Goal: Information Seeking & Learning: Learn about a topic

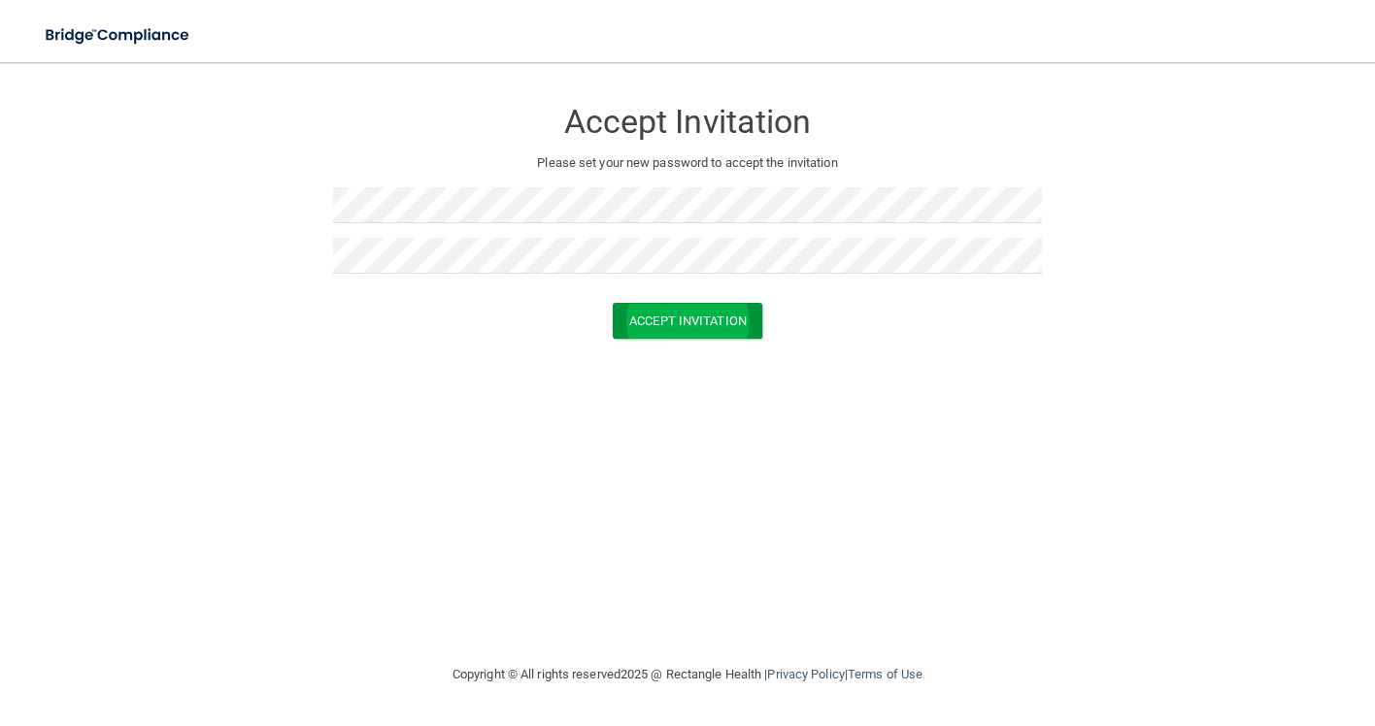
click at [669, 318] on button "Accept Invitation" at bounding box center [688, 321] width 150 height 36
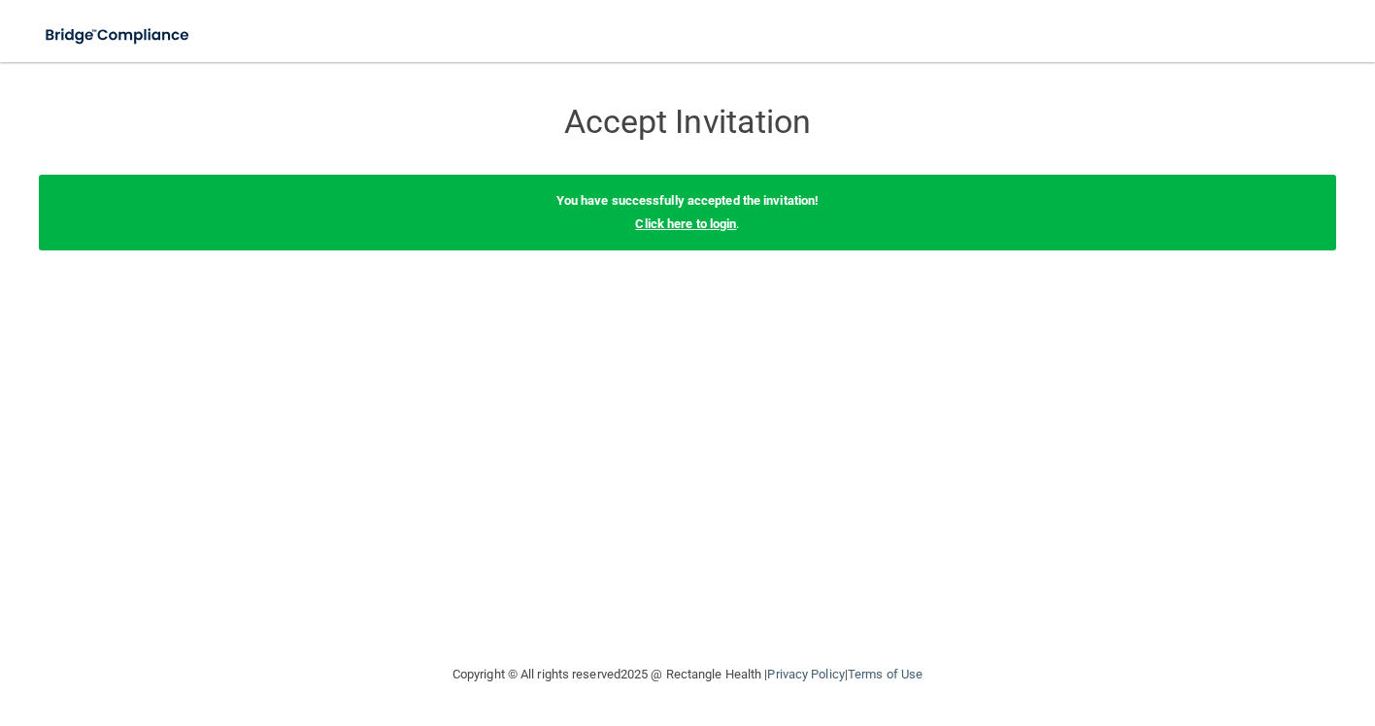
click at [682, 224] on link "Click here to login" at bounding box center [685, 224] width 101 height 15
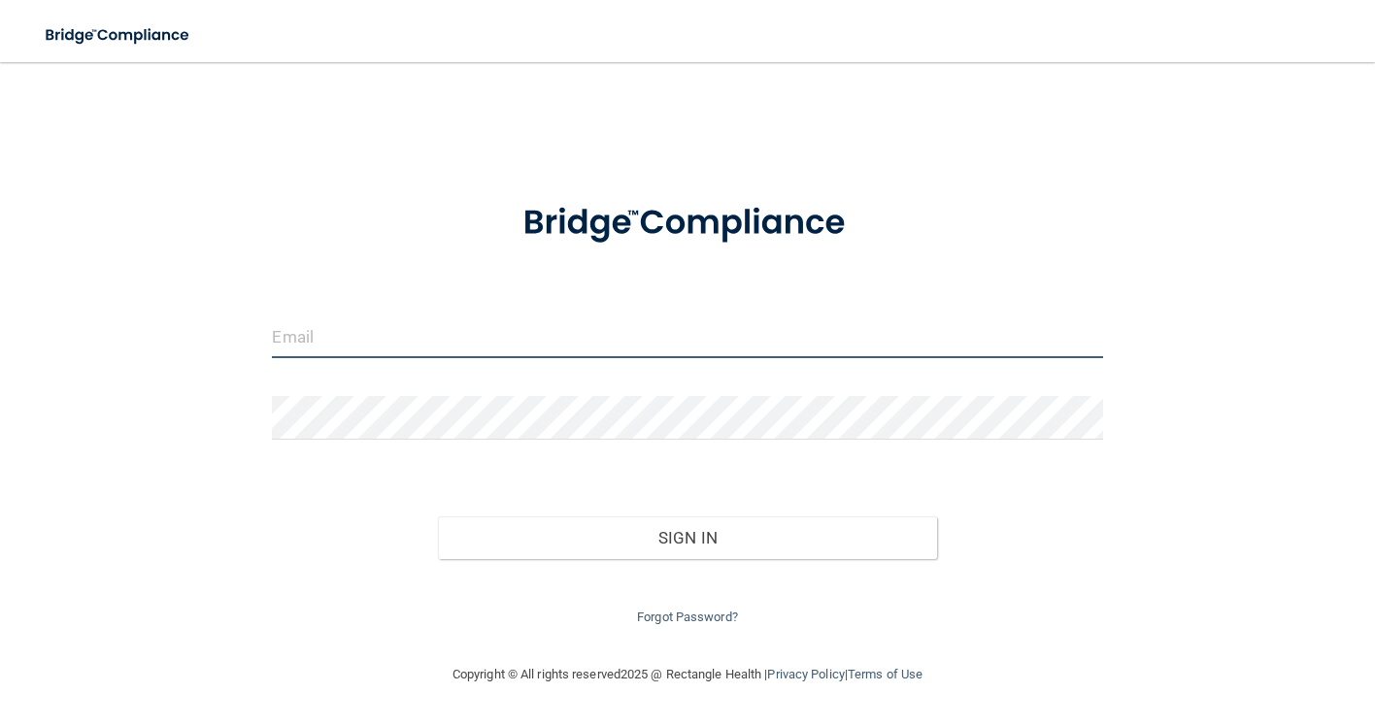
type input "[EMAIL_ADDRESS][DOMAIN_NAME]"
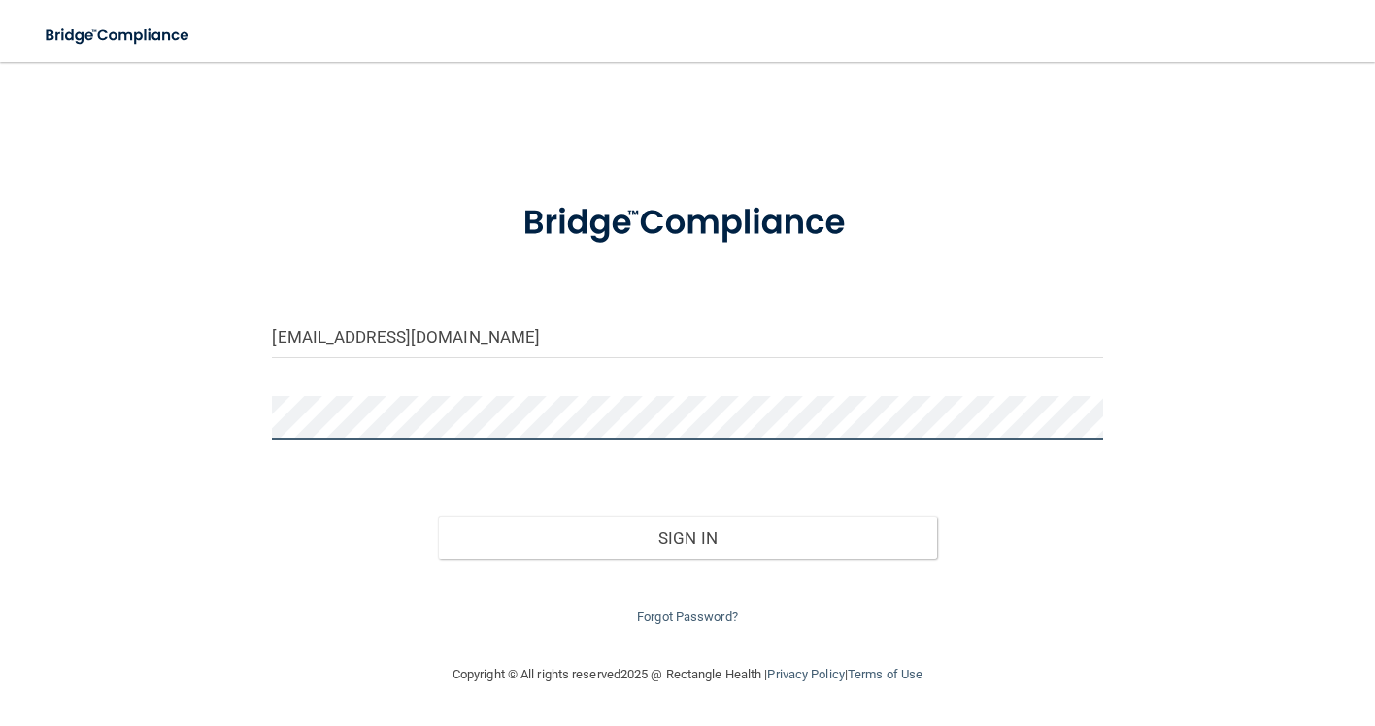
click at [687, 533] on button "Sign In" at bounding box center [687, 537] width 498 height 43
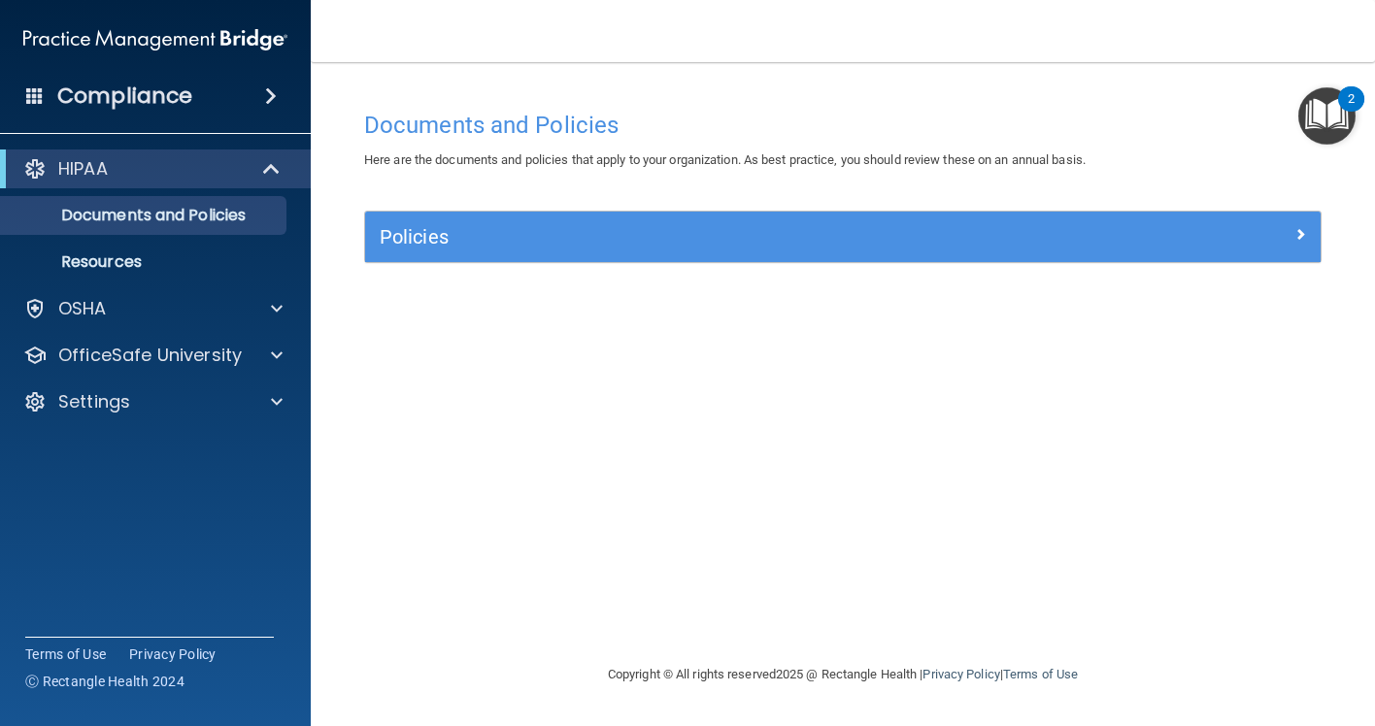
click at [275, 166] on span at bounding box center [273, 168] width 17 height 23
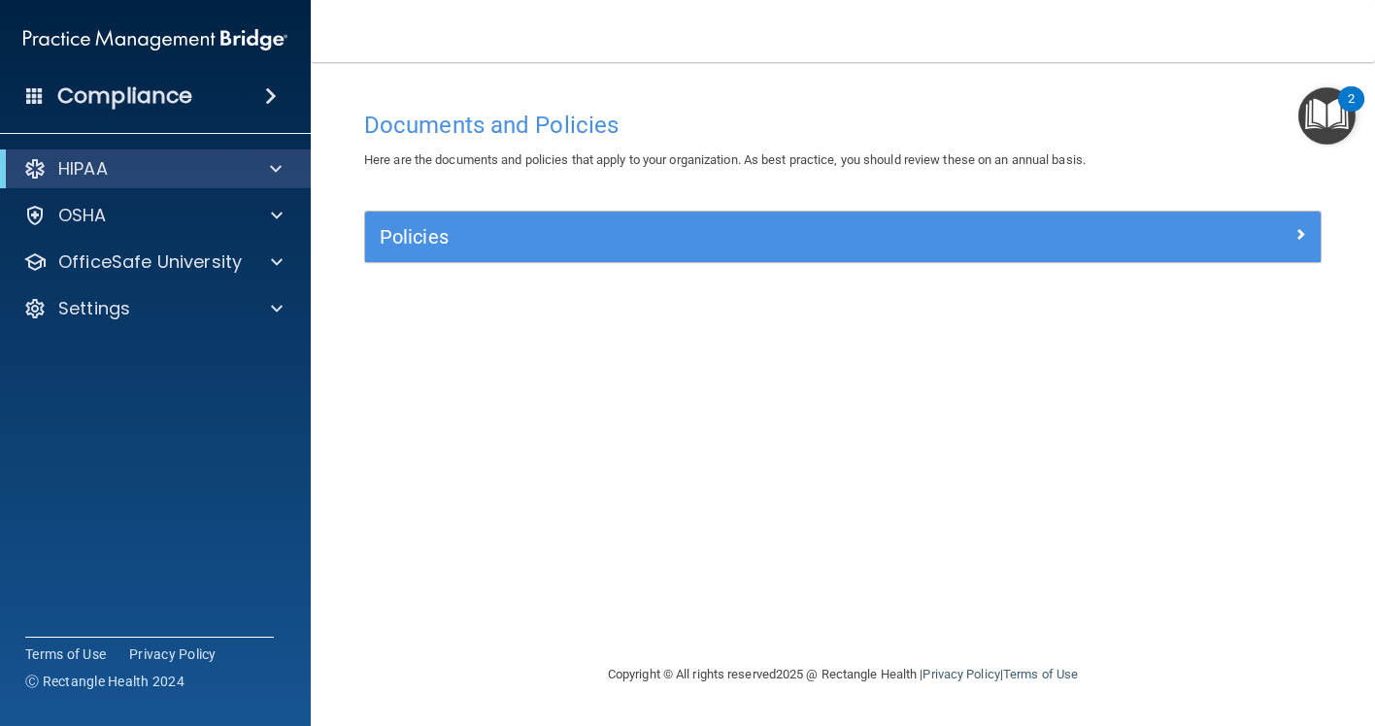
click at [275, 167] on span at bounding box center [276, 168] width 12 height 23
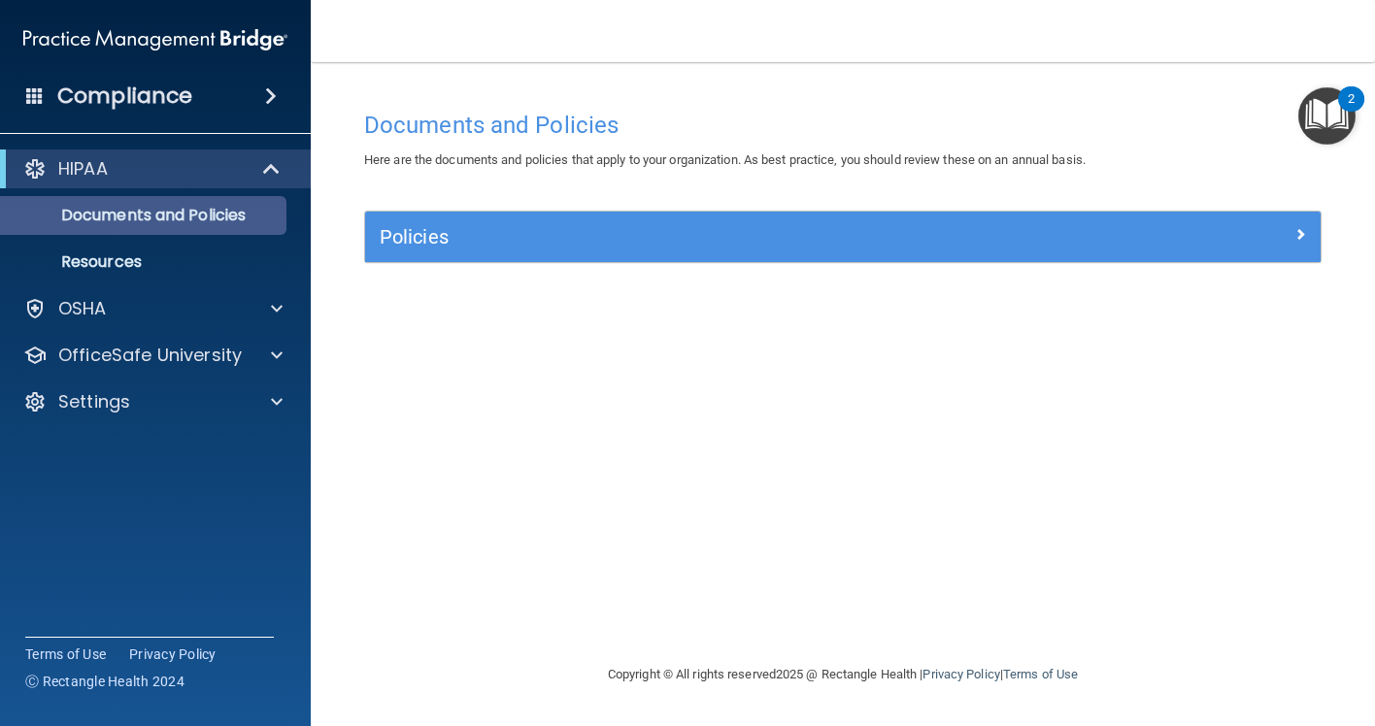
click at [257, 221] on p "Documents and Policies" at bounding box center [145, 215] width 265 height 19
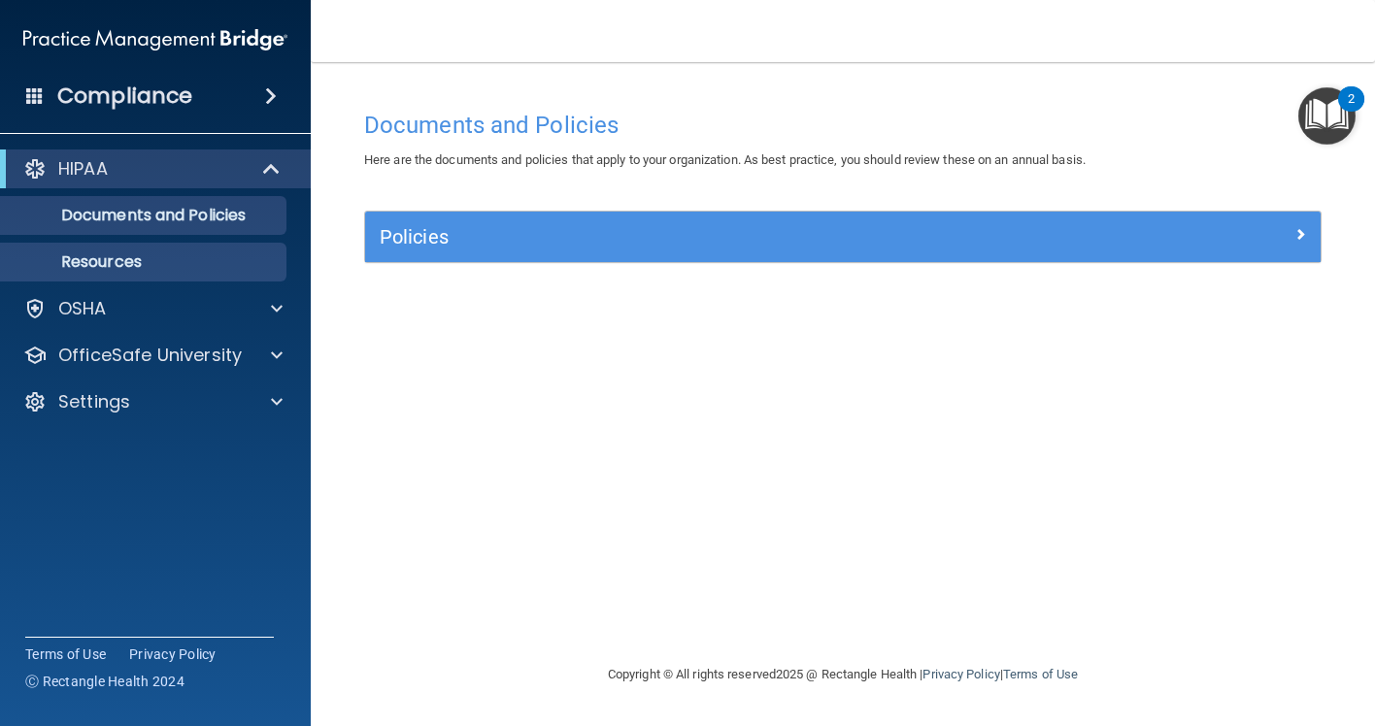
click at [223, 261] on p "Resources" at bounding box center [145, 261] width 265 height 19
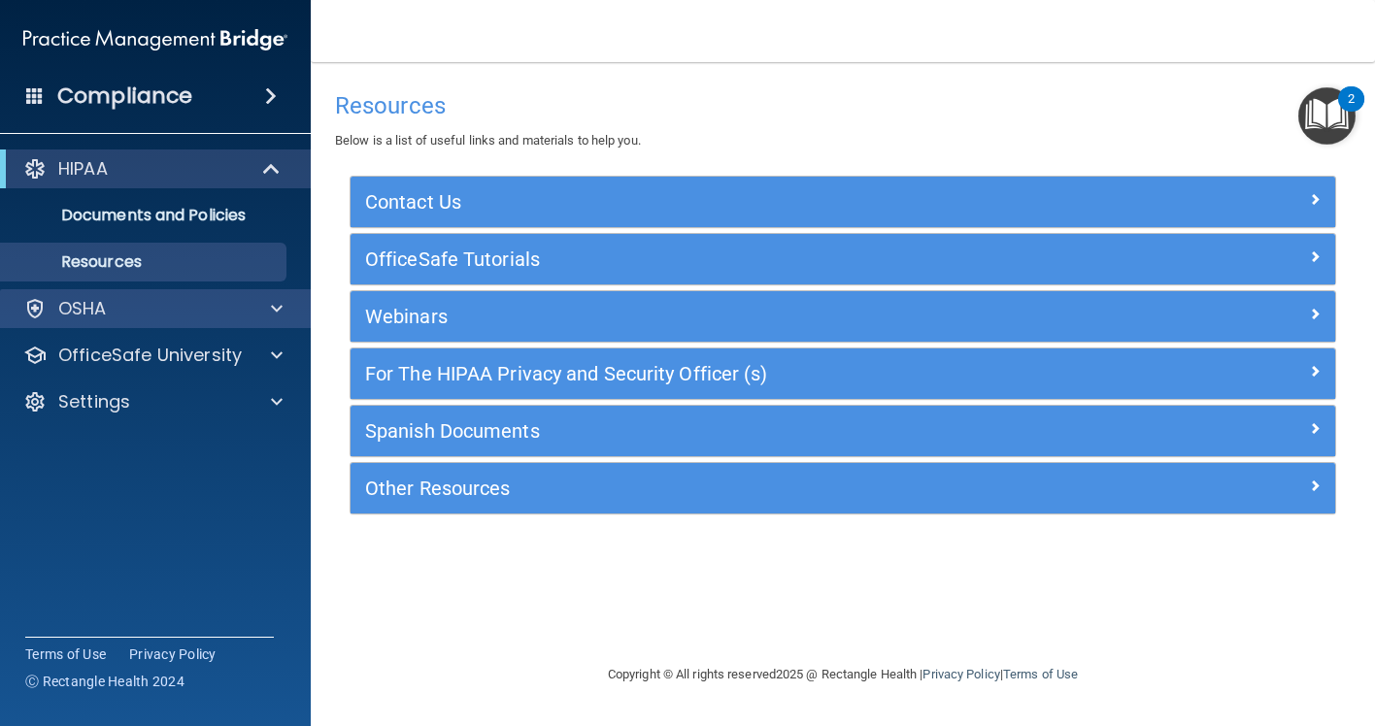
click at [224, 319] on div "OSHA" at bounding box center [129, 308] width 241 height 23
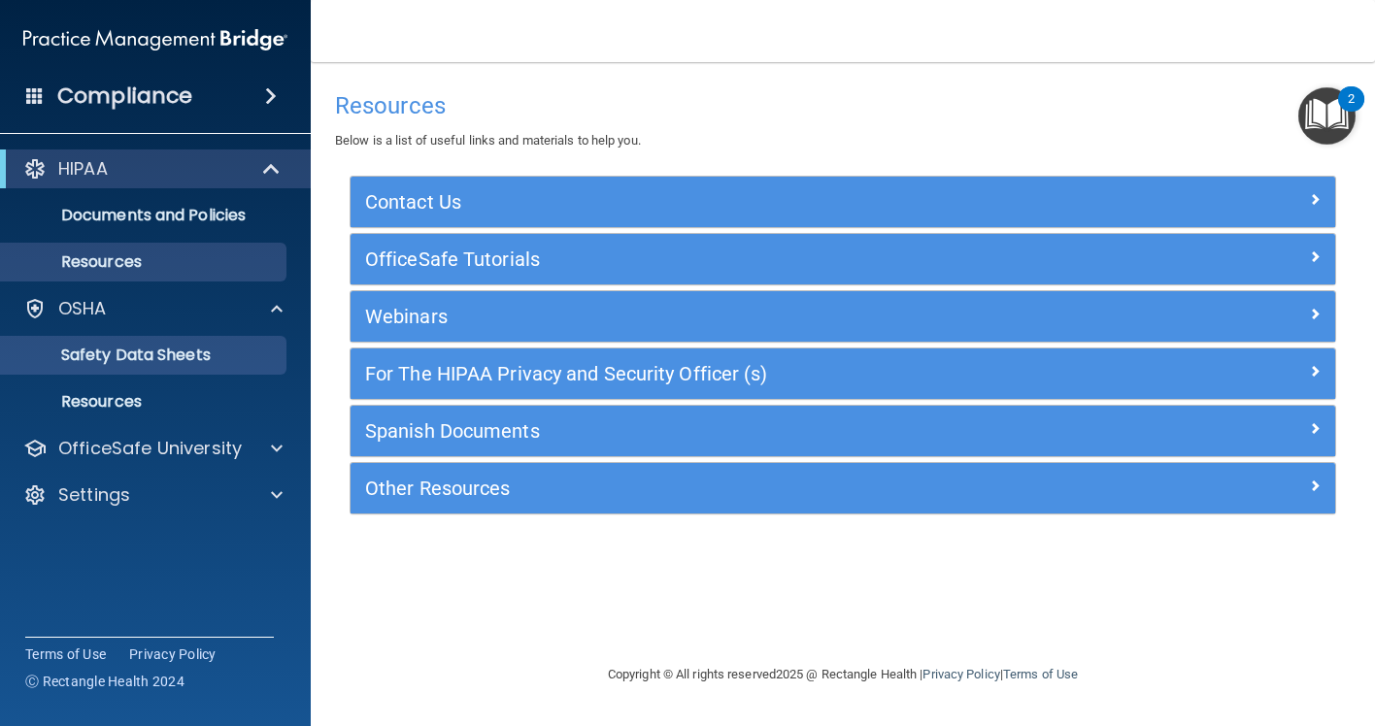
click at [220, 356] on p "Safety Data Sheets" at bounding box center [145, 355] width 265 height 19
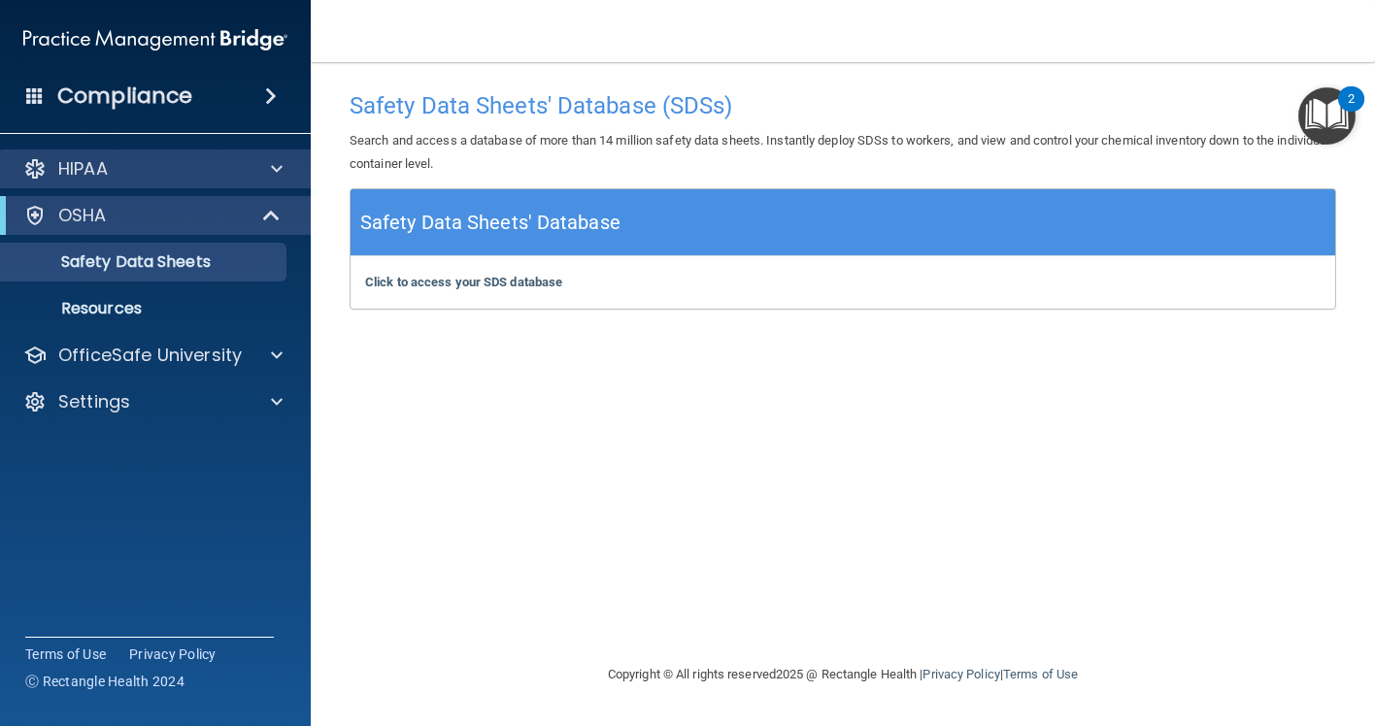
click at [262, 175] on div at bounding box center [274, 168] width 49 height 23
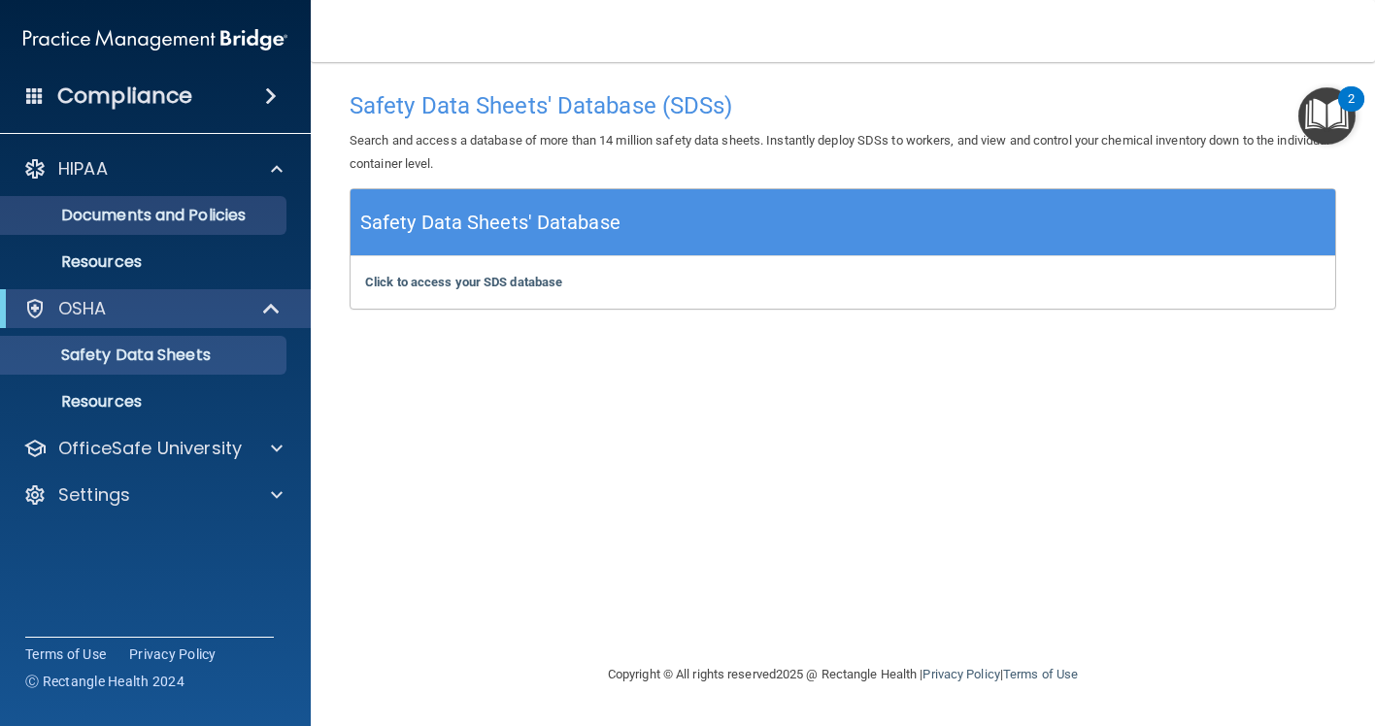
click at [227, 217] on p "Documents and Policies" at bounding box center [145, 215] width 265 height 19
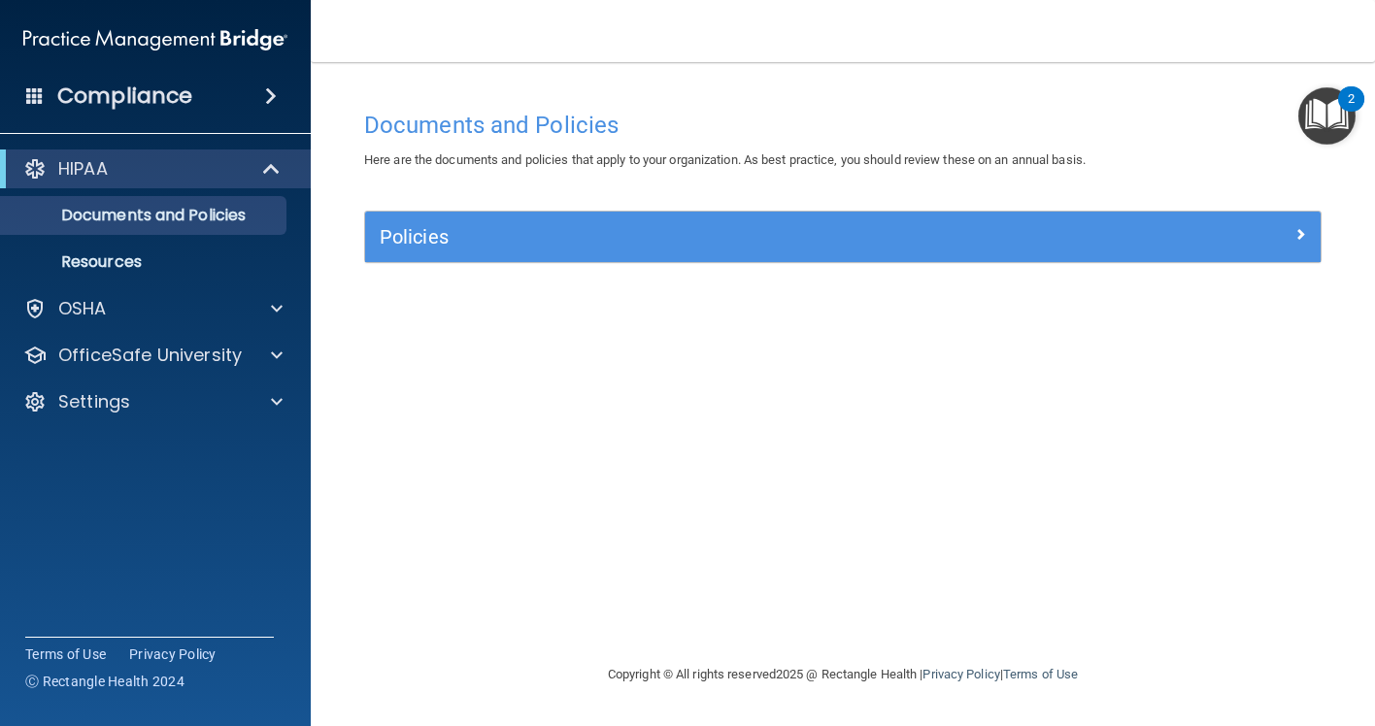
click at [1323, 113] on img "Open Resource Center, 2 new notifications" at bounding box center [1326, 115] width 57 height 57
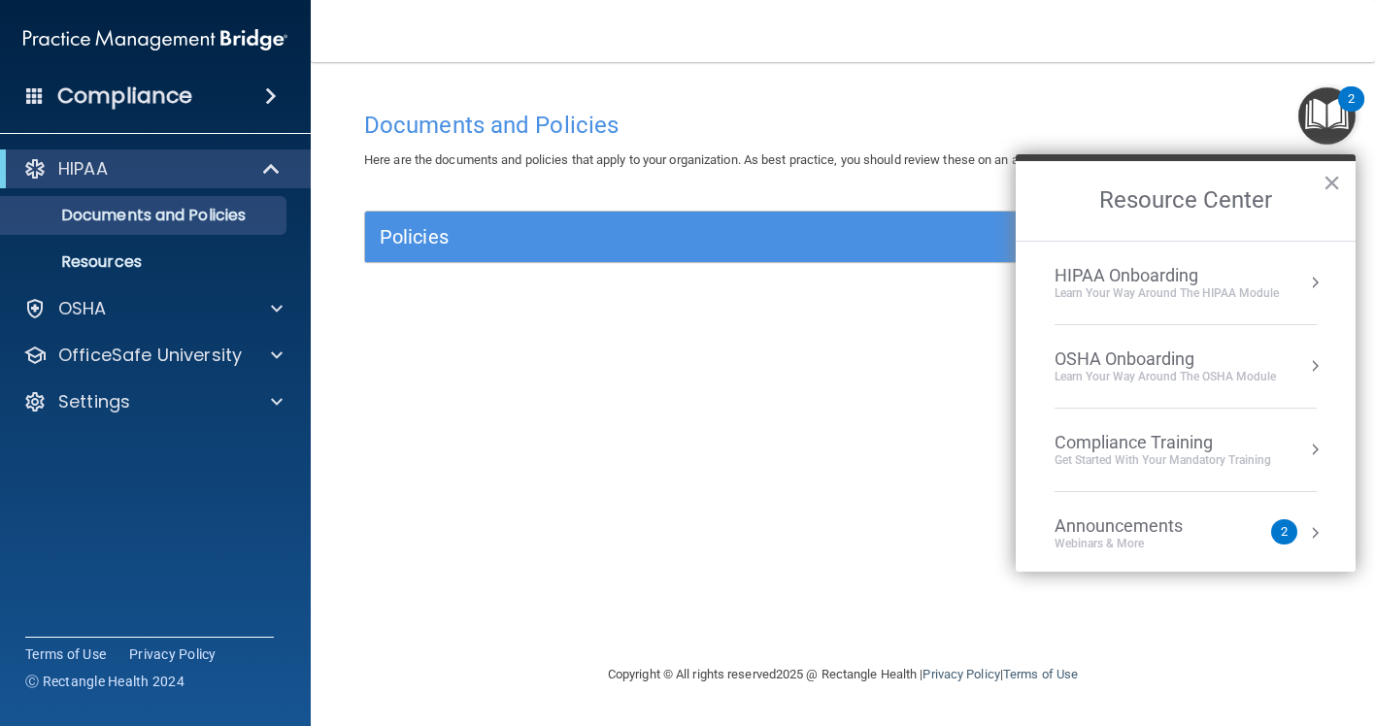
click at [801, 328] on div "Documents and Policies Here are the documents and policies that apply to your o…" at bounding box center [843, 382] width 986 height 562
click at [161, 254] on p "Resources" at bounding box center [145, 261] width 265 height 19
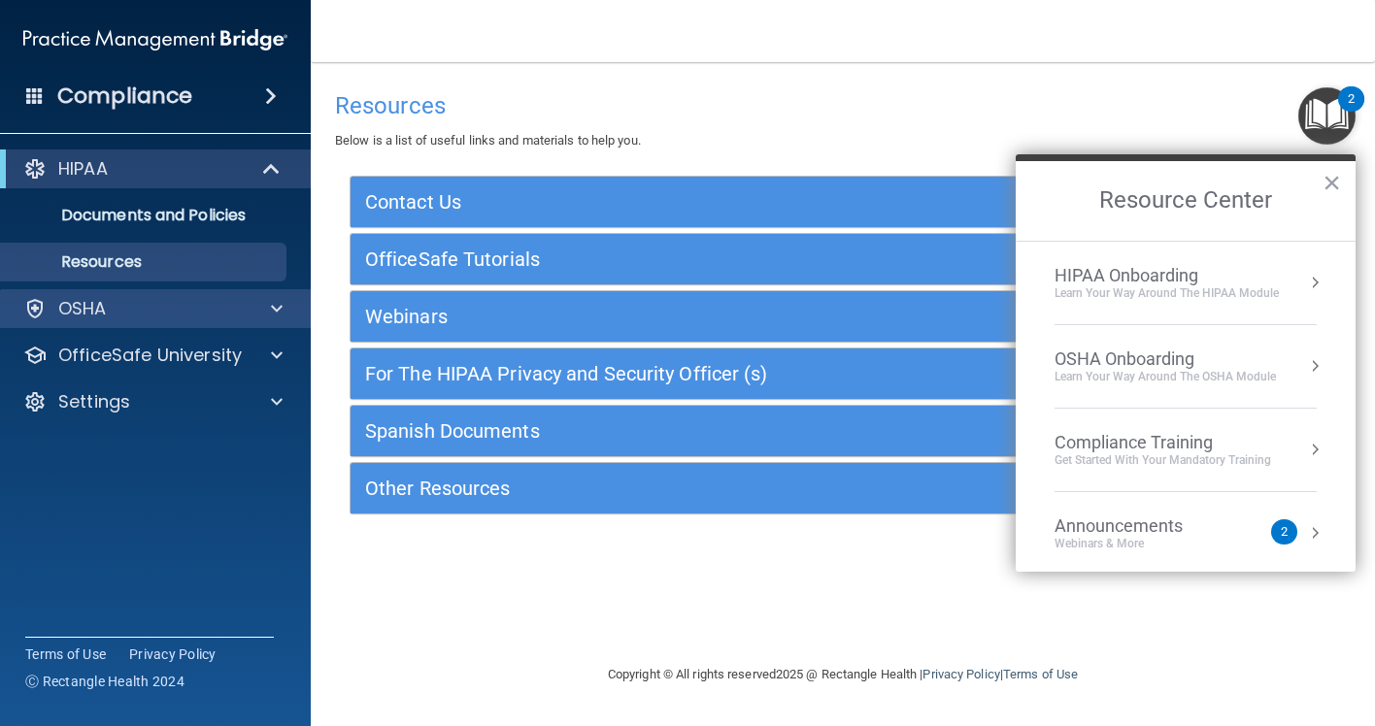
click at [169, 308] on div "OSHA" at bounding box center [129, 308] width 241 height 23
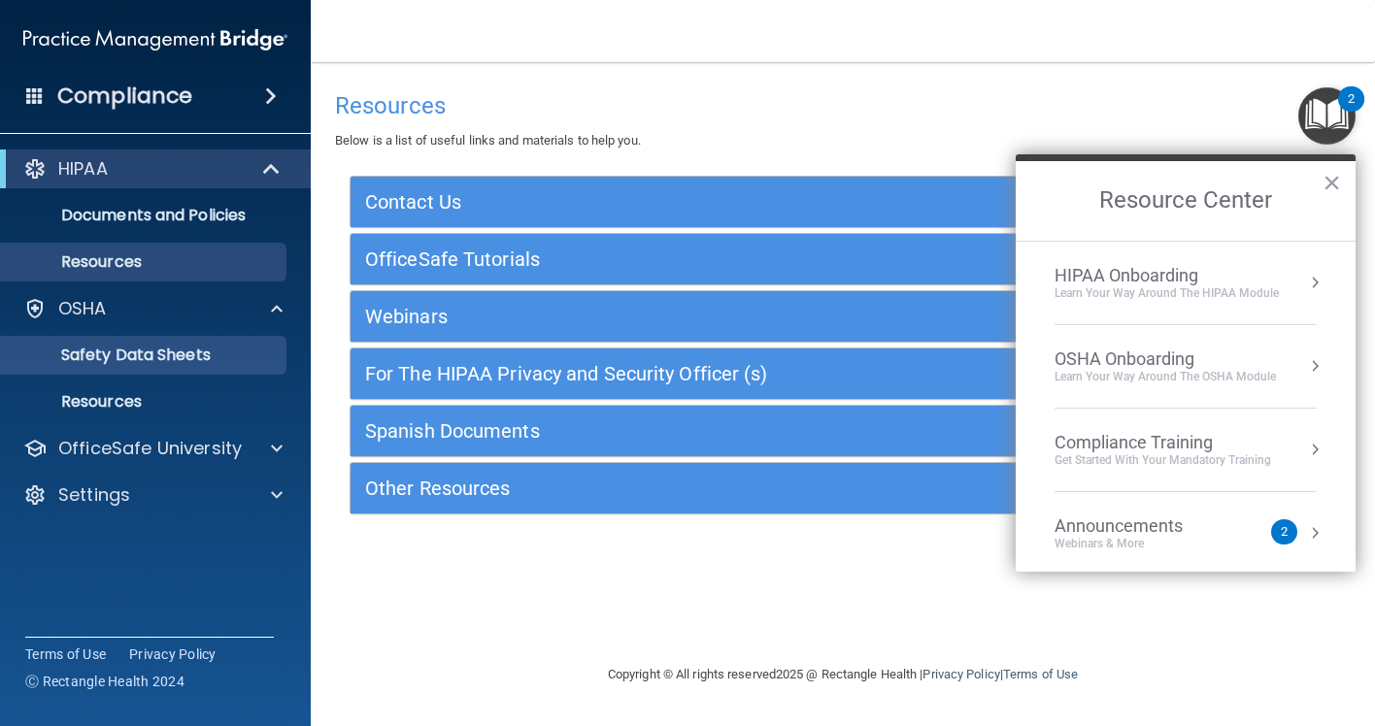
click at [187, 365] on p "Safety Data Sheets" at bounding box center [145, 355] width 265 height 19
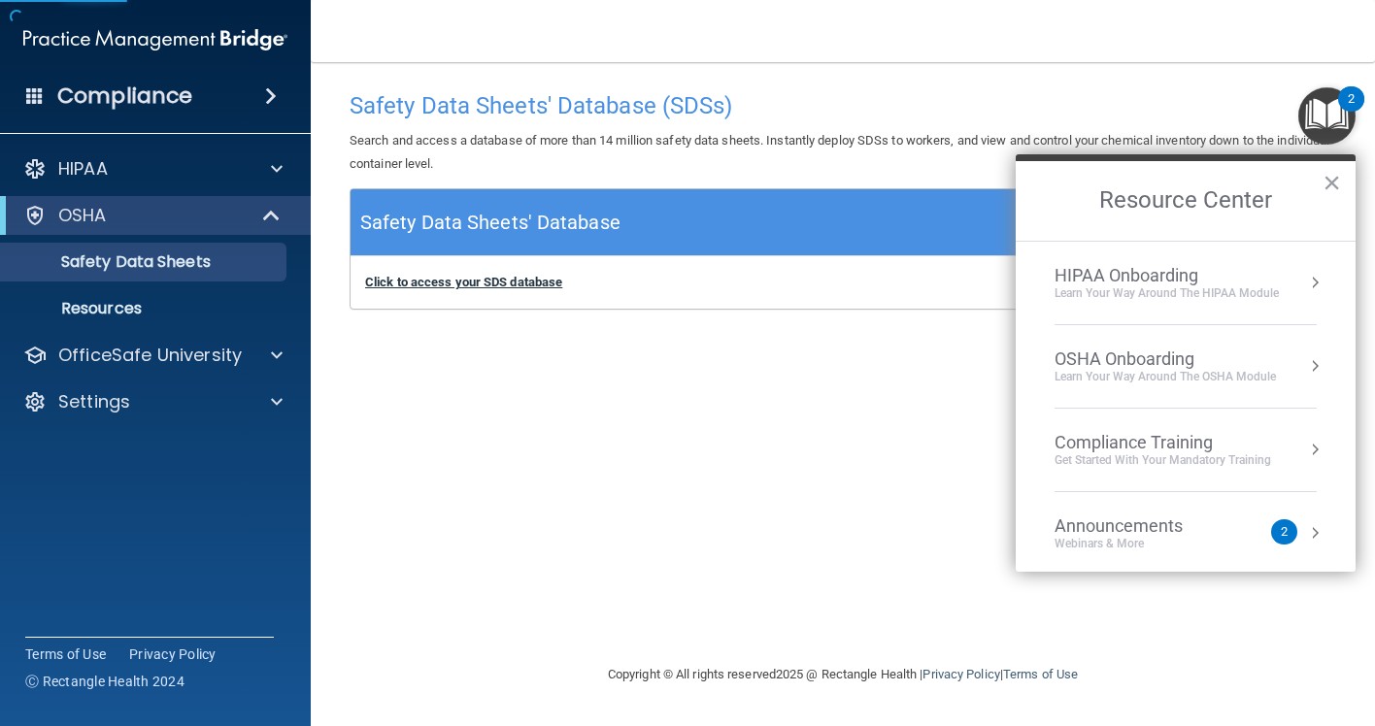
click at [457, 284] on b "Click to access your SDS database" at bounding box center [463, 282] width 197 height 15
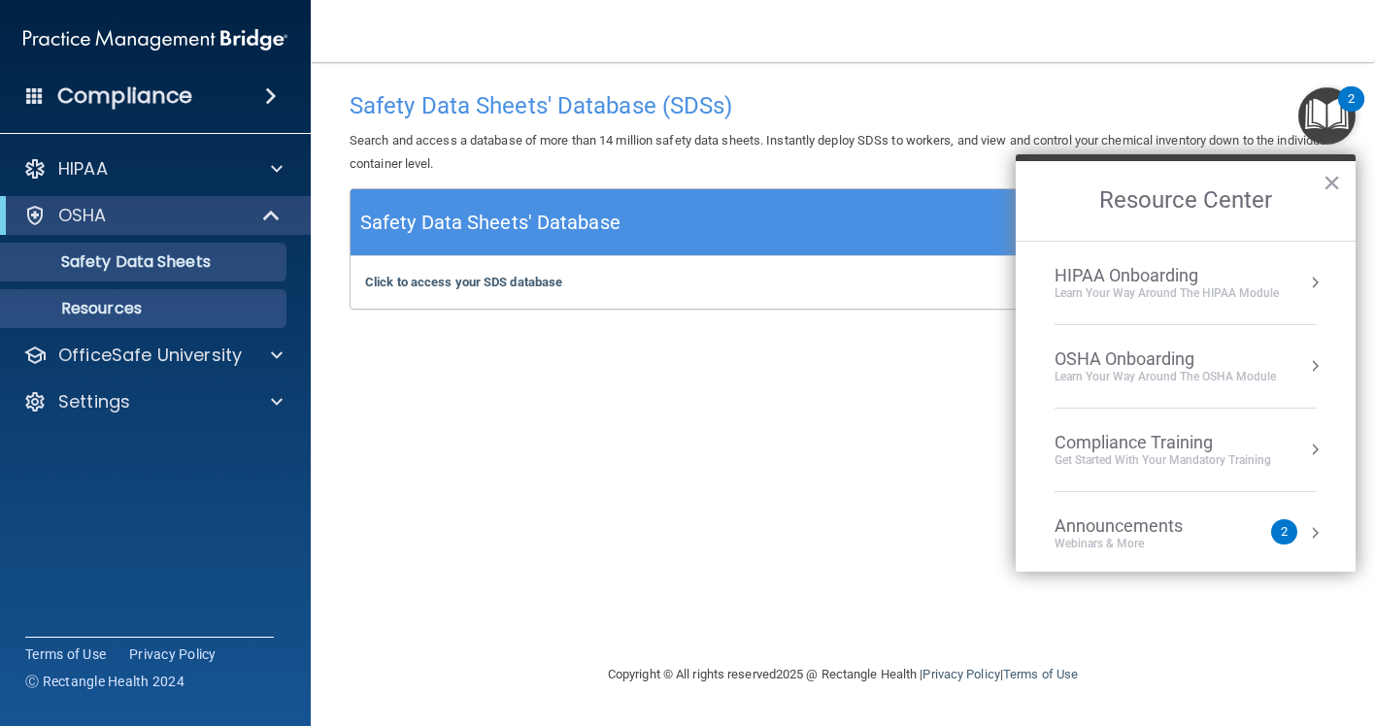
click at [195, 311] on p "Resources" at bounding box center [145, 308] width 265 height 19
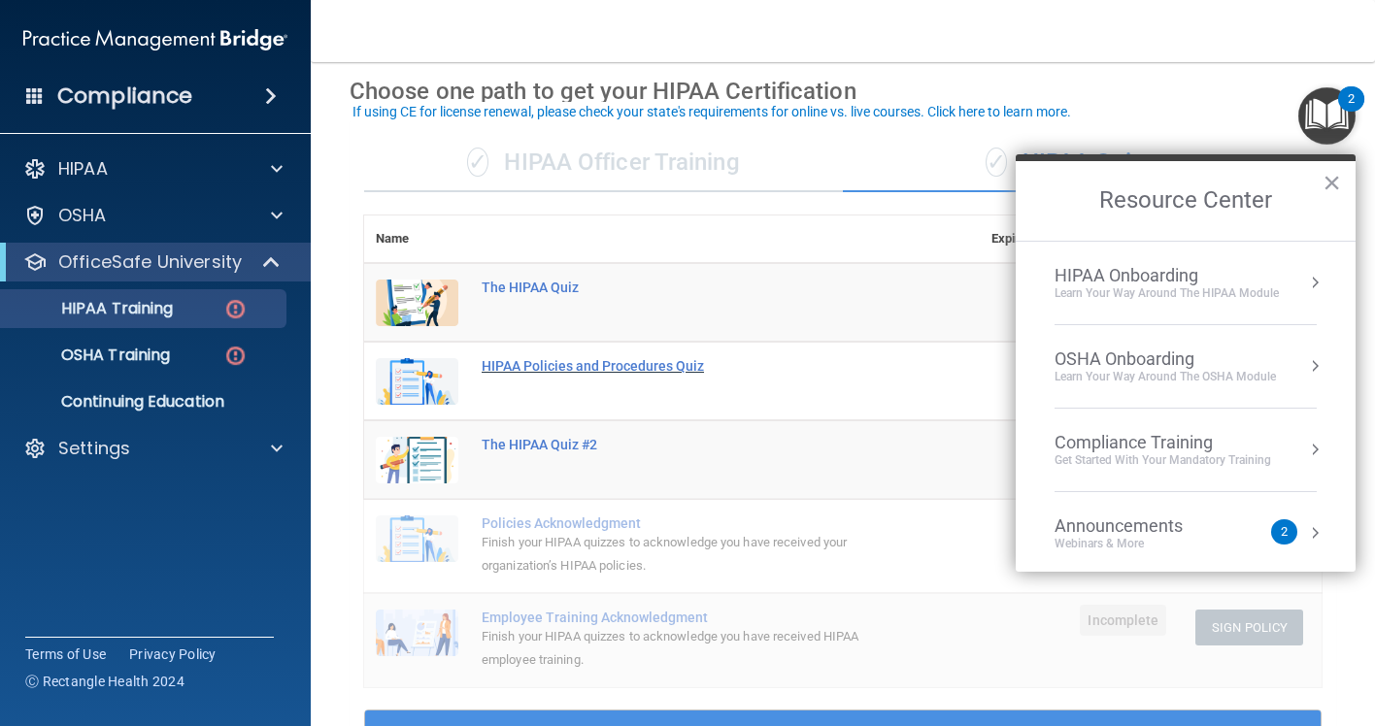
scroll to position [68, 0]
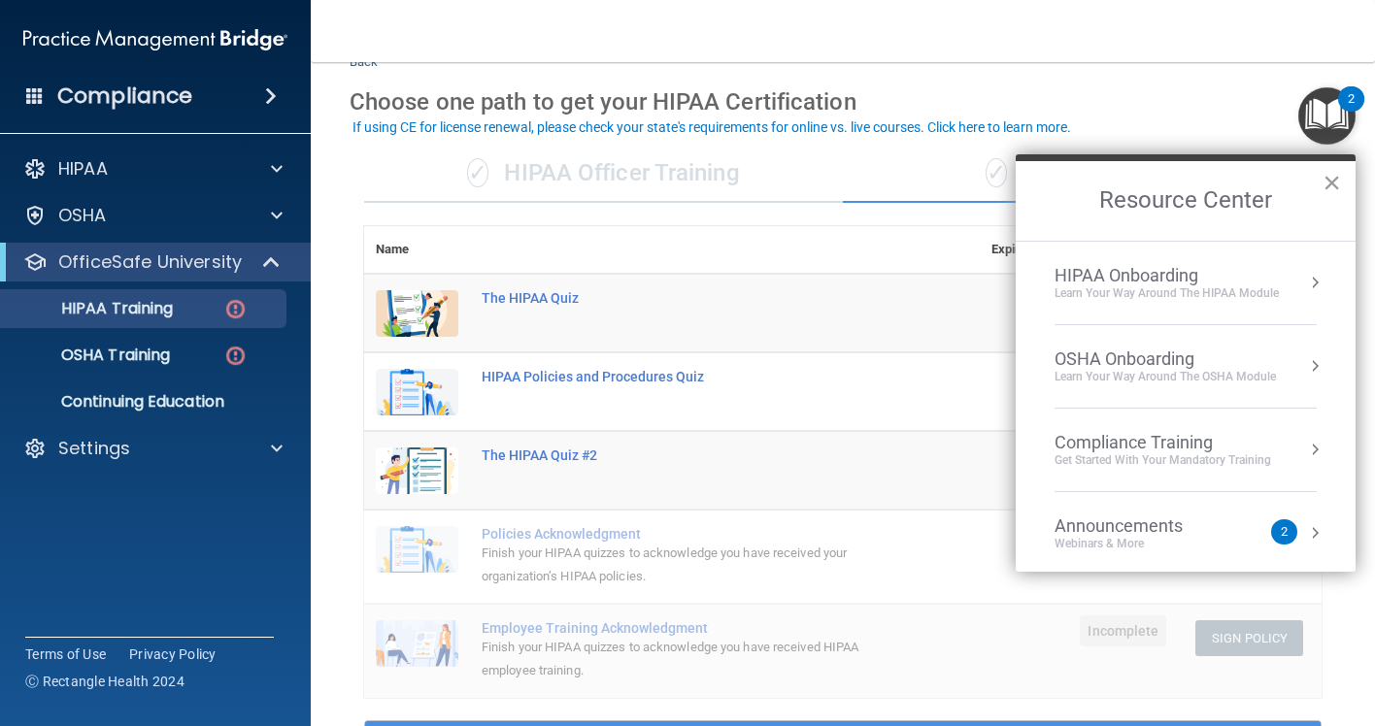
click at [1329, 185] on button "×" at bounding box center [1331, 182] width 18 height 31
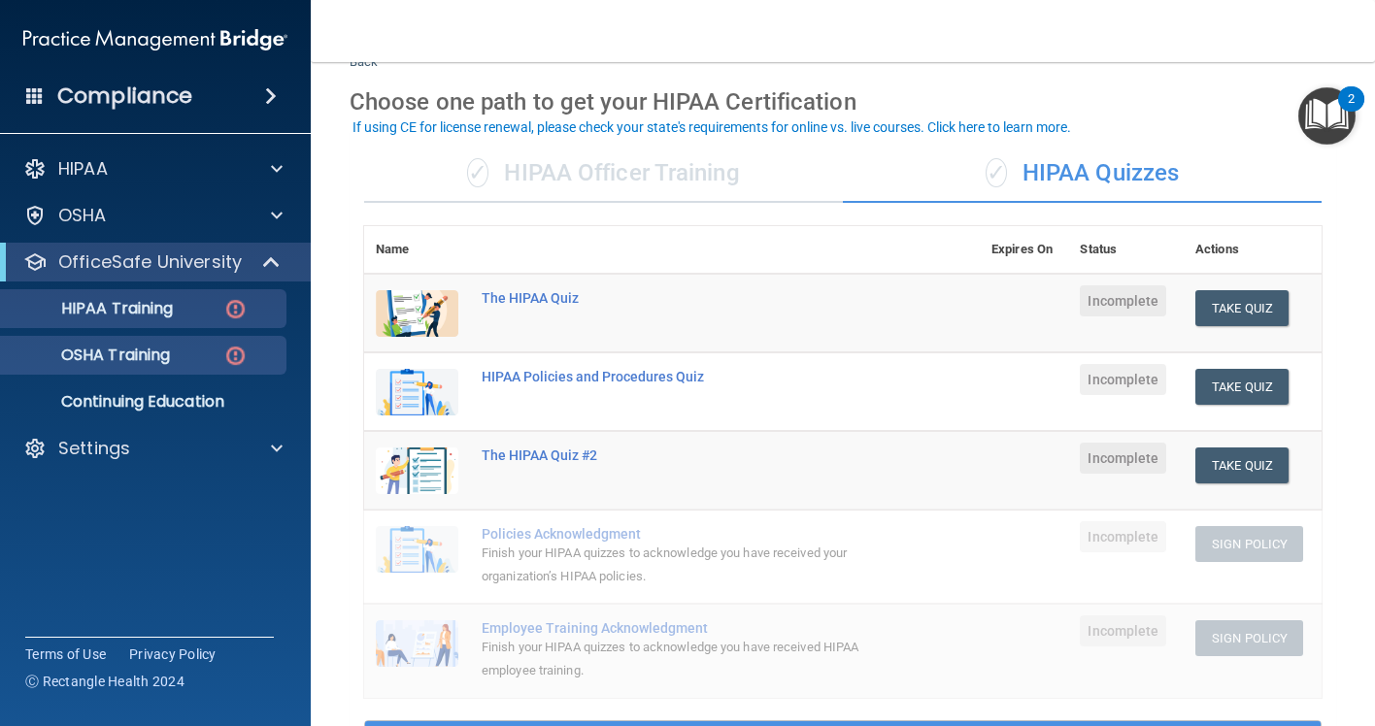
click at [156, 352] on p "OSHA Training" at bounding box center [91, 355] width 157 height 19
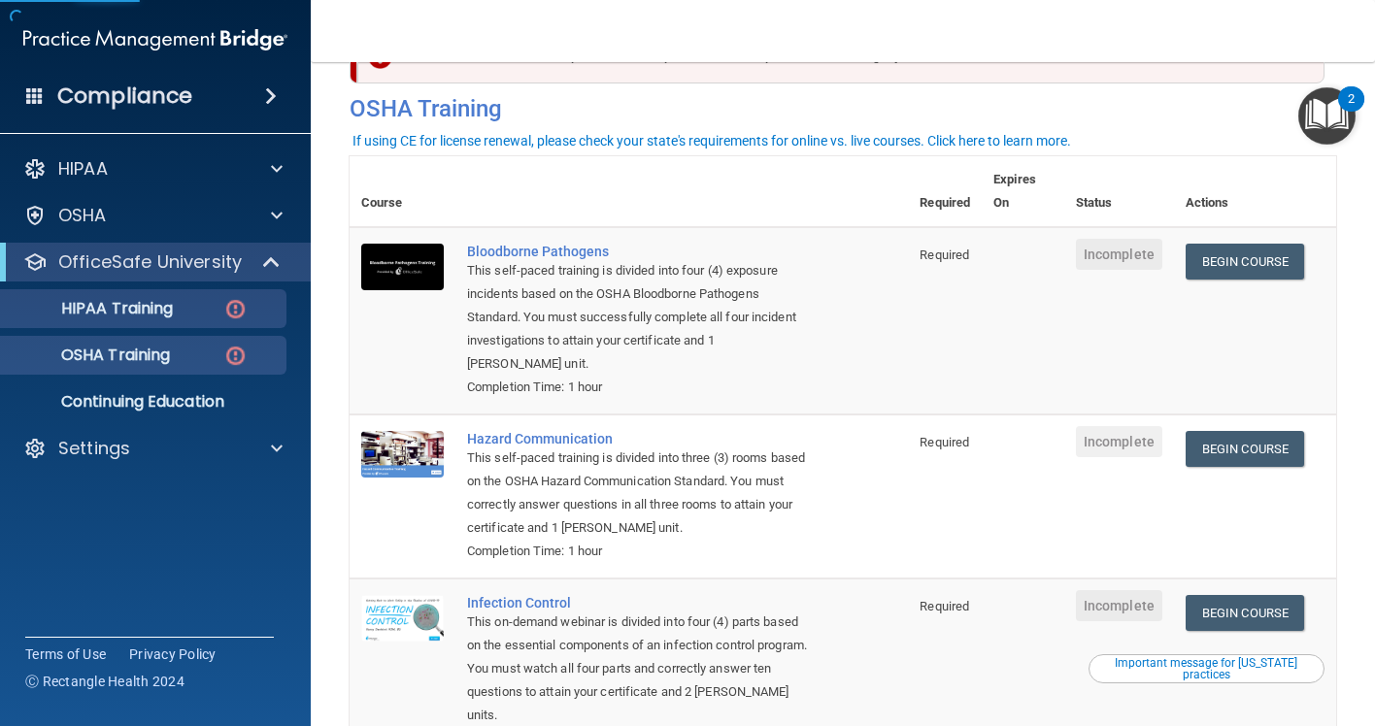
click at [169, 311] on p "HIPAA Training" at bounding box center [93, 308] width 160 height 19
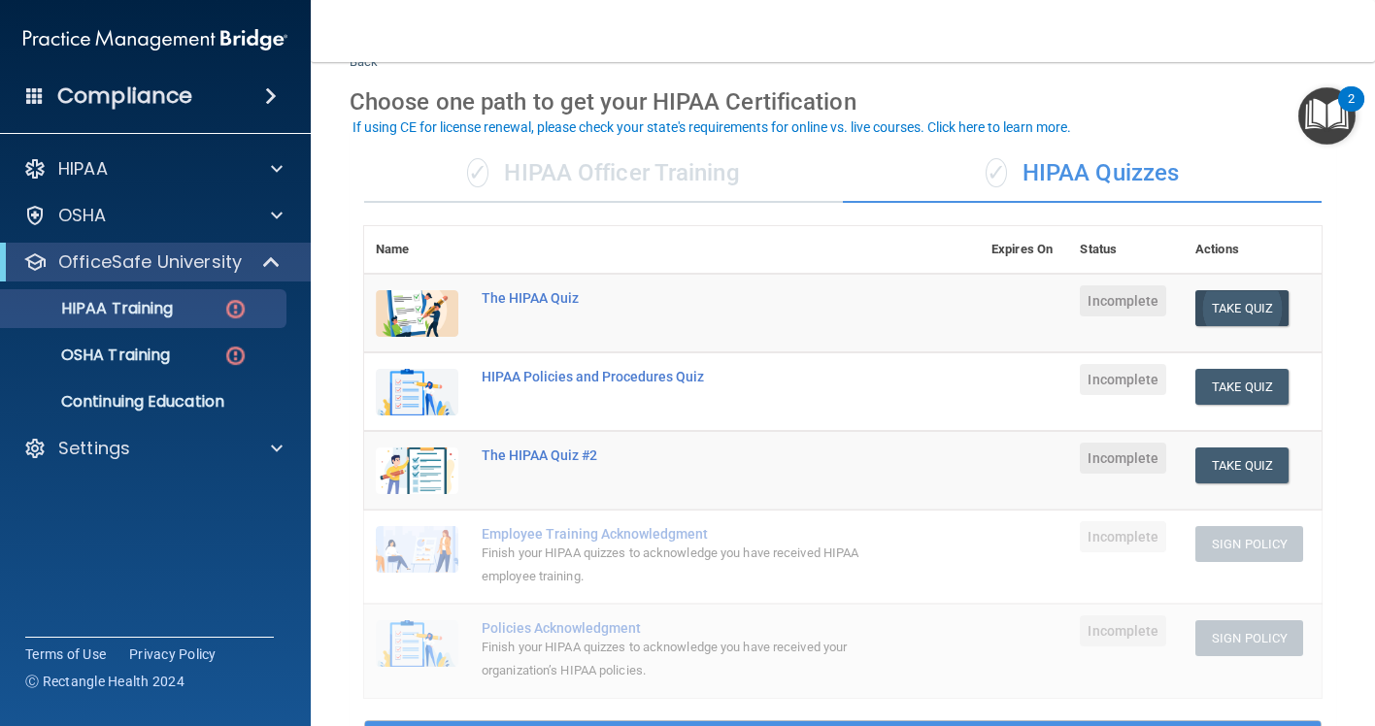
click at [1241, 305] on button "Take Quiz" at bounding box center [1241, 308] width 93 height 36
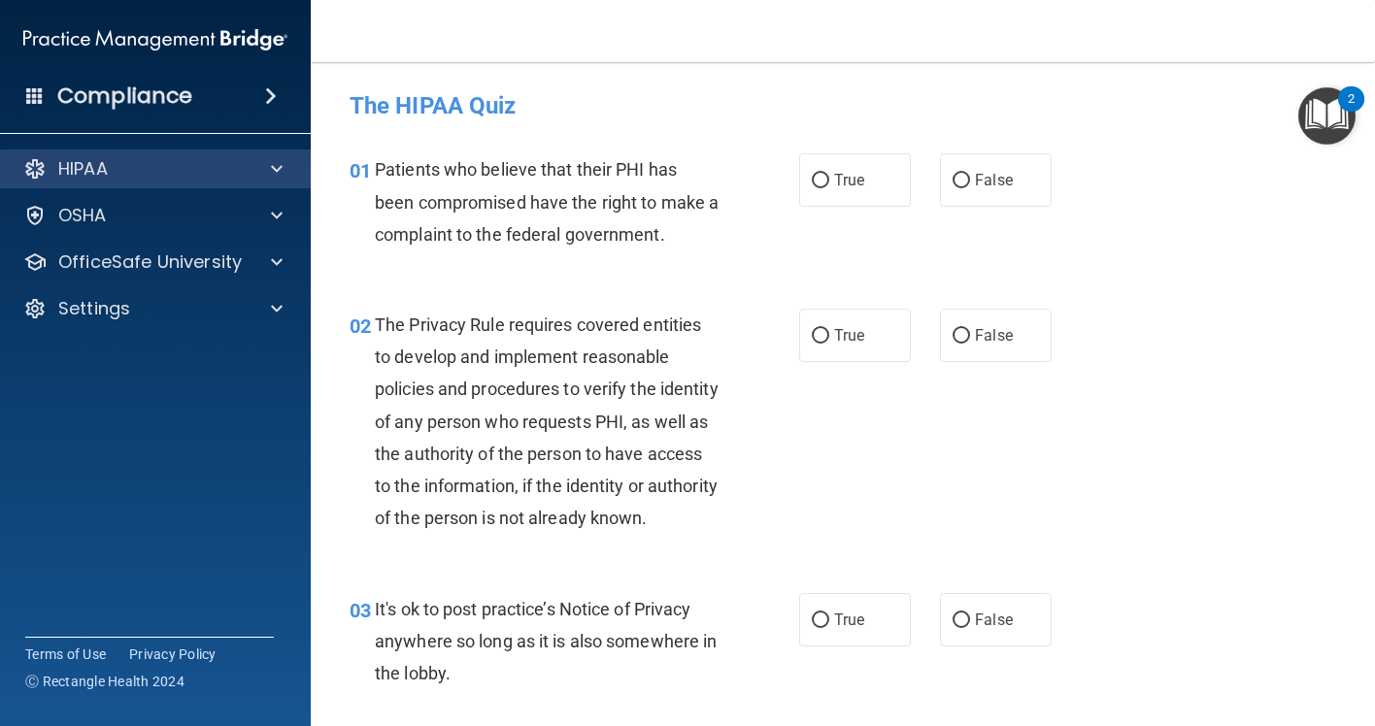
click at [225, 177] on div "HIPAA" at bounding box center [129, 168] width 241 height 23
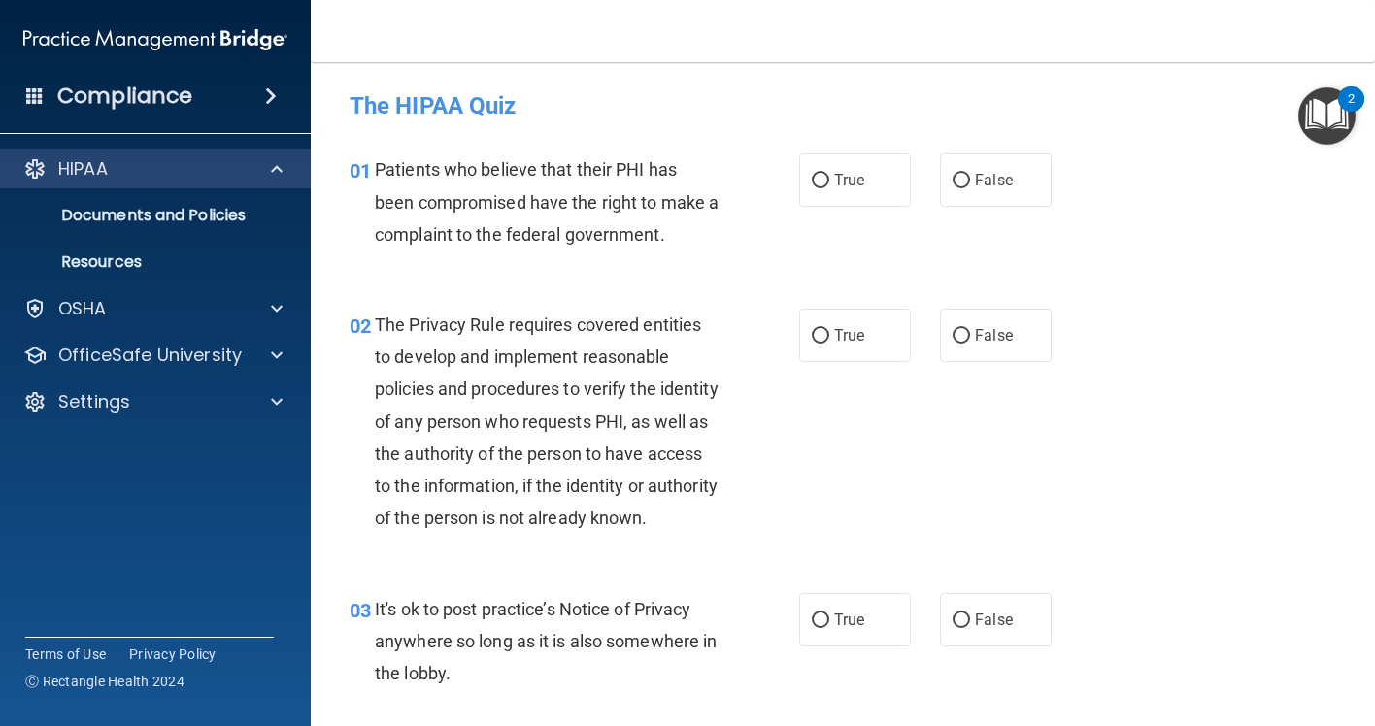
click at [236, 173] on div "HIPAA" at bounding box center [129, 168] width 241 height 23
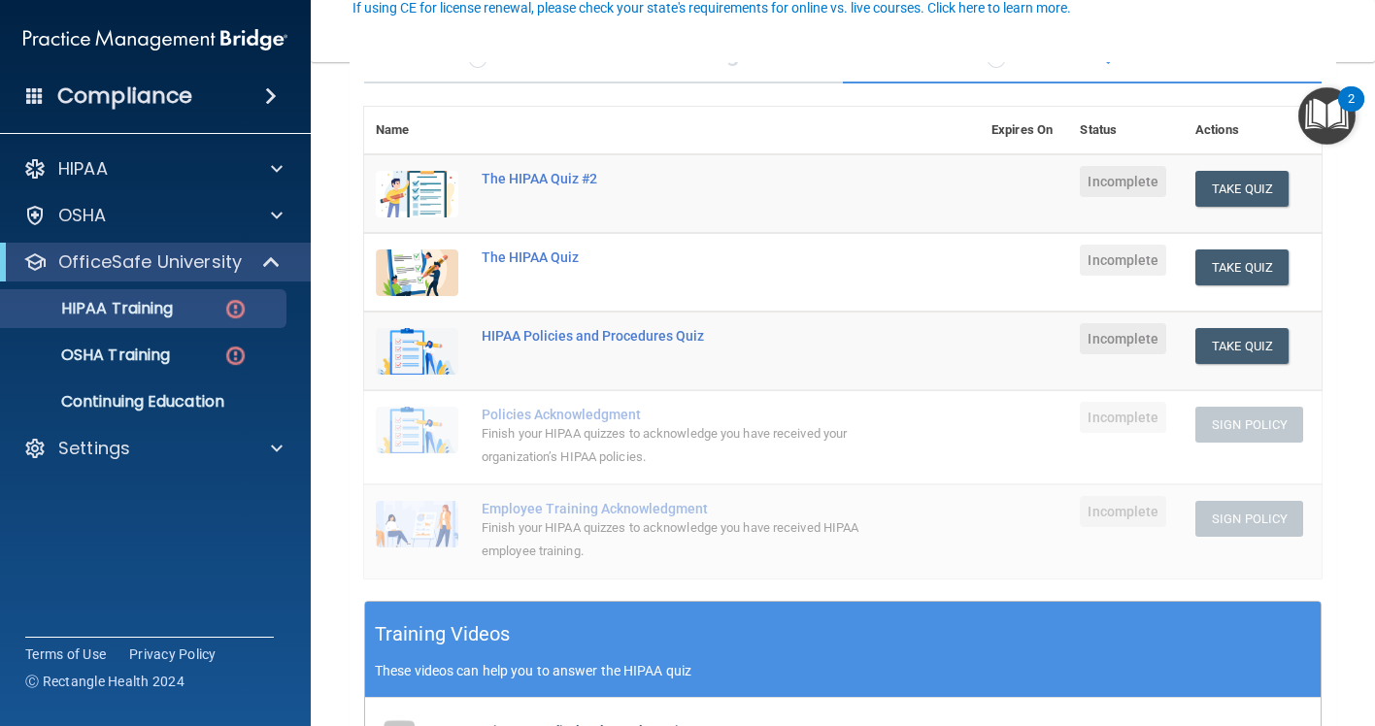
scroll to position [190, 0]
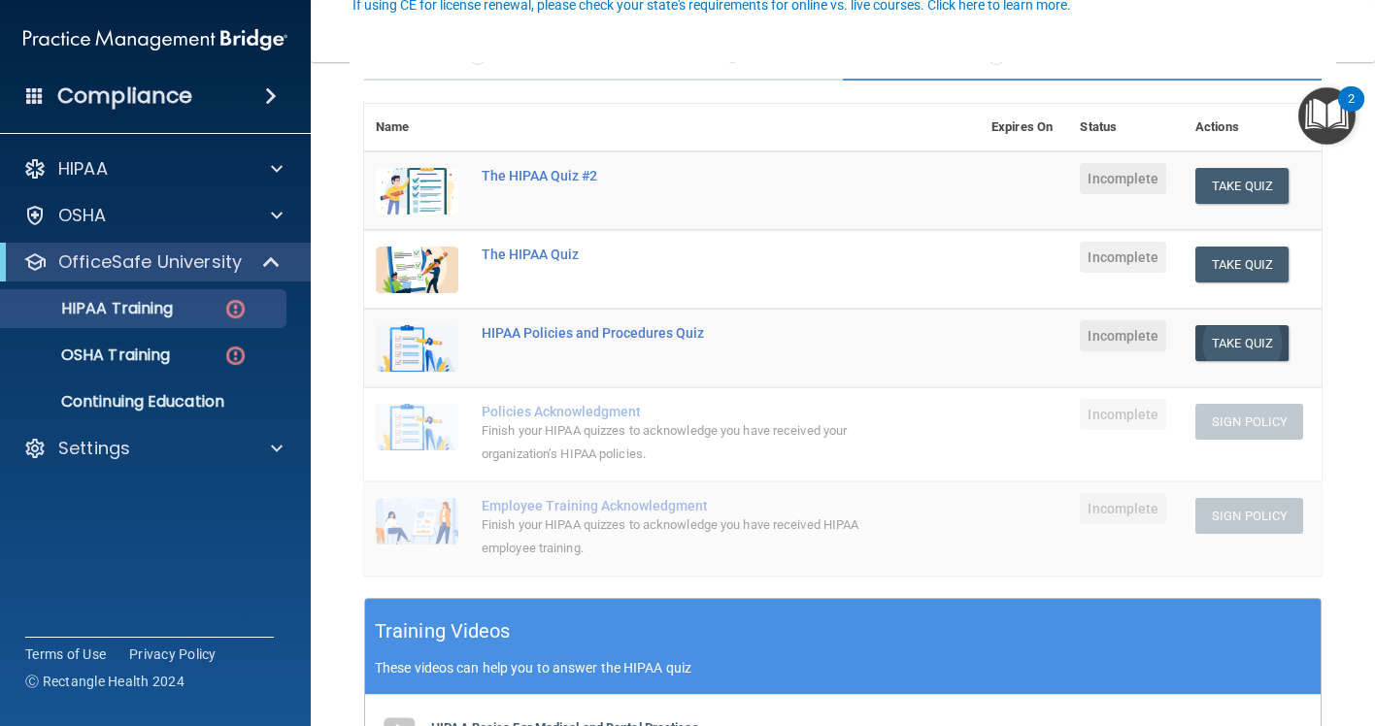
click at [1236, 344] on button "Take Quiz" at bounding box center [1241, 343] width 93 height 36
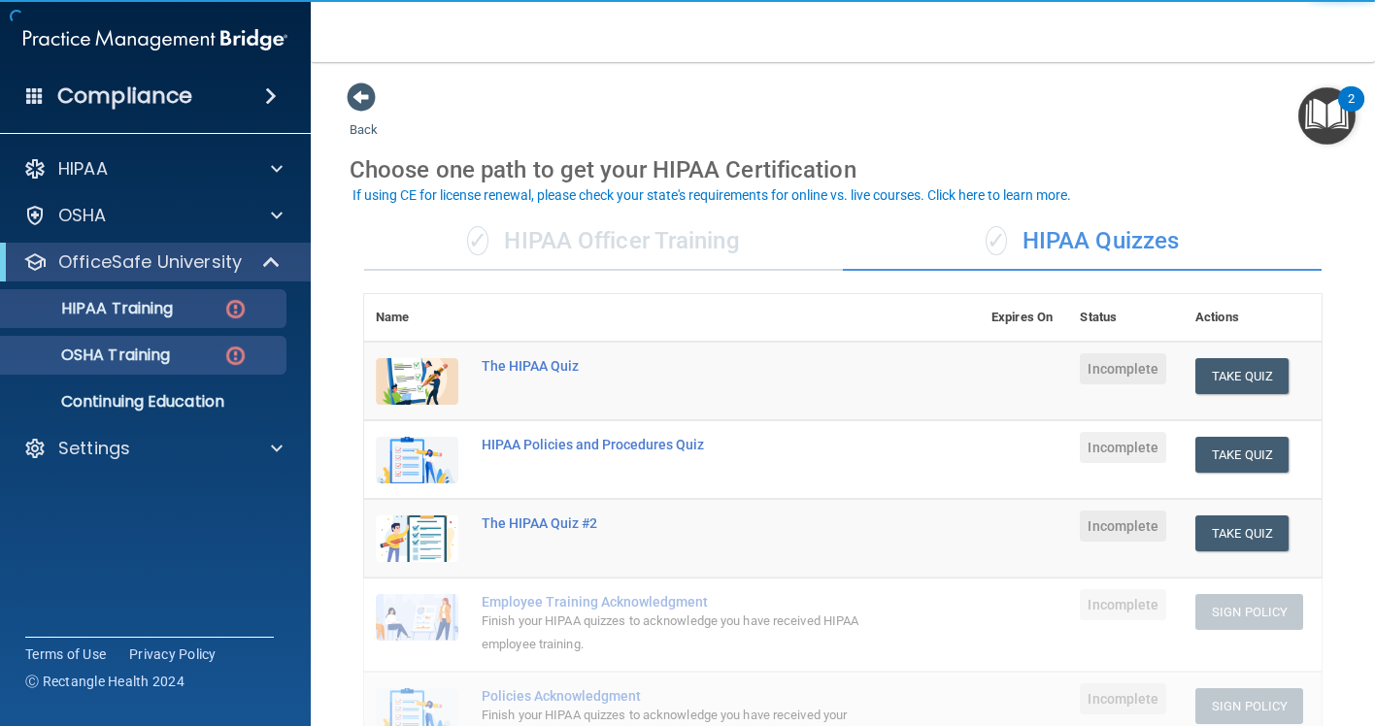
click at [170, 359] on p "OSHA Training" at bounding box center [91, 355] width 157 height 19
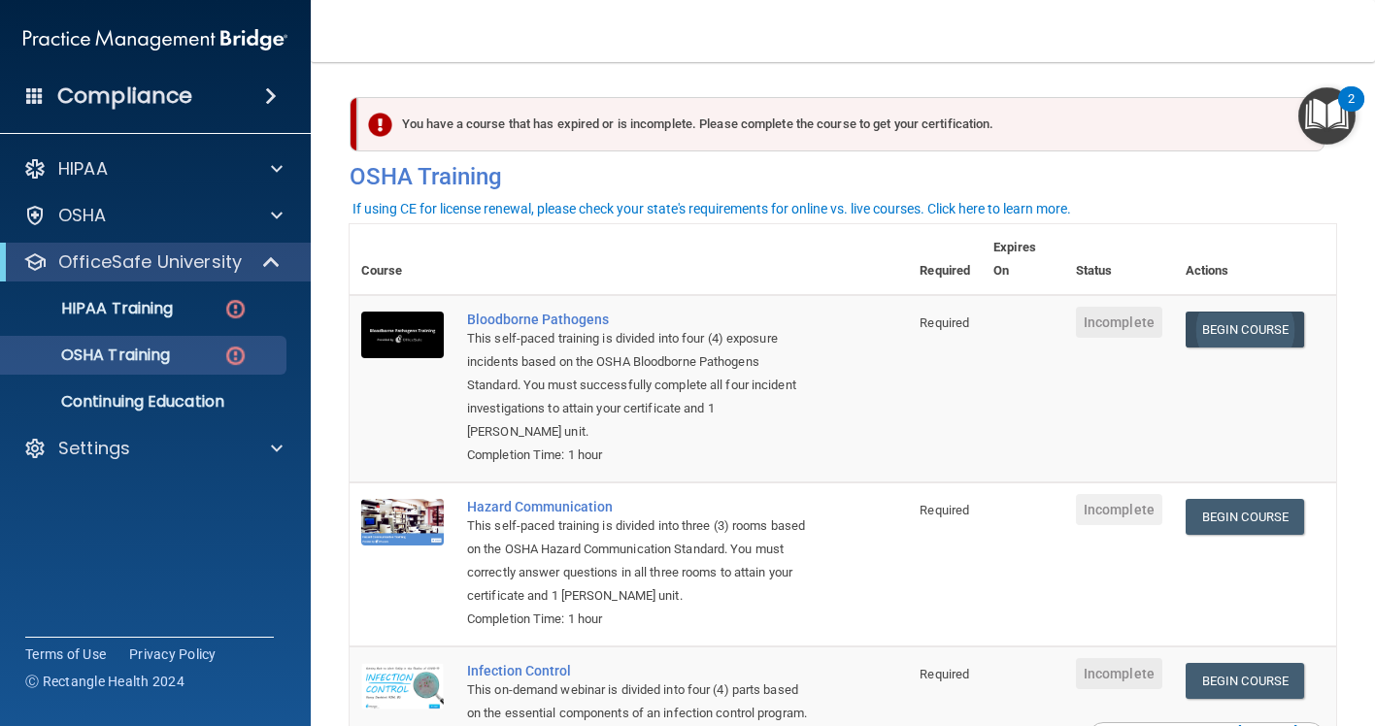
click at [1261, 332] on link "Begin Course" at bounding box center [1244, 330] width 118 height 36
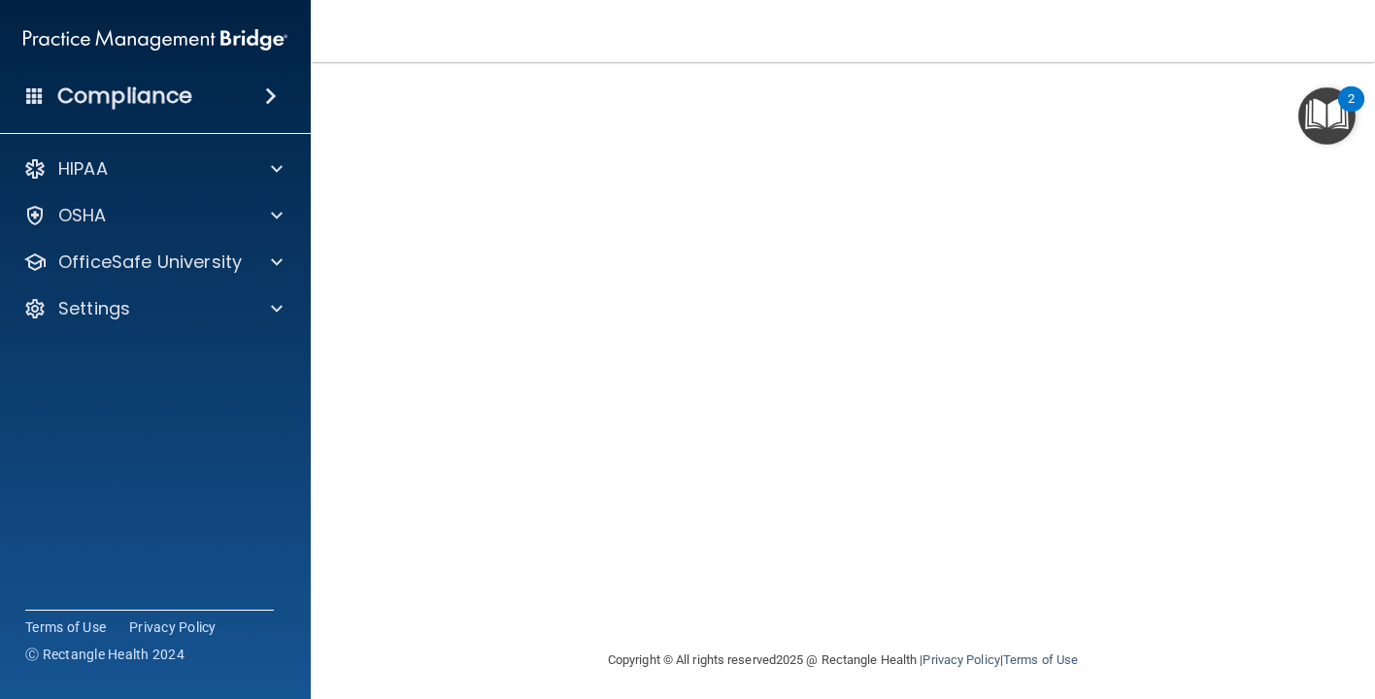
scroll to position [116, 0]
click at [275, 102] on span at bounding box center [271, 95] width 12 height 23
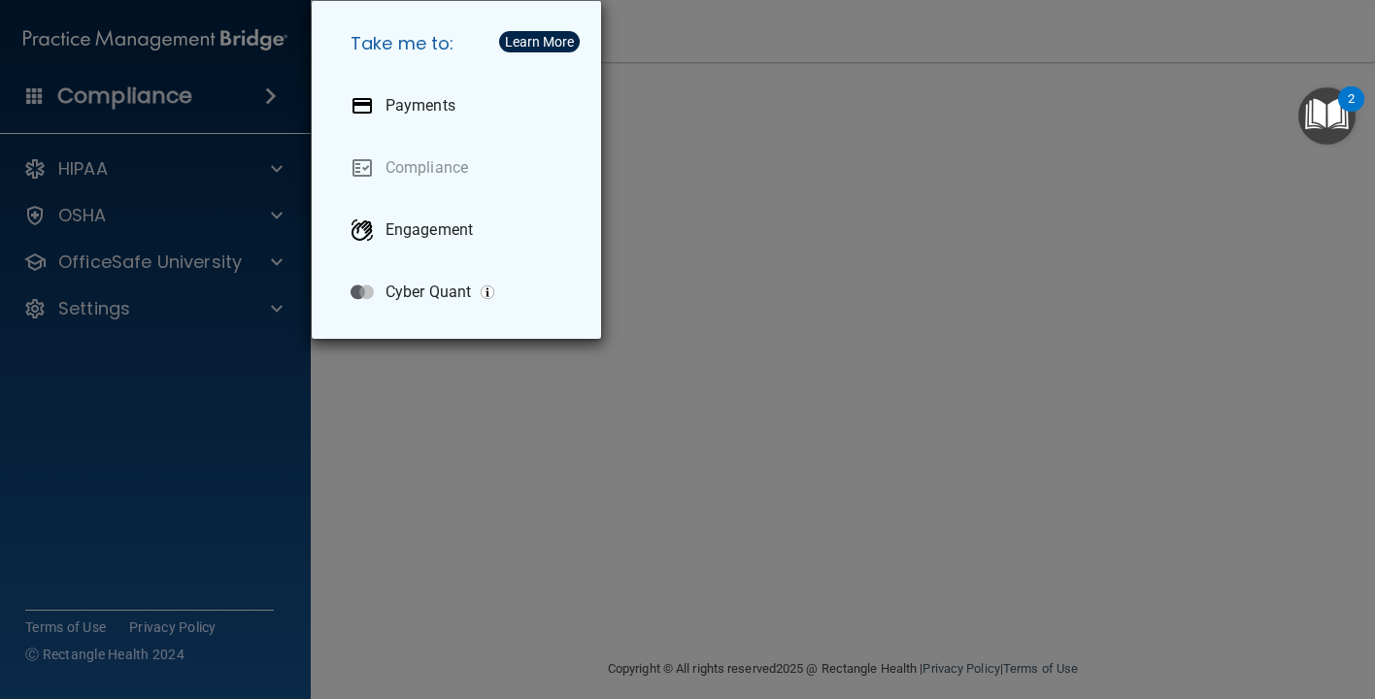
click at [275, 99] on div "Take me to: Payments Compliance Engagement Cyber Quant" at bounding box center [687, 349] width 1375 height 699
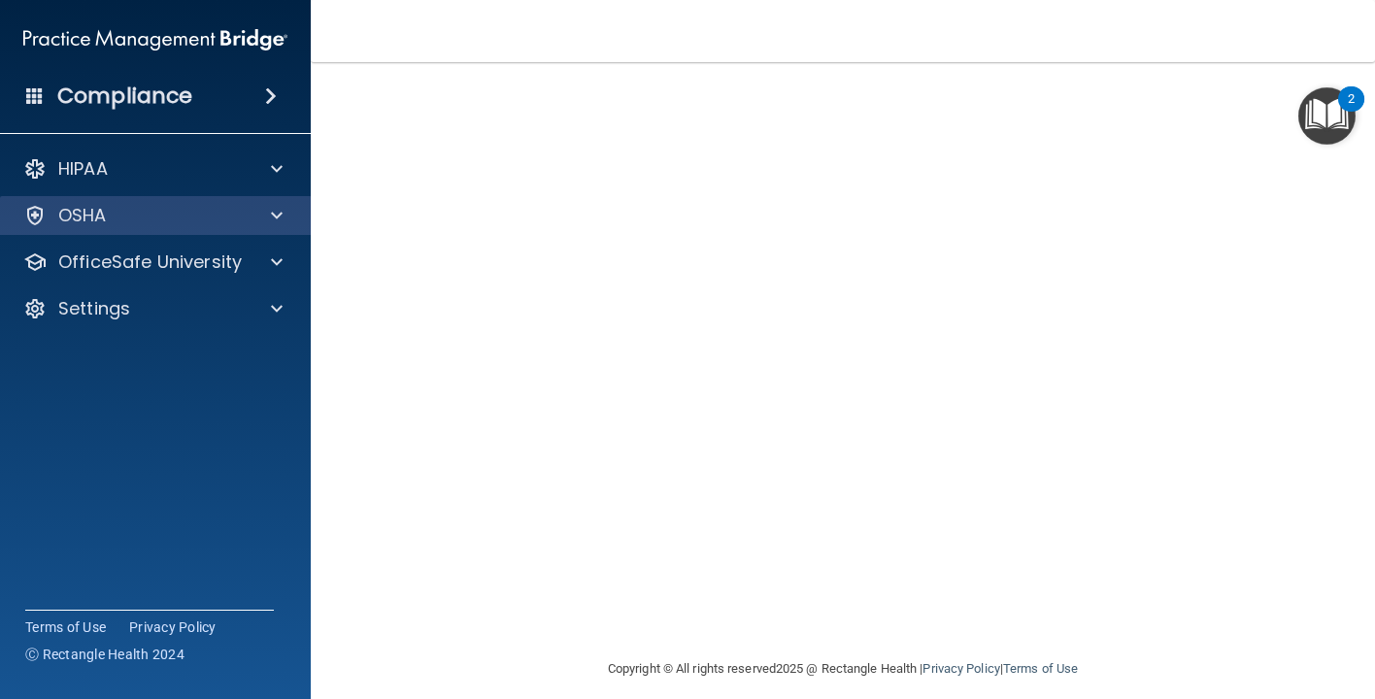
click at [274, 213] on span at bounding box center [277, 215] width 12 height 23
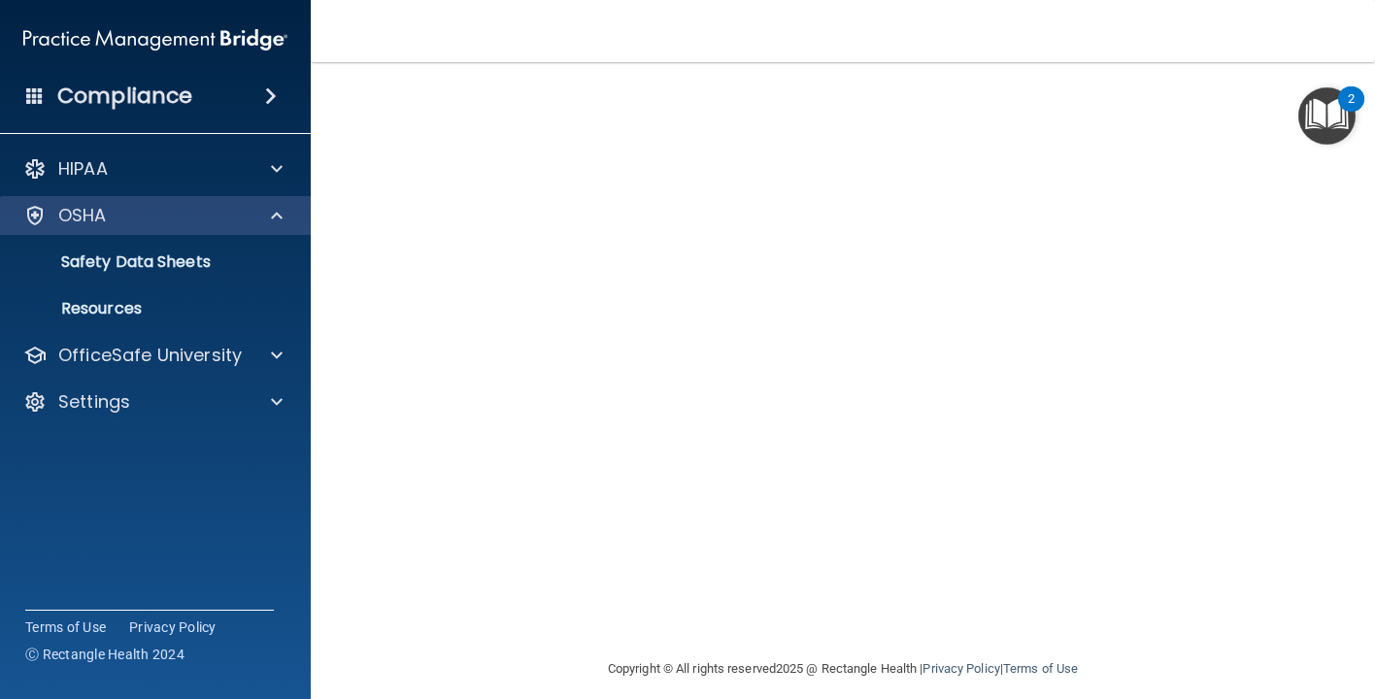
click at [270, 221] on div at bounding box center [274, 215] width 49 height 23
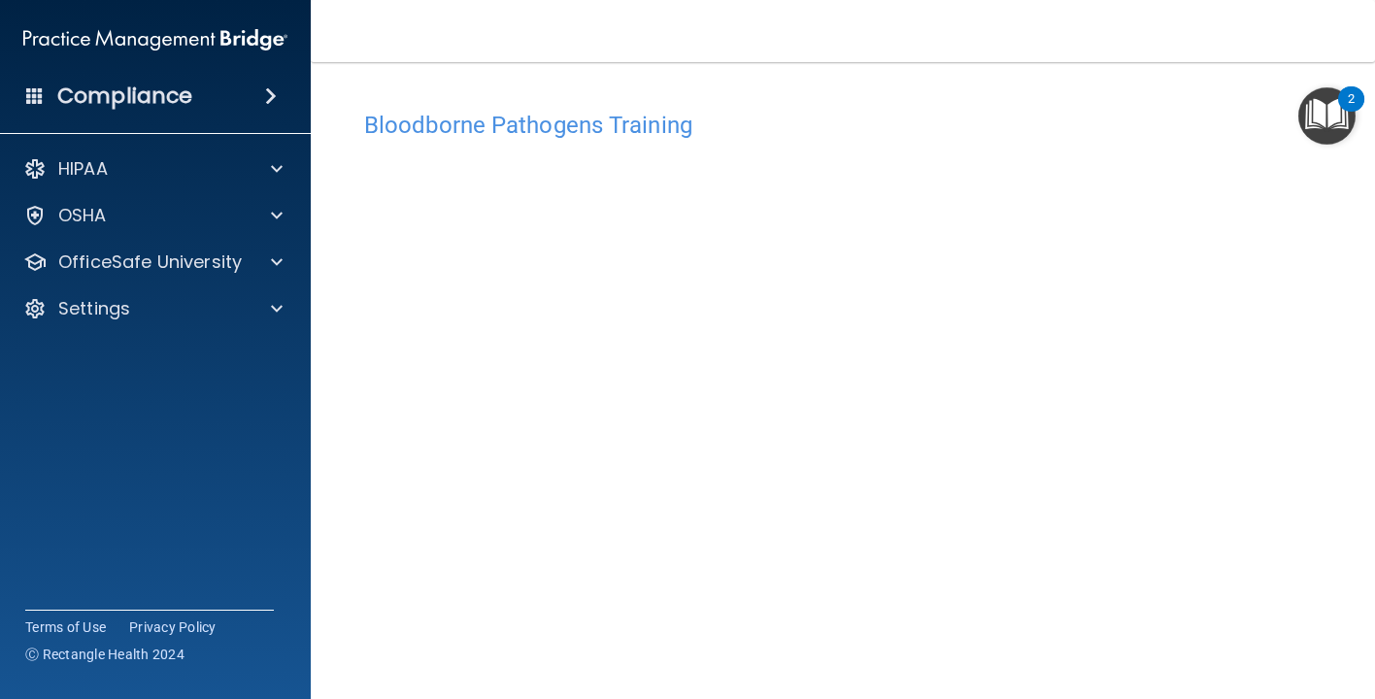
scroll to position [0, 0]
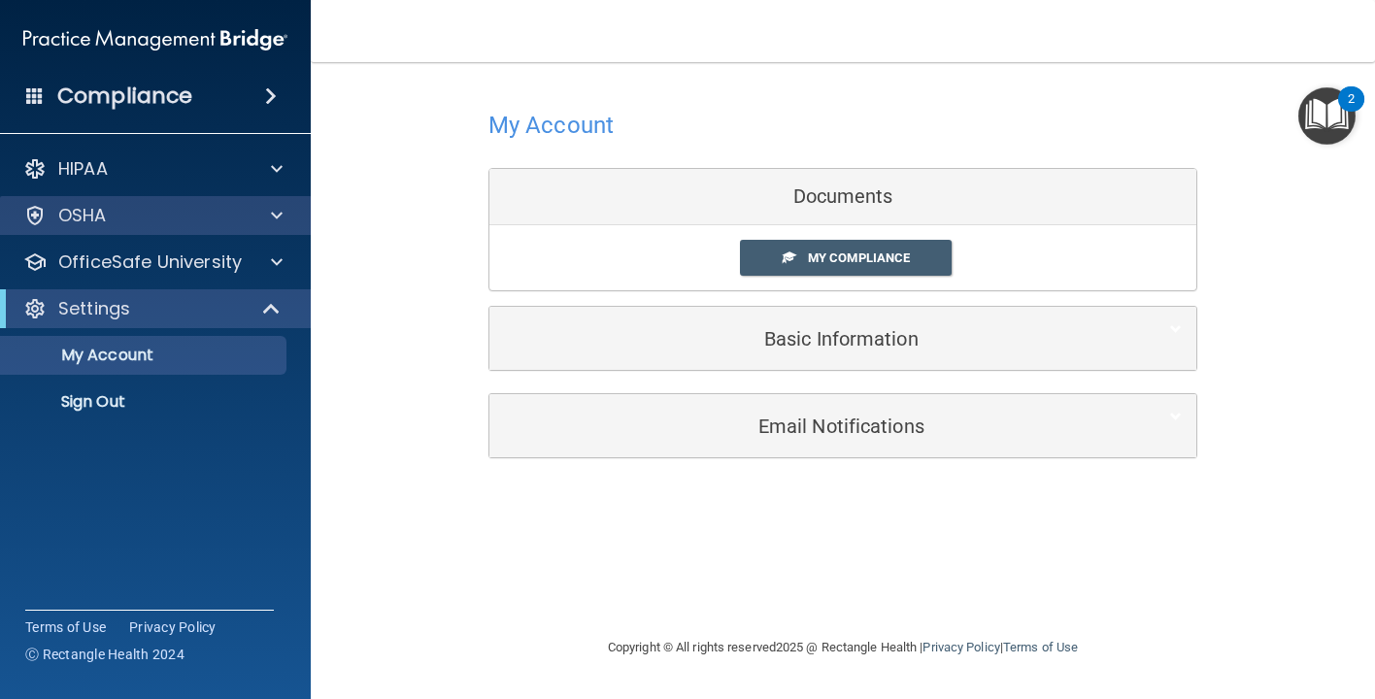
click at [214, 221] on div "OSHA" at bounding box center [129, 215] width 241 height 23
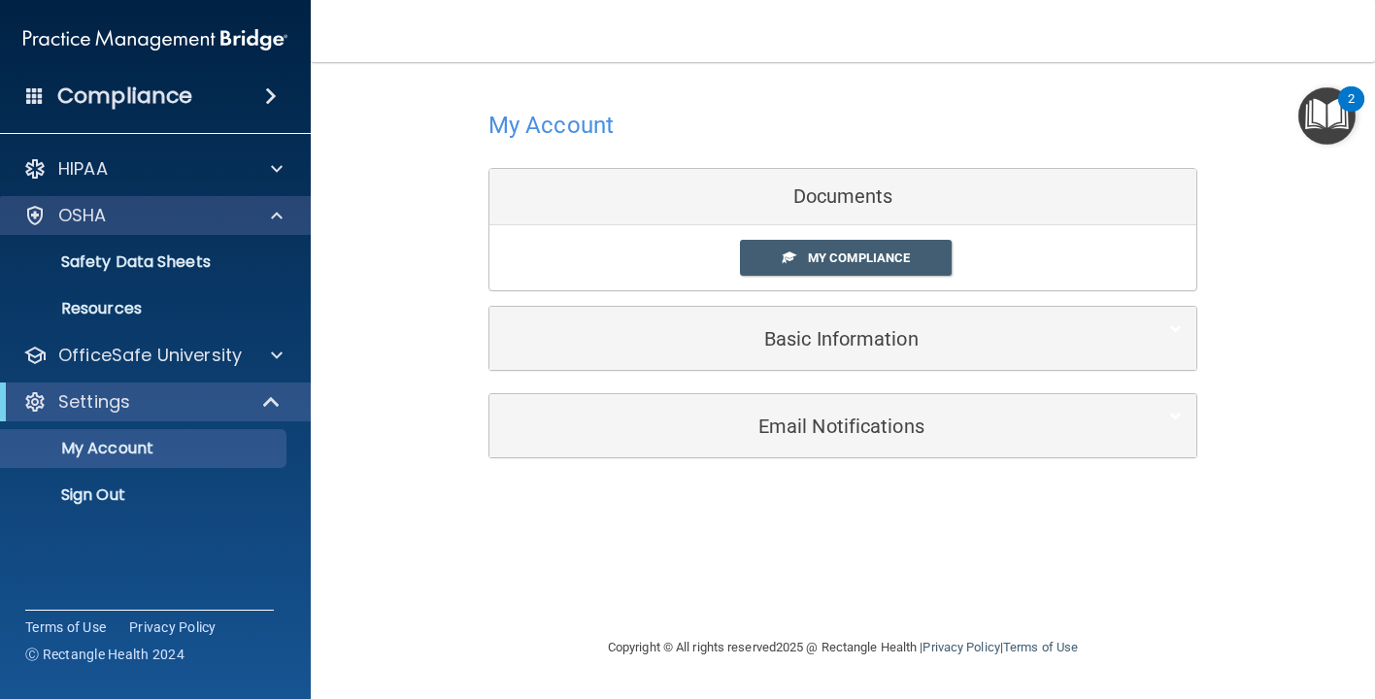
click at [210, 220] on div "OSHA" at bounding box center [129, 215] width 241 height 23
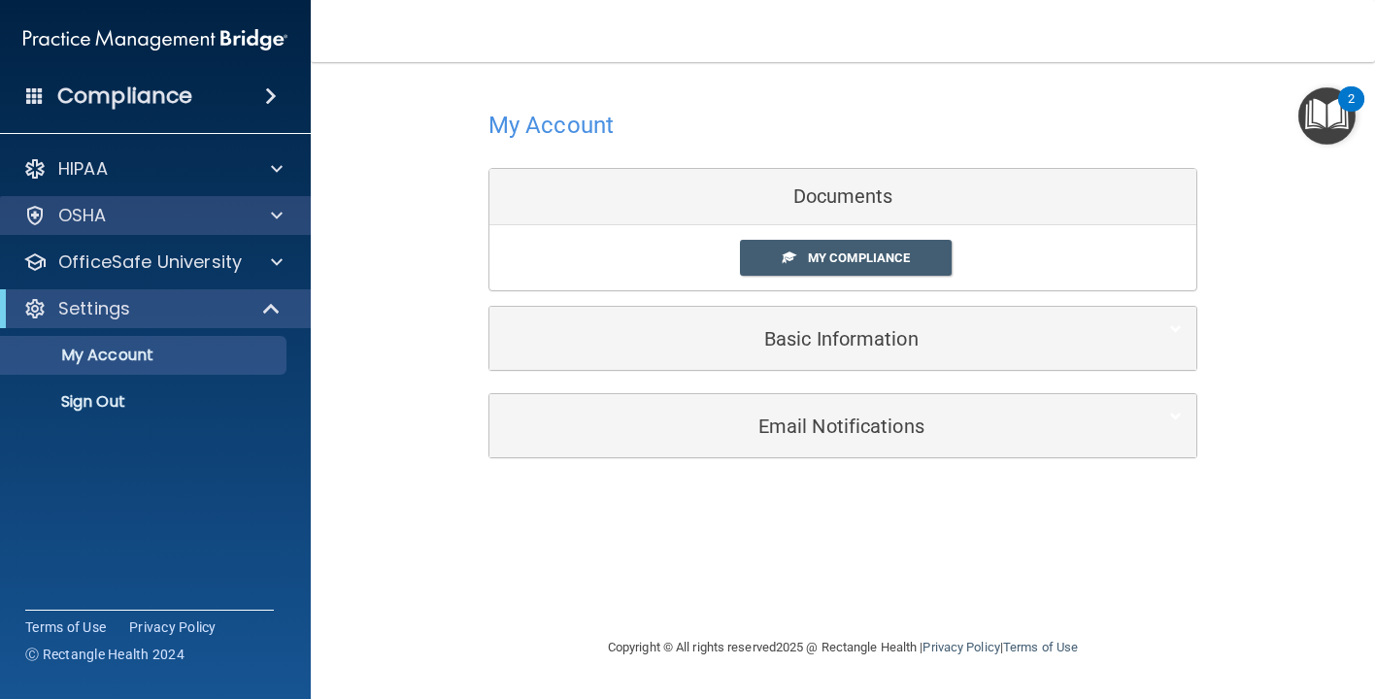
click at [94, 215] on p "OSHA" at bounding box center [82, 215] width 49 height 23
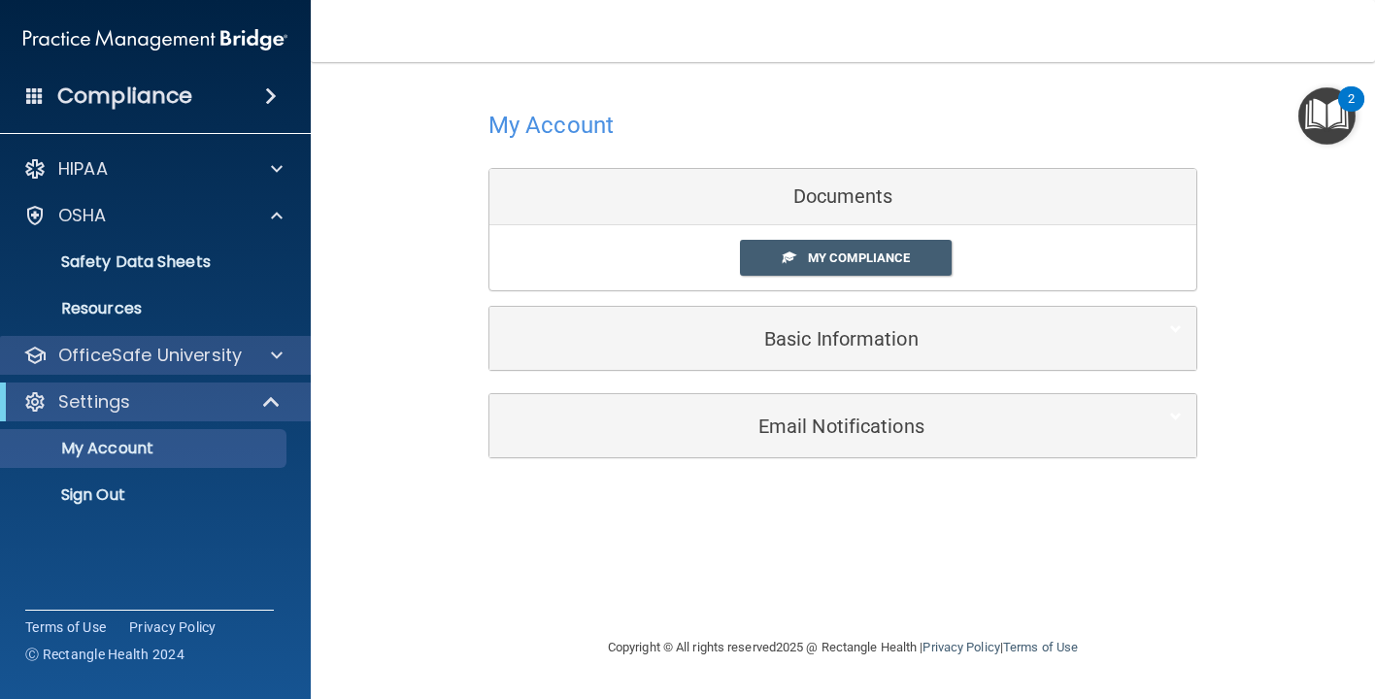
click at [143, 342] on div "OfficeSafe University" at bounding box center [156, 355] width 312 height 39
click at [153, 358] on p "OfficeSafe University" at bounding box center [149, 355] width 183 height 23
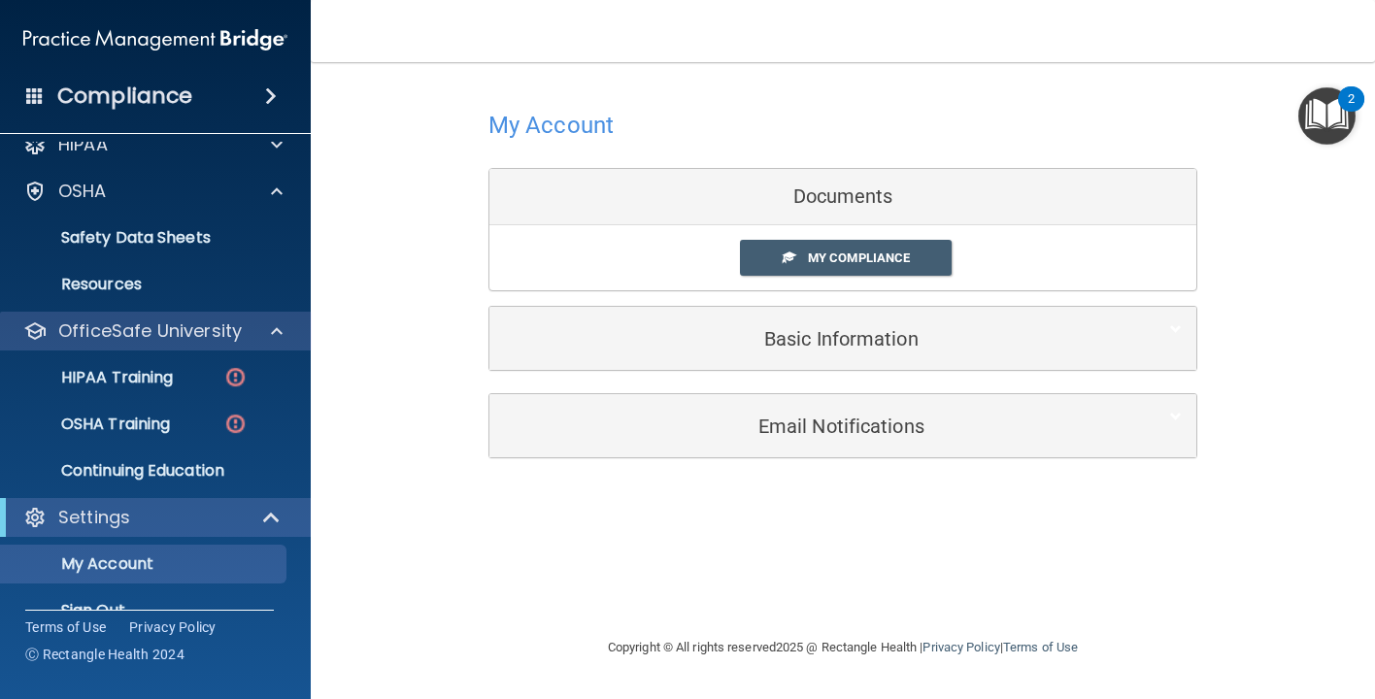
scroll to position [55, 0]
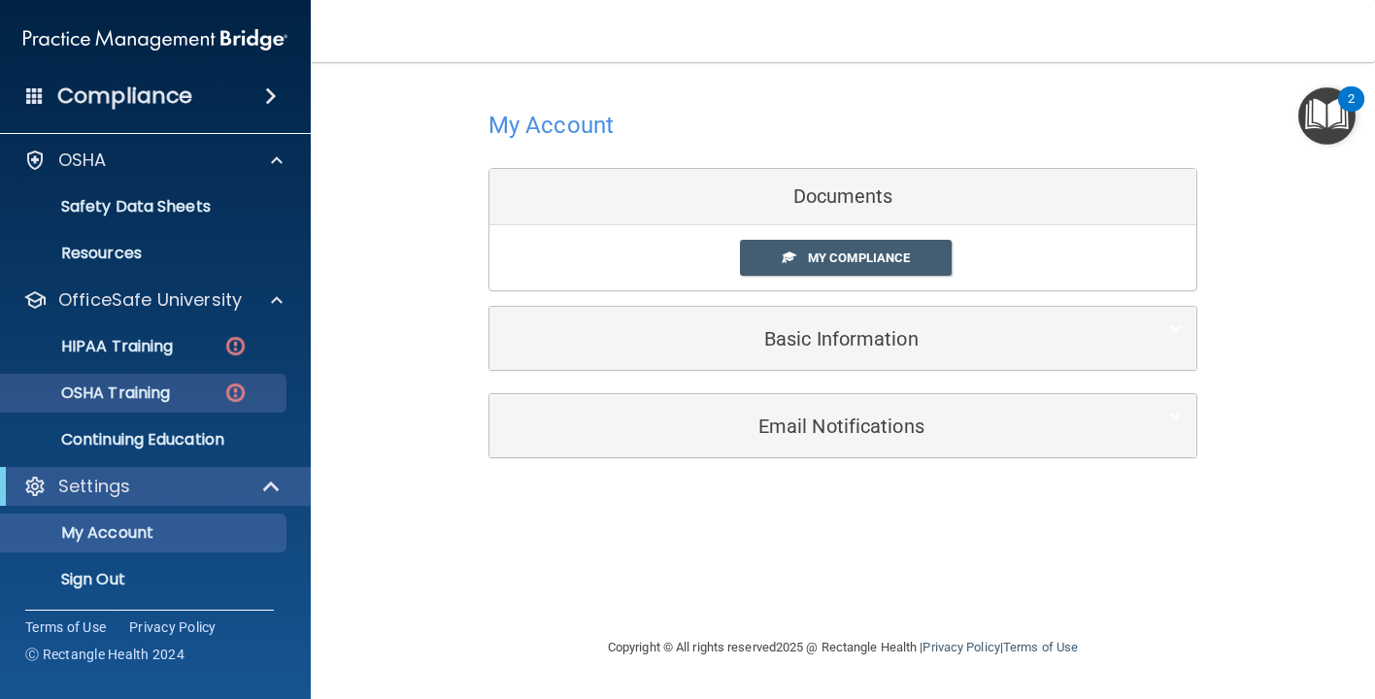
click at [157, 393] on p "OSHA Training" at bounding box center [91, 392] width 157 height 19
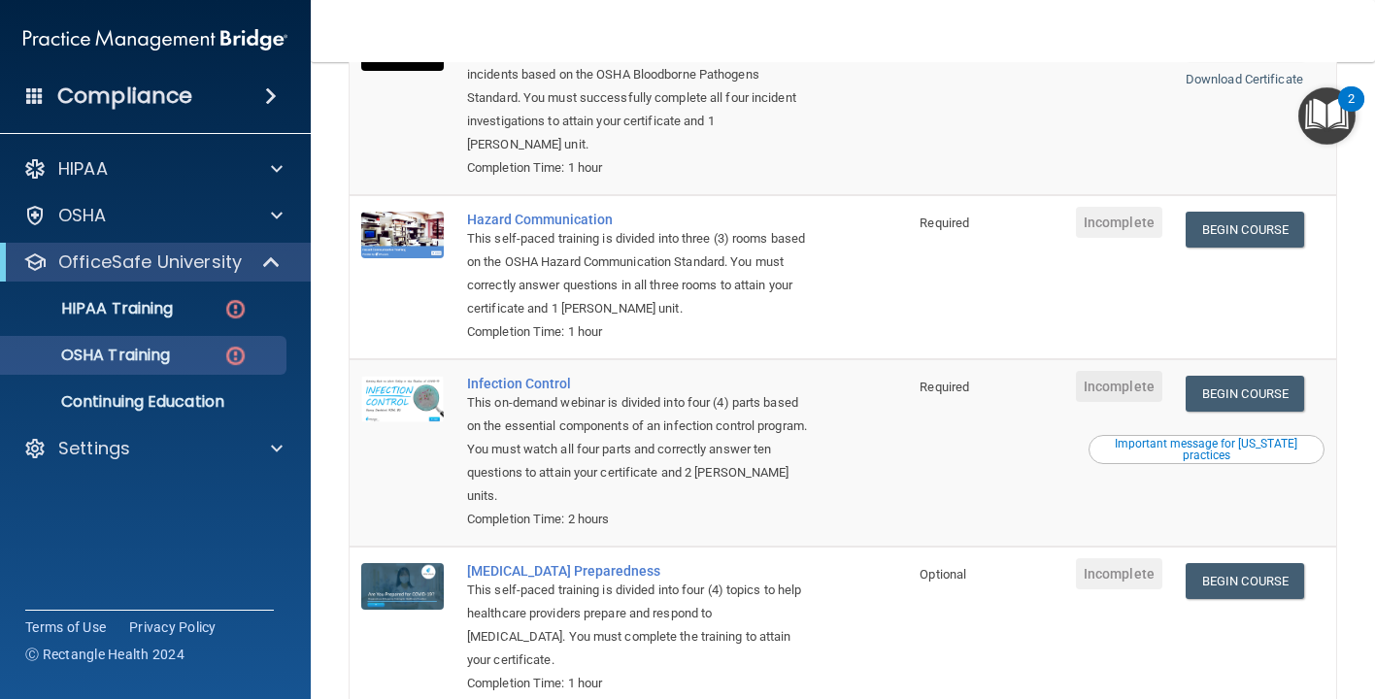
scroll to position [286, 0]
click at [1262, 564] on link "Begin Course" at bounding box center [1244, 582] width 118 height 36
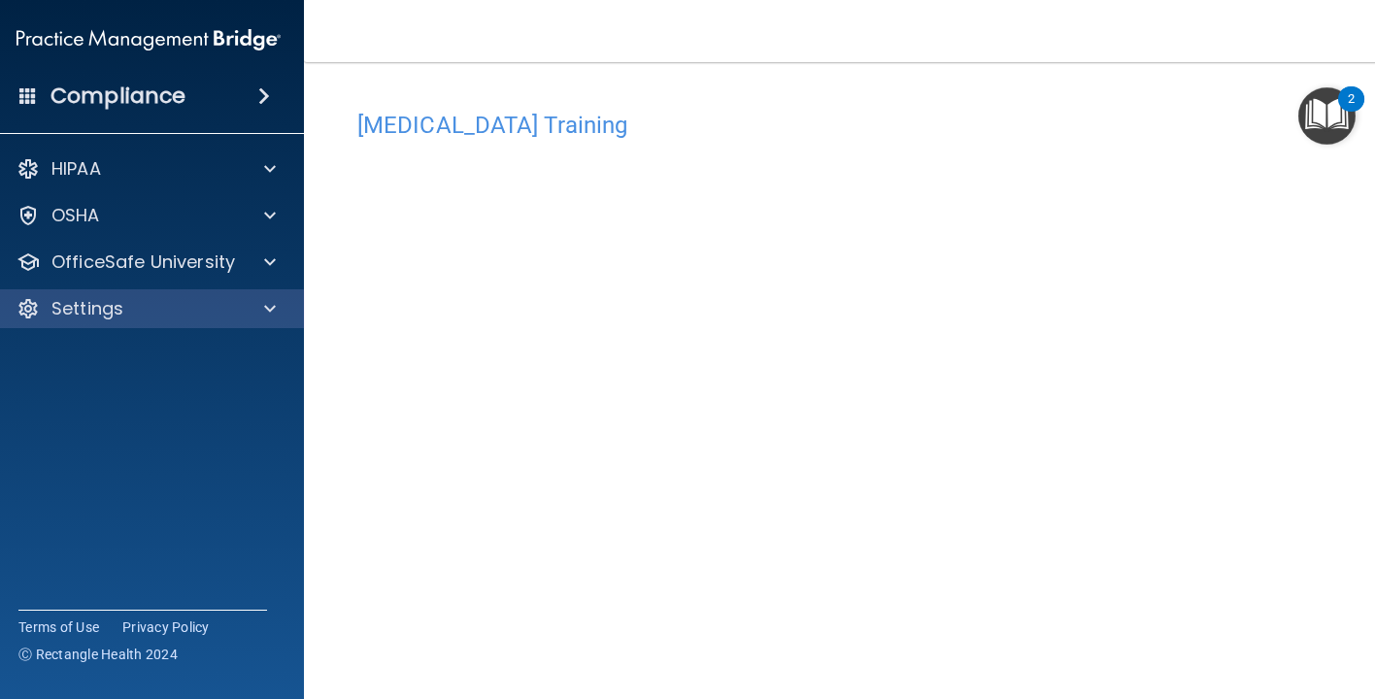
click at [273, 317] on span at bounding box center [270, 308] width 12 height 23
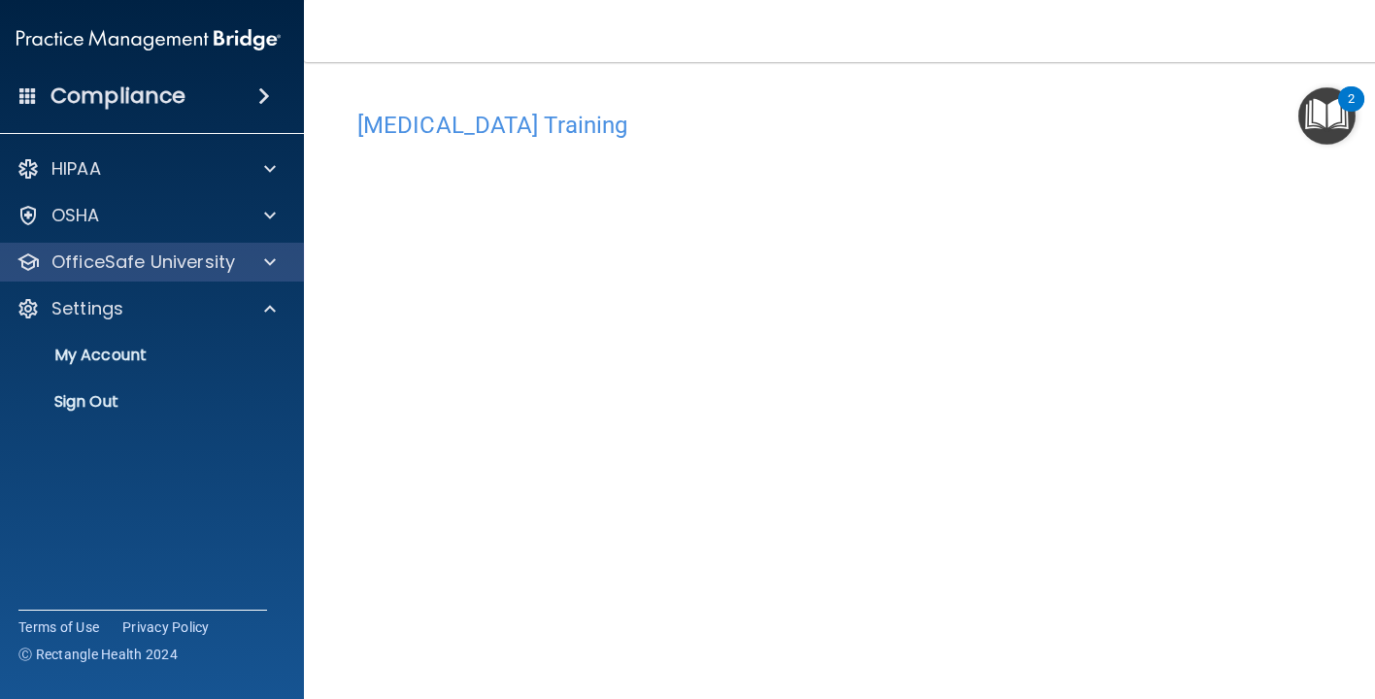
click at [275, 273] on span at bounding box center [270, 261] width 12 height 23
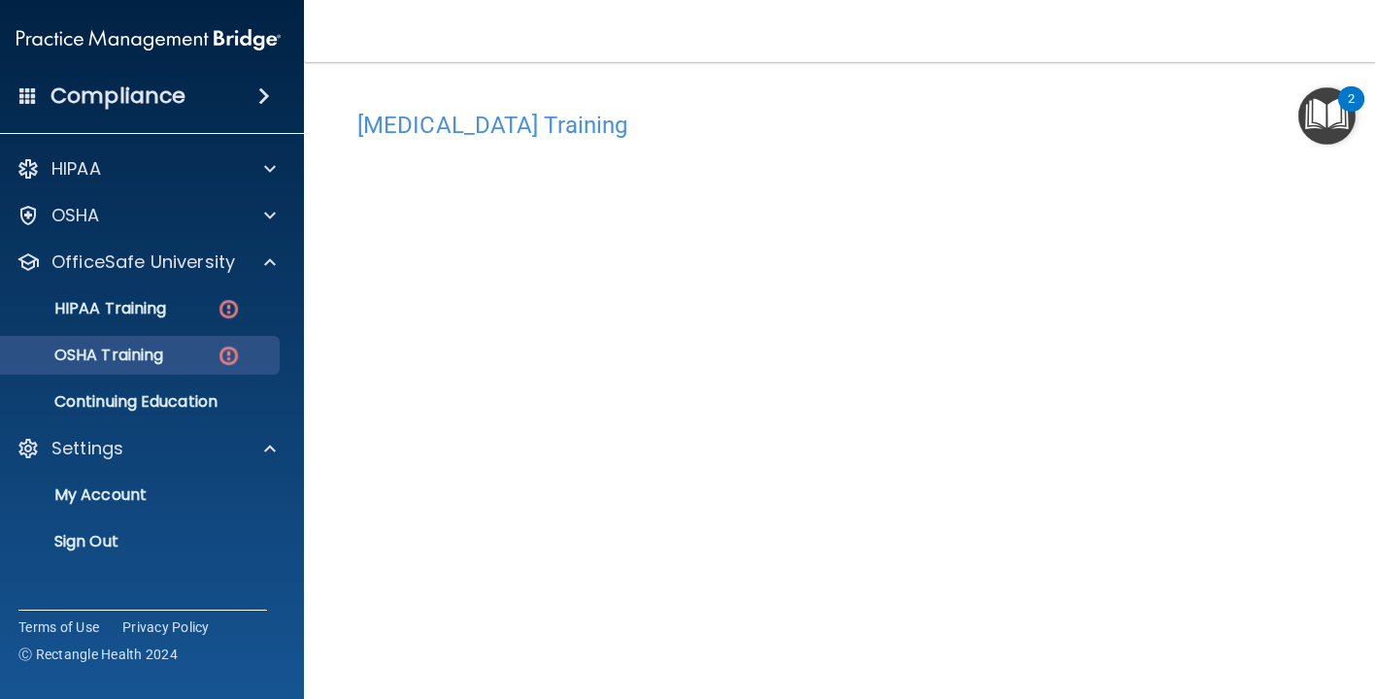
click at [231, 355] on img at bounding box center [229, 356] width 24 height 24
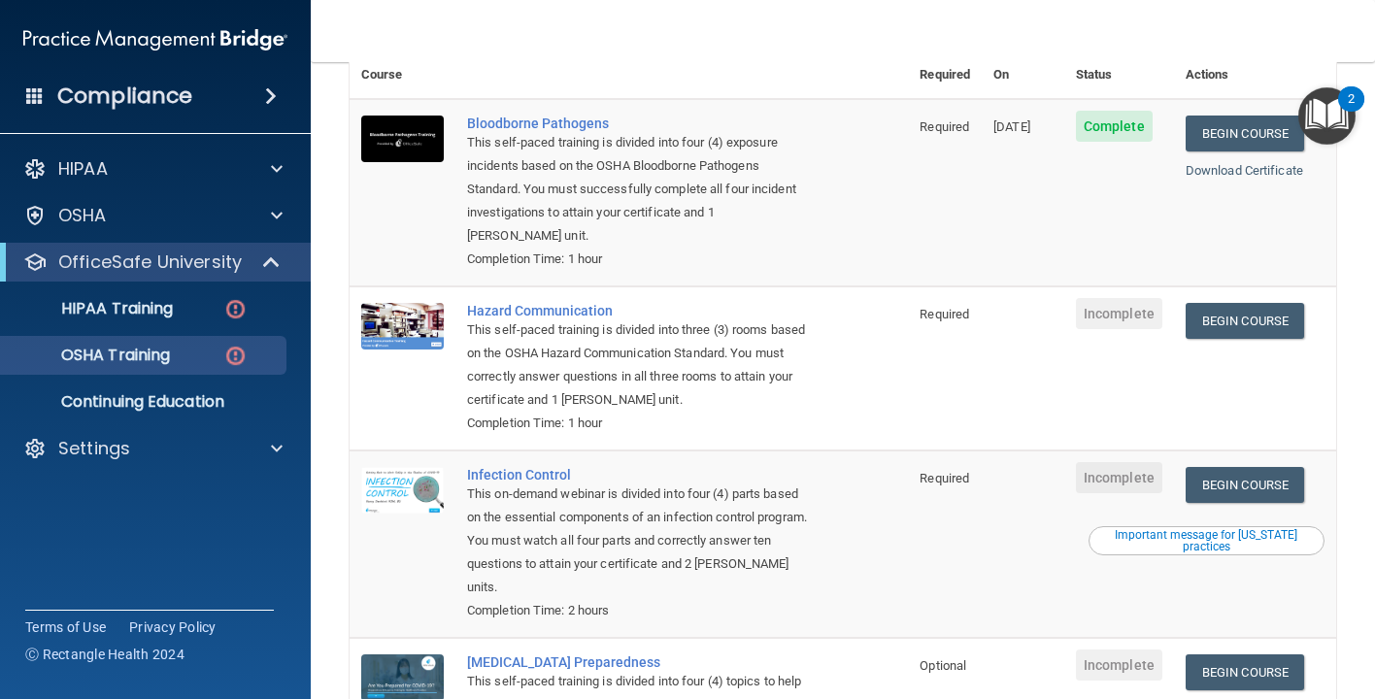
scroll to position [150, 0]
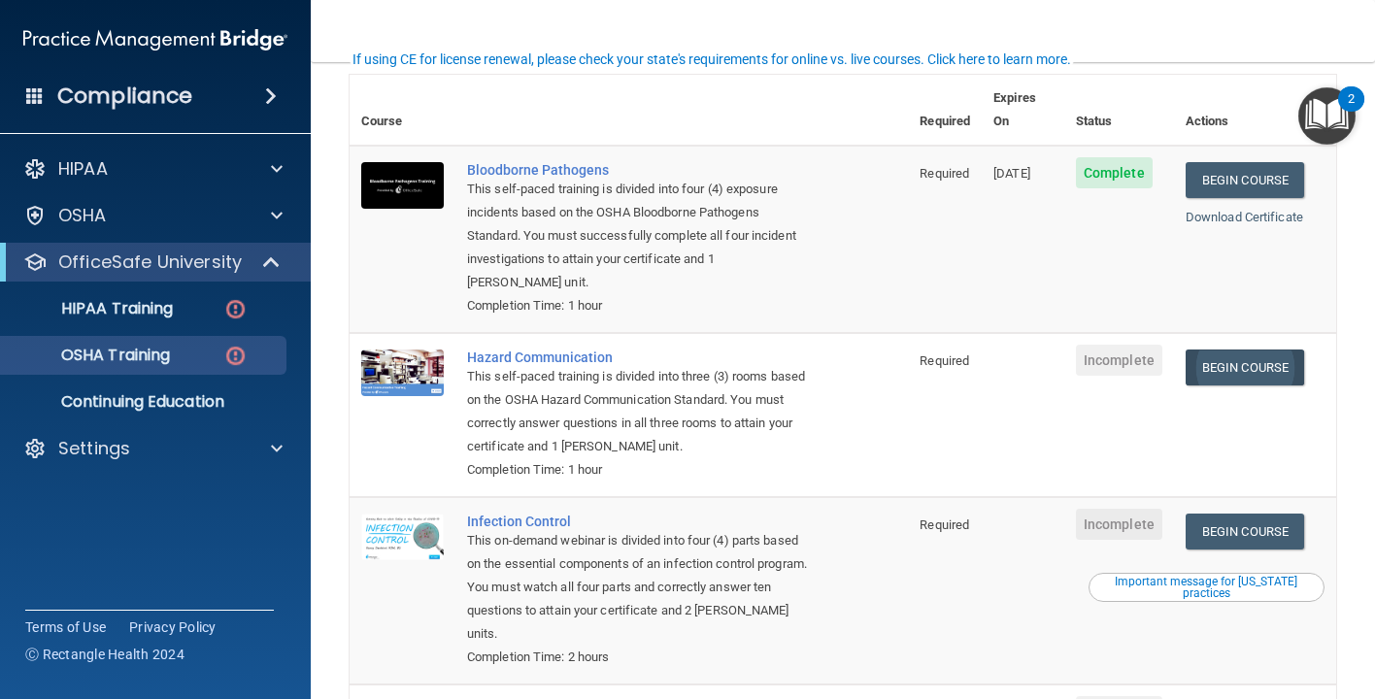
click at [1281, 350] on link "Begin Course" at bounding box center [1244, 368] width 118 height 36
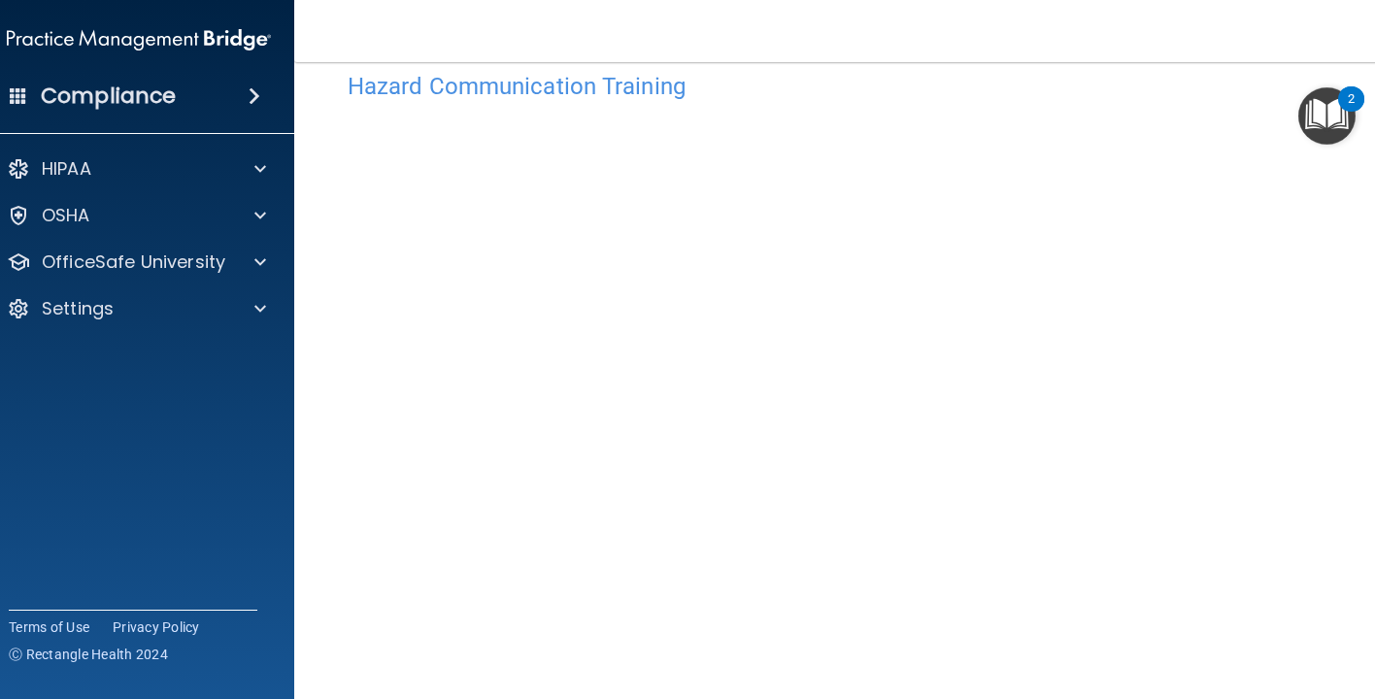
scroll to position [14, 0]
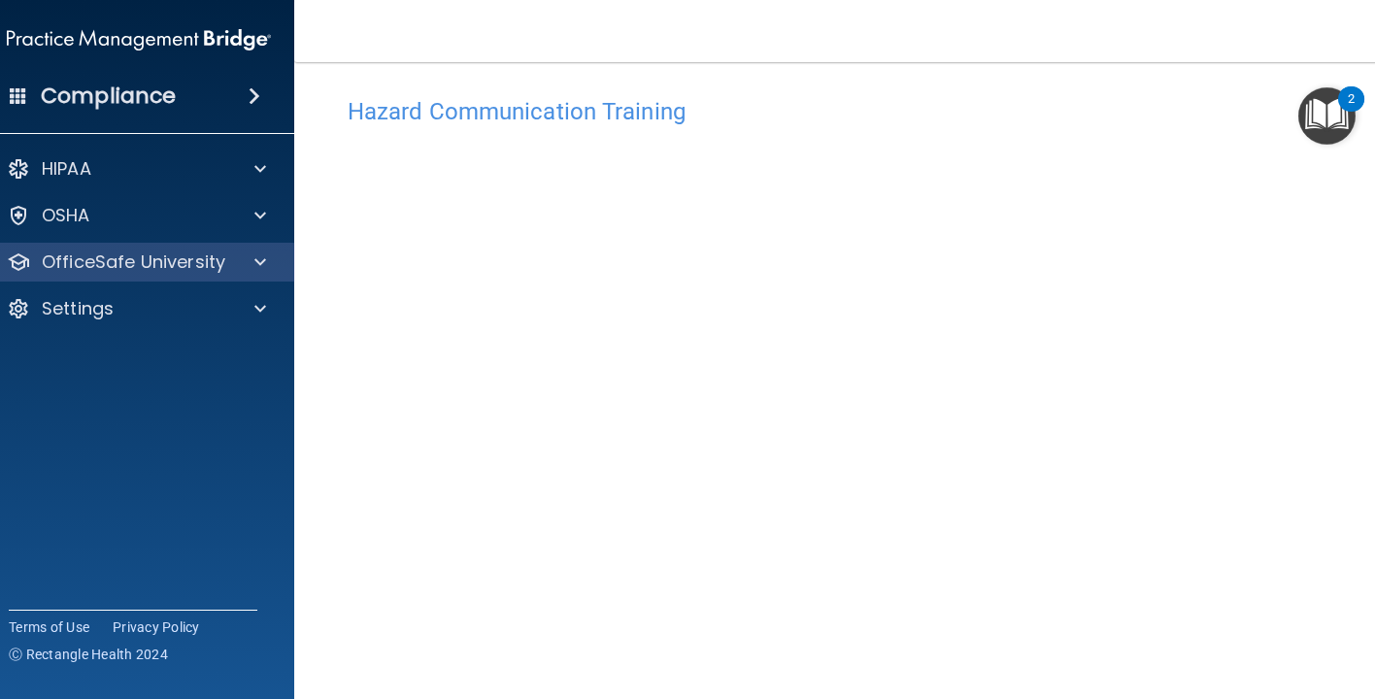
click at [242, 263] on div at bounding box center [257, 261] width 49 height 23
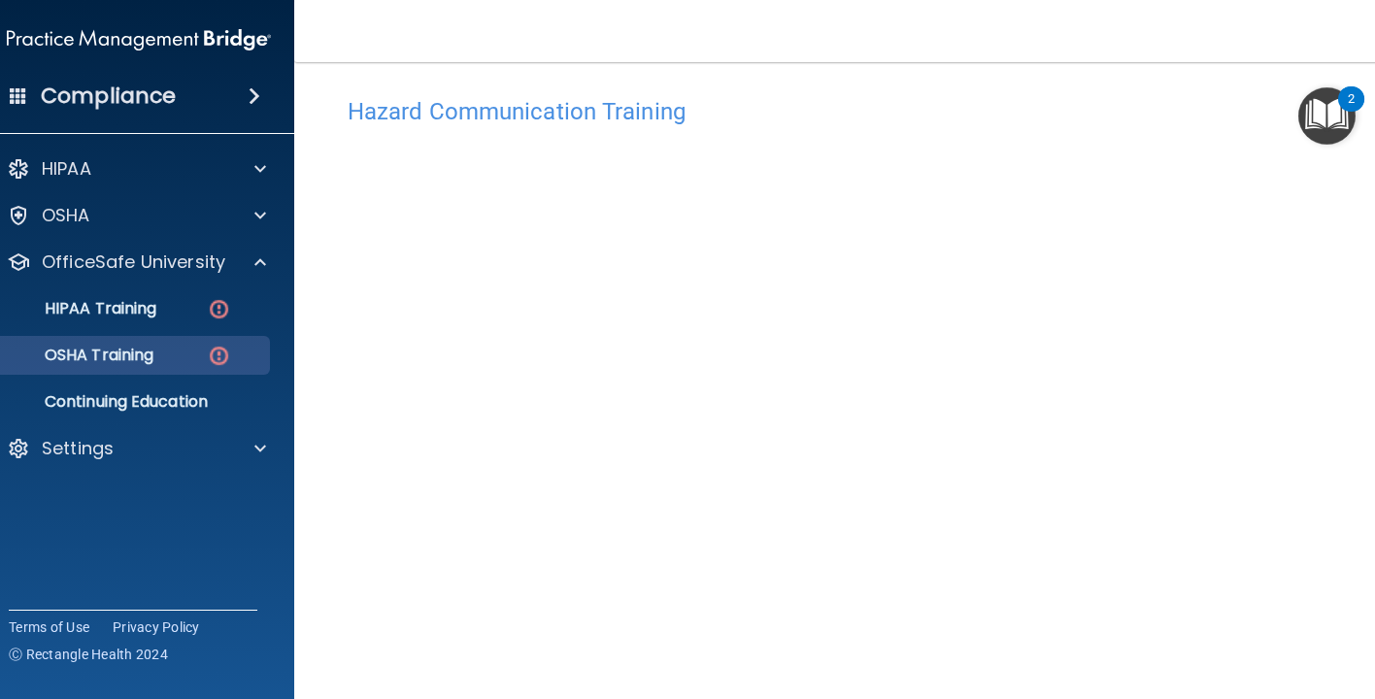
click at [202, 346] on div "OSHA Training" at bounding box center [128, 355] width 265 height 19
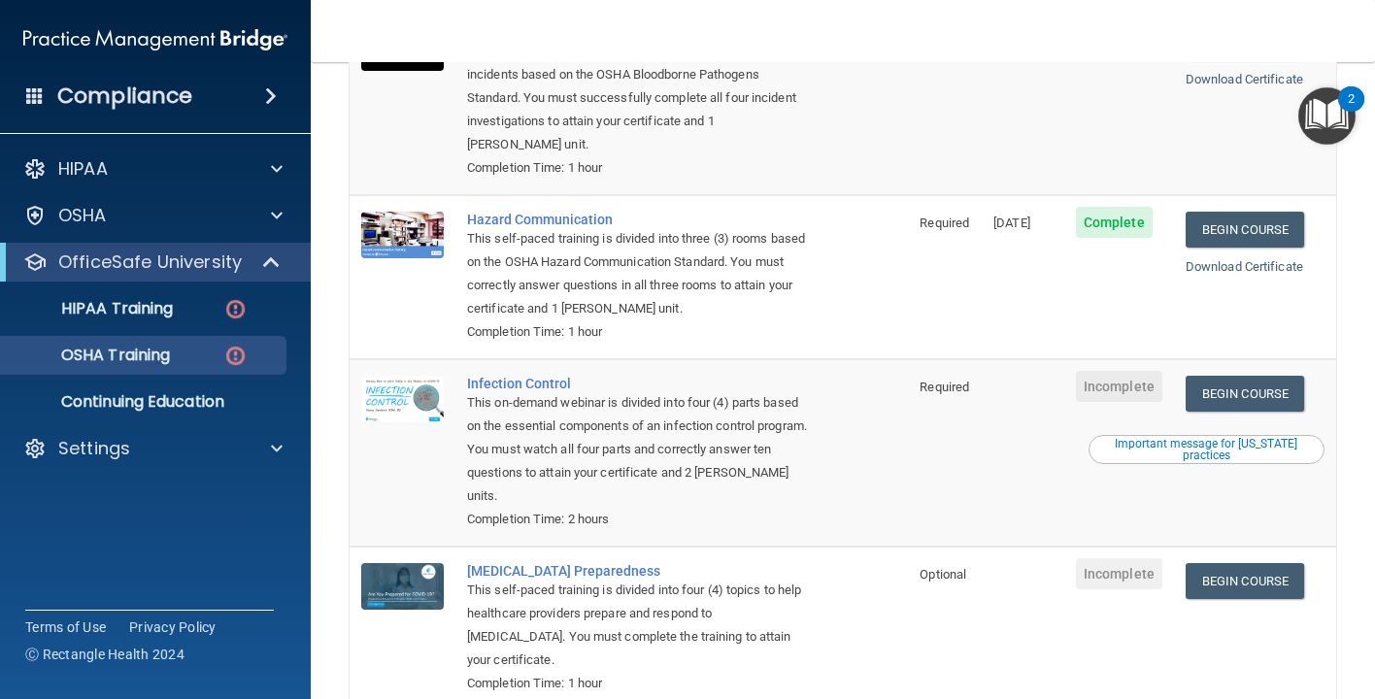
scroll to position [286, 0]
click at [1242, 377] on link "Begin Course" at bounding box center [1244, 395] width 118 height 36
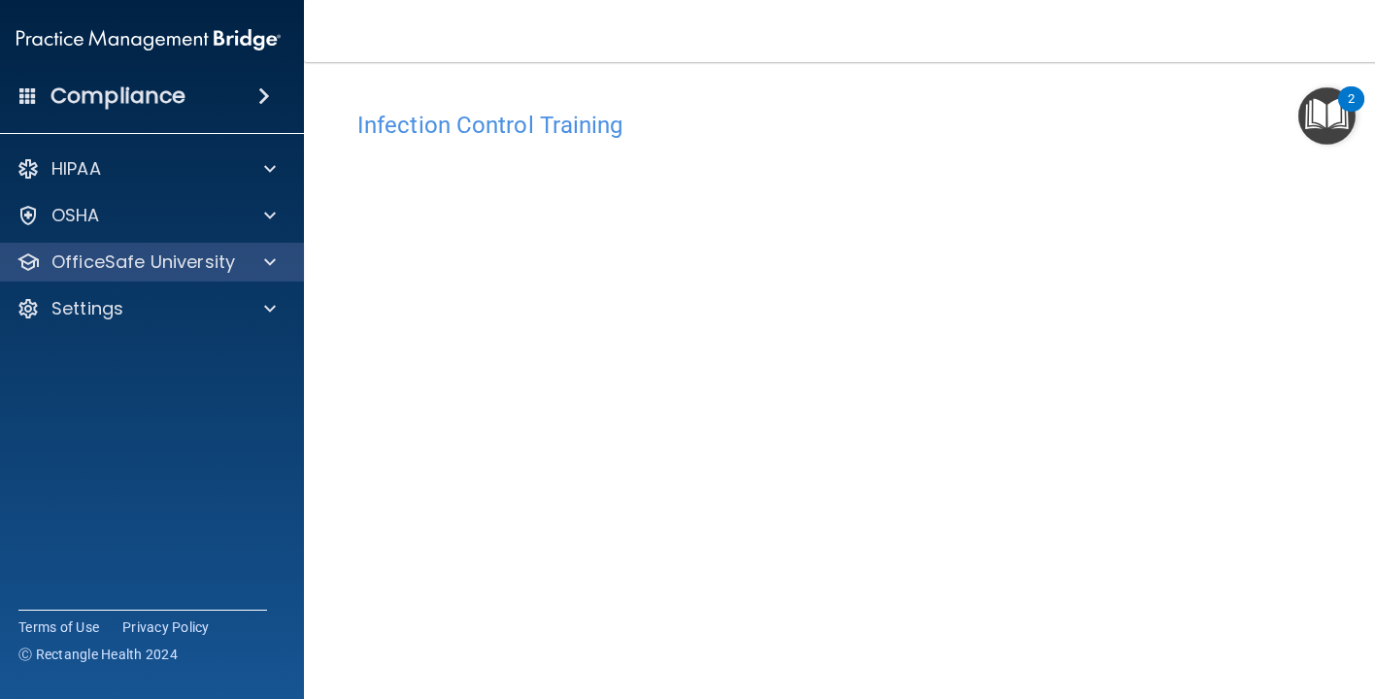
click at [274, 269] on span at bounding box center [270, 261] width 12 height 23
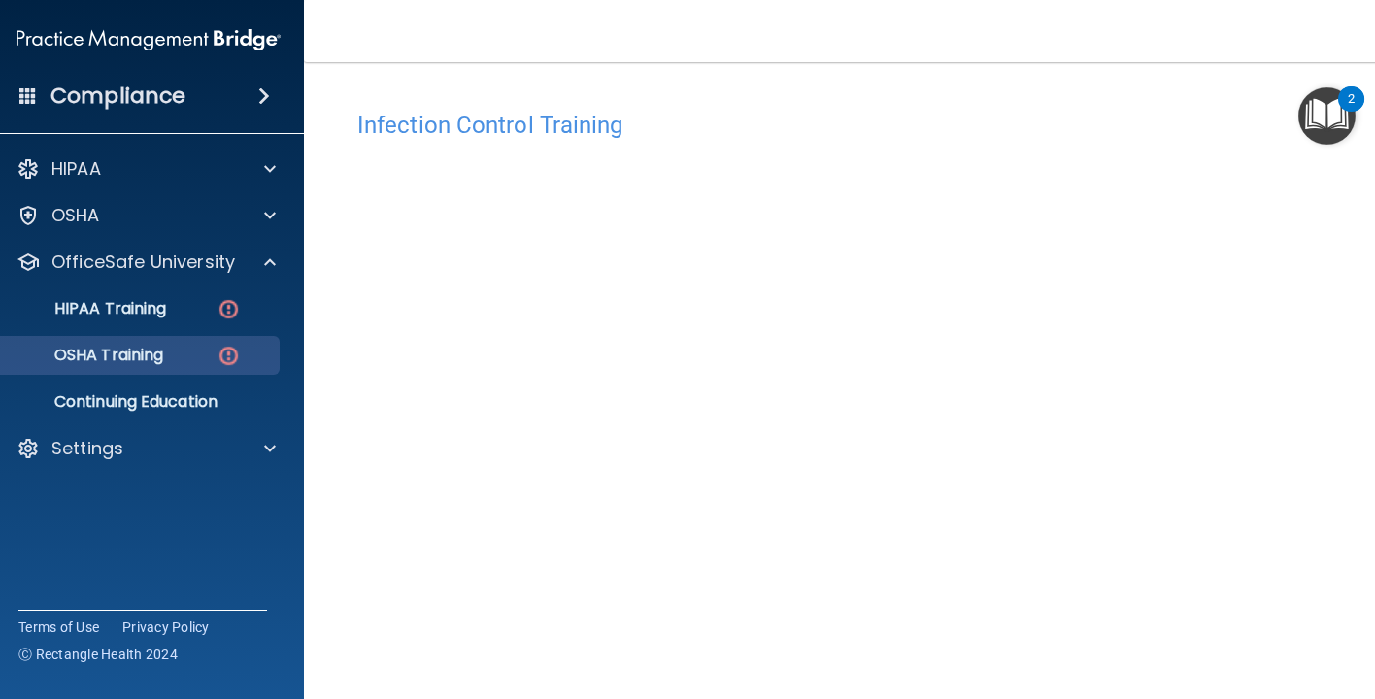
click at [217, 358] on img at bounding box center [229, 356] width 24 height 24
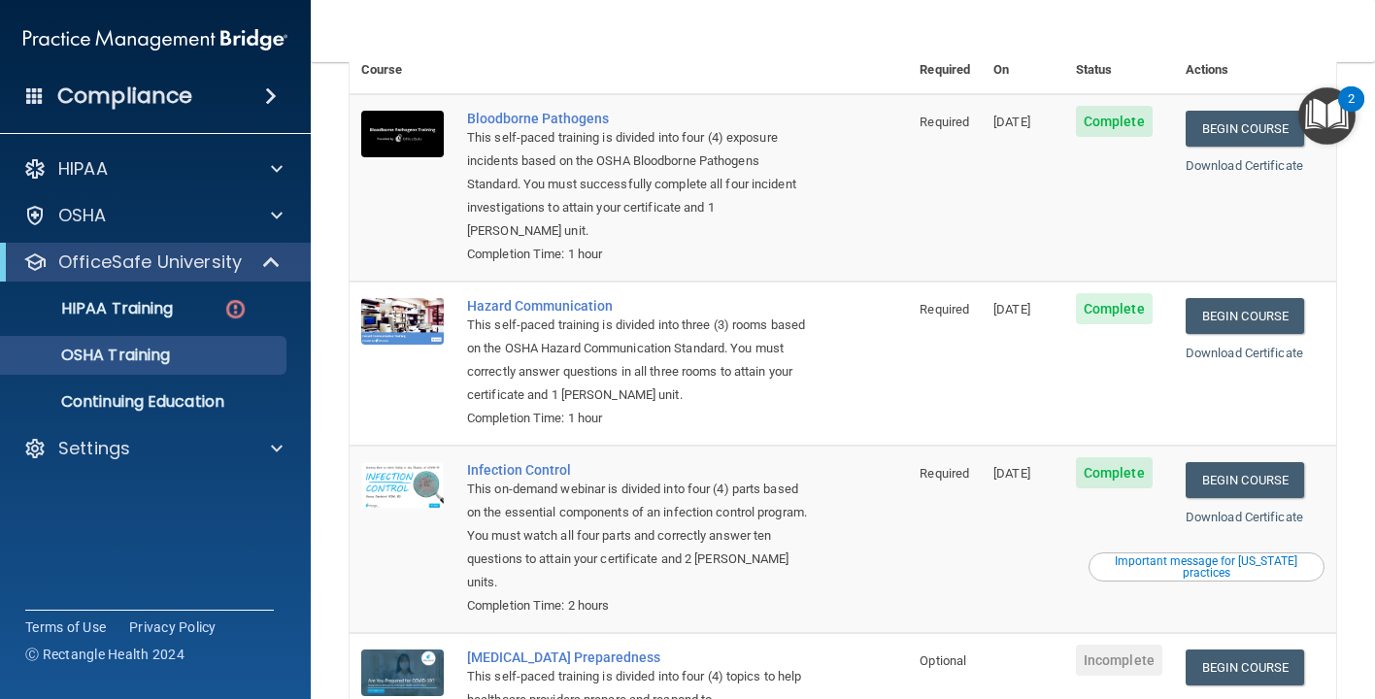
scroll to position [144, 0]
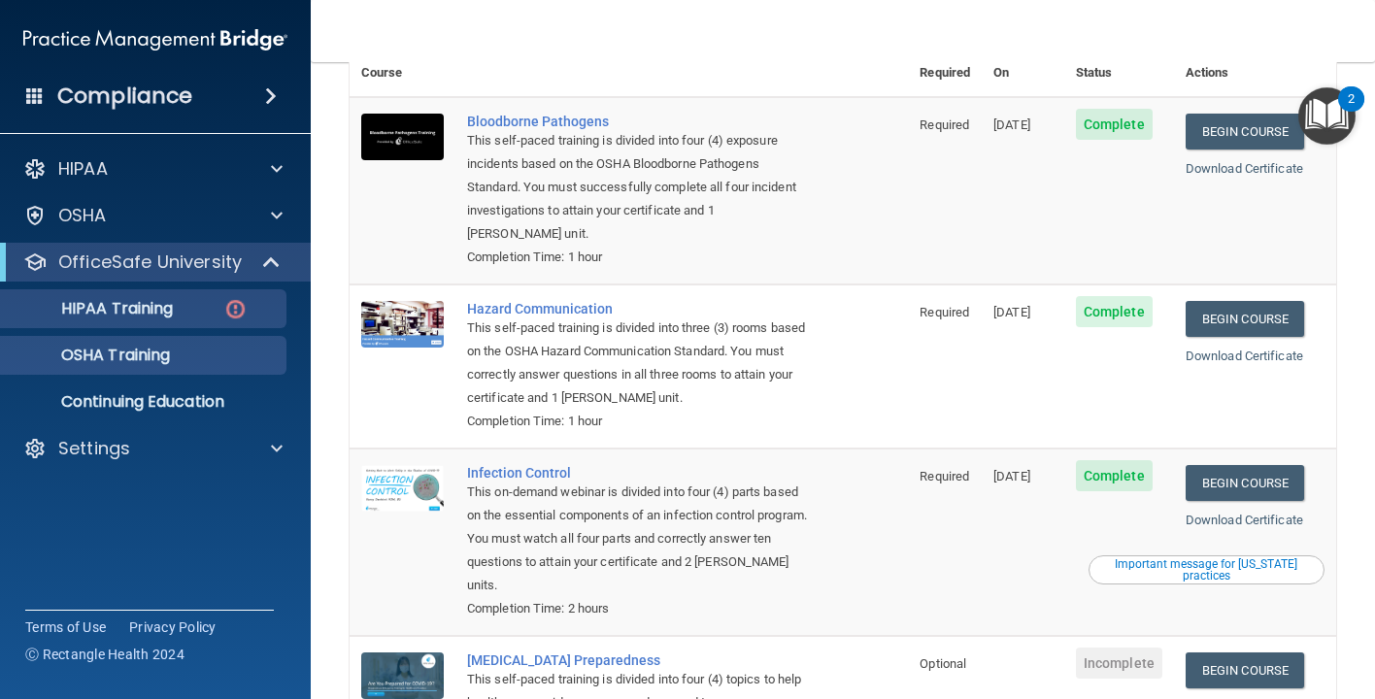
click at [242, 301] on img at bounding box center [235, 309] width 24 height 24
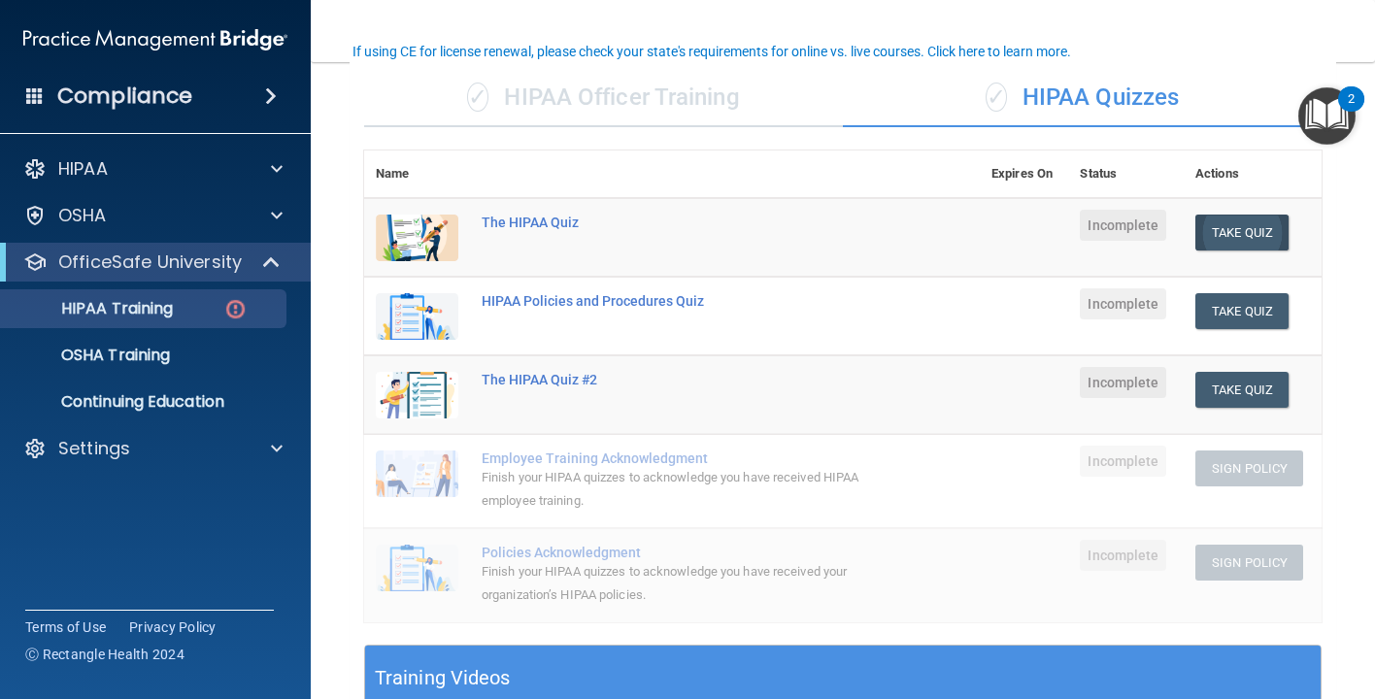
click at [1235, 226] on button "Take Quiz" at bounding box center [1241, 233] width 93 height 36
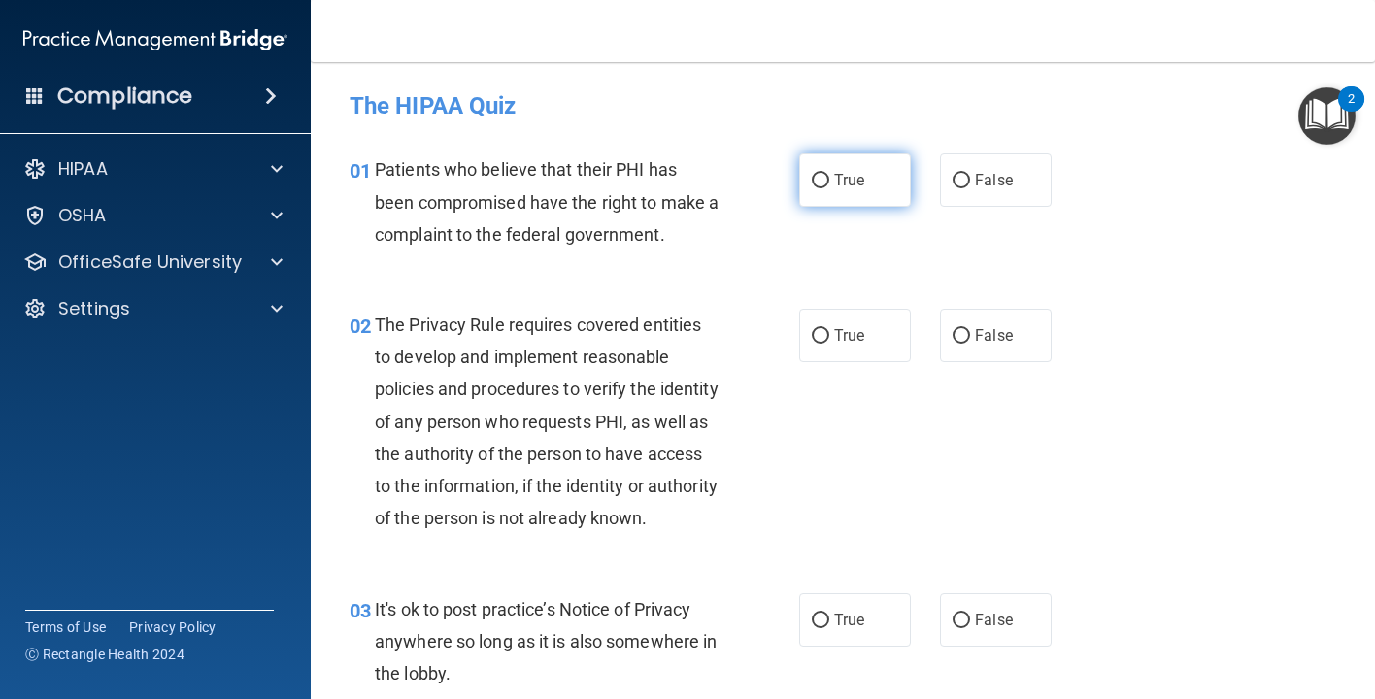
click at [823, 187] on input "True" at bounding box center [820, 181] width 17 height 15
radio input "true"
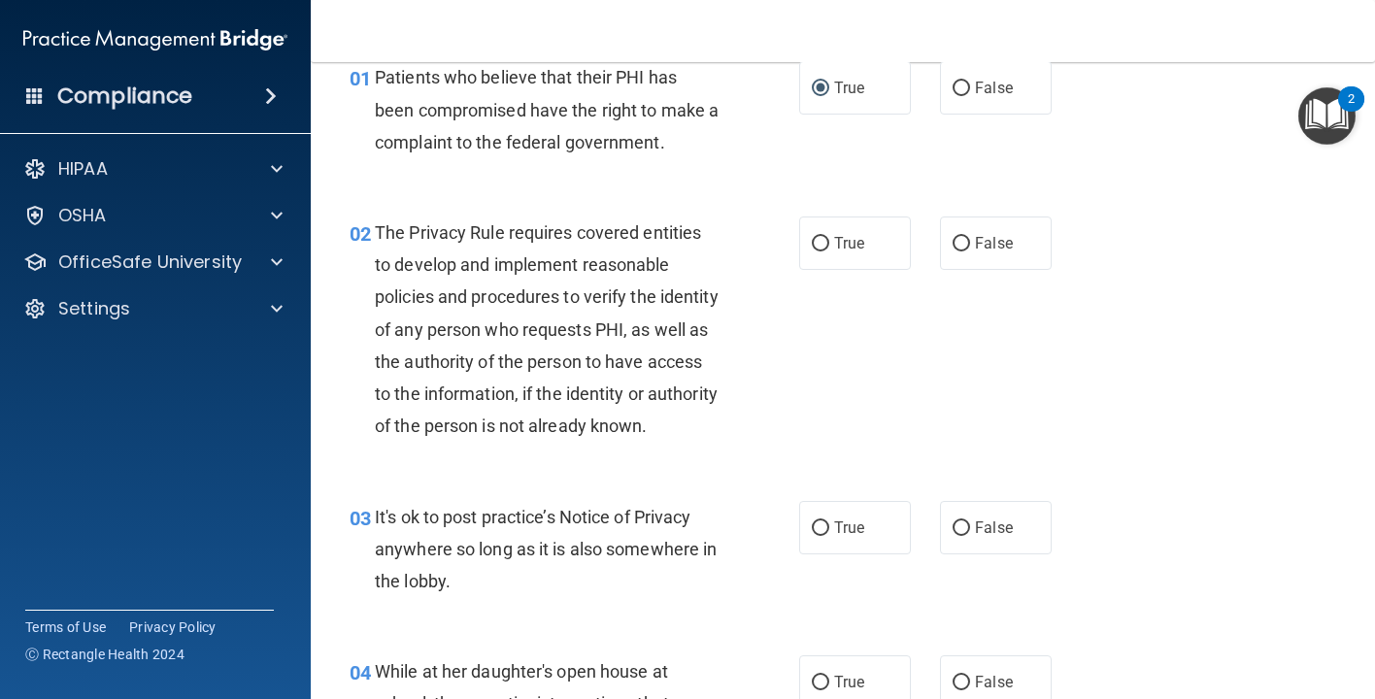
scroll to position [103, 0]
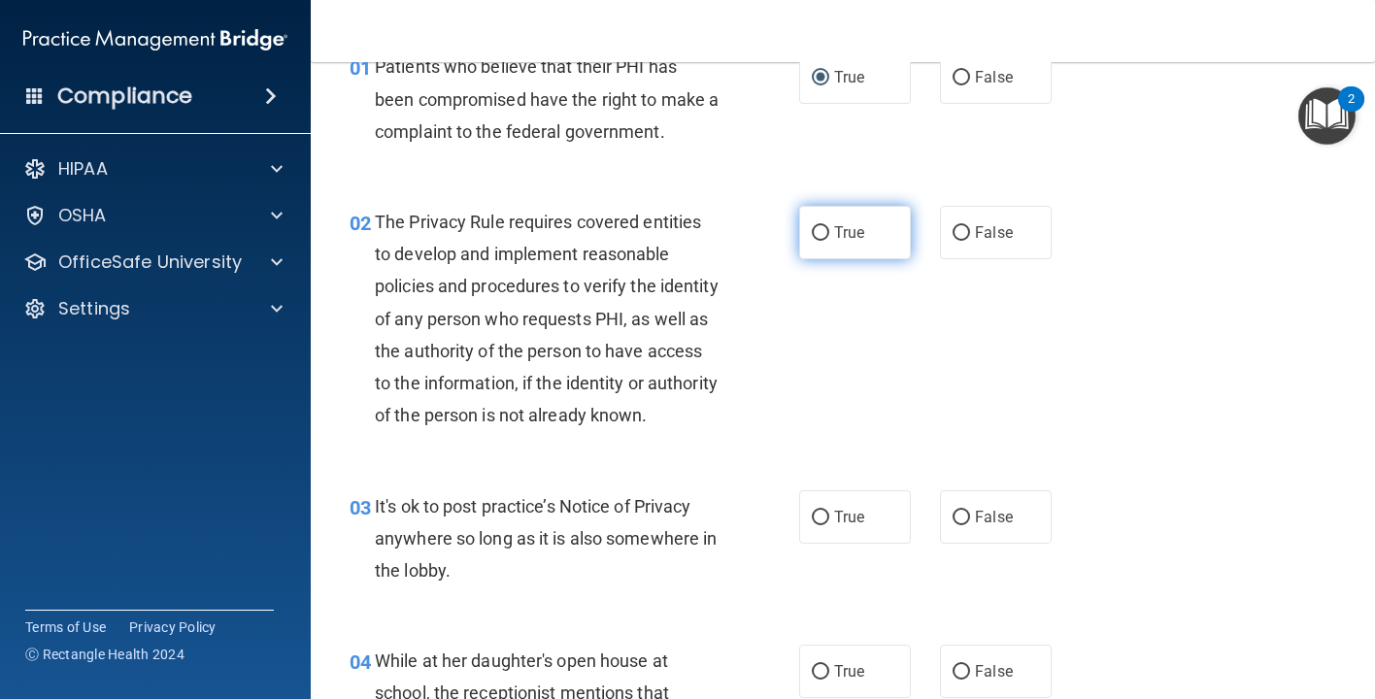
click at [847, 227] on span "True" at bounding box center [849, 232] width 30 height 18
click at [829, 227] on input "True" at bounding box center [820, 233] width 17 height 15
radio input "true"
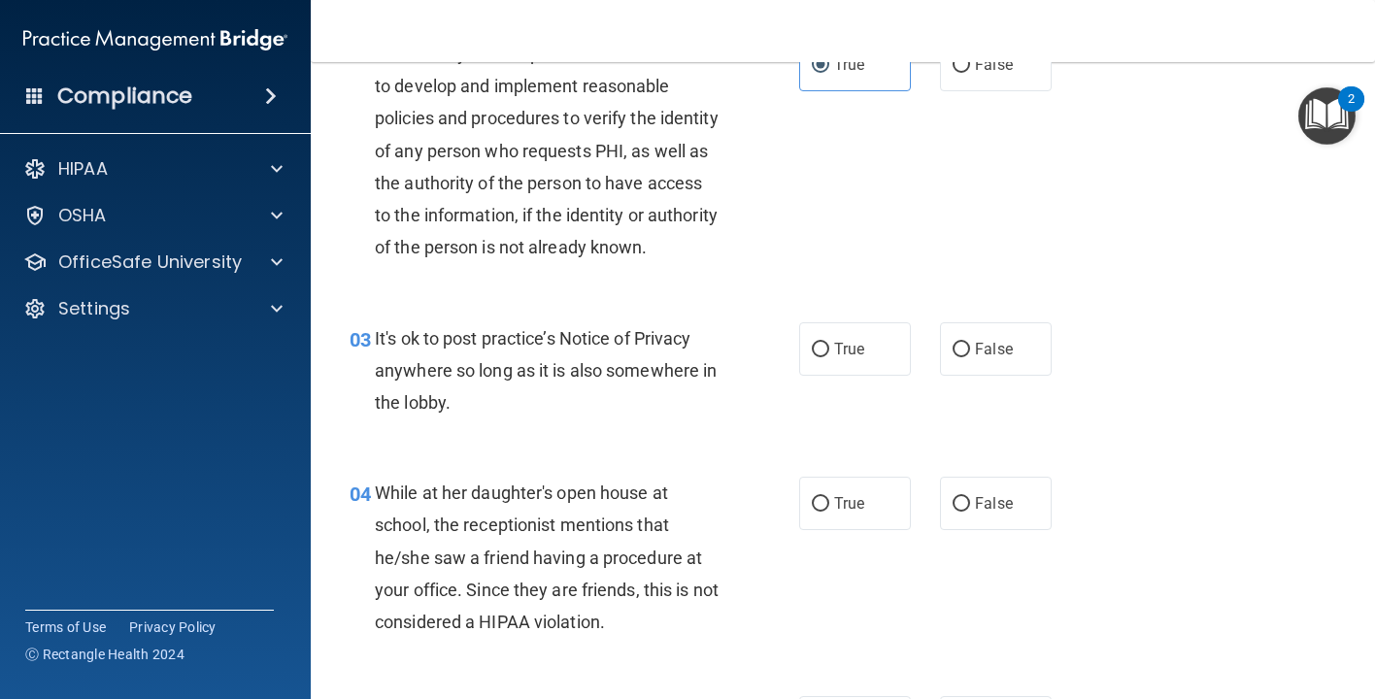
scroll to position [275, 0]
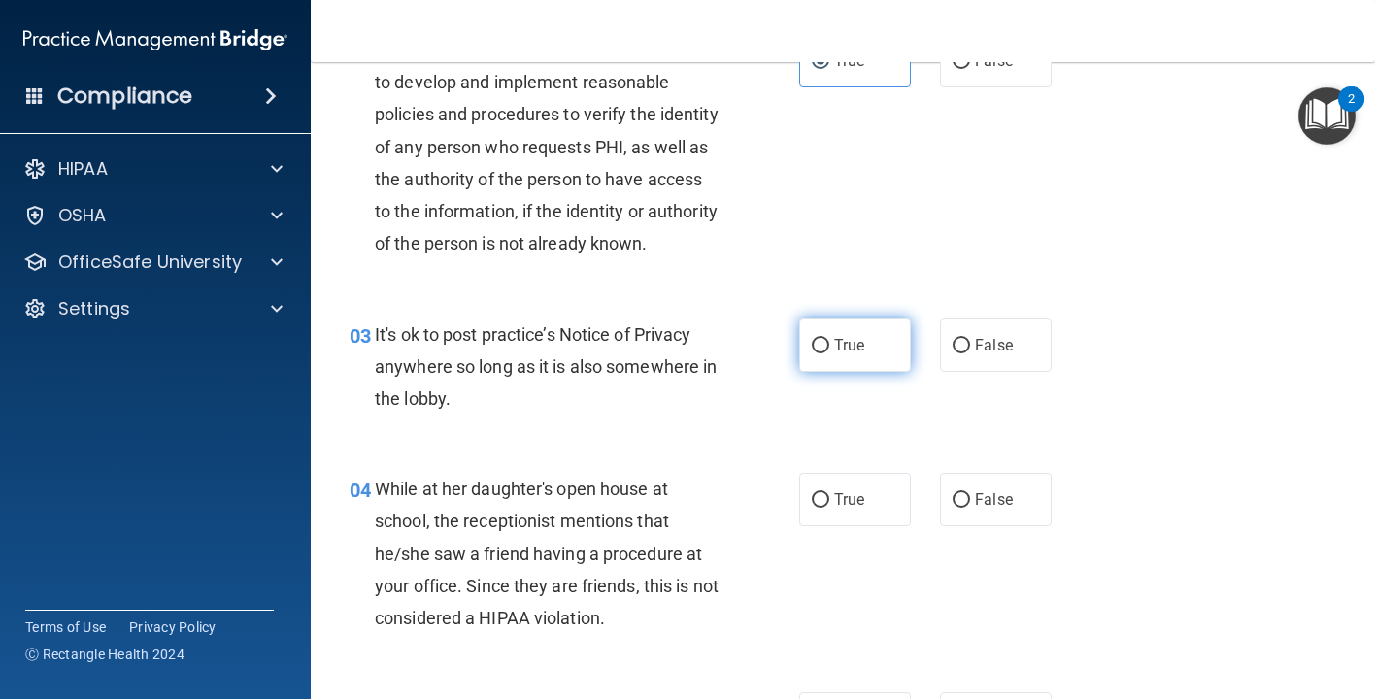
click at [849, 354] on span "True" at bounding box center [849, 345] width 30 height 18
click at [829, 353] on input "True" at bounding box center [820, 346] width 17 height 15
radio input "true"
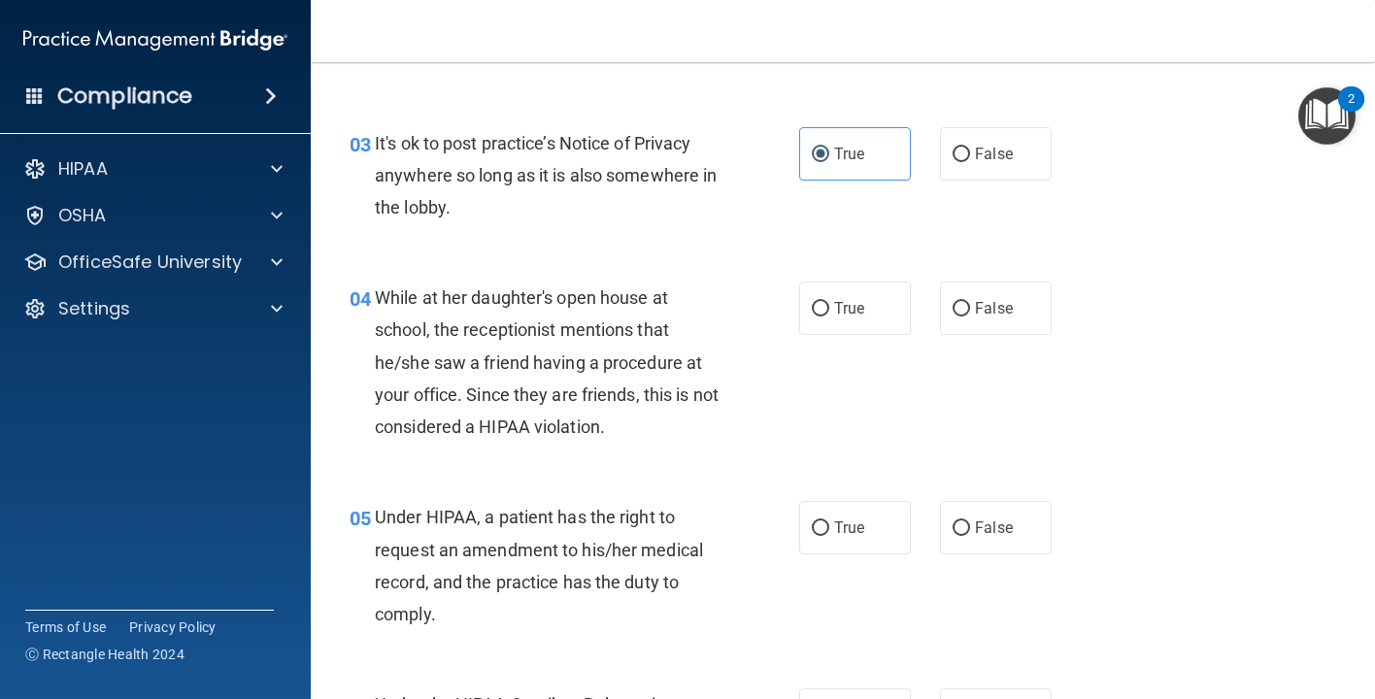
scroll to position [477, 0]
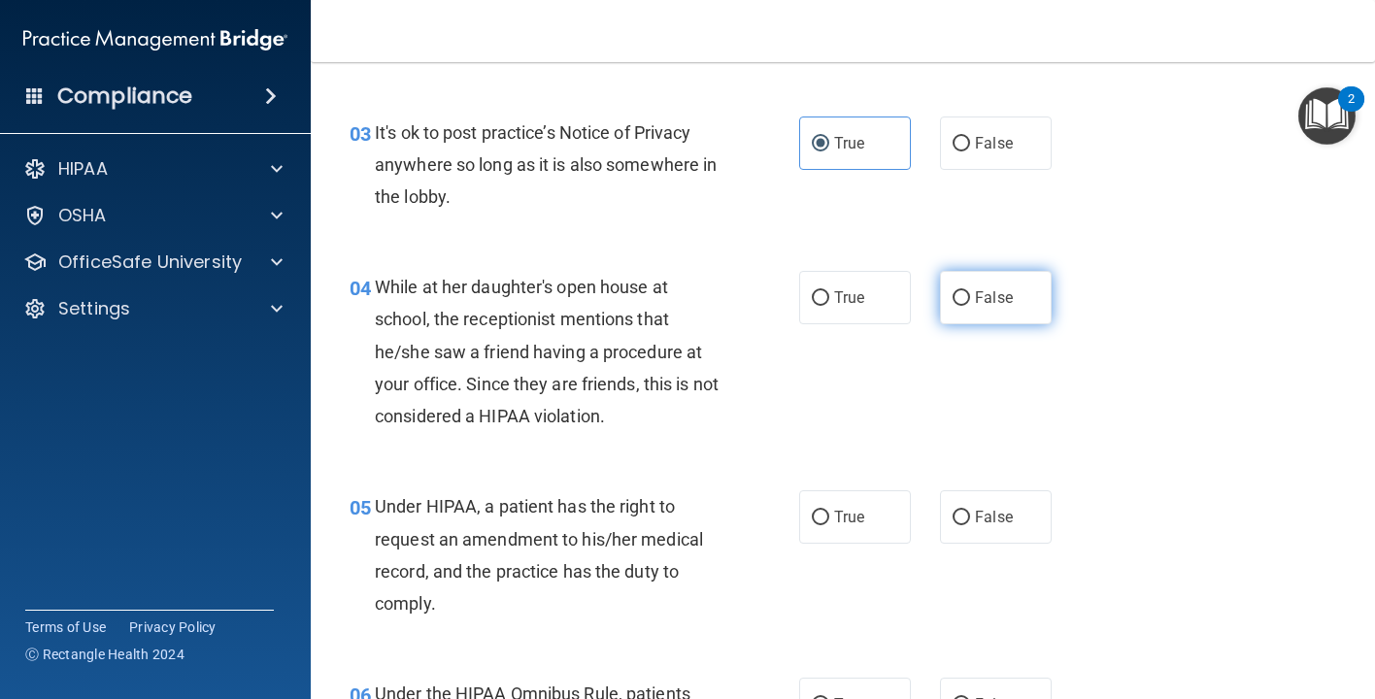
click at [1011, 324] on label "False" at bounding box center [996, 297] width 112 height 53
click at [970, 306] on input "False" at bounding box center [960, 298] width 17 height 15
radio input "true"
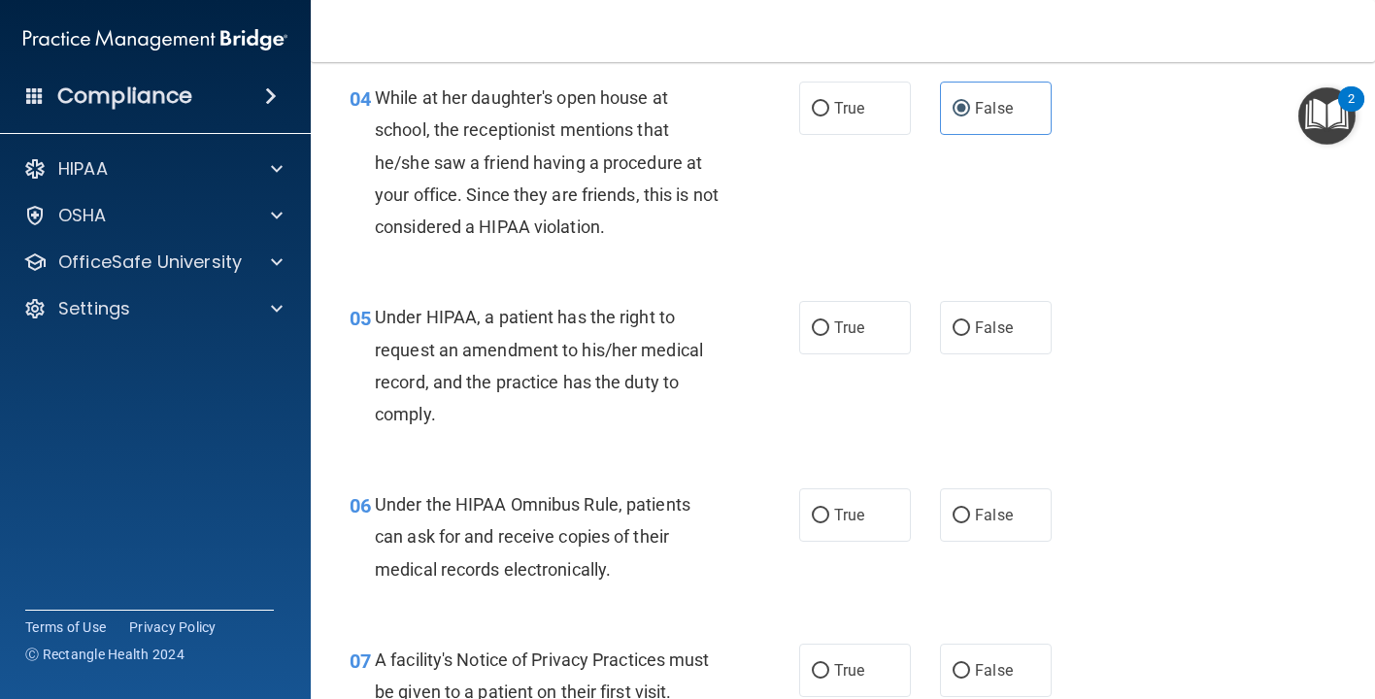
scroll to position [683, 0]
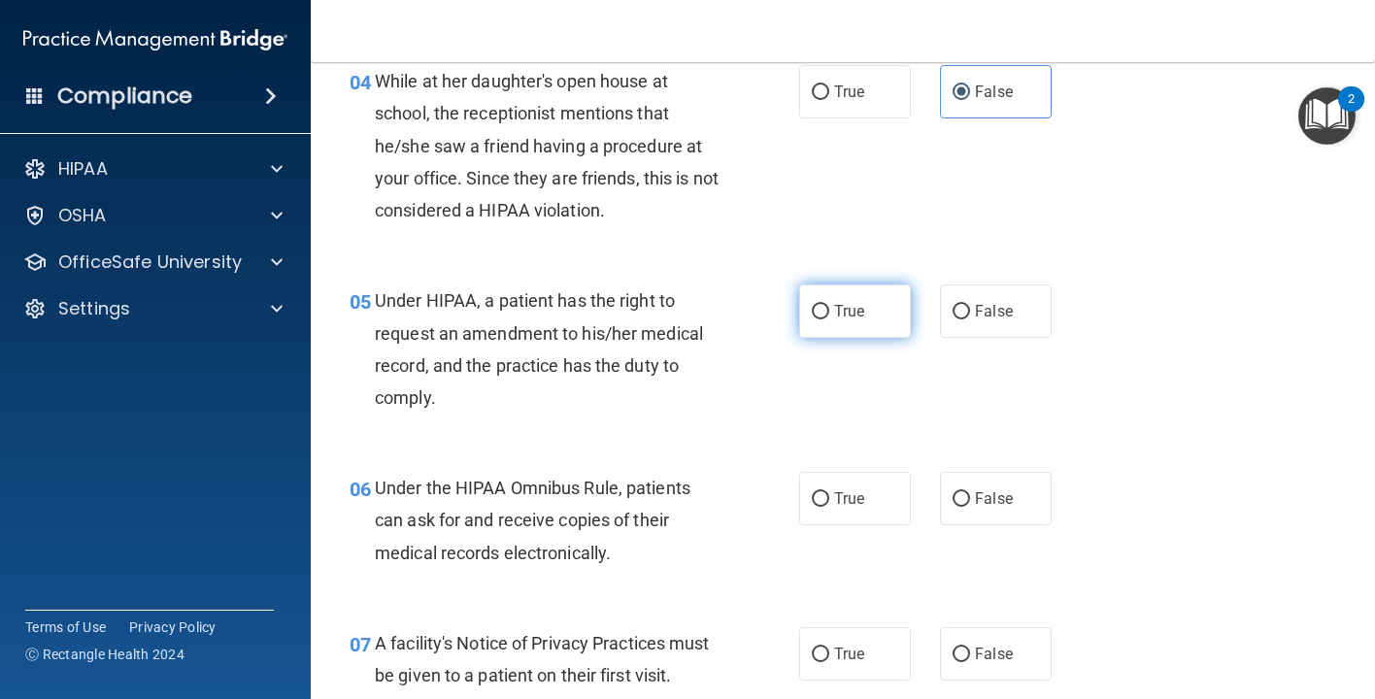
click at [864, 320] on span "True" at bounding box center [849, 311] width 30 height 18
click at [829, 319] on input "True" at bounding box center [820, 312] width 17 height 15
radio input "true"
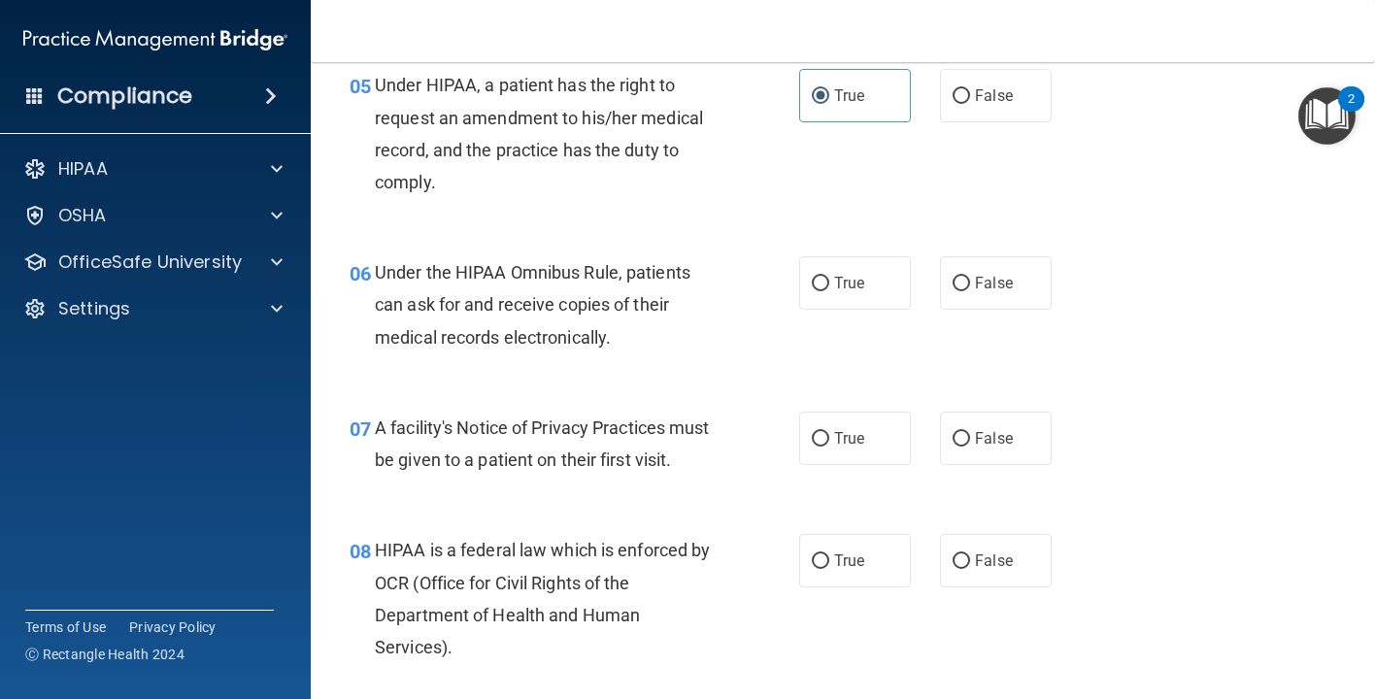
scroll to position [901, 0]
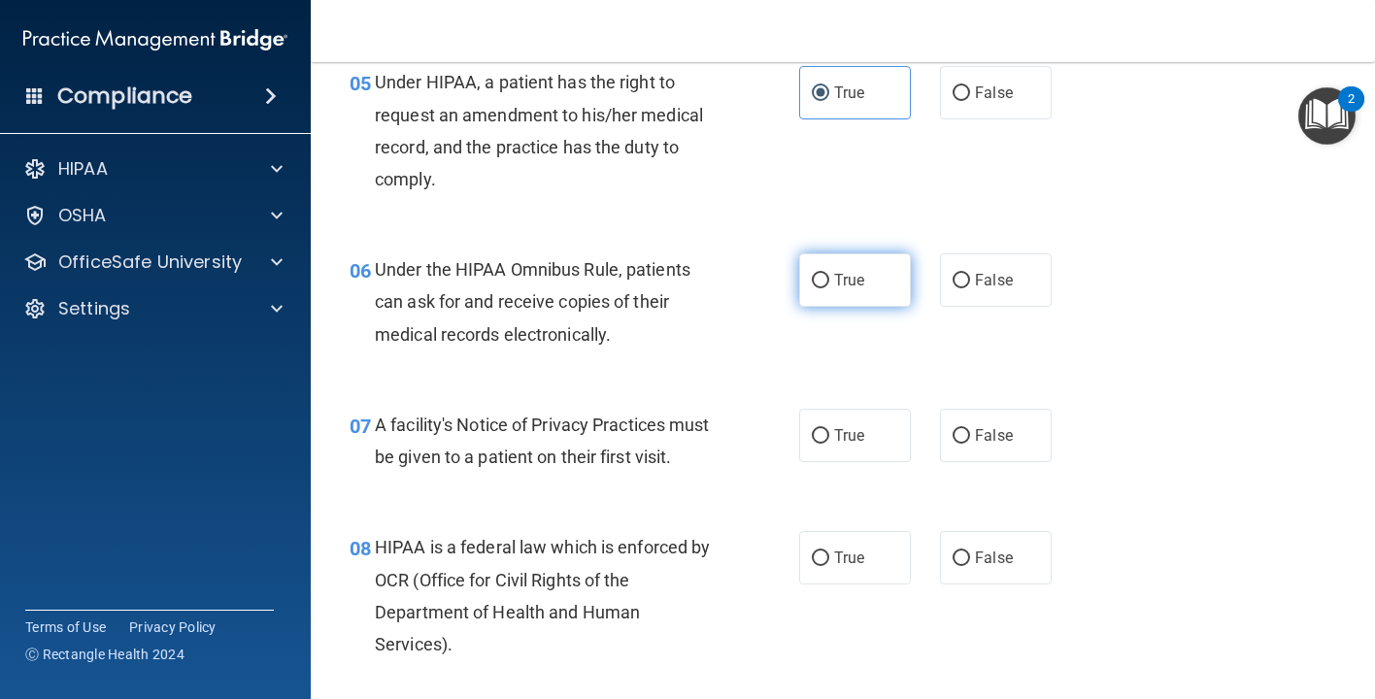
click at [848, 289] on span "True" at bounding box center [849, 280] width 30 height 18
click at [829, 288] on input "True" at bounding box center [820, 281] width 17 height 15
radio input "true"
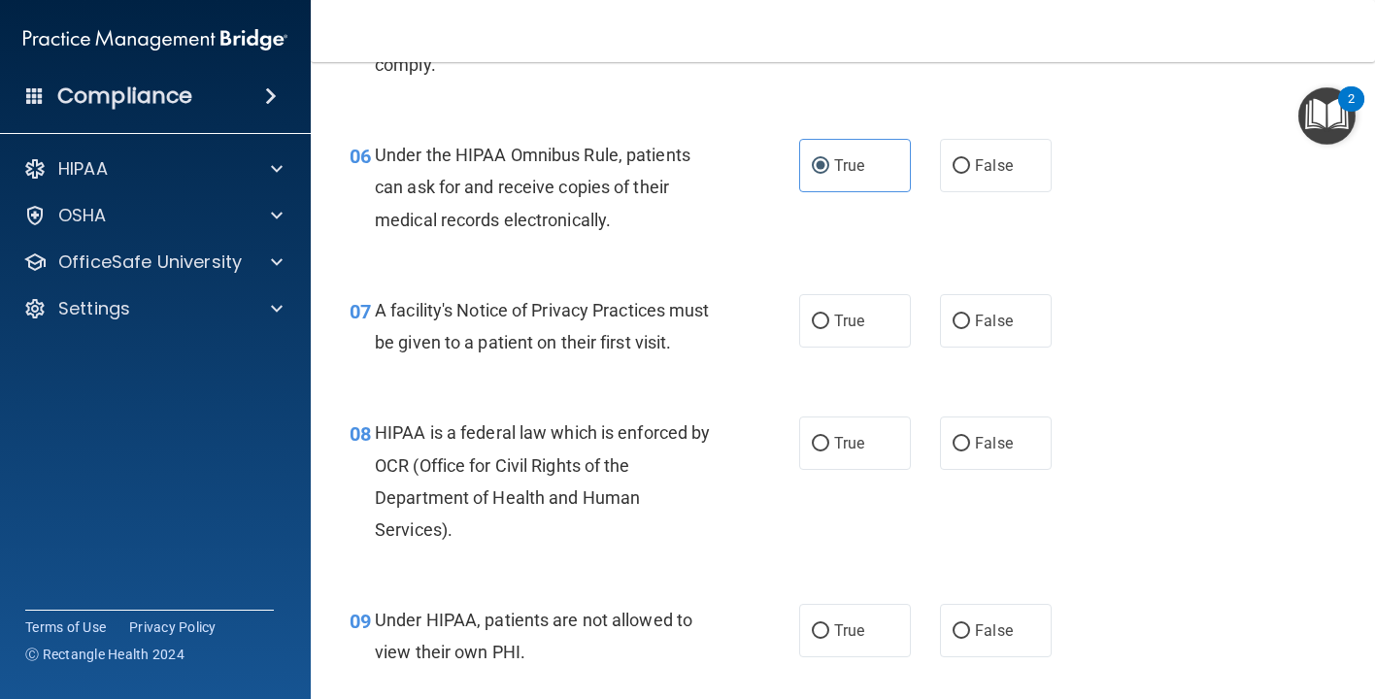
scroll to position [1020, 0]
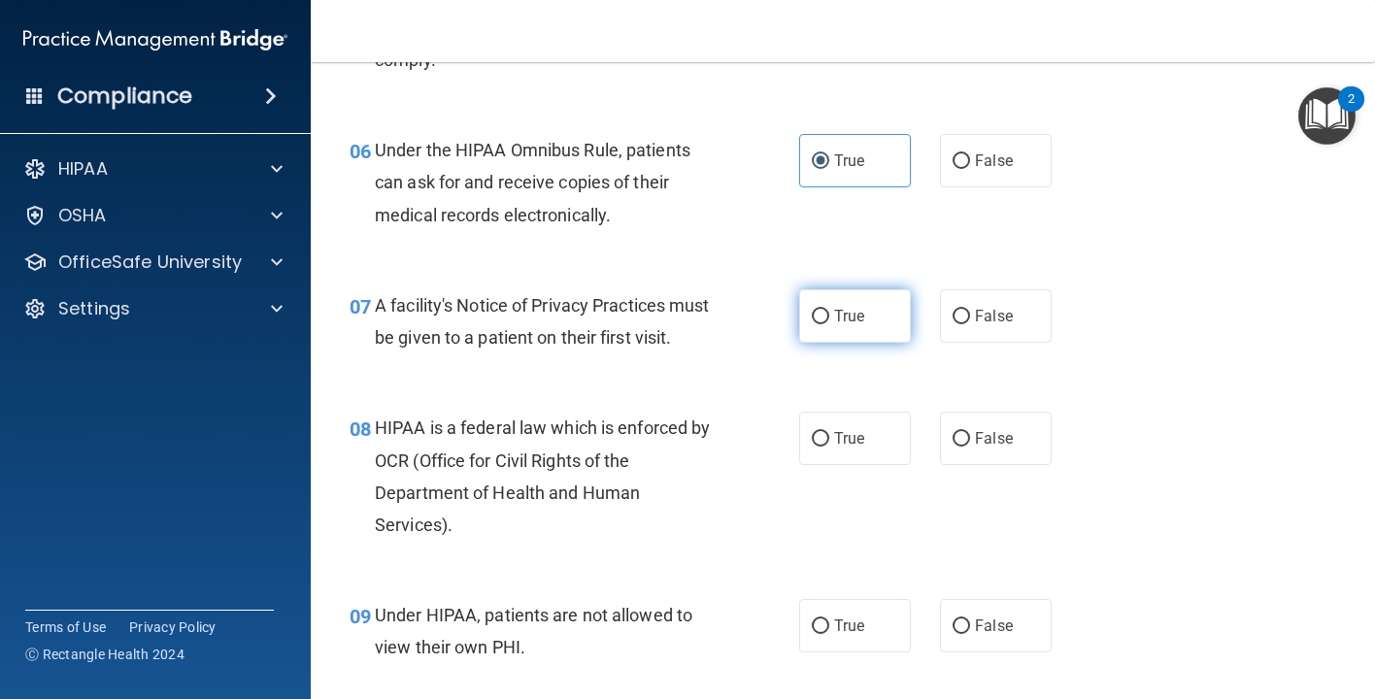
click at [870, 343] on label "True" at bounding box center [855, 315] width 112 height 53
click at [829, 324] on input "True" at bounding box center [820, 317] width 17 height 15
radio input "true"
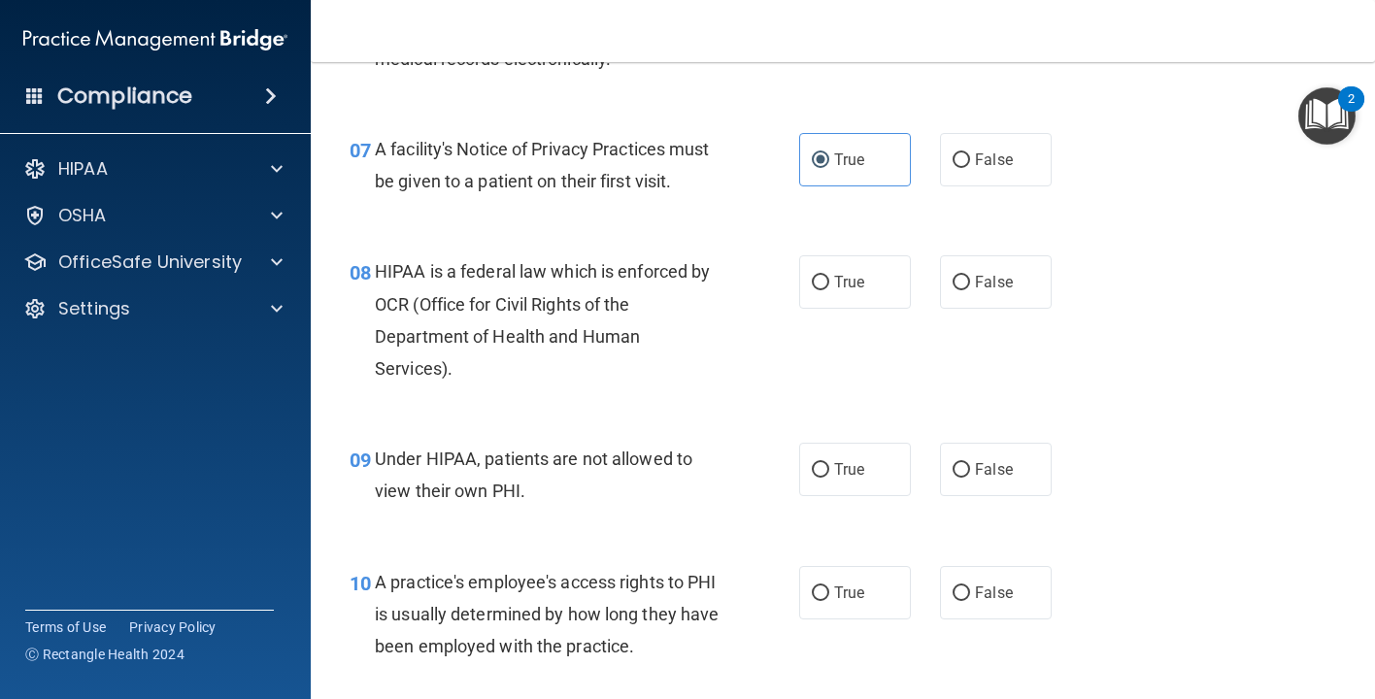
scroll to position [1179, 0]
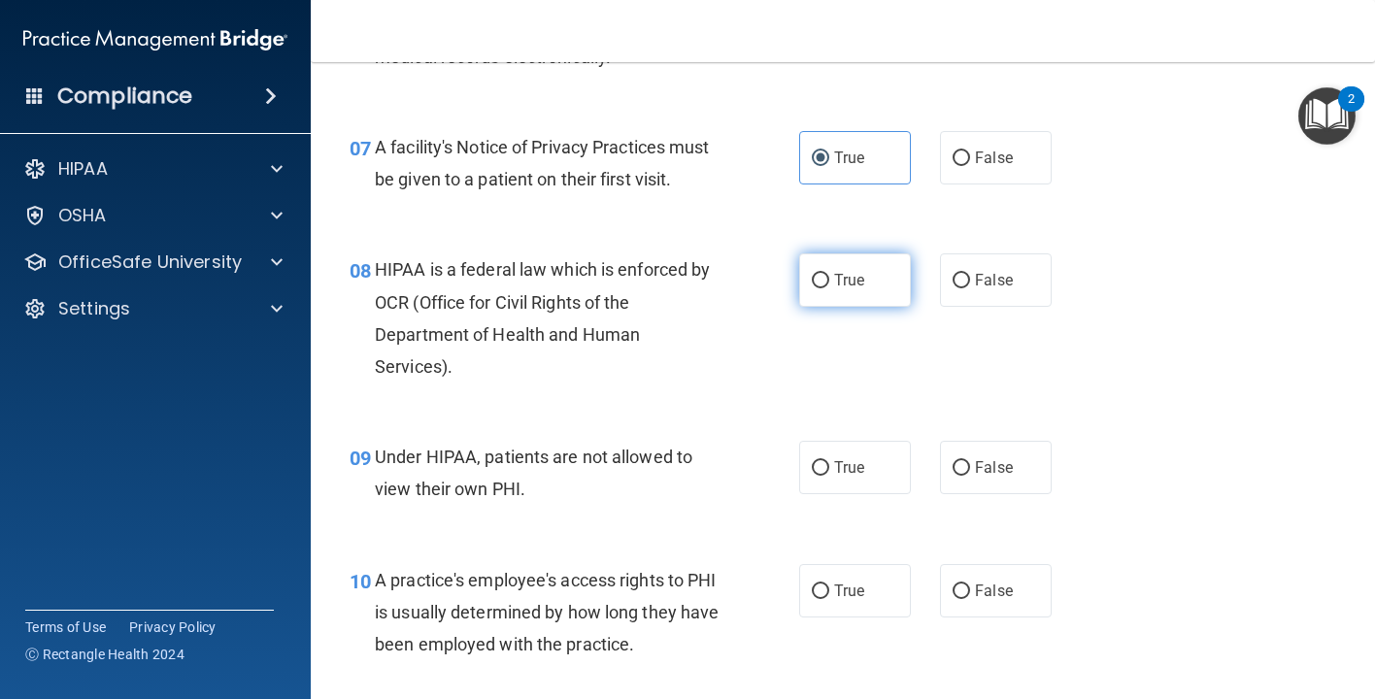
click at [842, 307] on label "True" at bounding box center [855, 279] width 112 height 53
click at [829, 288] on input "True" at bounding box center [820, 281] width 17 height 15
radio input "true"
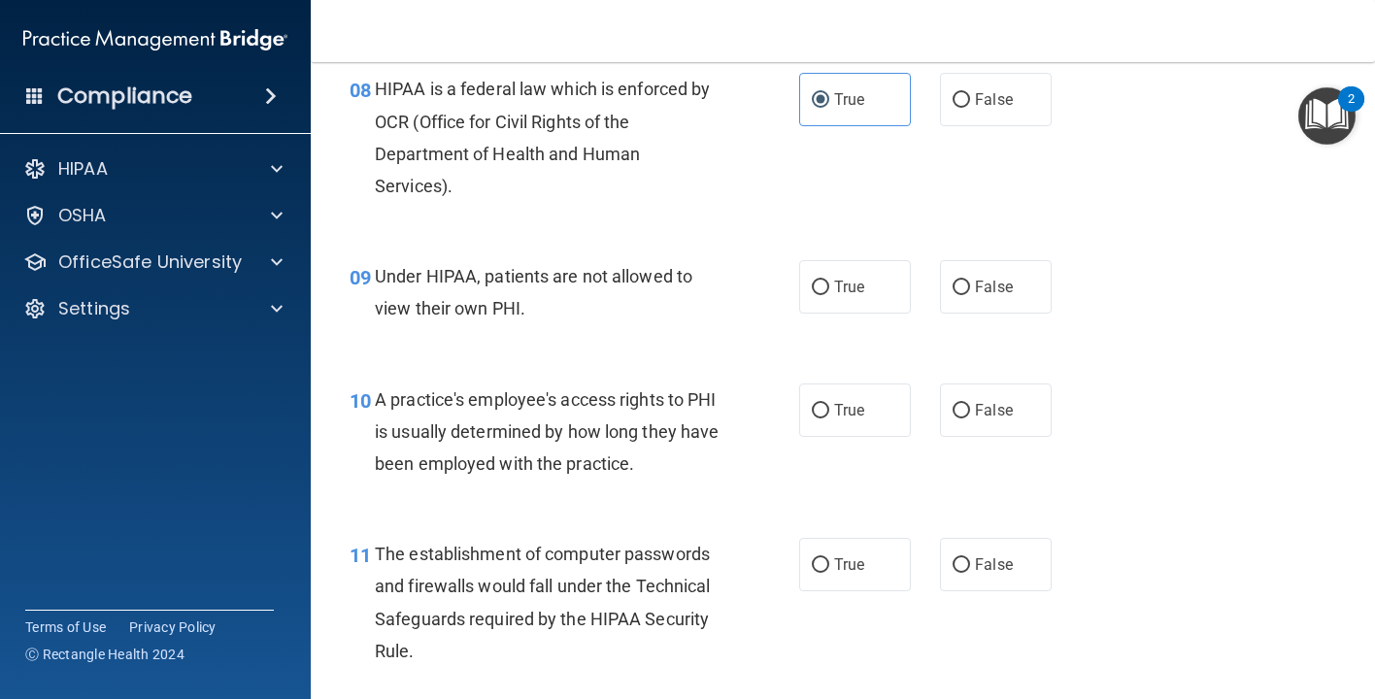
scroll to position [1365, 0]
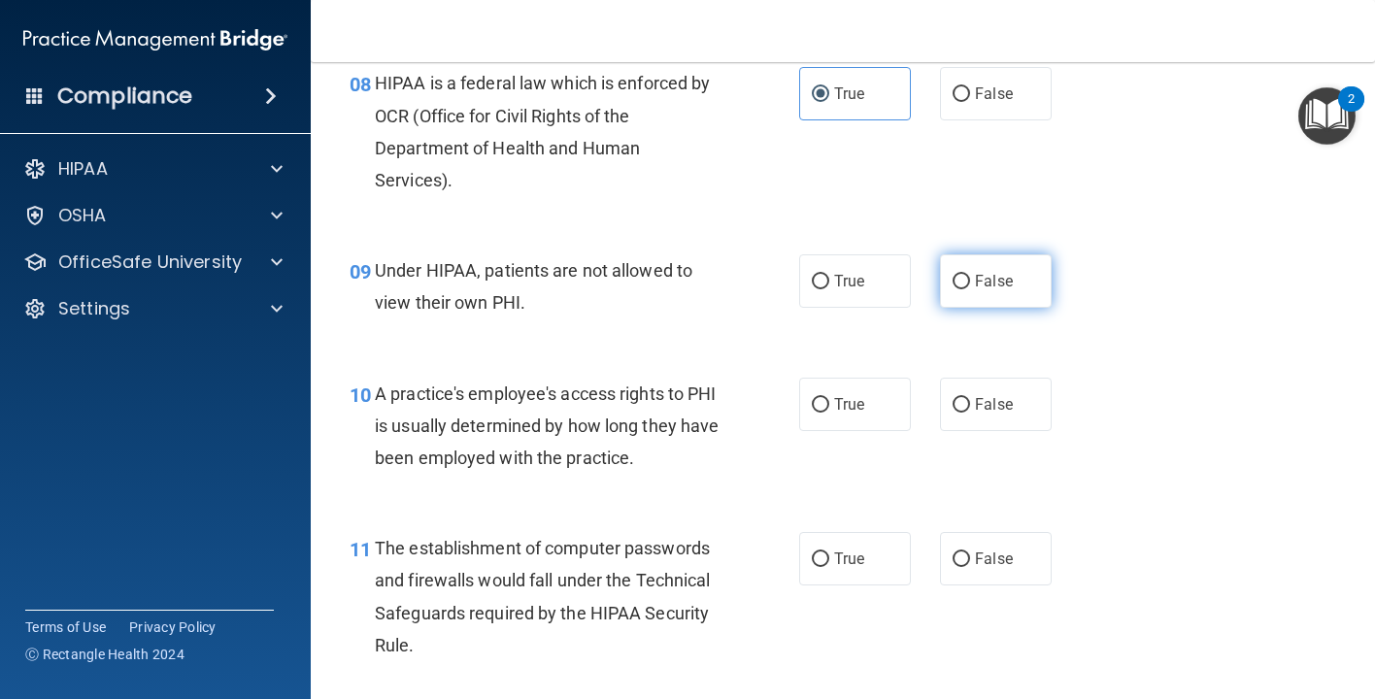
click at [980, 290] on span "False" at bounding box center [994, 281] width 38 height 18
click at [970, 289] on input "False" at bounding box center [960, 282] width 17 height 15
radio input "true"
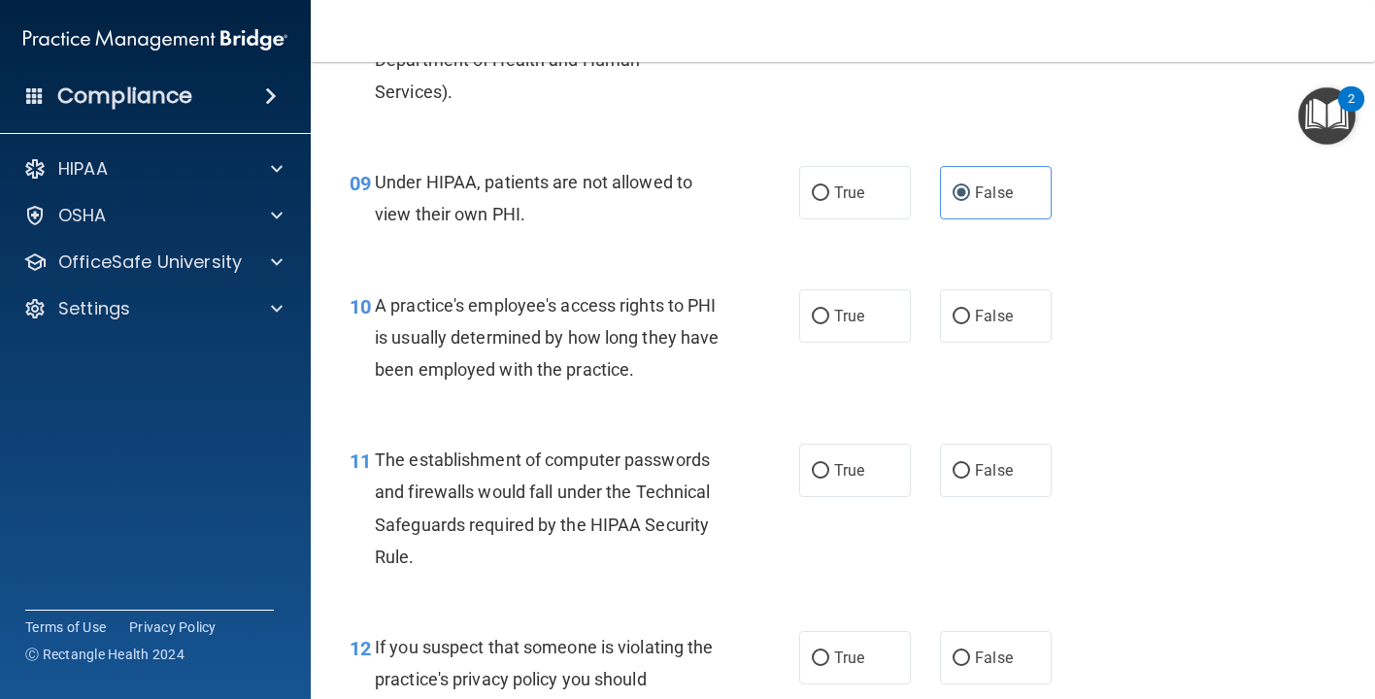
scroll to position [1455, 0]
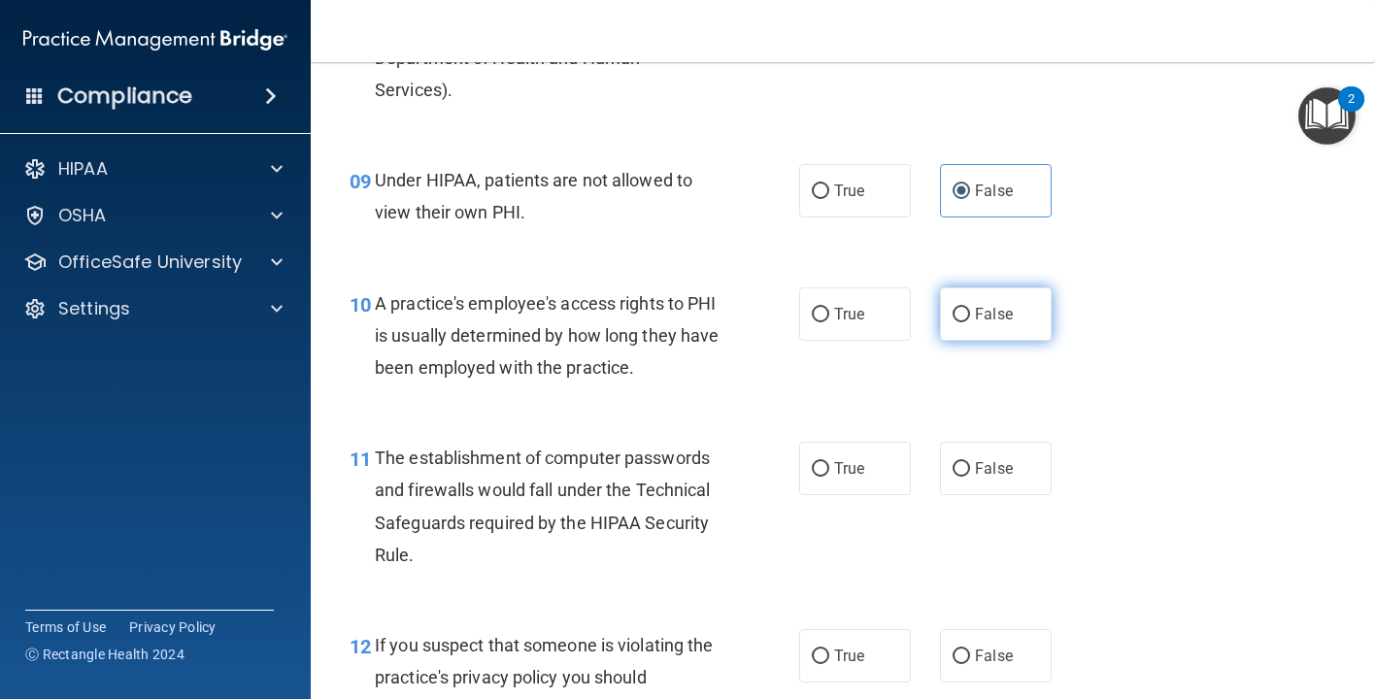
click at [960, 322] on input "False" at bounding box center [960, 315] width 17 height 15
radio input "true"
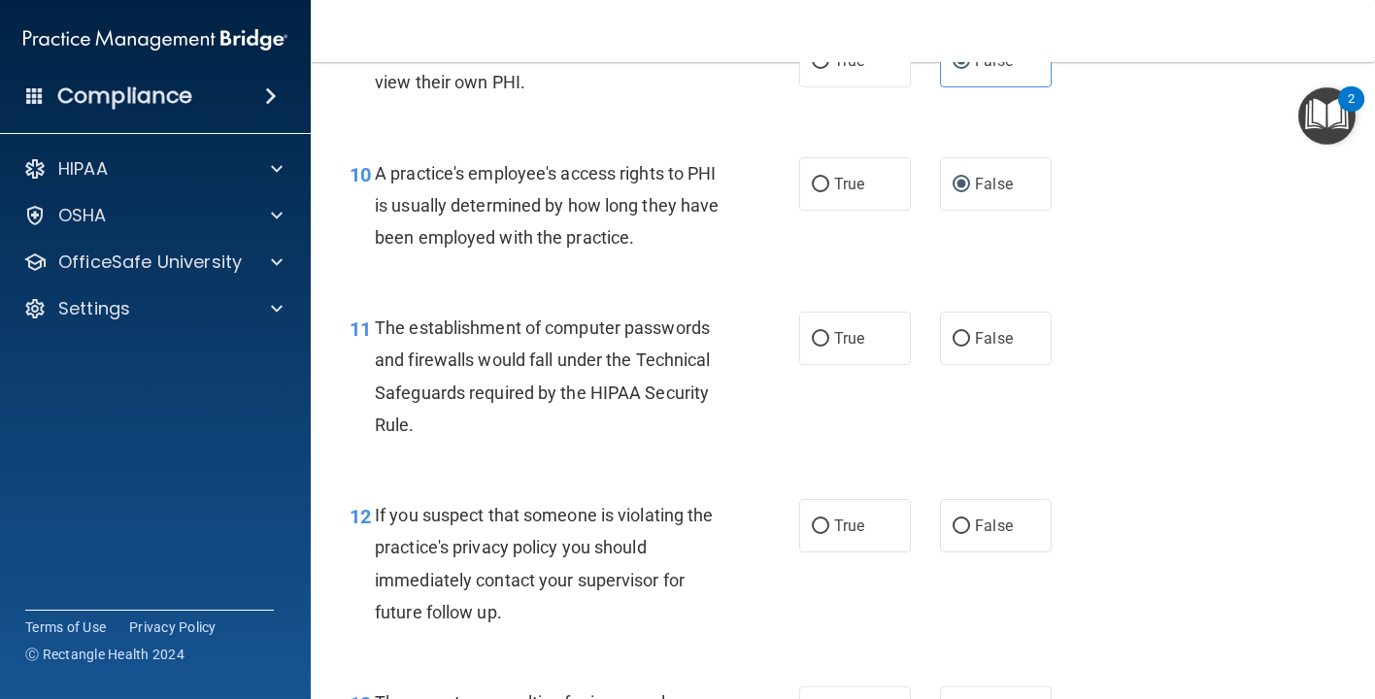
scroll to position [1587, 0]
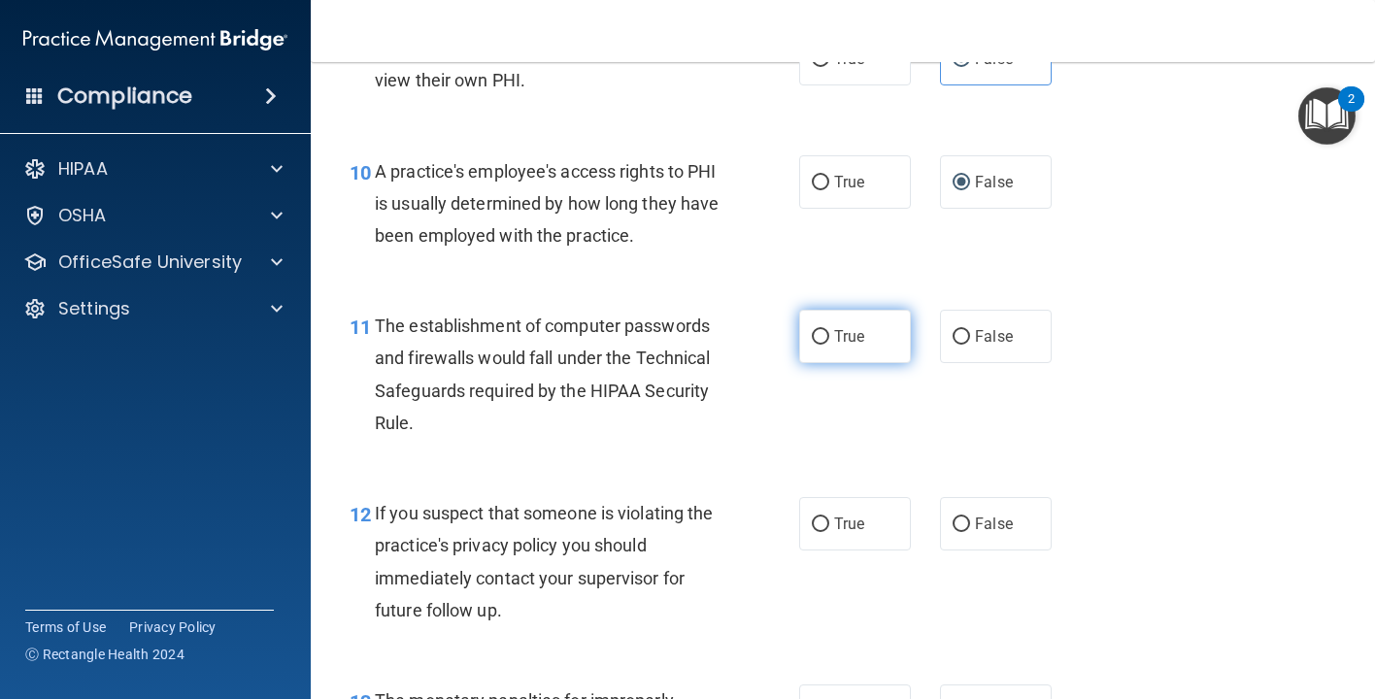
click at [844, 346] on span "True" at bounding box center [849, 336] width 30 height 18
click at [829, 345] on input "True" at bounding box center [820, 337] width 17 height 15
radio input "true"
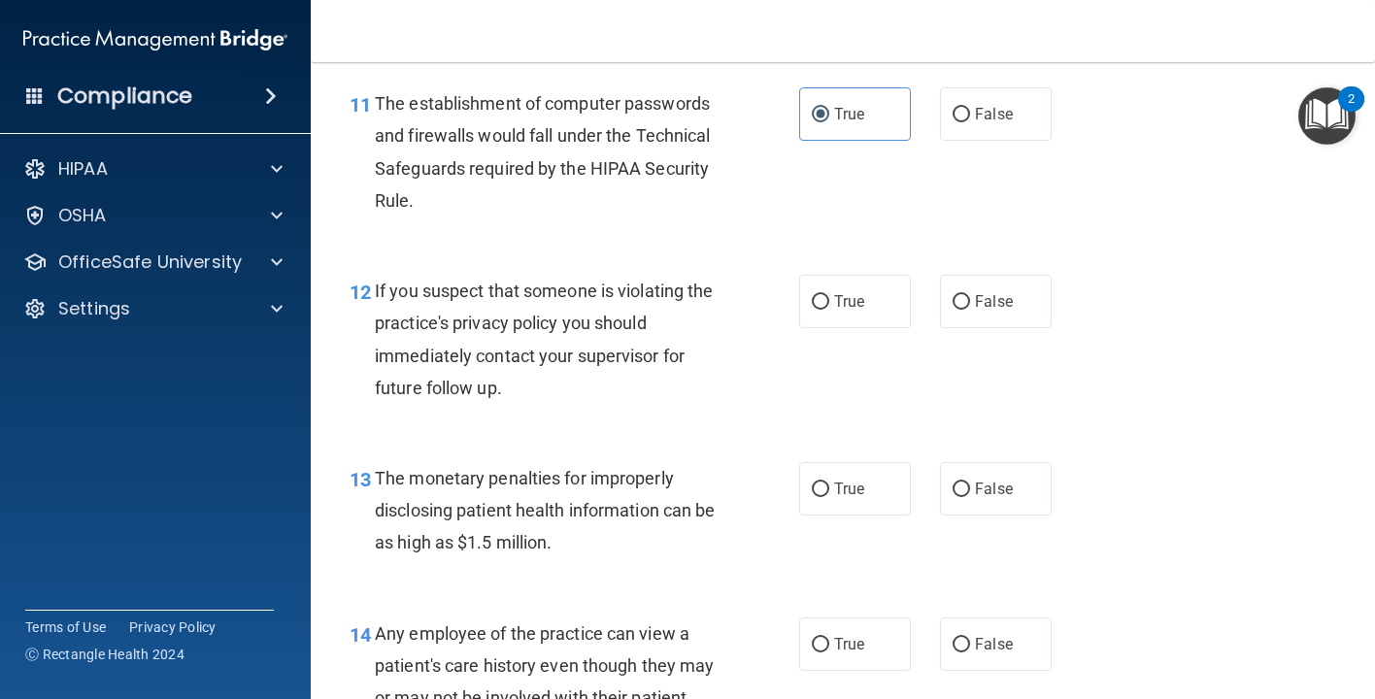
scroll to position [1815, 0]
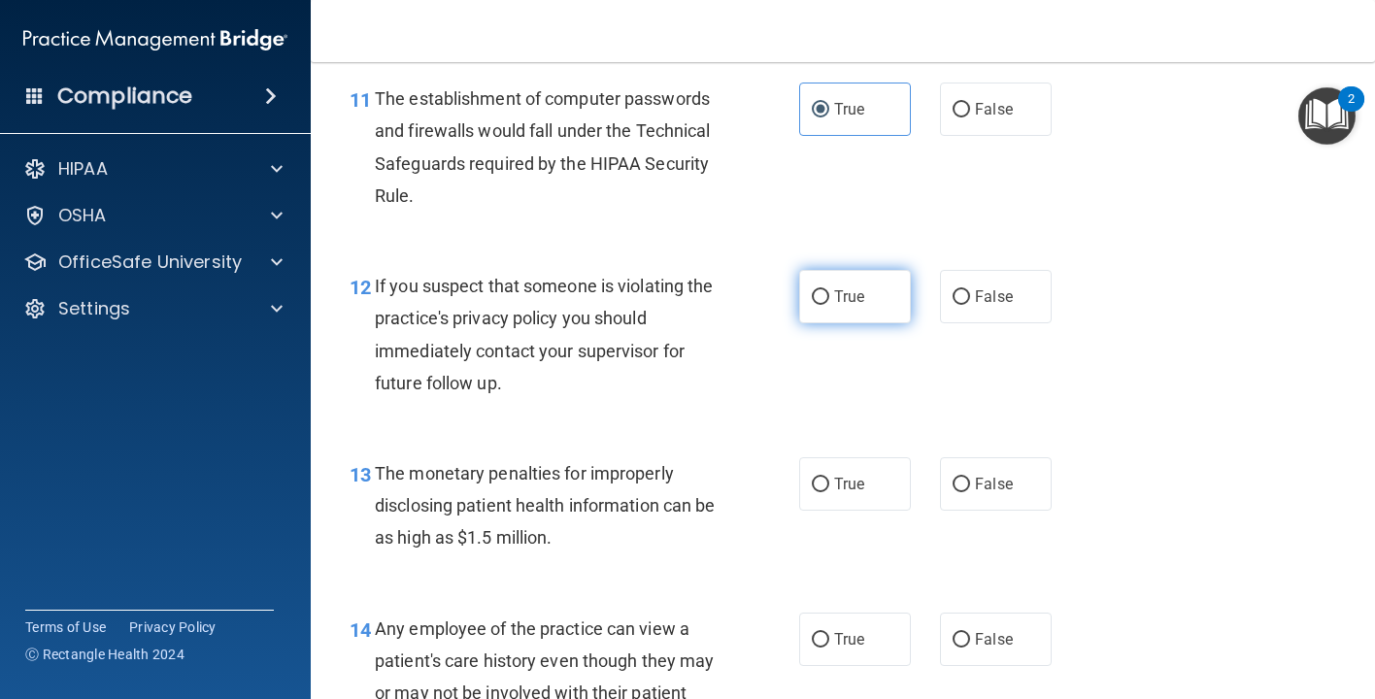
click at [858, 308] on label "True" at bounding box center [855, 296] width 112 height 53
click at [829, 305] on input "True" at bounding box center [820, 297] width 17 height 15
radio input "true"
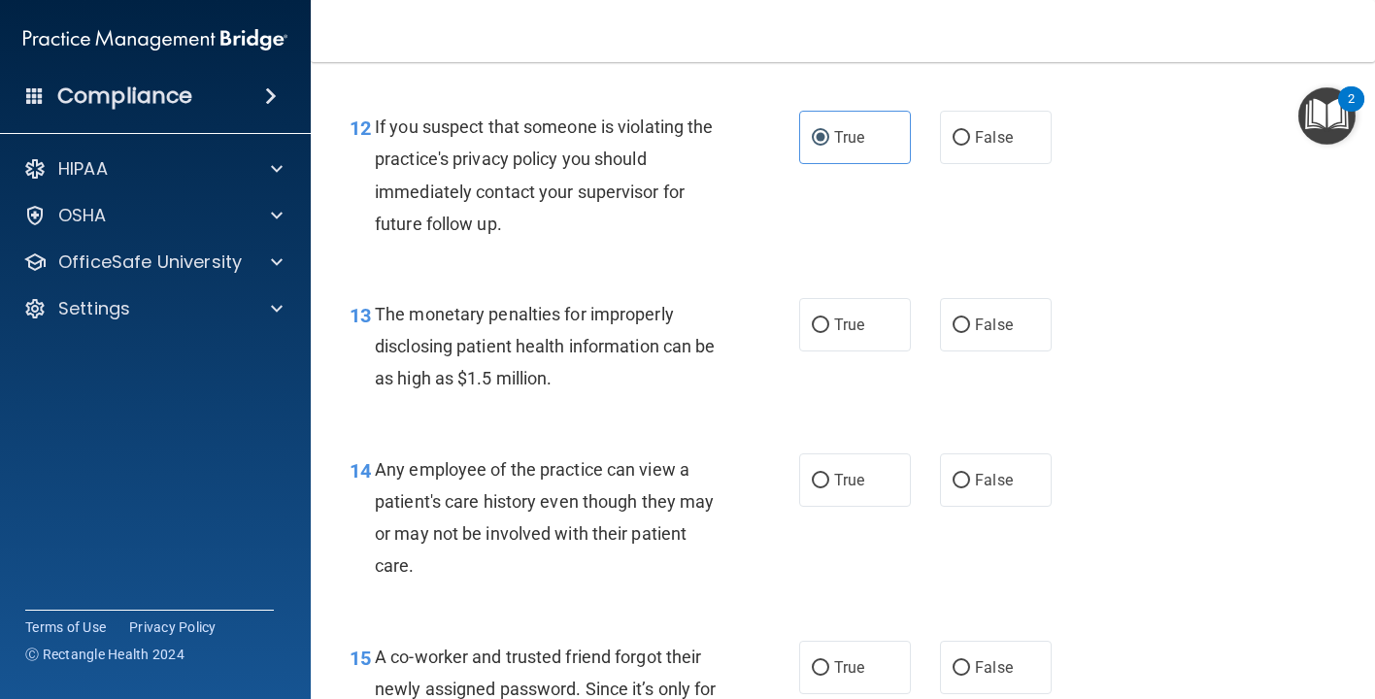
scroll to position [1975, 0]
click at [830, 350] on label "True" at bounding box center [855, 323] width 112 height 53
click at [829, 332] on input "True" at bounding box center [820, 324] width 17 height 15
radio input "true"
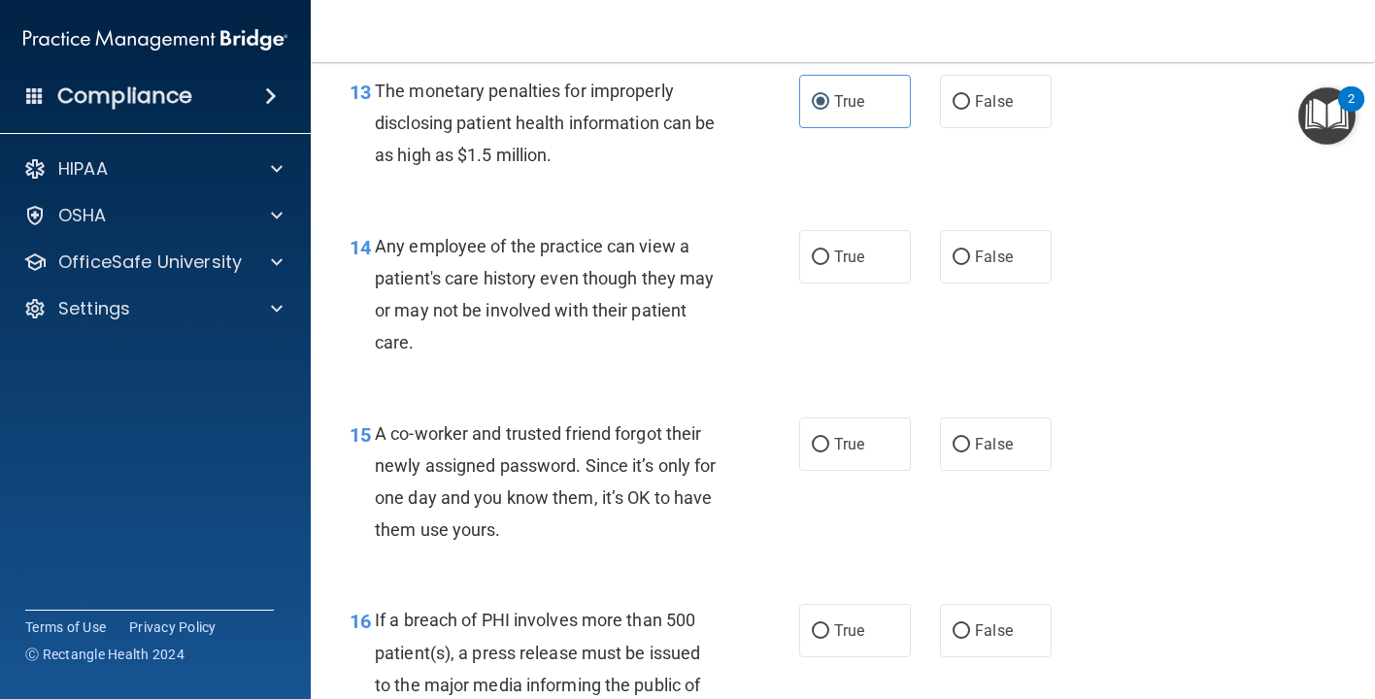
scroll to position [2196, 0]
click at [995, 267] on span "False" at bounding box center [994, 258] width 38 height 18
click at [970, 266] on input "False" at bounding box center [960, 258] width 17 height 15
radio input "true"
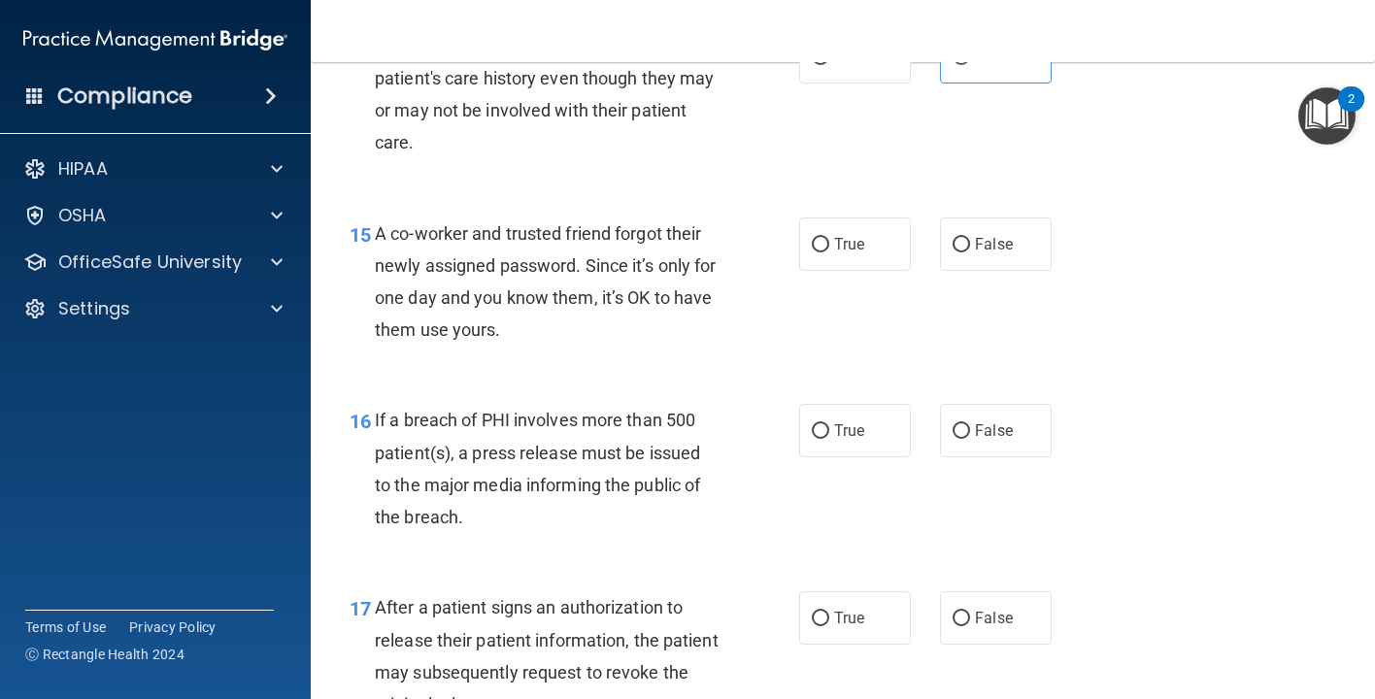
scroll to position [2398, 0]
click at [986, 270] on label "False" at bounding box center [996, 243] width 112 height 53
click at [970, 251] on input "False" at bounding box center [960, 244] width 17 height 15
radio input "true"
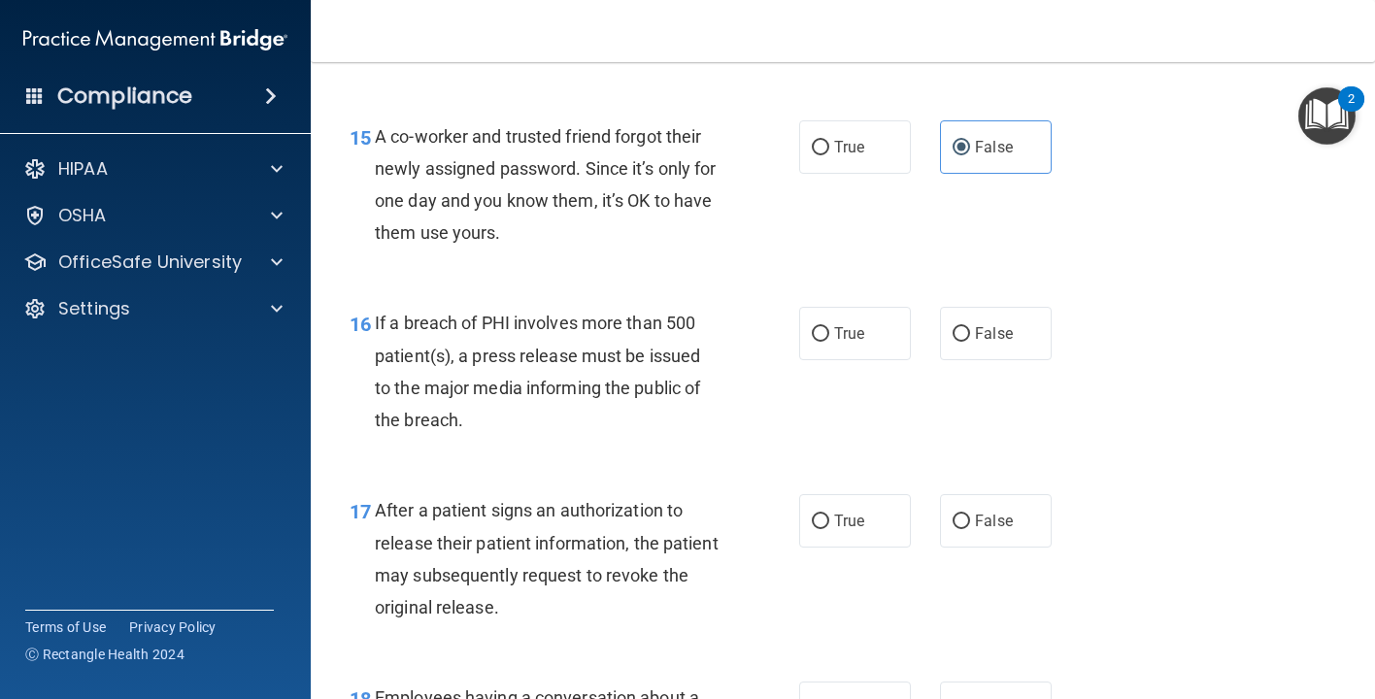
scroll to position [2501, 0]
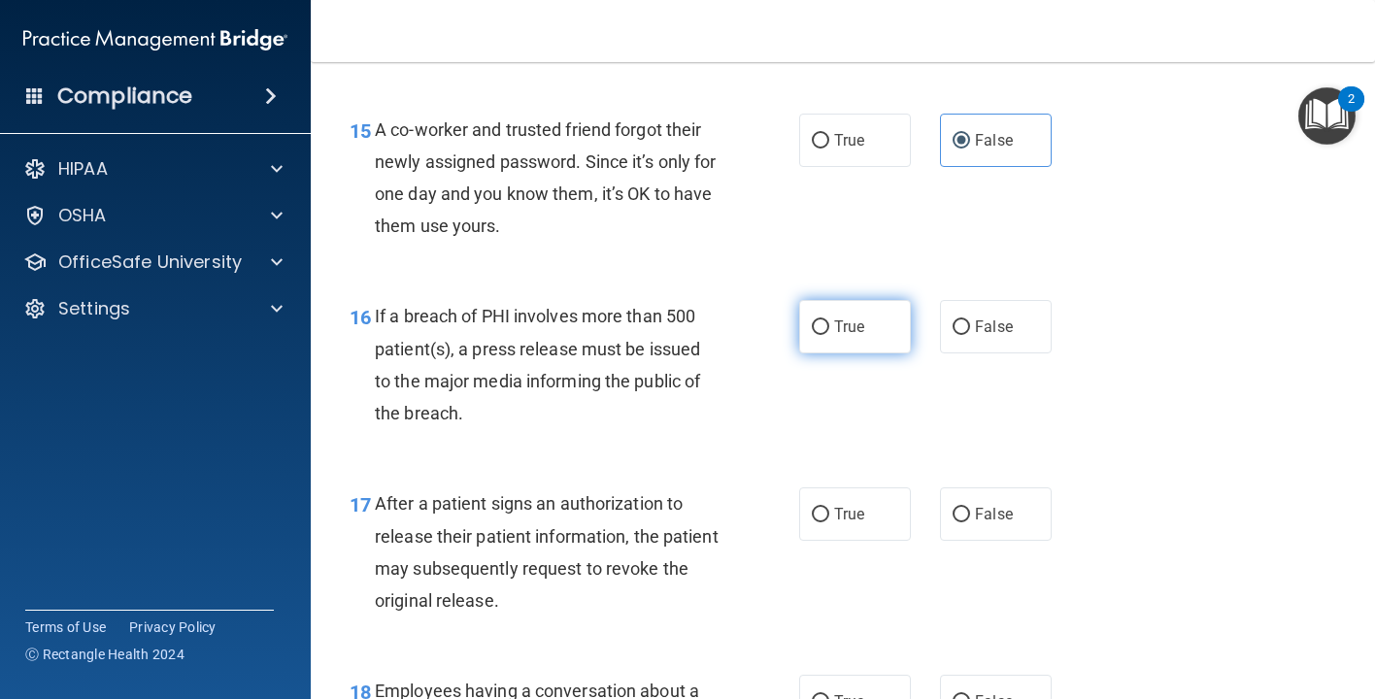
click at [864, 336] on span "True" at bounding box center [849, 326] width 30 height 18
click at [829, 335] on input "True" at bounding box center [820, 327] width 17 height 15
radio input "true"
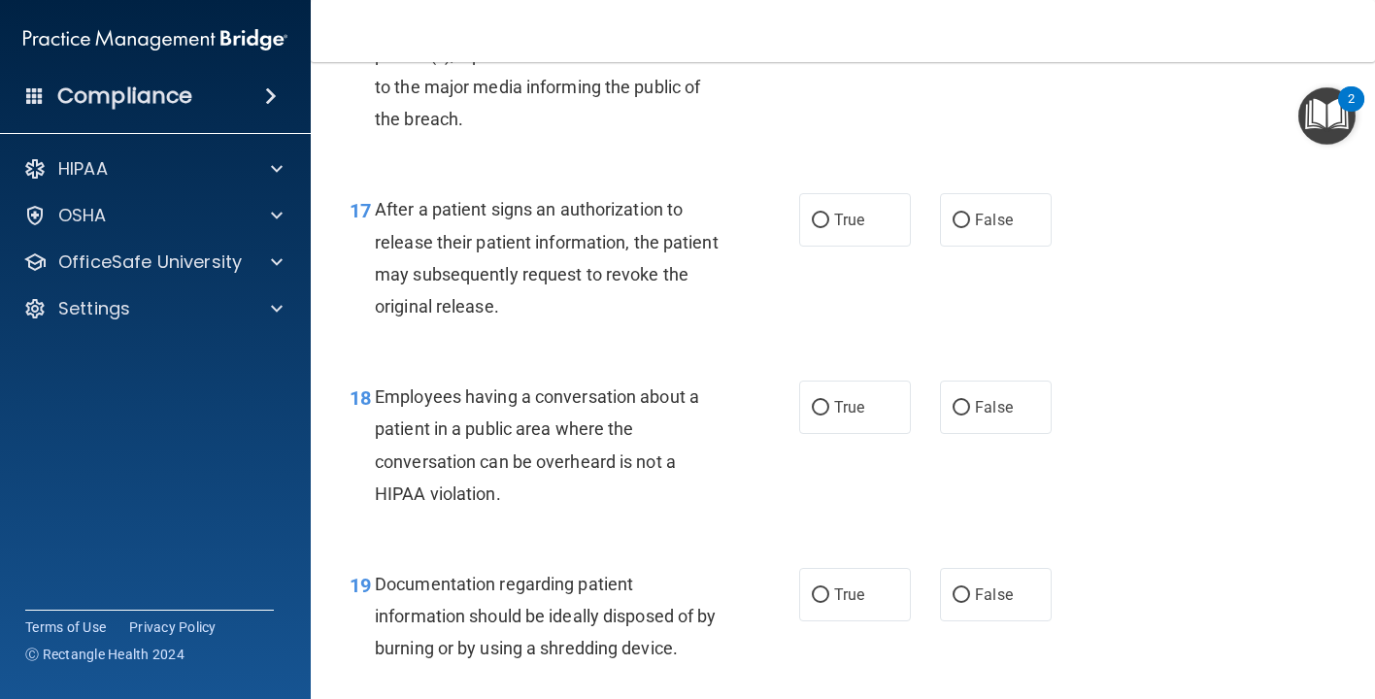
scroll to position [2802, 0]
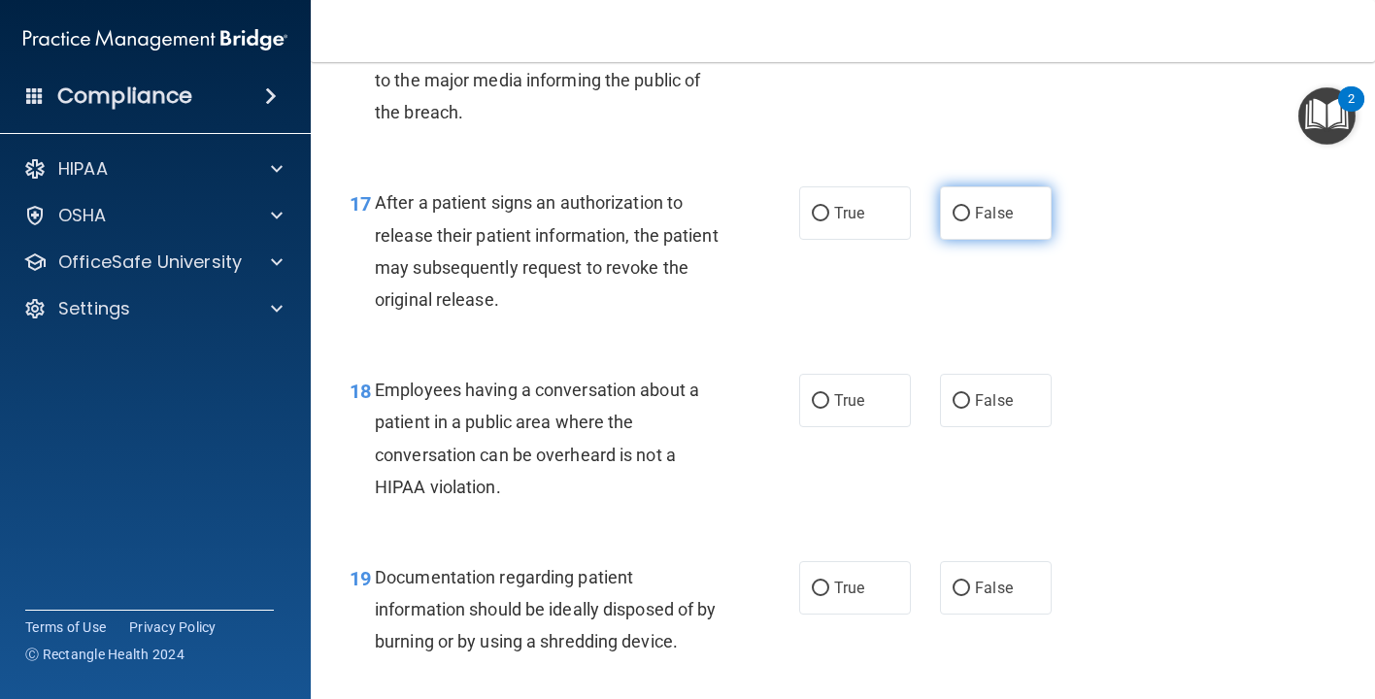
click at [973, 240] on label "False" at bounding box center [996, 212] width 112 height 53
click at [970, 221] on input "False" at bounding box center [960, 214] width 17 height 15
radio input "true"
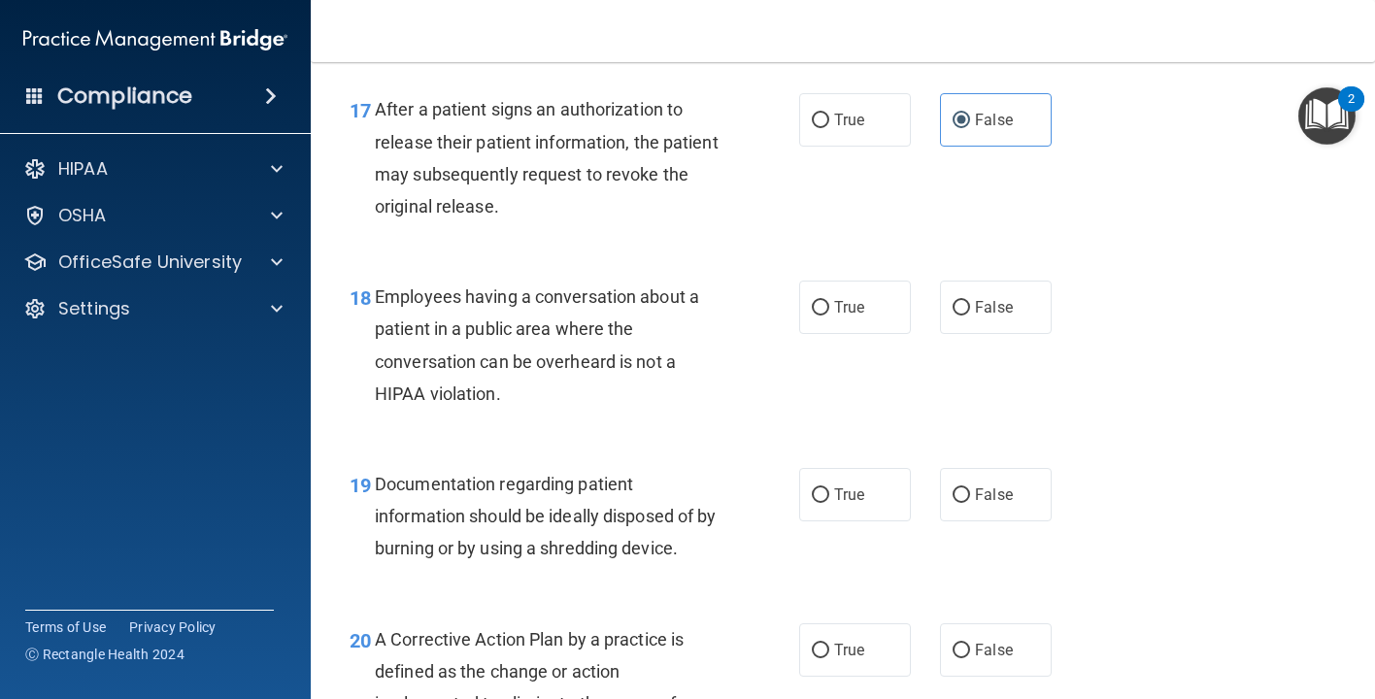
scroll to position [2894, 0]
click at [859, 148] on label "True" at bounding box center [855, 120] width 112 height 53
click at [829, 129] on input "True" at bounding box center [820, 122] width 17 height 15
radio input "true"
radio input "false"
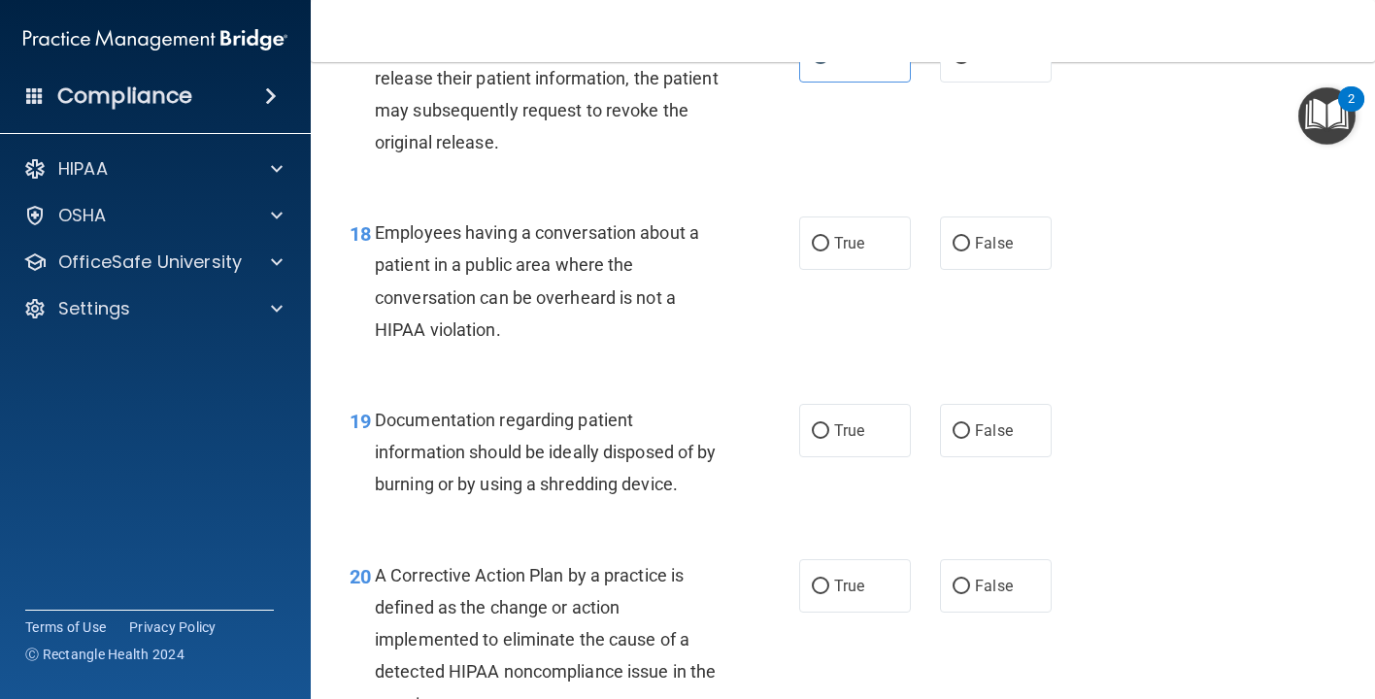
scroll to position [2961, 0]
click at [958, 268] on label "False" at bounding box center [996, 241] width 112 height 53
click at [958, 250] on input "False" at bounding box center [960, 242] width 17 height 15
radio input "true"
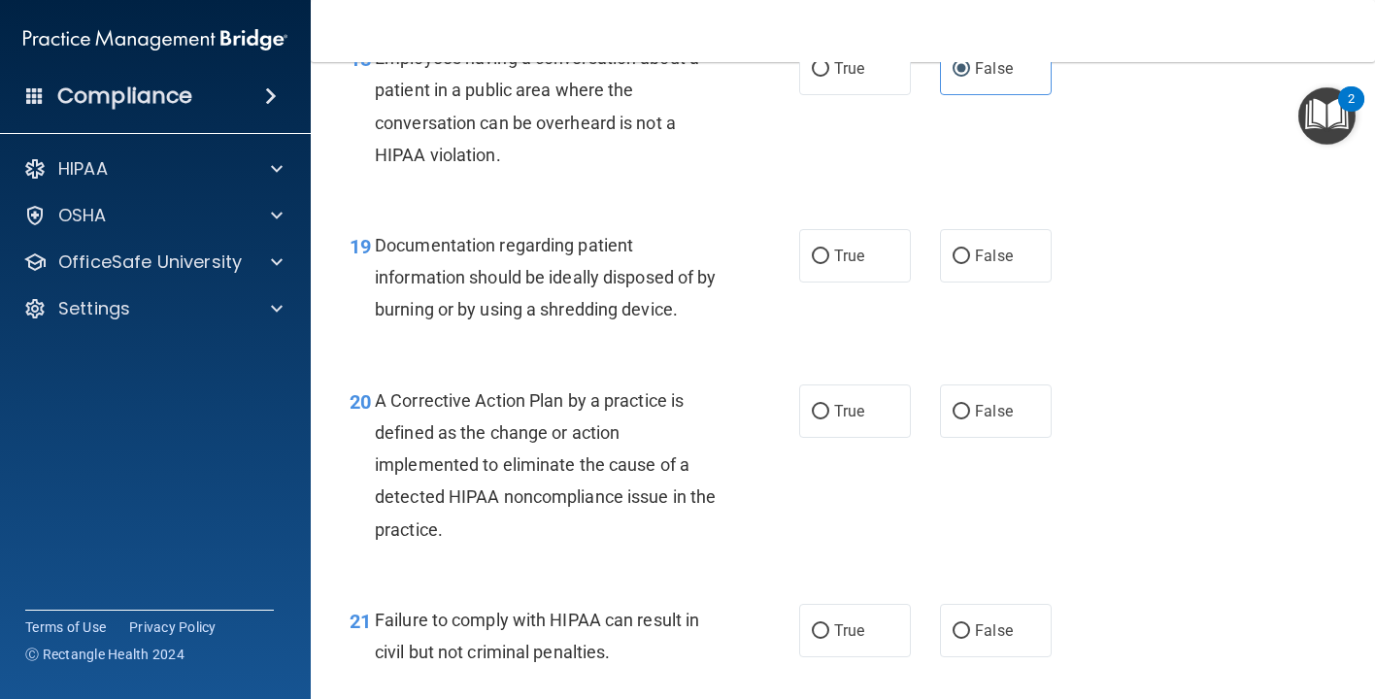
scroll to position [3136, 0]
click at [833, 279] on label "True" at bounding box center [855, 253] width 112 height 53
click at [829, 262] on input "True" at bounding box center [820, 255] width 17 height 15
radio input "true"
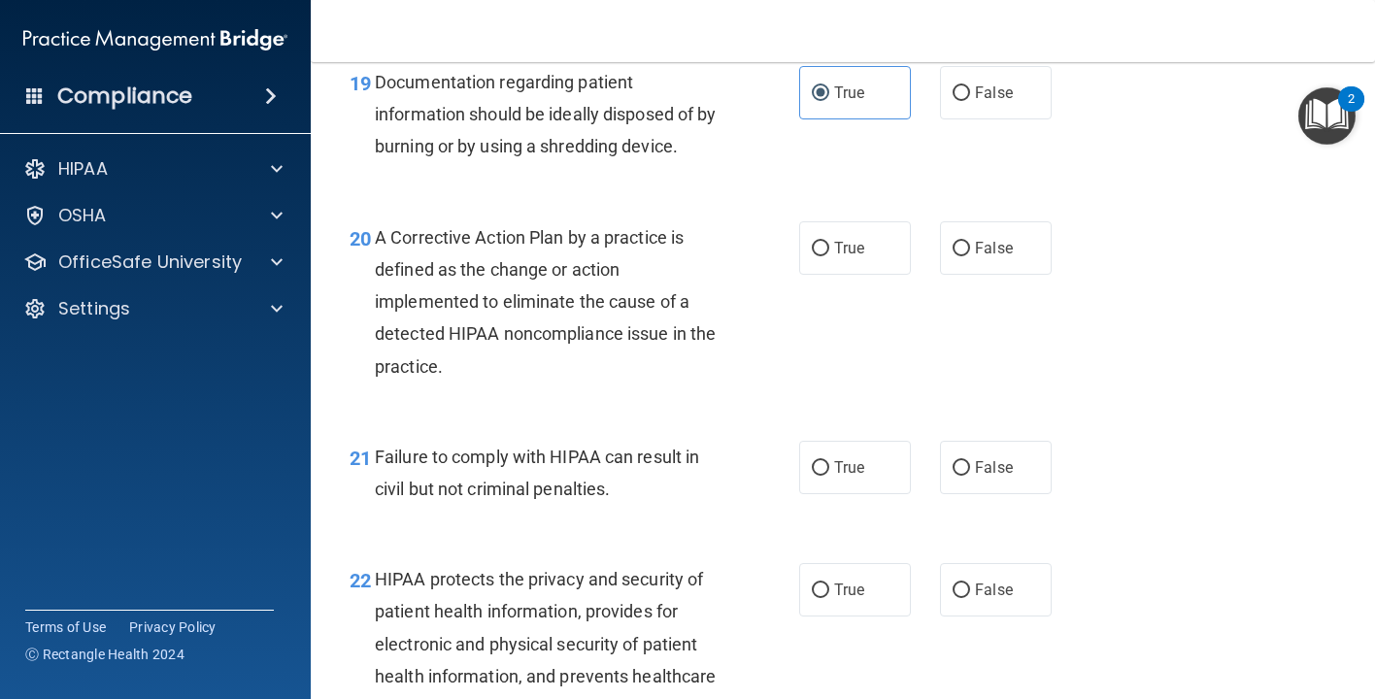
scroll to position [3301, 0]
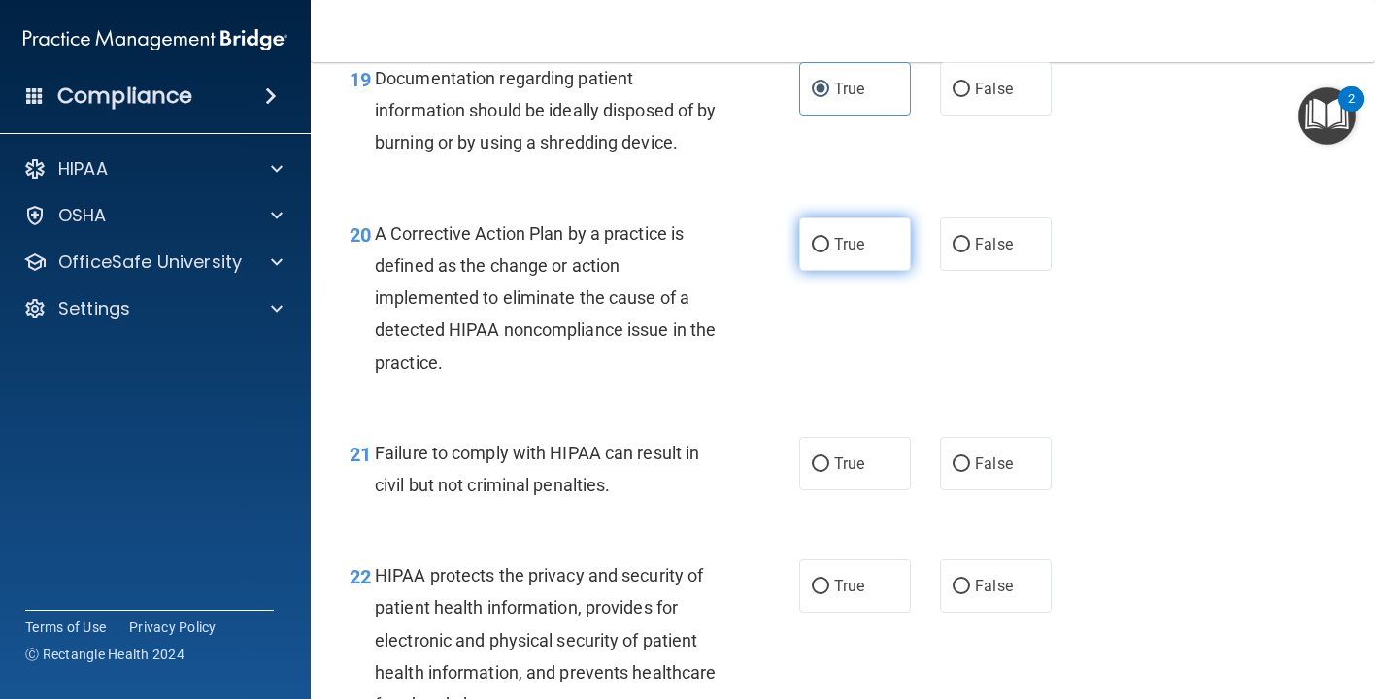
click at [853, 253] on span "True" at bounding box center [849, 244] width 30 height 18
click at [829, 252] on input "True" at bounding box center [820, 245] width 17 height 15
radio input "true"
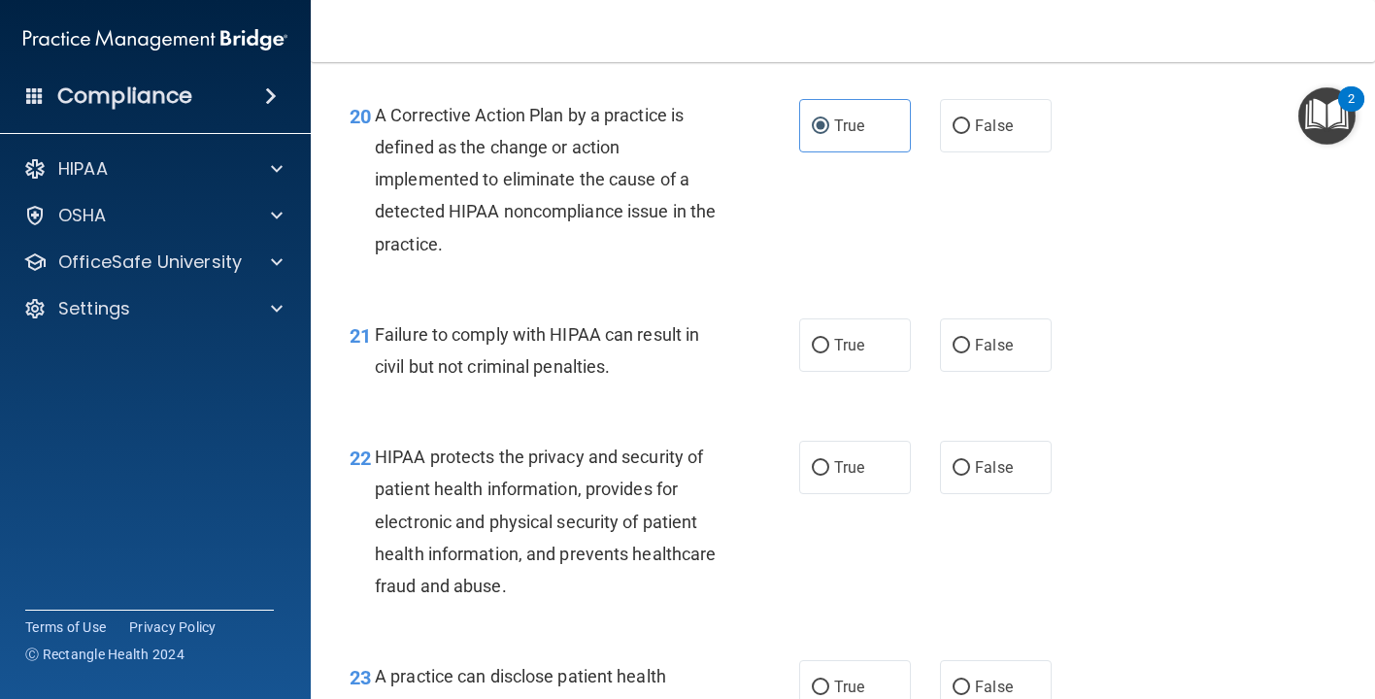
scroll to position [3422, 0]
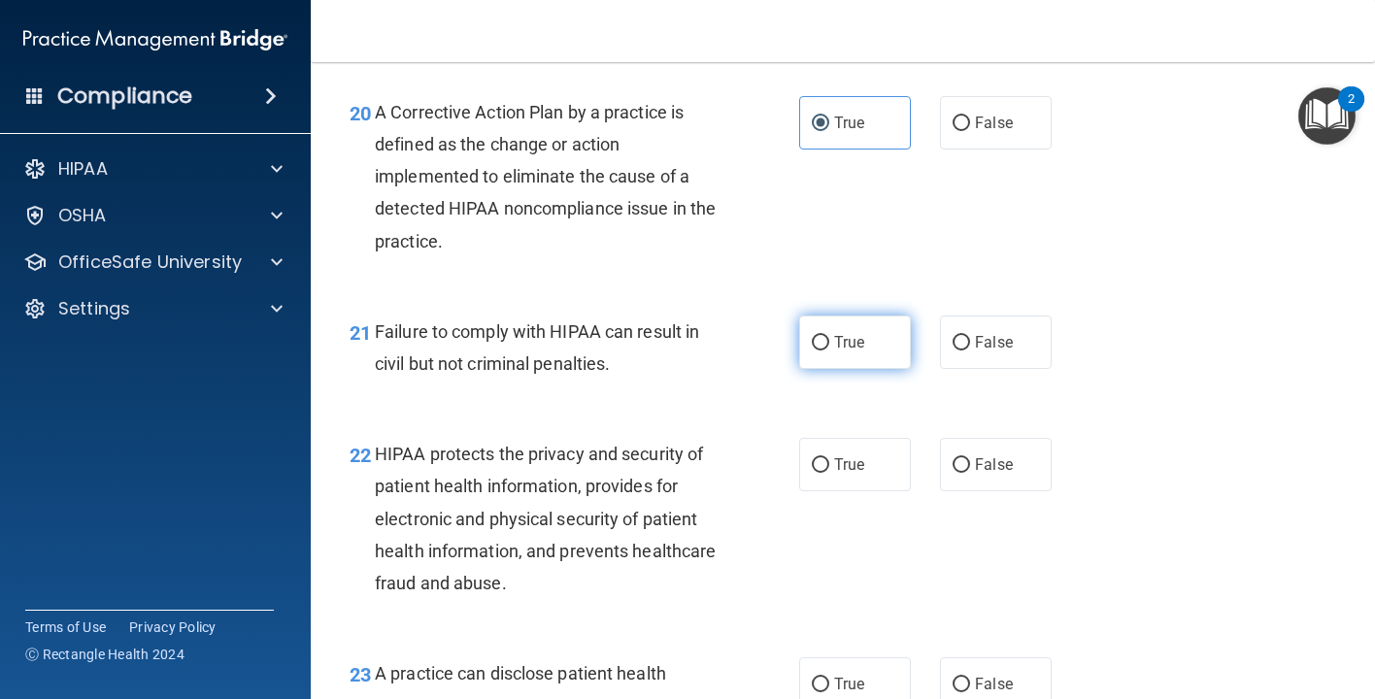
click at [863, 351] on span "True" at bounding box center [849, 342] width 30 height 18
click at [829, 350] on input "True" at bounding box center [820, 343] width 17 height 15
radio input "true"
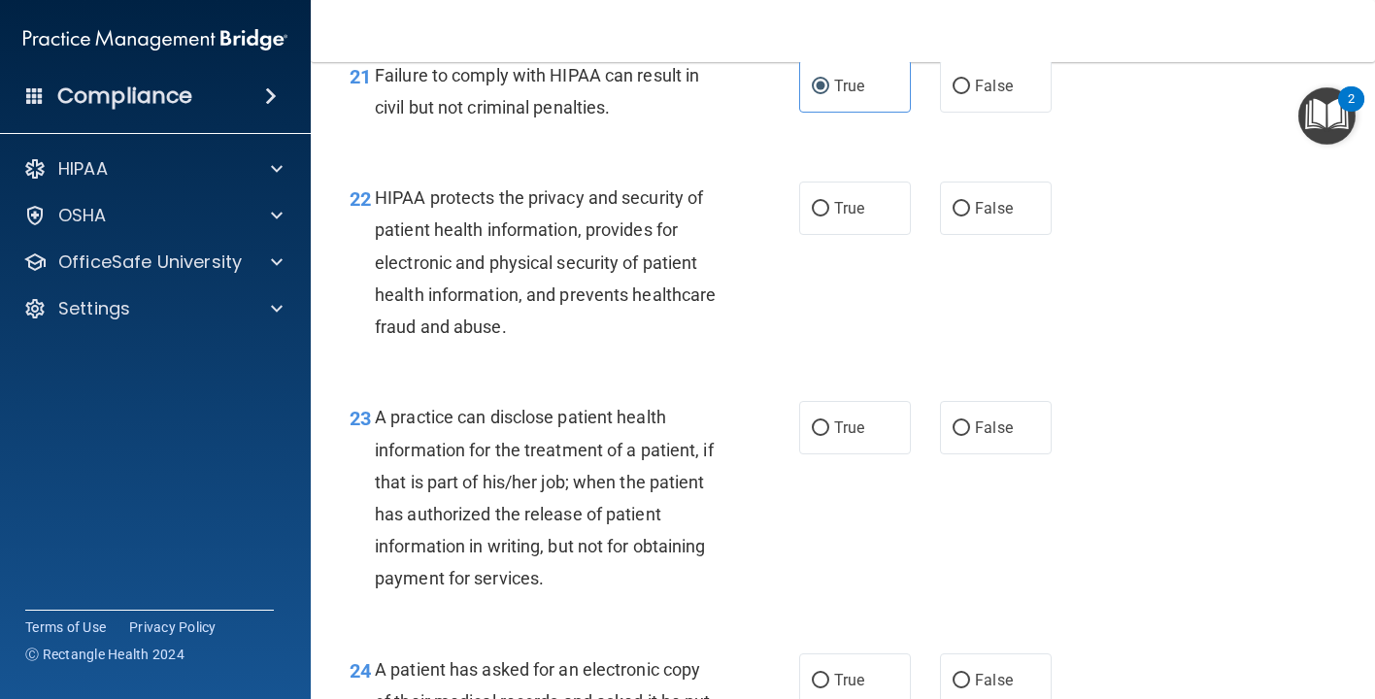
scroll to position [3683, 0]
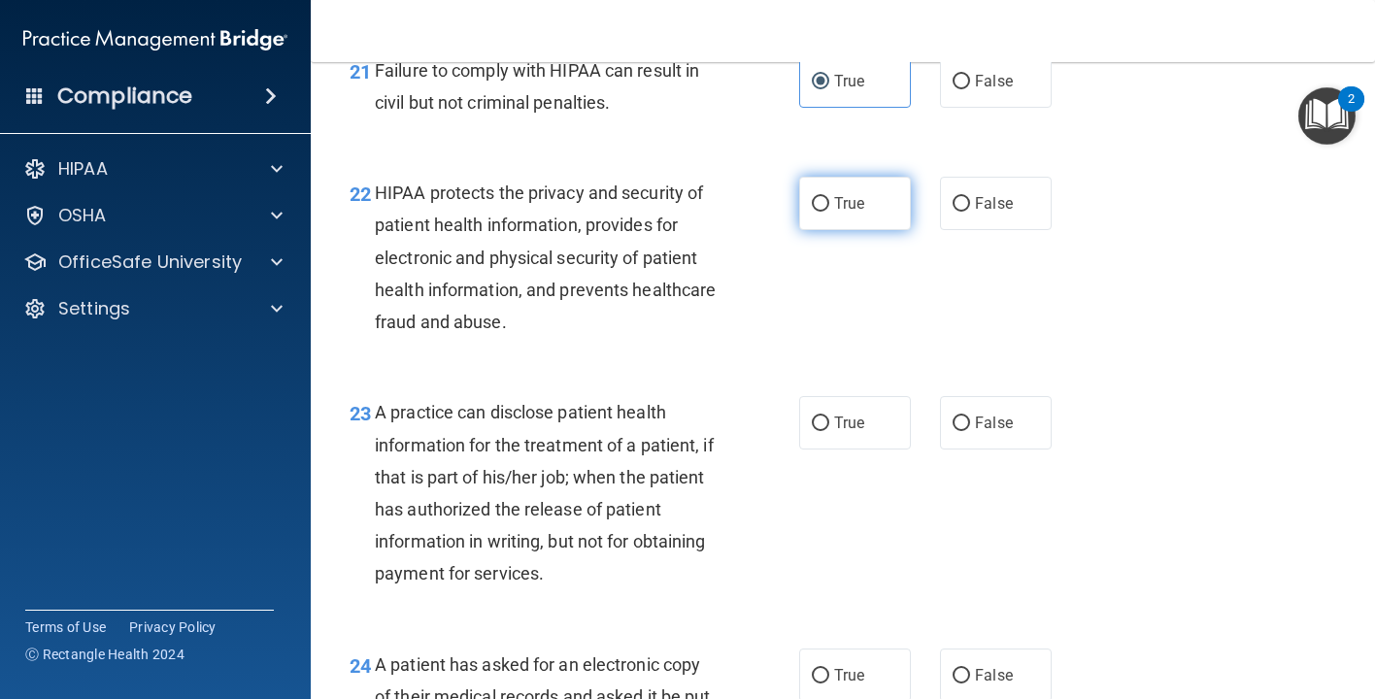
click at [862, 207] on label "True" at bounding box center [855, 203] width 112 height 53
click at [829, 207] on input "True" at bounding box center [820, 204] width 17 height 15
radio input "true"
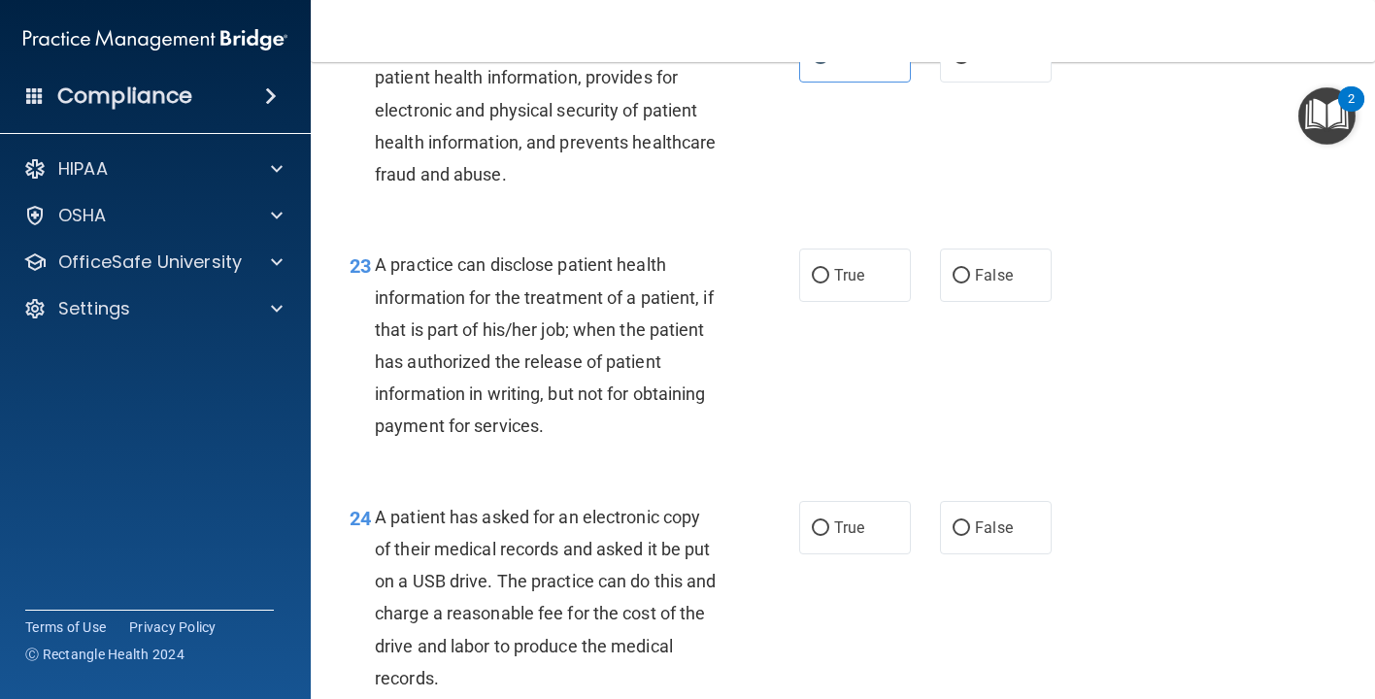
scroll to position [3834, 0]
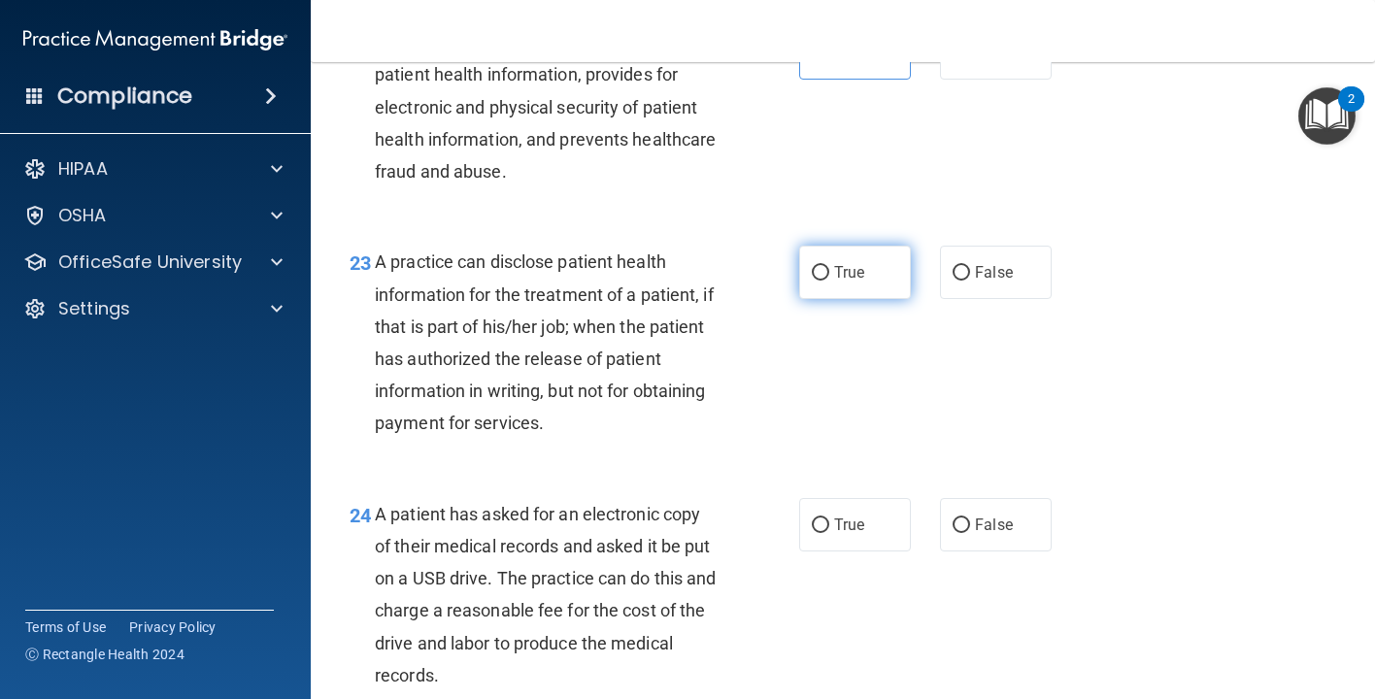
click at [846, 282] on span "True" at bounding box center [849, 272] width 30 height 18
click at [829, 281] on input "True" at bounding box center [820, 273] width 17 height 15
radio input "true"
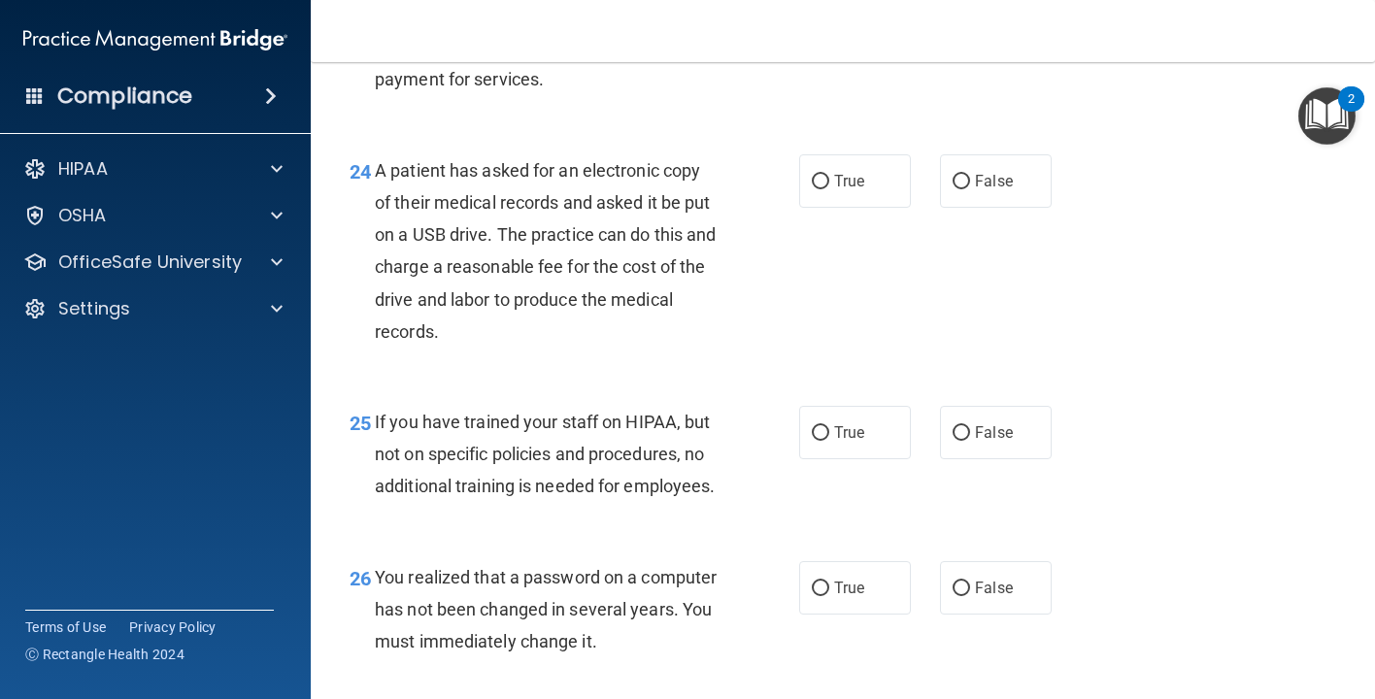
scroll to position [4181, 0]
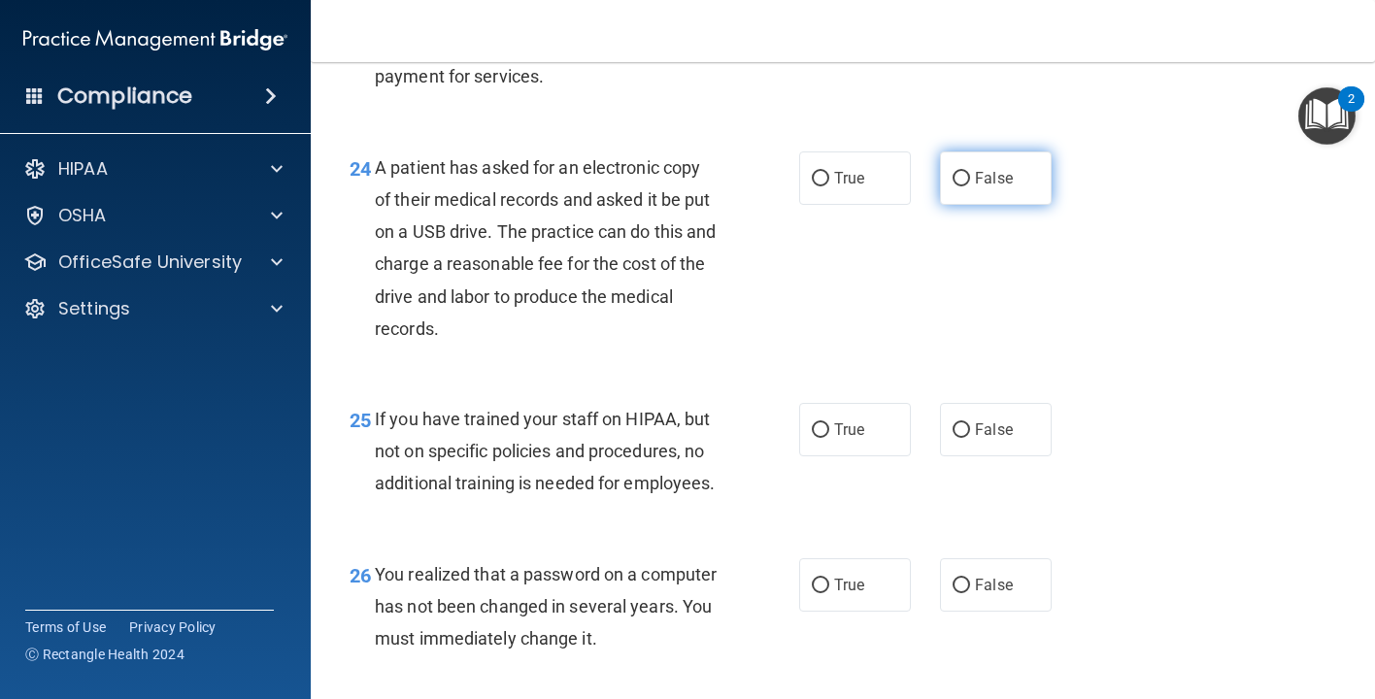
click at [1016, 186] on label "False" at bounding box center [996, 177] width 112 height 53
click at [970, 186] on input "False" at bounding box center [960, 179] width 17 height 15
radio input "true"
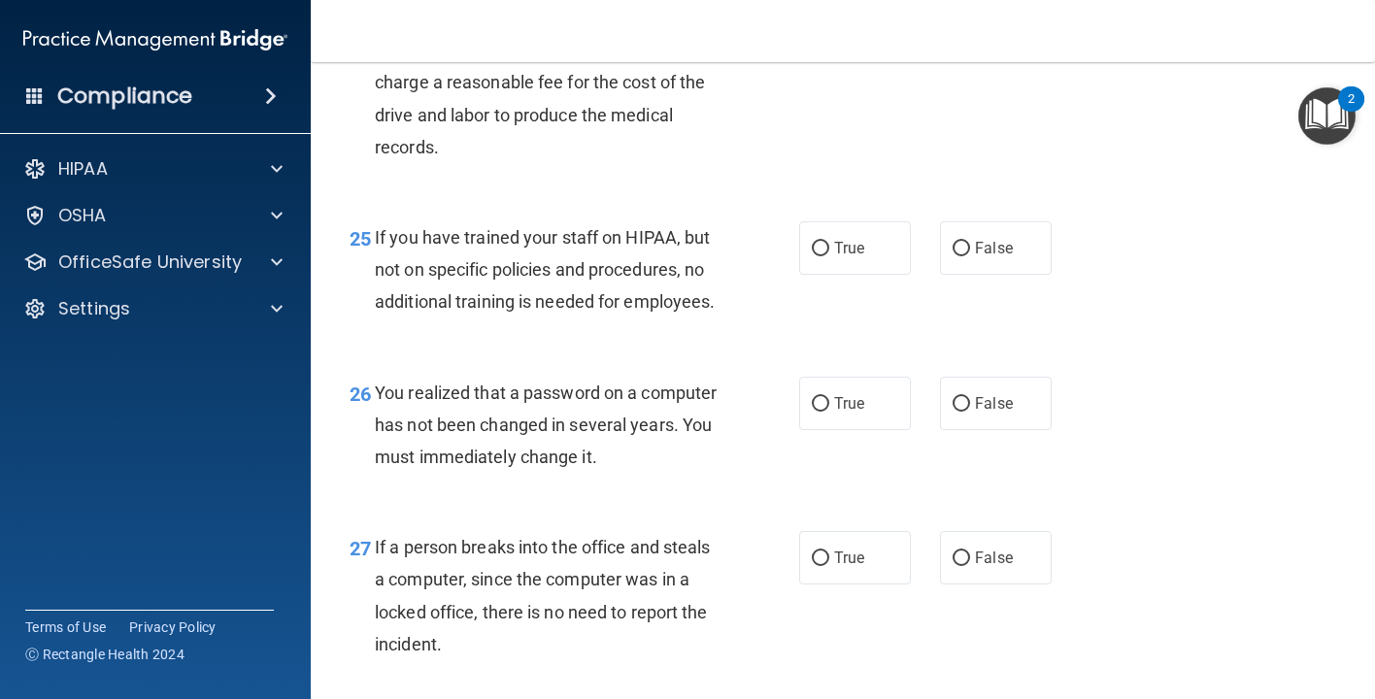
scroll to position [4367, 0]
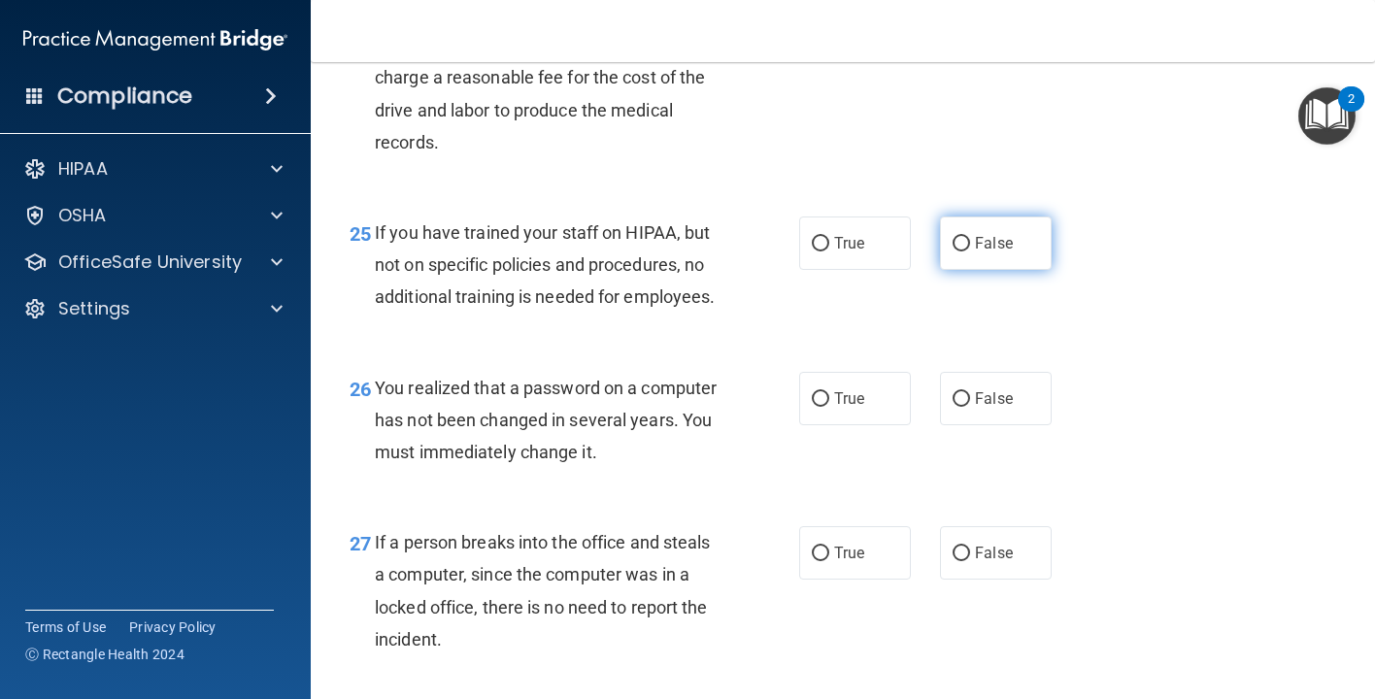
click at [973, 263] on label "False" at bounding box center [996, 243] width 112 height 53
click at [970, 251] on input "False" at bounding box center [960, 244] width 17 height 15
radio input "true"
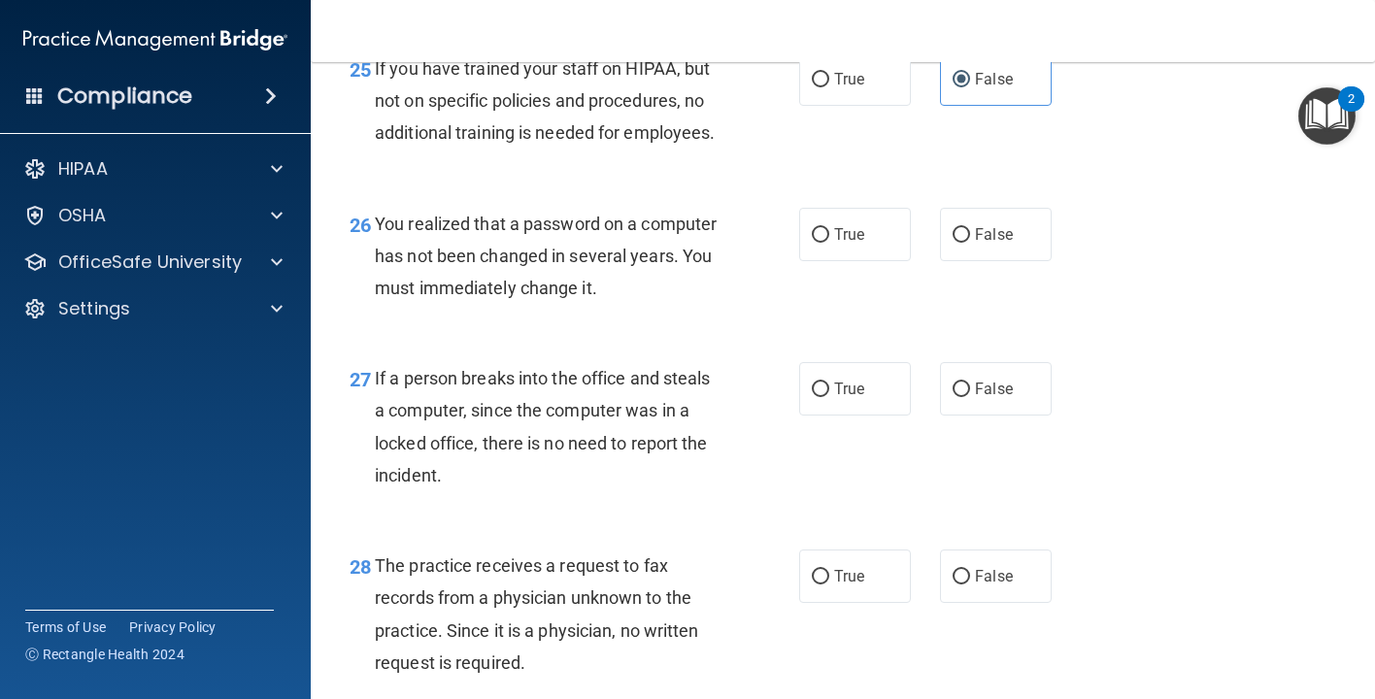
scroll to position [4532, 0]
click at [869, 248] on label "True" at bounding box center [855, 233] width 112 height 53
click at [829, 242] on input "True" at bounding box center [820, 234] width 17 height 15
radio input "true"
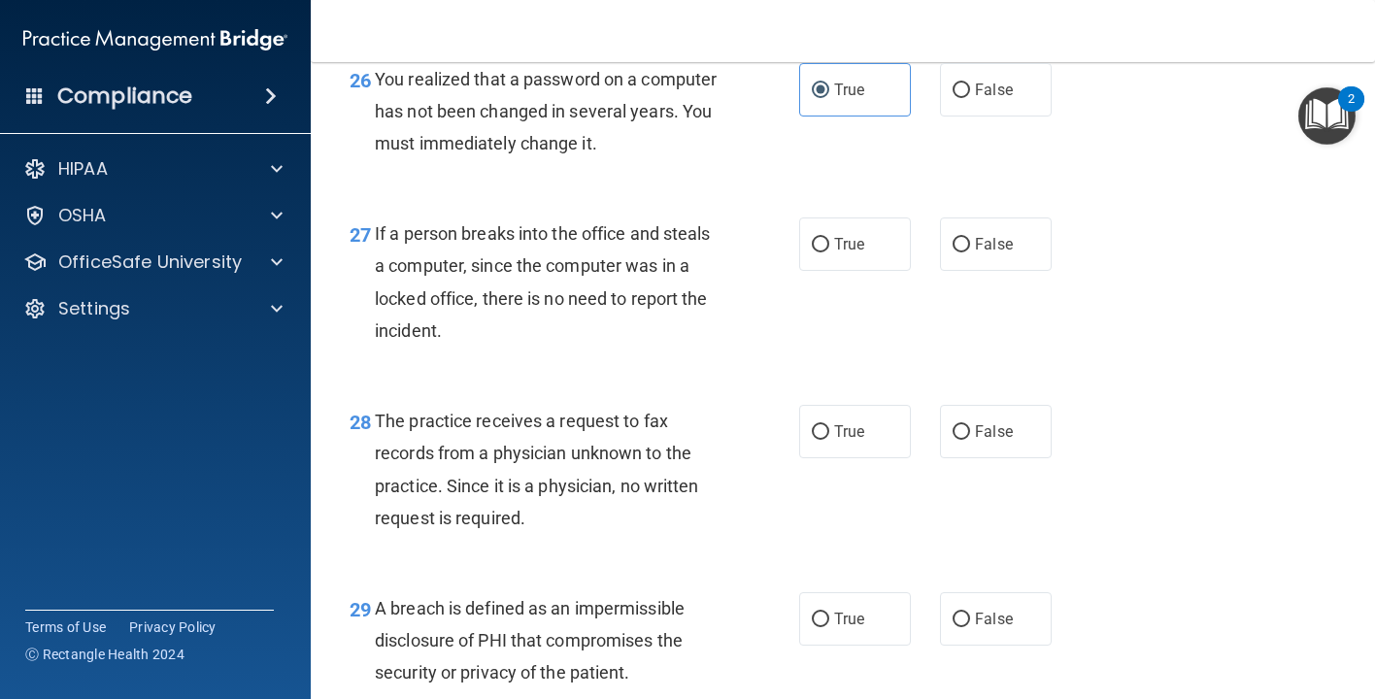
scroll to position [4681, 0]
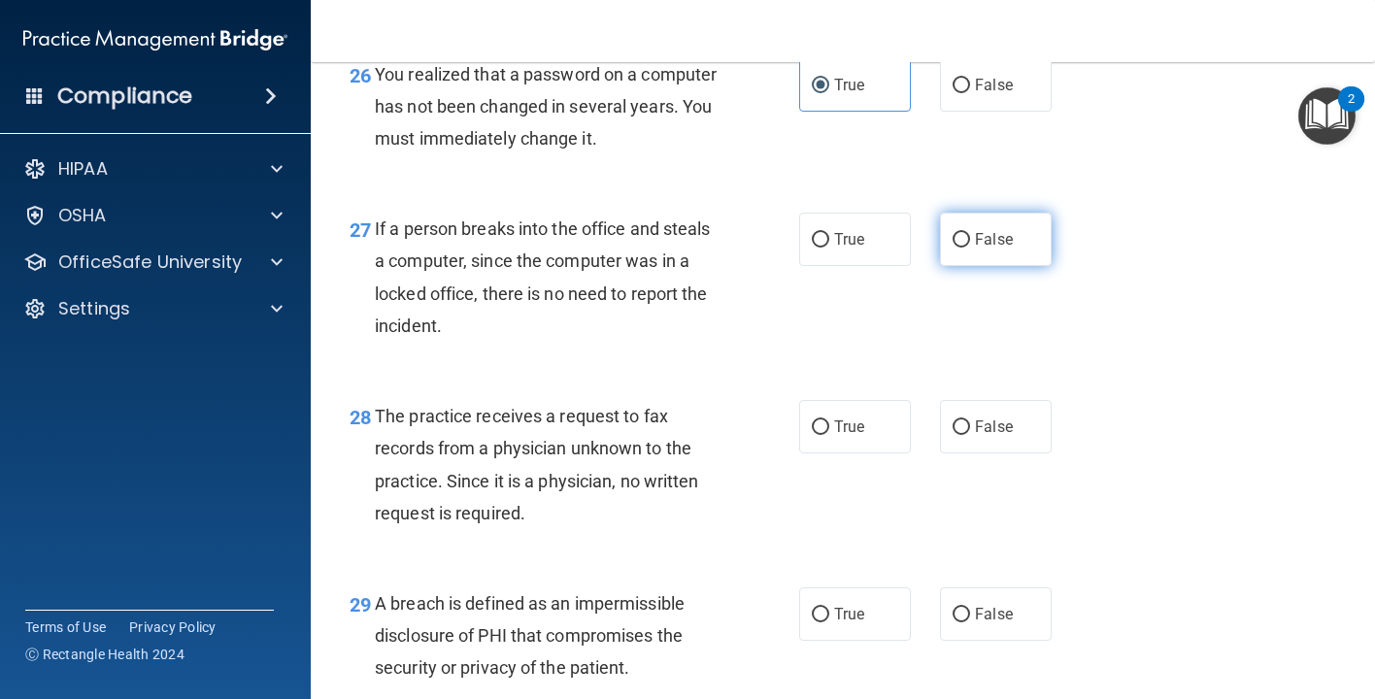
click at [965, 248] on input "False" at bounding box center [960, 240] width 17 height 15
radio input "true"
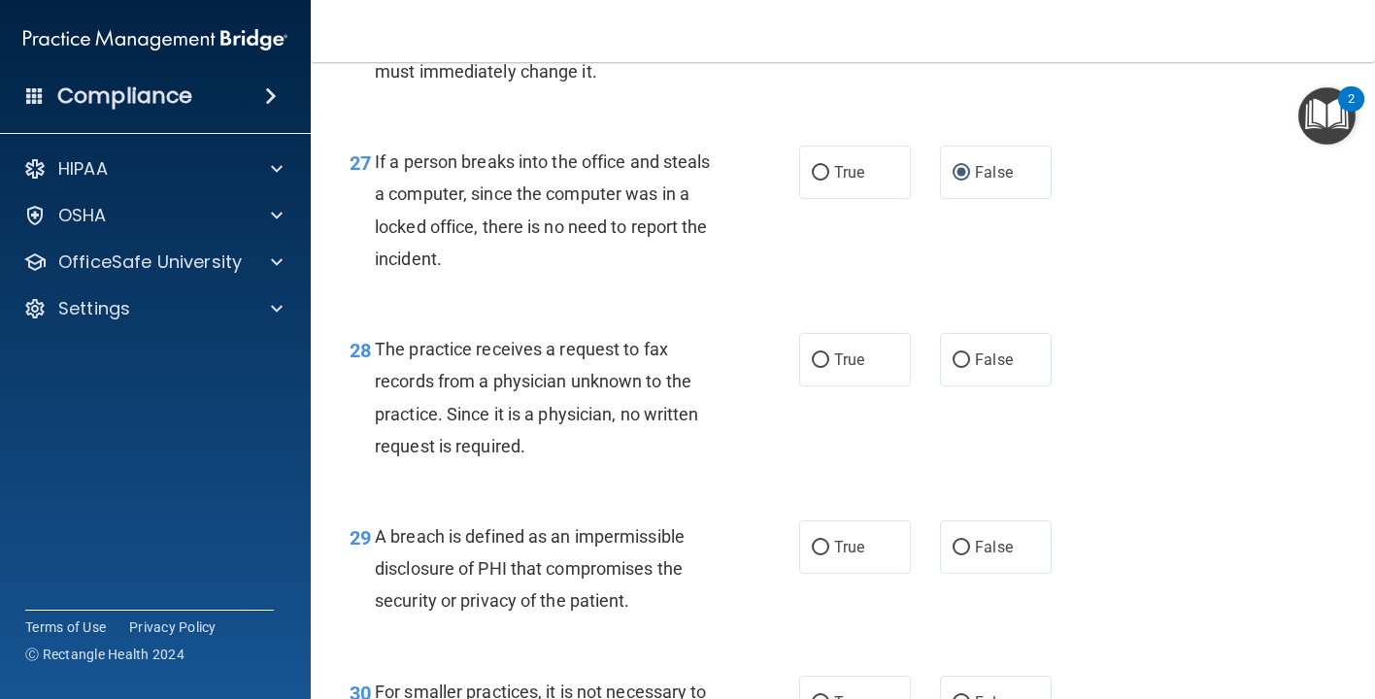
scroll to position [4751, 0]
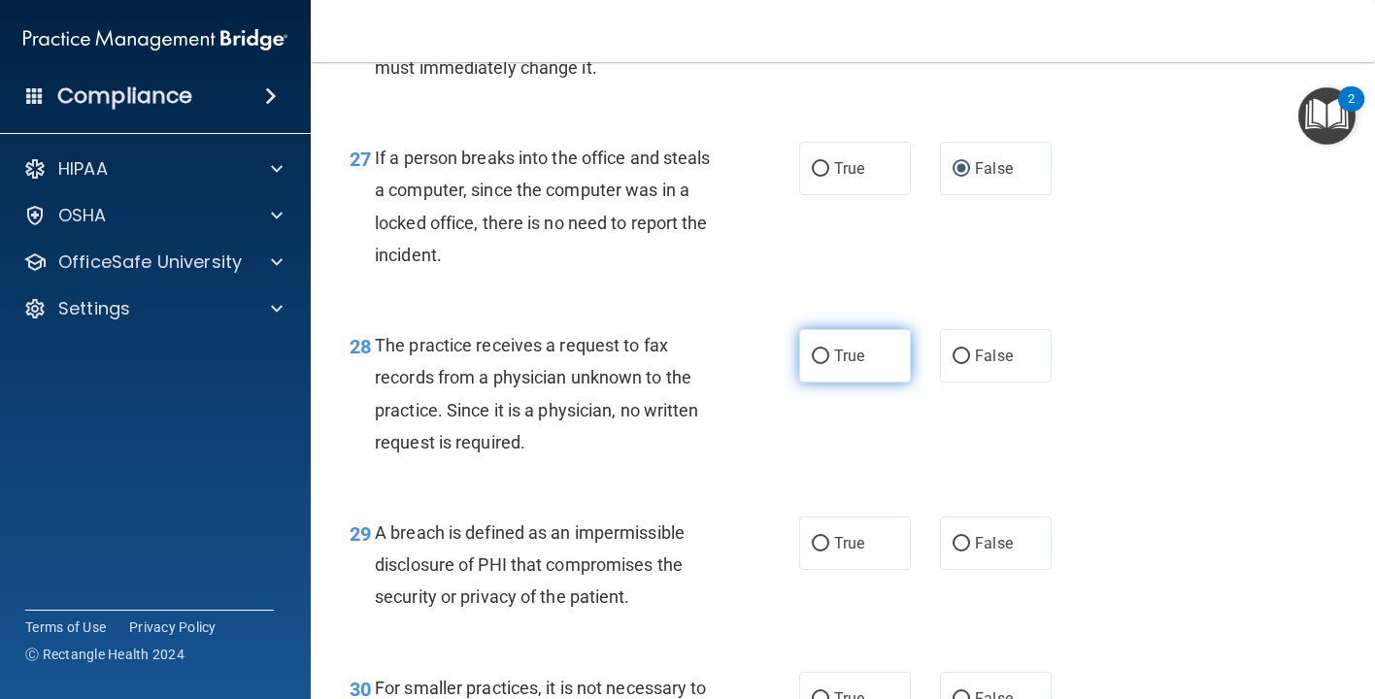
click at [845, 365] on span "True" at bounding box center [849, 356] width 30 height 18
click at [829, 364] on input "True" at bounding box center [820, 357] width 17 height 15
radio input "true"
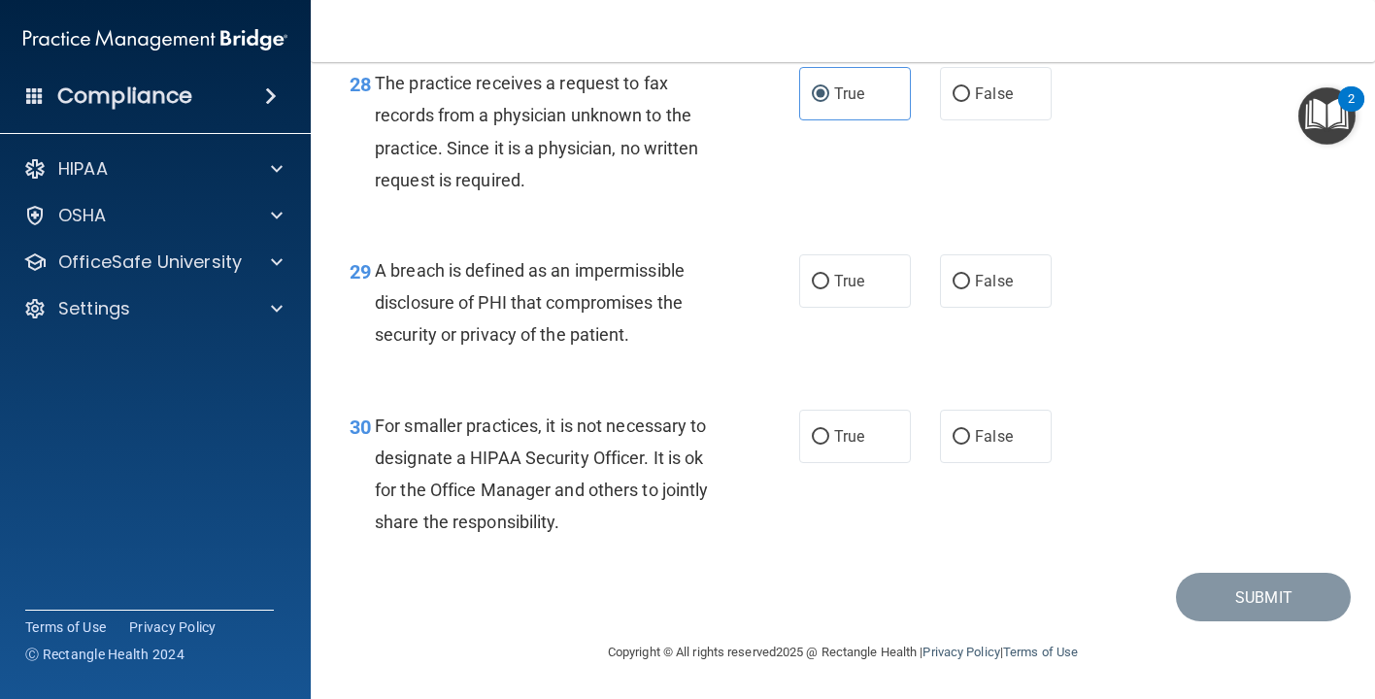
scroll to position [5020, 0]
click at [962, 291] on label "False" at bounding box center [996, 280] width 112 height 53
click at [962, 289] on input "False" at bounding box center [960, 282] width 17 height 15
radio input "true"
click at [846, 434] on span "True" at bounding box center [849, 436] width 30 height 18
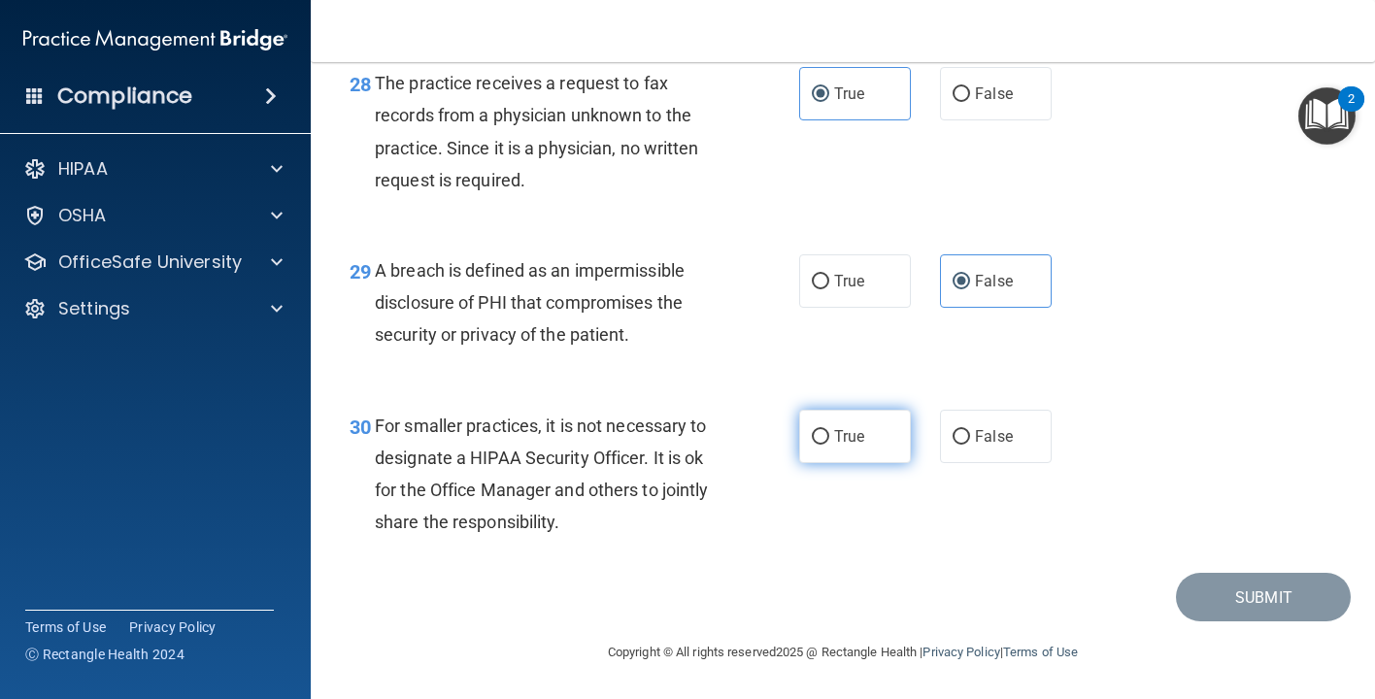
click at [829, 434] on input "True" at bounding box center [820, 437] width 17 height 15
radio input "true"
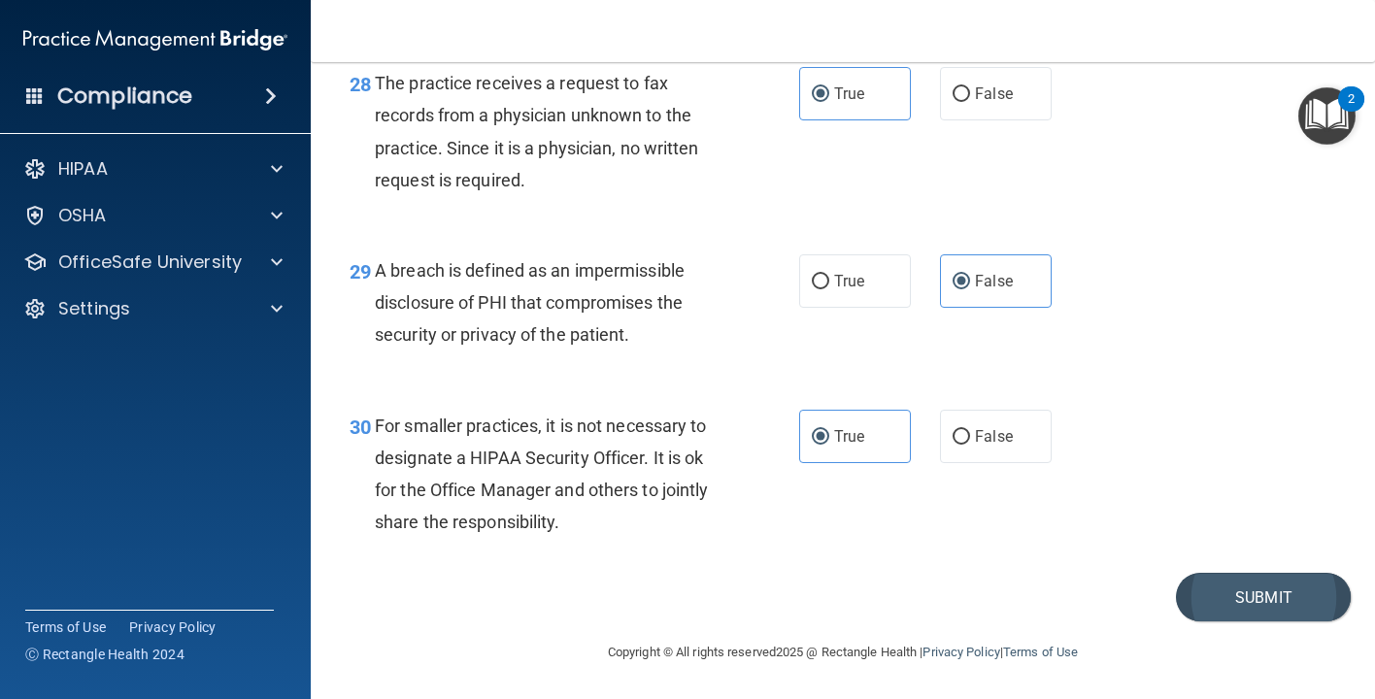
click at [1223, 609] on button "Submit" at bounding box center [1263, 598] width 175 height 50
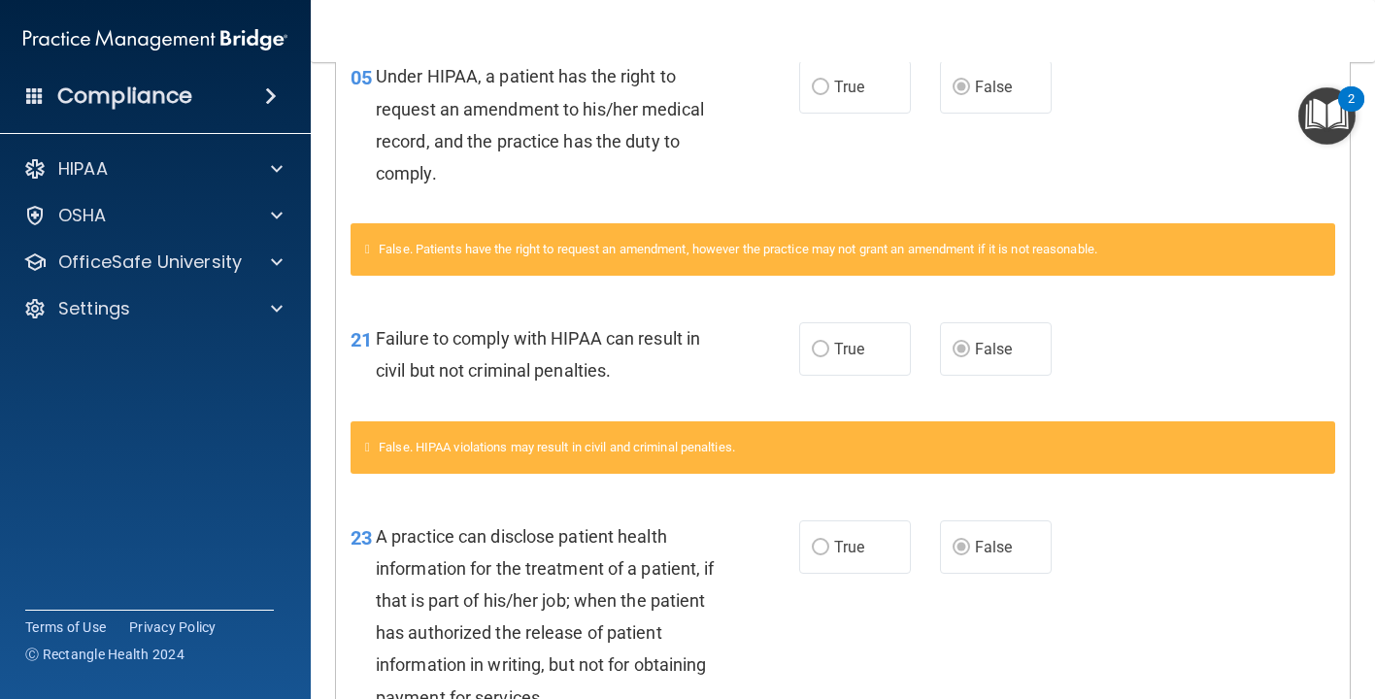
scroll to position [714, 0]
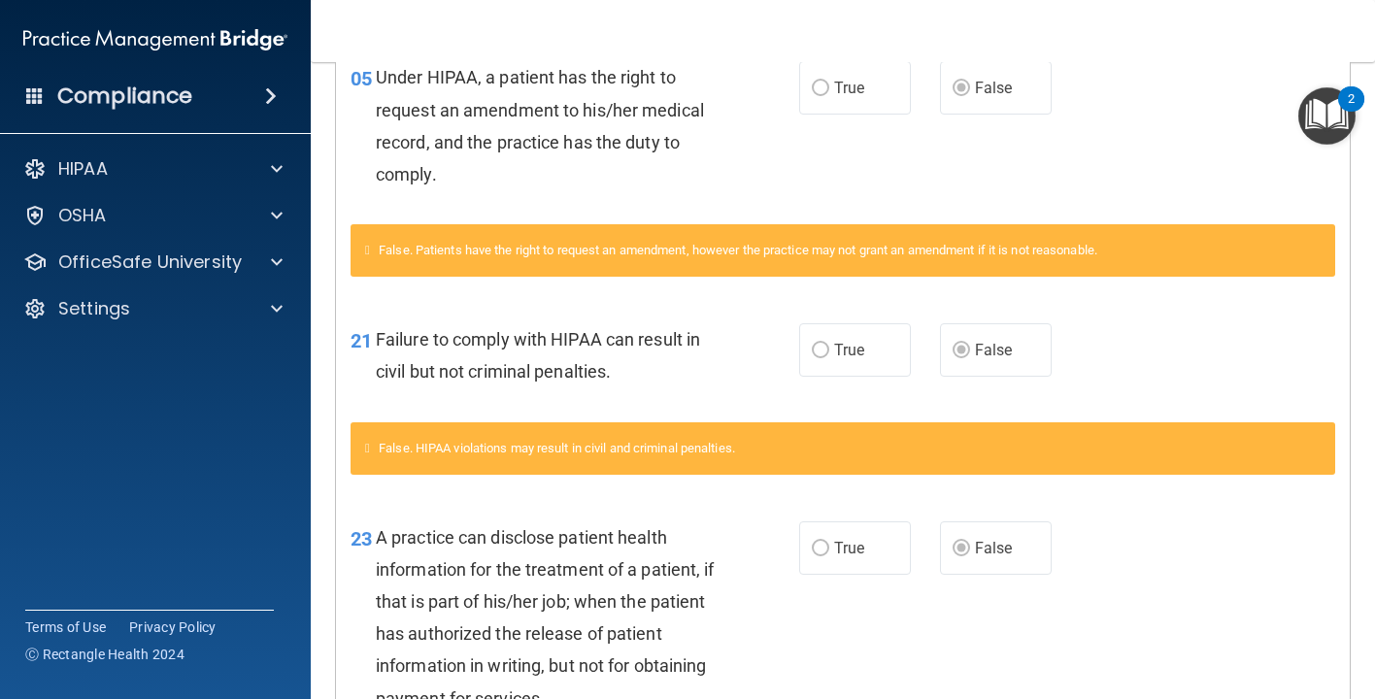
click at [522, 429] on div "False. HIPAA violations may result in civil and criminal penalties." at bounding box center [842, 448] width 984 height 52
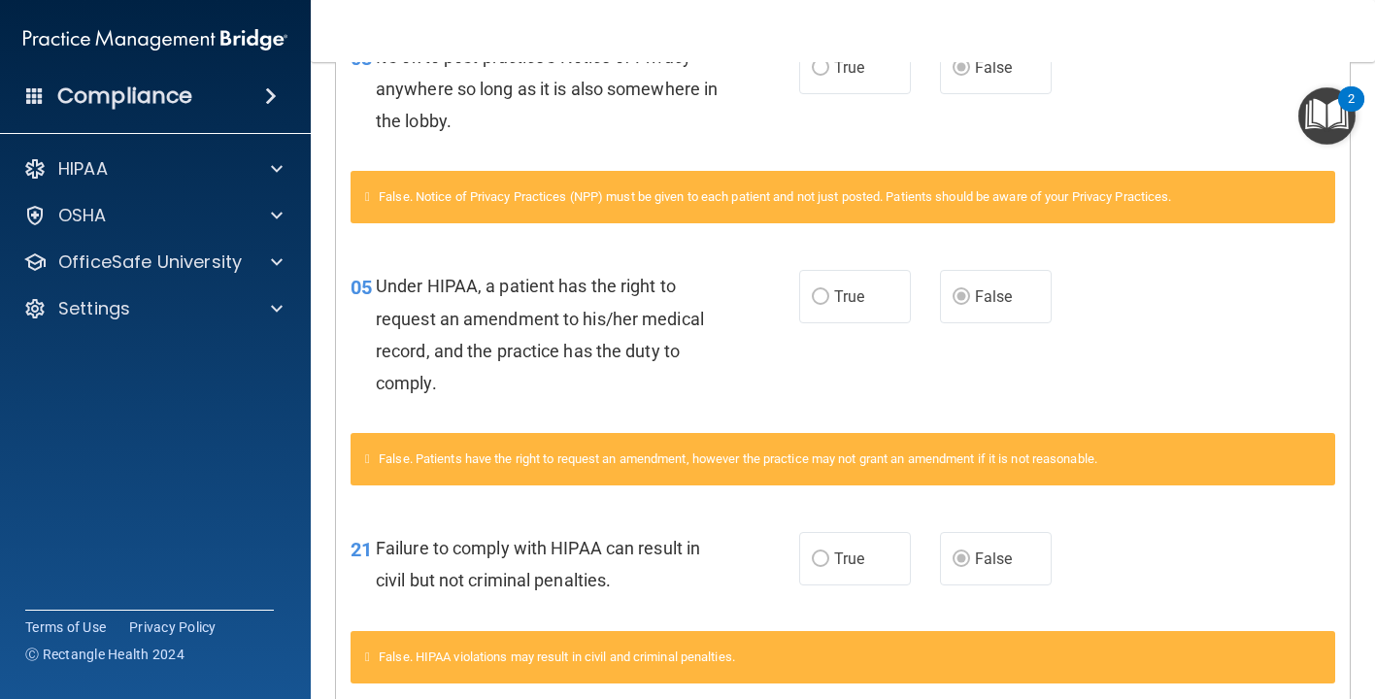
scroll to position [0, 0]
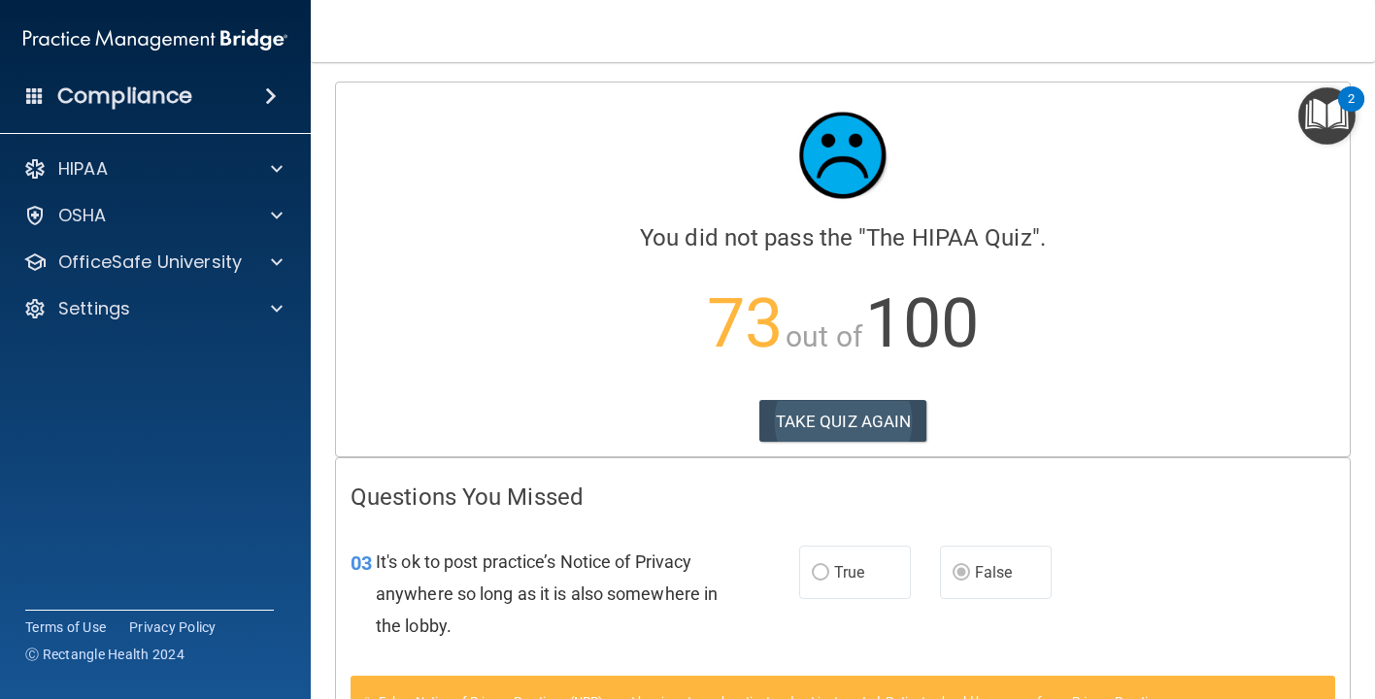
click at [834, 411] on button "TAKE QUIZ AGAIN" at bounding box center [843, 421] width 168 height 43
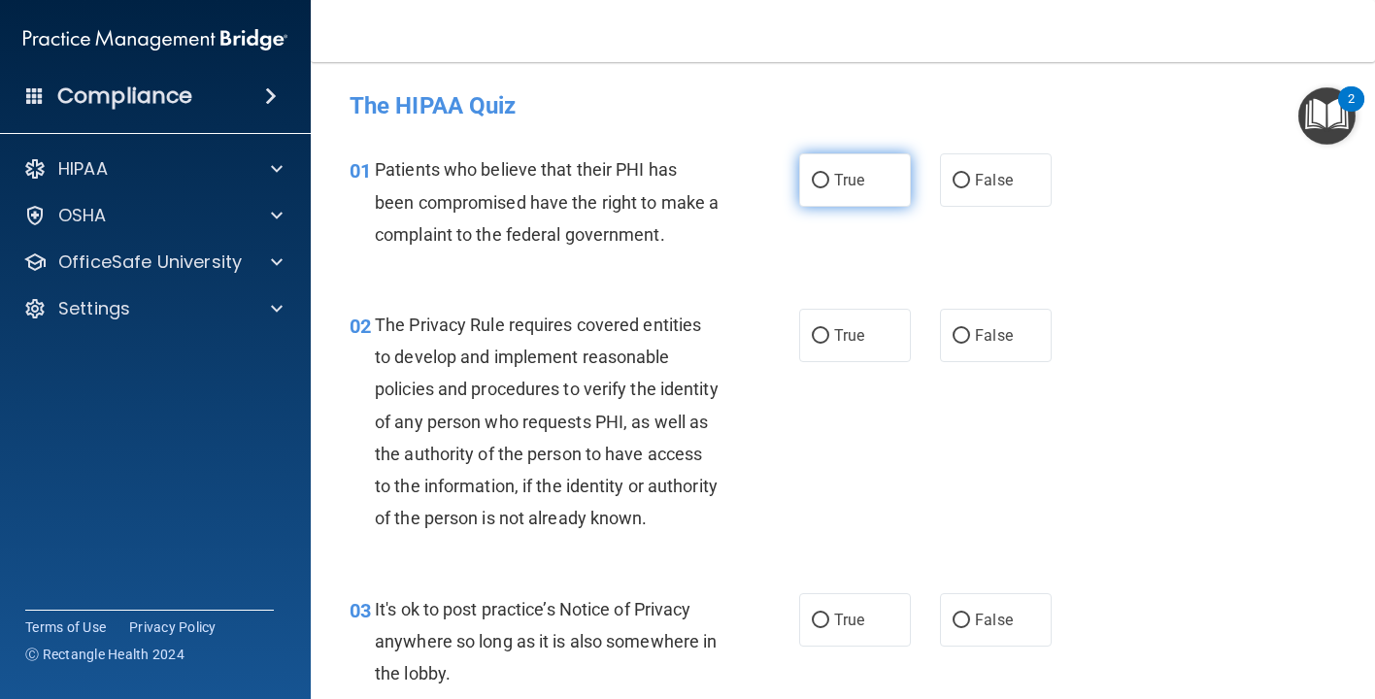
click at [850, 175] on span "True" at bounding box center [849, 180] width 30 height 18
click at [829, 175] on input "True" at bounding box center [820, 181] width 17 height 15
radio input "true"
click at [969, 628] on input "False" at bounding box center [960, 621] width 17 height 15
radio input "true"
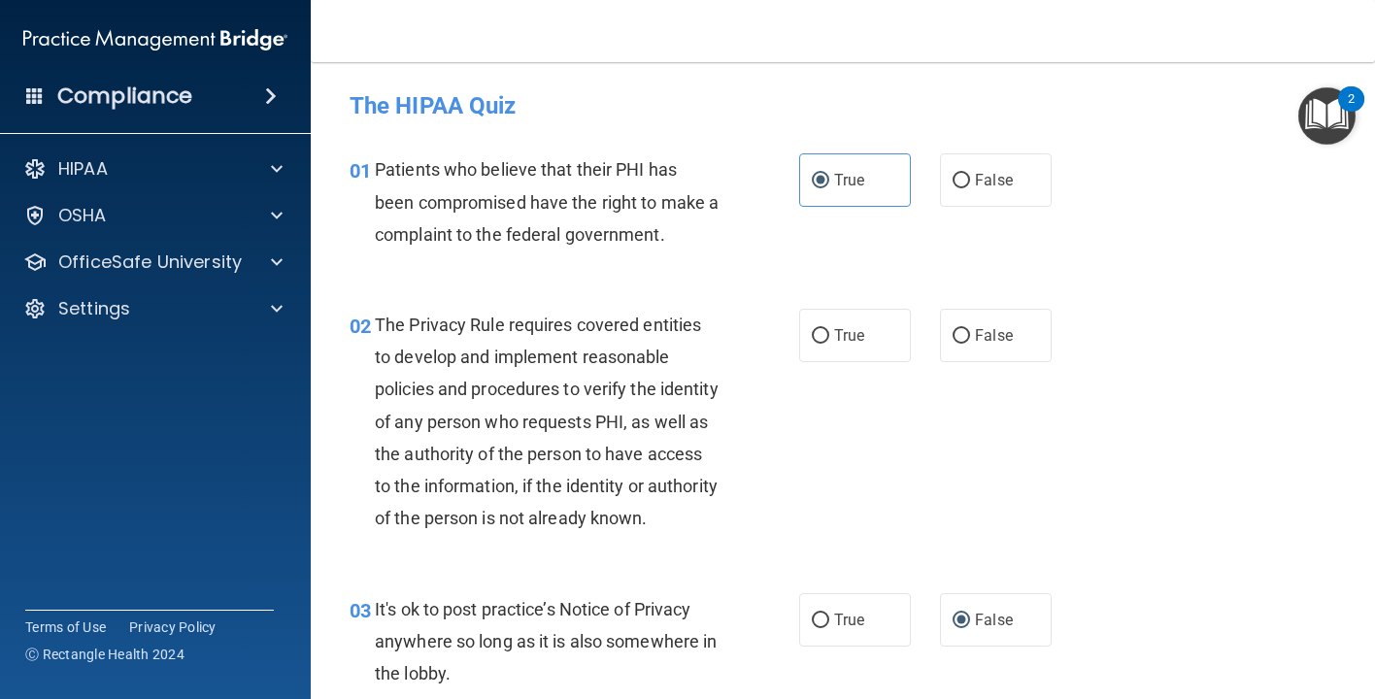
scroll to position [1, 0]
click at [833, 335] on label "True" at bounding box center [855, 334] width 112 height 53
click at [829, 335] on input "True" at bounding box center [820, 335] width 17 height 15
radio input "true"
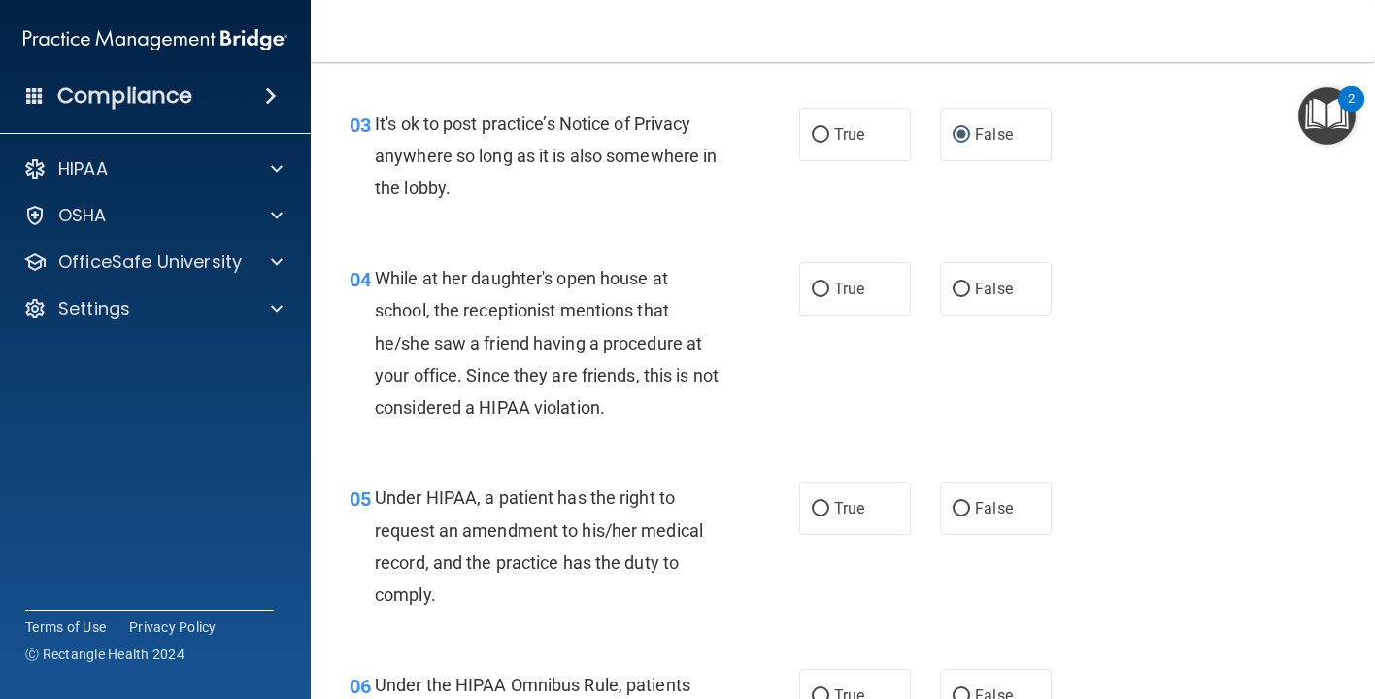
scroll to position [485, 0]
click at [1024, 312] on label "False" at bounding box center [996, 288] width 112 height 53
click at [970, 297] on input "False" at bounding box center [960, 290] width 17 height 15
radio input "true"
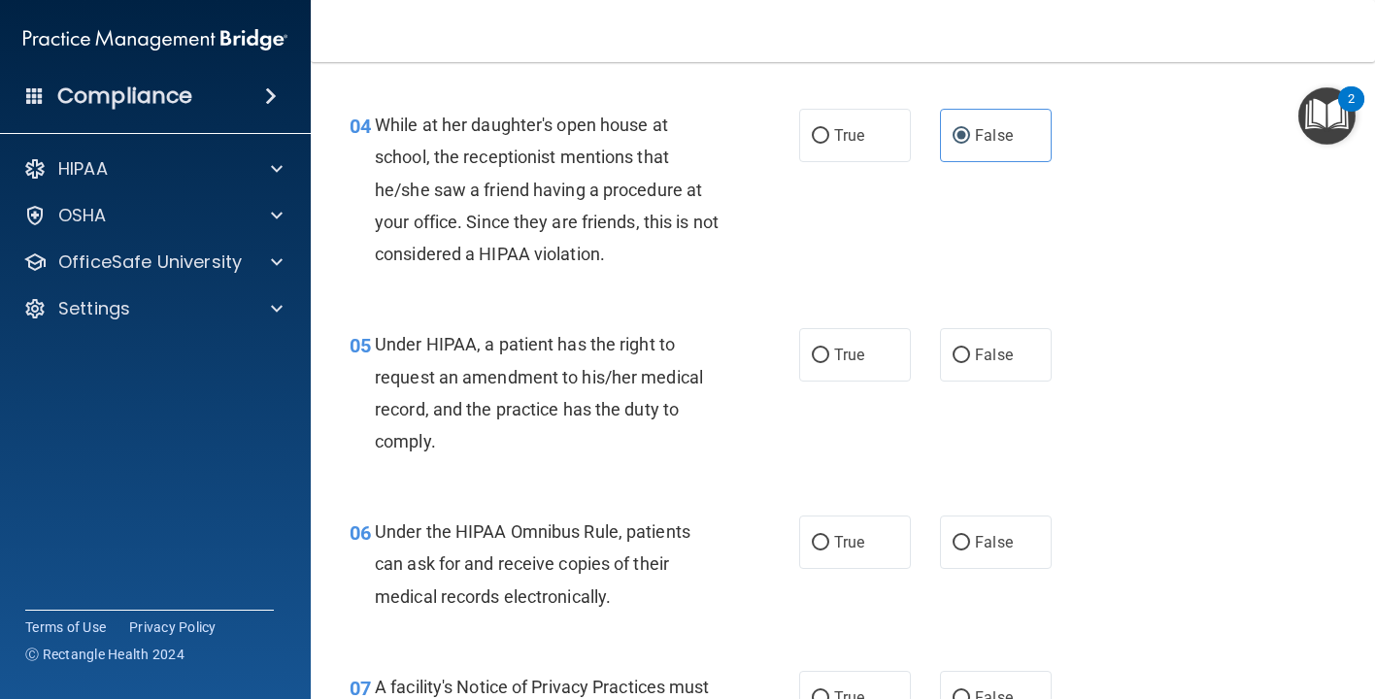
scroll to position [640, 0]
click at [1023, 365] on label "False" at bounding box center [996, 353] width 112 height 53
click at [970, 362] on input "False" at bounding box center [960, 355] width 17 height 15
radio input "true"
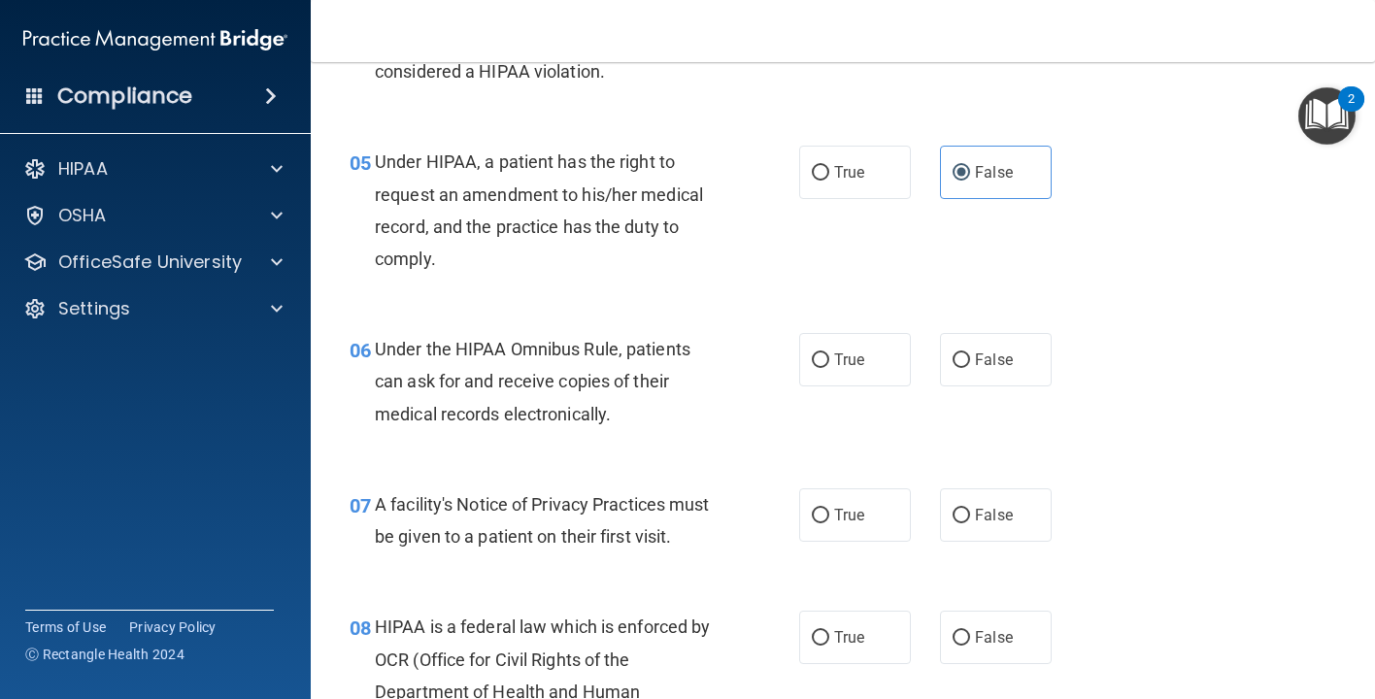
scroll to position [823, 0]
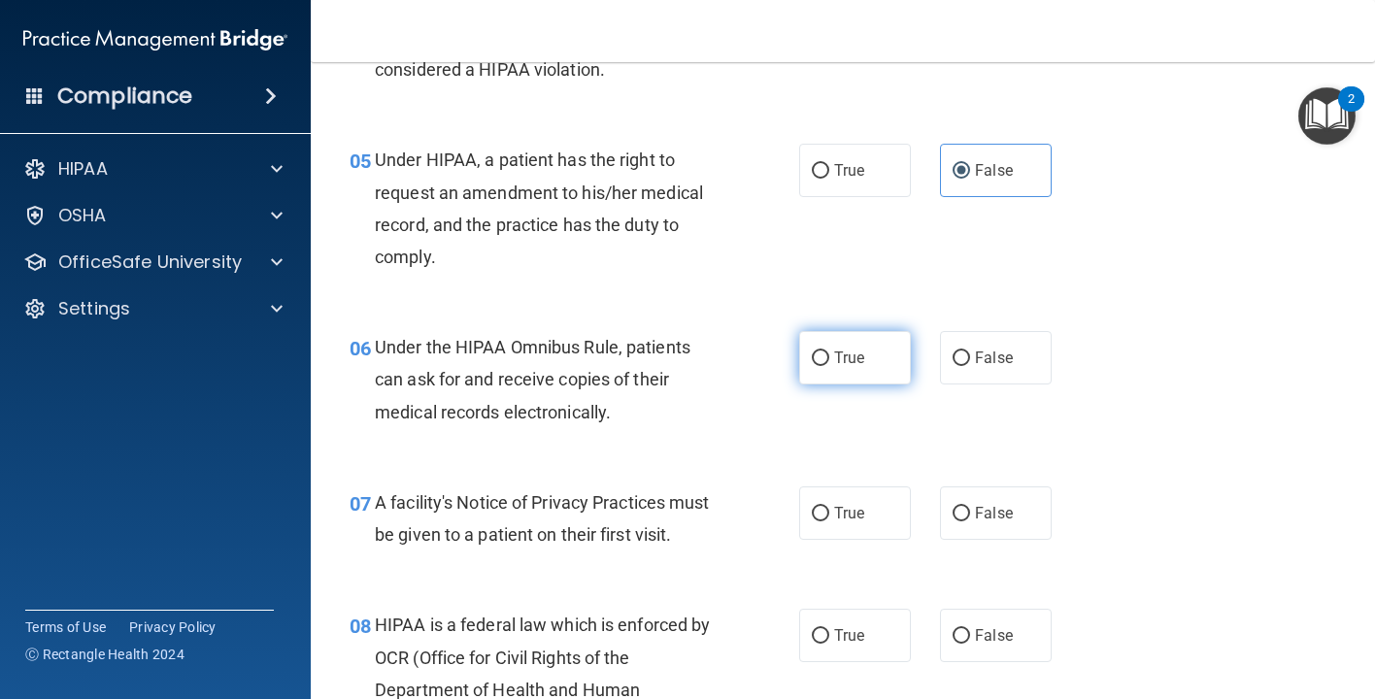
click at [870, 384] on label "True" at bounding box center [855, 357] width 112 height 53
click at [829, 366] on input "True" at bounding box center [820, 358] width 17 height 15
radio input "true"
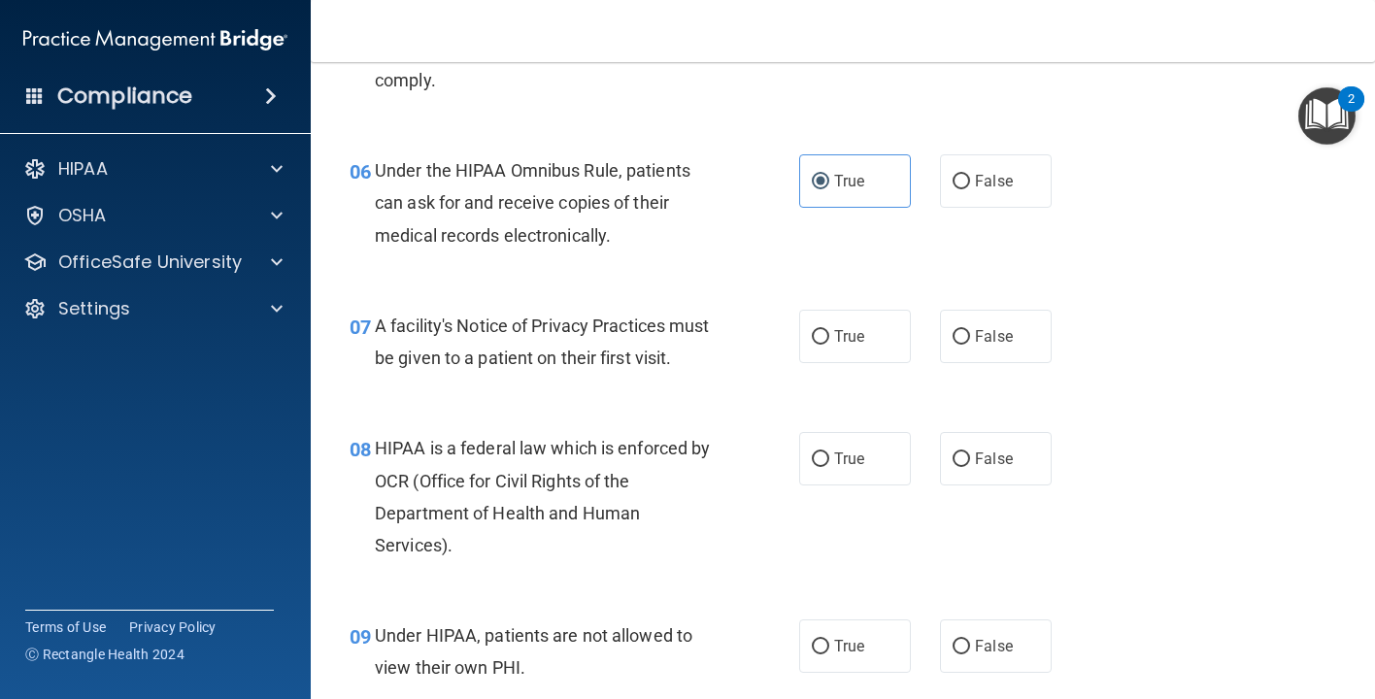
scroll to position [1008, 0]
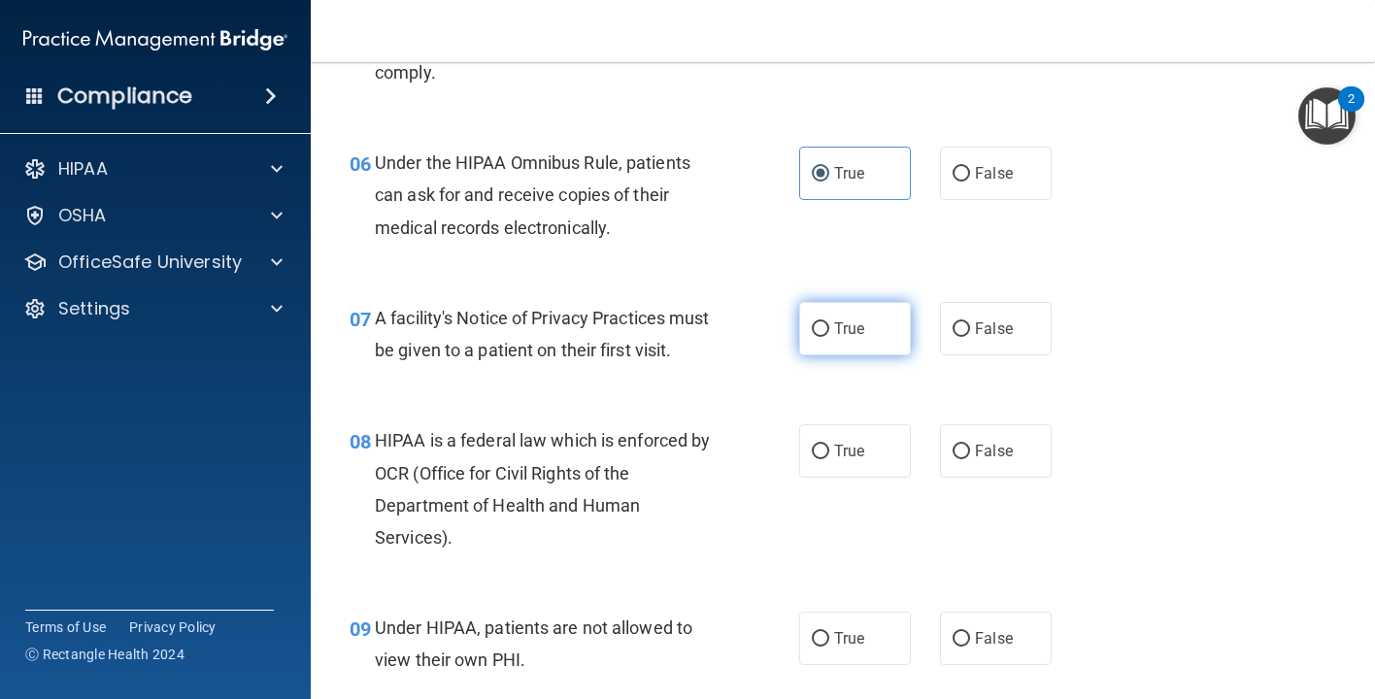
click at [857, 355] on label "True" at bounding box center [855, 328] width 112 height 53
click at [829, 337] on input "True" at bounding box center [820, 329] width 17 height 15
radio input "true"
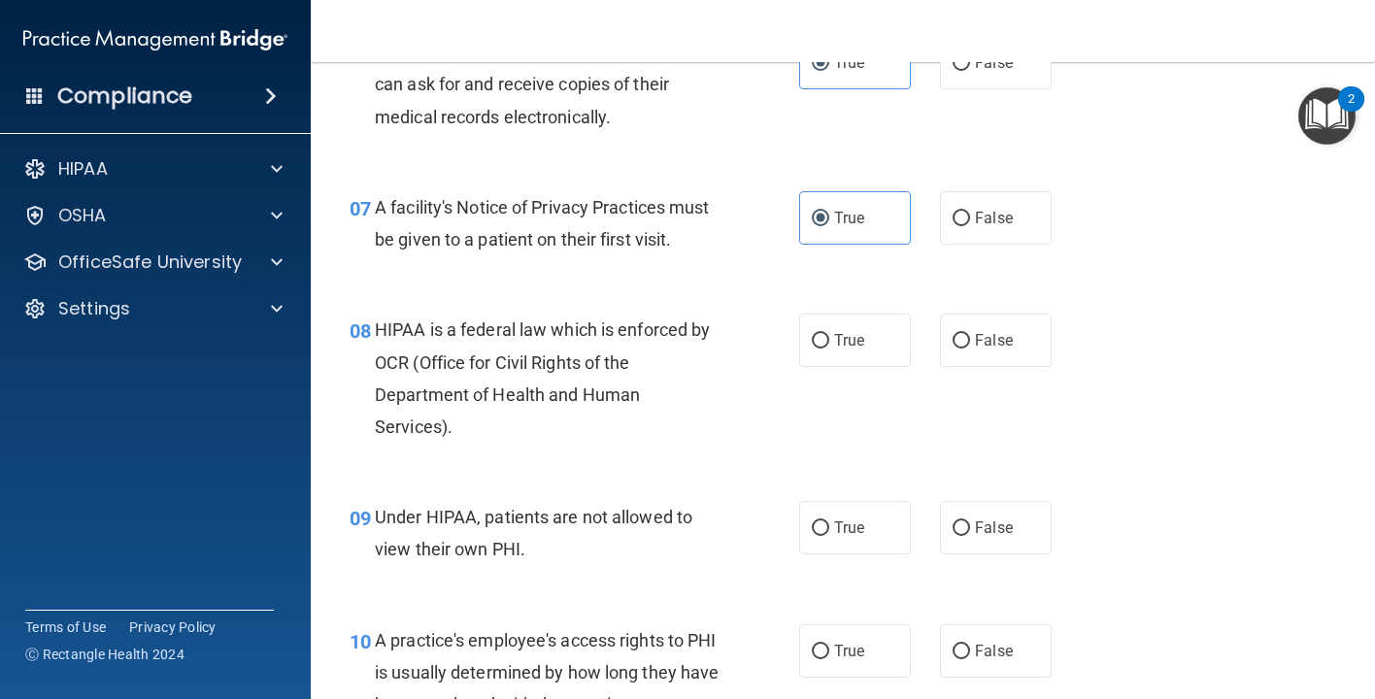
scroll to position [1184, 0]
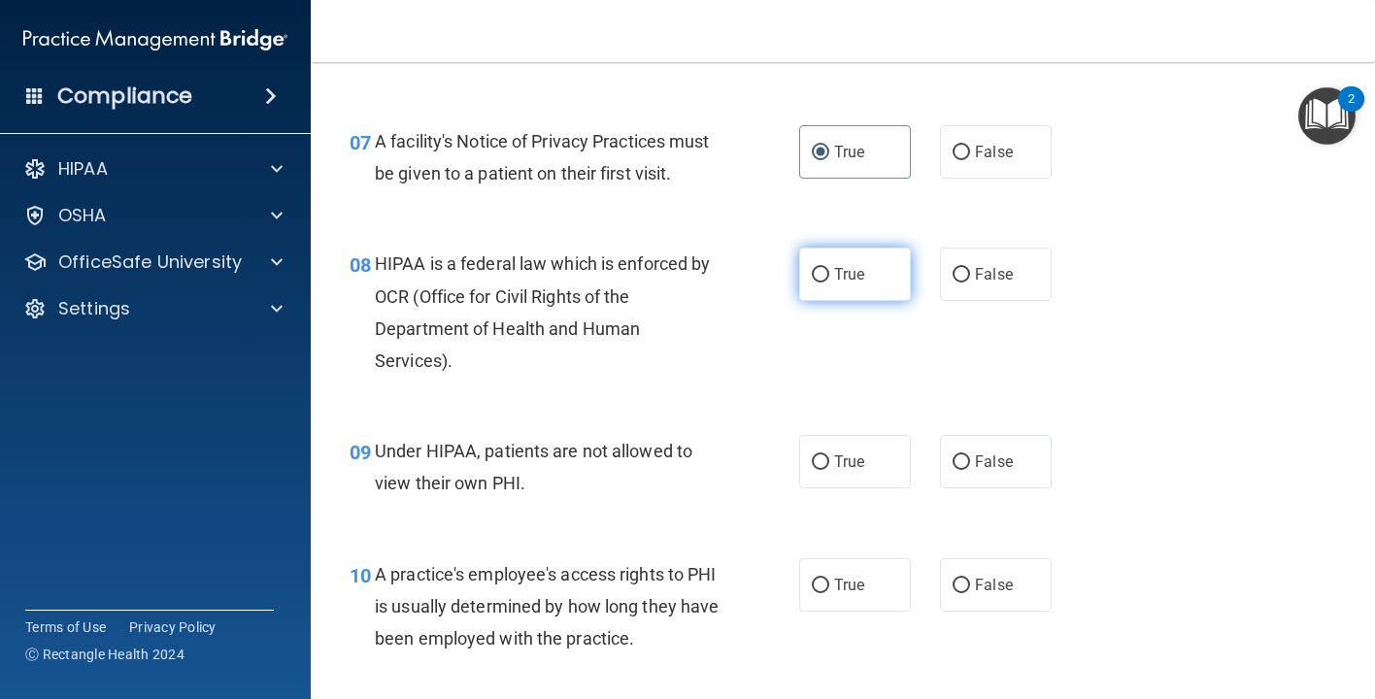
click at [857, 283] on span "True" at bounding box center [849, 274] width 30 height 18
click at [829, 283] on input "True" at bounding box center [820, 275] width 17 height 15
radio input "true"
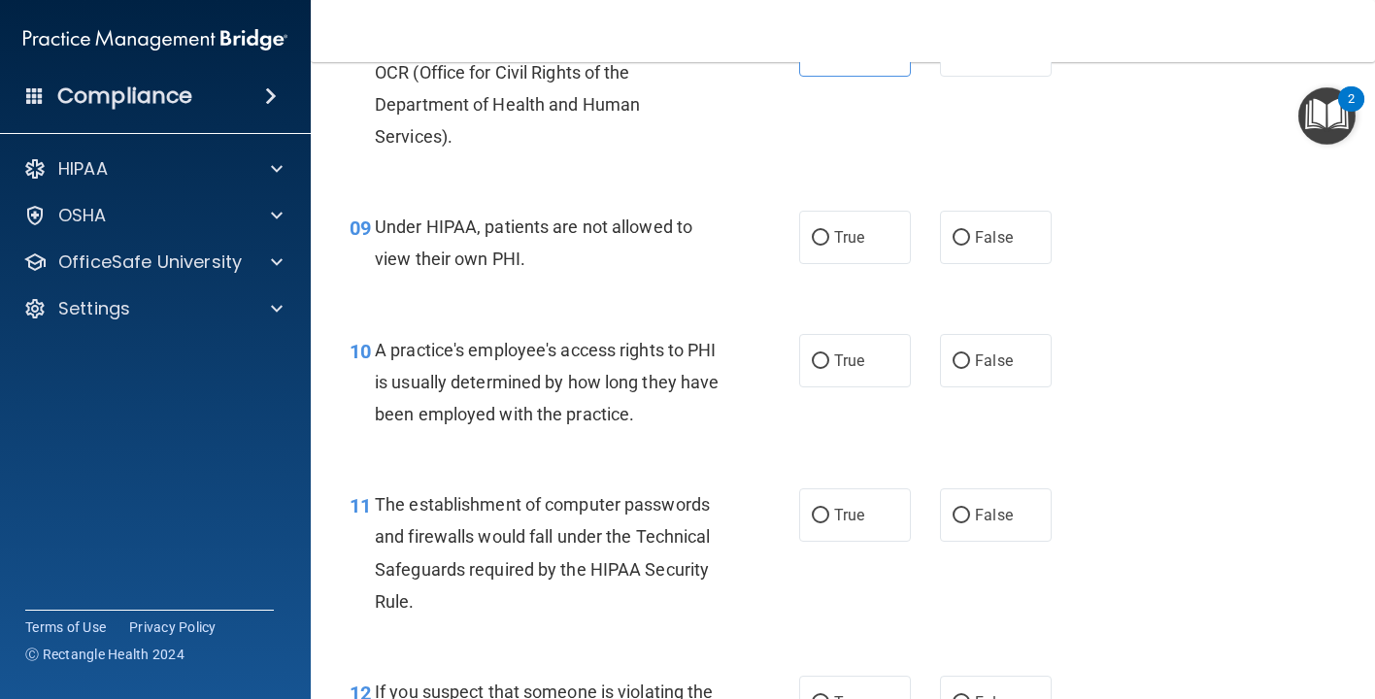
scroll to position [1417, 0]
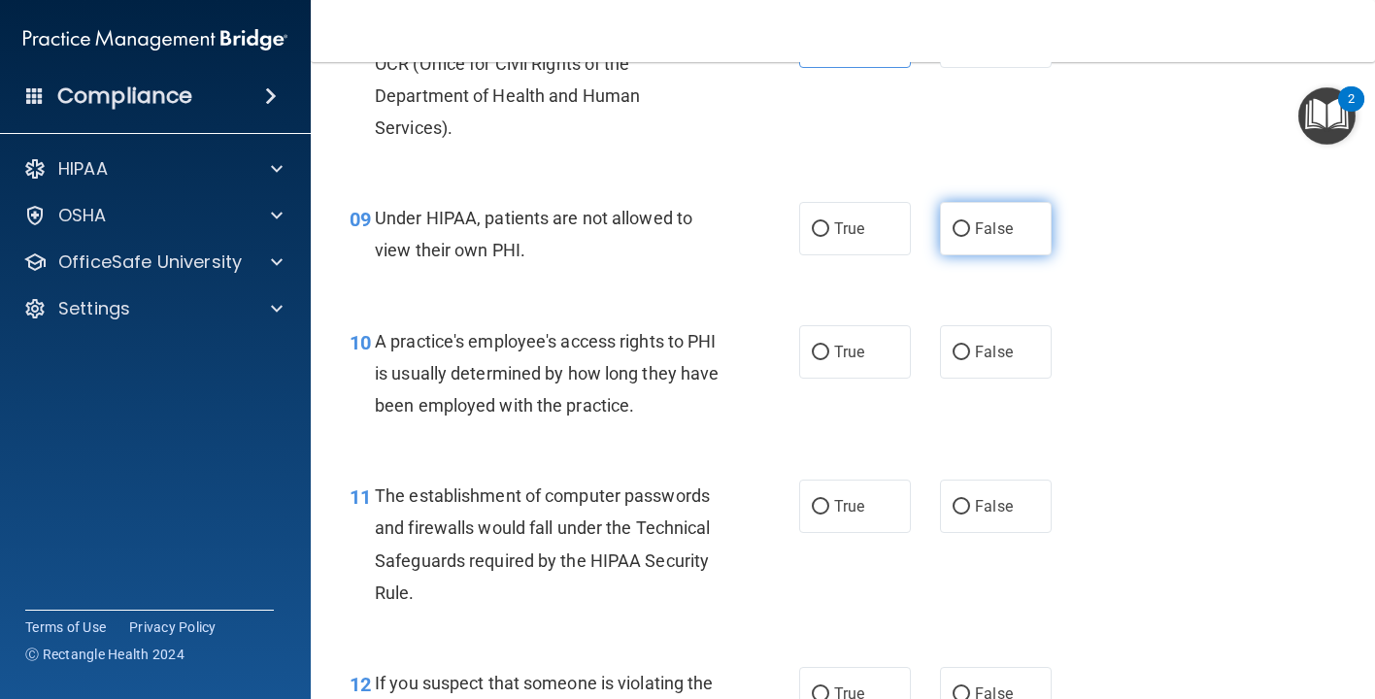
click at [995, 238] on span "False" at bounding box center [994, 228] width 38 height 18
click at [970, 237] on input "False" at bounding box center [960, 229] width 17 height 15
radio input "true"
click at [981, 361] on span "False" at bounding box center [994, 352] width 38 height 18
click at [970, 360] on input "False" at bounding box center [960, 353] width 17 height 15
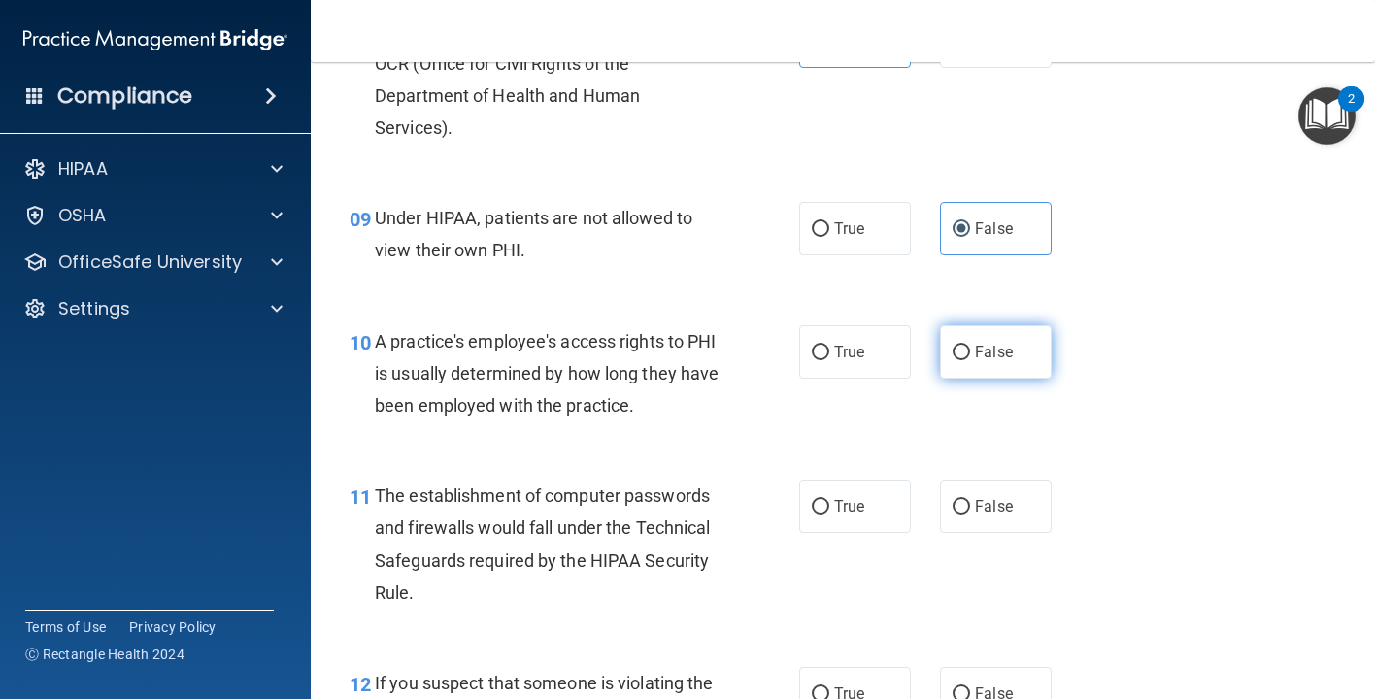
radio input "true"
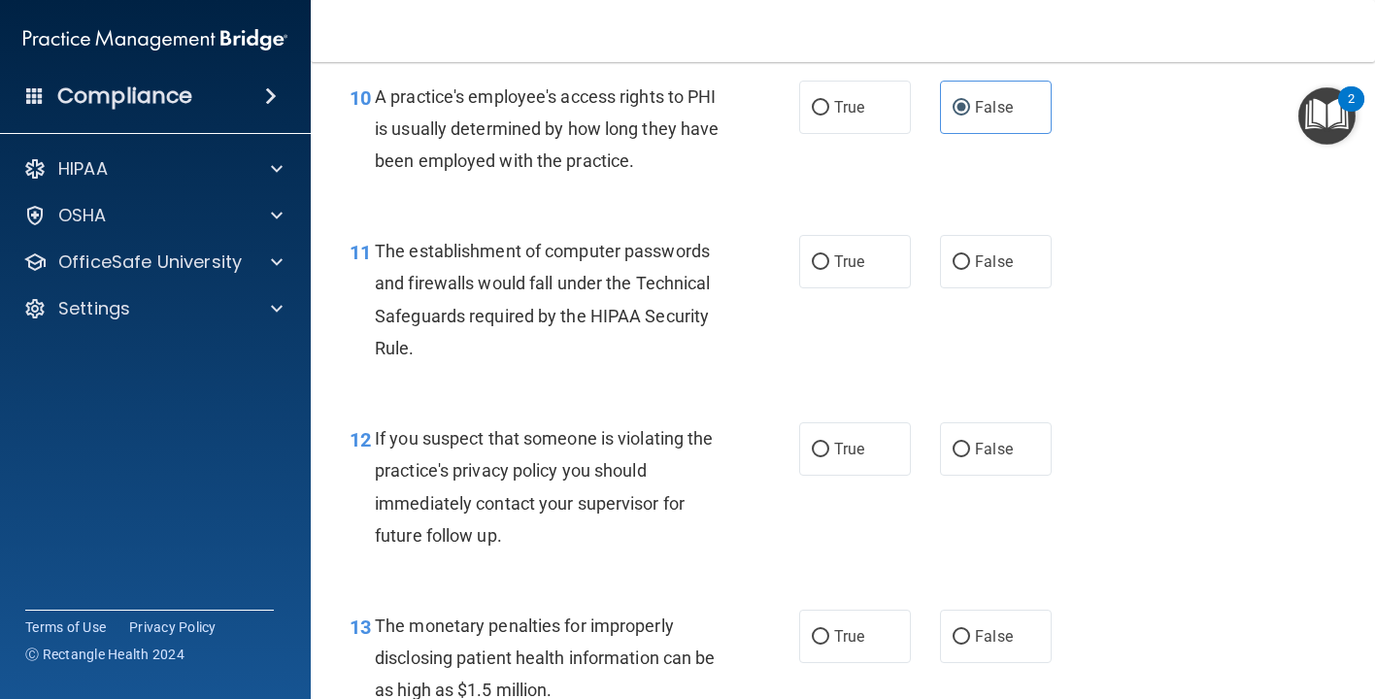
scroll to position [1663, 0]
click at [826, 269] on input "True" at bounding box center [820, 261] width 17 height 15
radio input "true"
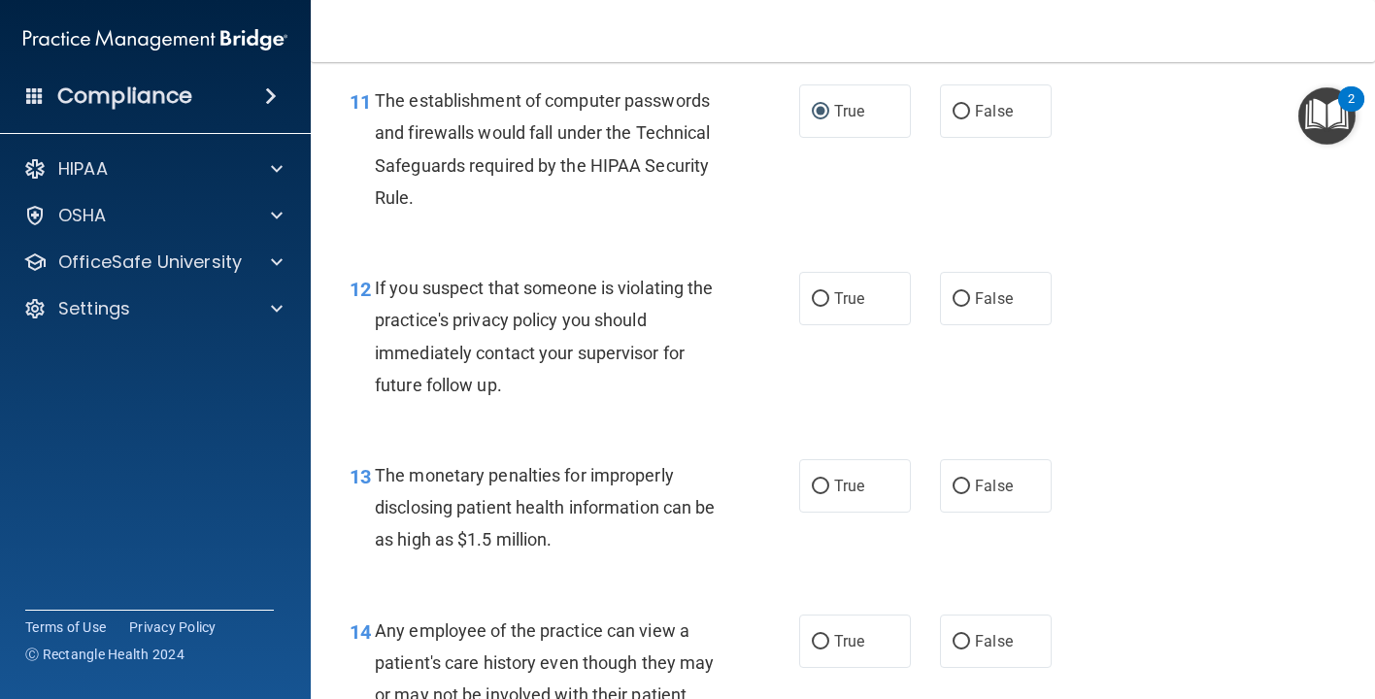
scroll to position [1817, 0]
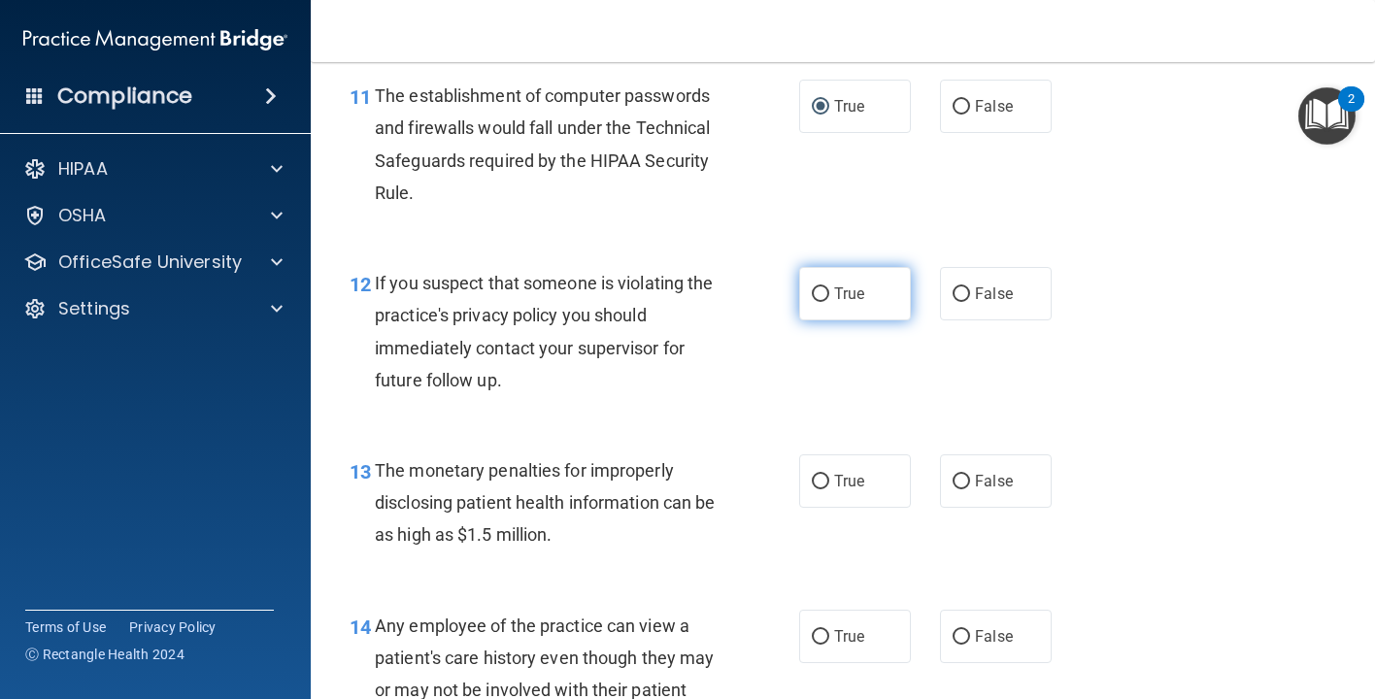
click at [852, 303] on span "True" at bounding box center [849, 293] width 30 height 18
click at [829, 302] on input "True" at bounding box center [820, 294] width 17 height 15
radio input "true"
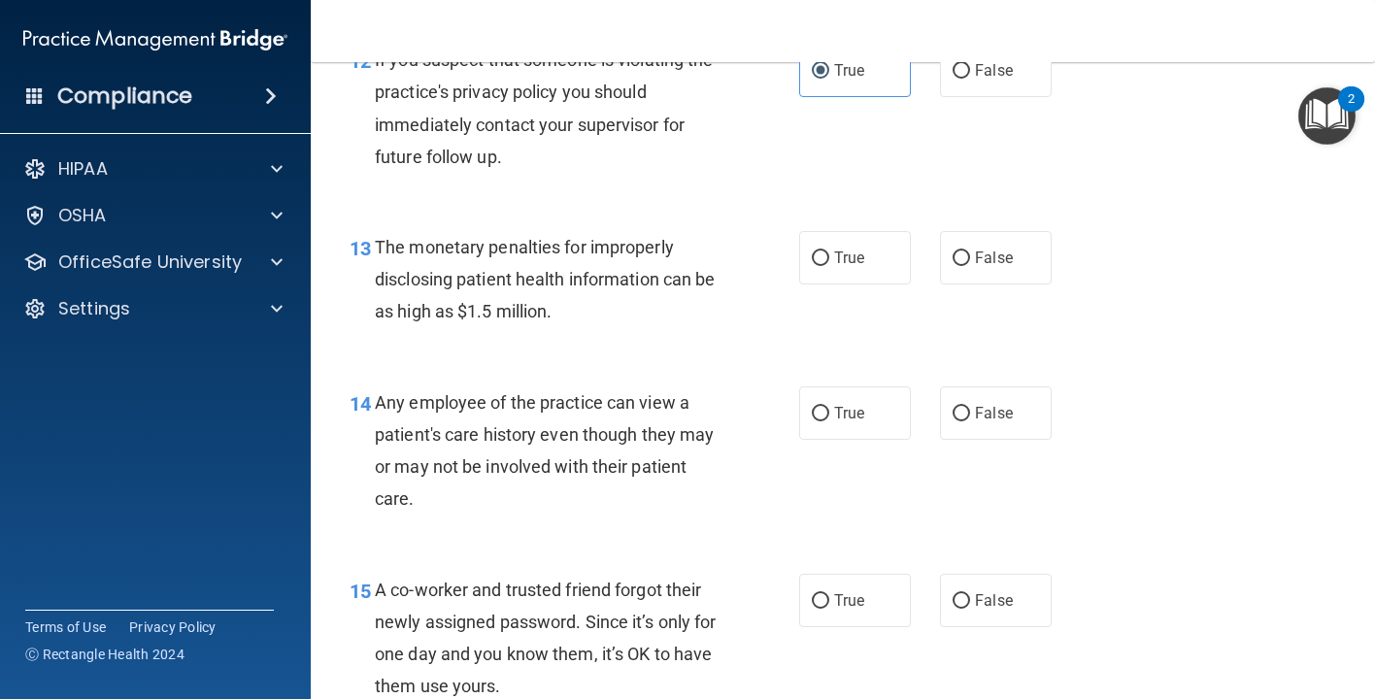
scroll to position [2044, 0]
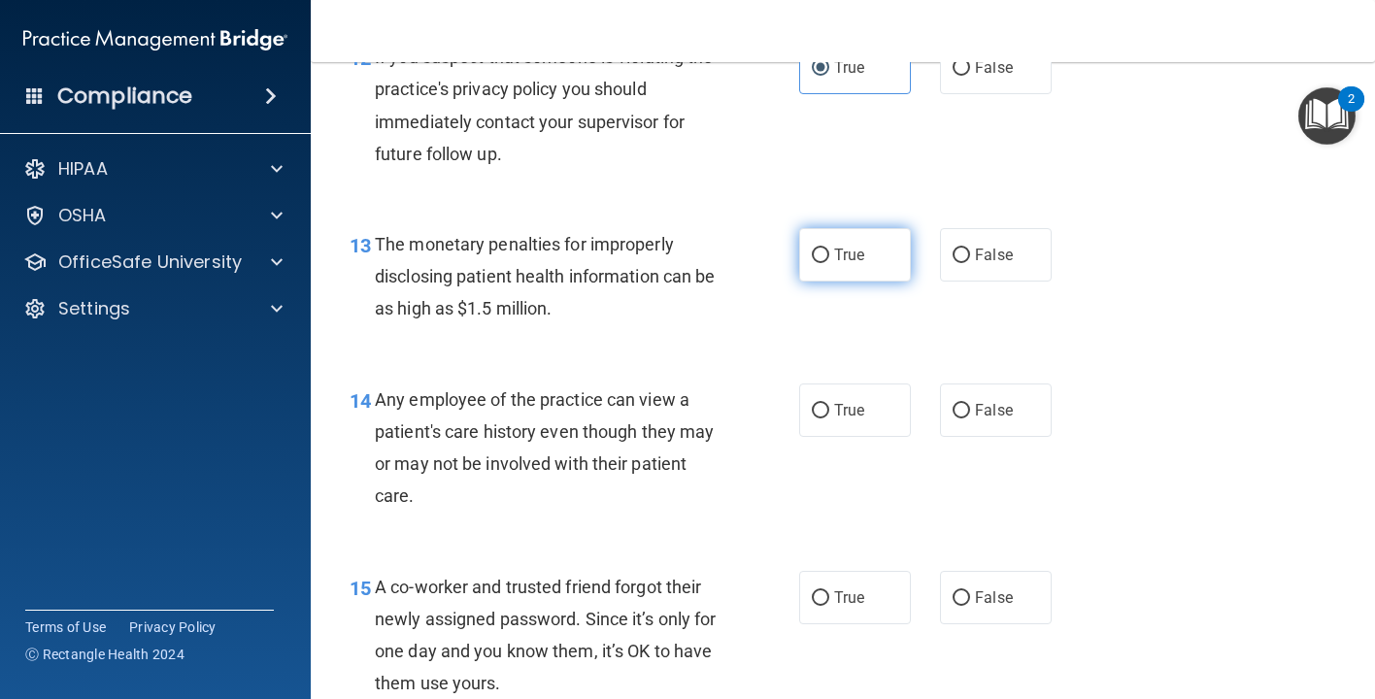
click at [863, 264] on span "True" at bounding box center [849, 255] width 30 height 18
click at [829, 263] on input "True" at bounding box center [820, 256] width 17 height 15
radio input "true"
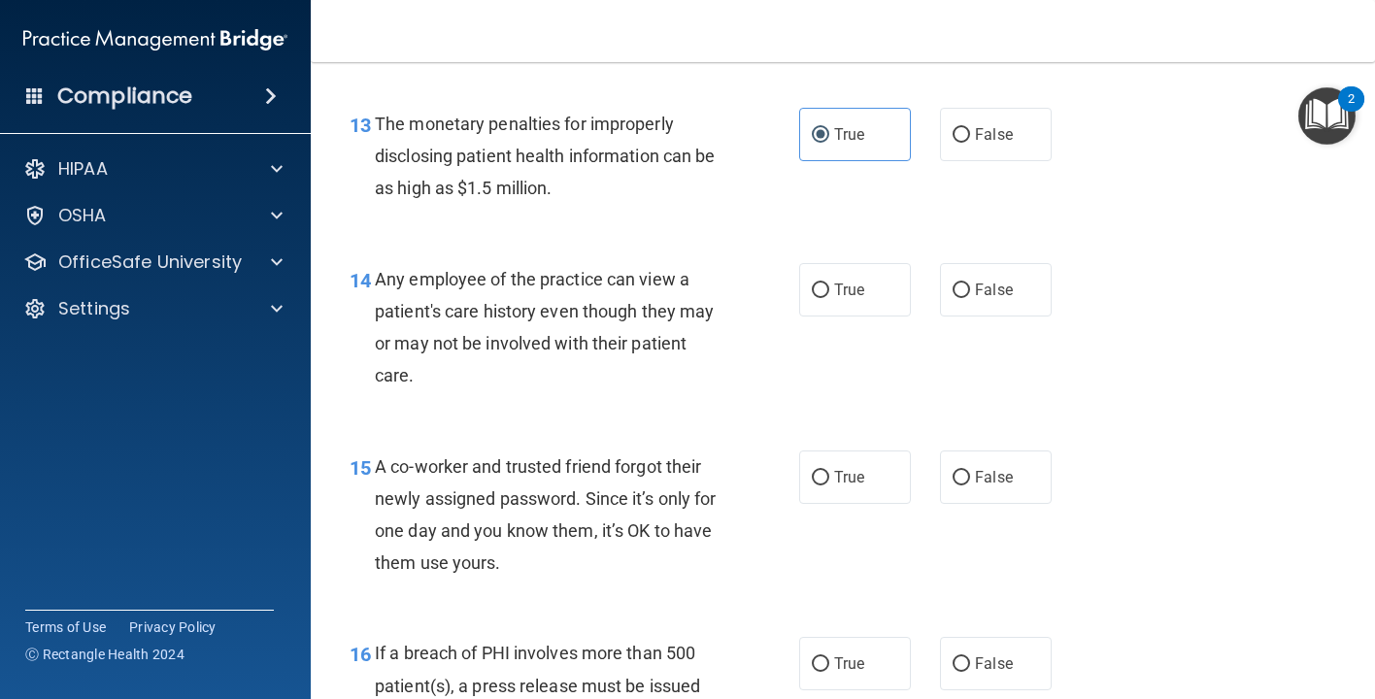
scroll to position [2183, 0]
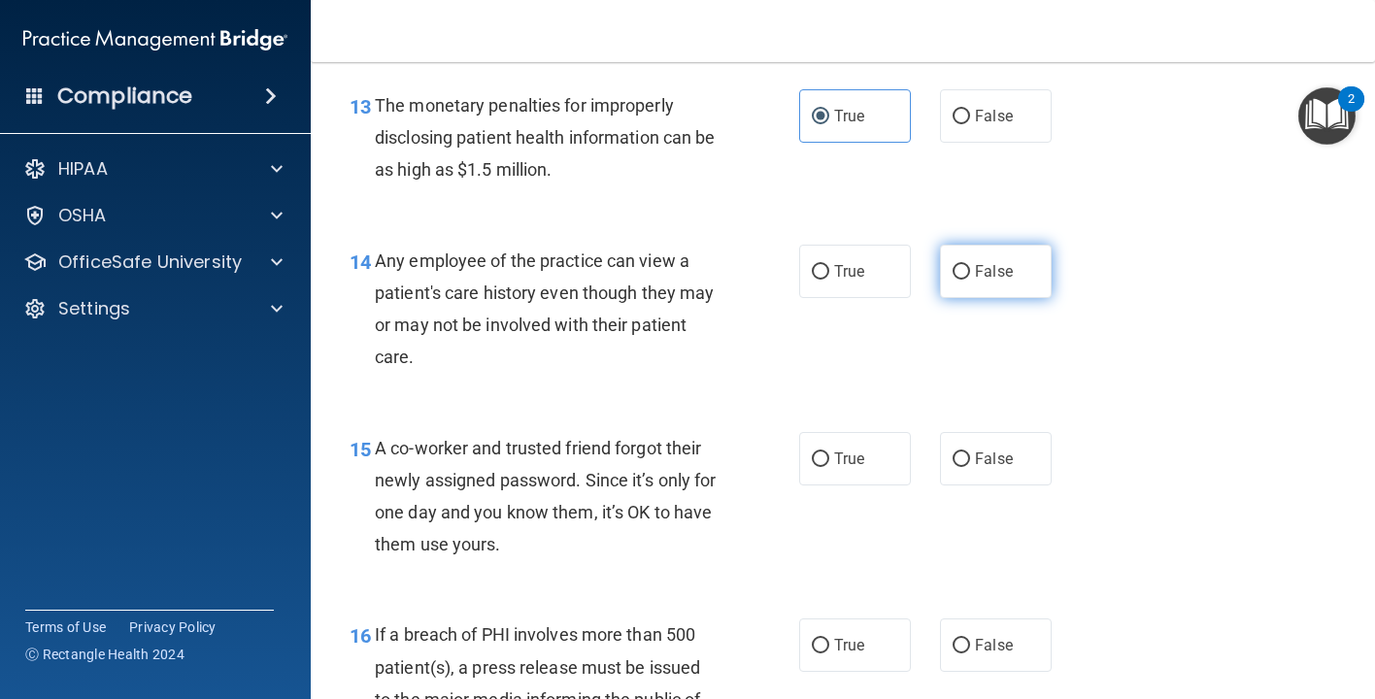
click at [960, 280] on input "False" at bounding box center [960, 272] width 17 height 15
radio input "true"
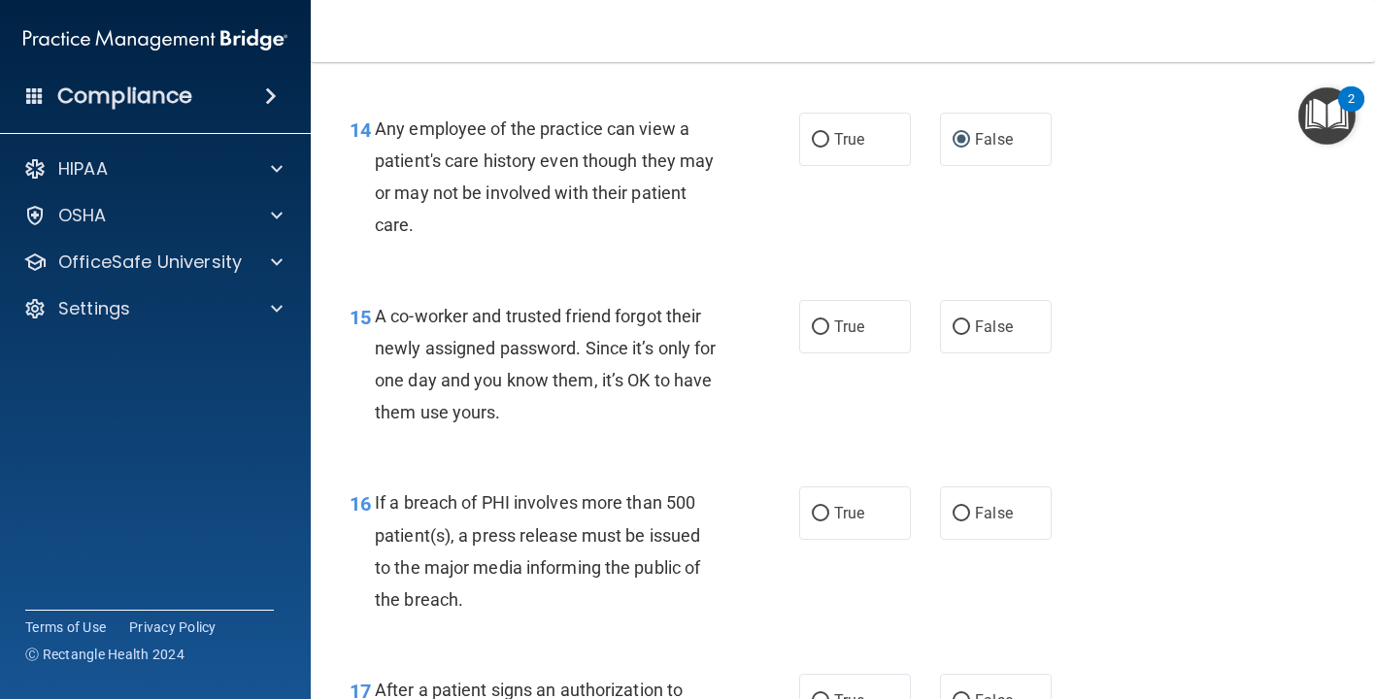
scroll to position [2322, 0]
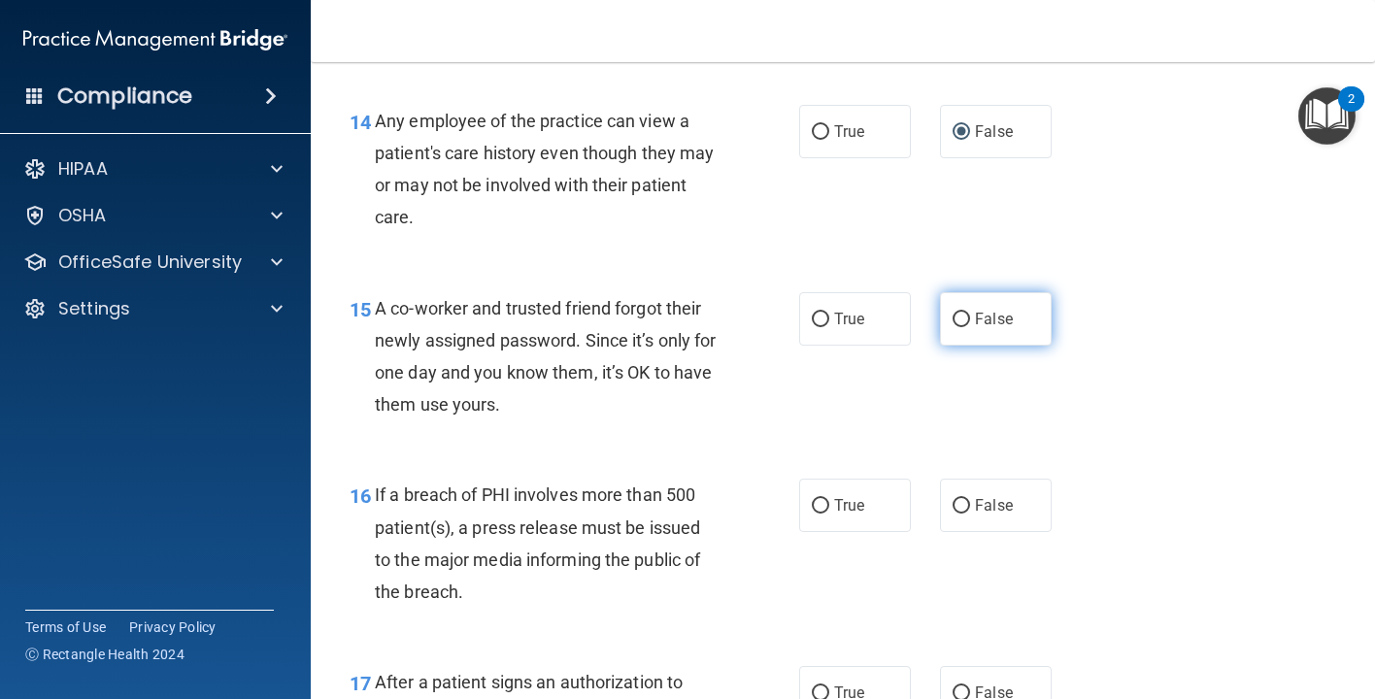
click at [997, 346] on label "False" at bounding box center [996, 318] width 112 height 53
click at [970, 327] on input "False" at bounding box center [960, 320] width 17 height 15
radio input "true"
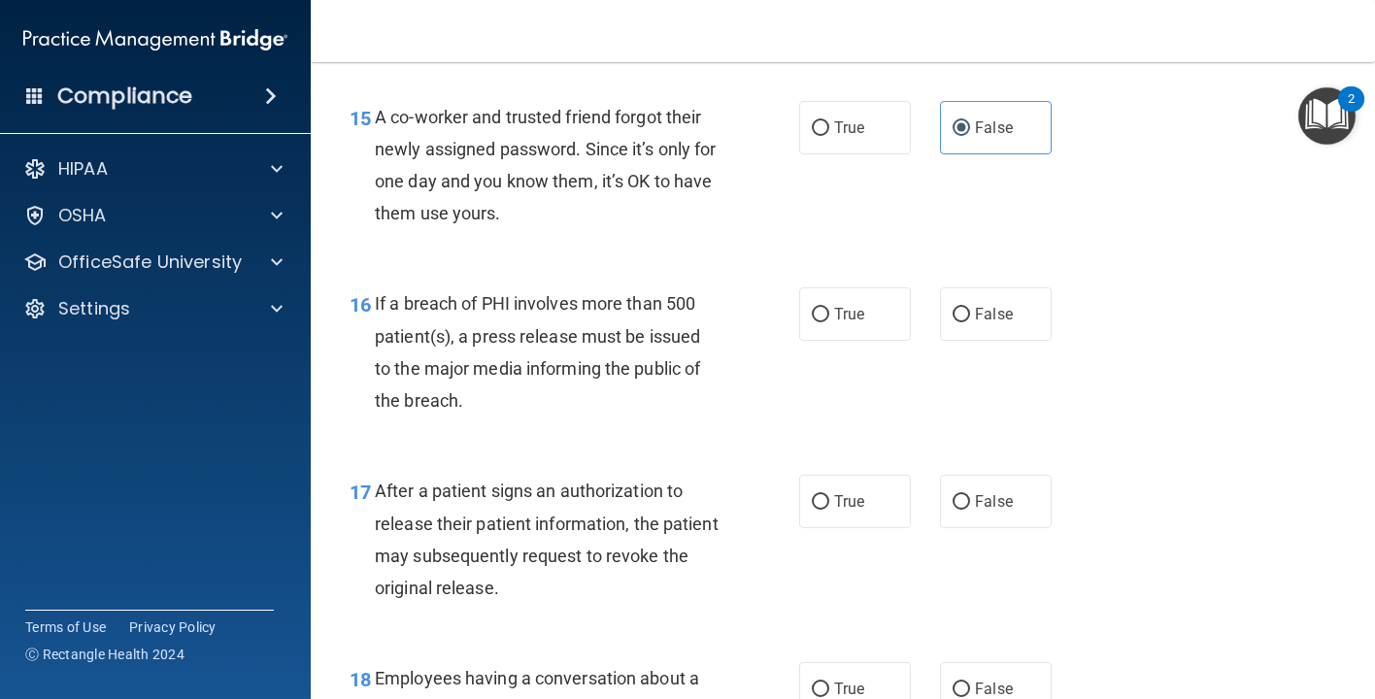
scroll to position [2554, 0]
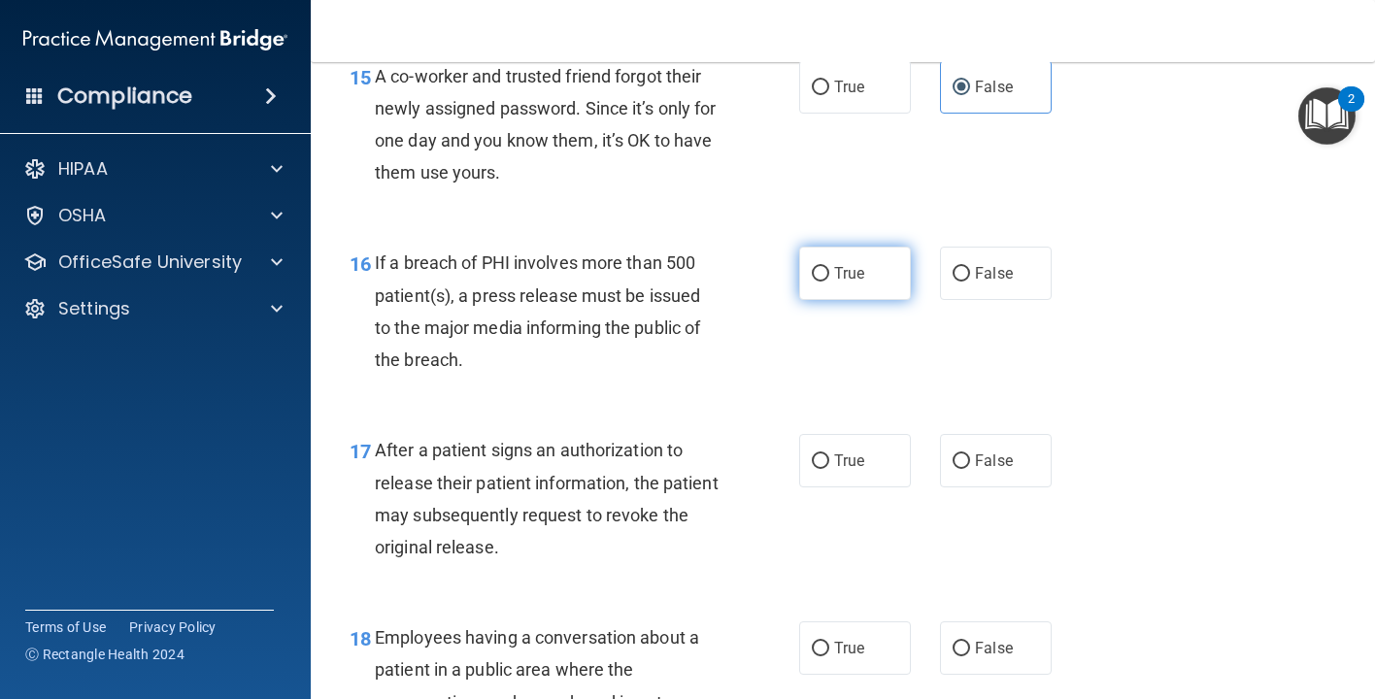
click at [870, 287] on label "True" at bounding box center [855, 273] width 112 height 53
click at [829, 282] on input "True" at bounding box center [820, 274] width 17 height 15
radio input "true"
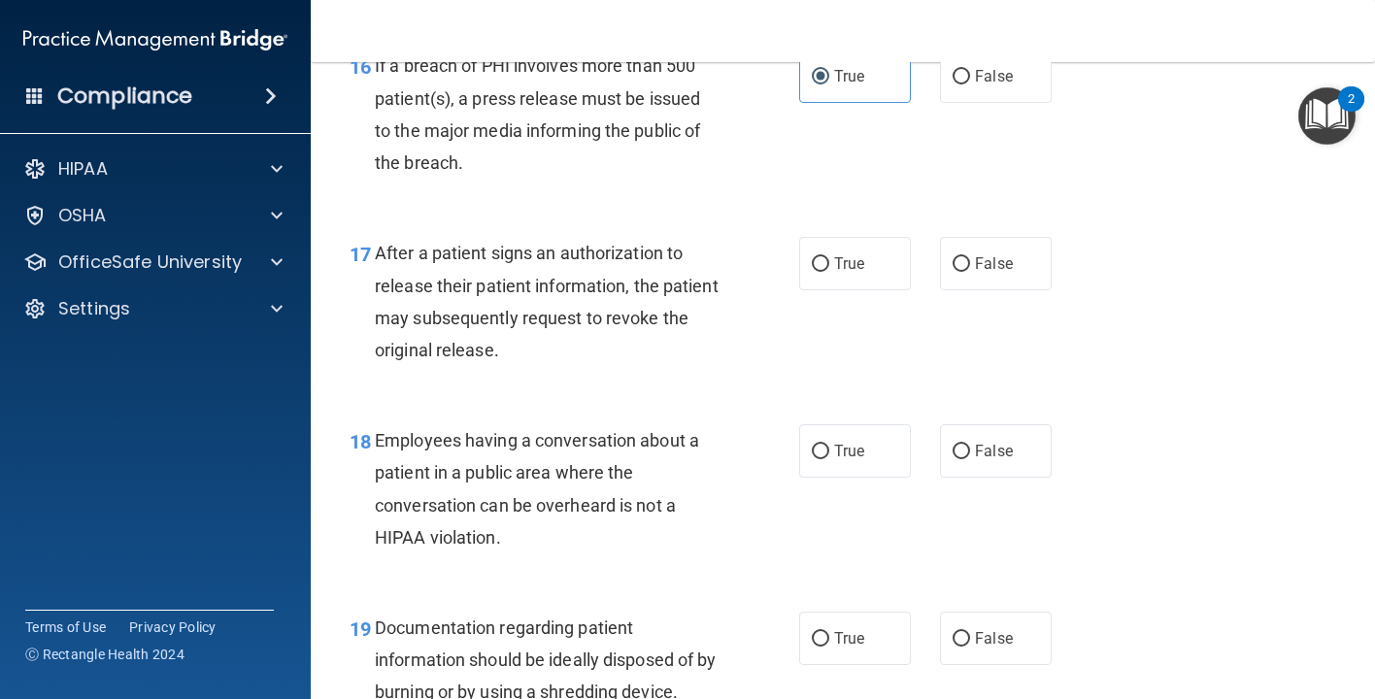
scroll to position [2759, 0]
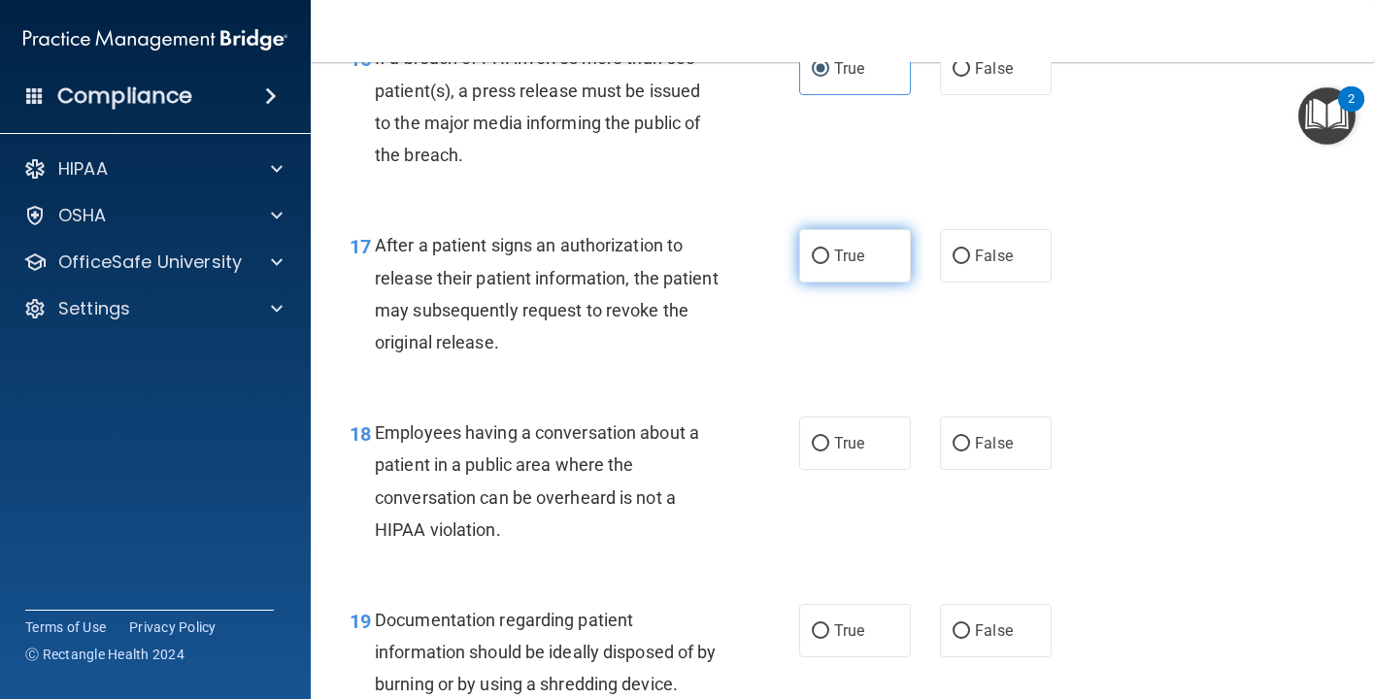
click at [872, 281] on label "True" at bounding box center [855, 255] width 112 height 53
click at [829, 264] on input "True" at bounding box center [820, 257] width 17 height 15
radio input "true"
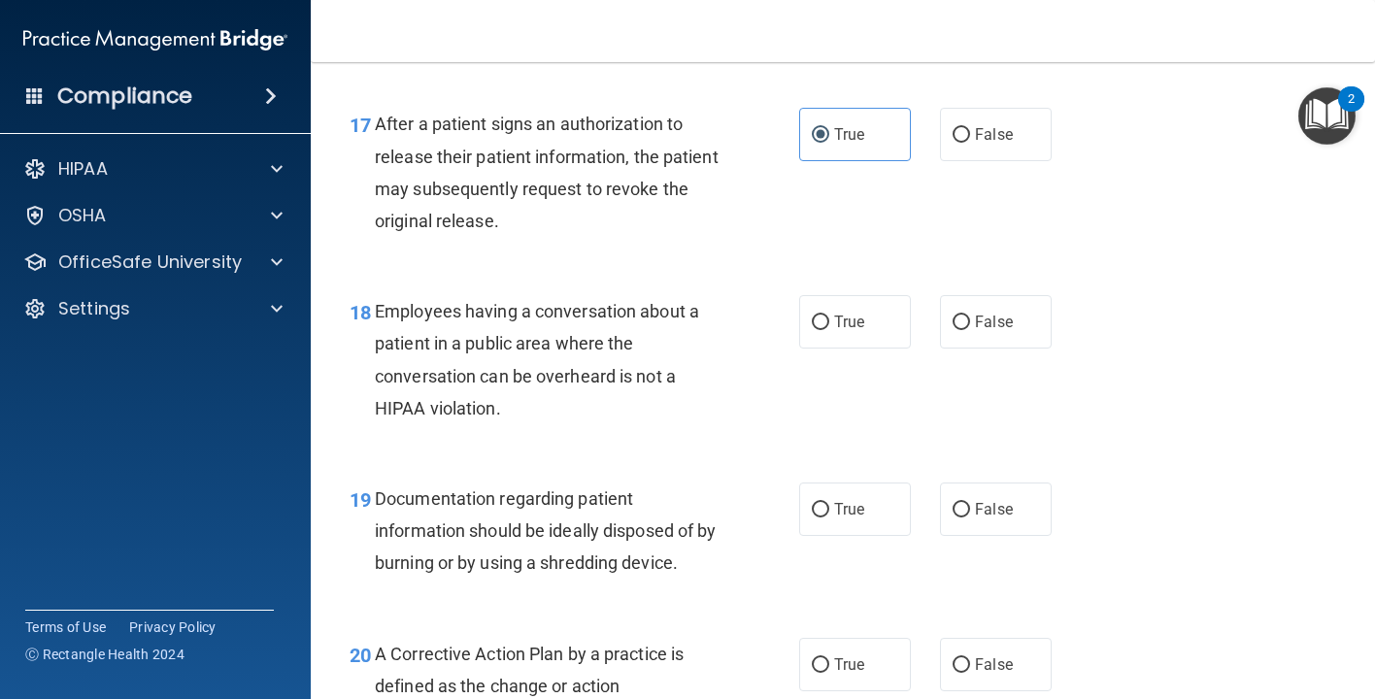
scroll to position [2911, 0]
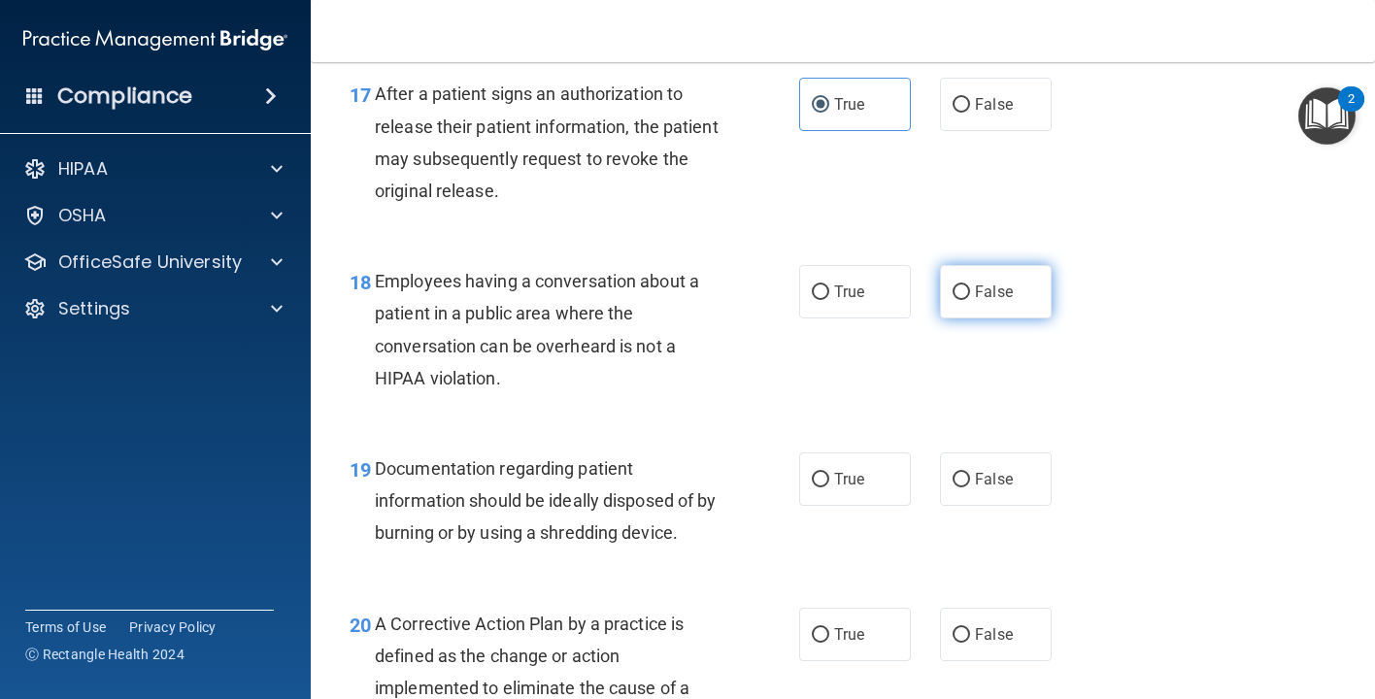
click at [989, 301] on span "False" at bounding box center [994, 292] width 38 height 18
click at [970, 300] on input "False" at bounding box center [960, 292] width 17 height 15
radio input "true"
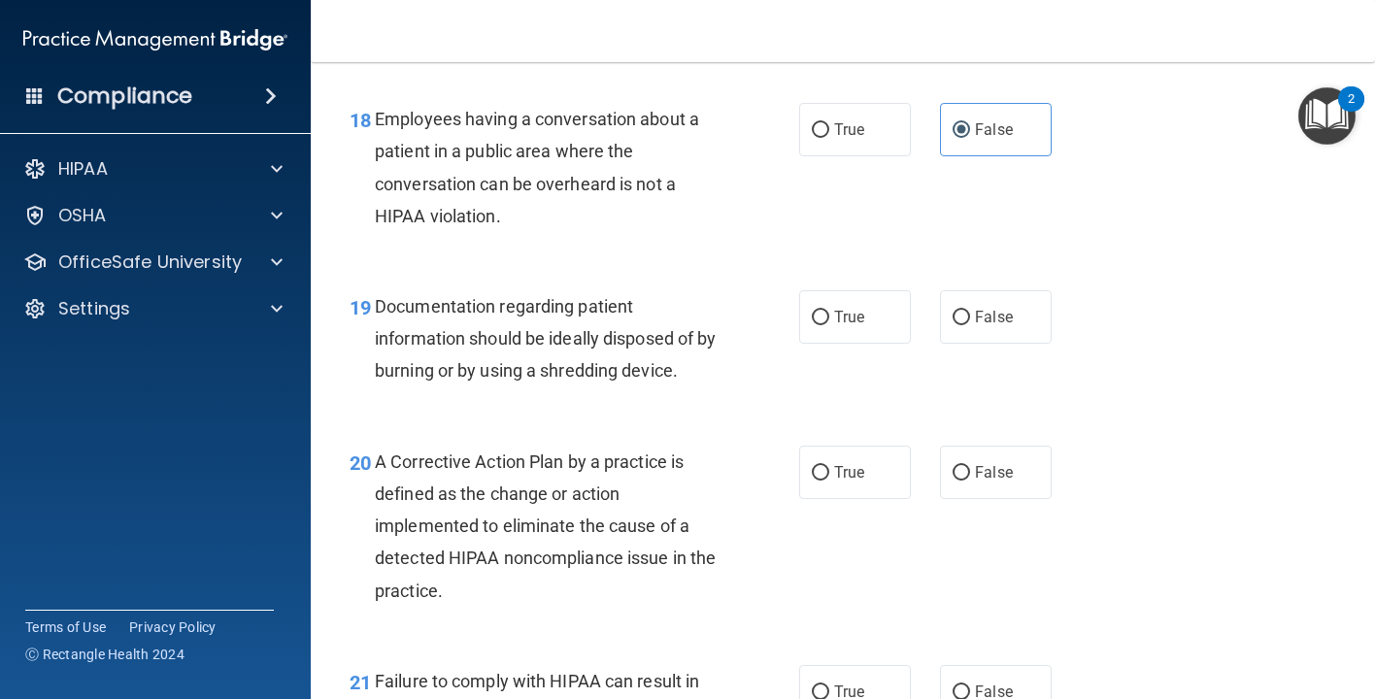
scroll to position [3074, 0]
click at [851, 325] on span "True" at bounding box center [849, 316] width 30 height 18
click at [829, 324] on input "True" at bounding box center [820, 317] width 17 height 15
radio input "true"
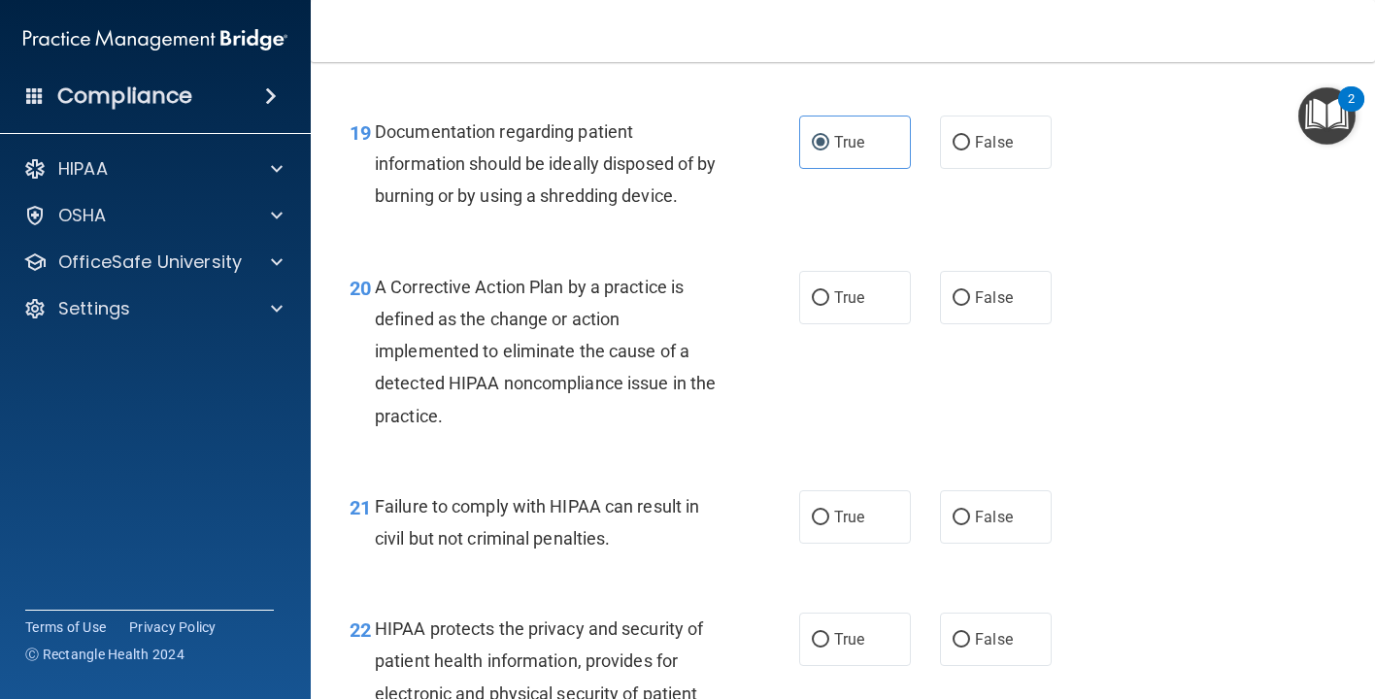
scroll to position [3251, 0]
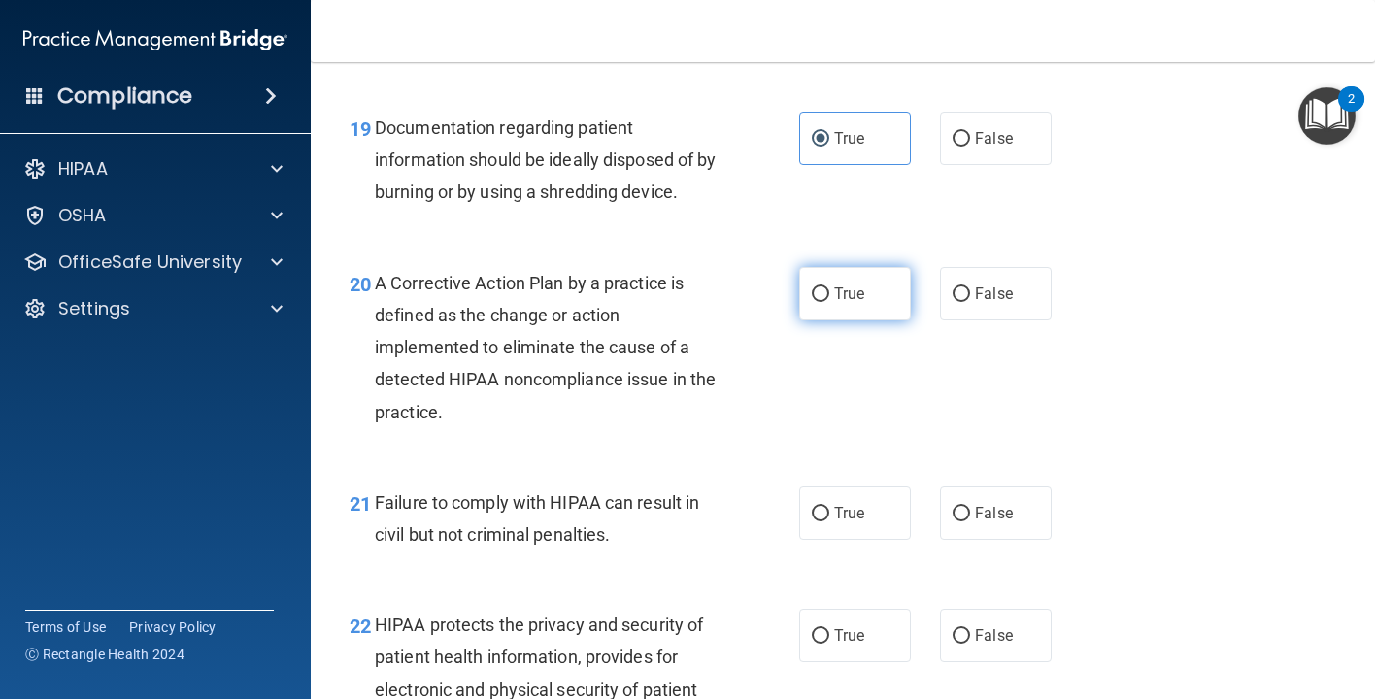
click at [882, 320] on label "True" at bounding box center [855, 293] width 112 height 53
click at [829, 302] on input "True" at bounding box center [820, 294] width 17 height 15
radio input "true"
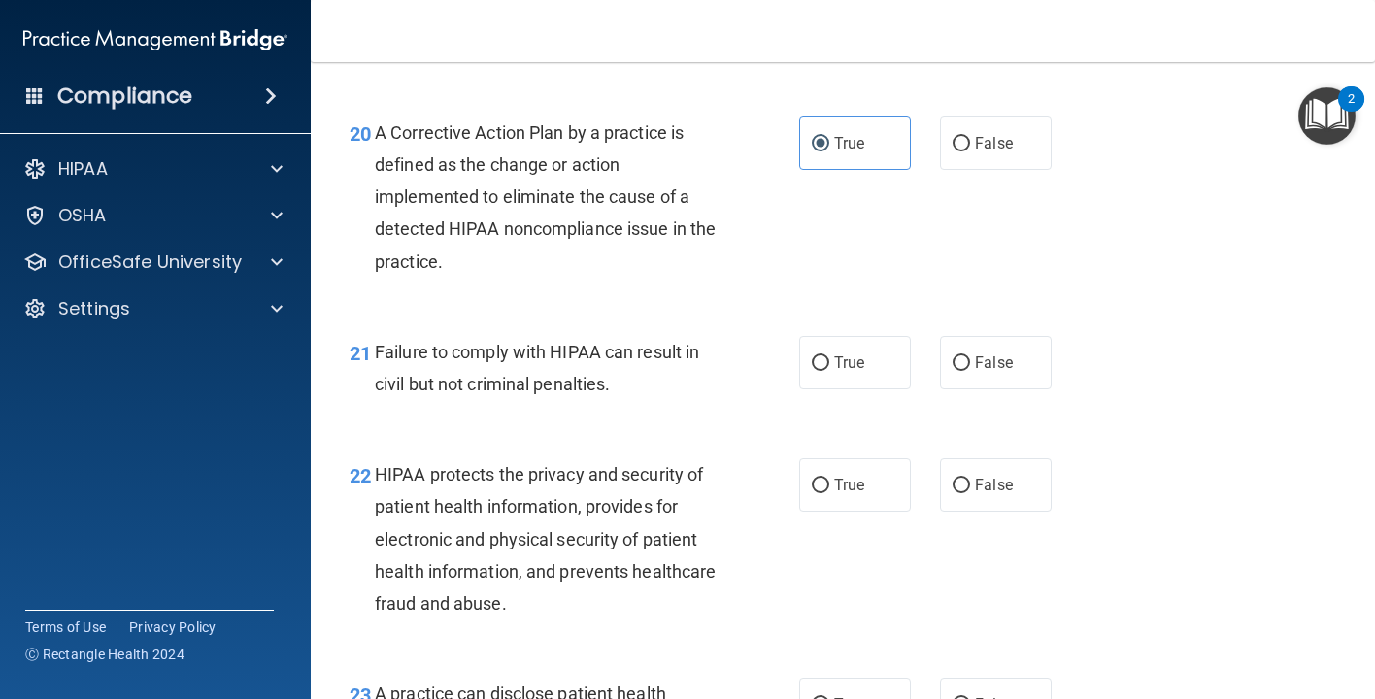
scroll to position [3420, 0]
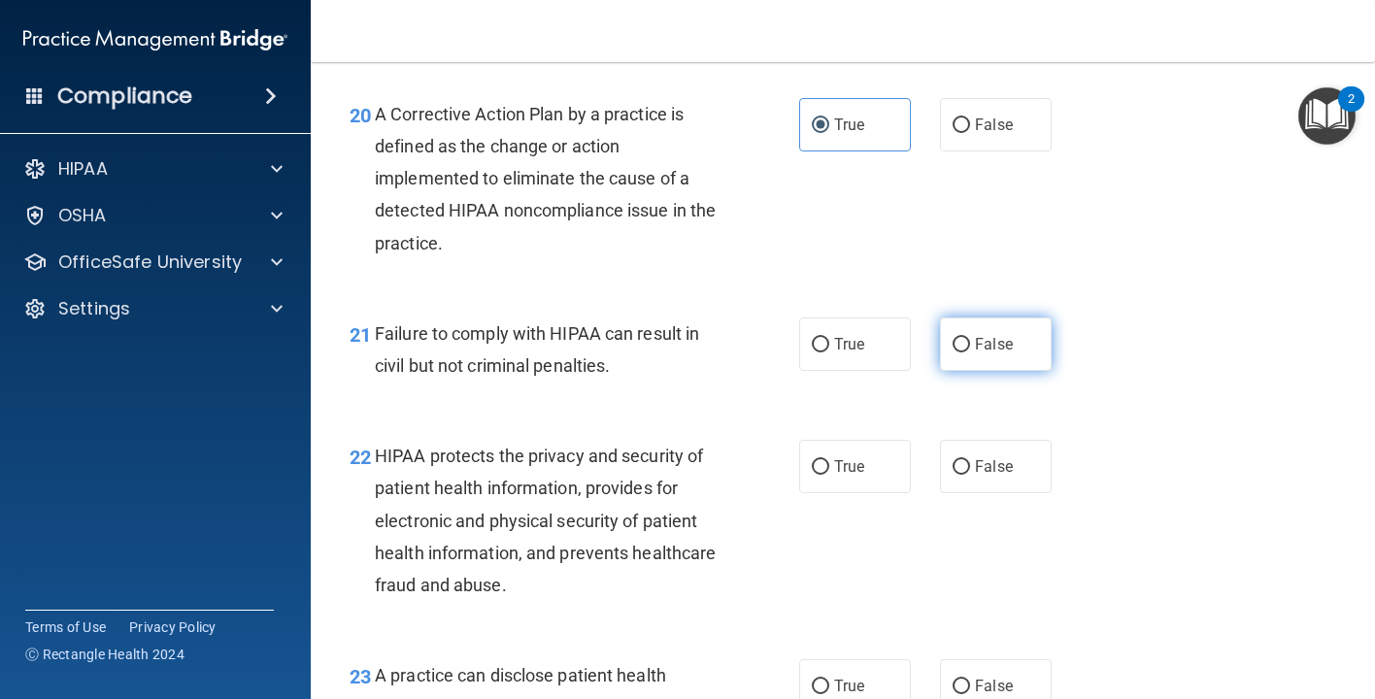
click at [995, 371] on label "False" at bounding box center [996, 343] width 112 height 53
click at [970, 352] on input "False" at bounding box center [960, 345] width 17 height 15
radio input "true"
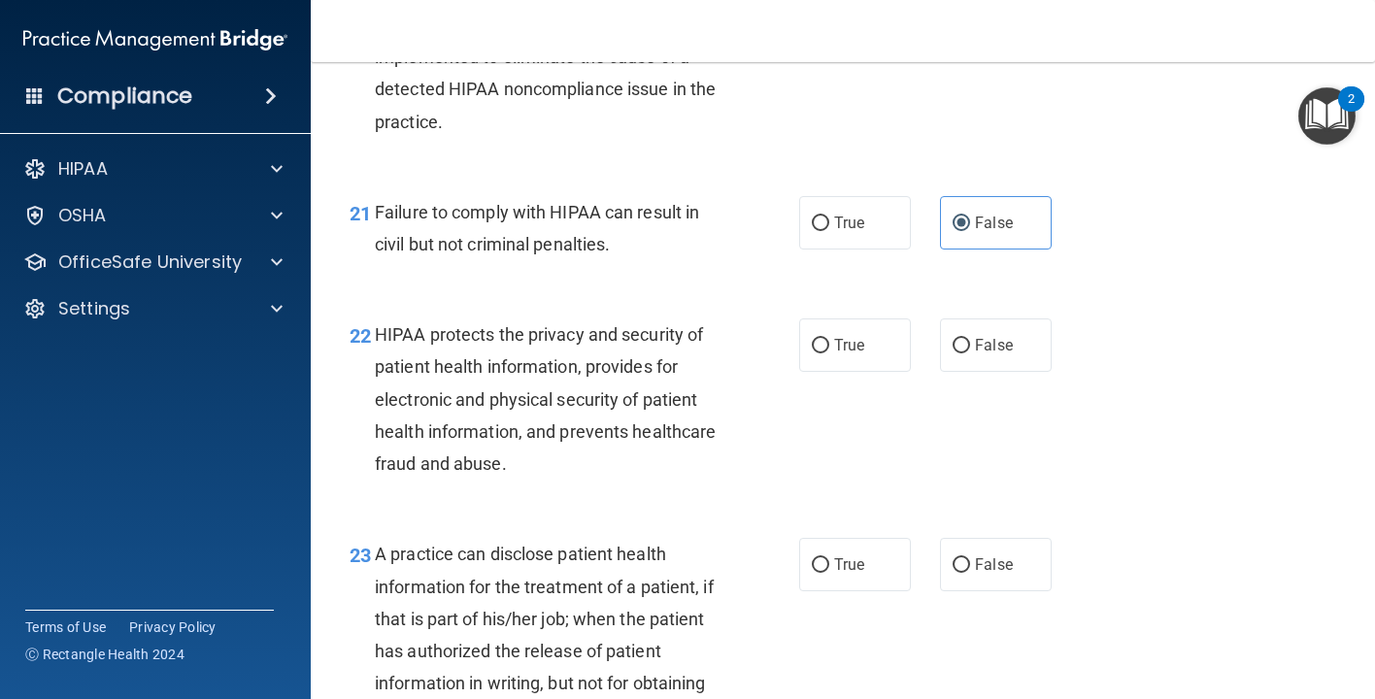
scroll to position [3561, 0]
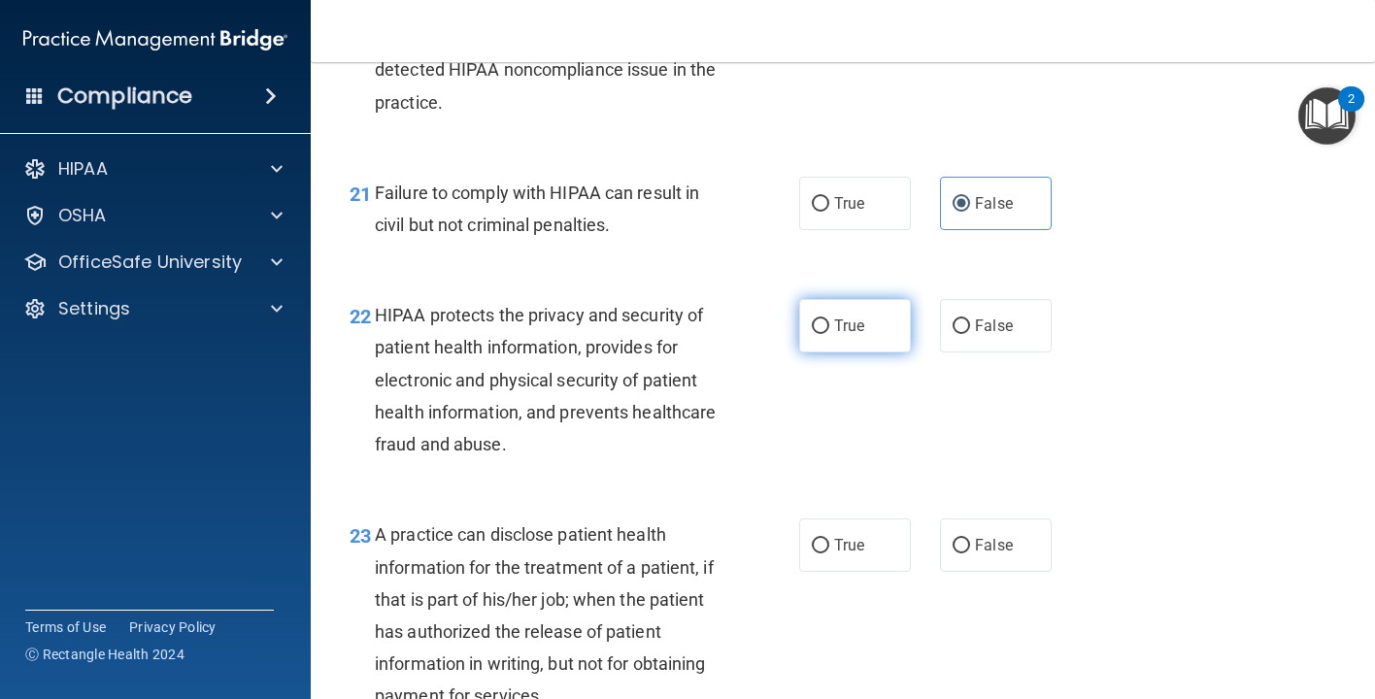
click at [834, 335] on span "True" at bounding box center [849, 326] width 30 height 18
click at [829, 334] on input "True" at bounding box center [820, 326] width 17 height 15
radio input "true"
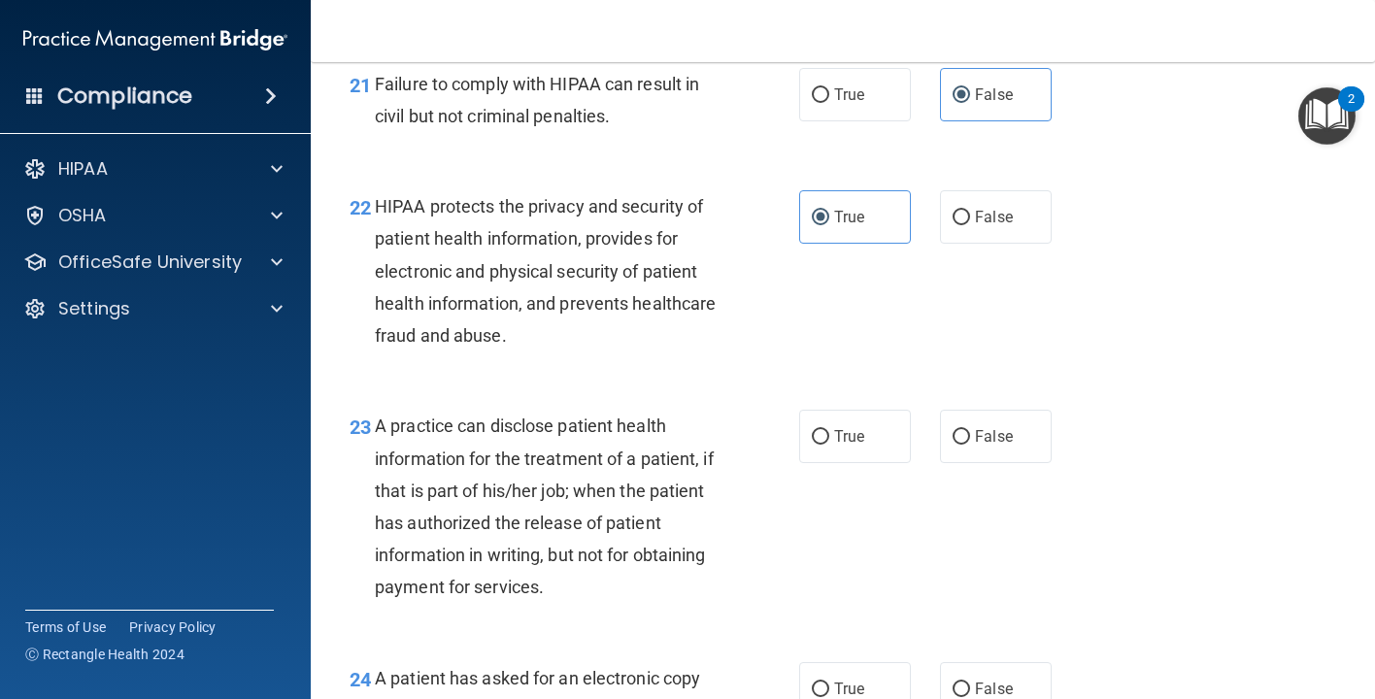
scroll to position [3670, 0]
click at [984, 446] on span "False" at bounding box center [994, 436] width 38 height 18
click at [970, 445] on input "False" at bounding box center [960, 437] width 17 height 15
radio input "true"
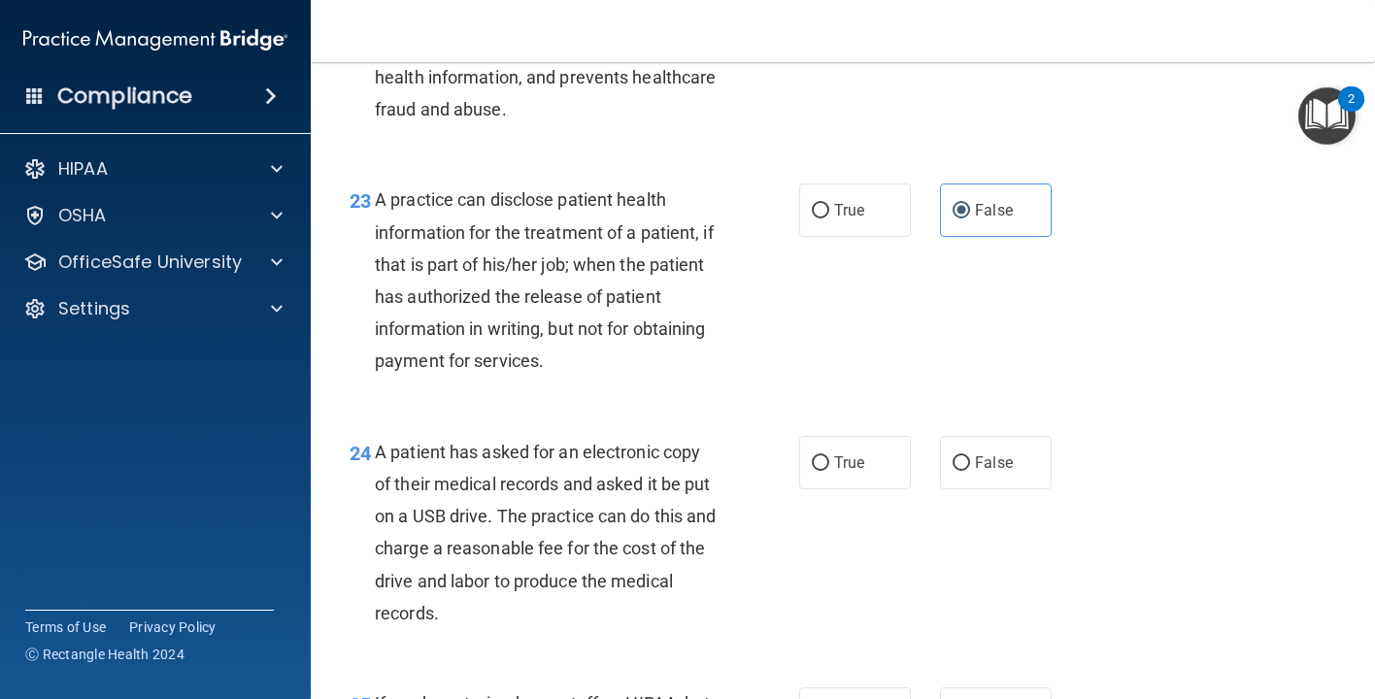
scroll to position [3914, 0]
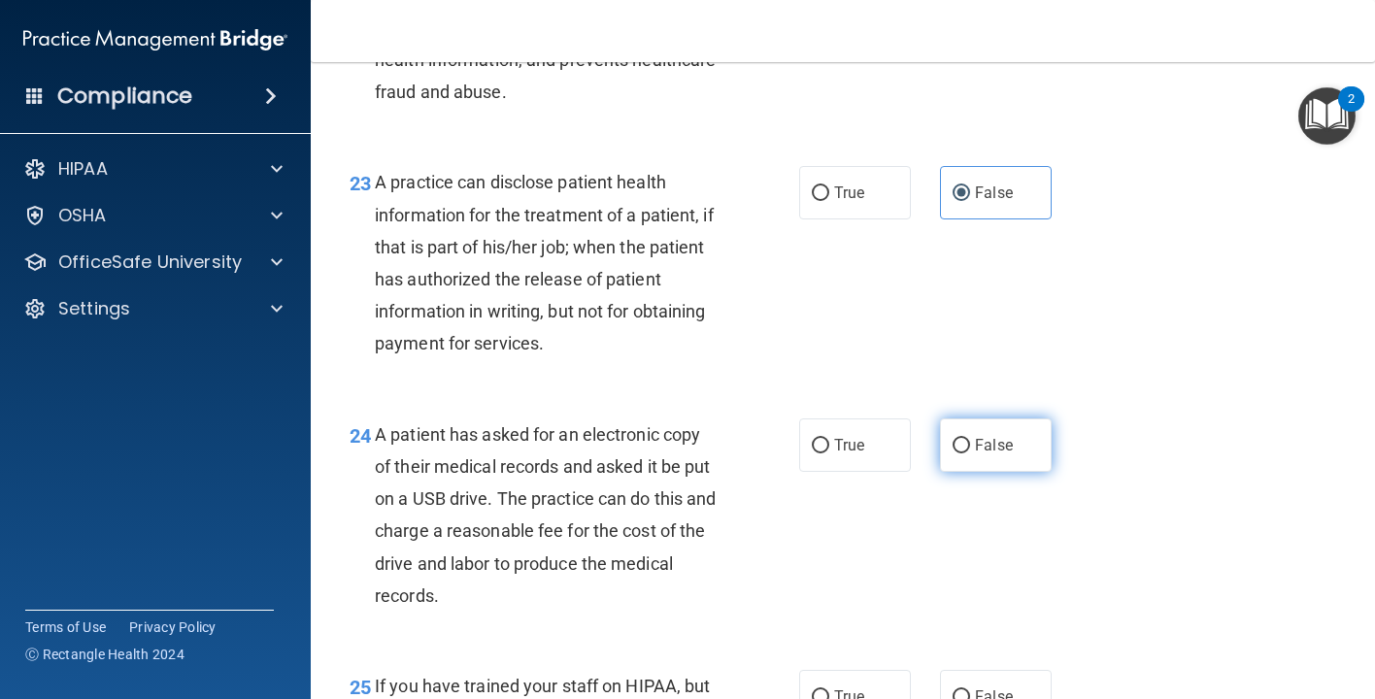
click at [977, 446] on label "False" at bounding box center [996, 444] width 112 height 53
click at [970, 446] on input "False" at bounding box center [960, 446] width 17 height 15
radio input "true"
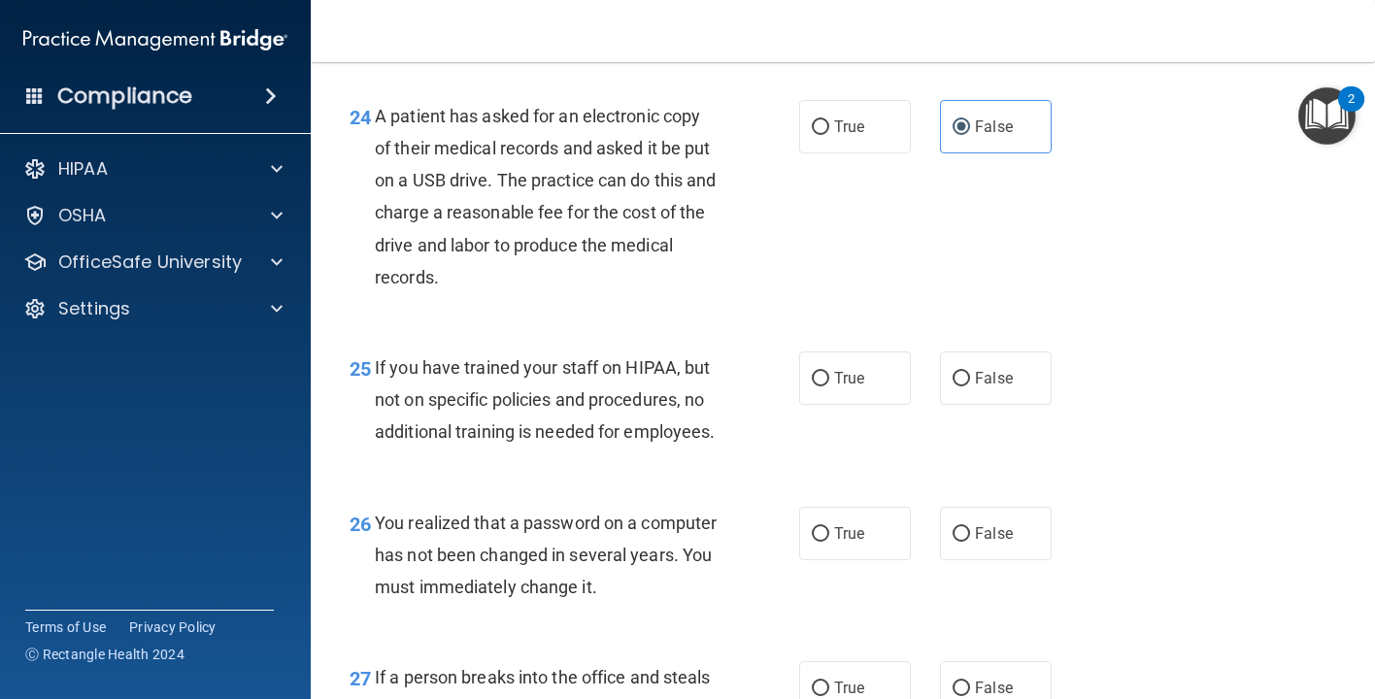
scroll to position [4239, 0]
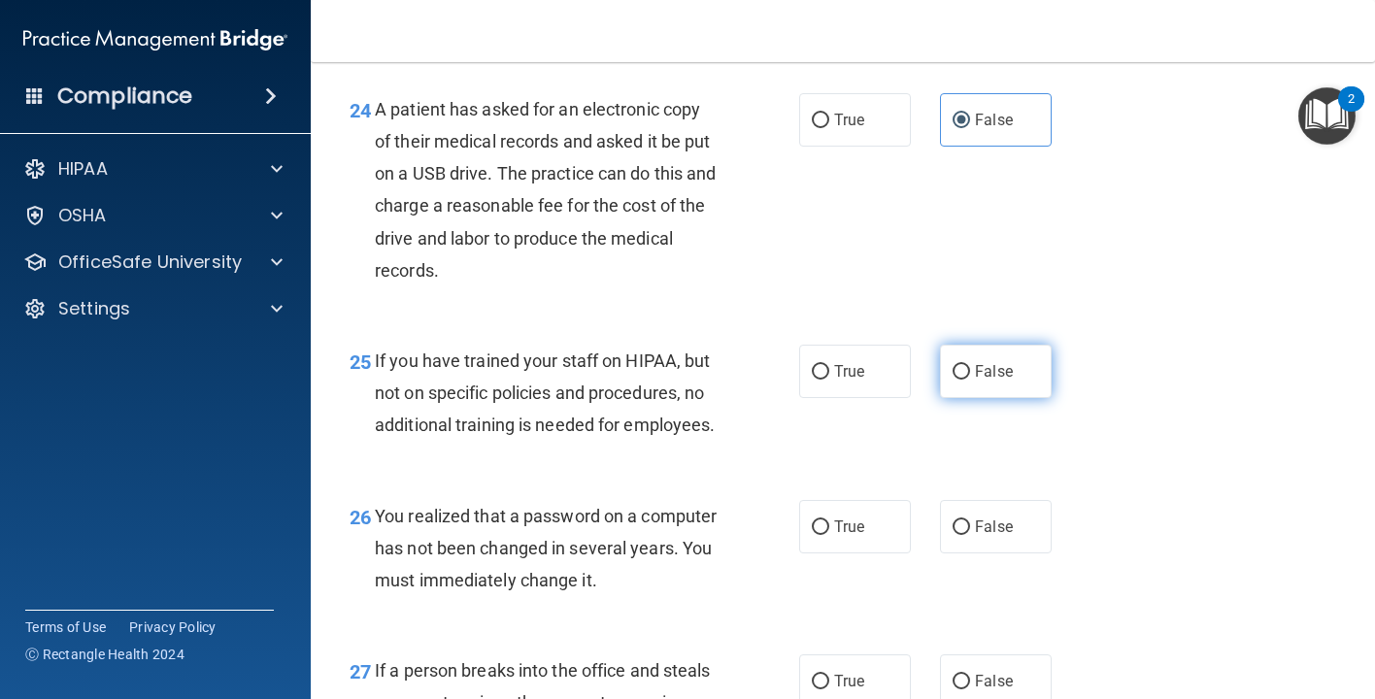
click at [972, 372] on label "False" at bounding box center [996, 371] width 112 height 53
click at [970, 372] on input "False" at bounding box center [960, 372] width 17 height 15
radio input "true"
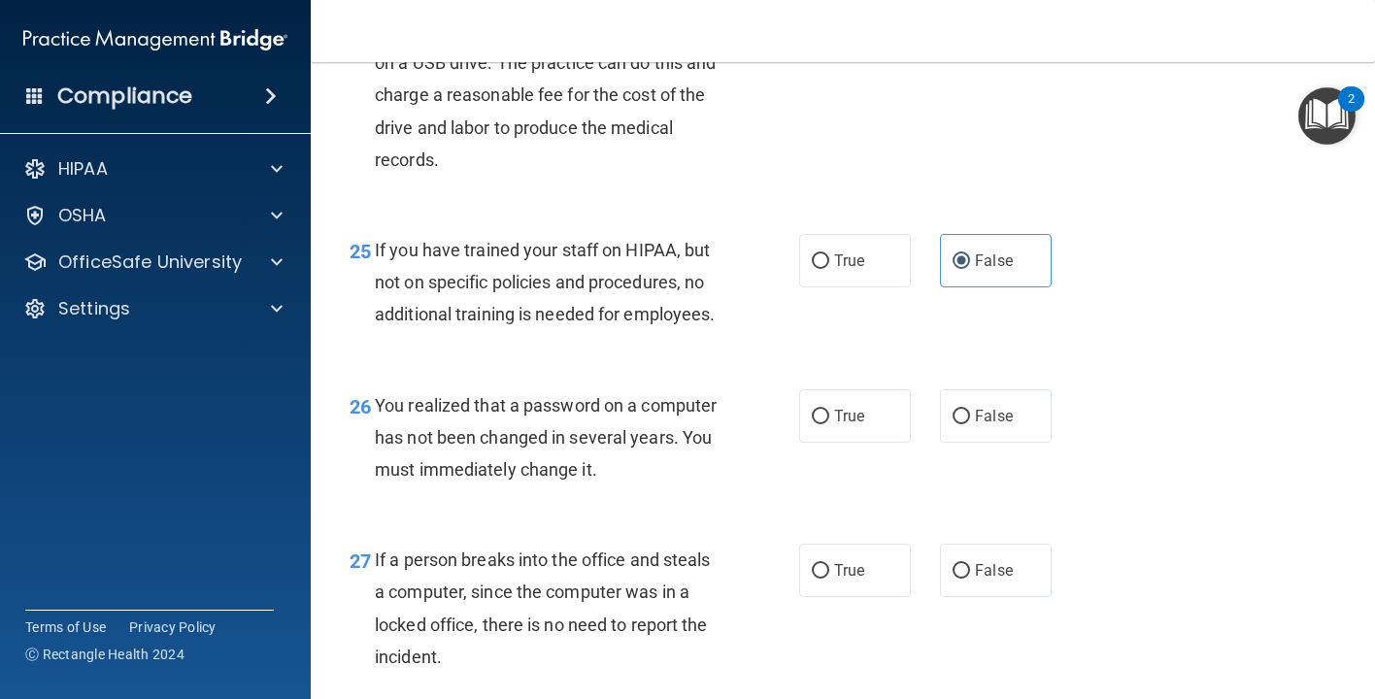
scroll to position [4381, 0]
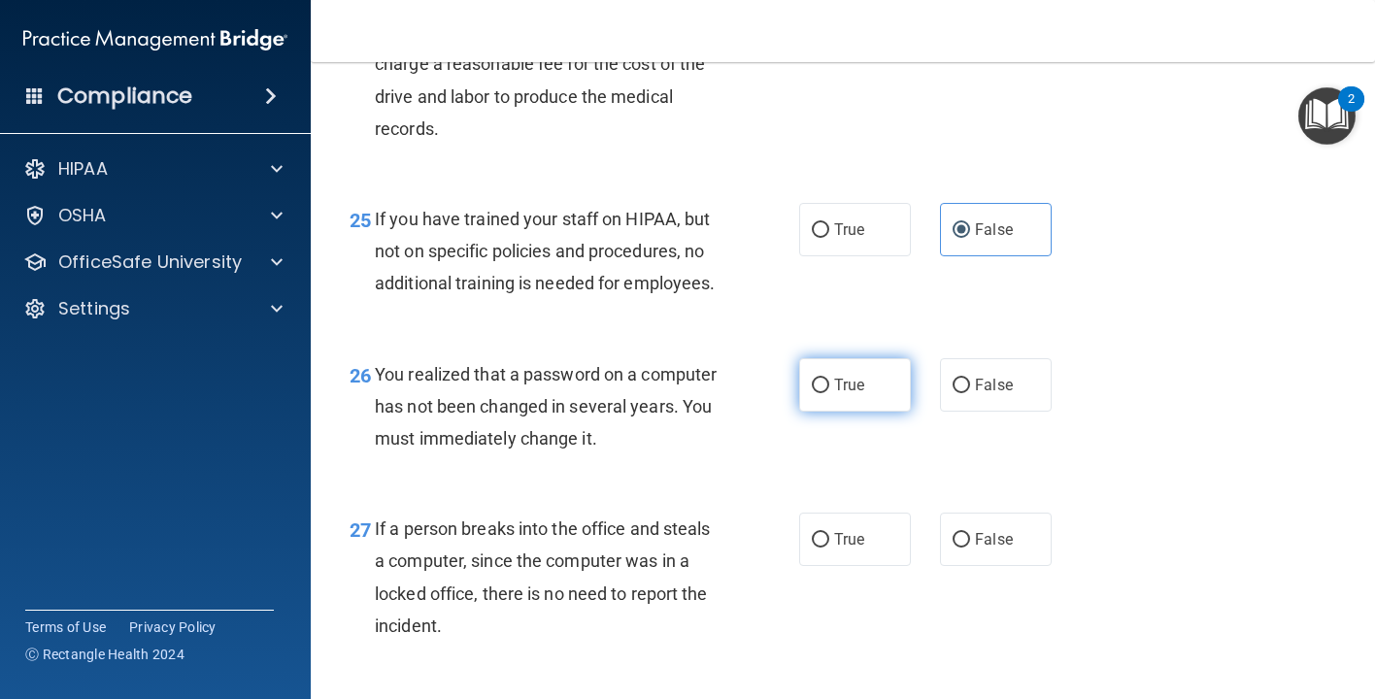
click at [851, 394] on span "True" at bounding box center [849, 385] width 30 height 18
click at [829, 393] on input "True" at bounding box center [820, 386] width 17 height 15
radio input "true"
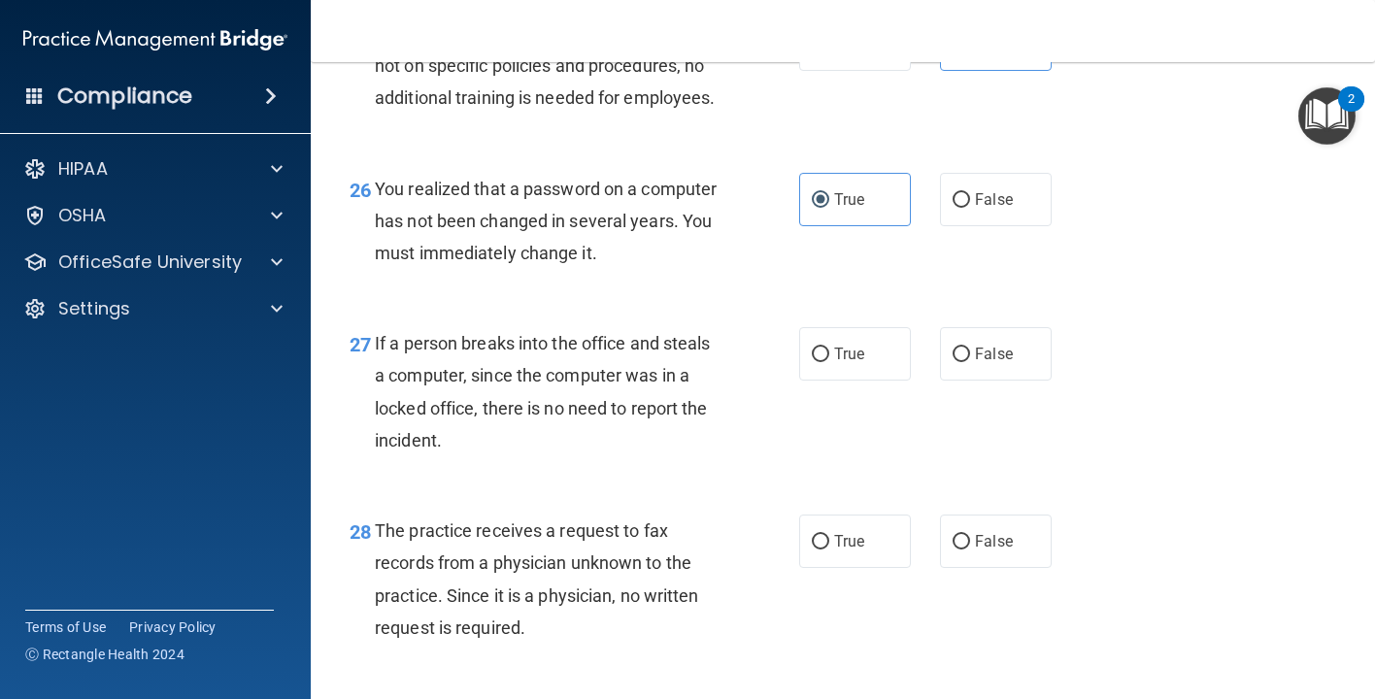
scroll to position [4576, 0]
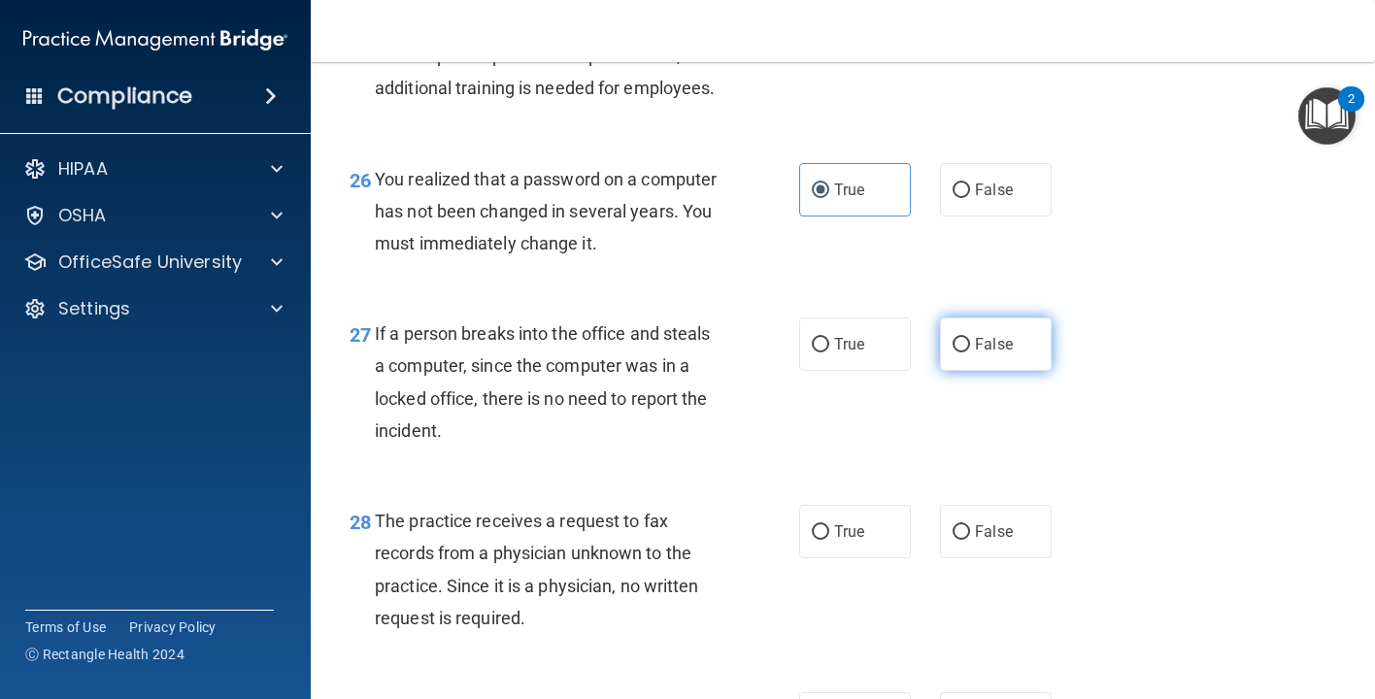
click at [995, 353] on span "False" at bounding box center [994, 344] width 38 height 18
click at [970, 352] on input "False" at bounding box center [960, 345] width 17 height 15
radio input "true"
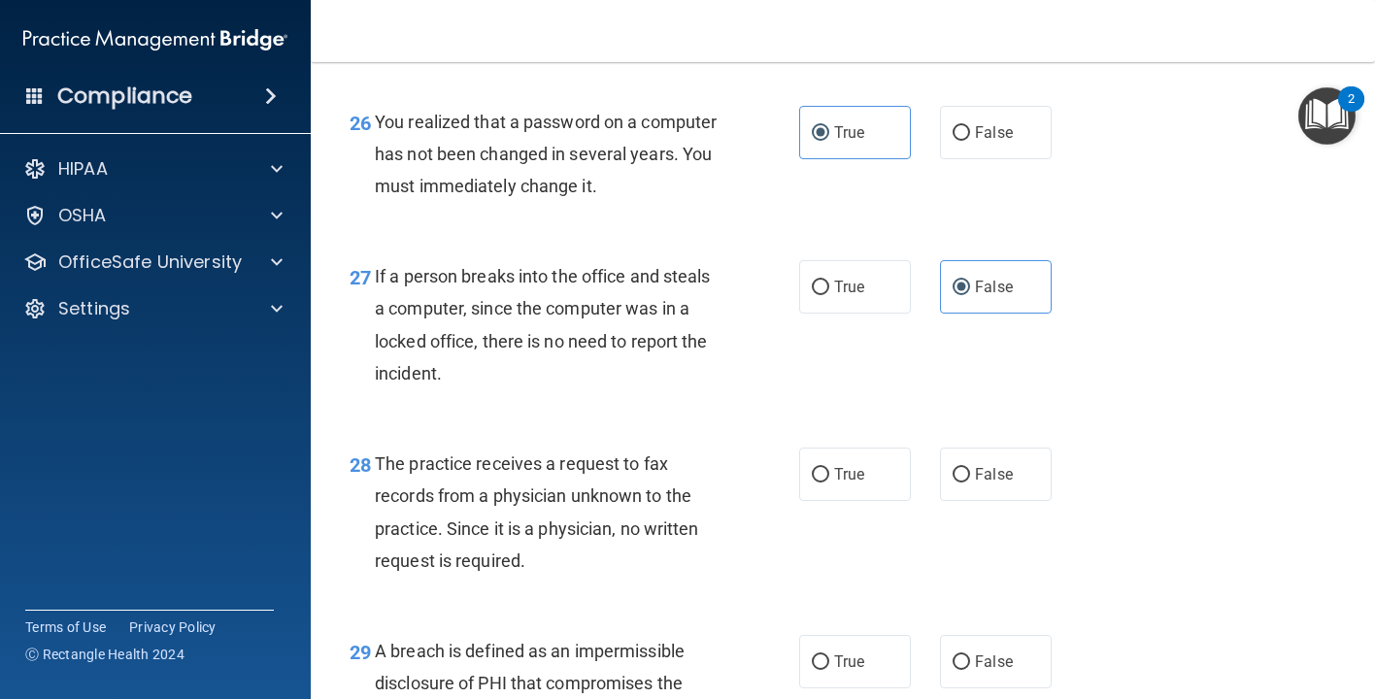
scroll to position [4656, 0]
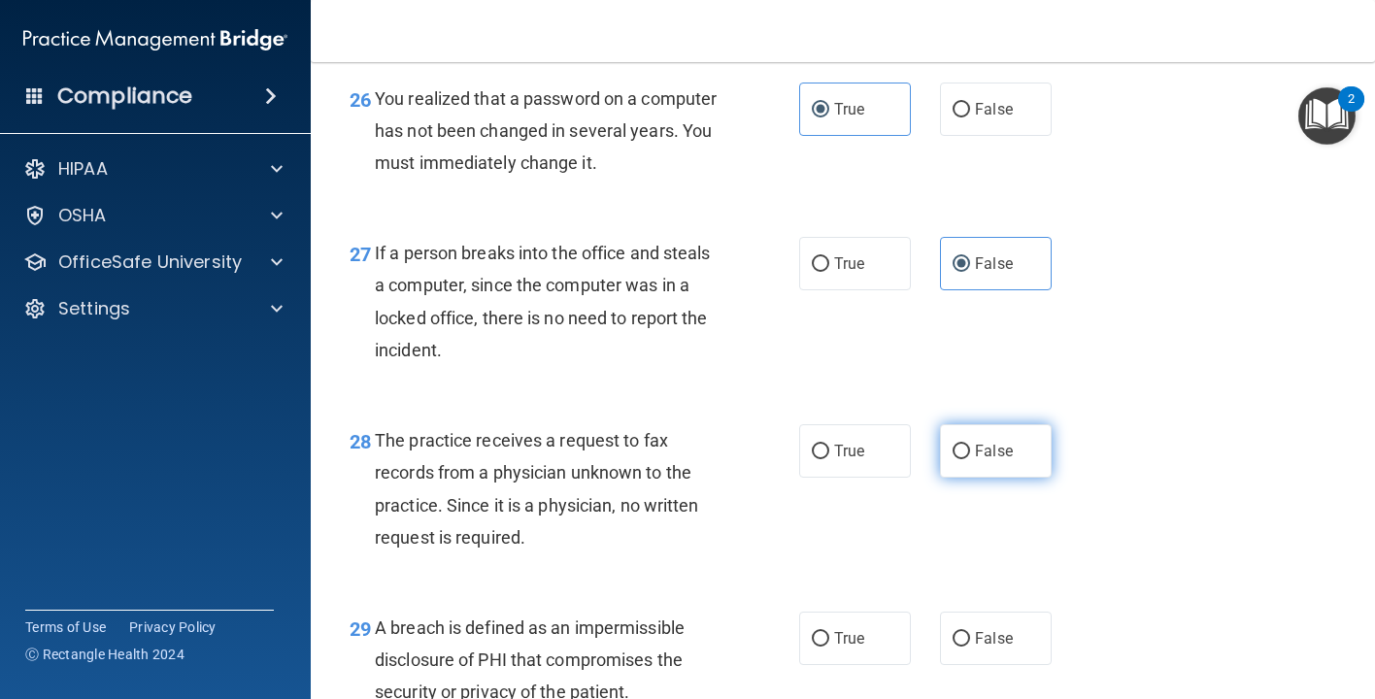
click at [1016, 473] on label "False" at bounding box center [996, 450] width 112 height 53
click at [970, 459] on input "False" at bounding box center [960, 452] width 17 height 15
radio input "true"
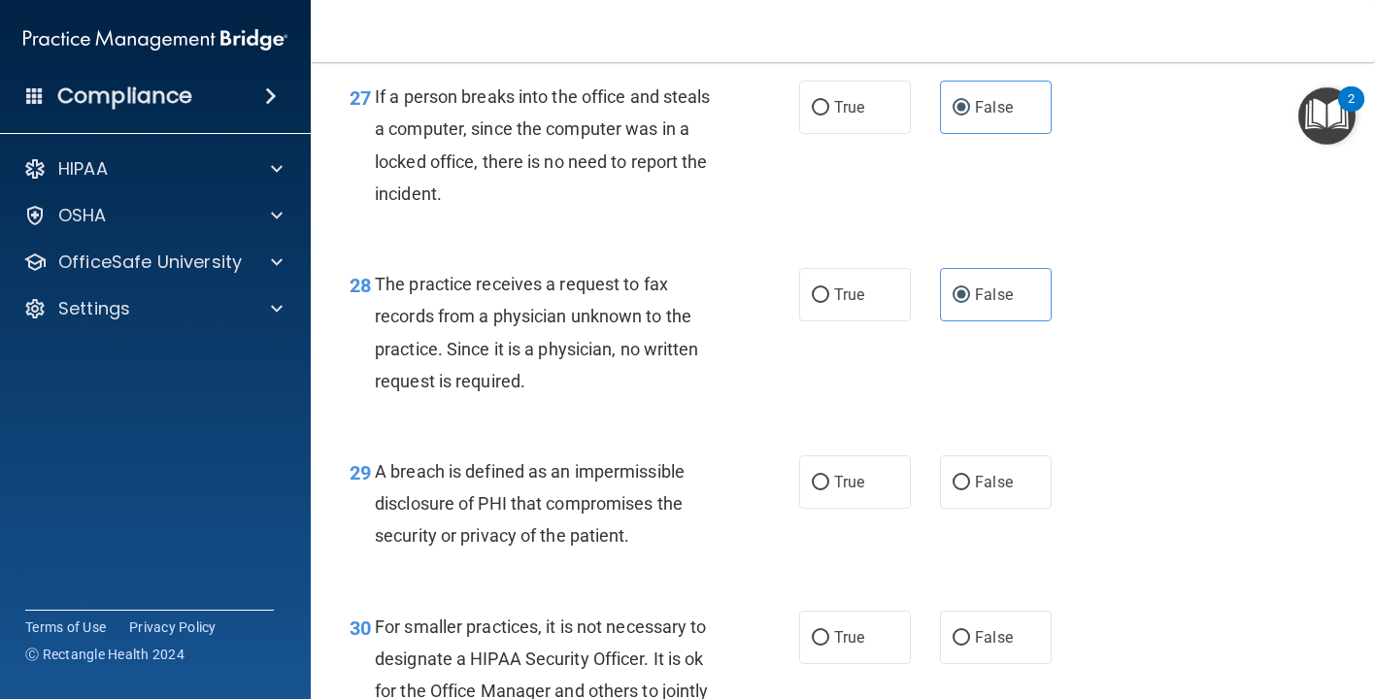
scroll to position [4815, 0]
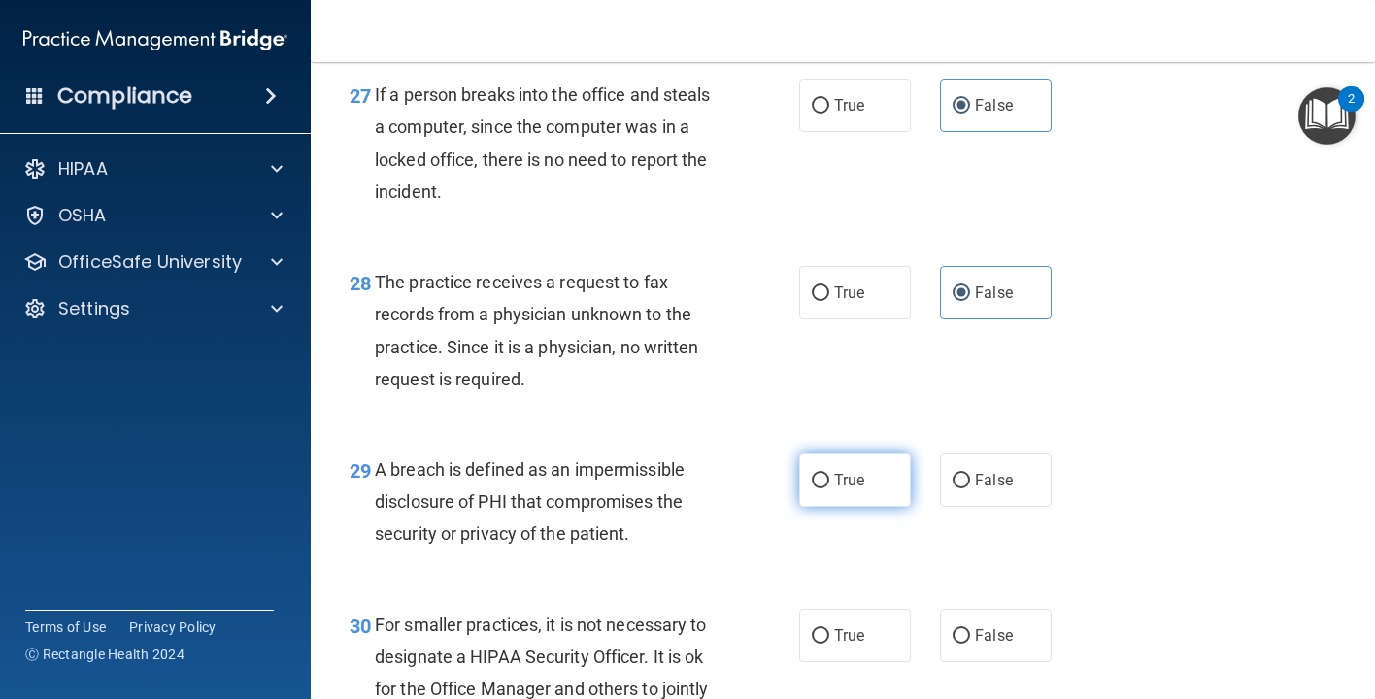
click at [846, 478] on label "True" at bounding box center [855, 479] width 112 height 53
click at [829, 478] on input "True" at bounding box center [820, 481] width 17 height 15
radio input "true"
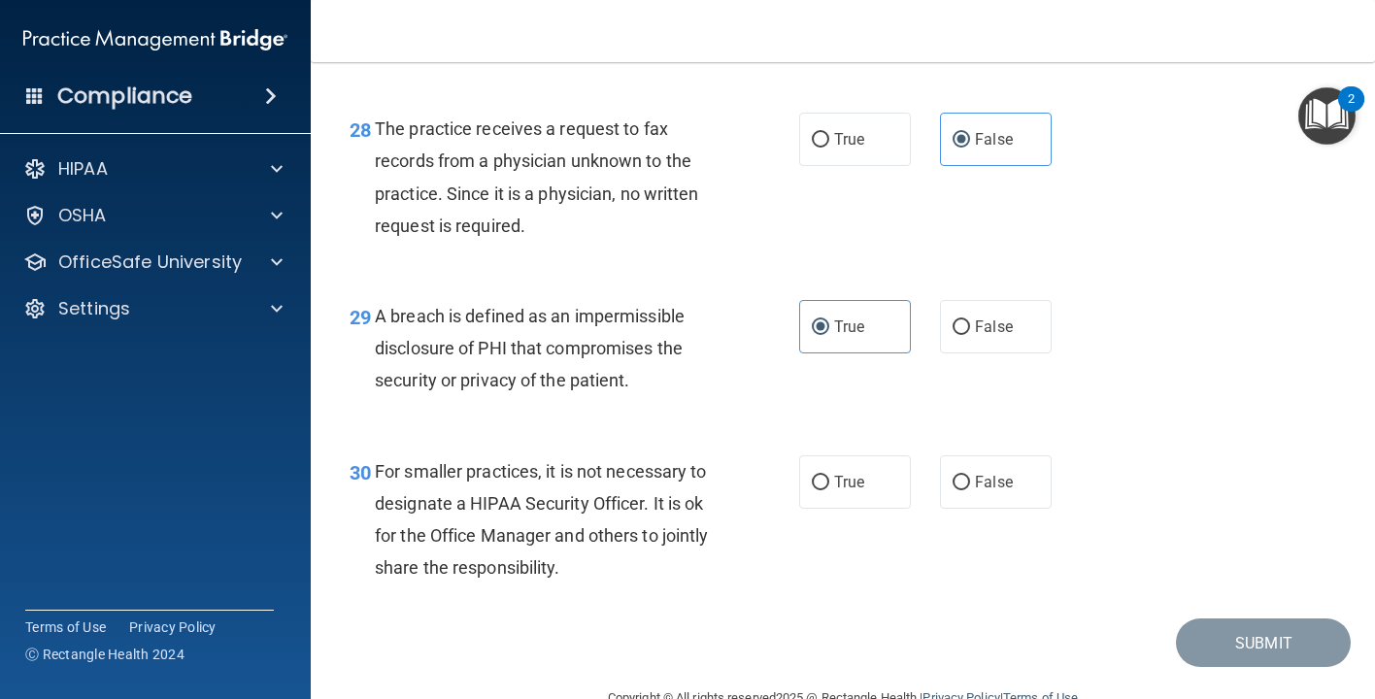
scroll to position [4984, 0]
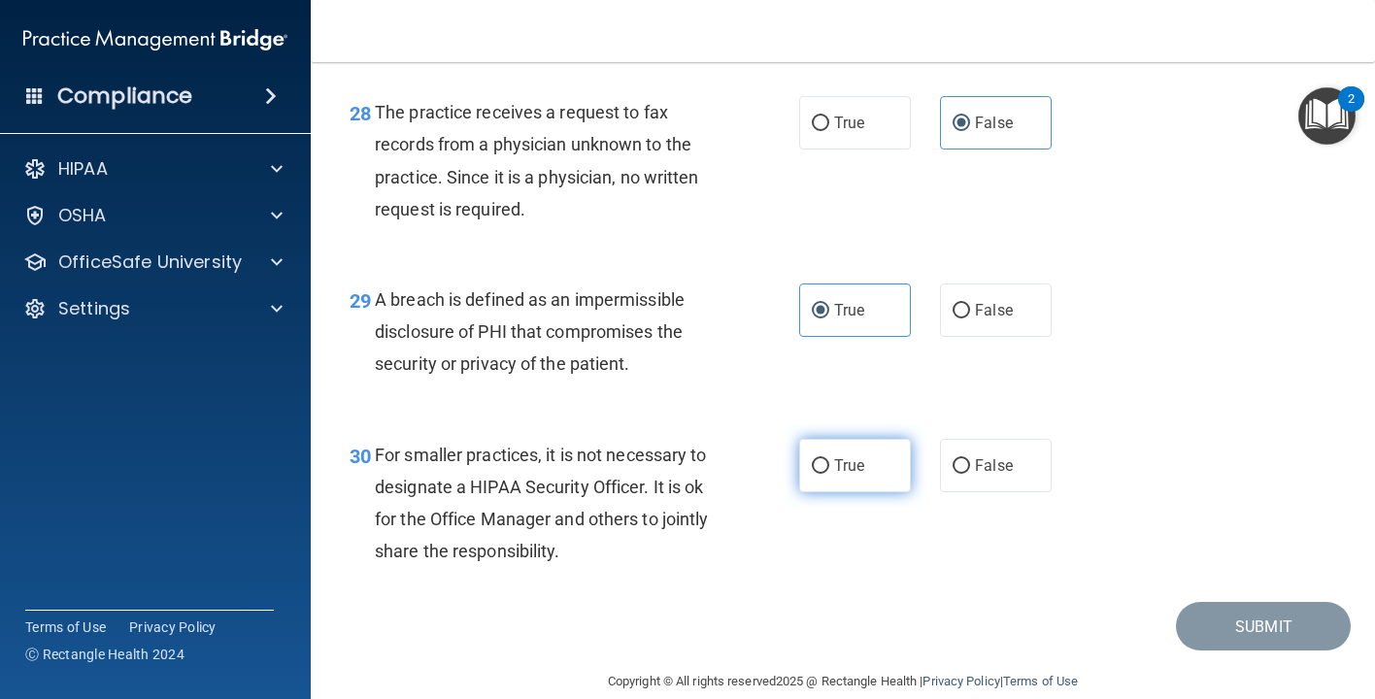
click at [837, 470] on span "True" at bounding box center [849, 465] width 30 height 18
click at [829, 470] on input "True" at bounding box center [820, 466] width 17 height 15
radio input "true"
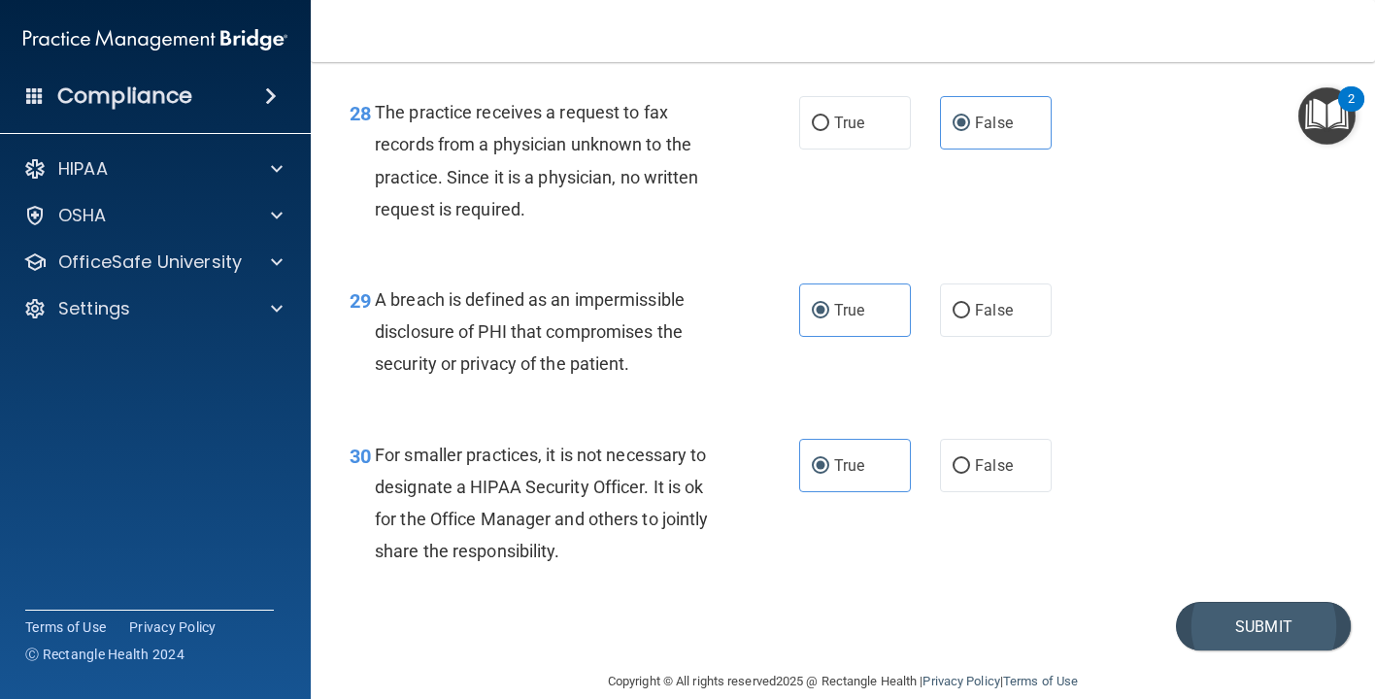
click at [1280, 626] on button "Submit" at bounding box center [1263, 627] width 175 height 50
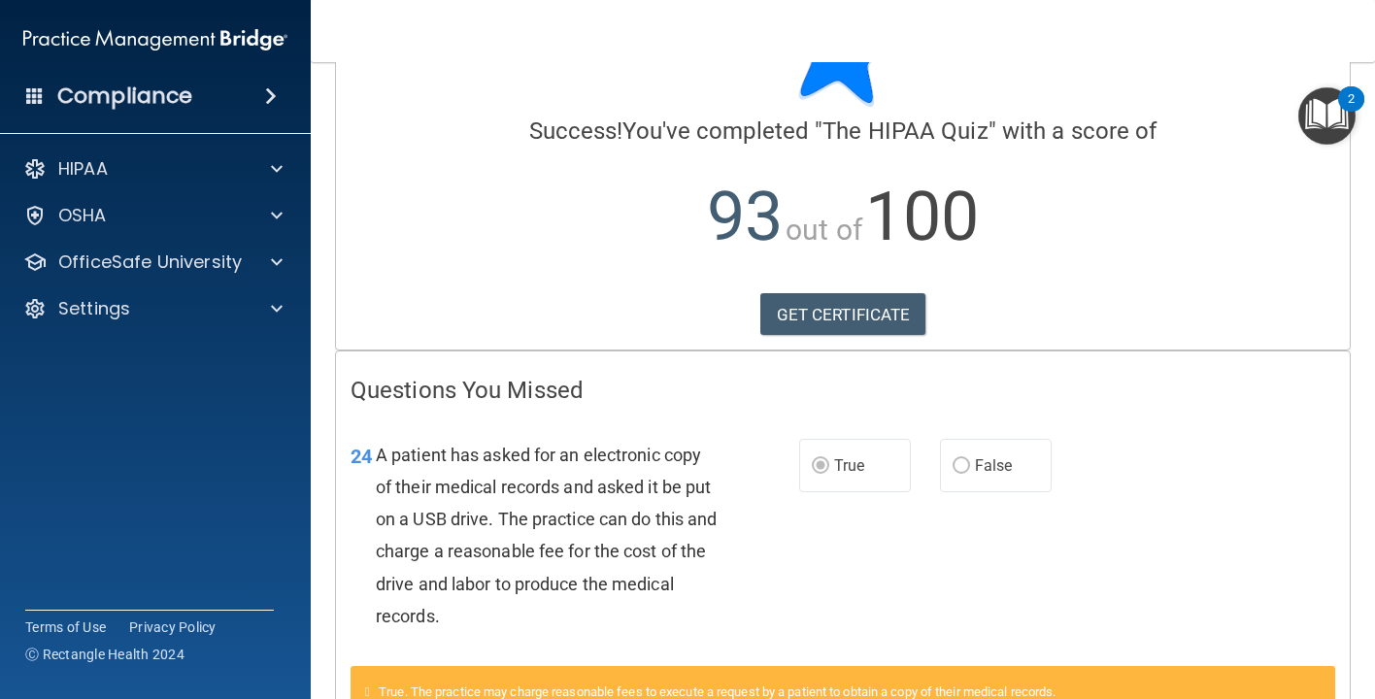
scroll to position [55, 0]
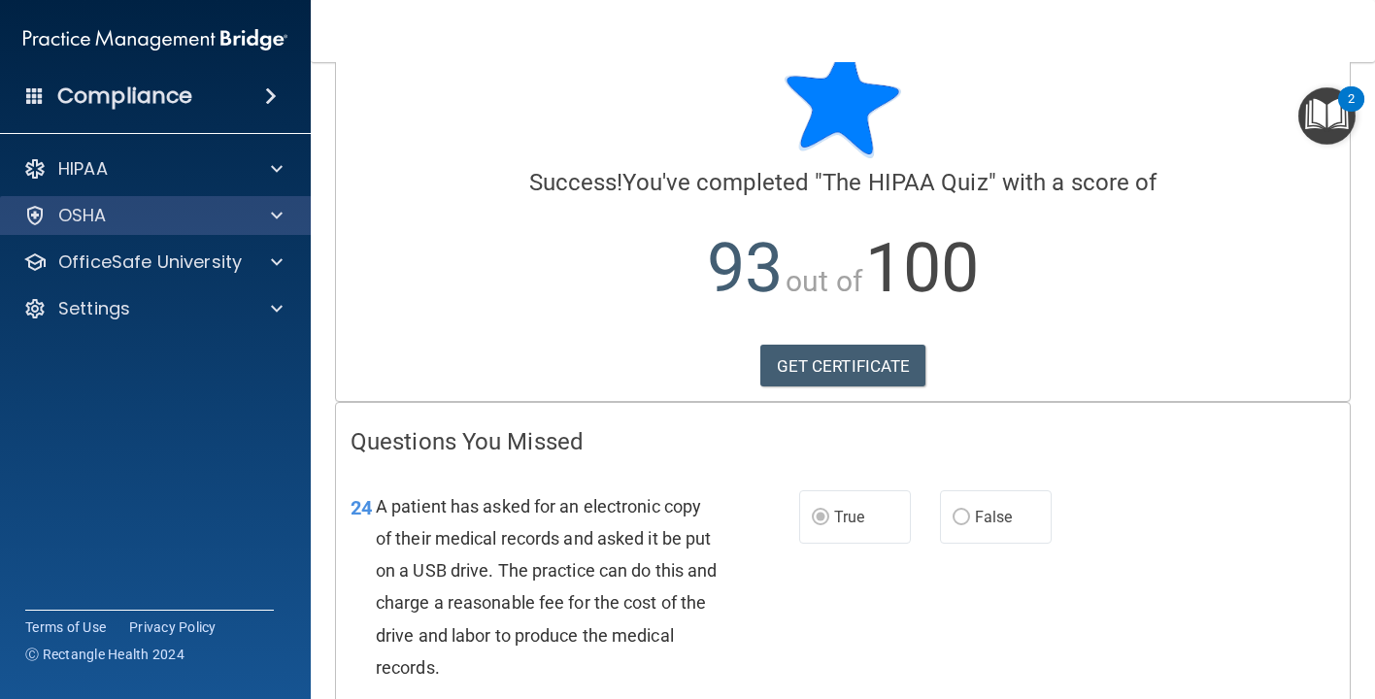
click at [284, 217] on div at bounding box center [274, 215] width 49 height 23
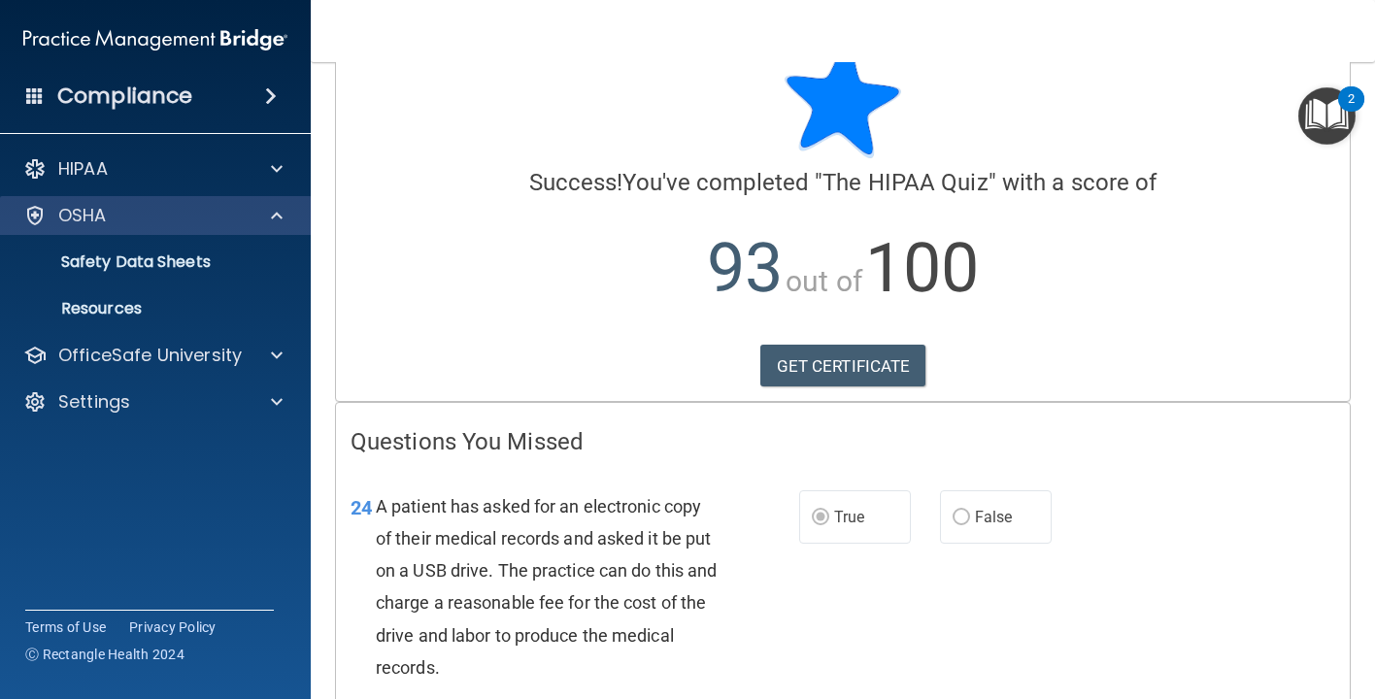
click at [281, 217] on span at bounding box center [277, 215] width 12 height 23
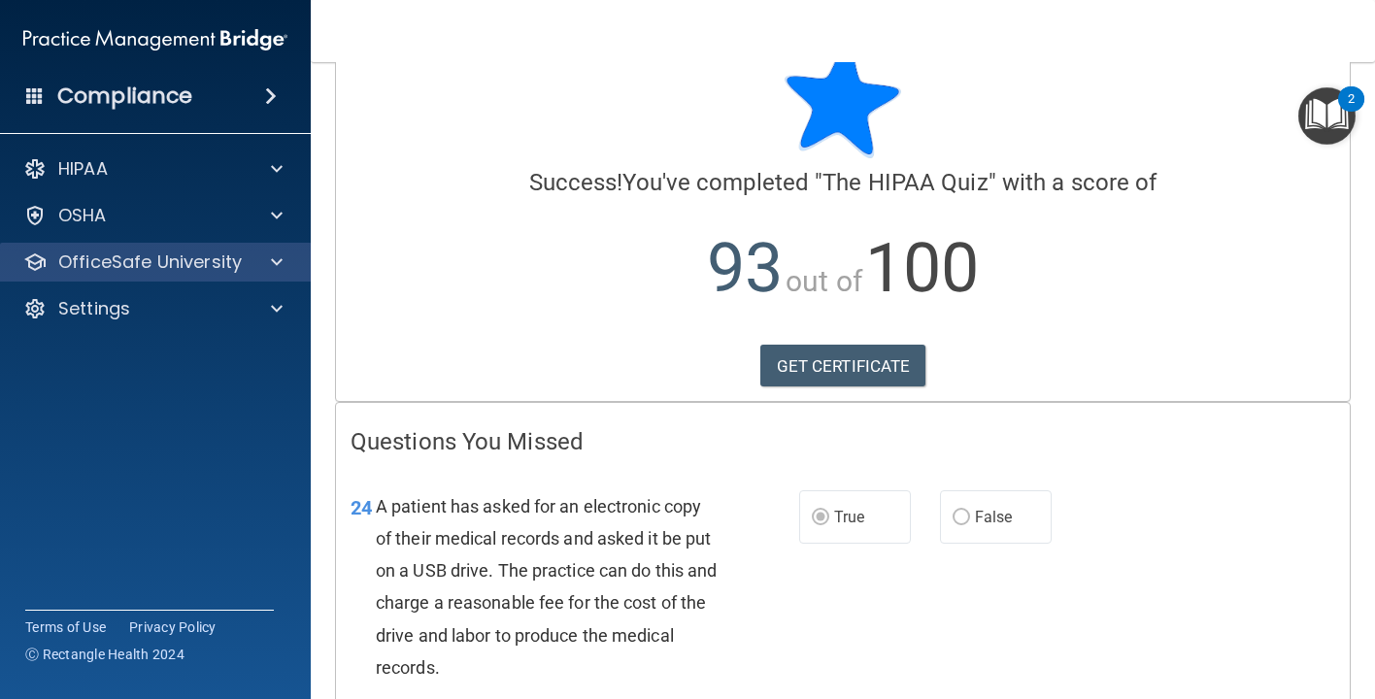
click at [281, 254] on span at bounding box center [277, 261] width 12 height 23
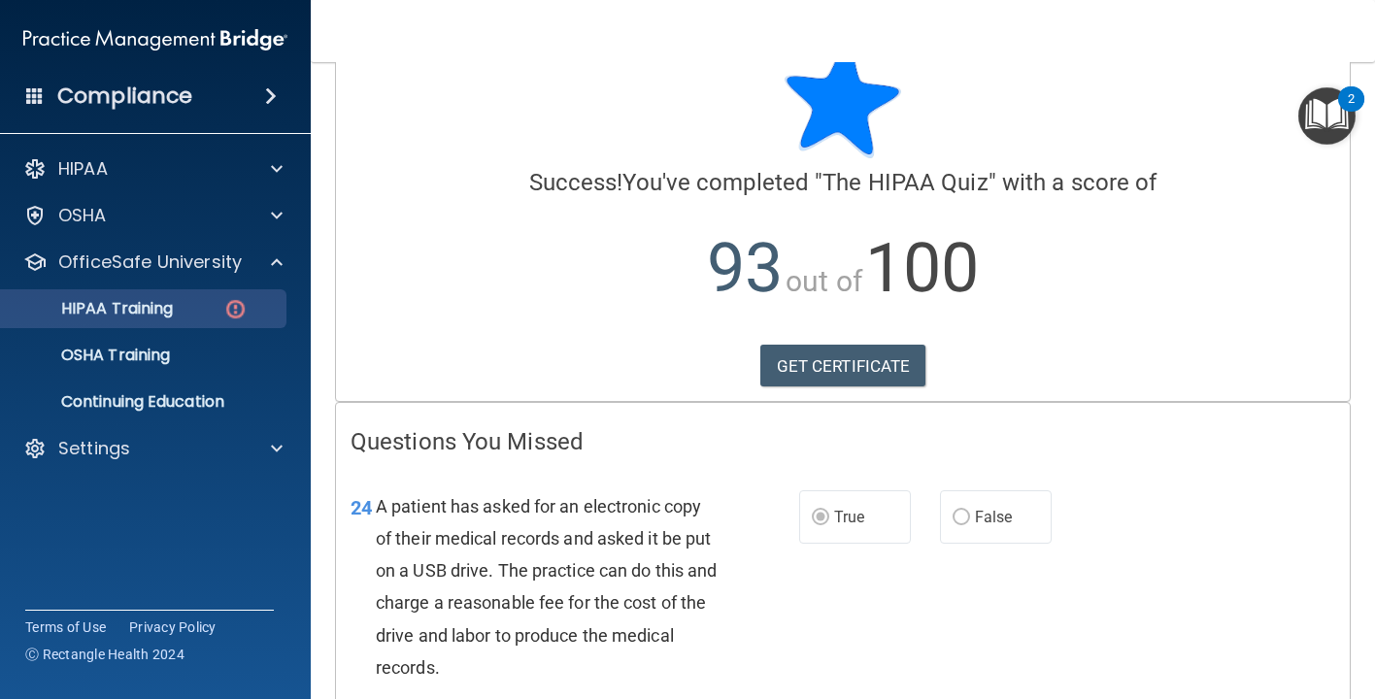
click at [238, 305] on img at bounding box center [235, 309] width 24 height 24
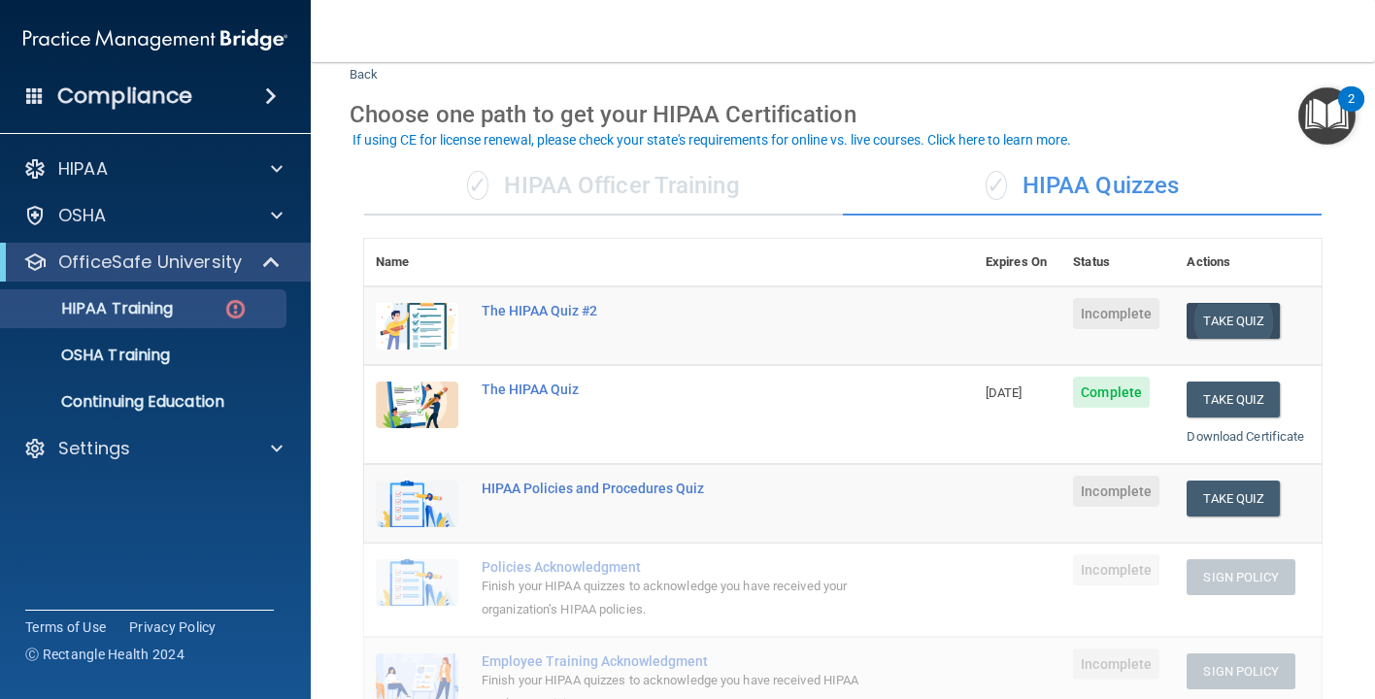
click at [1231, 314] on button "Take Quiz" at bounding box center [1232, 321] width 93 height 36
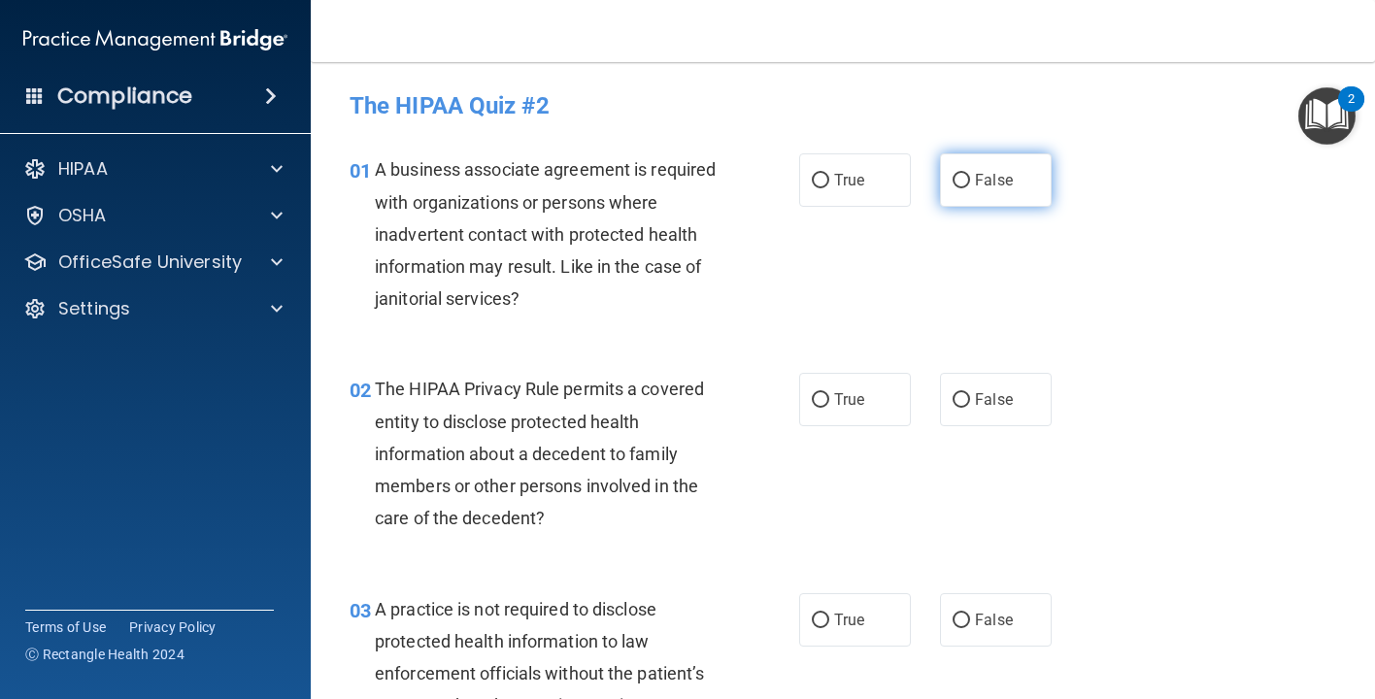
click at [992, 180] on span "False" at bounding box center [994, 180] width 38 height 18
click at [970, 180] on input "False" at bounding box center [960, 181] width 17 height 15
radio input "true"
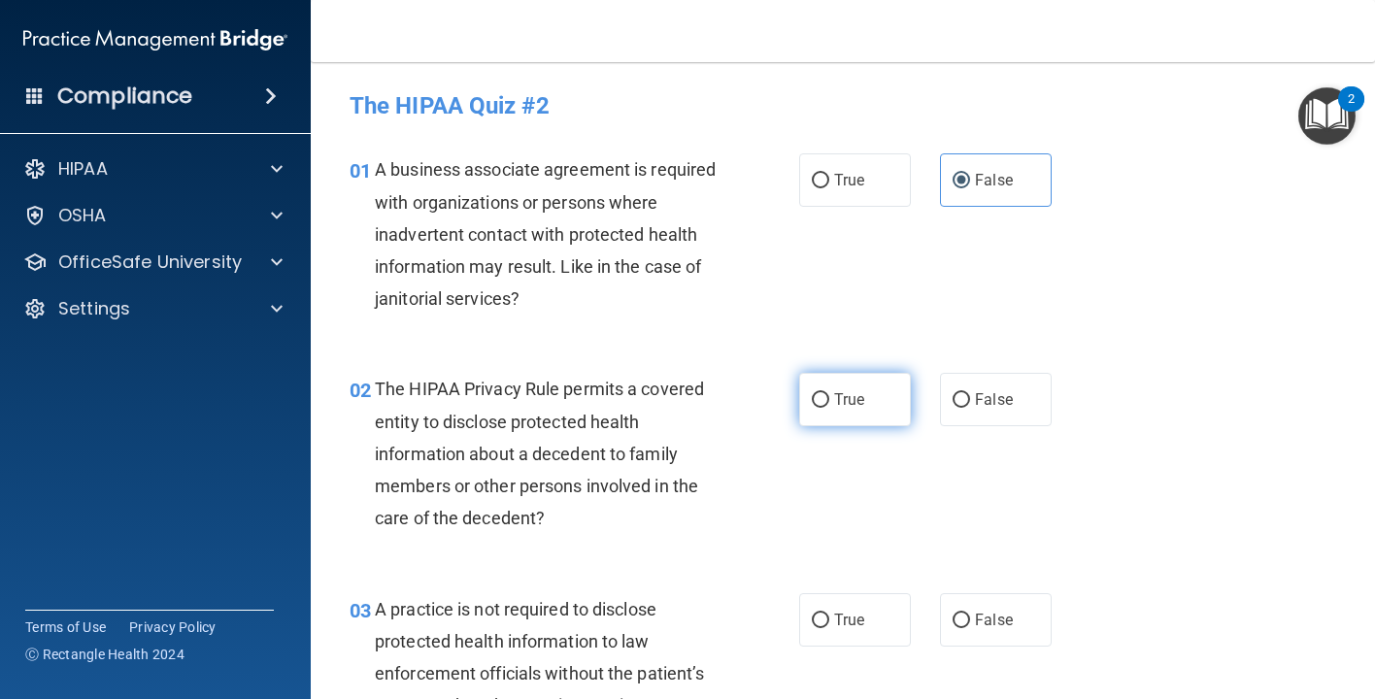
click at [840, 394] on span "True" at bounding box center [849, 399] width 30 height 18
click at [829, 394] on input "True" at bounding box center [820, 400] width 17 height 15
radio input "true"
click at [970, 606] on label "False" at bounding box center [996, 619] width 112 height 53
click at [970, 614] on input "False" at bounding box center [960, 621] width 17 height 15
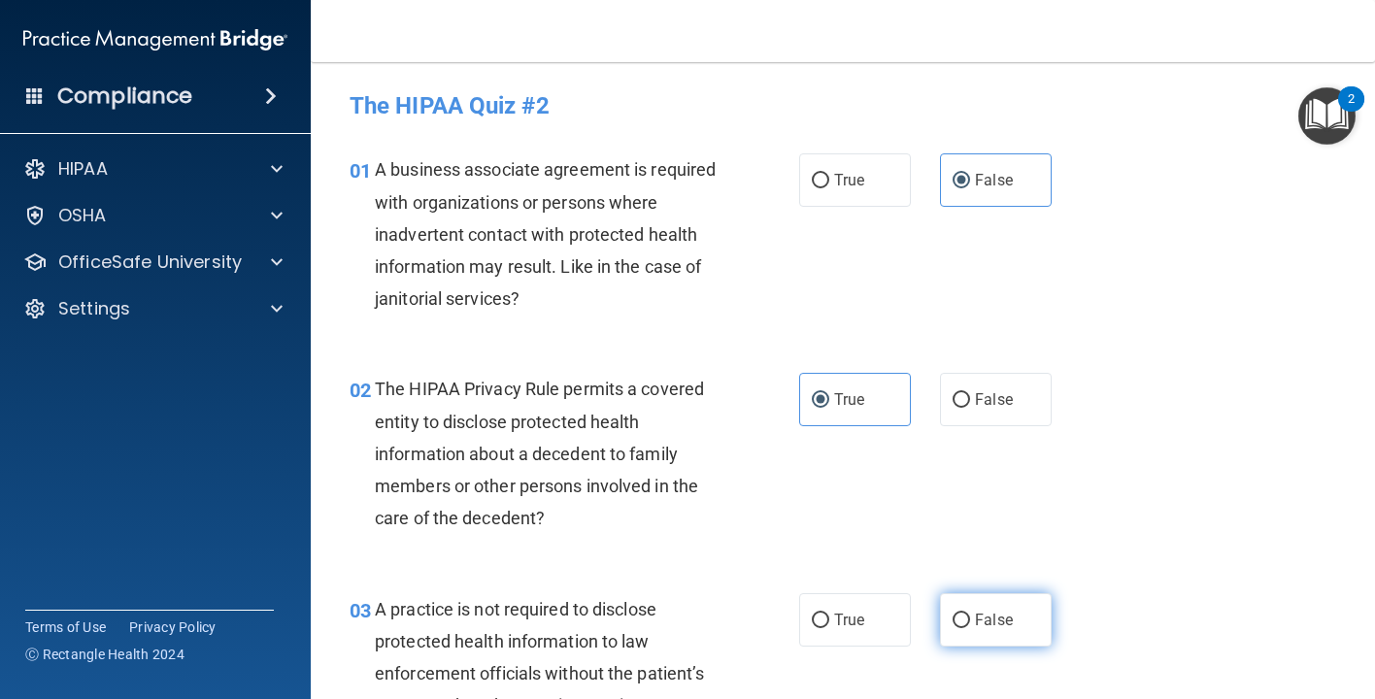
radio input "true"
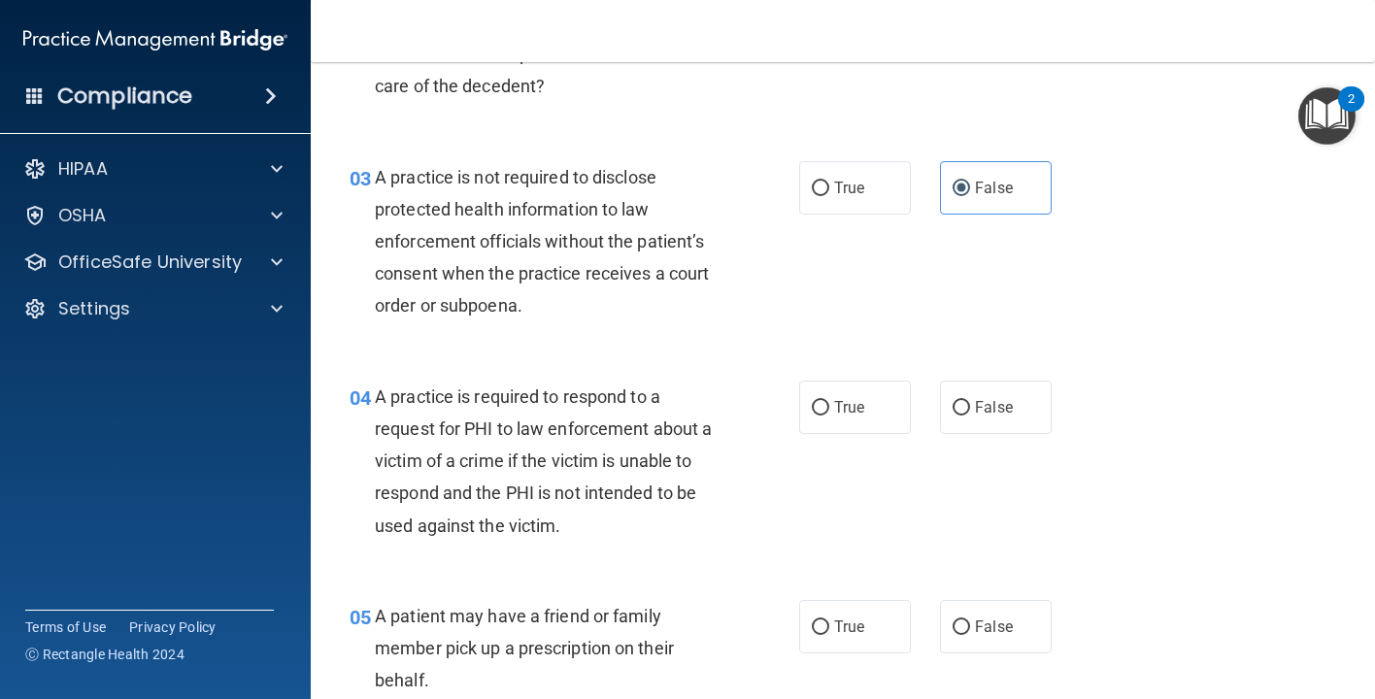
scroll to position [435, 0]
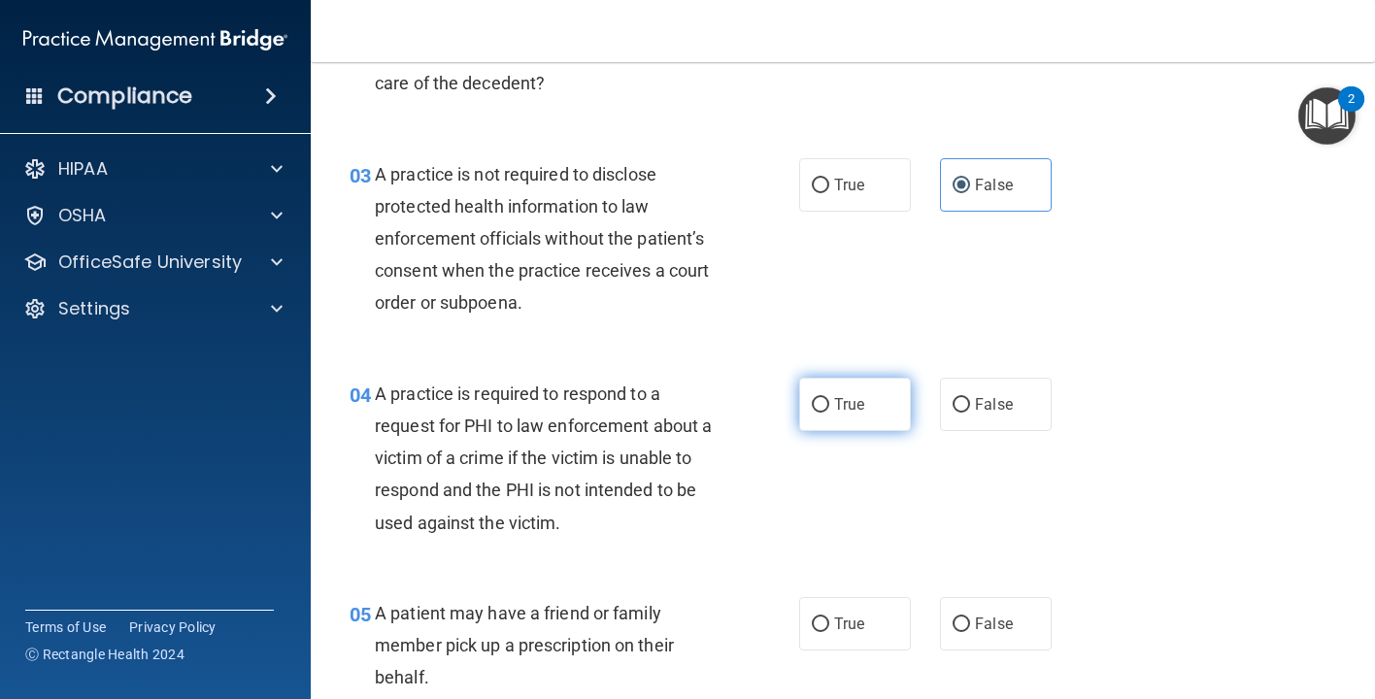
click at [849, 396] on span "True" at bounding box center [849, 404] width 30 height 18
click at [829, 398] on input "True" at bounding box center [820, 405] width 17 height 15
radio input "true"
click at [825, 631] on label "True" at bounding box center [855, 623] width 112 height 53
click at [825, 631] on input "True" at bounding box center [820, 624] width 17 height 15
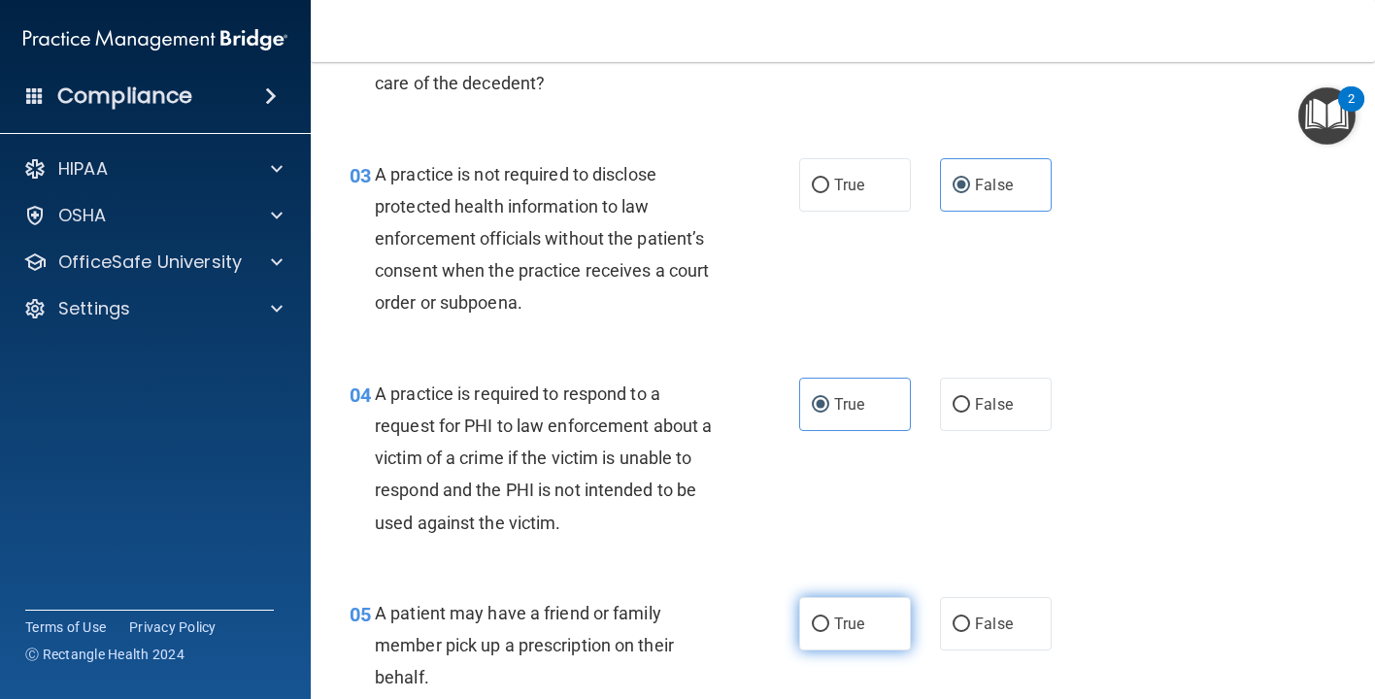
radio input "true"
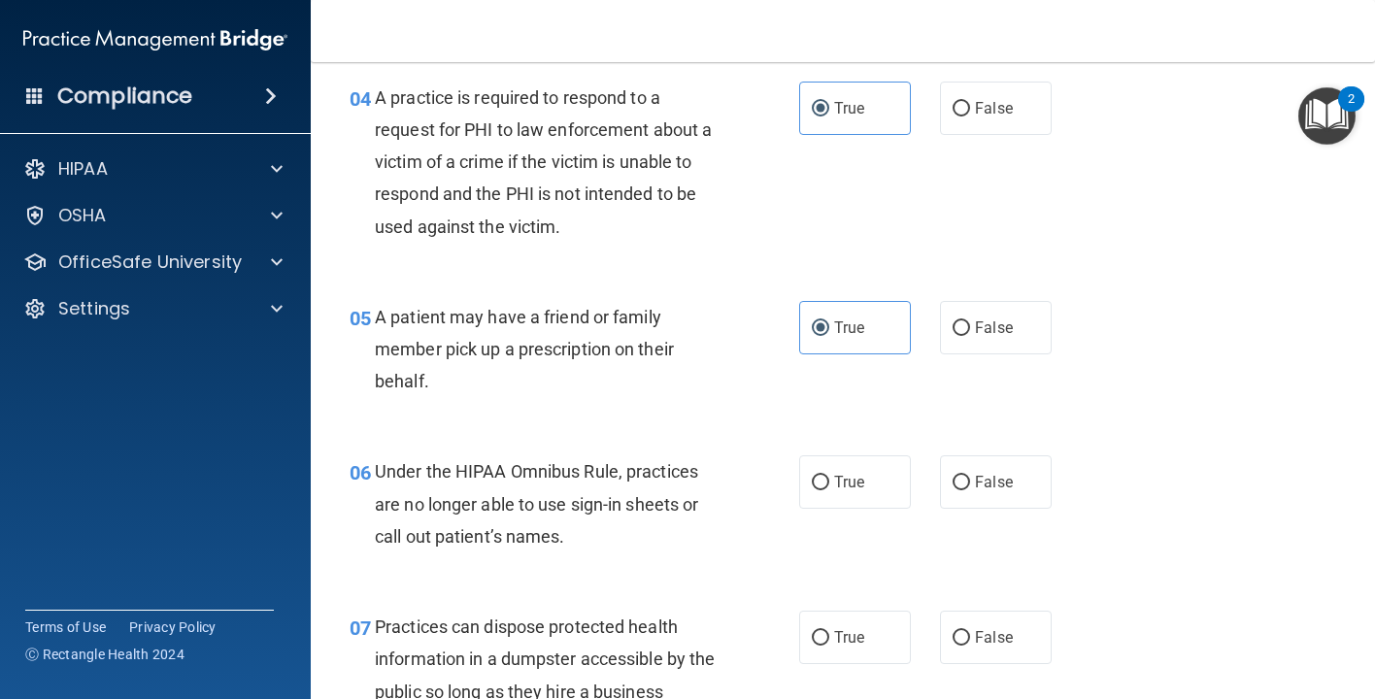
scroll to position [743, 0]
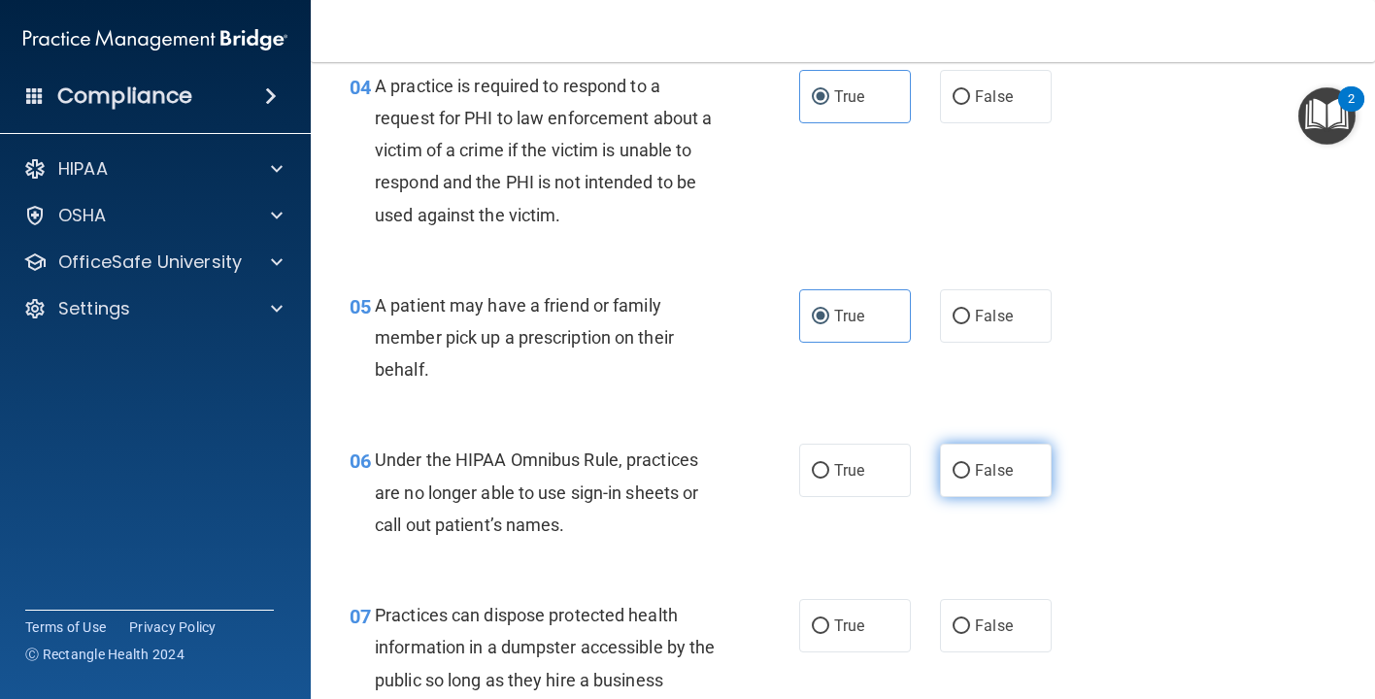
click at [992, 466] on span "False" at bounding box center [994, 470] width 38 height 18
click at [970, 466] on input "False" at bounding box center [960, 471] width 17 height 15
radio input "true"
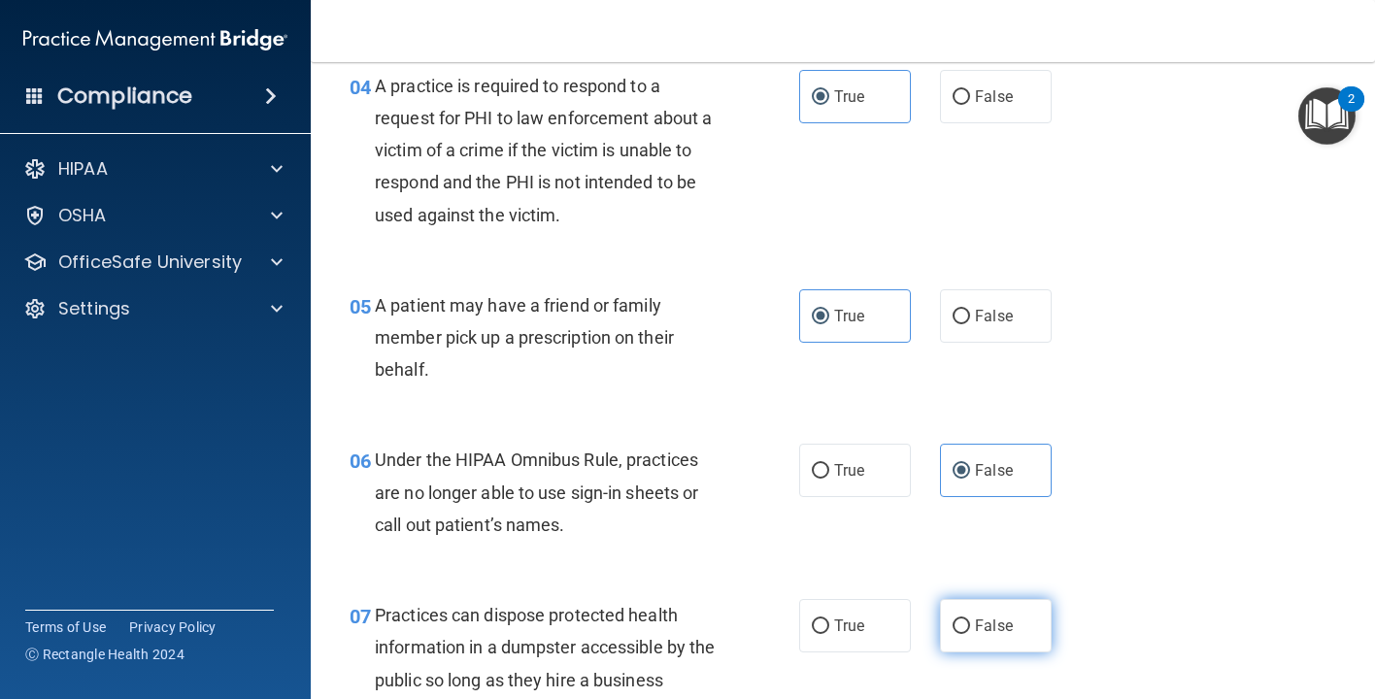
click at [991, 626] on span "False" at bounding box center [994, 625] width 38 height 18
click at [970, 626] on input "False" at bounding box center [960, 626] width 17 height 15
radio input "true"
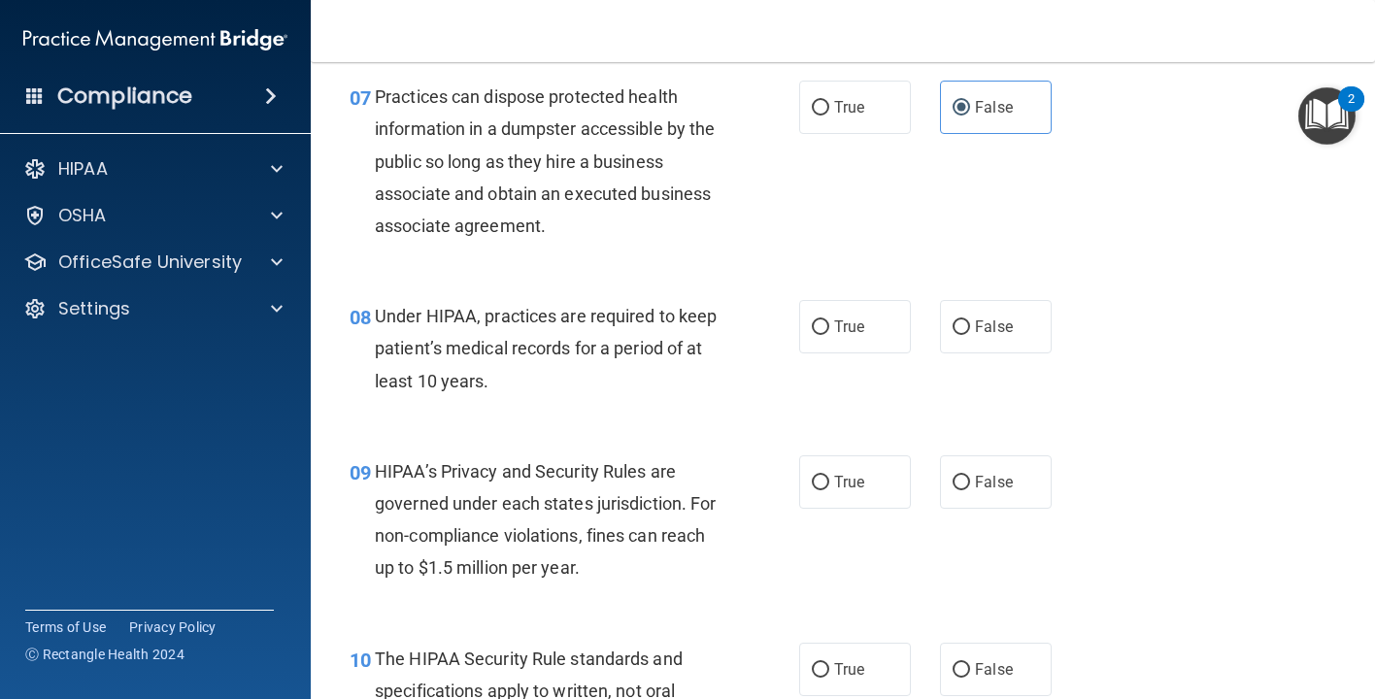
scroll to position [1265, 0]
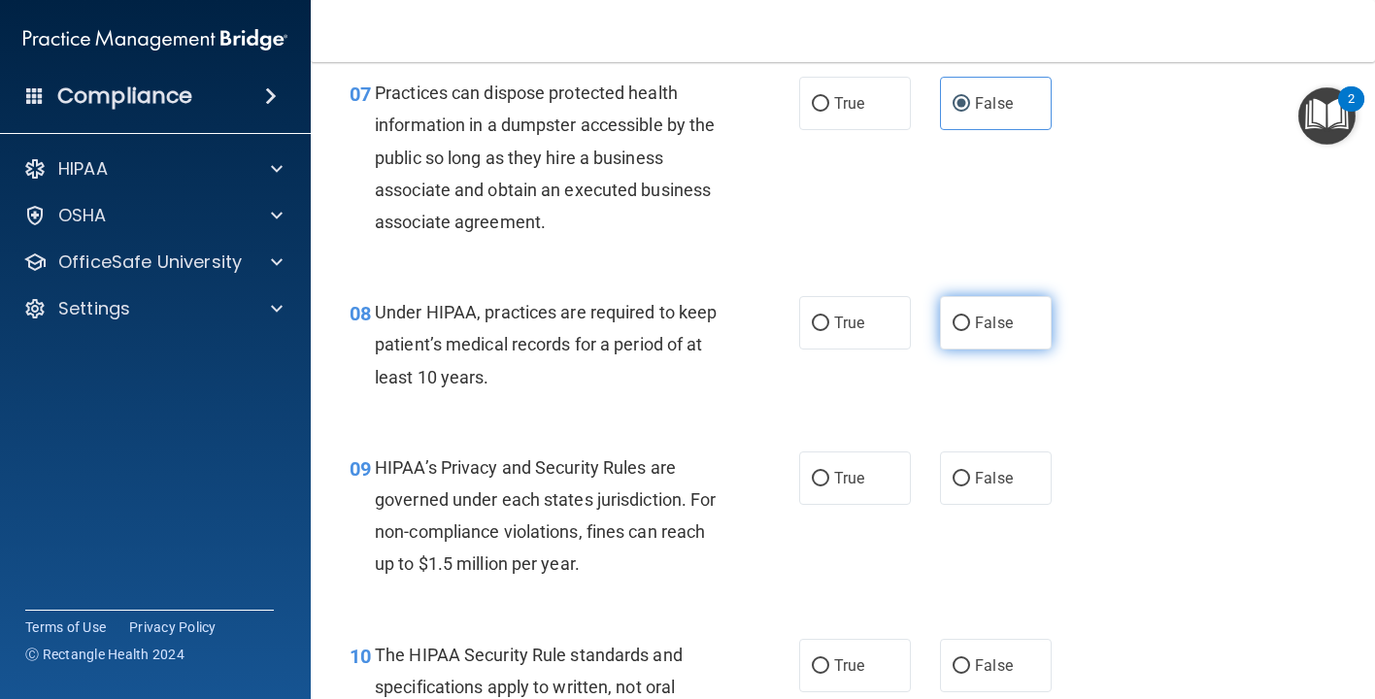
click at [964, 317] on input "False" at bounding box center [960, 324] width 17 height 15
radio input "true"
click at [986, 480] on label "False" at bounding box center [996, 477] width 112 height 53
click at [970, 480] on input "False" at bounding box center [960, 479] width 17 height 15
radio input "true"
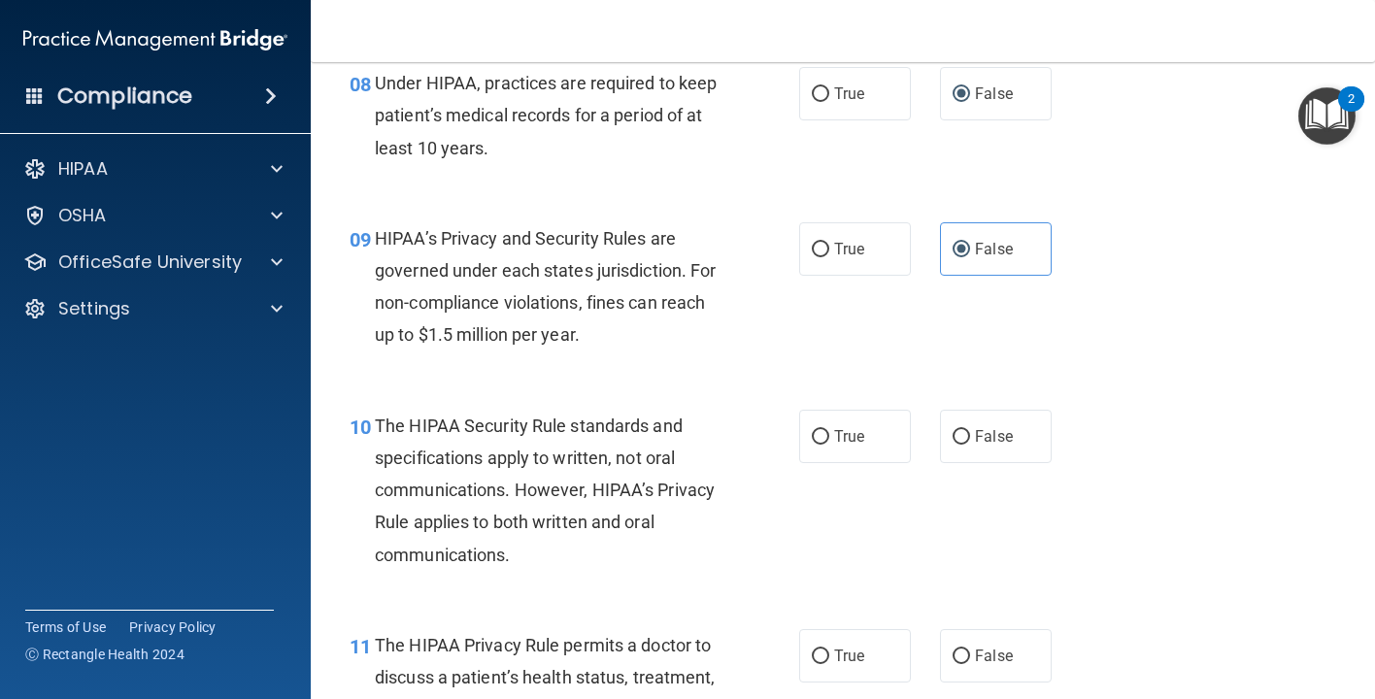
scroll to position [1497, 0]
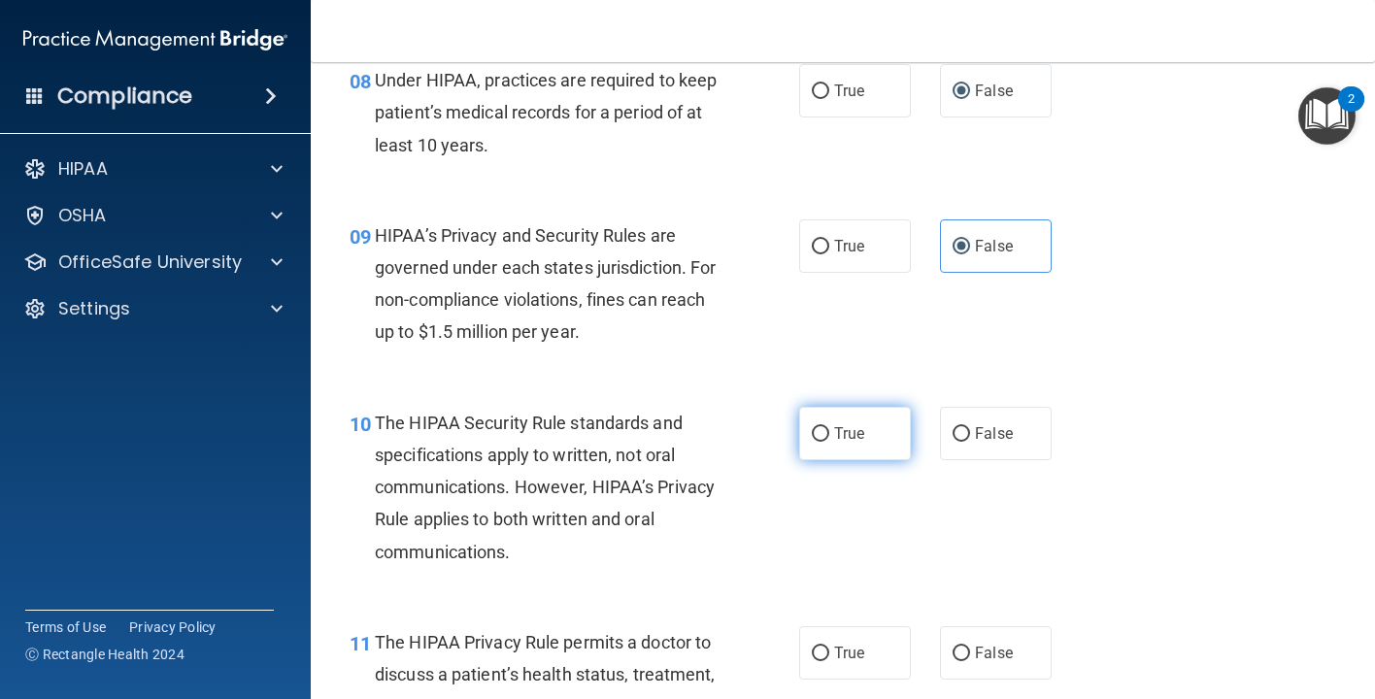
click at [840, 429] on span "True" at bounding box center [849, 433] width 30 height 18
click at [829, 429] on input "True" at bounding box center [820, 434] width 17 height 15
radio input "true"
click at [833, 651] on label "True" at bounding box center [855, 652] width 112 height 53
click at [829, 651] on input "True" at bounding box center [820, 654] width 17 height 15
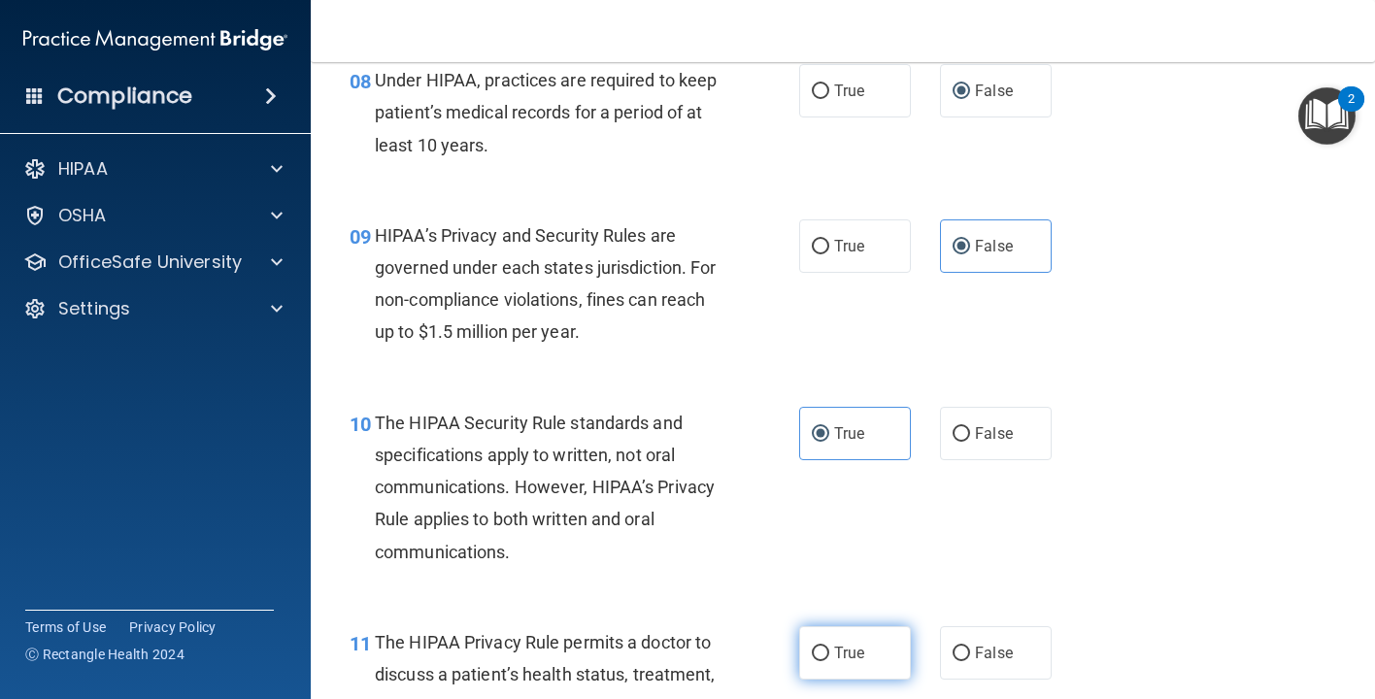
radio input "true"
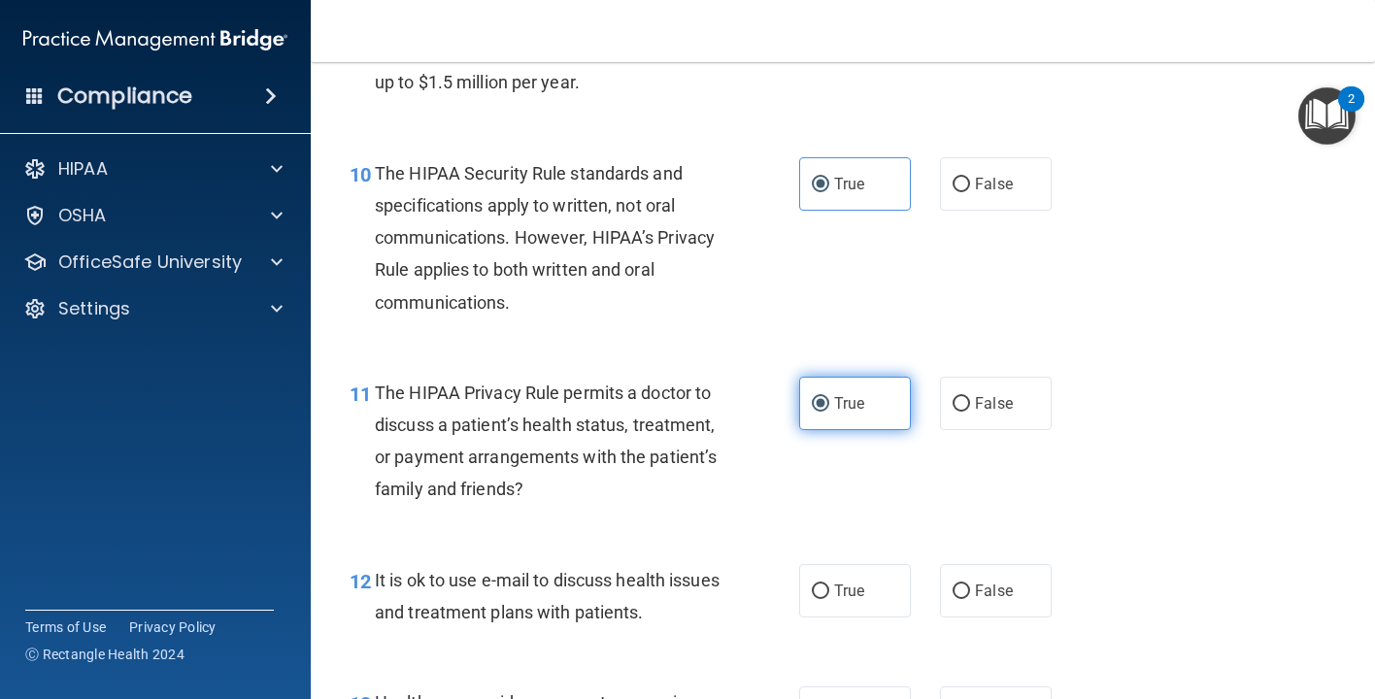
scroll to position [1798, 0]
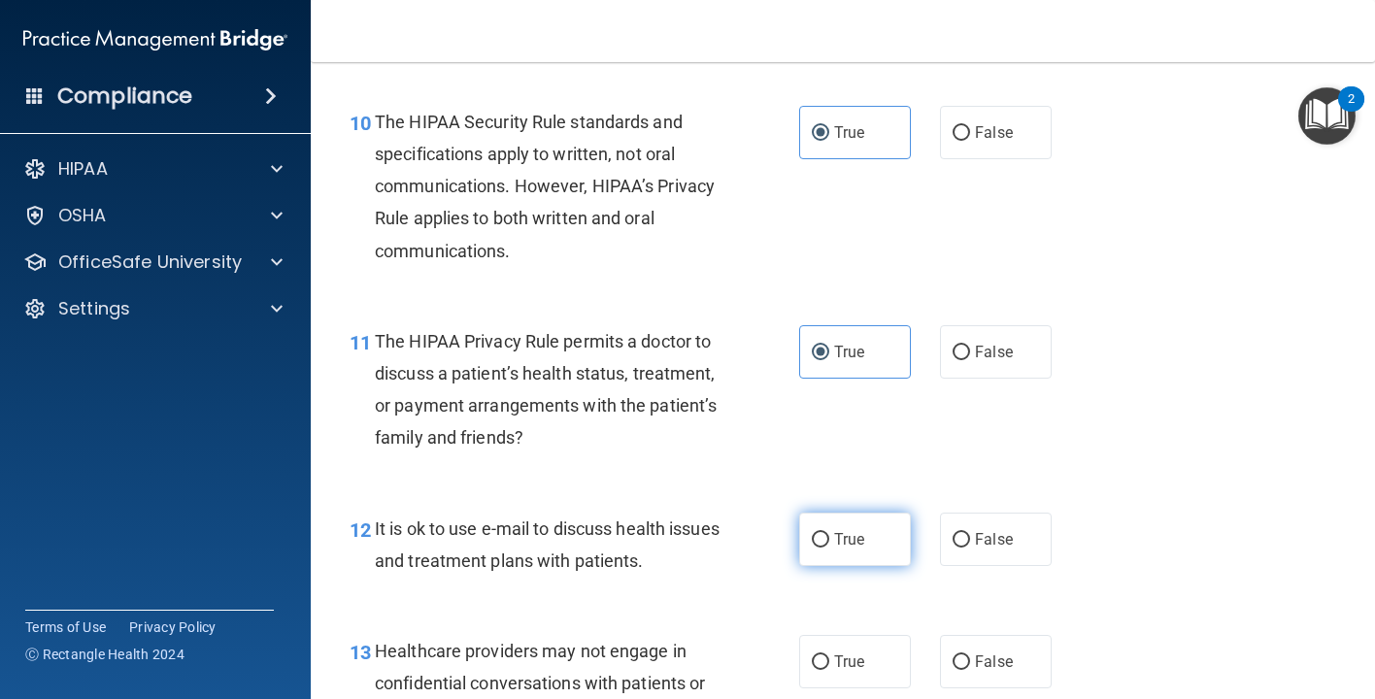
click at [859, 530] on span "True" at bounding box center [849, 539] width 30 height 18
click at [829, 533] on input "True" at bounding box center [820, 540] width 17 height 15
radio input "true"
click at [974, 651] on label "False" at bounding box center [996, 661] width 112 height 53
click at [970, 655] on input "False" at bounding box center [960, 662] width 17 height 15
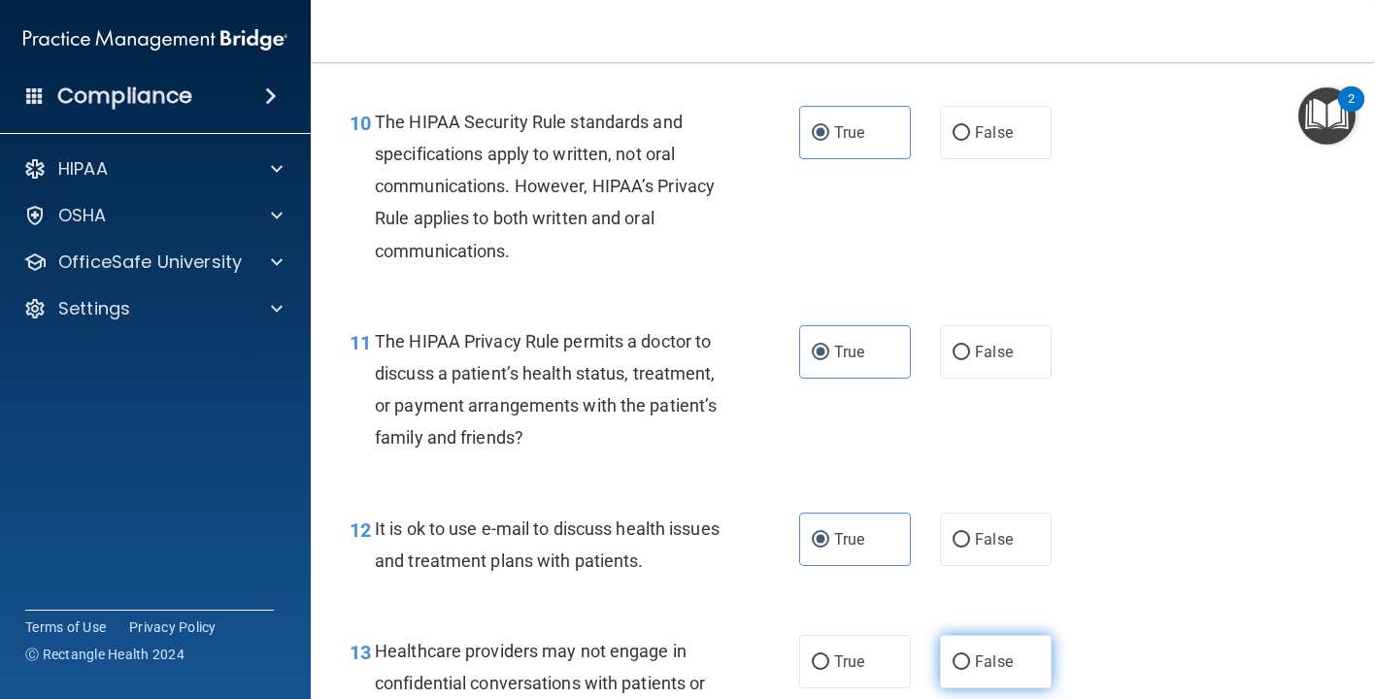
radio input "true"
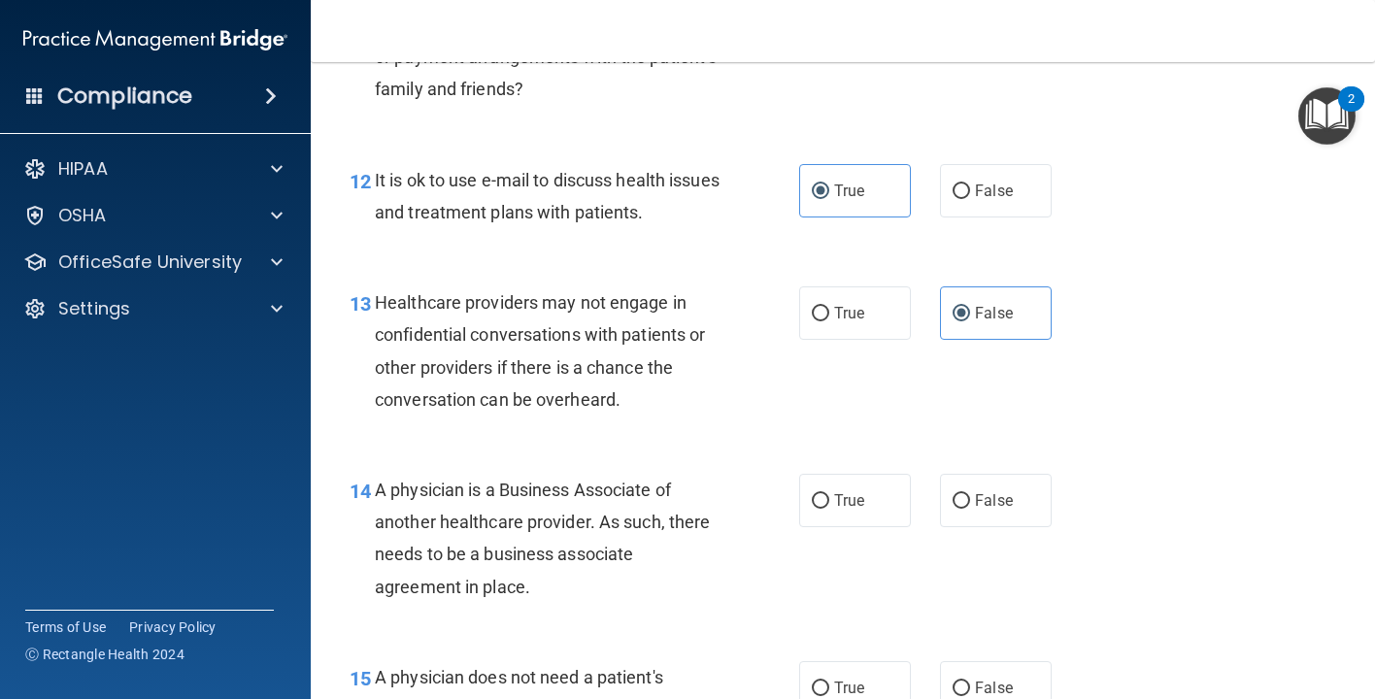
scroll to position [2168, 0]
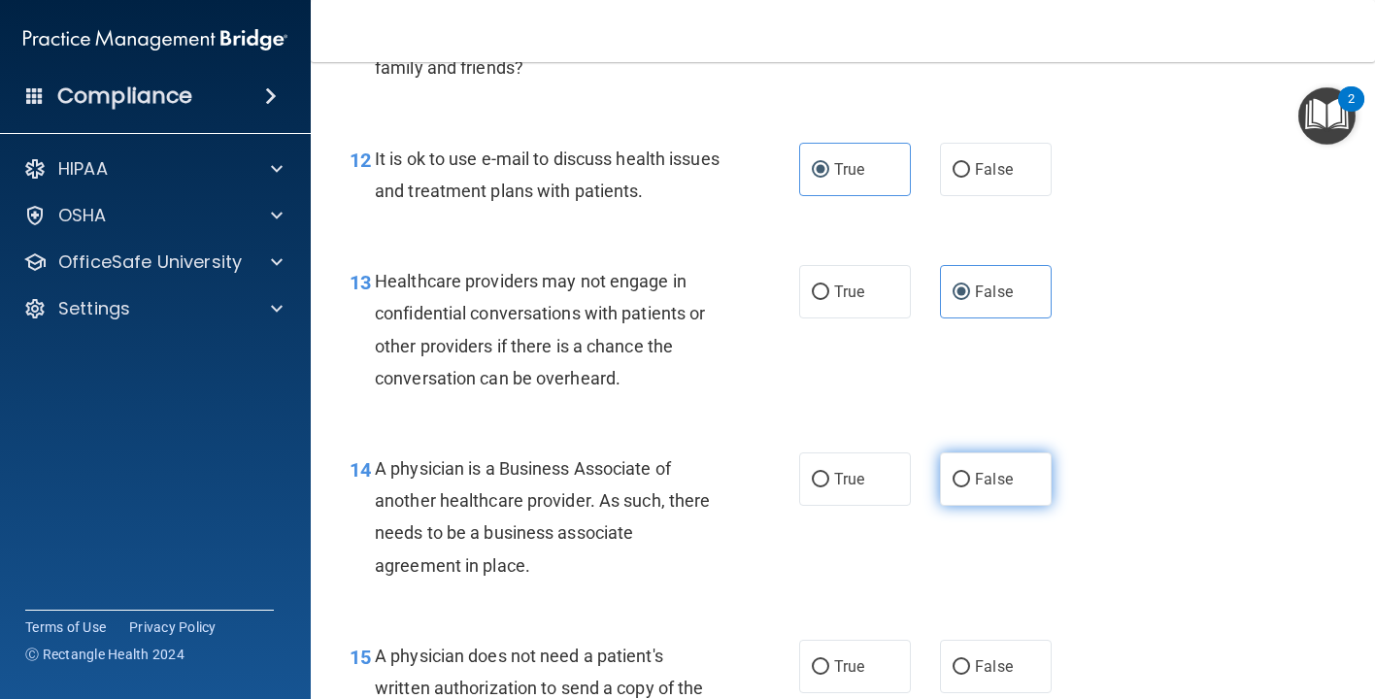
click at [989, 472] on span "False" at bounding box center [994, 479] width 38 height 18
click at [970, 473] on input "False" at bounding box center [960, 480] width 17 height 15
radio input "true"
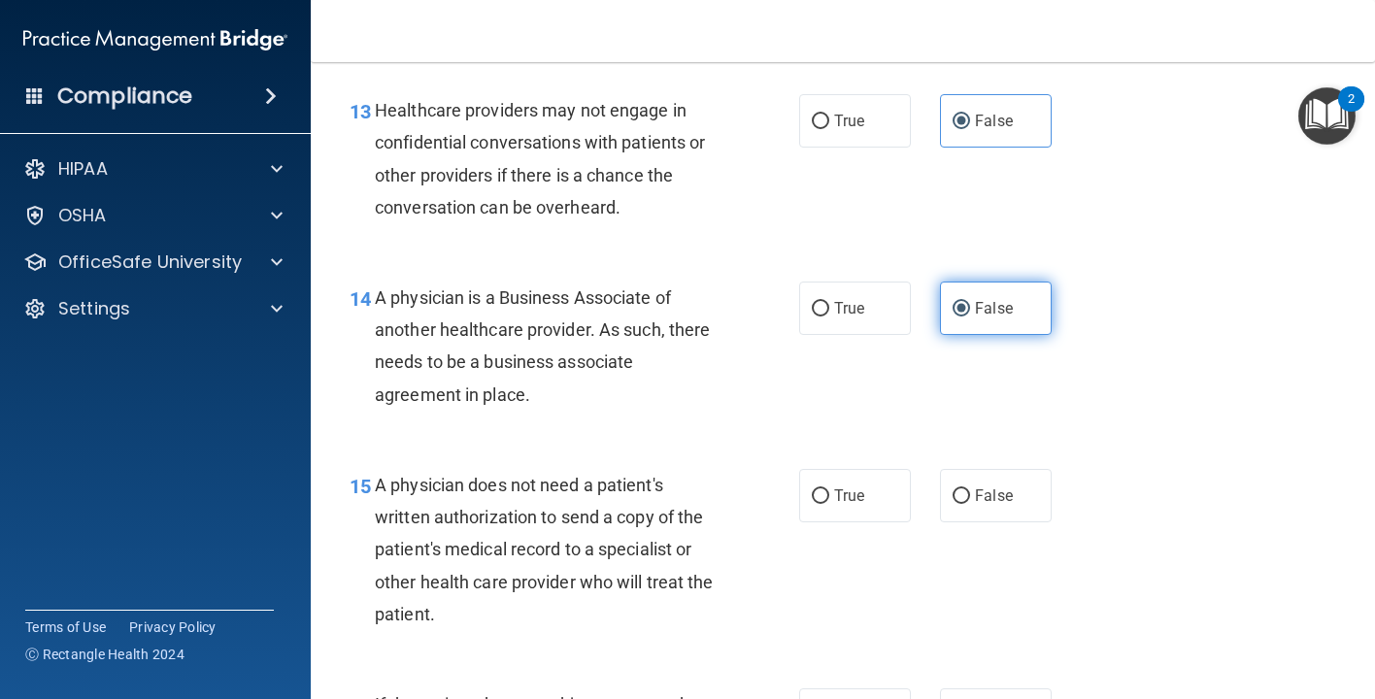
scroll to position [2387, 0]
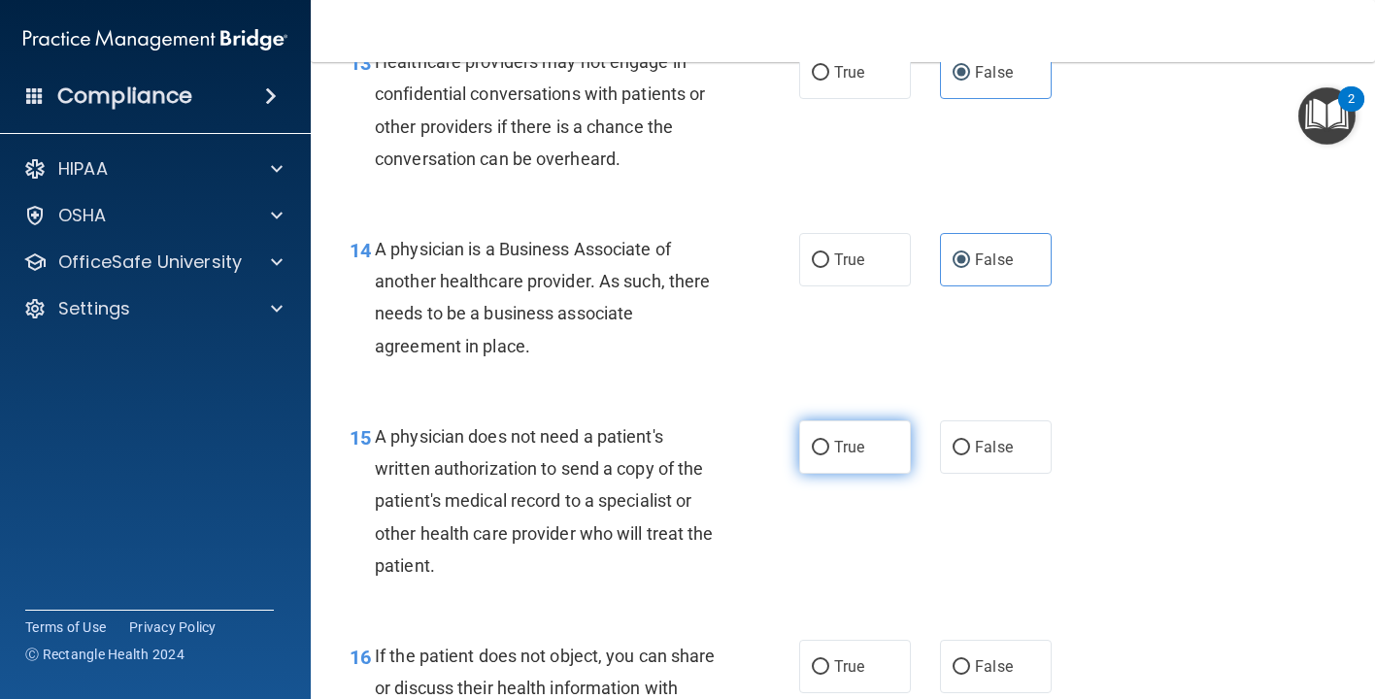
click at [868, 420] on label "True" at bounding box center [855, 446] width 112 height 53
click at [829, 441] on input "True" at bounding box center [820, 448] width 17 height 15
radio input "true"
click at [840, 657] on span "True" at bounding box center [849, 666] width 30 height 18
click at [829, 660] on input "True" at bounding box center [820, 667] width 17 height 15
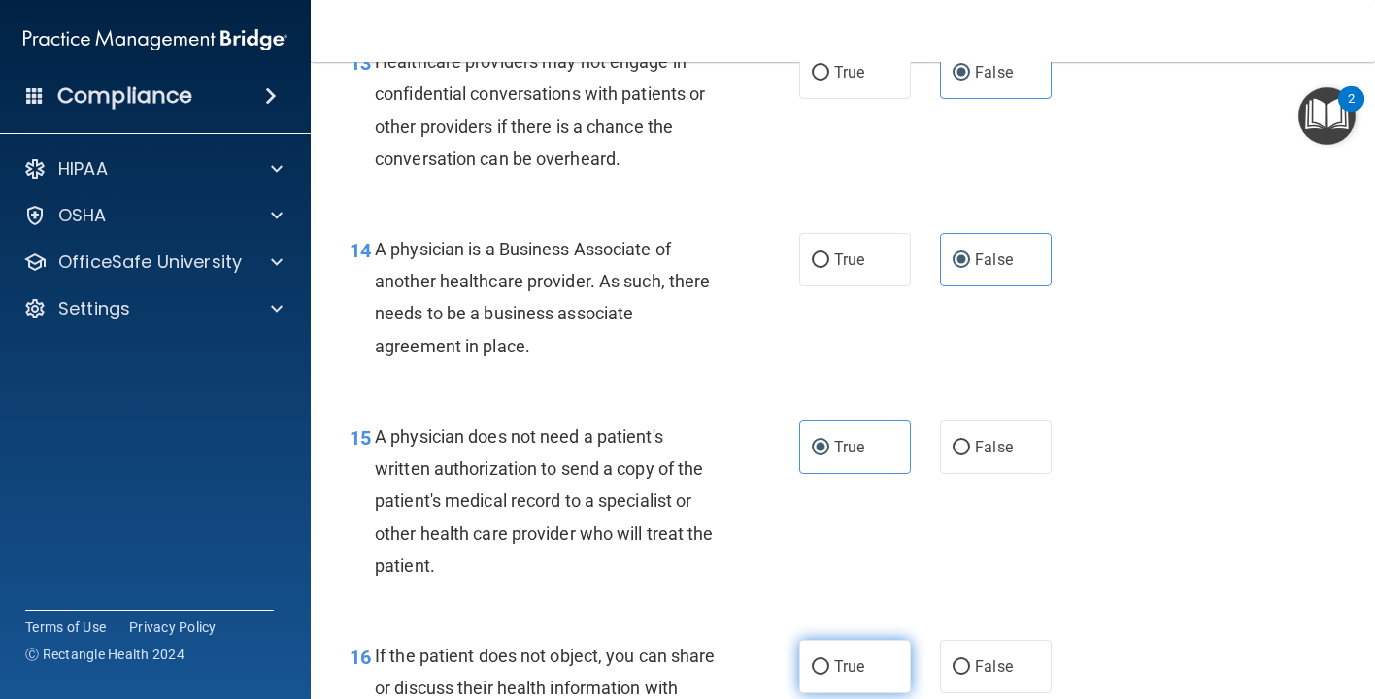
radio input "true"
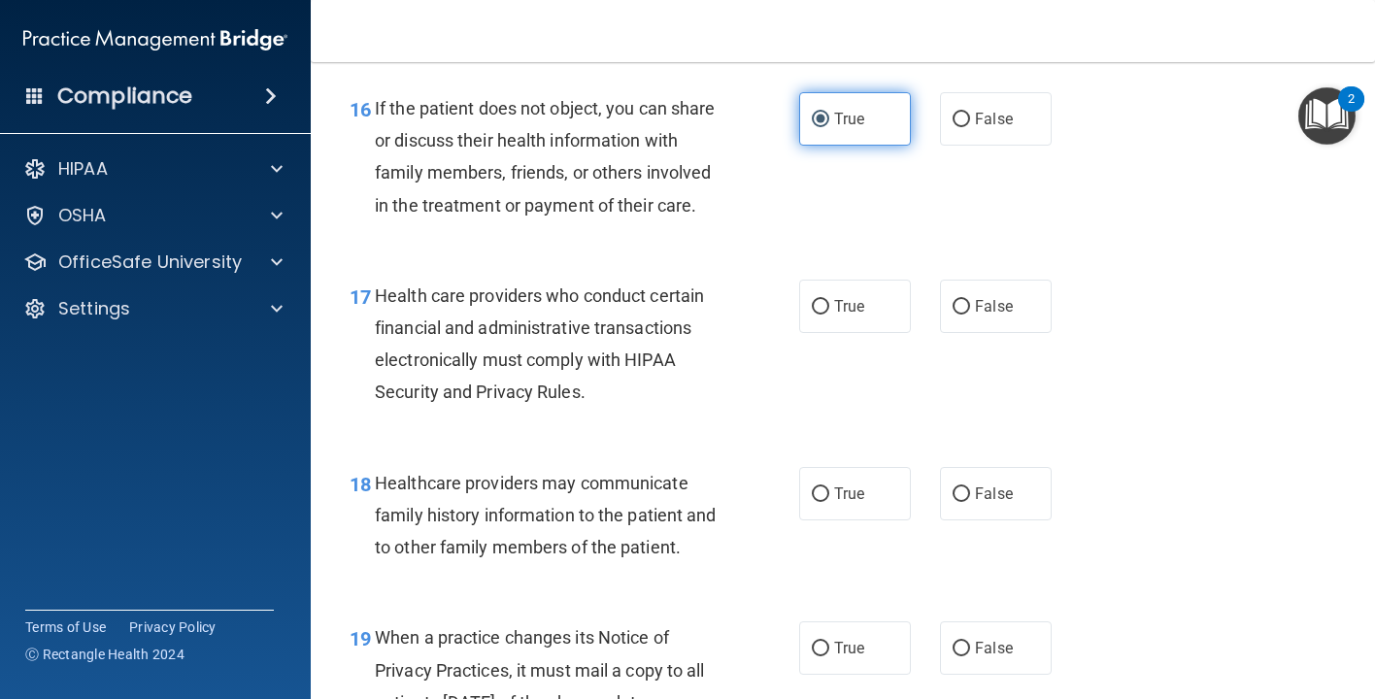
scroll to position [2936, 0]
click at [862, 304] on label "True" at bounding box center [855, 305] width 112 height 53
click at [829, 304] on input "True" at bounding box center [820, 306] width 17 height 15
radio input "true"
click at [983, 490] on label "False" at bounding box center [996, 492] width 112 height 53
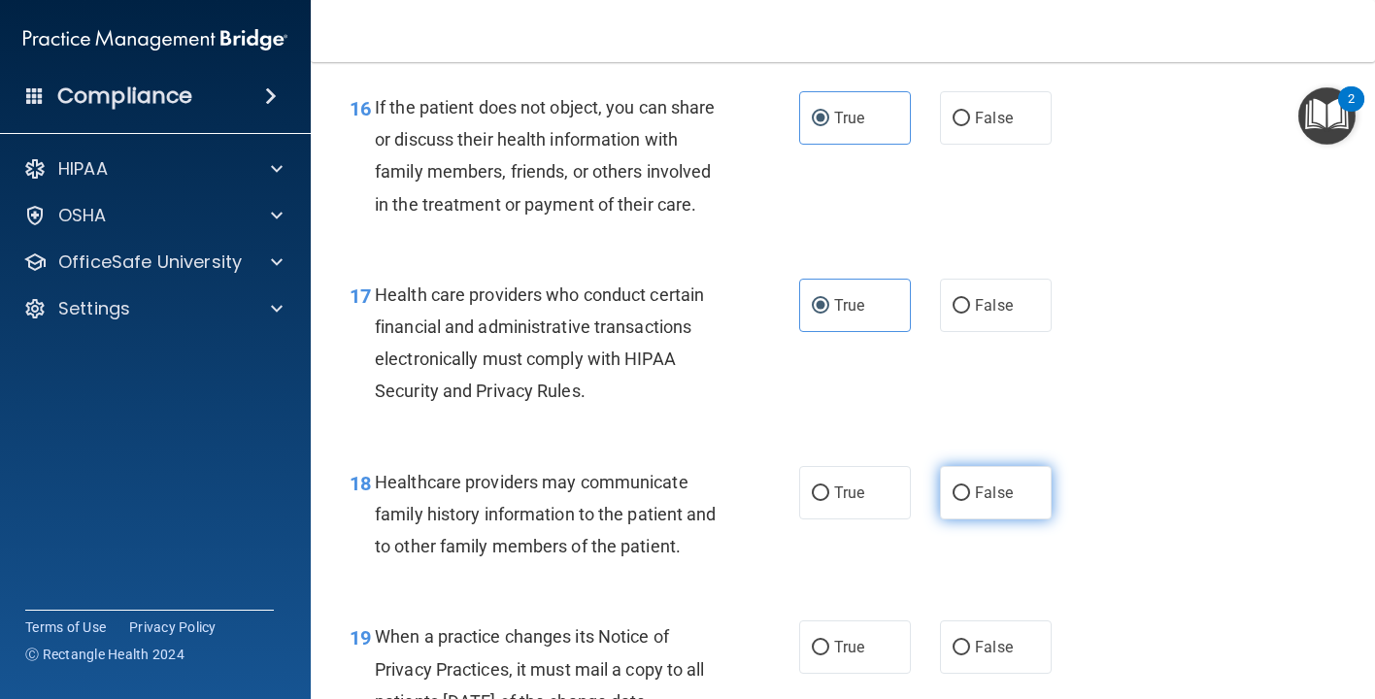
click at [970, 490] on input "False" at bounding box center [960, 493] width 17 height 15
radio input "true"
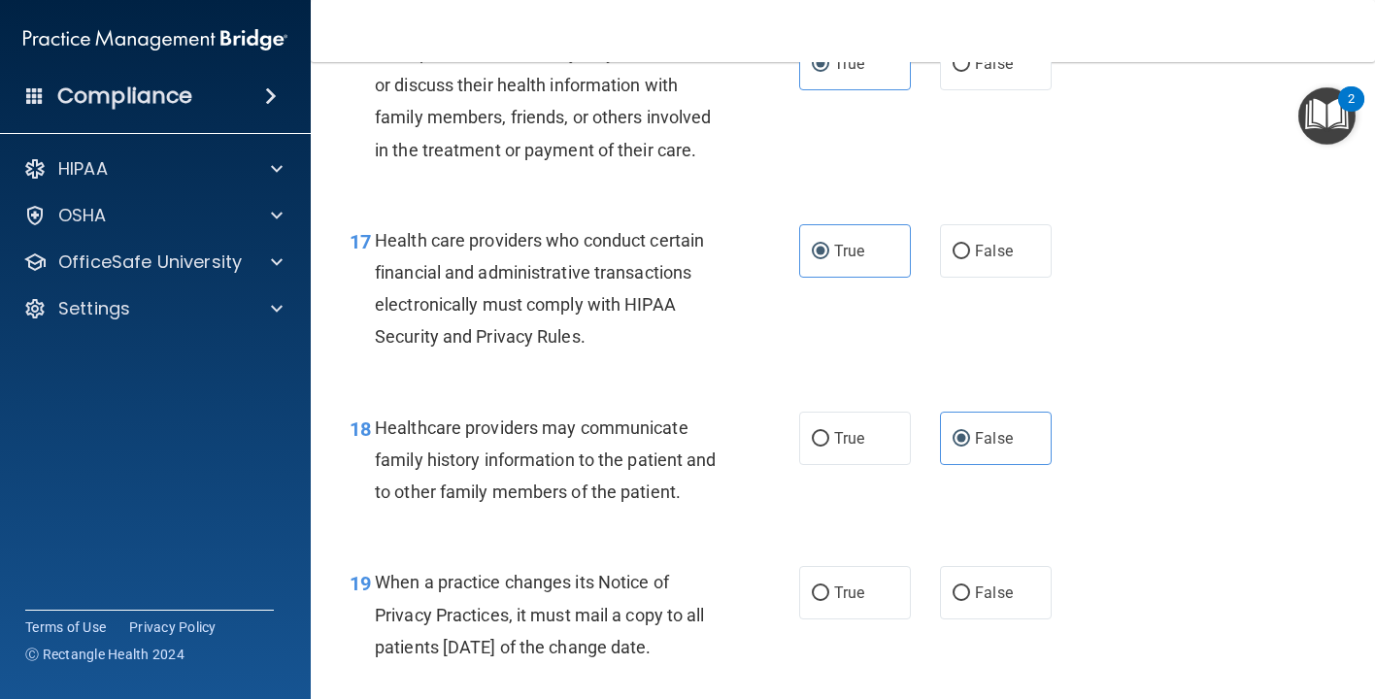
scroll to position [3096, 0]
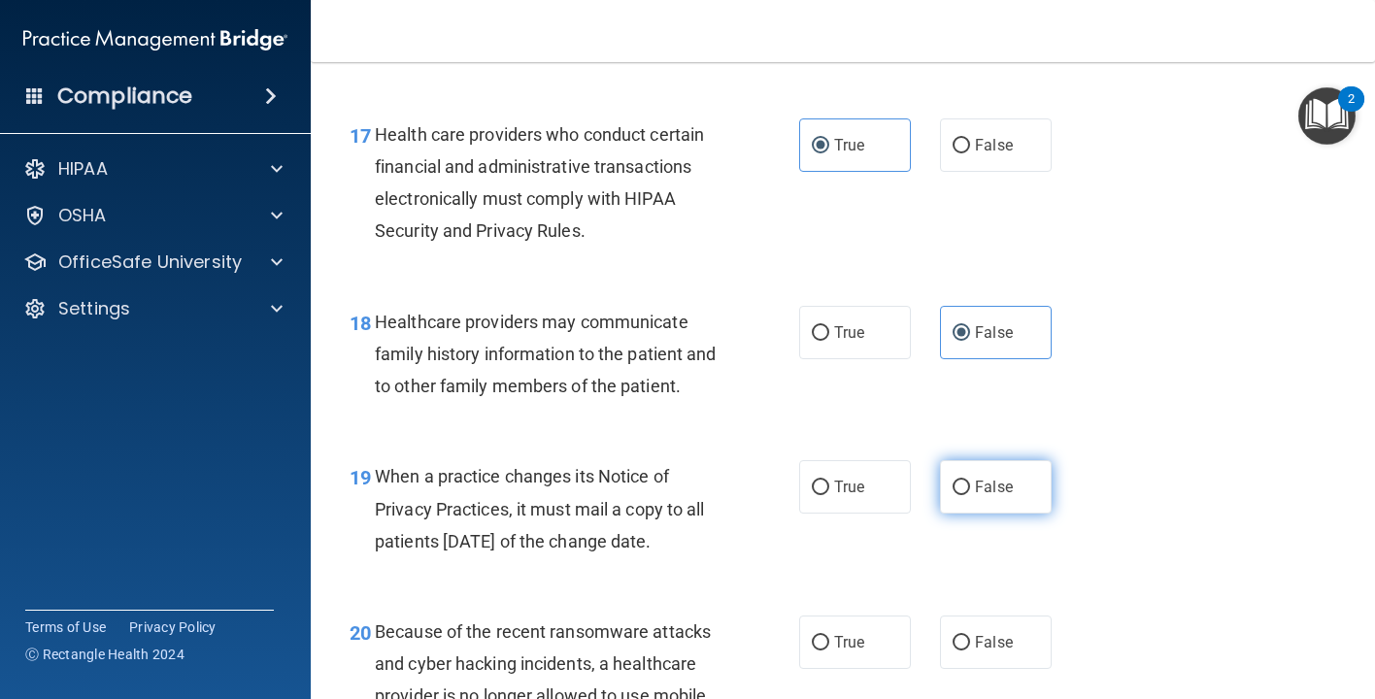
click at [985, 478] on span "False" at bounding box center [994, 487] width 38 height 18
click at [970, 481] on input "False" at bounding box center [960, 488] width 17 height 15
radio input "true"
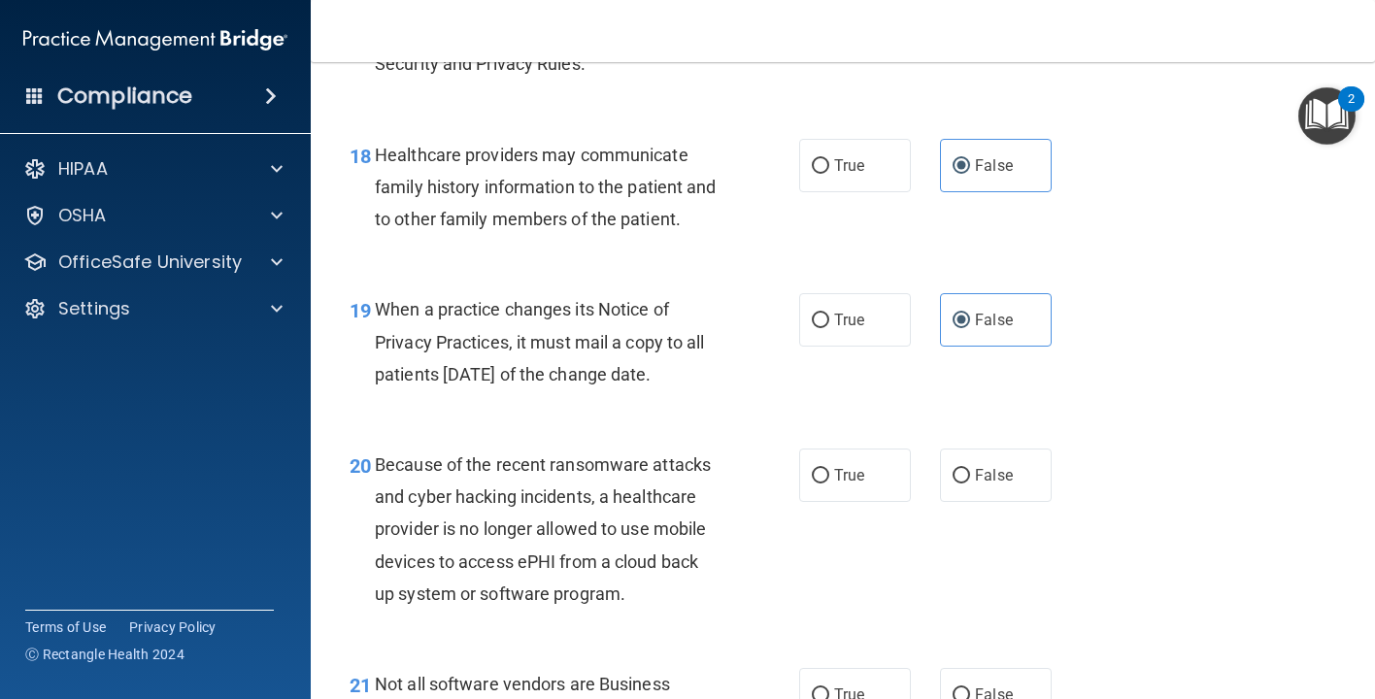
scroll to position [3271, 0]
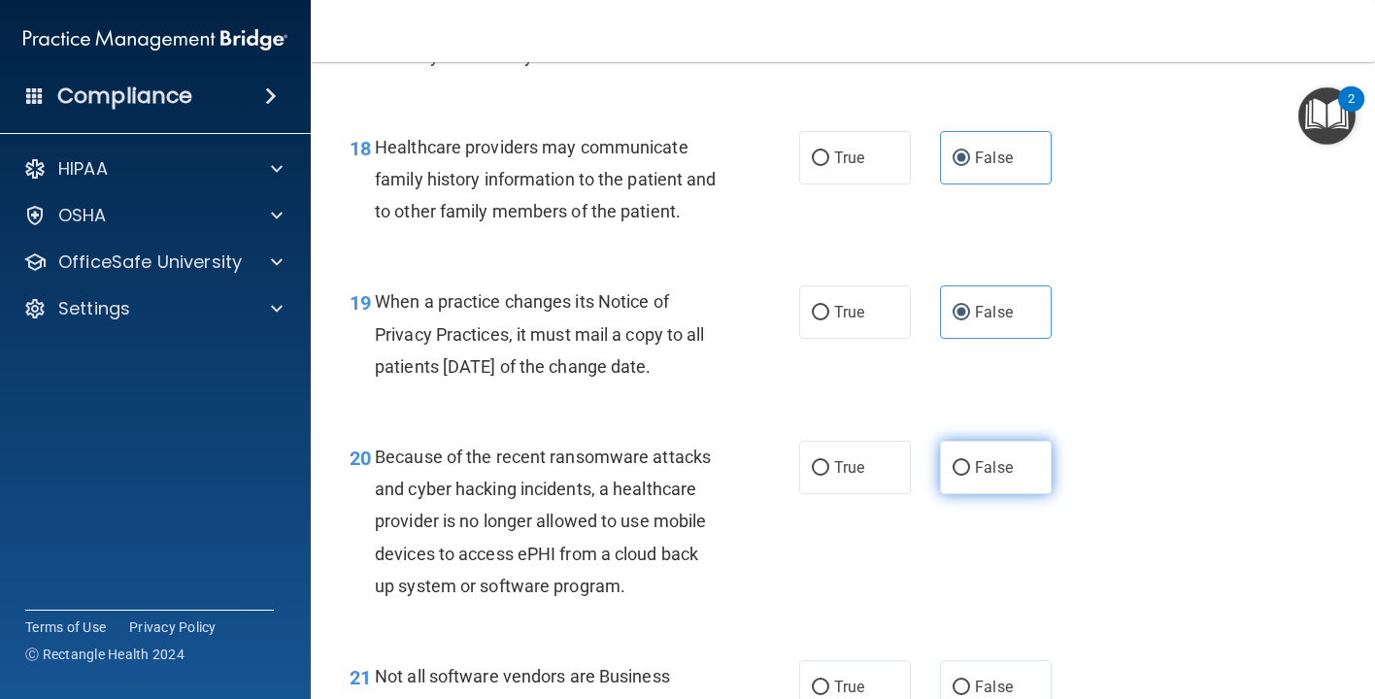
click at [1005, 466] on label "False" at bounding box center [996, 467] width 112 height 53
click at [970, 466] on input "False" at bounding box center [960, 468] width 17 height 15
radio input "true"
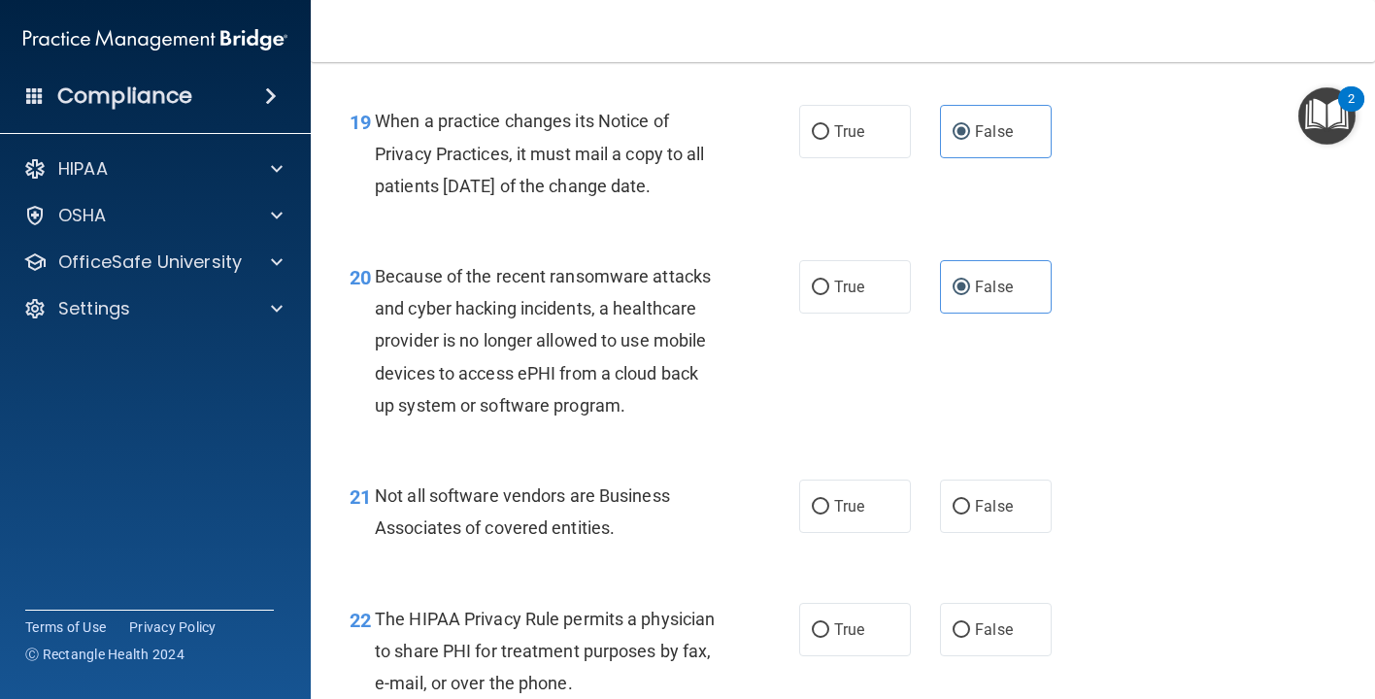
scroll to position [3531, 0]
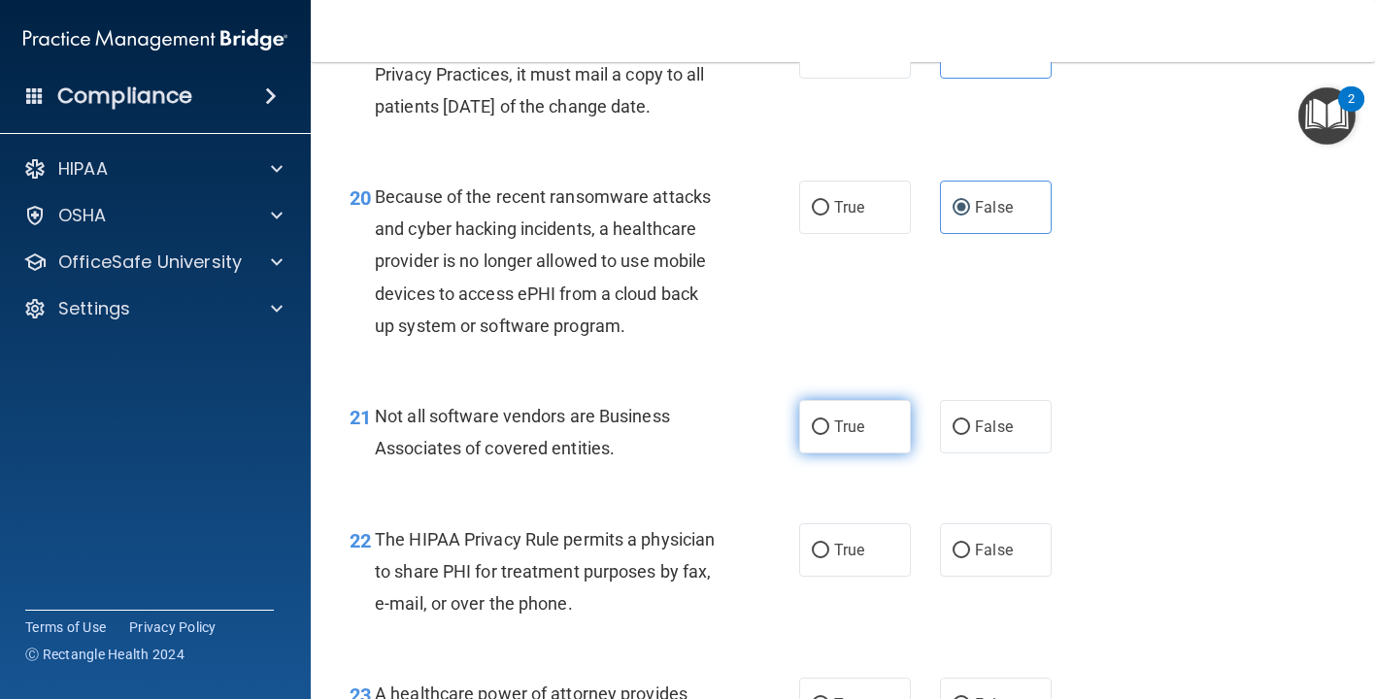
click at [856, 417] on span "True" at bounding box center [849, 426] width 30 height 18
click at [829, 420] on input "True" at bounding box center [820, 427] width 17 height 15
radio input "true"
click at [846, 541] on span "True" at bounding box center [849, 550] width 30 height 18
click at [829, 544] on input "True" at bounding box center [820, 551] width 17 height 15
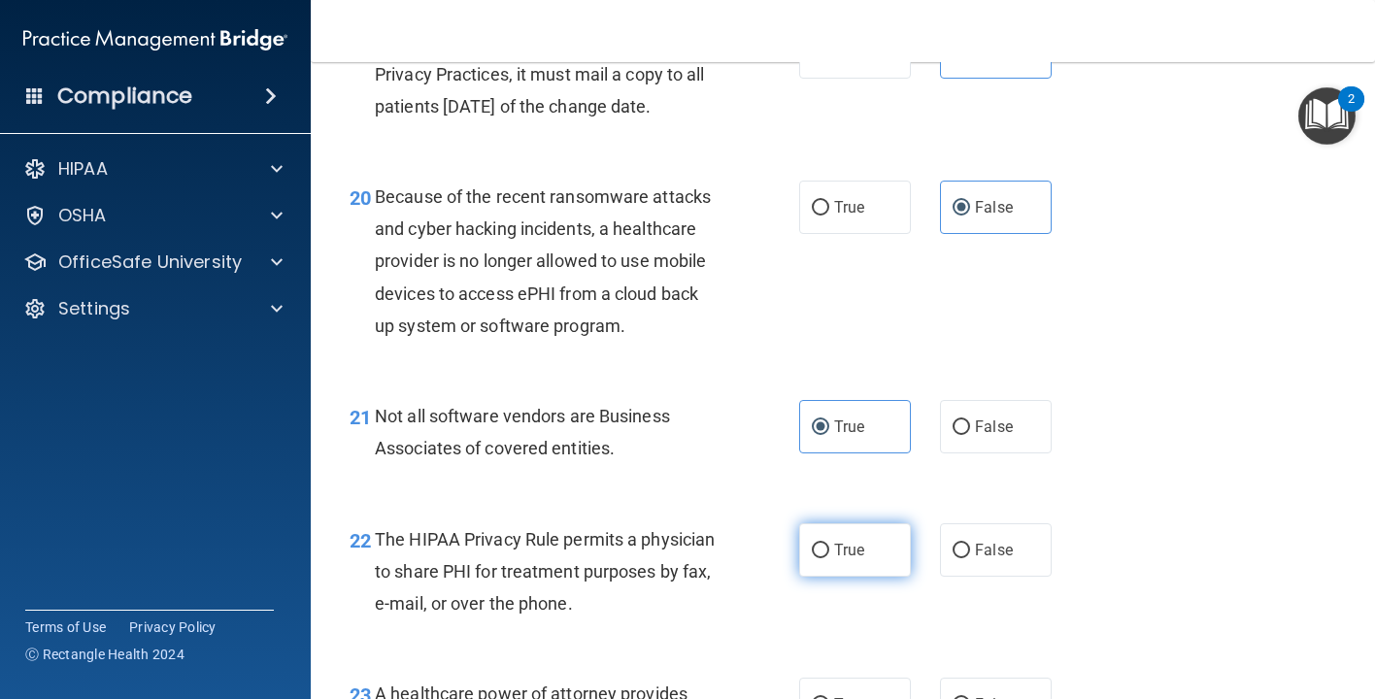
radio input "true"
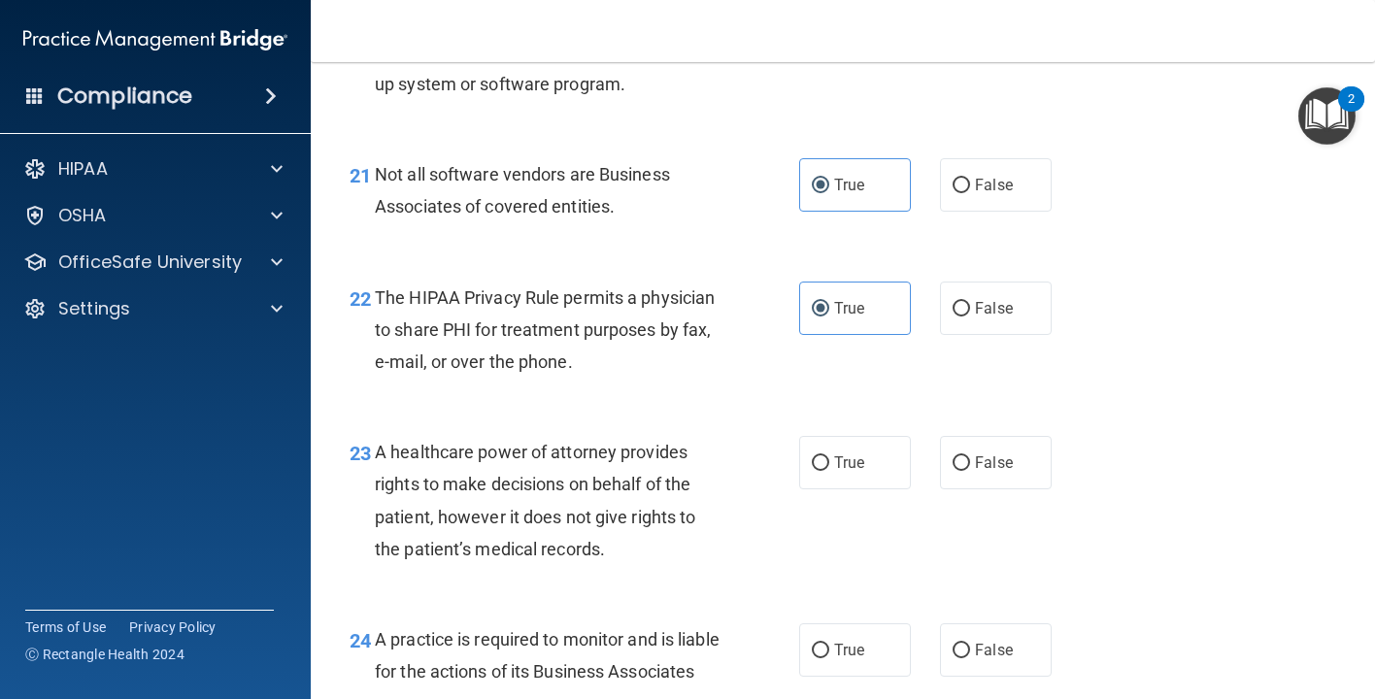
scroll to position [3794, 0]
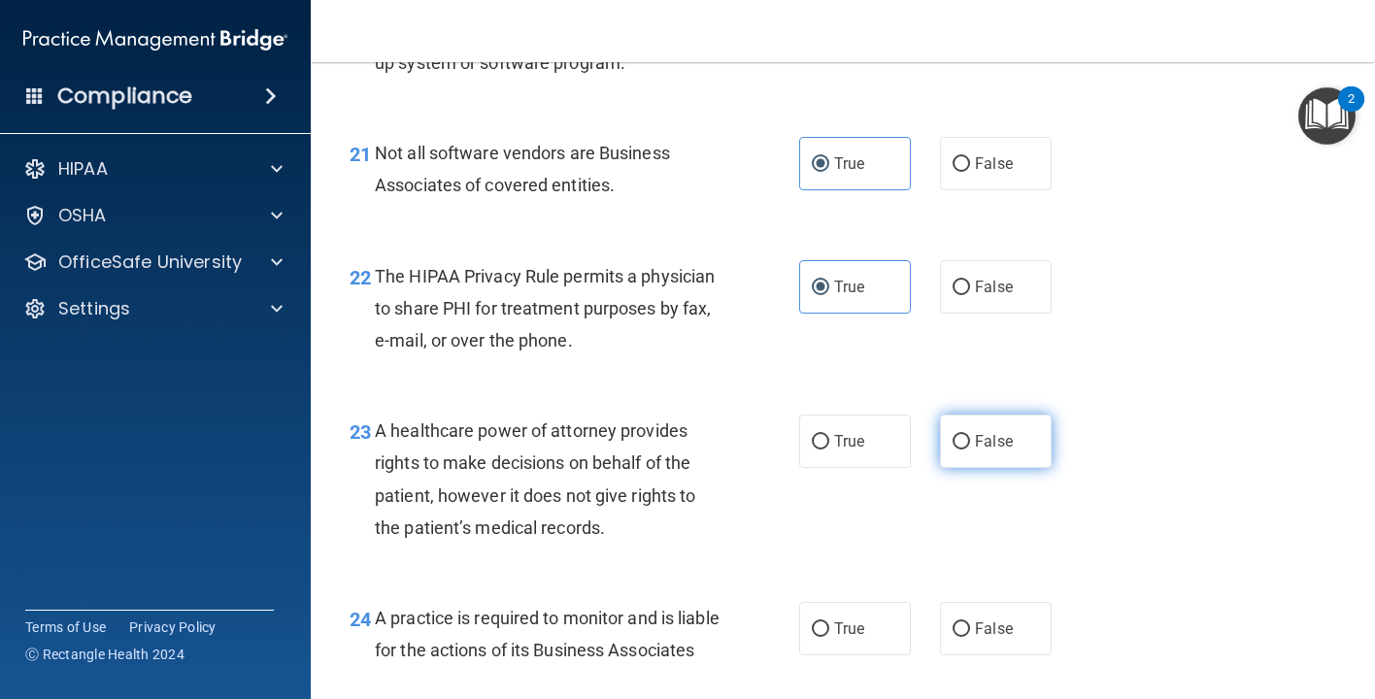
click at [1004, 433] on label "False" at bounding box center [996, 441] width 112 height 53
click at [970, 435] on input "False" at bounding box center [960, 442] width 17 height 15
radio input "true"
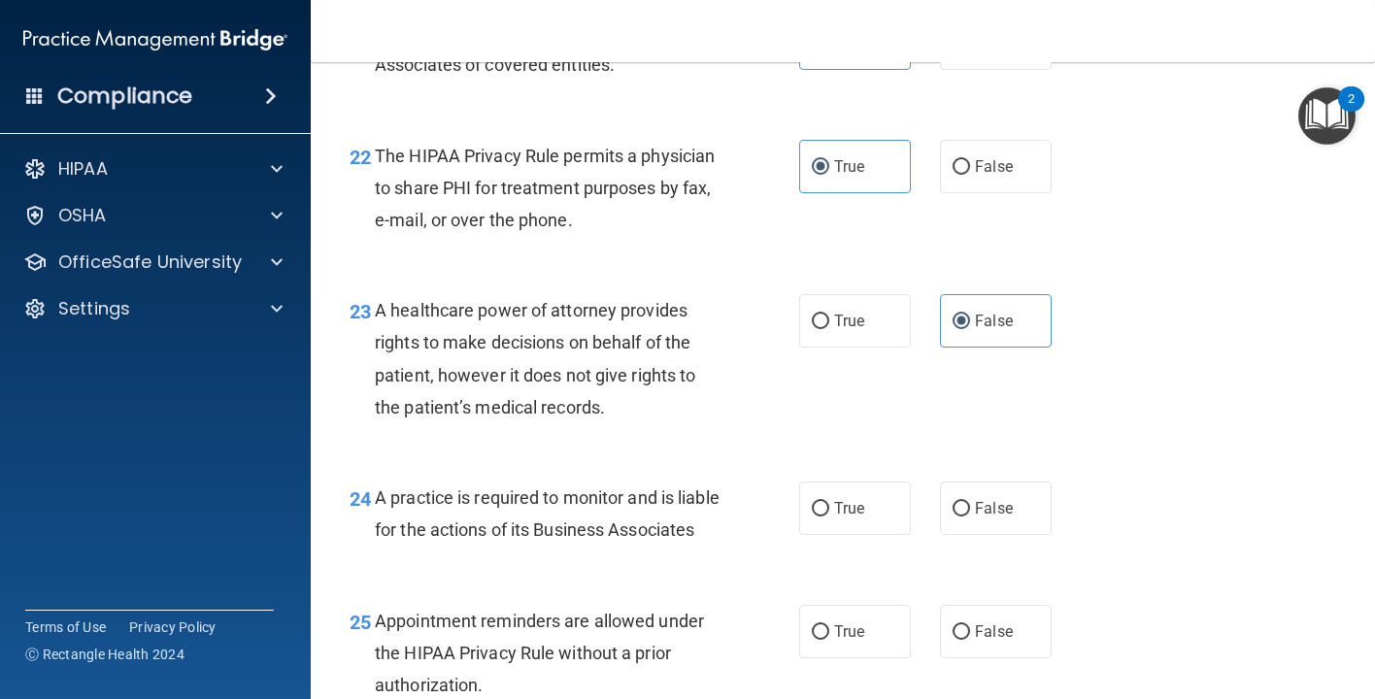
scroll to position [3925, 0]
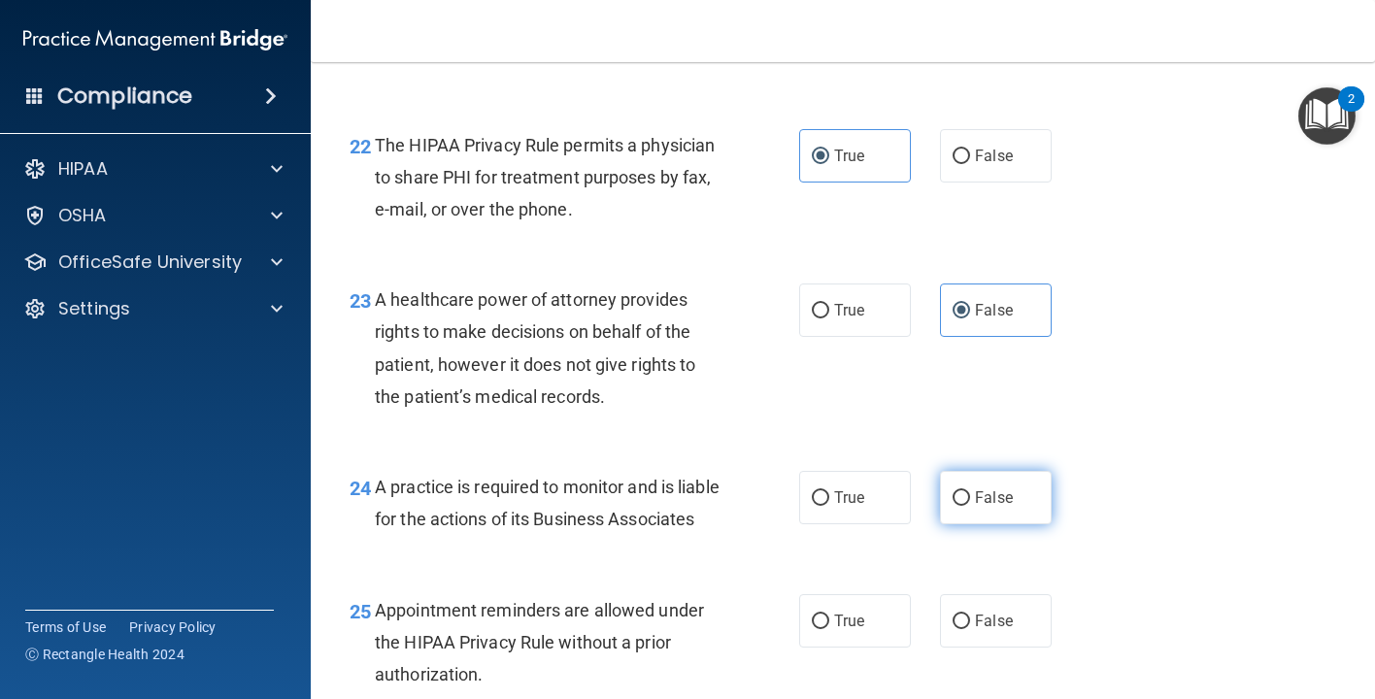
click at [997, 488] on span "False" at bounding box center [994, 497] width 38 height 18
click at [970, 491] on input "False" at bounding box center [960, 498] width 17 height 15
radio input "true"
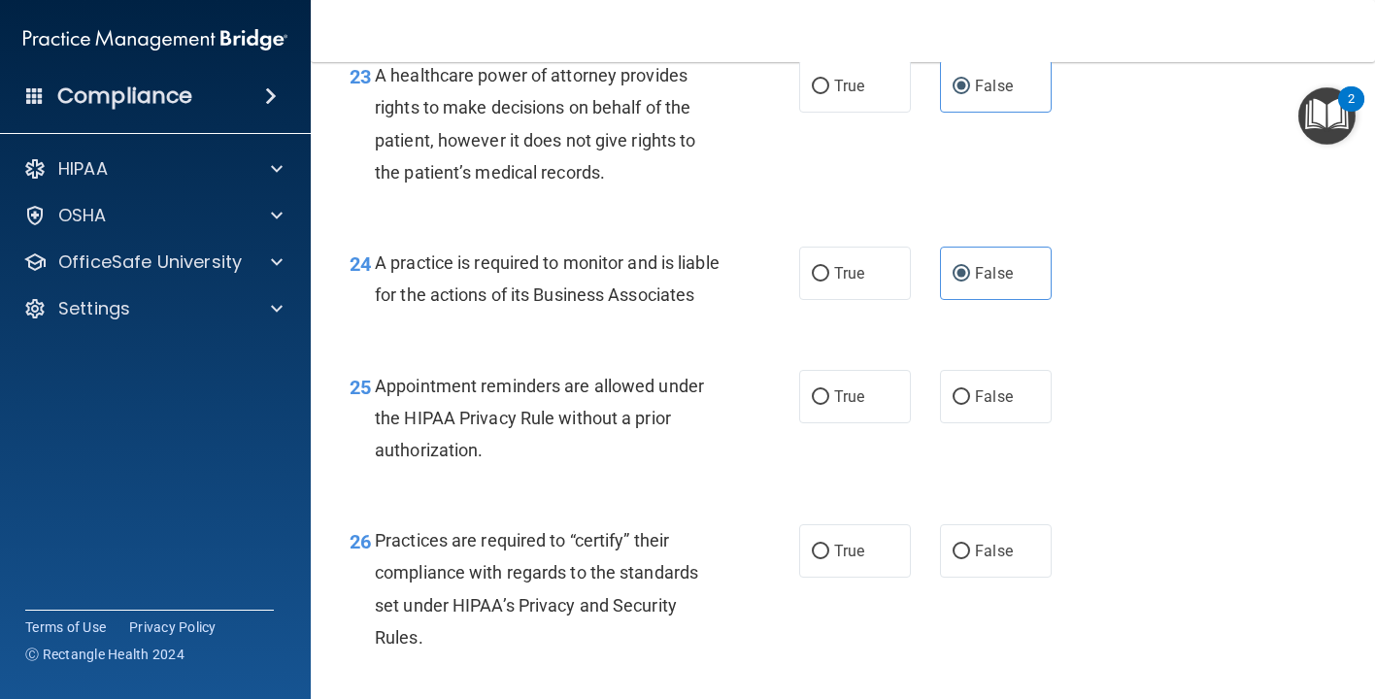
scroll to position [4185, 0]
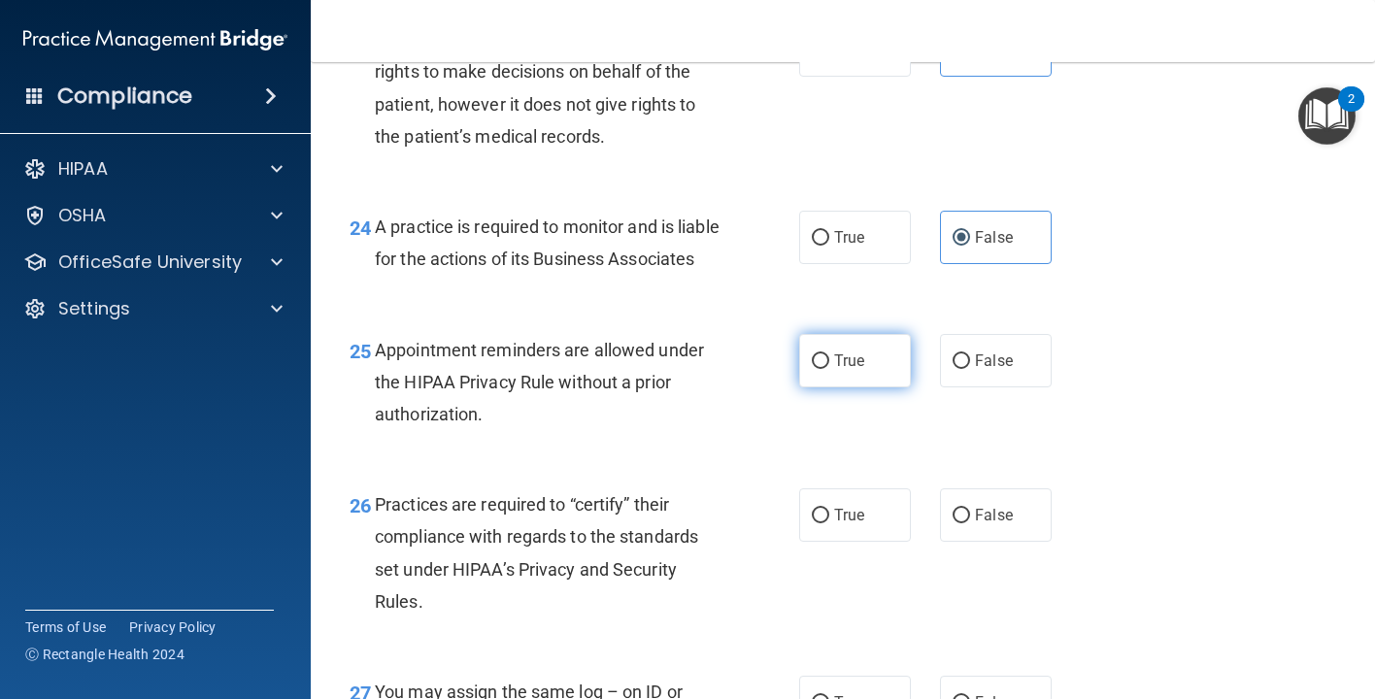
click at [857, 370] on span "True" at bounding box center [849, 360] width 30 height 18
click at [829, 369] on input "True" at bounding box center [820, 361] width 17 height 15
radio input "true"
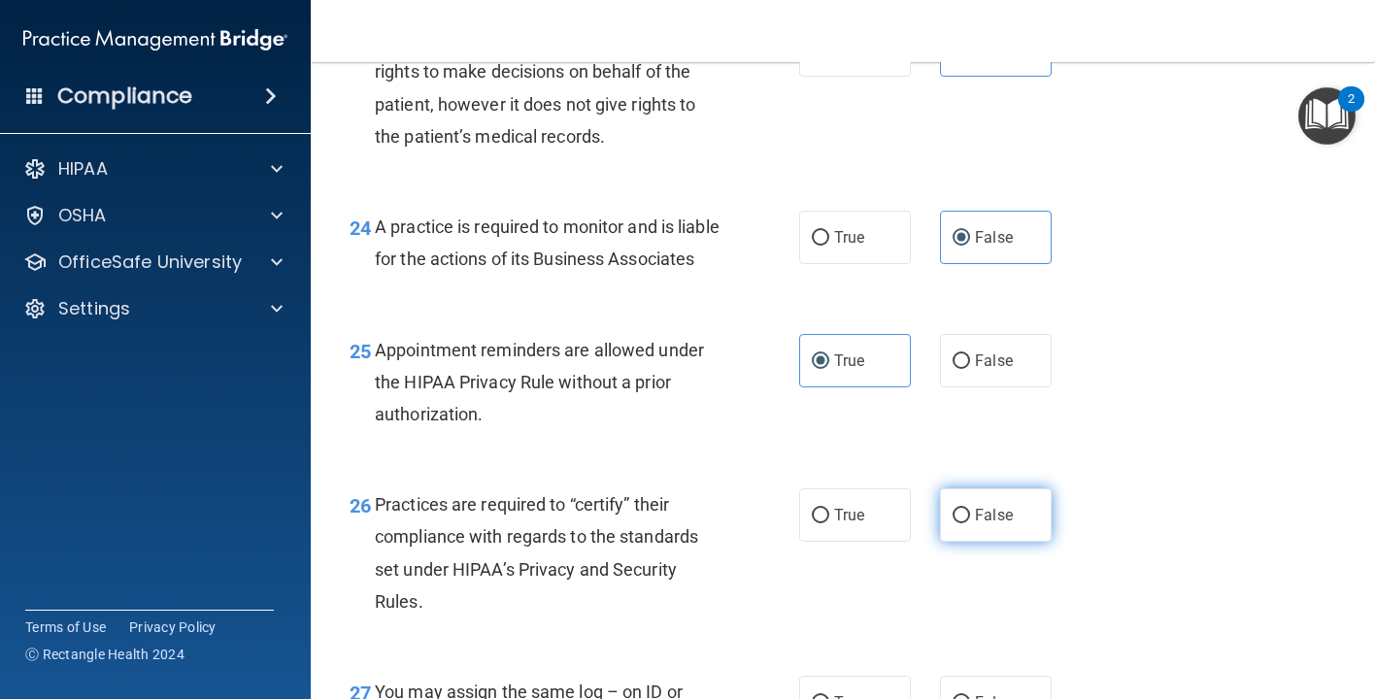
click at [991, 521] on span "False" at bounding box center [994, 515] width 38 height 18
click at [970, 521] on input "False" at bounding box center [960, 516] width 17 height 15
radio input "true"
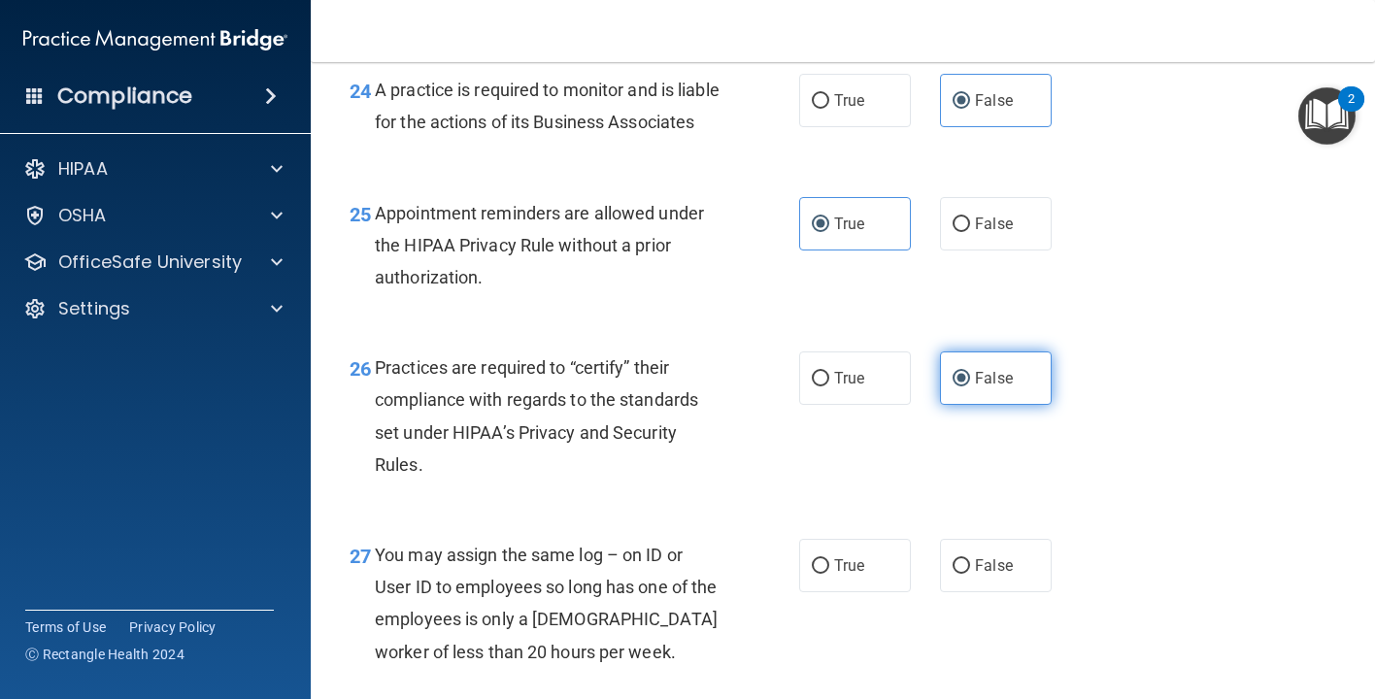
scroll to position [4407, 0]
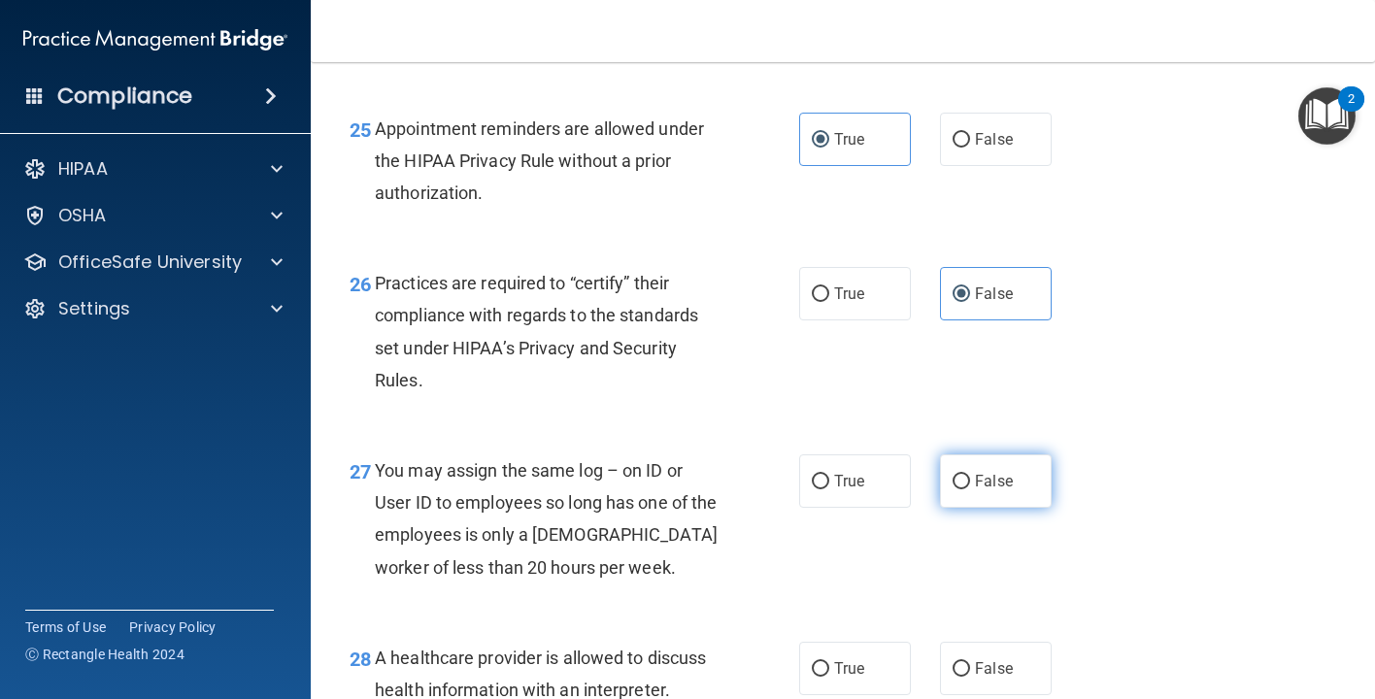
click at [995, 484] on span "False" at bounding box center [994, 481] width 38 height 18
click at [970, 484] on input "False" at bounding box center [960, 482] width 17 height 15
radio input "true"
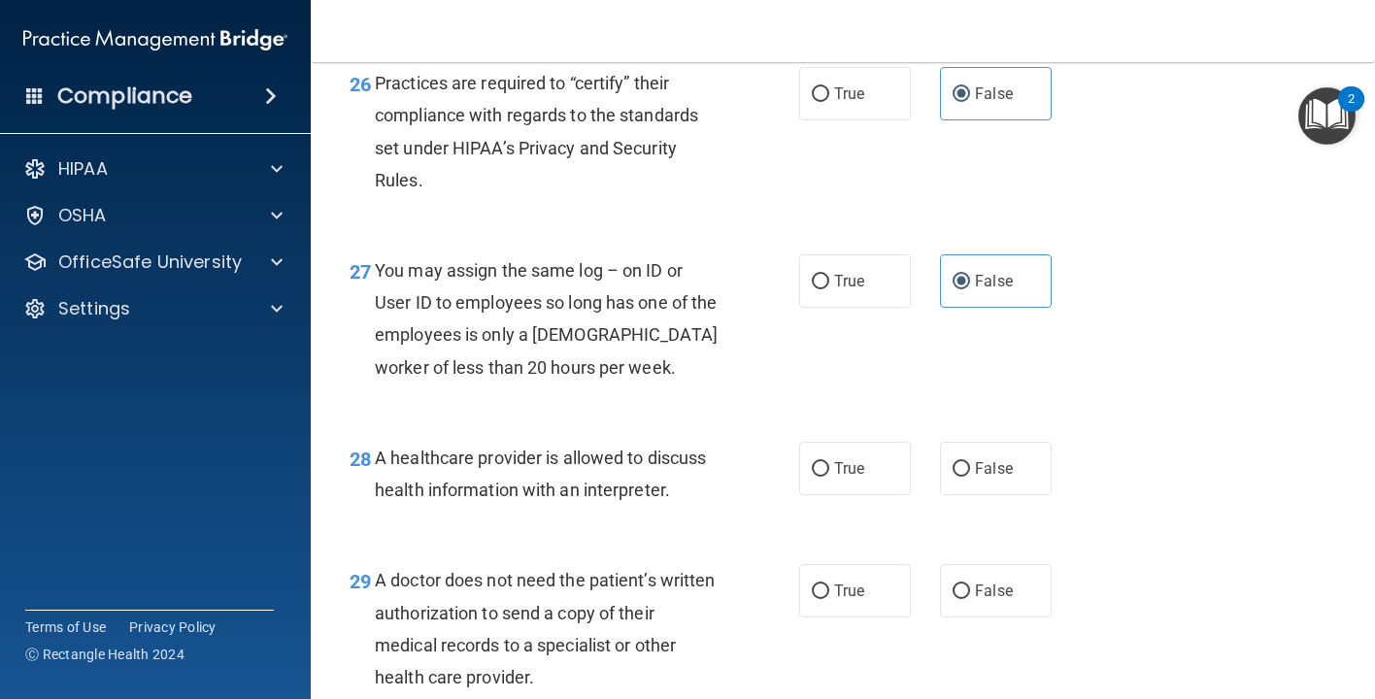
scroll to position [4610, 0]
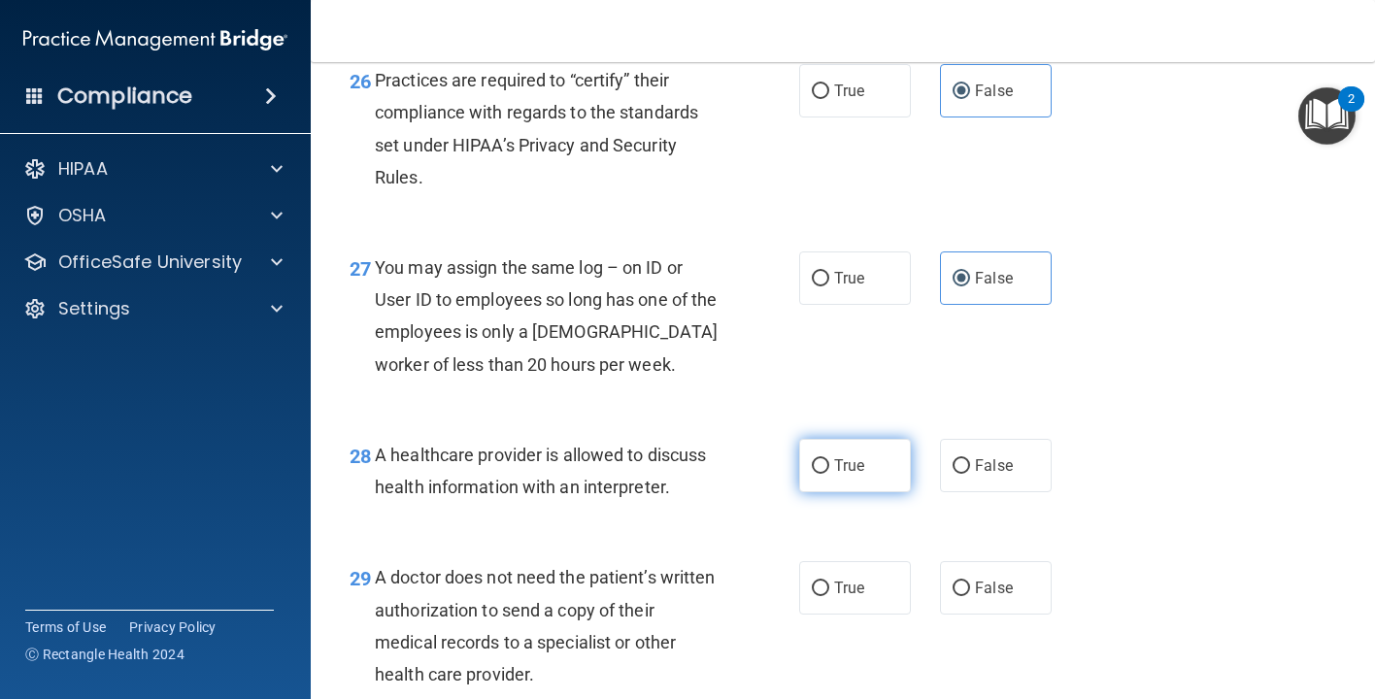
click at [874, 456] on label "True" at bounding box center [855, 465] width 112 height 53
click at [829, 459] on input "True" at bounding box center [820, 466] width 17 height 15
radio input "true"
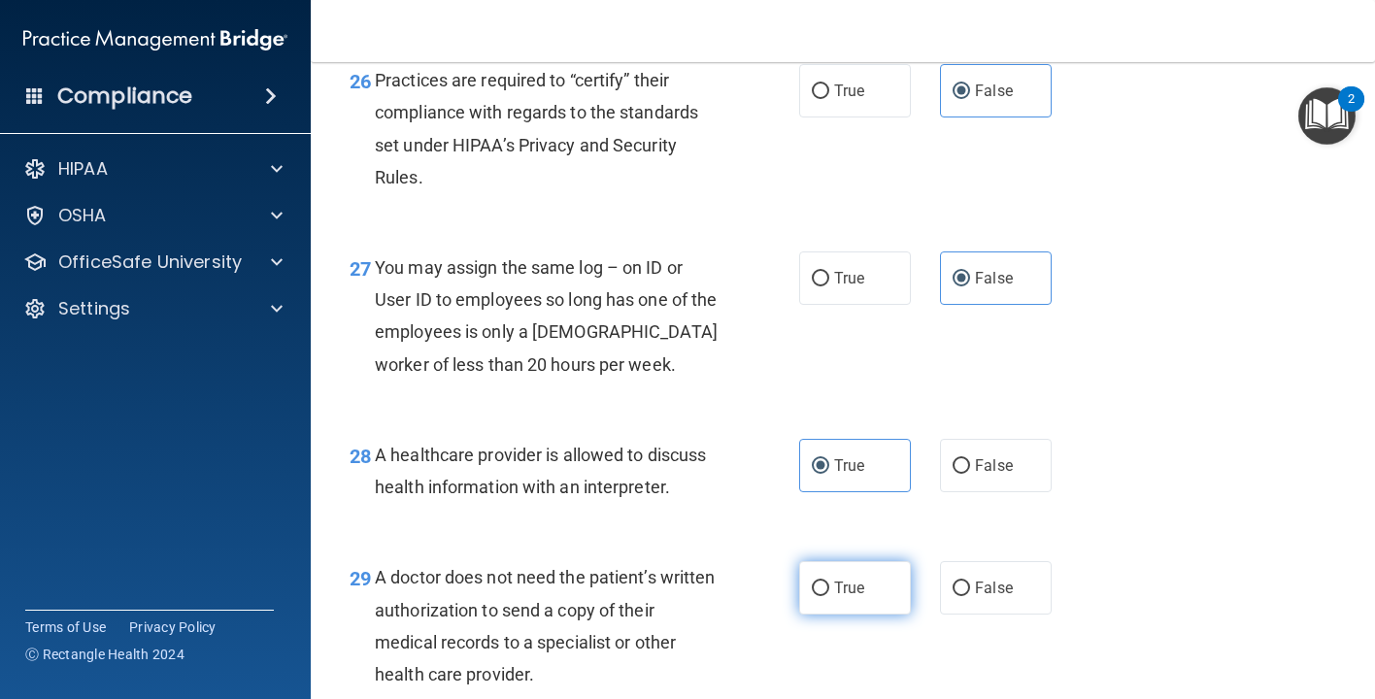
click at [876, 580] on label "True" at bounding box center [855, 587] width 112 height 53
click at [829, 582] on input "True" at bounding box center [820, 589] width 17 height 15
radio input "true"
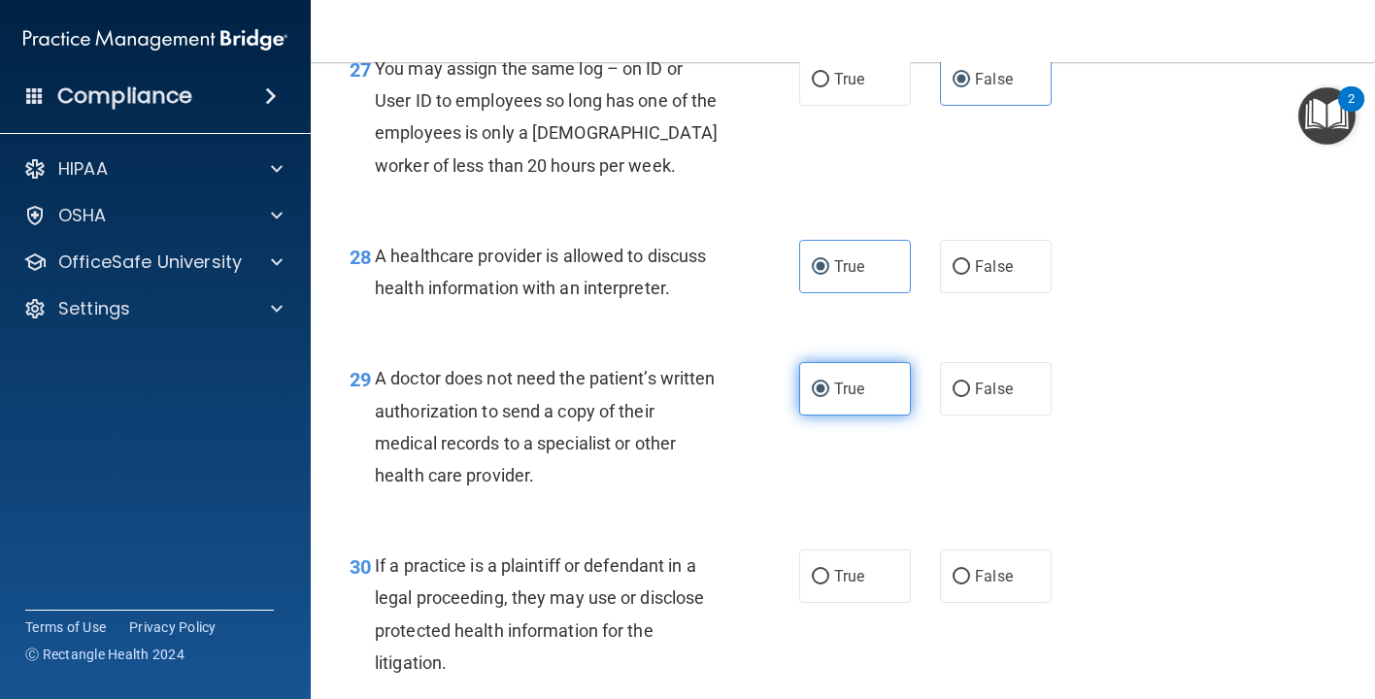
scroll to position [4831, 0]
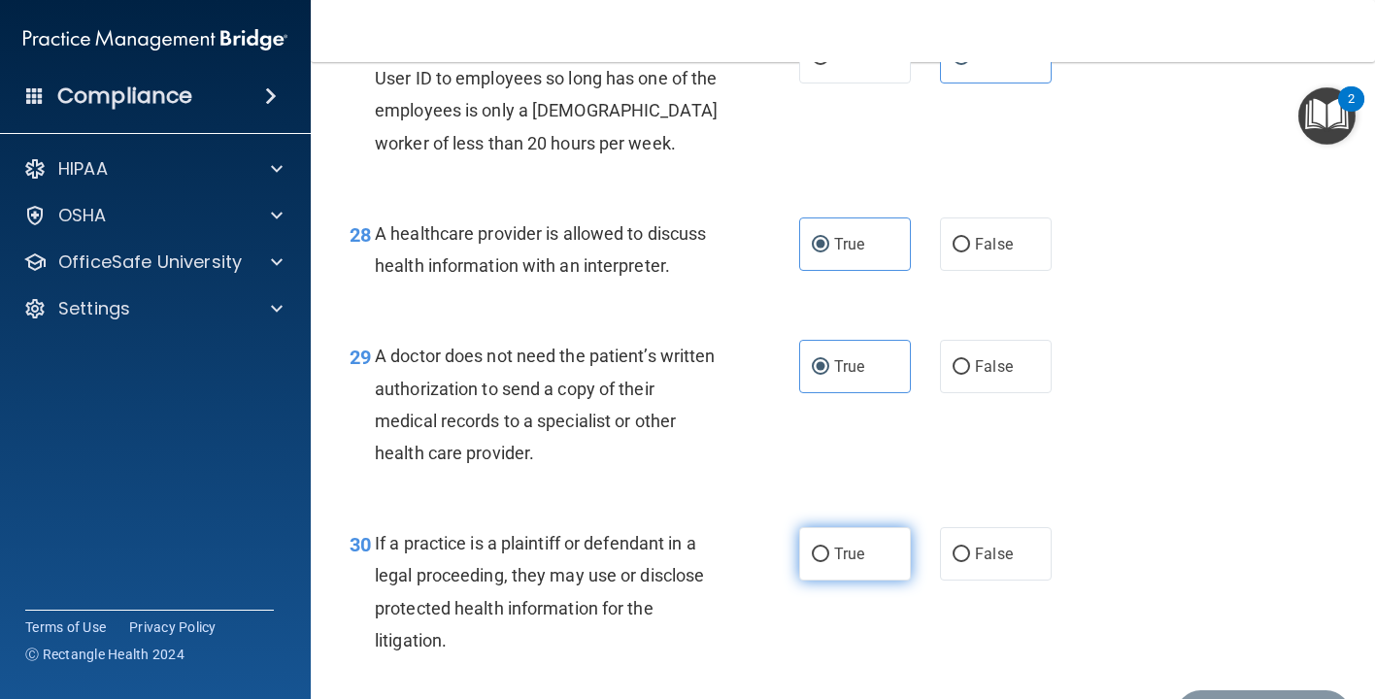
click at [872, 565] on label "True" at bounding box center [855, 553] width 112 height 53
click at [829, 562] on input "True" at bounding box center [820, 555] width 17 height 15
radio input "true"
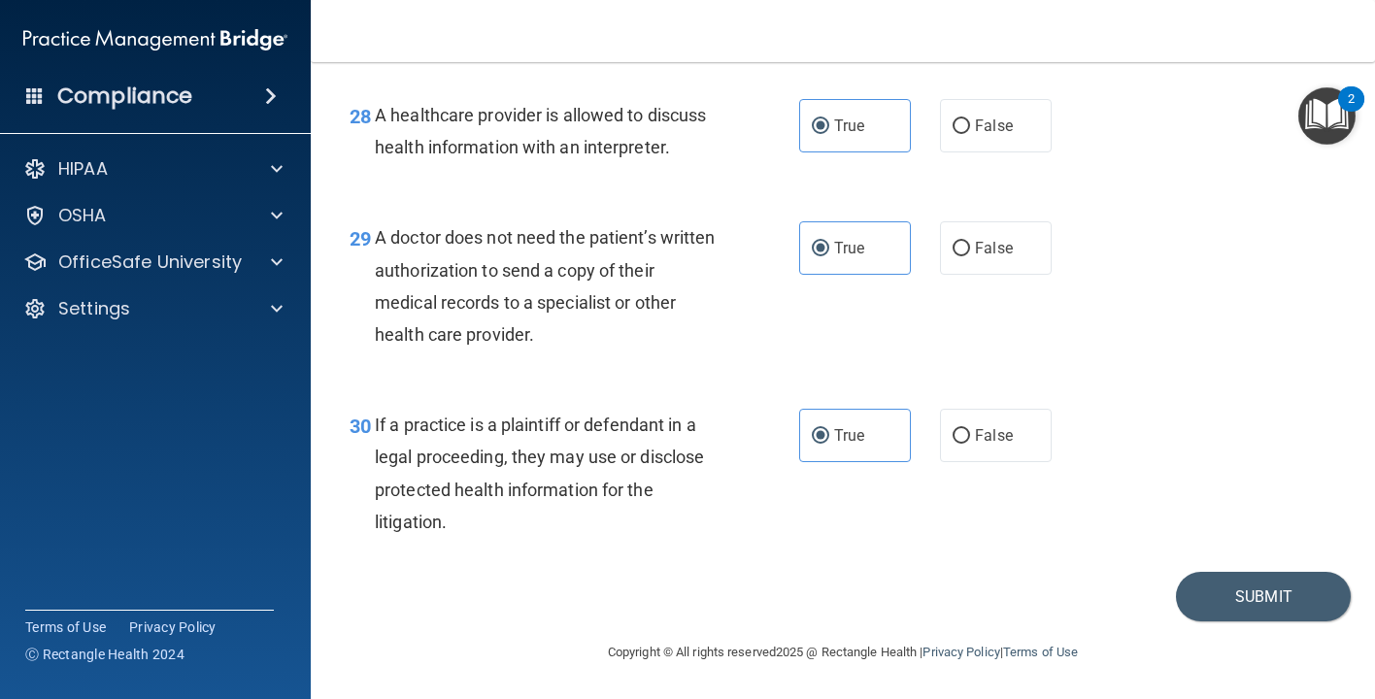
scroll to position [4956, 0]
click at [1242, 603] on button "Submit" at bounding box center [1263, 597] width 175 height 50
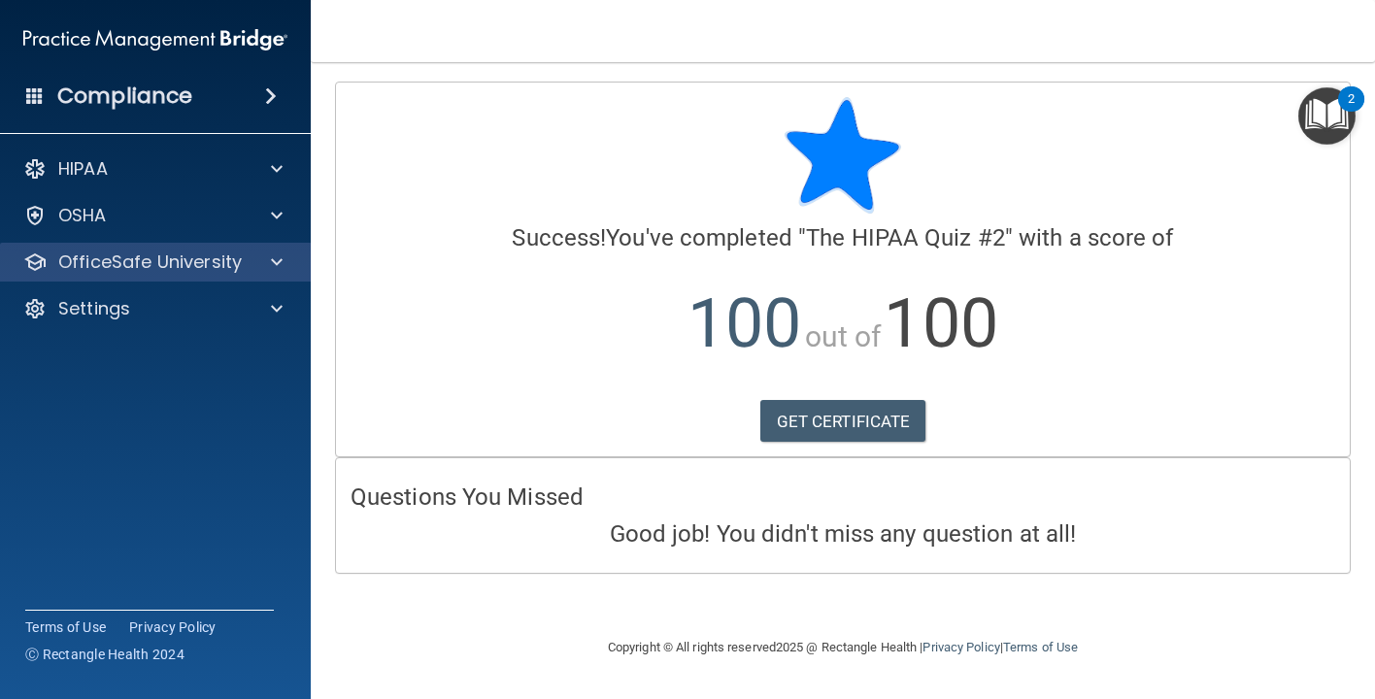
click at [207, 255] on p "OfficeSafe University" at bounding box center [149, 261] width 183 height 23
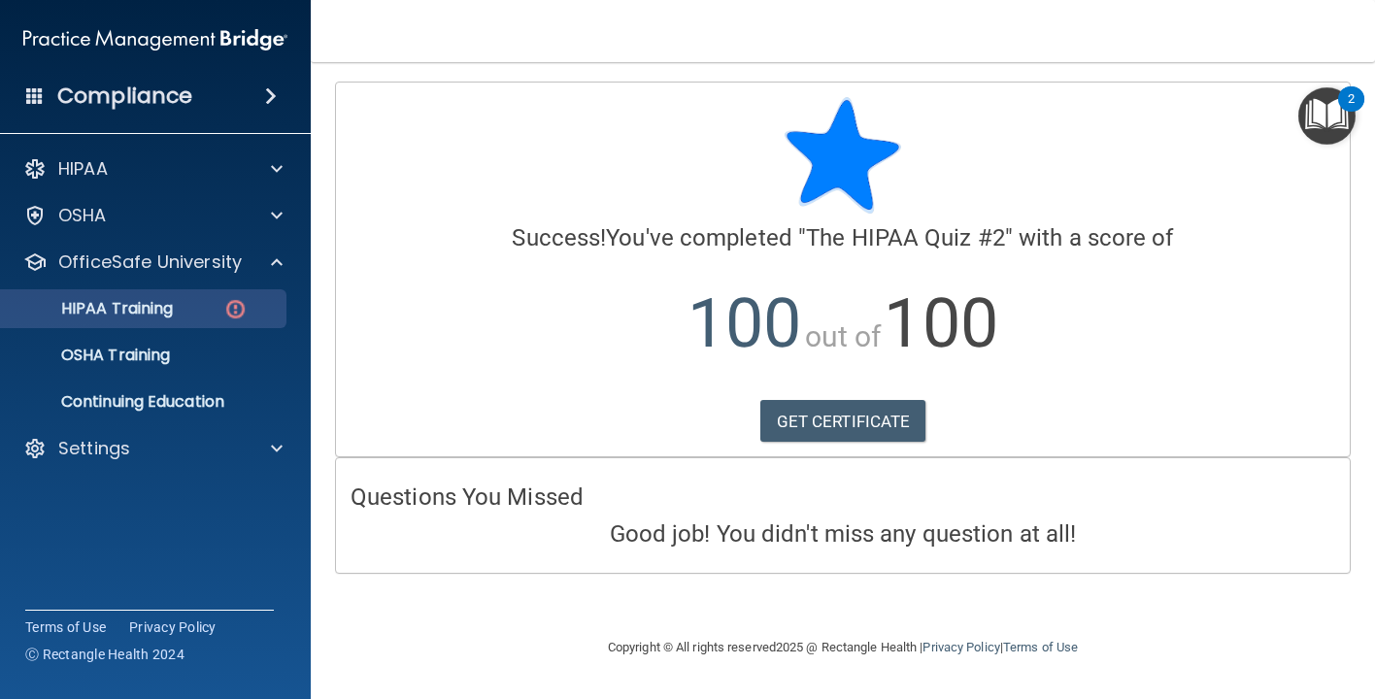
click at [200, 307] on div "HIPAA Training" at bounding box center [145, 308] width 265 height 19
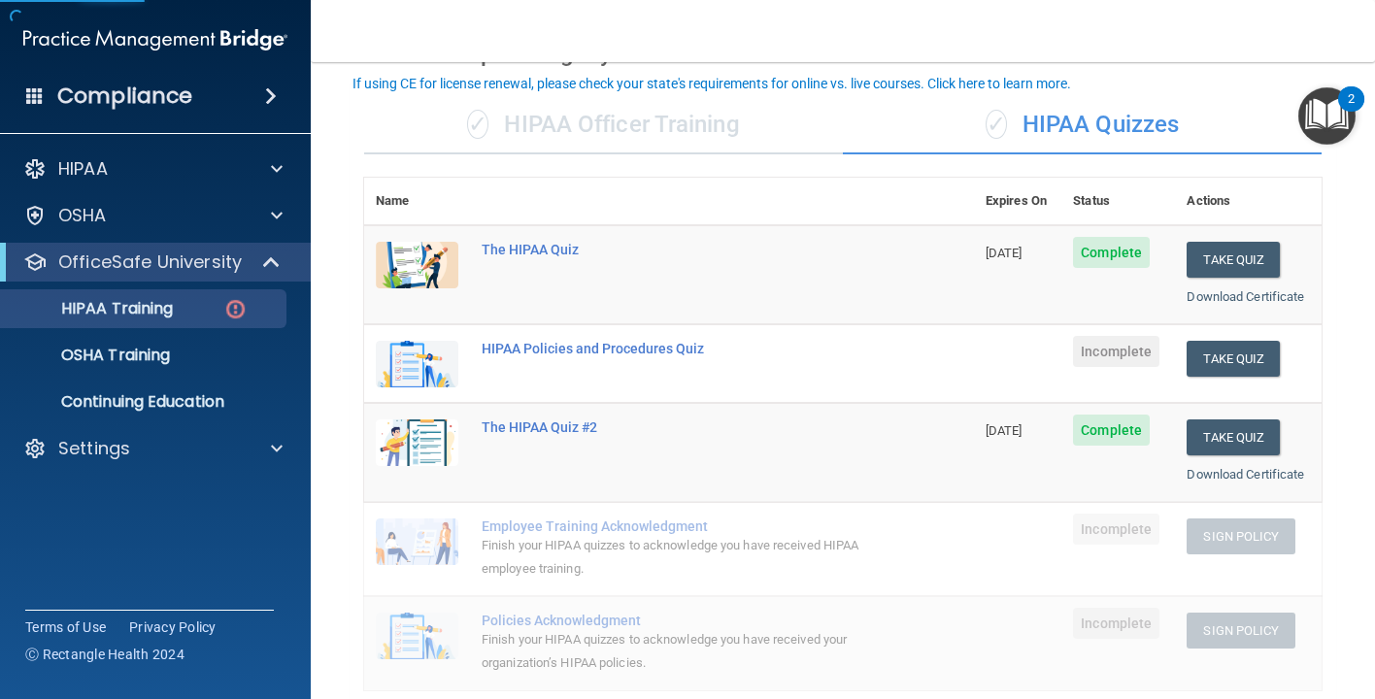
scroll to position [132, 0]
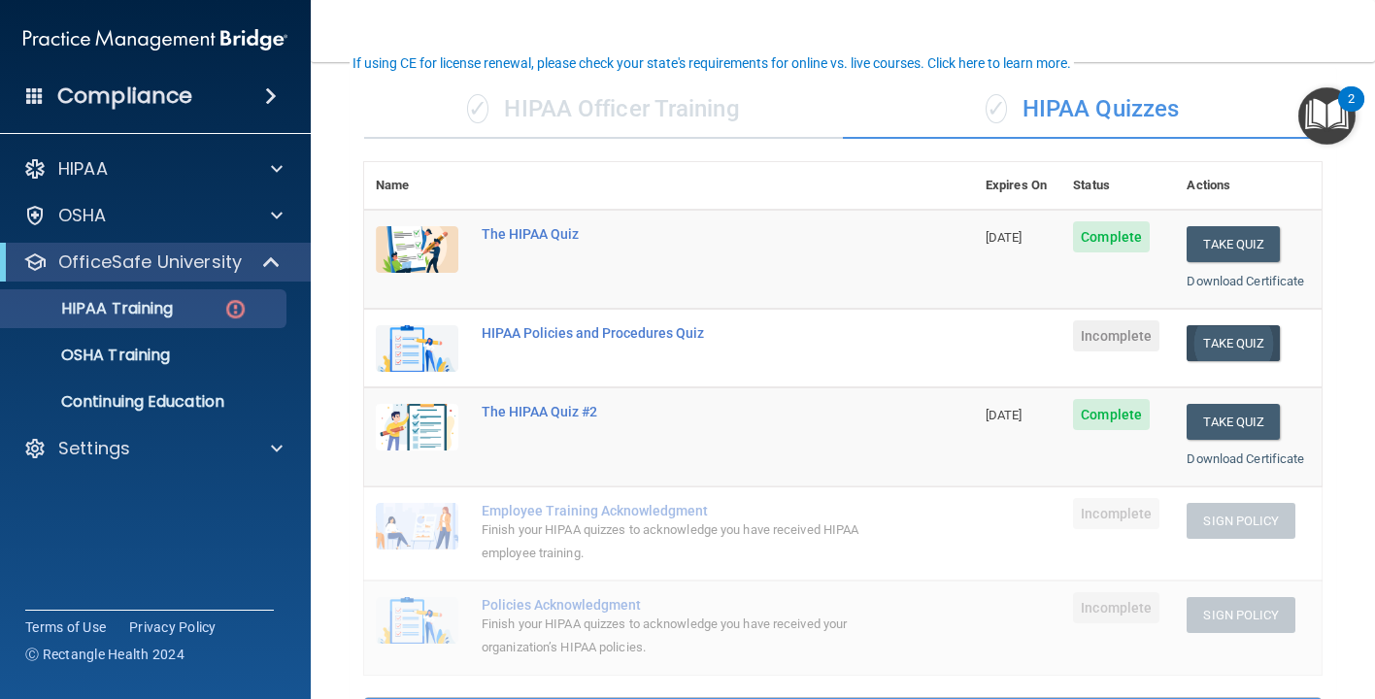
click at [1235, 340] on button "Take Quiz" at bounding box center [1232, 343] width 93 height 36
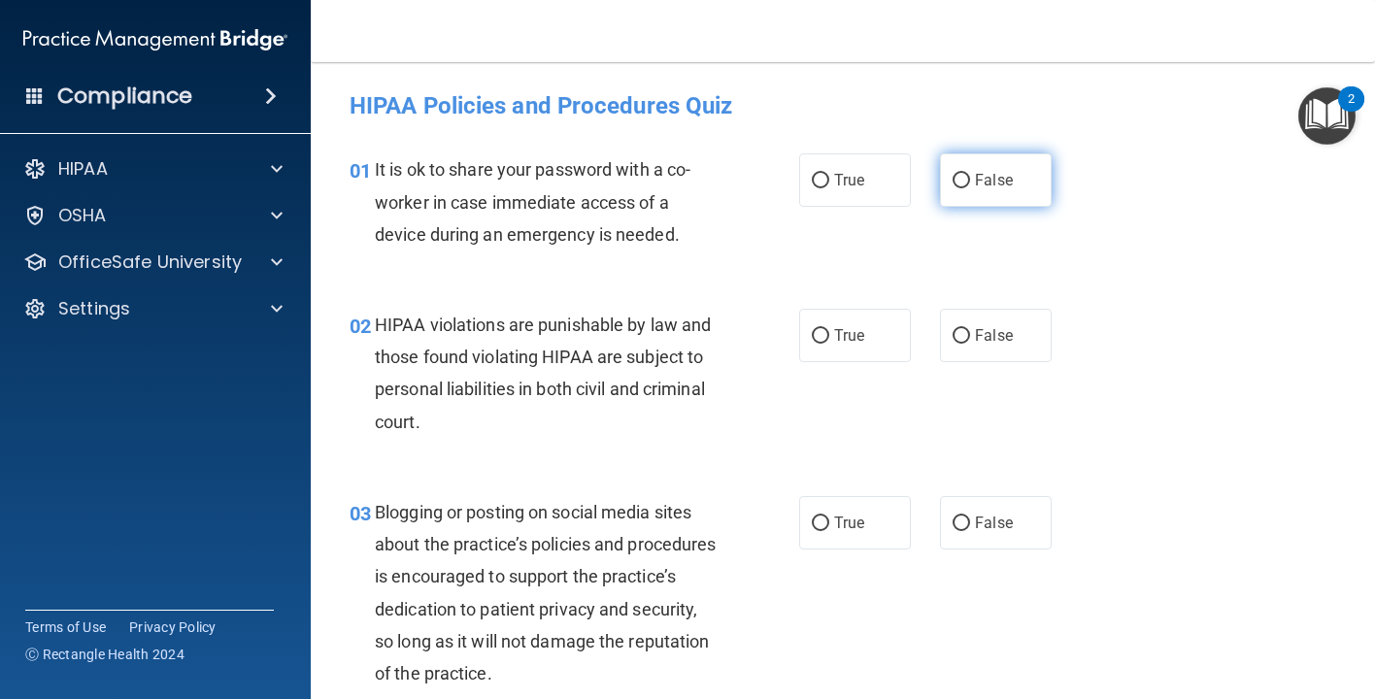
click at [985, 183] on span "False" at bounding box center [994, 180] width 38 height 18
click at [970, 183] on input "False" at bounding box center [960, 181] width 17 height 15
radio input "true"
click at [950, 522] on label "False" at bounding box center [996, 522] width 112 height 53
click at [952, 522] on input "False" at bounding box center [960, 523] width 17 height 15
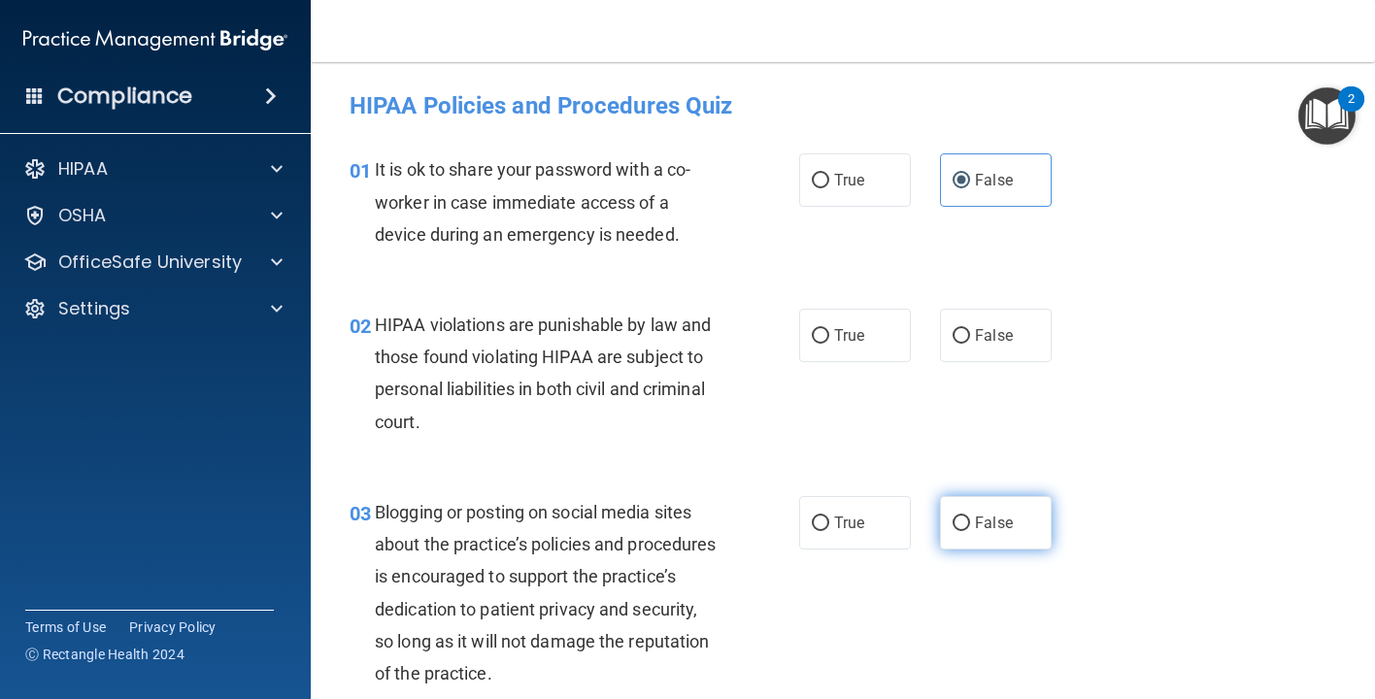
radio input "true"
click at [818, 318] on label "True" at bounding box center [855, 335] width 112 height 53
click at [818, 329] on input "True" at bounding box center [820, 336] width 17 height 15
radio input "true"
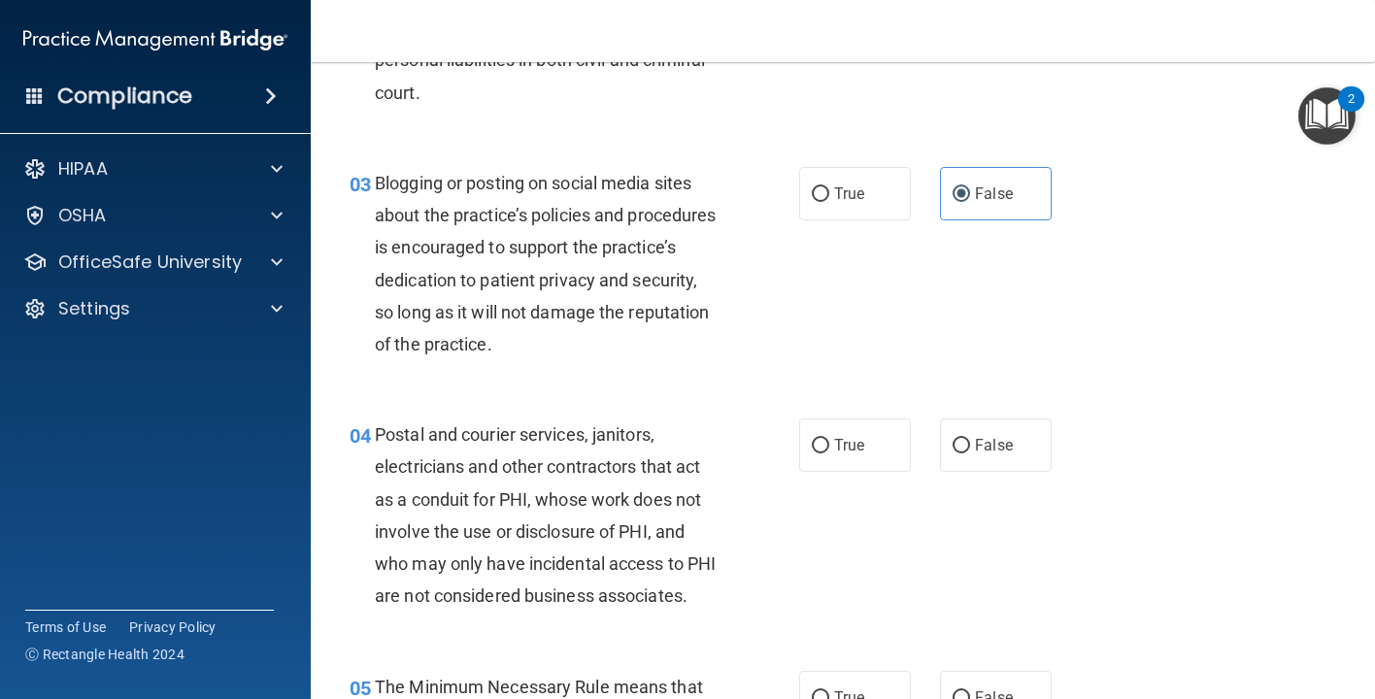
scroll to position [342, 0]
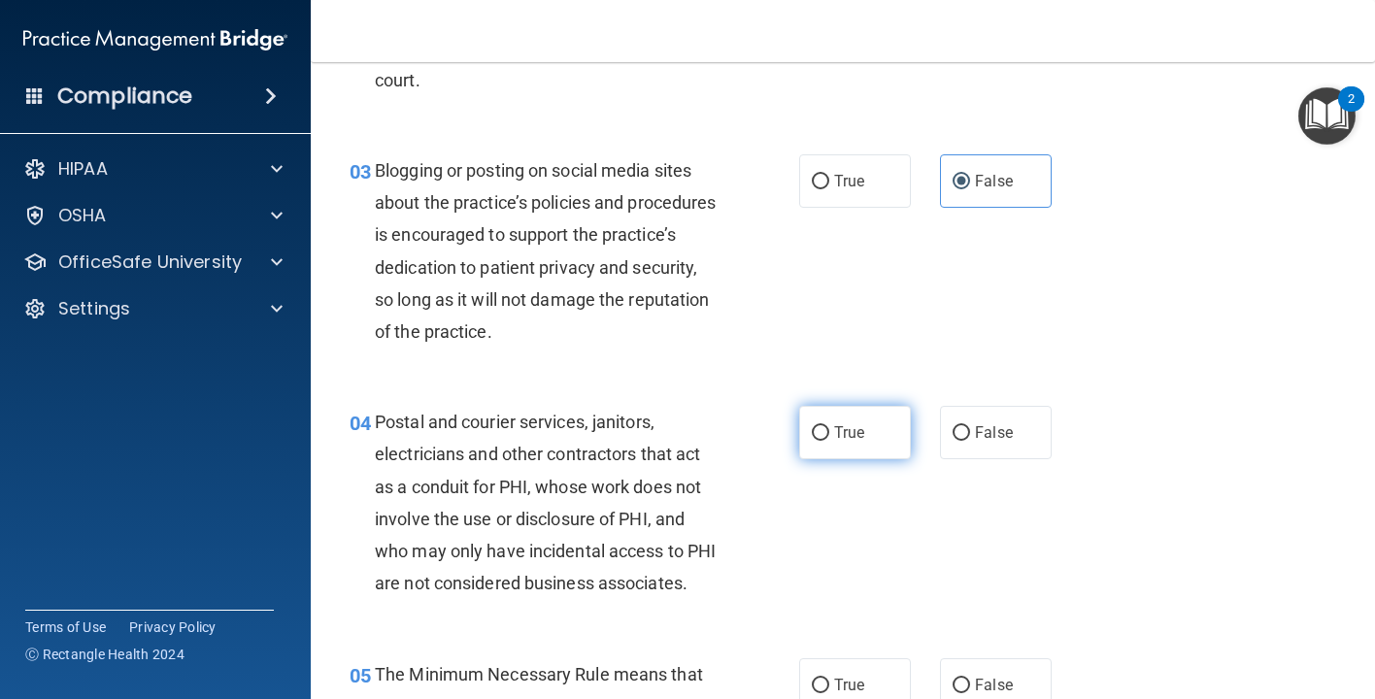
click at [858, 442] on label "True" at bounding box center [855, 432] width 112 height 53
click at [829, 441] on input "True" at bounding box center [820, 433] width 17 height 15
radio input "true"
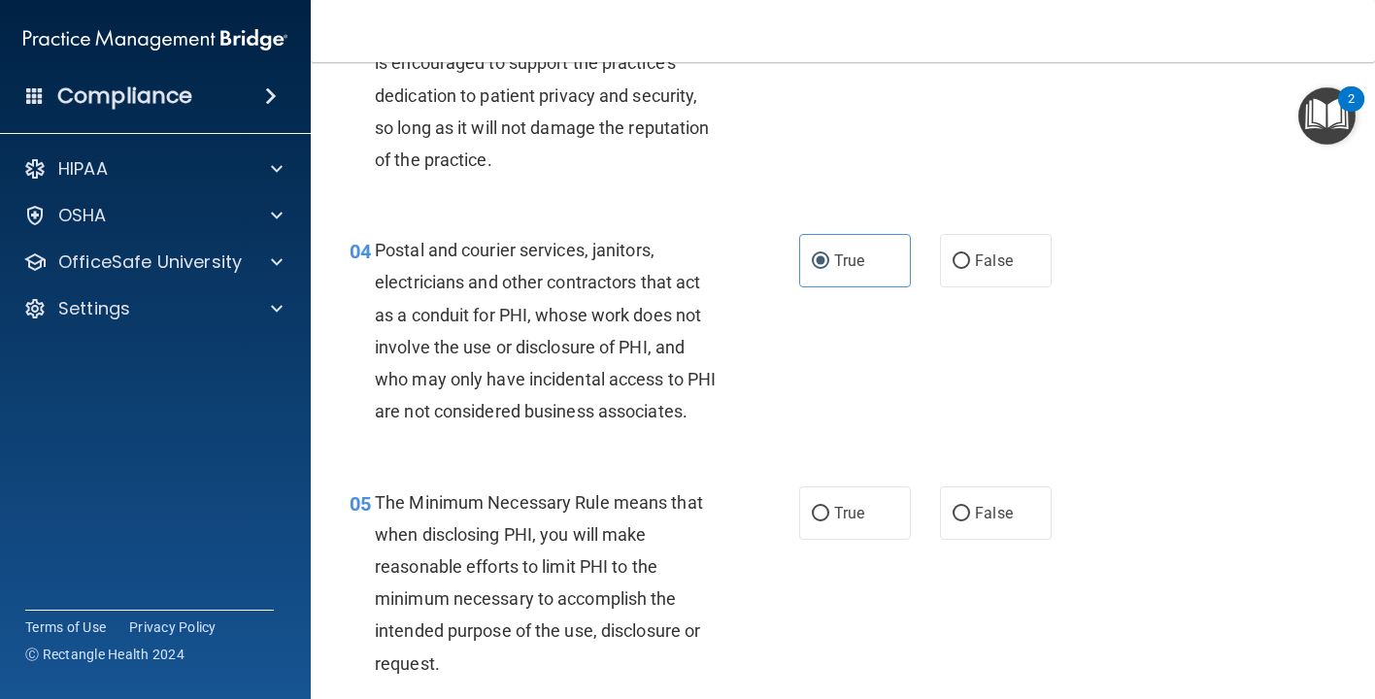
scroll to position [641, 0]
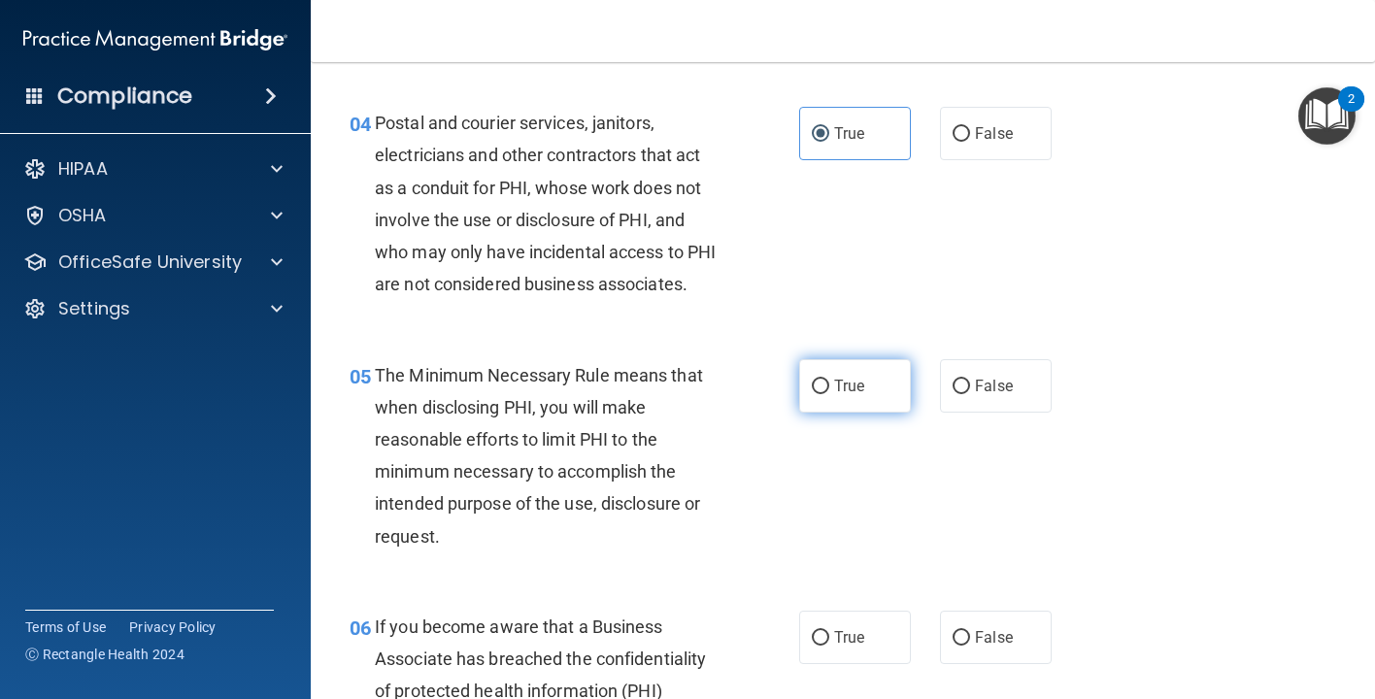
click at [863, 383] on span "True" at bounding box center [849, 386] width 30 height 18
click at [829, 383] on input "True" at bounding box center [820, 387] width 17 height 15
radio input "true"
click at [1010, 641] on label "False" at bounding box center [996, 637] width 112 height 53
click at [970, 641] on input "False" at bounding box center [960, 638] width 17 height 15
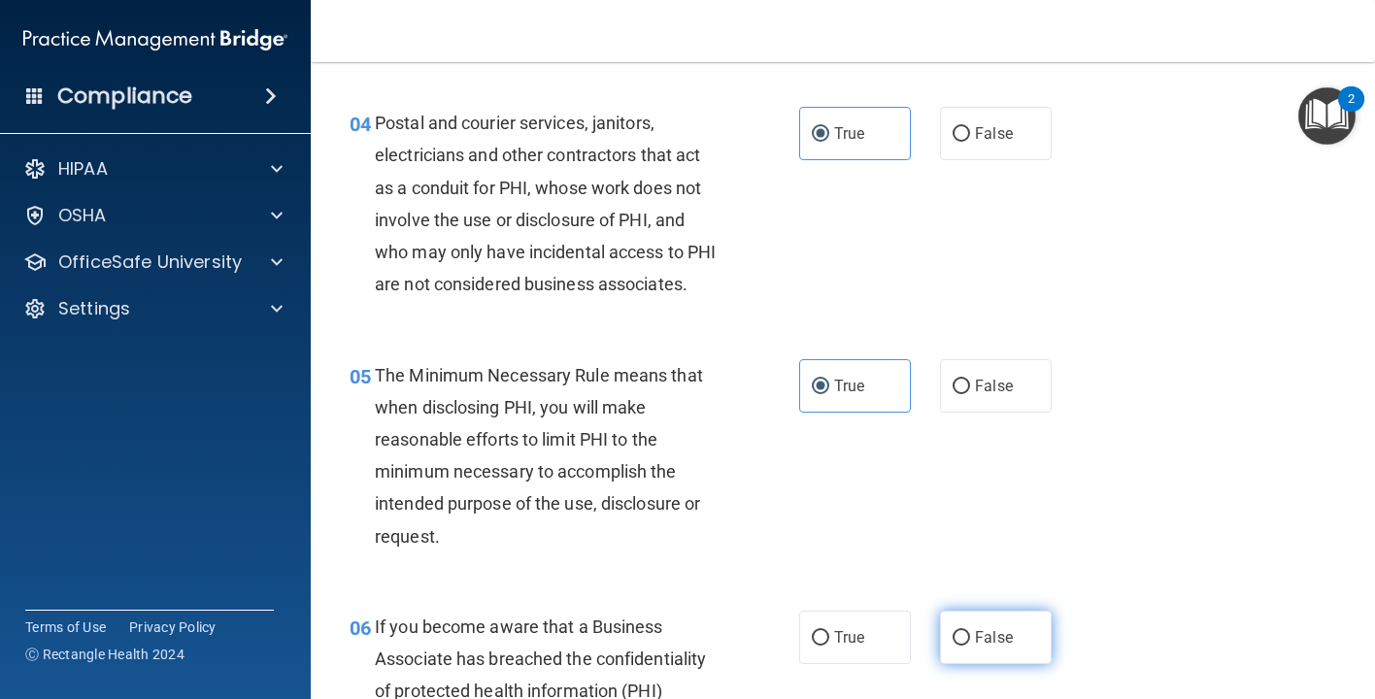
radio input "true"
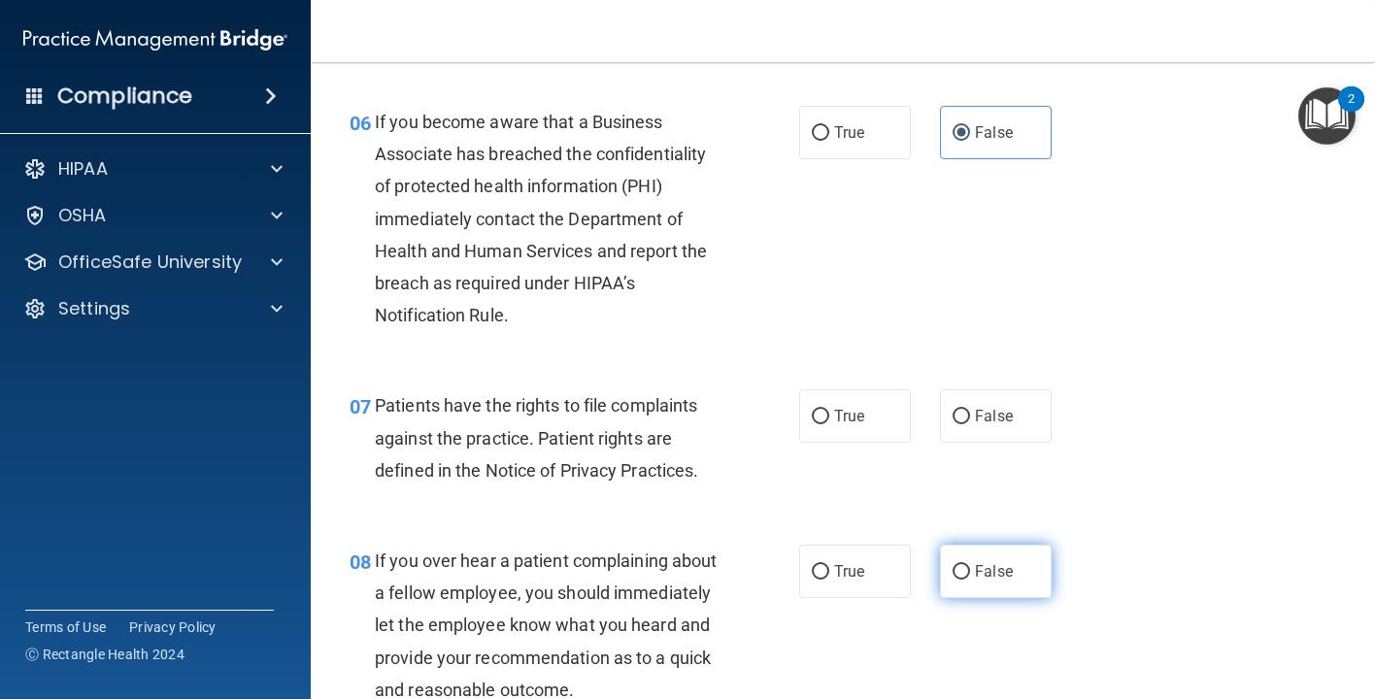
scroll to position [1172, 0]
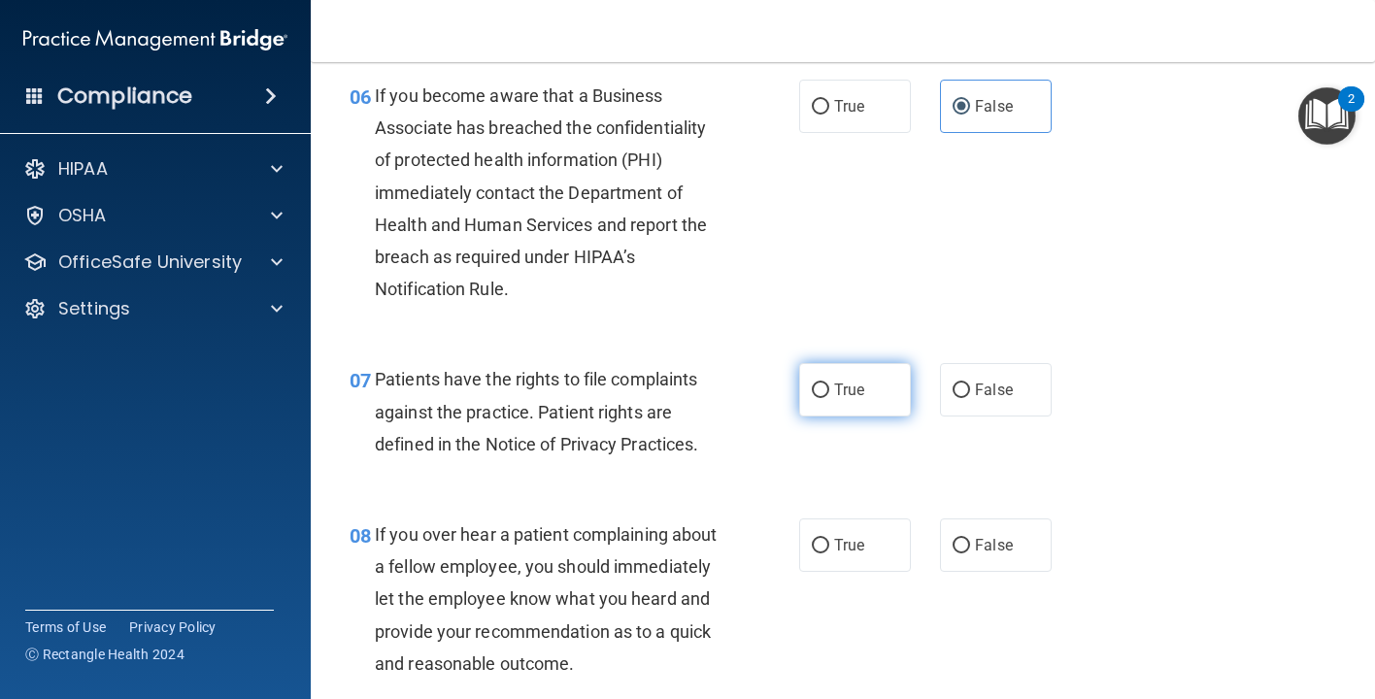
click at [843, 389] on span "True" at bounding box center [849, 390] width 30 height 18
click at [829, 389] on input "True" at bounding box center [820, 390] width 17 height 15
radio input "true"
click at [1014, 549] on label "False" at bounding box center [996, 544] width 112 height 53
click at [970, 549] on input "False" at bounding box center [960, 546] width 17 height 15
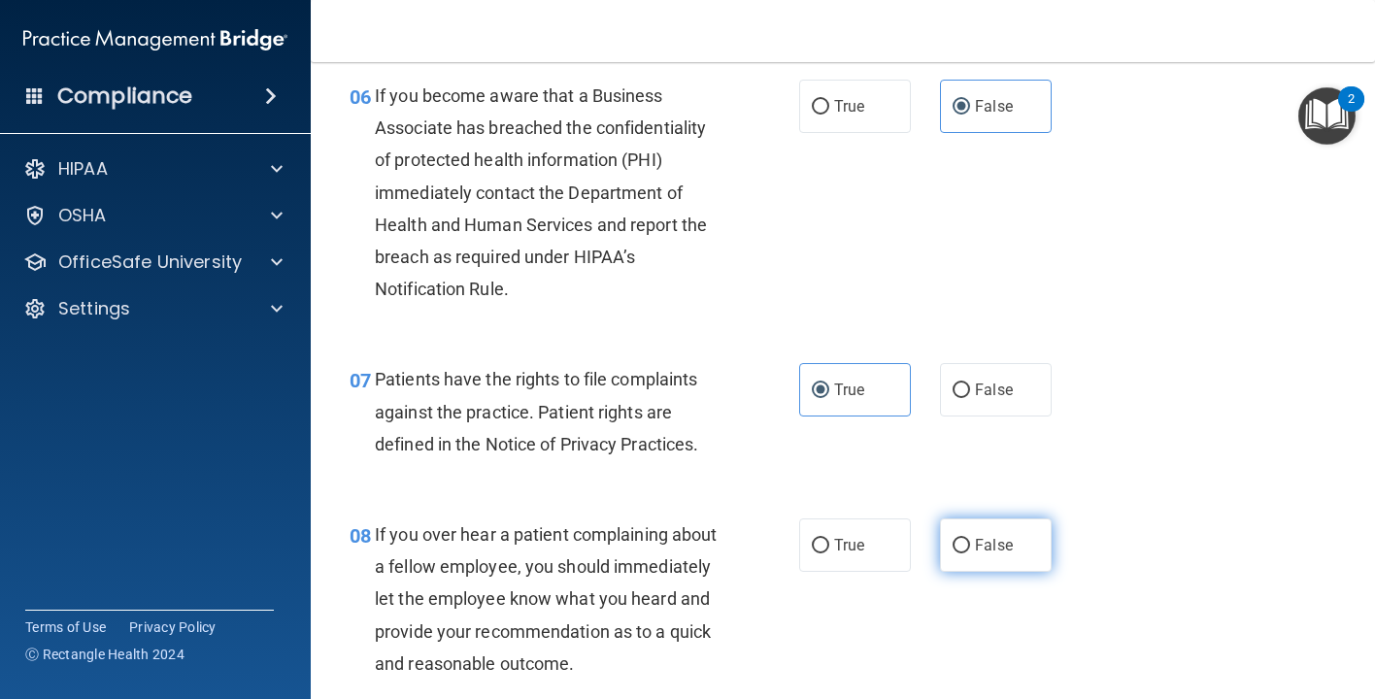
radio input "true"
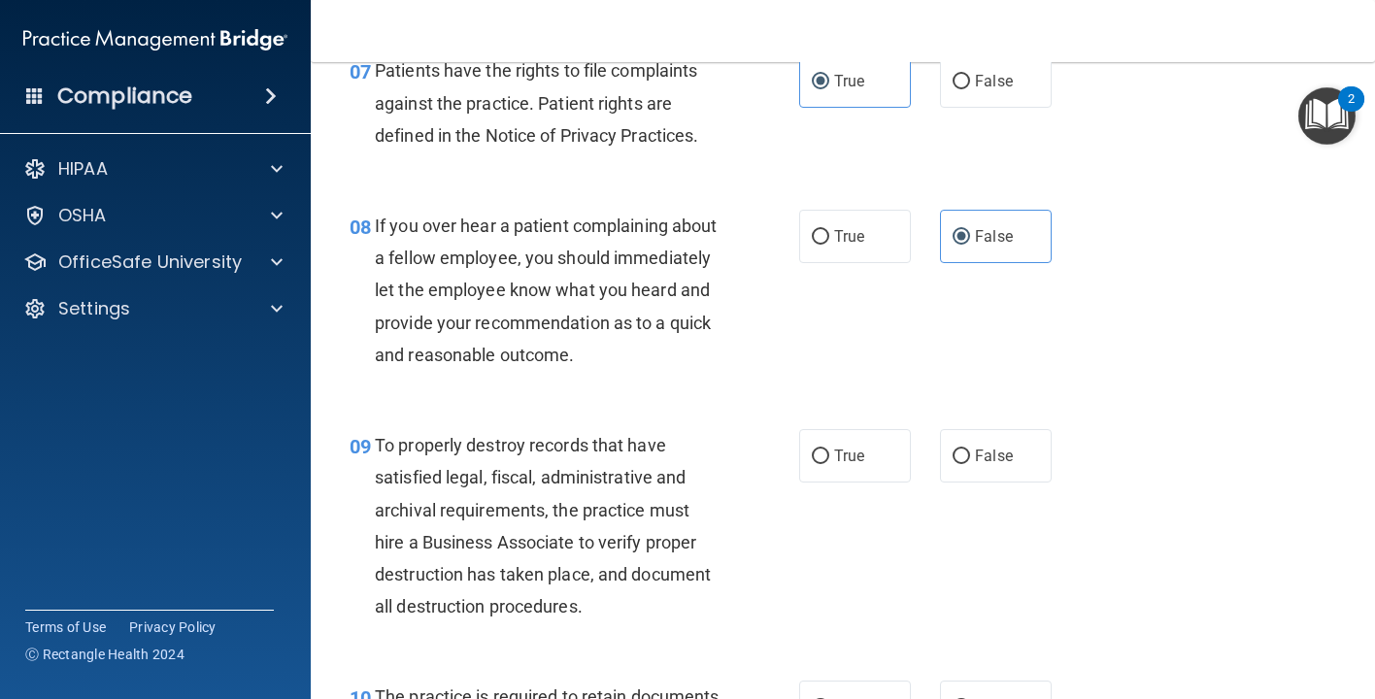
scroll to position [1490, 0]
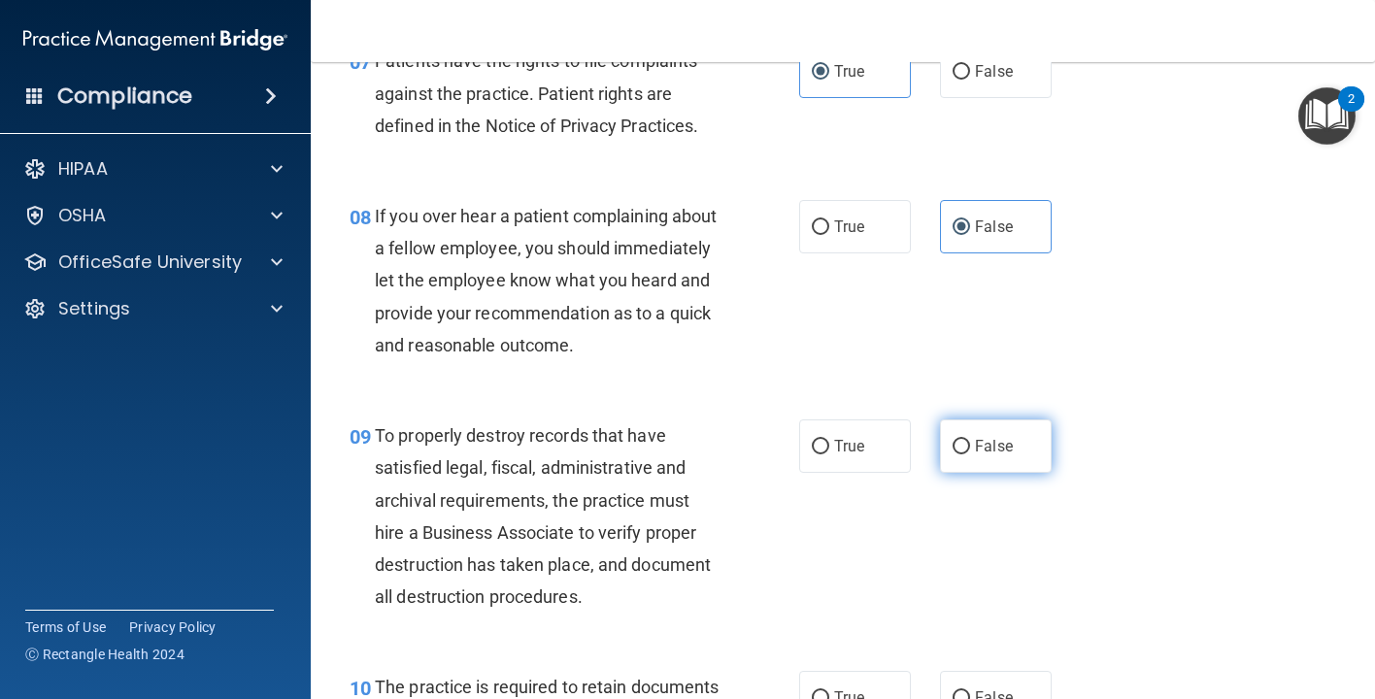
click at [993, 455] on span "False" at bounding box center [994, 446] width 38 height 18
click at [970, 454] on input "False" at bounding box center [960, 447] width 17 height 15
radio input "true"
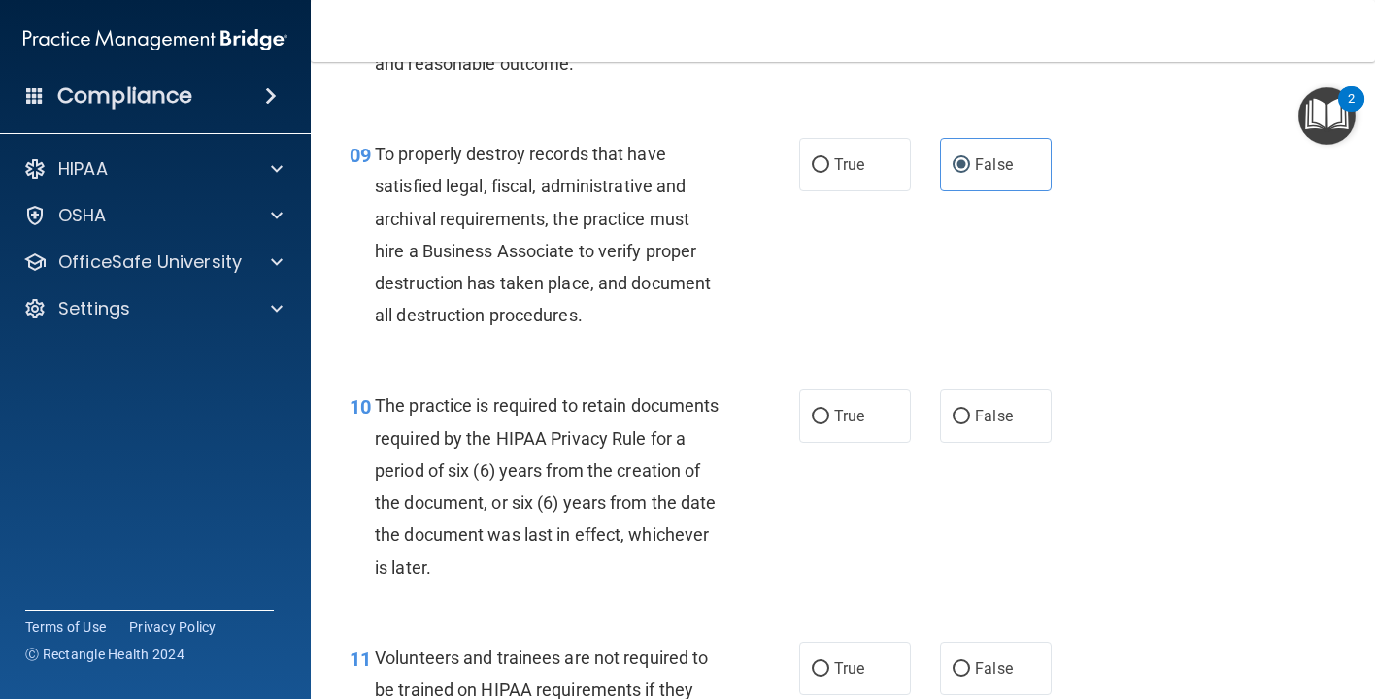
scroll to position [1796, 0]
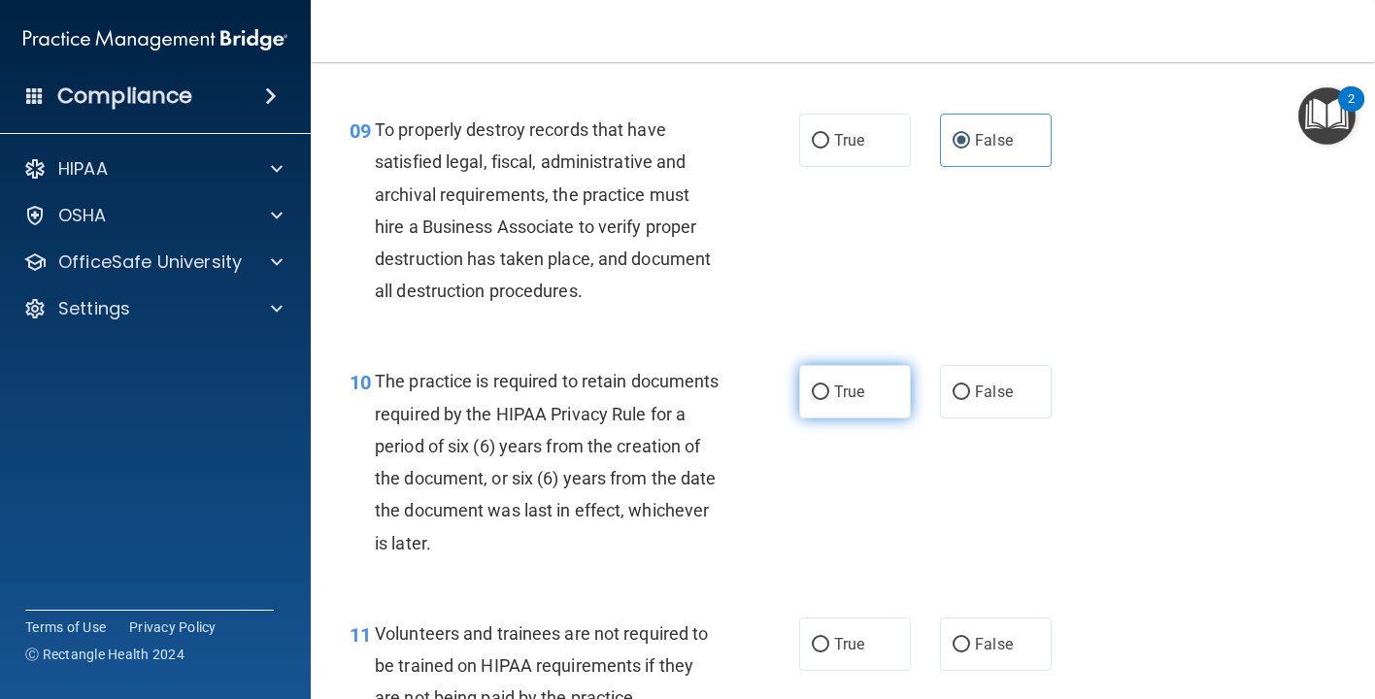
click at [857, 401] on span "True" at bounding box center [849, 392] width 30 height 18
click at [829, 400] on input "True" at bounding box center [820, 392] width 17 height 15
radio input "true"
click at [980, 671] on label "False" at bounding box center [996, 643] width 112 height 53
click at [970, 652] on input "False" at bounding box center [960, 645] width 17 height 15
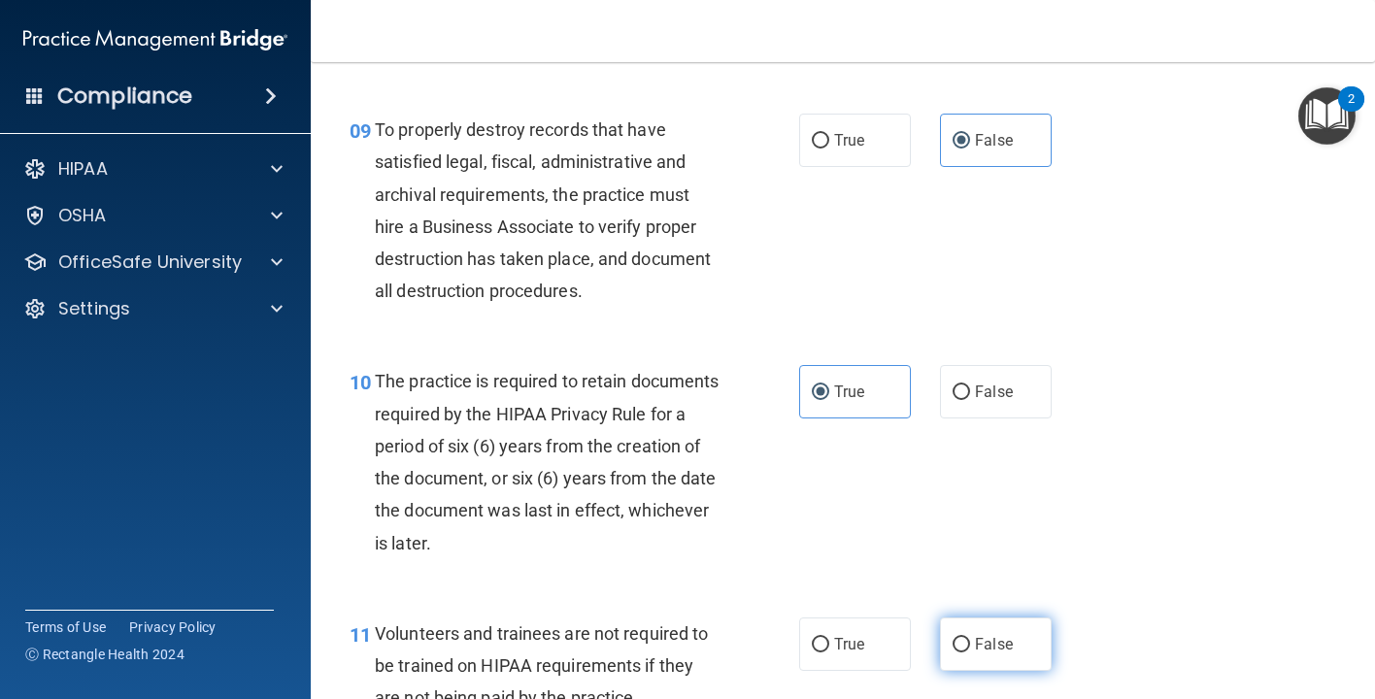
radio input "true"
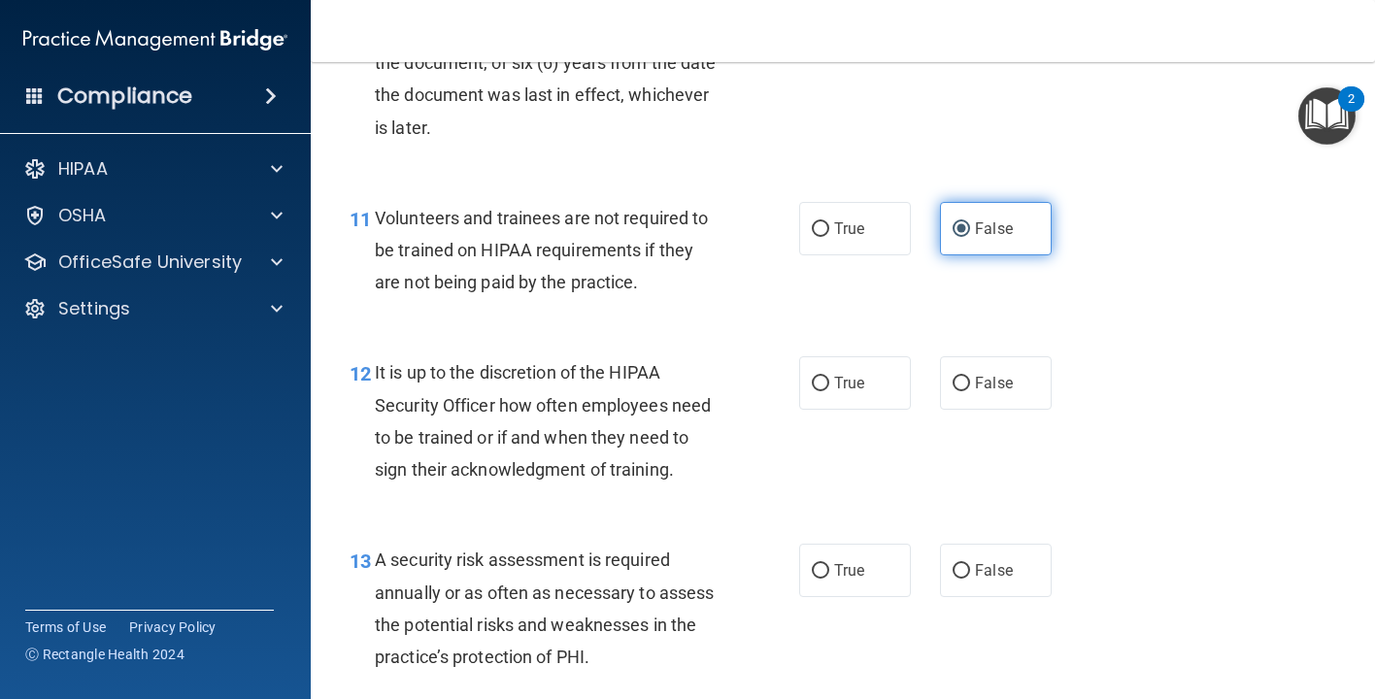
scroll to position [2224, 0]
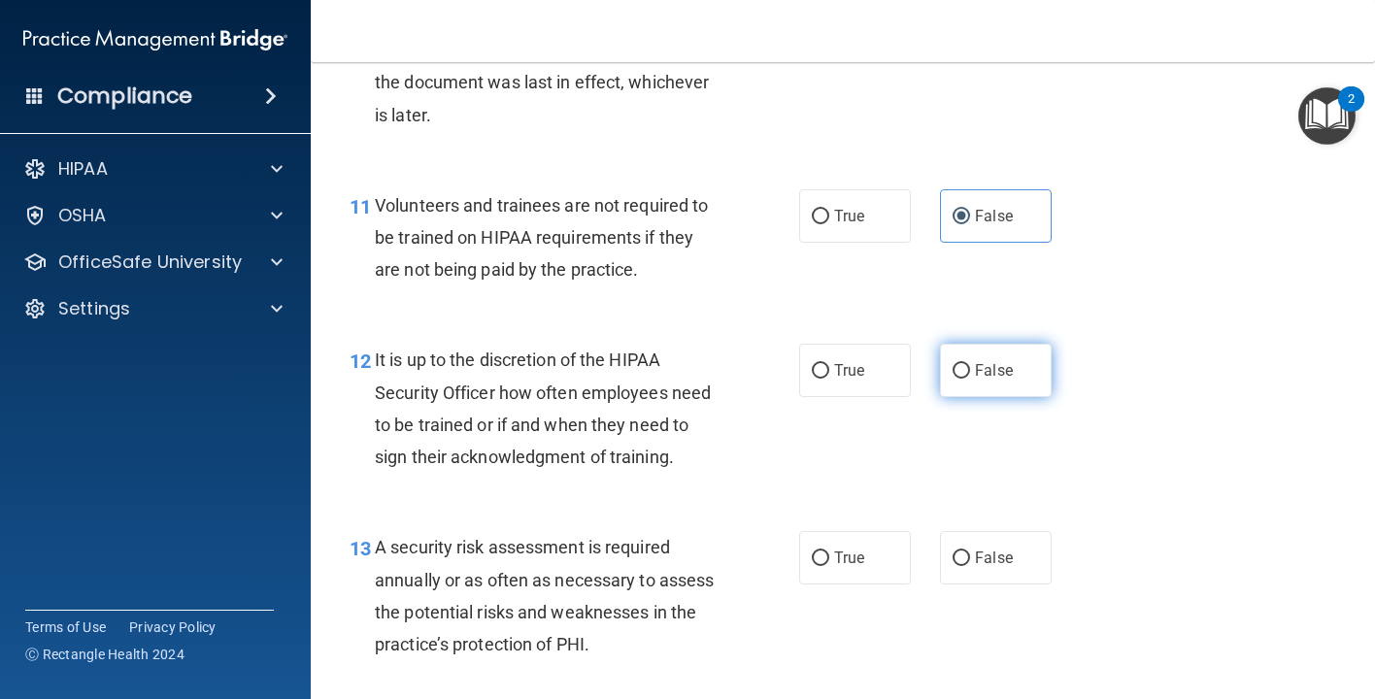
click at [985, 380] on span "False" at bounding box center [994, 370] width 38 height 18
click at [970, 379] on input "False" at bounding box center [960, 371] width 17 height 15
radio input "true"
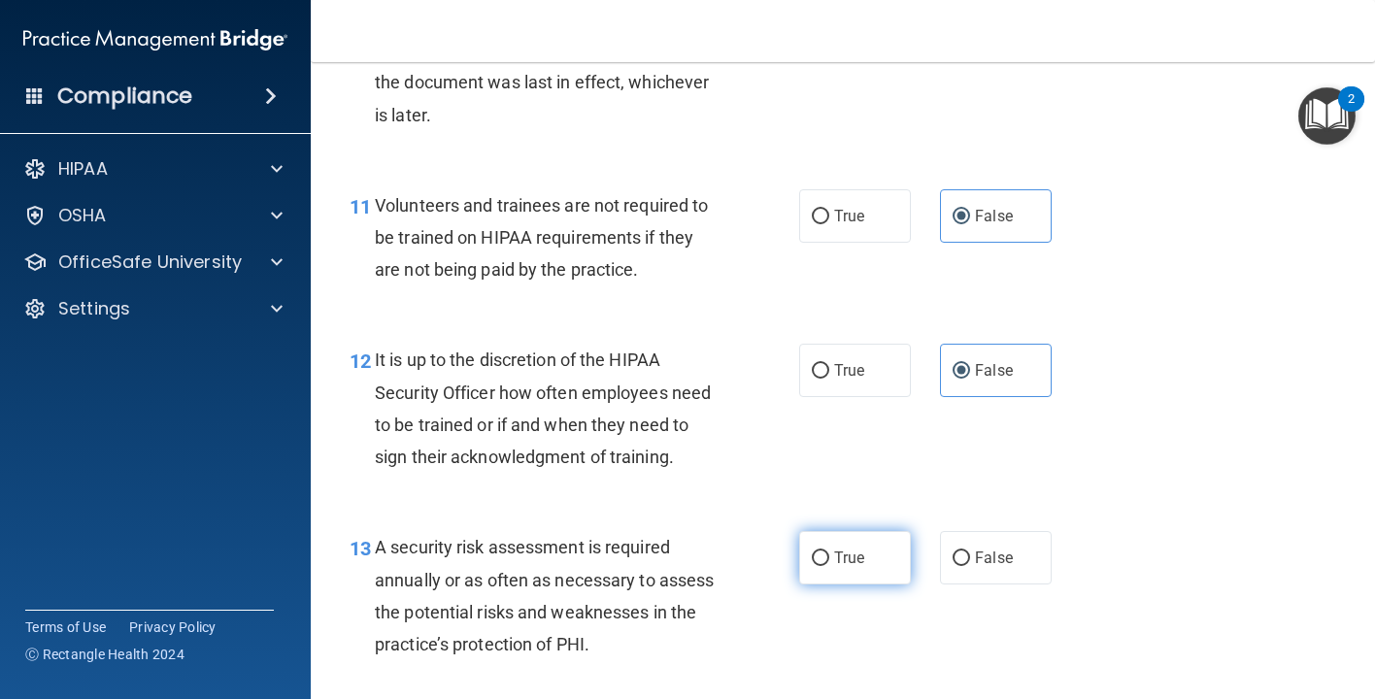
click at [879, 584] on label "True" at bounding box center [855, 557] width 112 height 53
click at [829, 566] on input "True" at bounding box center [820, 558] width 17 height 15
radio input "true"
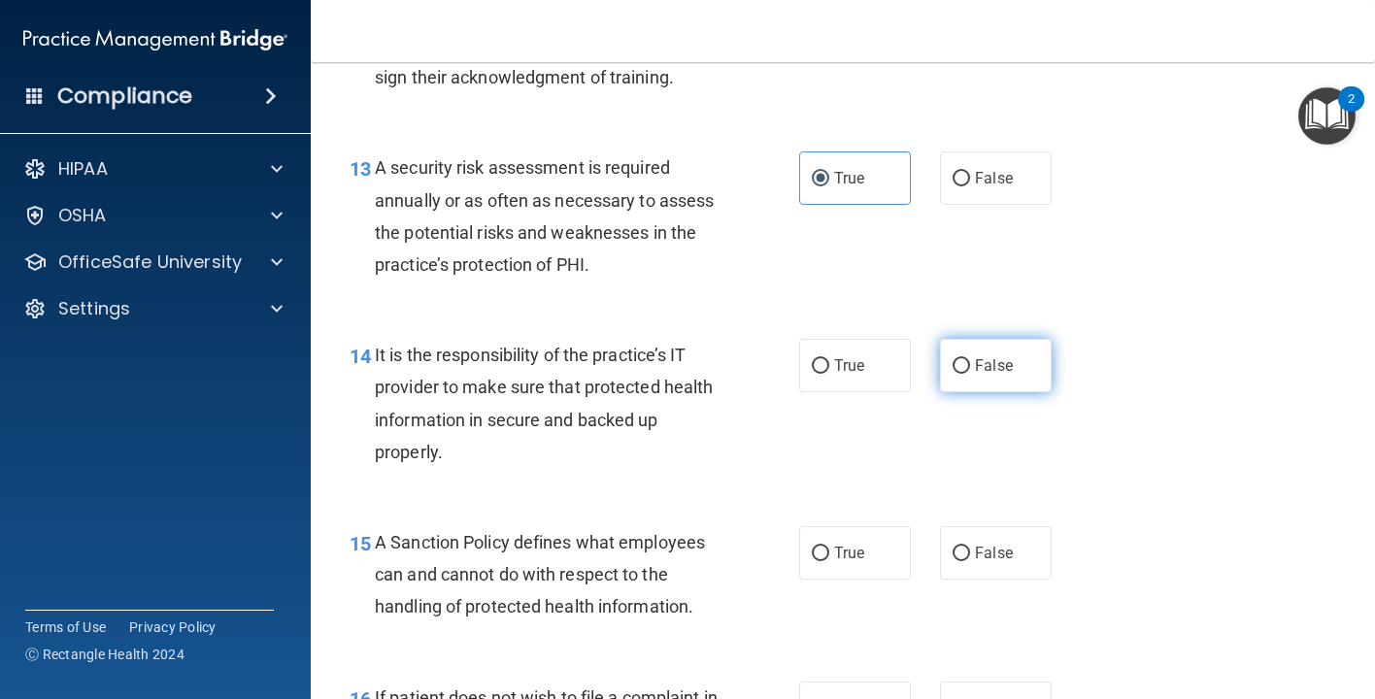
scroll to position [2618, 0]
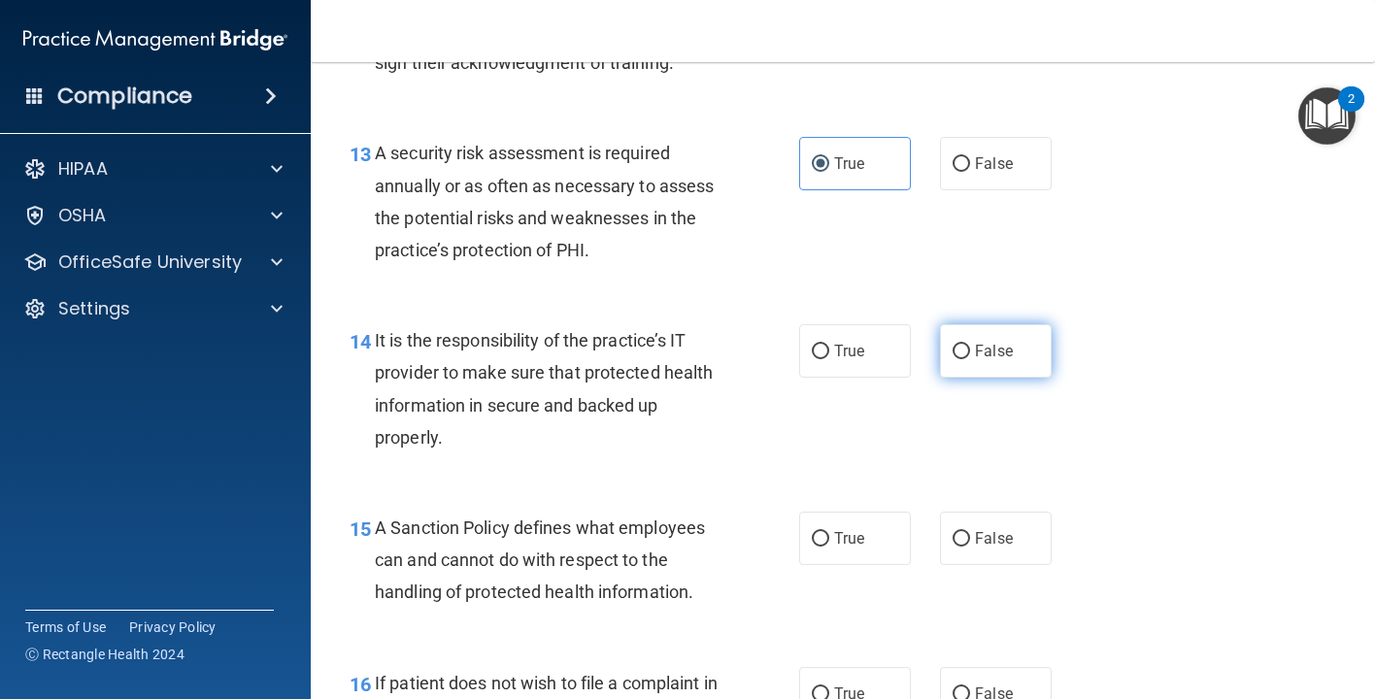
click at [999, 360] on span "False" at bounding box center [994, 351] width 38 height 18
click at [970, 359] on input "False" at bounding box center [960, 352] width 17 height 15
radio input "true"
click at [980, 565] on label "False" at bounding box center [996, 538] width 112 height 53
click at [970, 547] on input "False" at bounding box center [960, 539] width 17 height 15
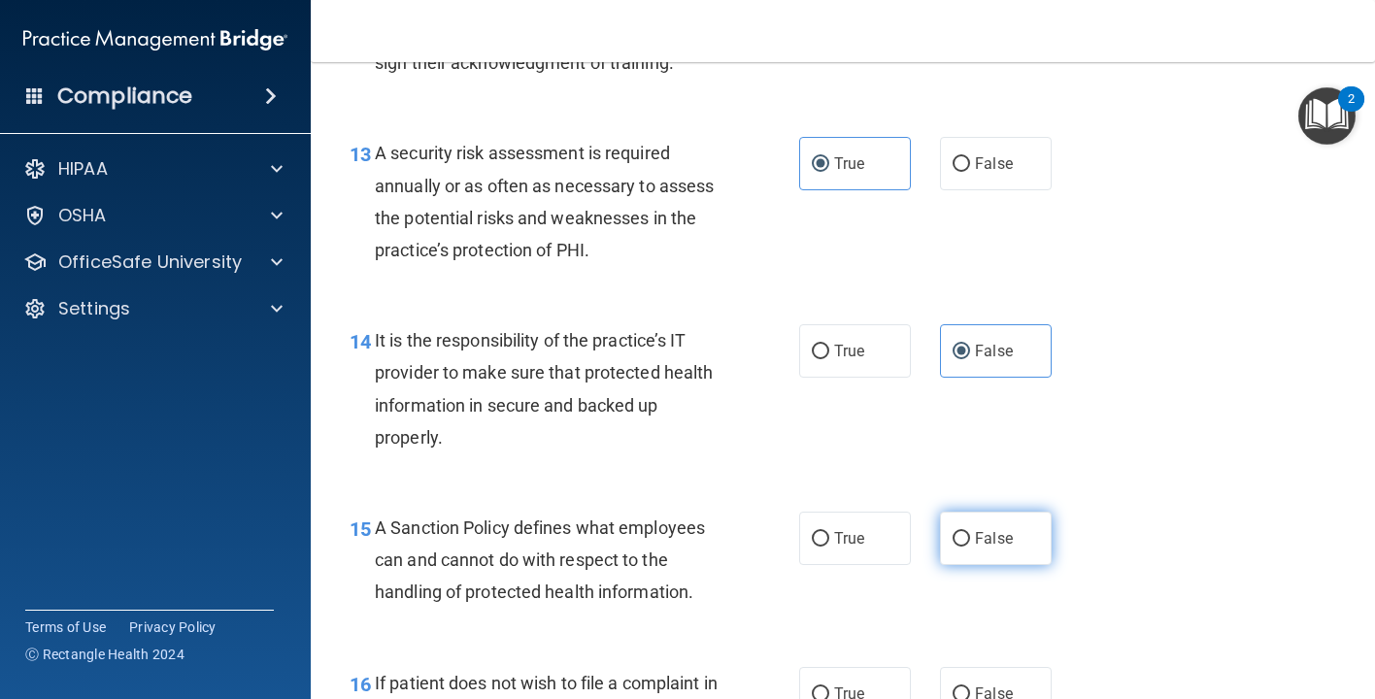
radio input "true"
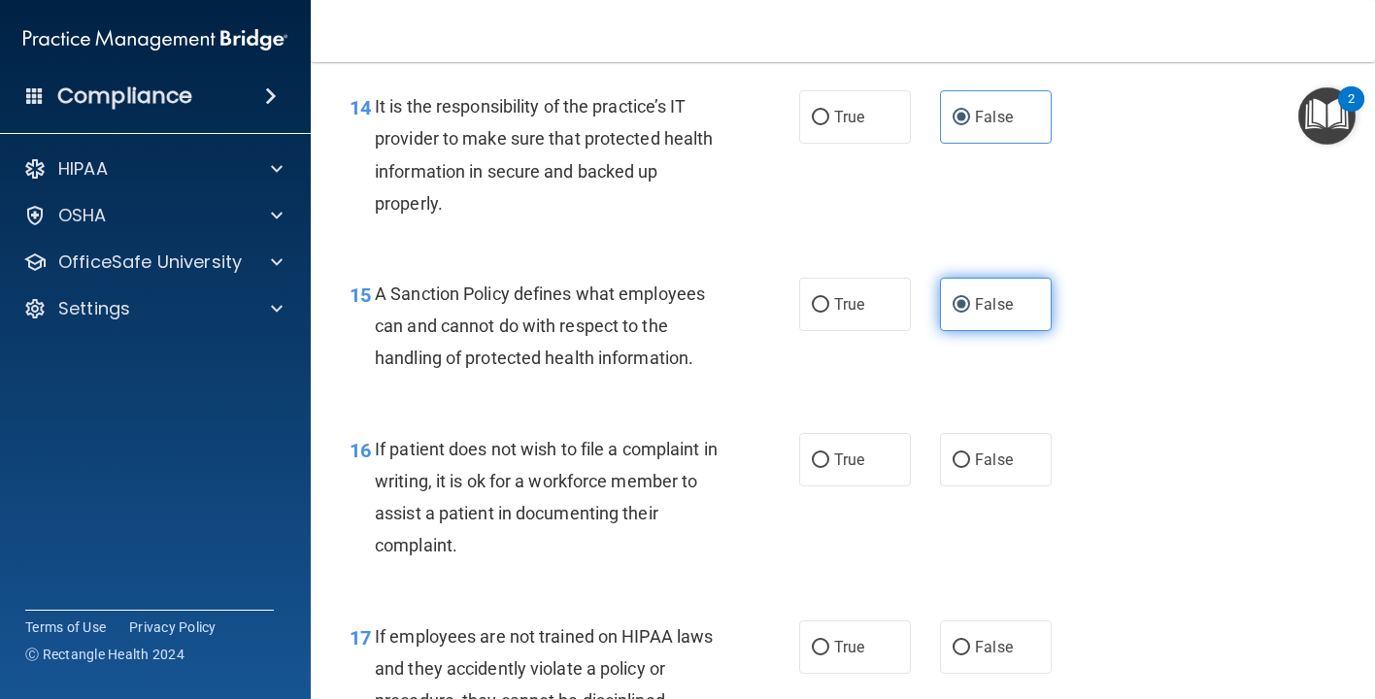
scroll to position [2853, 0]
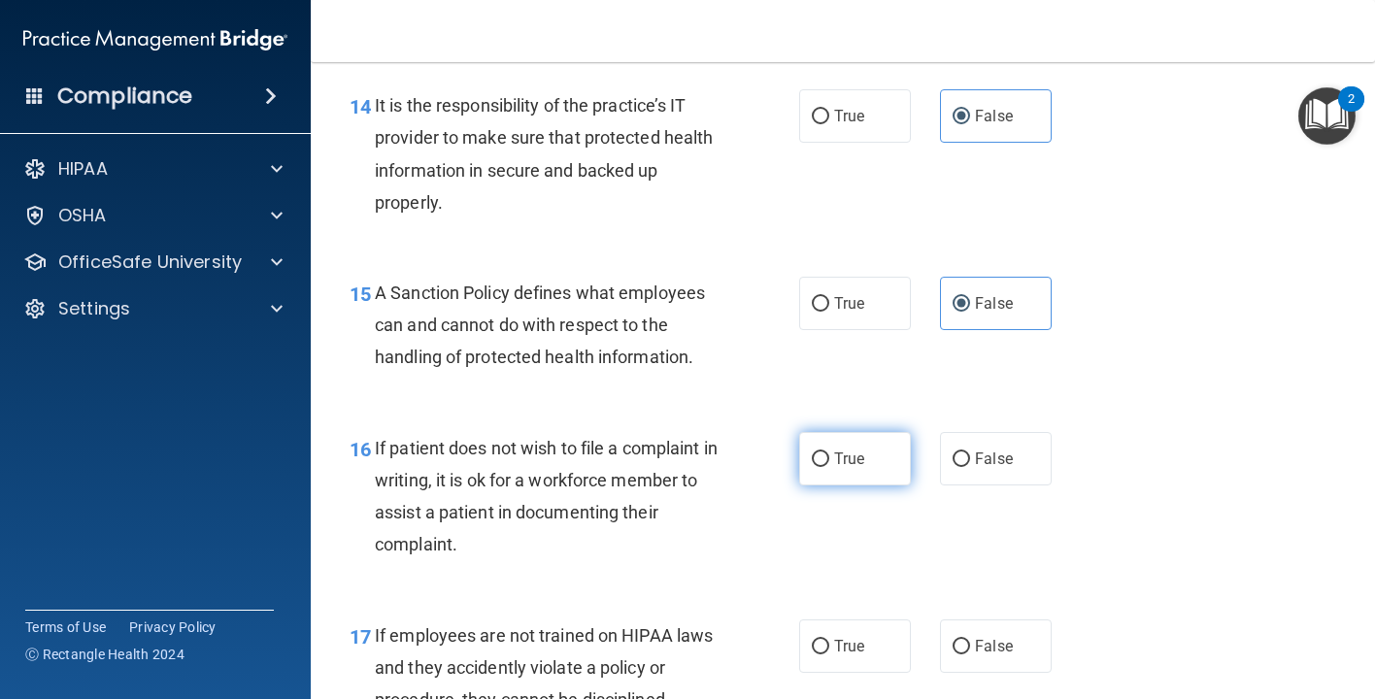
click at [833, 468] on label "True" at bounding box center [855, 458] width 112 height 53
click at [829, 467] on input "True" at bounding box center [820, 459] width 17 height 15
radio input "true"
click at [997, 671] on label "False" at bounding box center [996, 645] width 112 height 53
click at [970, 654] on input "False" at bounding box center [960, 647] width 17 height 15
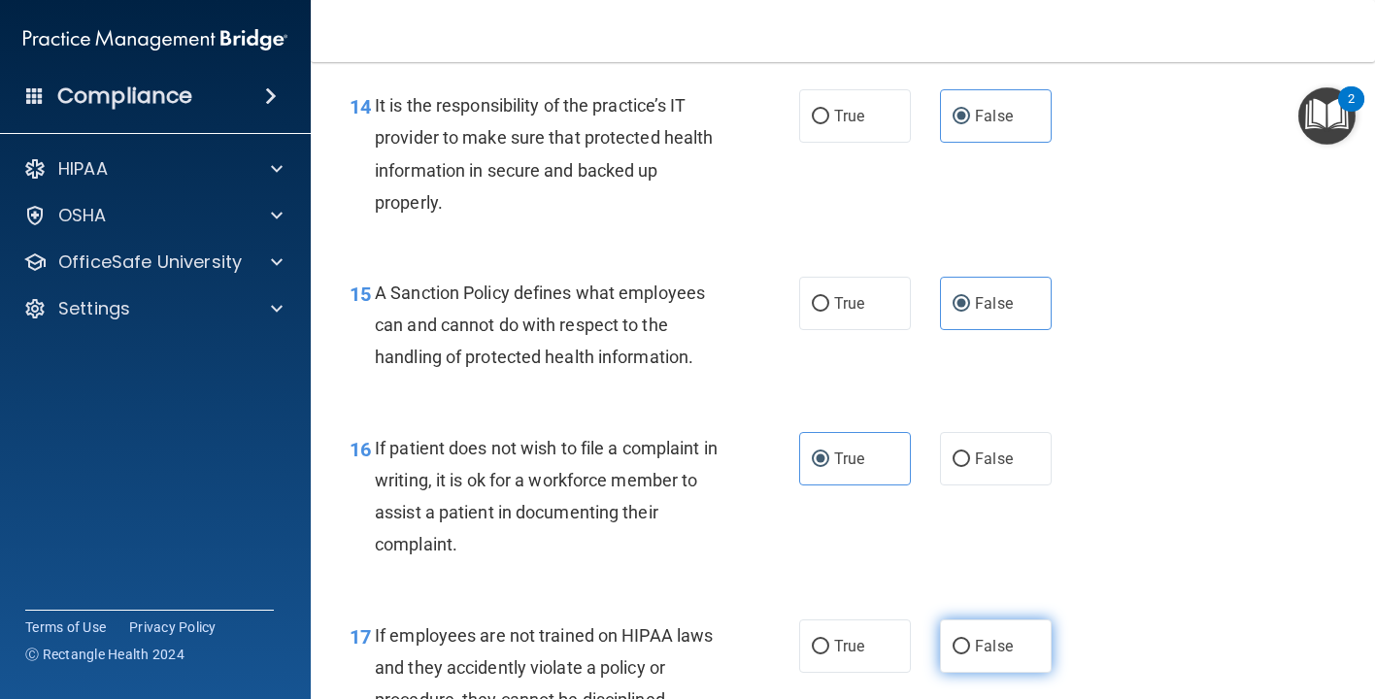
radio input "true"
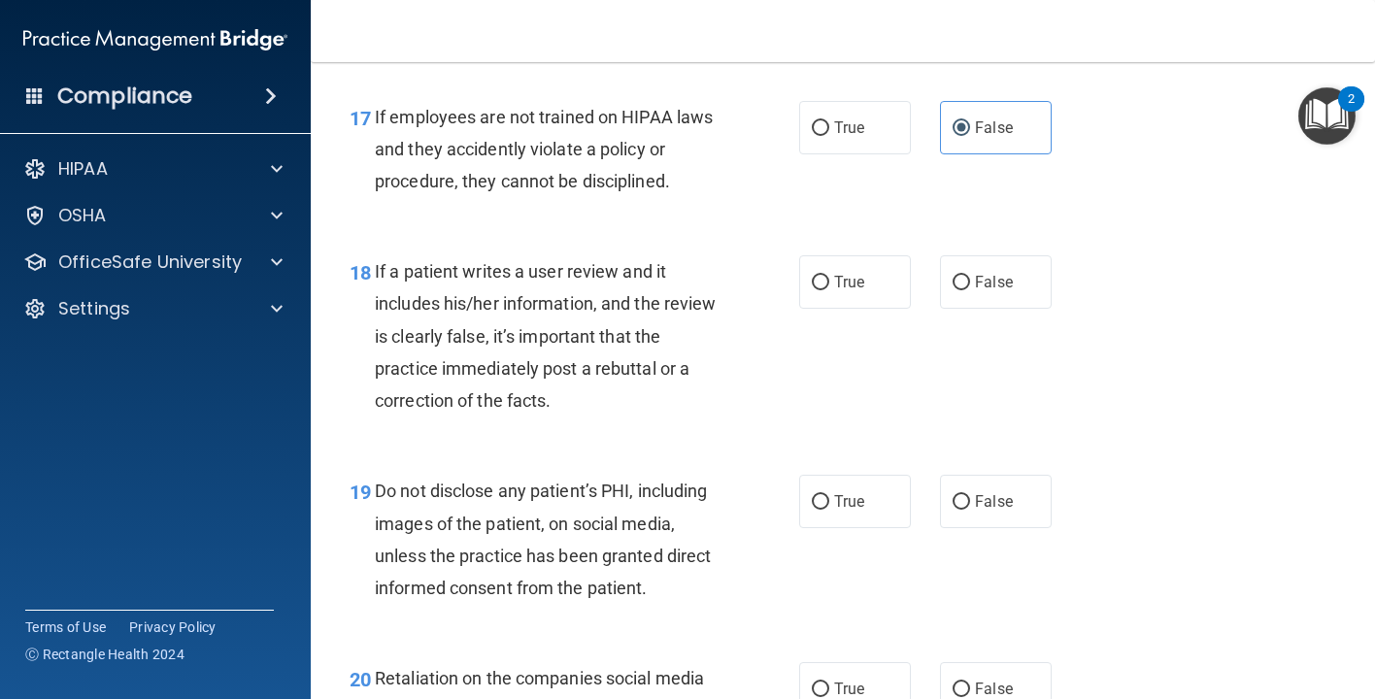
scroll to position [3385, 0]
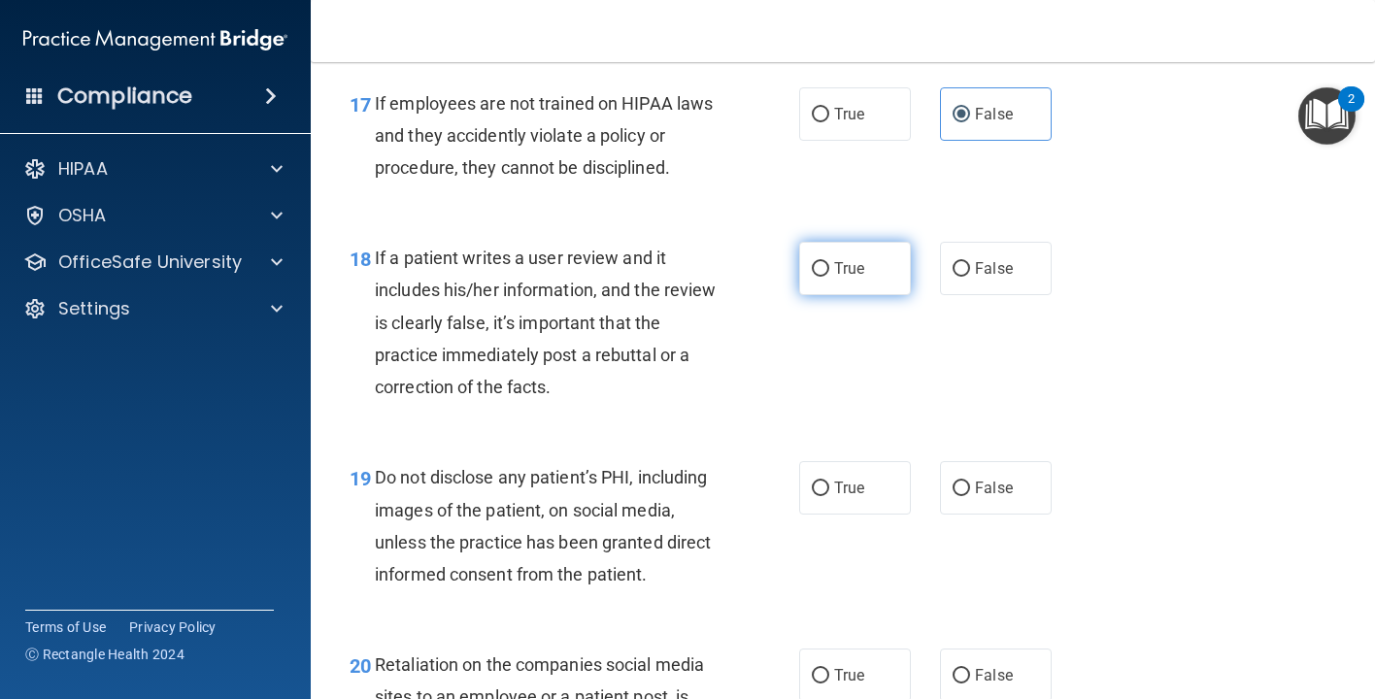
click at [867, 295] on label "True" at bounding box center [855, 268] width 112 height 53
click at [829, 277] on input "True" at bounding box center [820, 269] width 17 height 15
radio input "true"
click at [978, 295] on label "False" at bounding box center [996, 268] width 112 height 53
click at [970, 277] on input "False" at bounding box center [960, 269] width 17 height 15
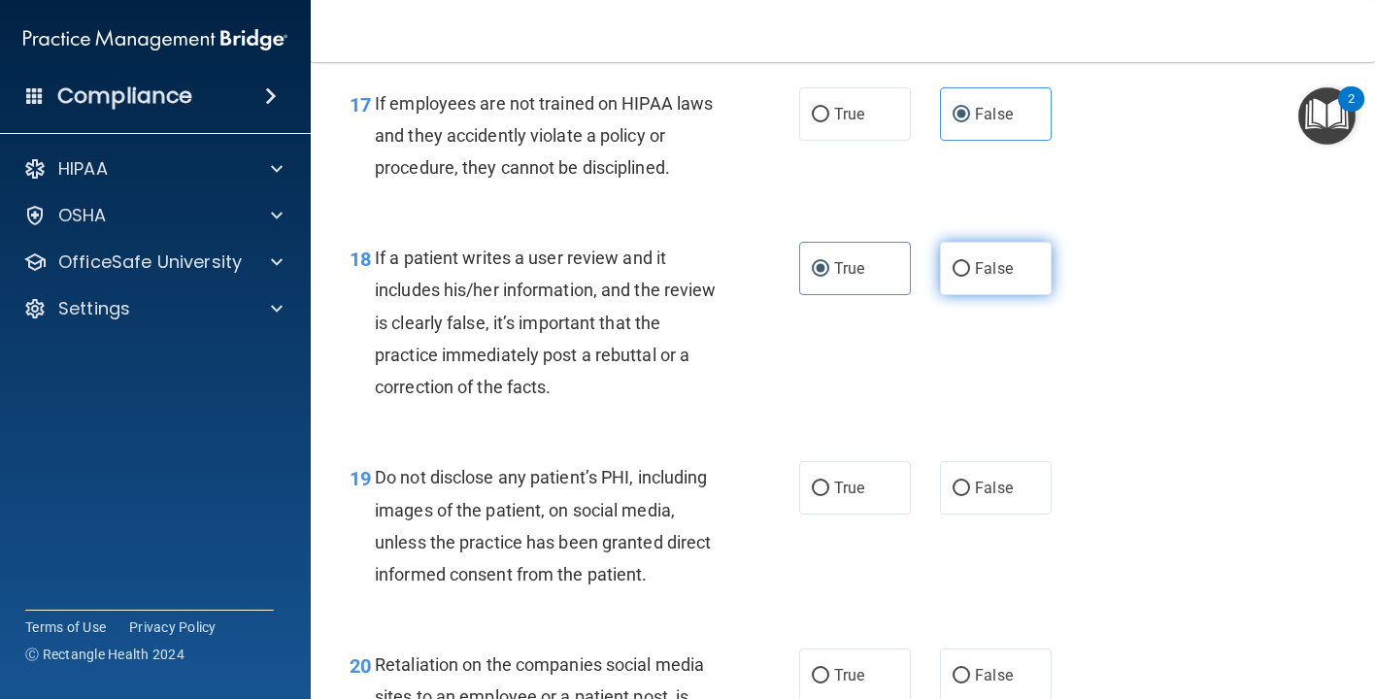
radio input "true"
radio input "false"
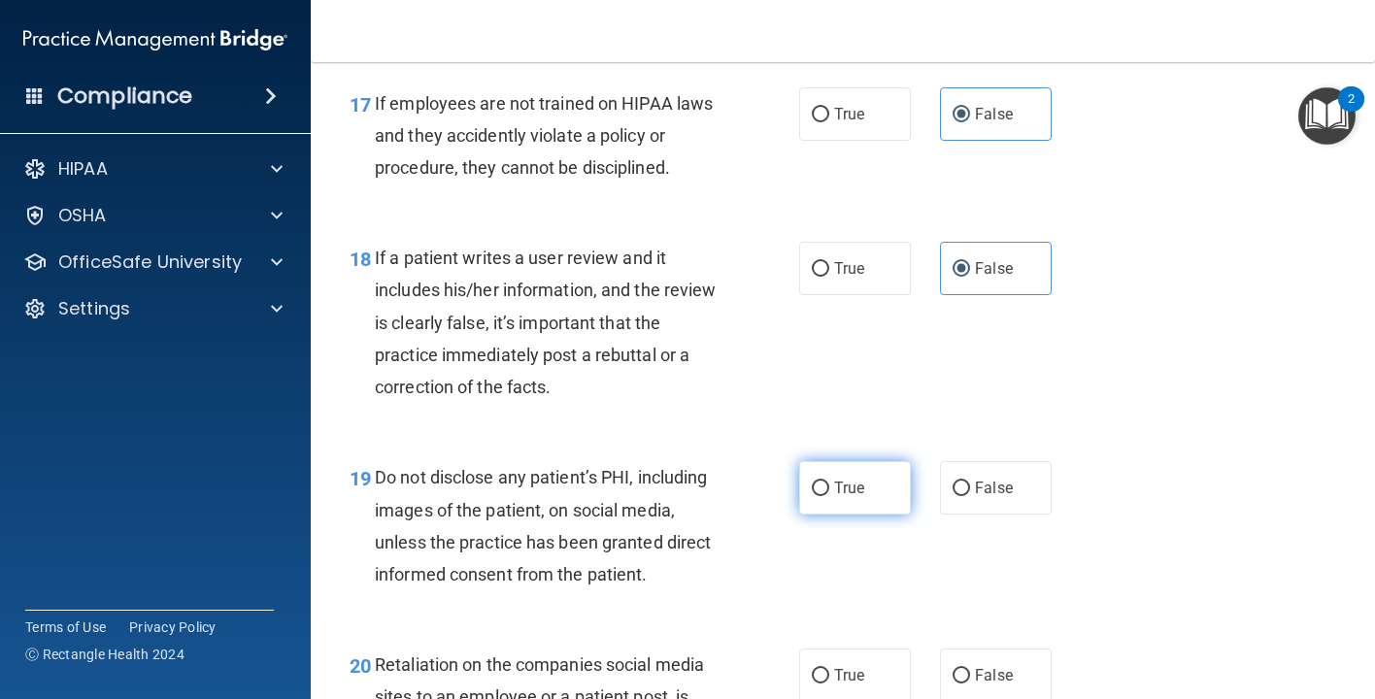
click at [883, 491] on label "True" at bounding box center [855, 487] width 112 height 53
click at [829, 491] on input "True" at bounding box center [820, 489] width 17 height 15
radio input "true"
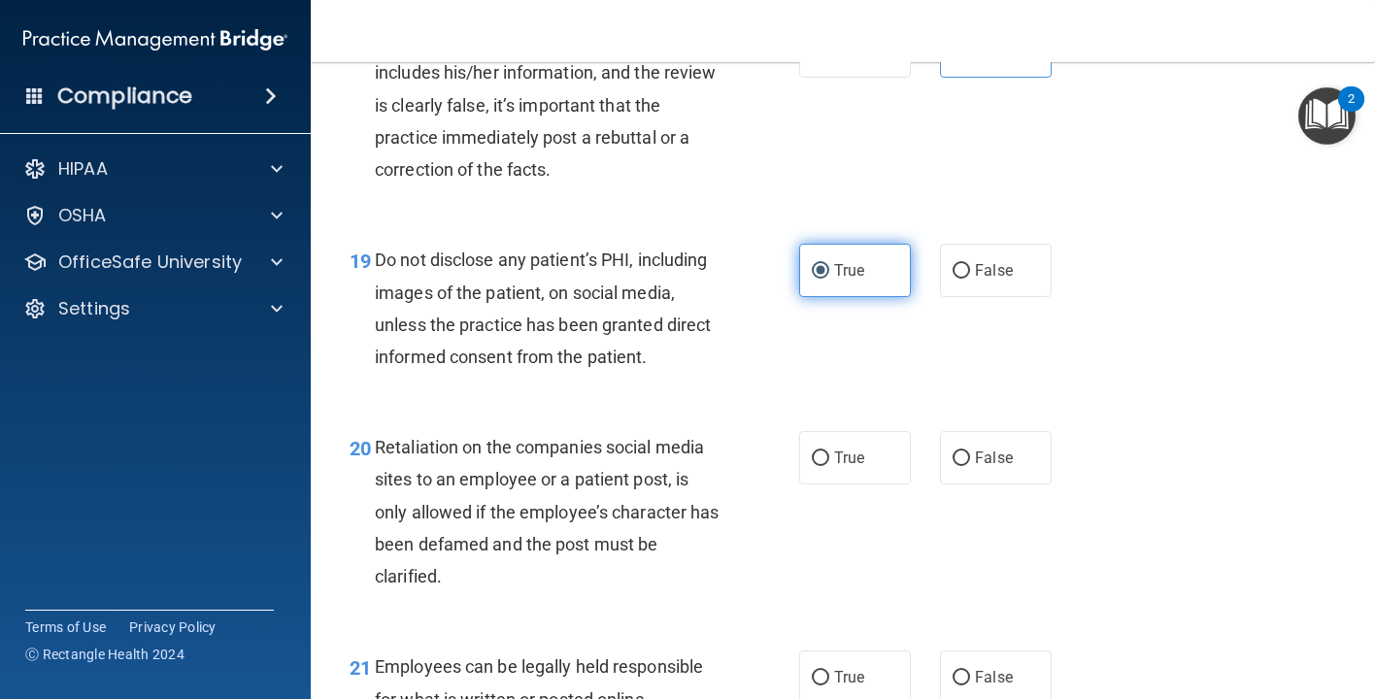
scroll to position [3688, 0]
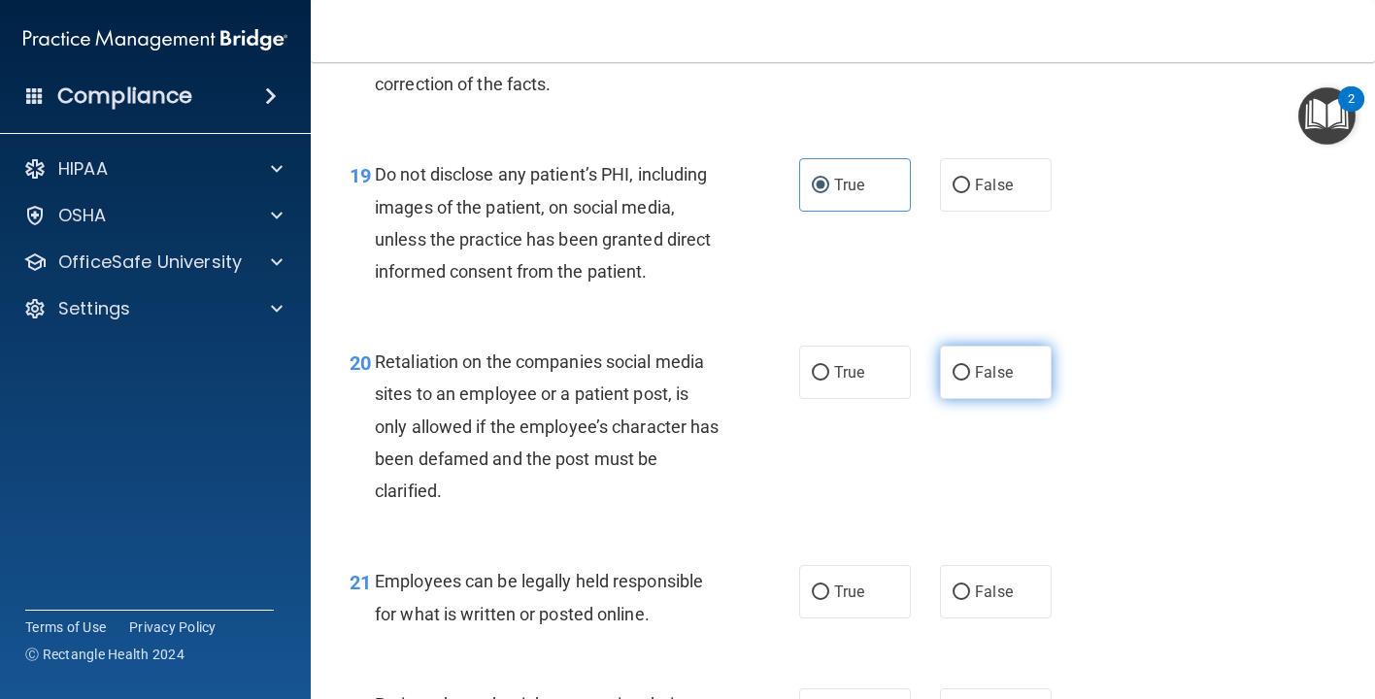
click at [1000, 382] on span "False" at bounding box center [994, 372] width 38 height 18
click at [970, 381] on input "False" at bounding box center [960, 373] width 17 height 15
radio input "true"
click at [858, 614] on label "True" at bounding box center [855, 591] width 112 height 53
click at [829, 600] on input "True" at bounding box center [820, 592] width 17 height 15
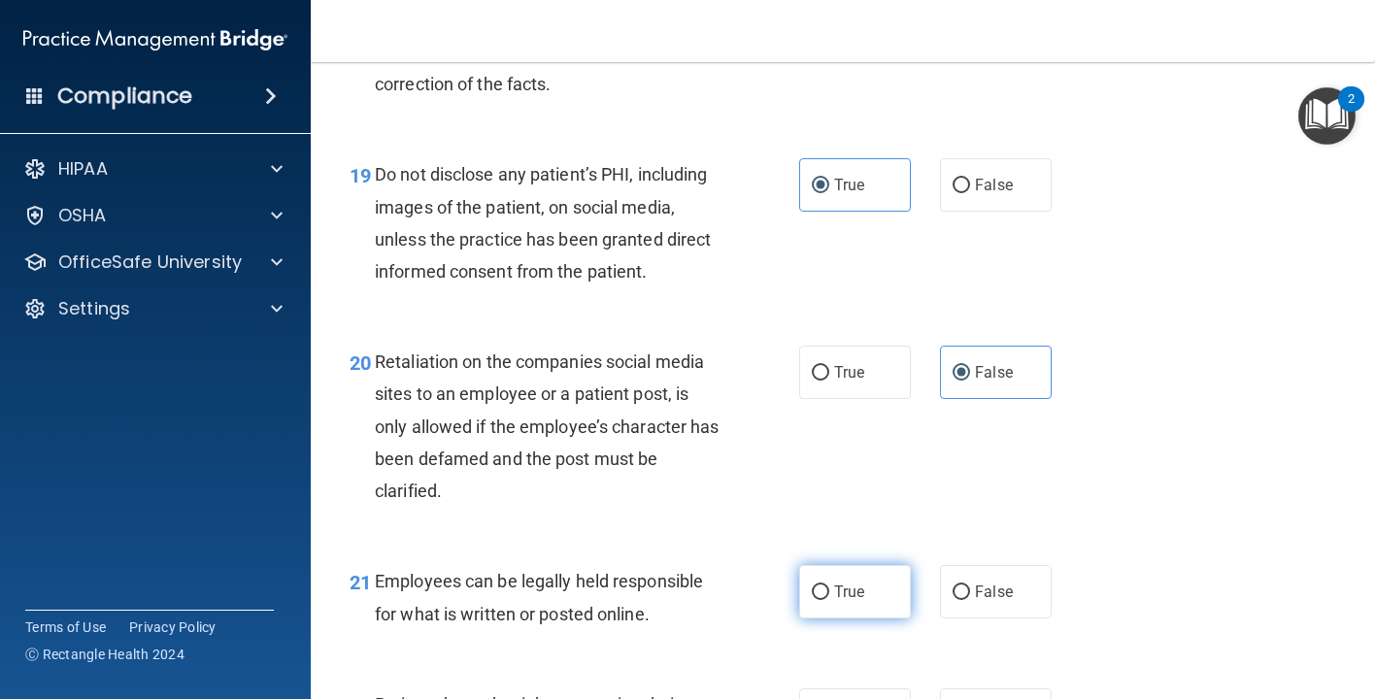
radio input "true"
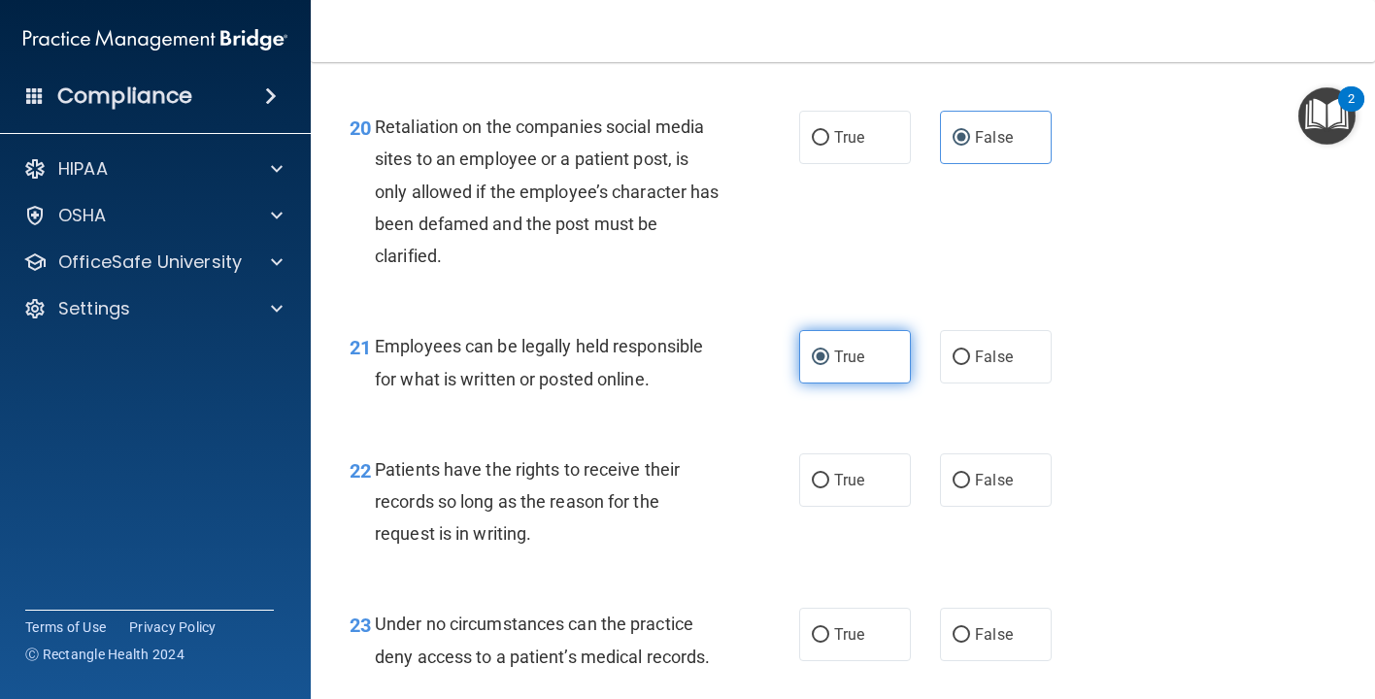
scroll to position [3984, 0]
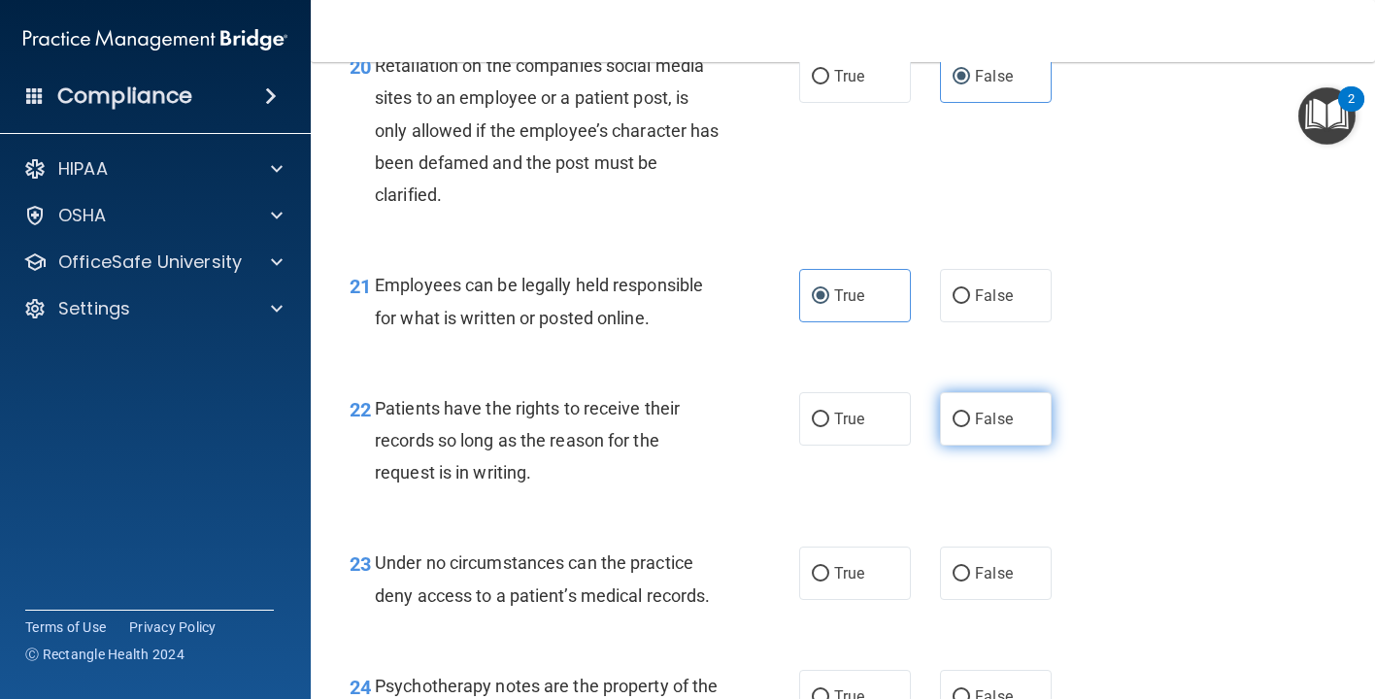
click at [962, 446] on label "False" at bounding box center [996, 418] width 112 height 53
click at [962, 427] on input "False" at bounding box center [960, 420] width 17 height 15
radio input "true"
click at [959, 617] on div "23 Under no circumstances can the practice deny access to a patient’s medical r…" at bounding box center [843, 583] width 1016 height 122
click at [969, 598] on label "False" at bounding box center [996, 573] width 112 height 53
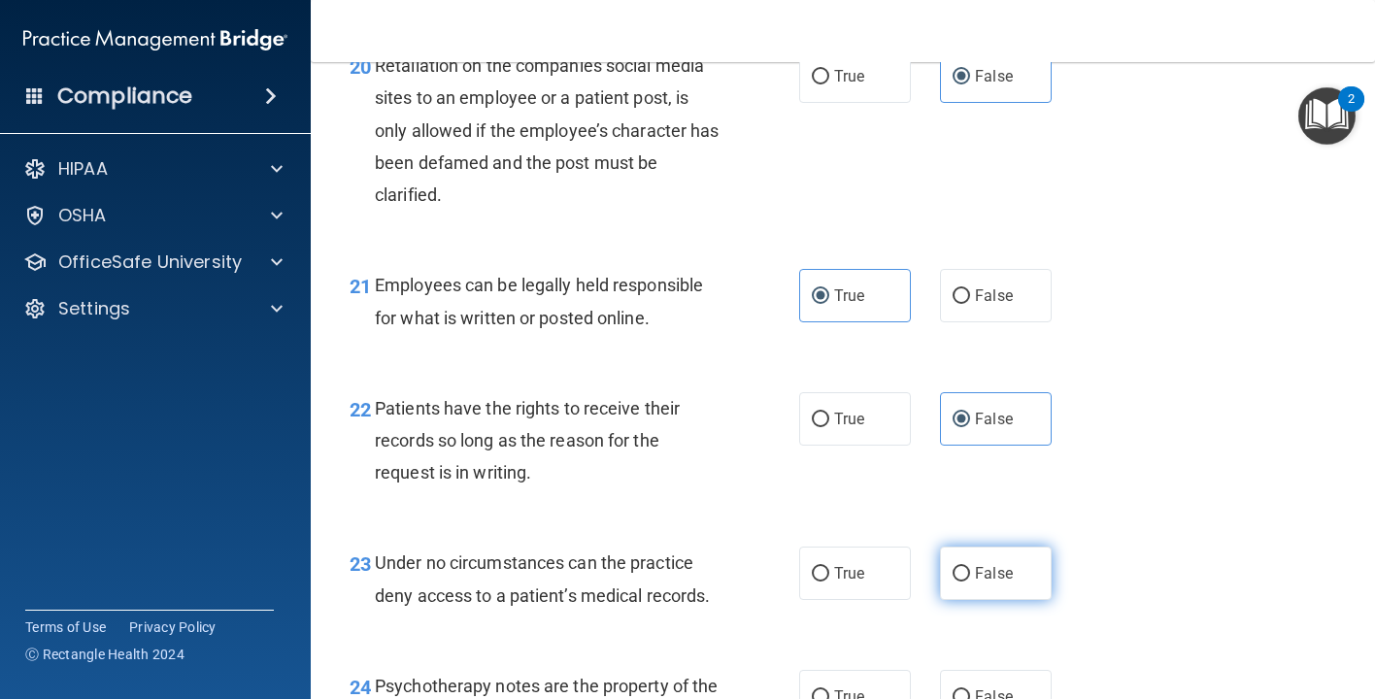
click at [969, 582] on input "False" at bounding box center [960, 574] width 17 height 15
radio input "true"
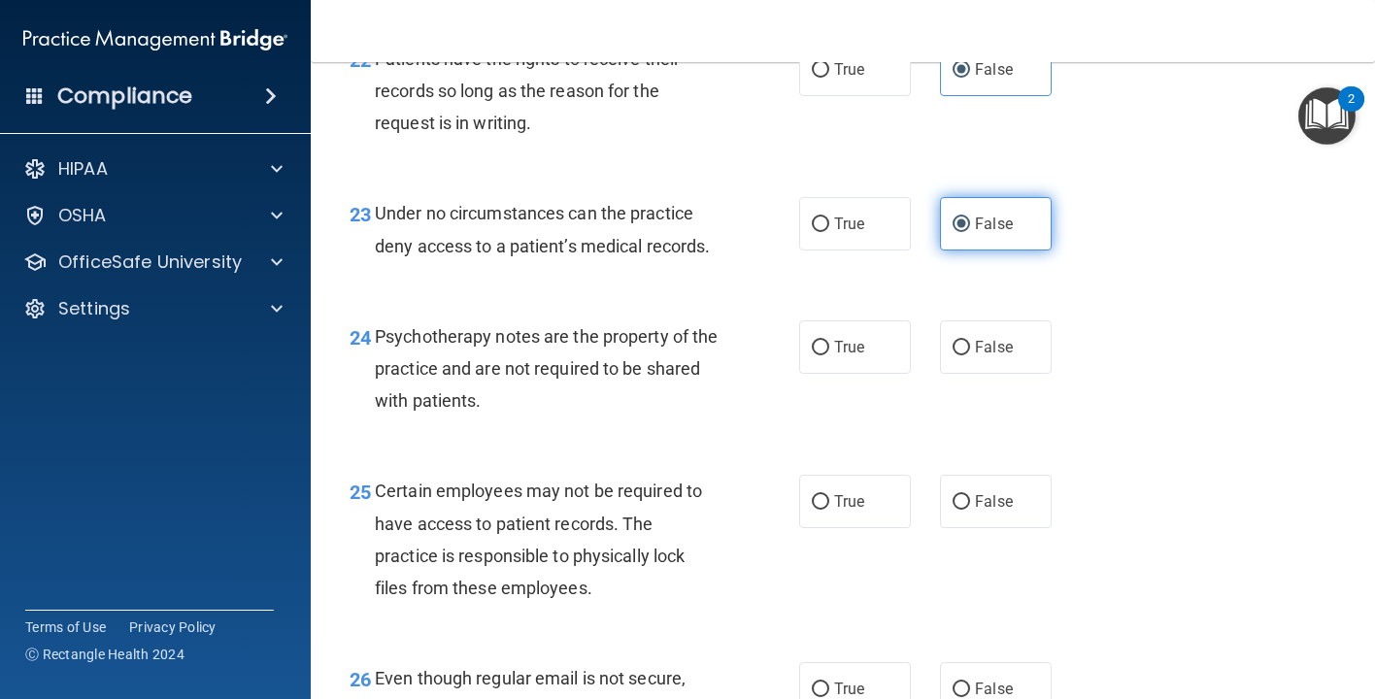
scroll to position [4336, 0]
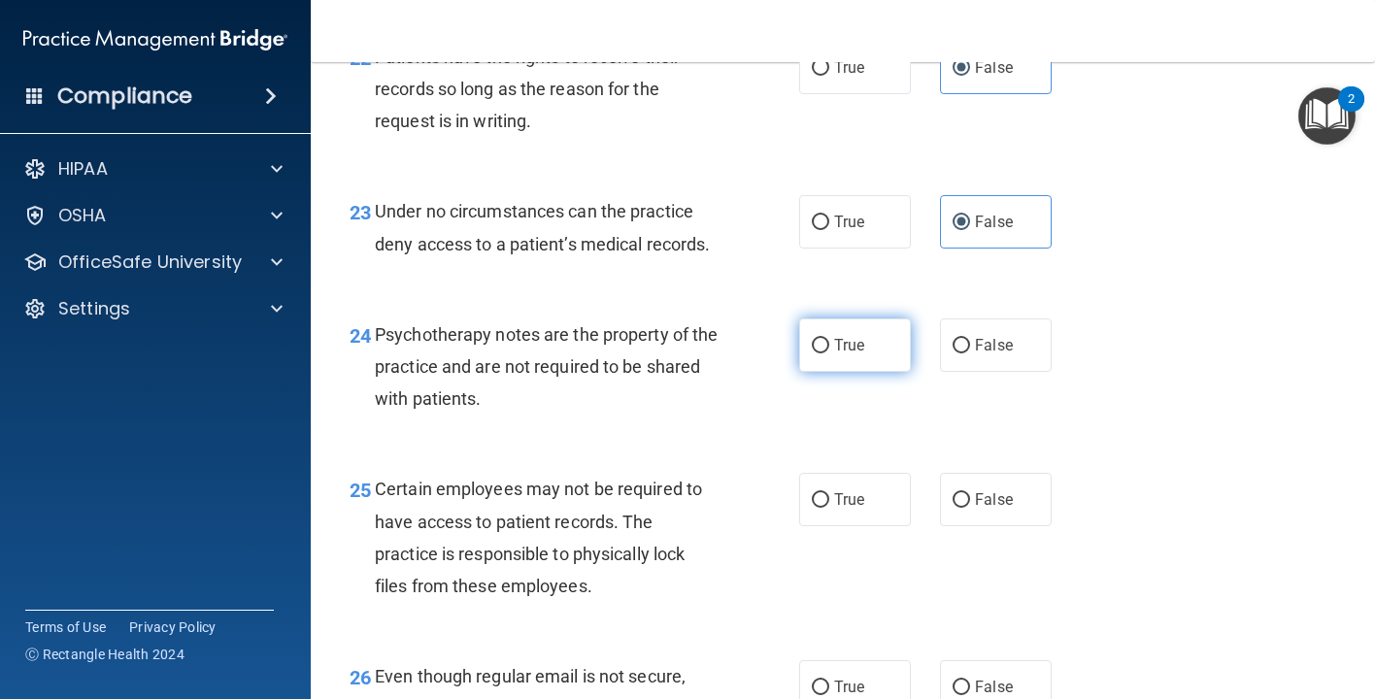
click at [860, 348] on span "True" at bounding box center [849, 345] width 30 height 18
click at [829, 348] on input "True" at bounding box center [820, 346] width 17 height 15
radio input "true"
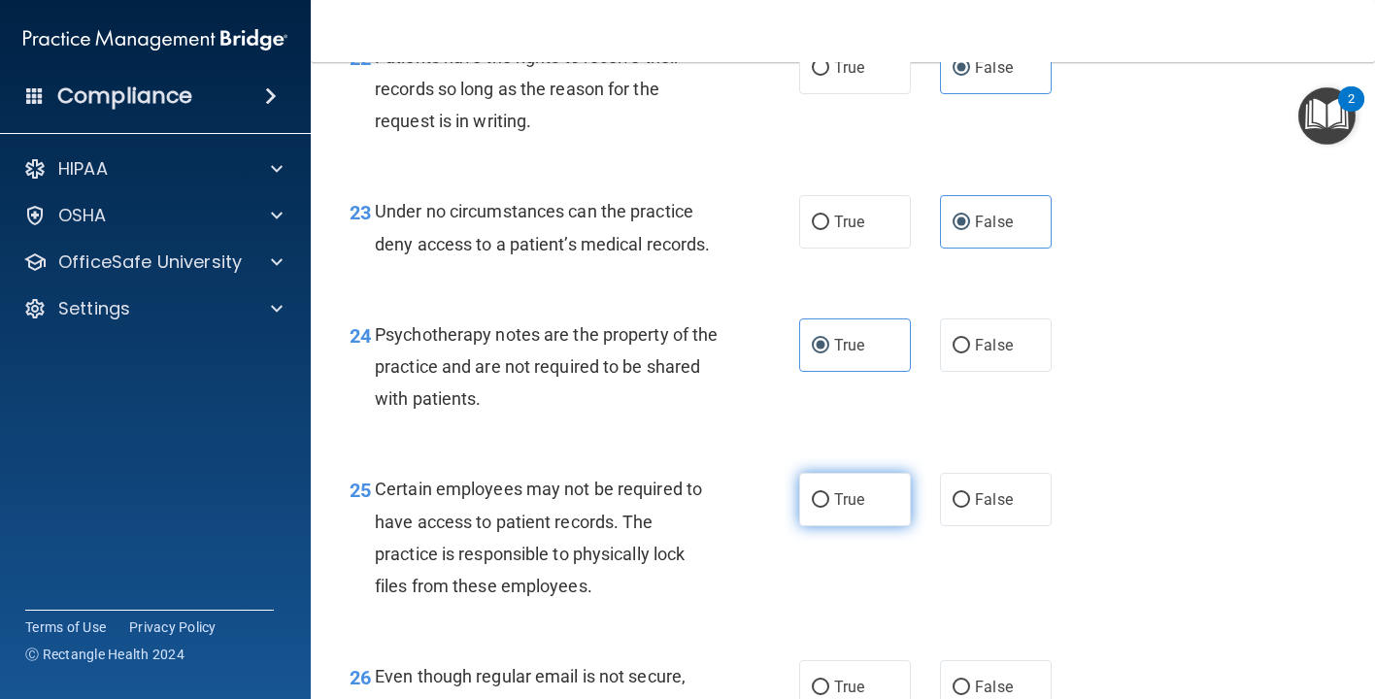
click at [838, 521] on label "True" at bounding box center [855, 499] width 112 height 53
click at [829, 508] on input "True" at bounding box center [820, 500] width 17 height 15
radio input "true"
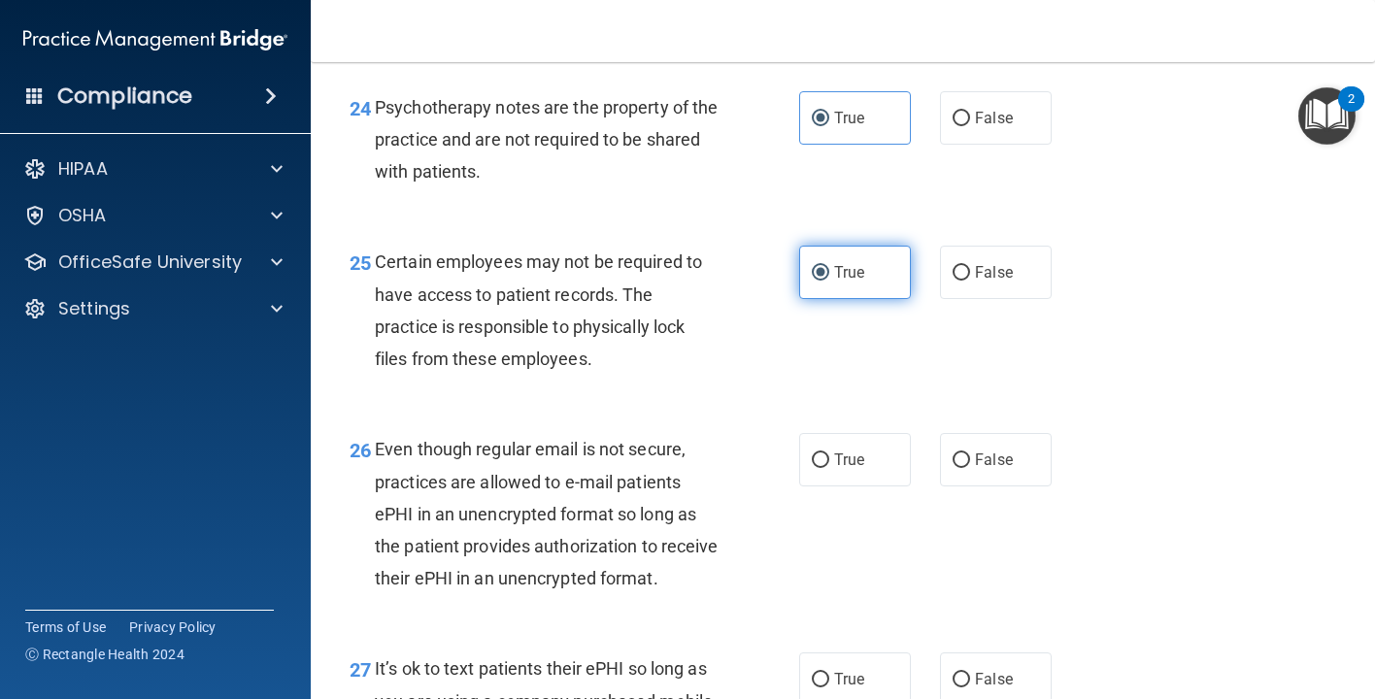
scroll to position [4592, 0]
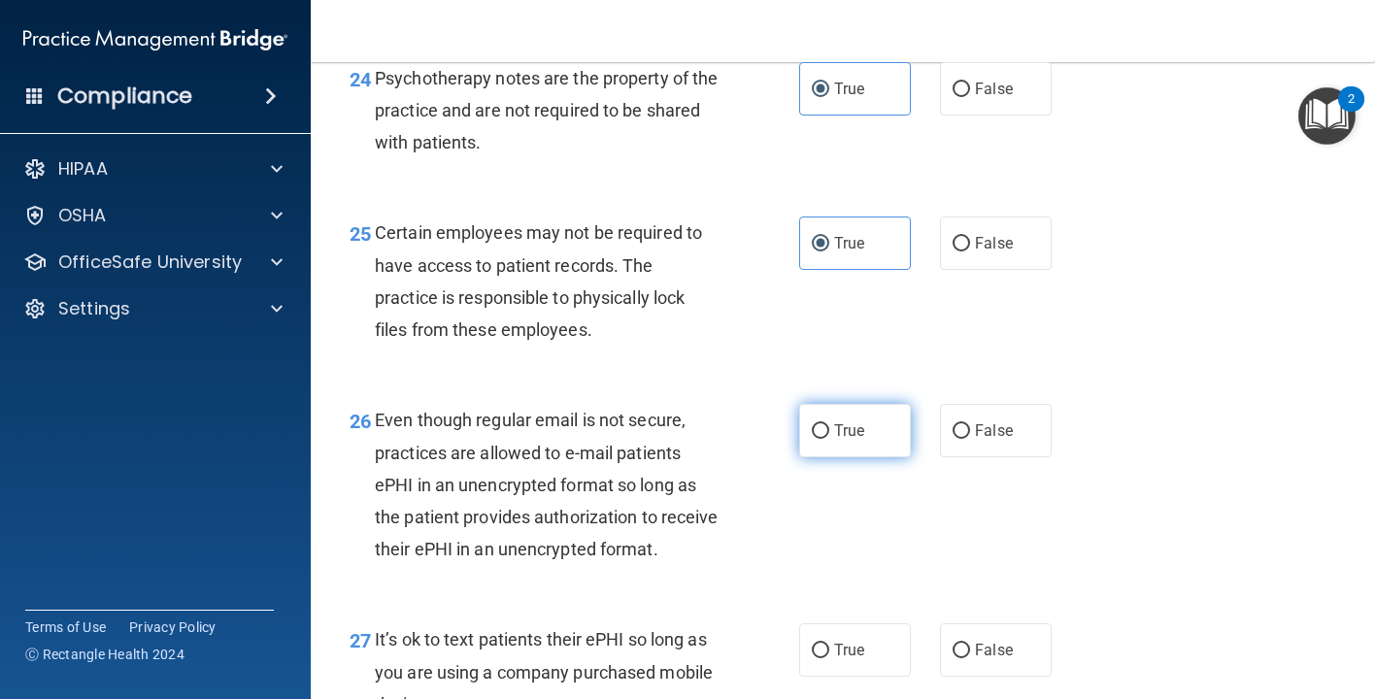
click at [844, 440] on span "True" at bounding box center [849, 430] width 30 height 18
click at [829, 439] on input "True" at bounding box center [820, 431] width 17 height 15
radio input "true"
click at [957, 647] on label "False" at bounding box center [996, 649] width 112 height 53
click at [957, 647] on input "False" at bounding box center [960, 651] width 17 height 15
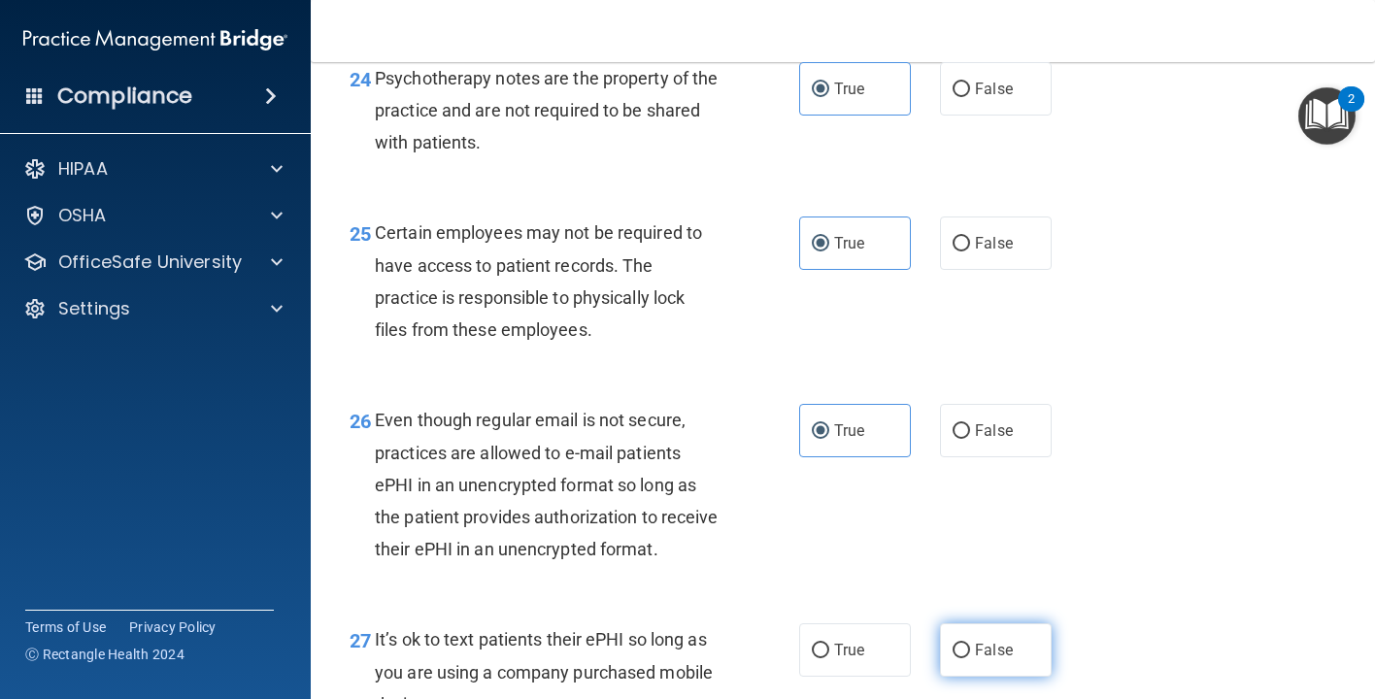
radio input "true"
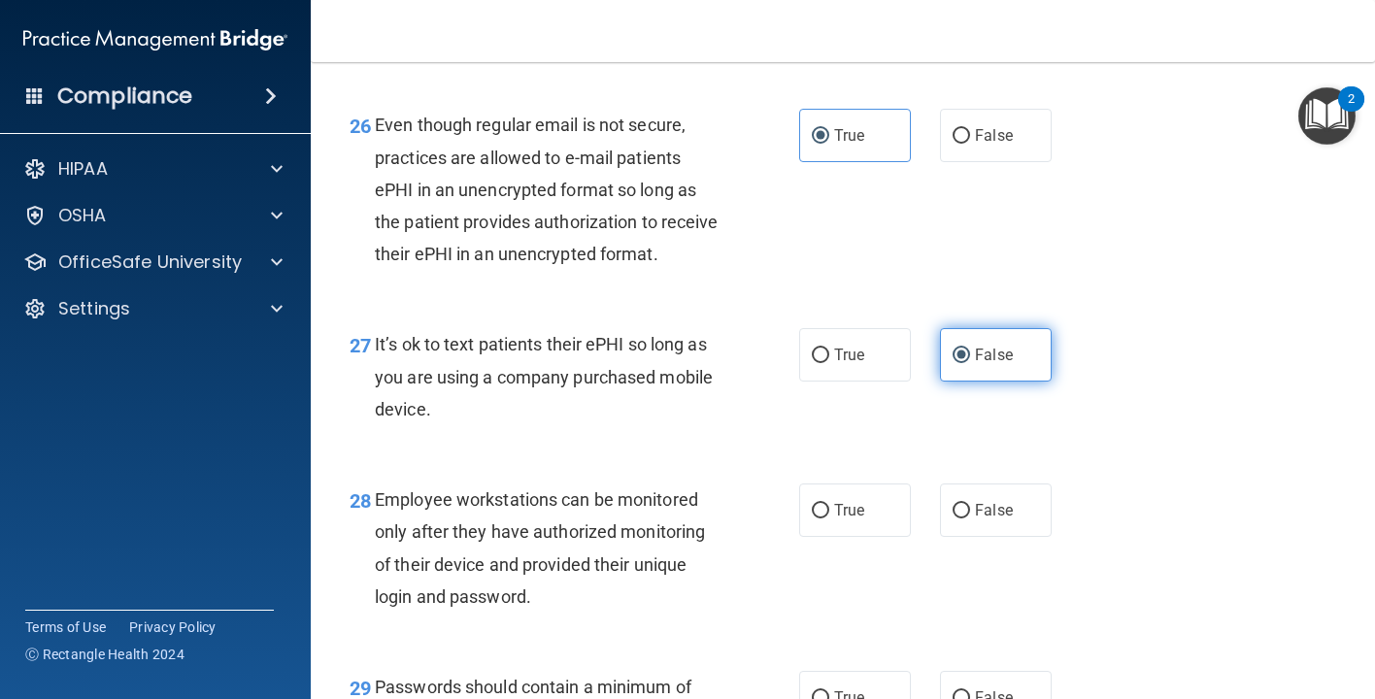
scroll to position [4908, 0]
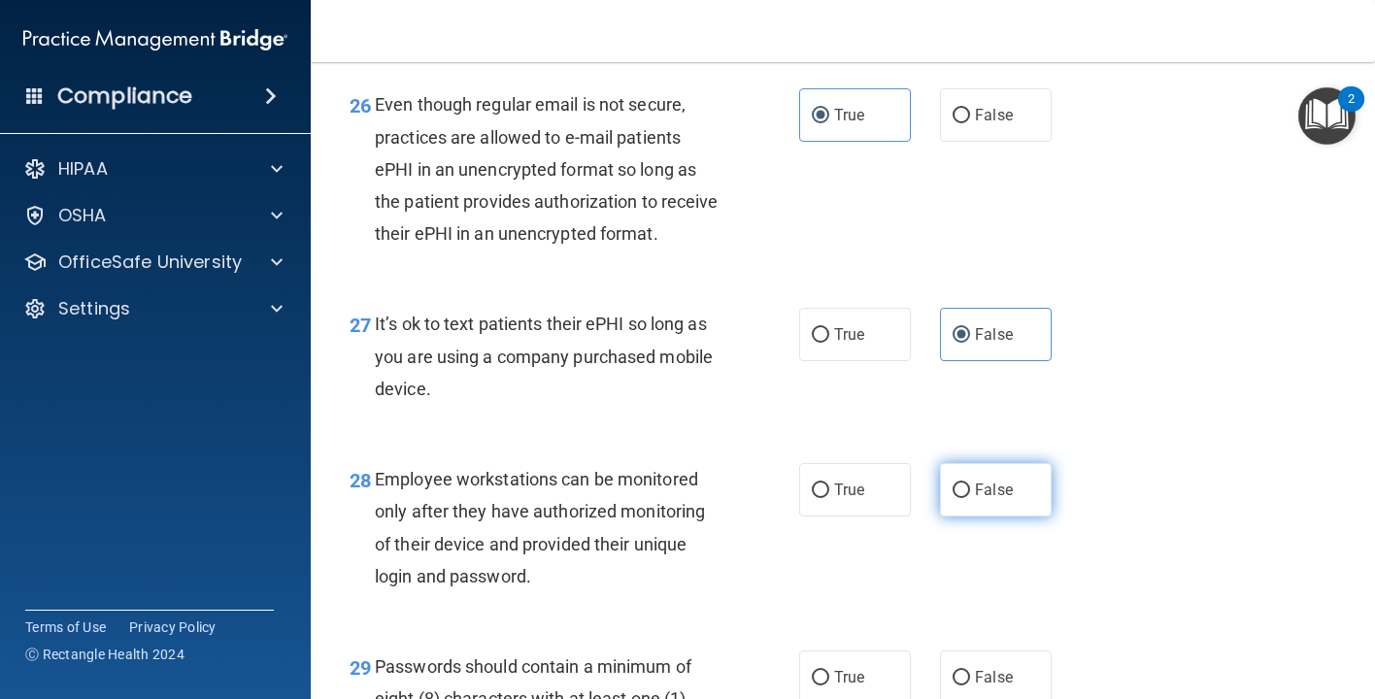
click at [983, 499] on span "False" at bounding box center [994, 490] width 38 height 18
click at [970, 498] on input "False" at bounding box center [960, 490] width 17 height 15
radio input "true"
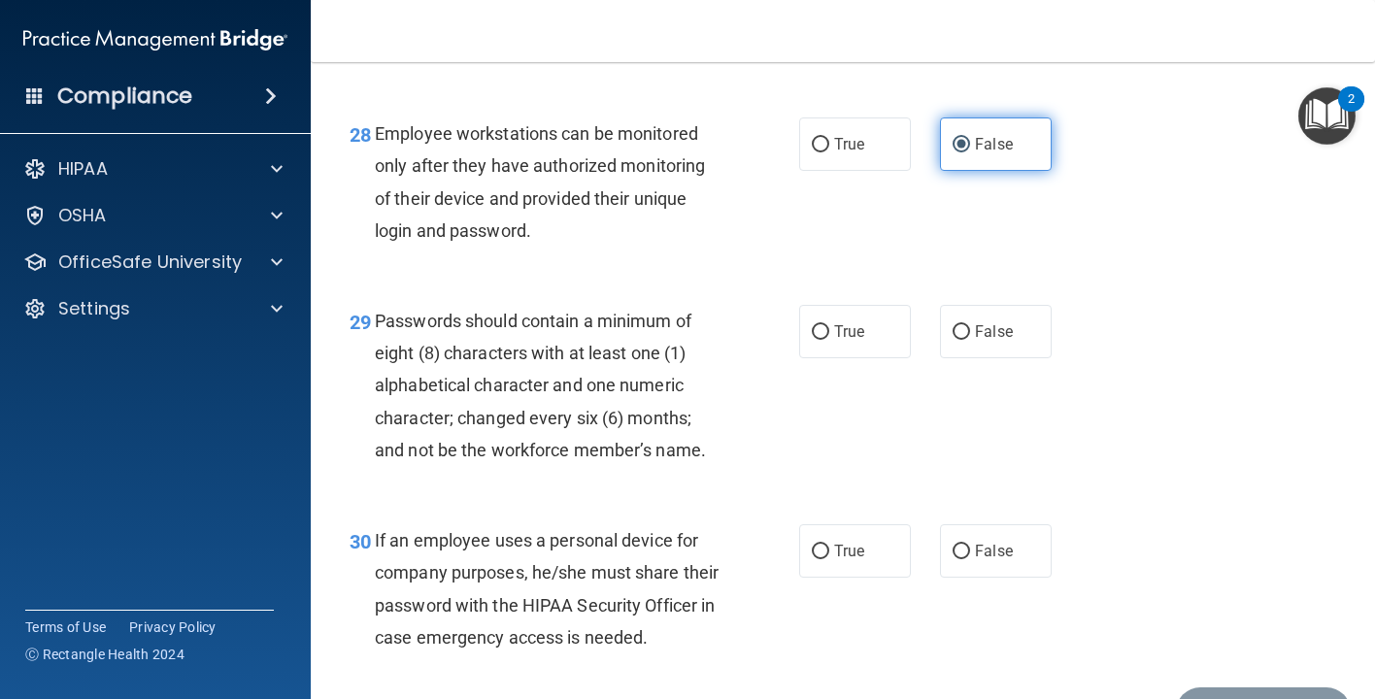
scroll to position [5268, 0]
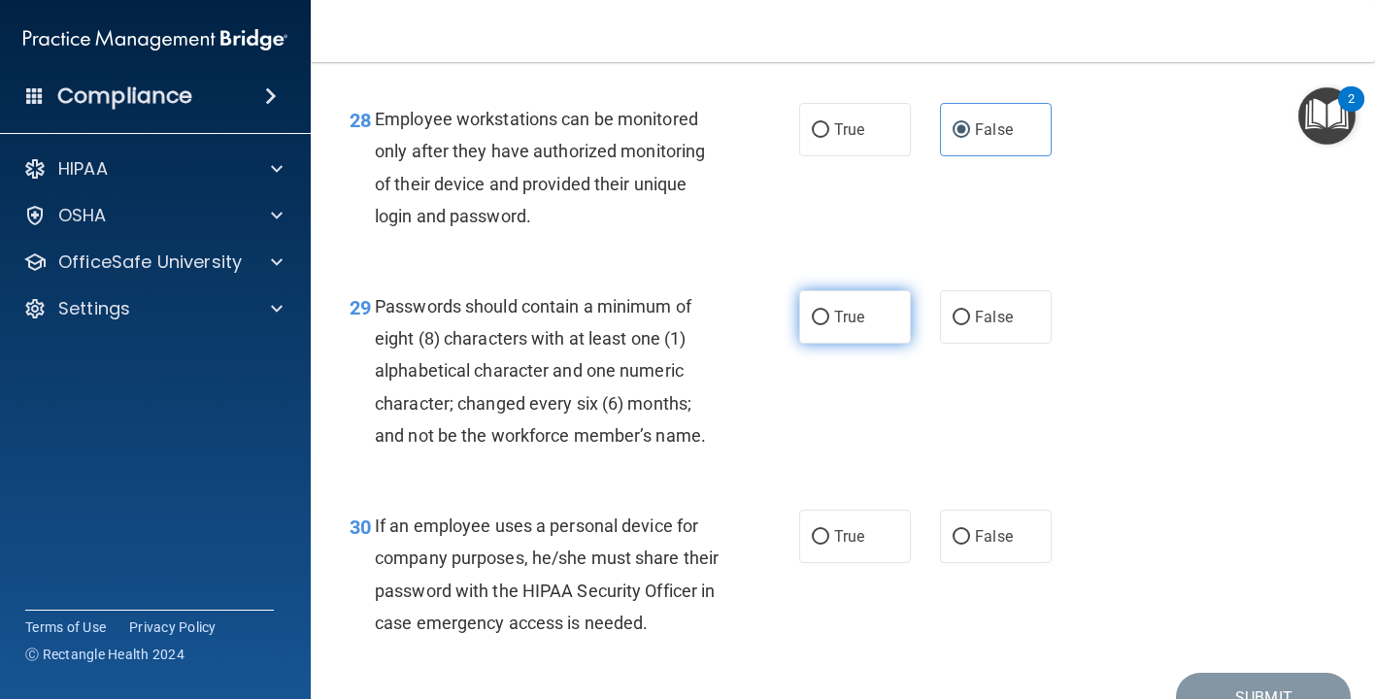
click at [843, 336] on label "True" at bounding box center [855, 316] width 112 height 53
click at [829, 325] on input "True" at bounding box center [820, 318] width 17 height 15
radio input "true"
click at [964, 526] on label "False" at bounding box center [996, 536] width 112 height 53
click at [964, 530] on input "False" at bounding box center [960, 537] width 17 height 15
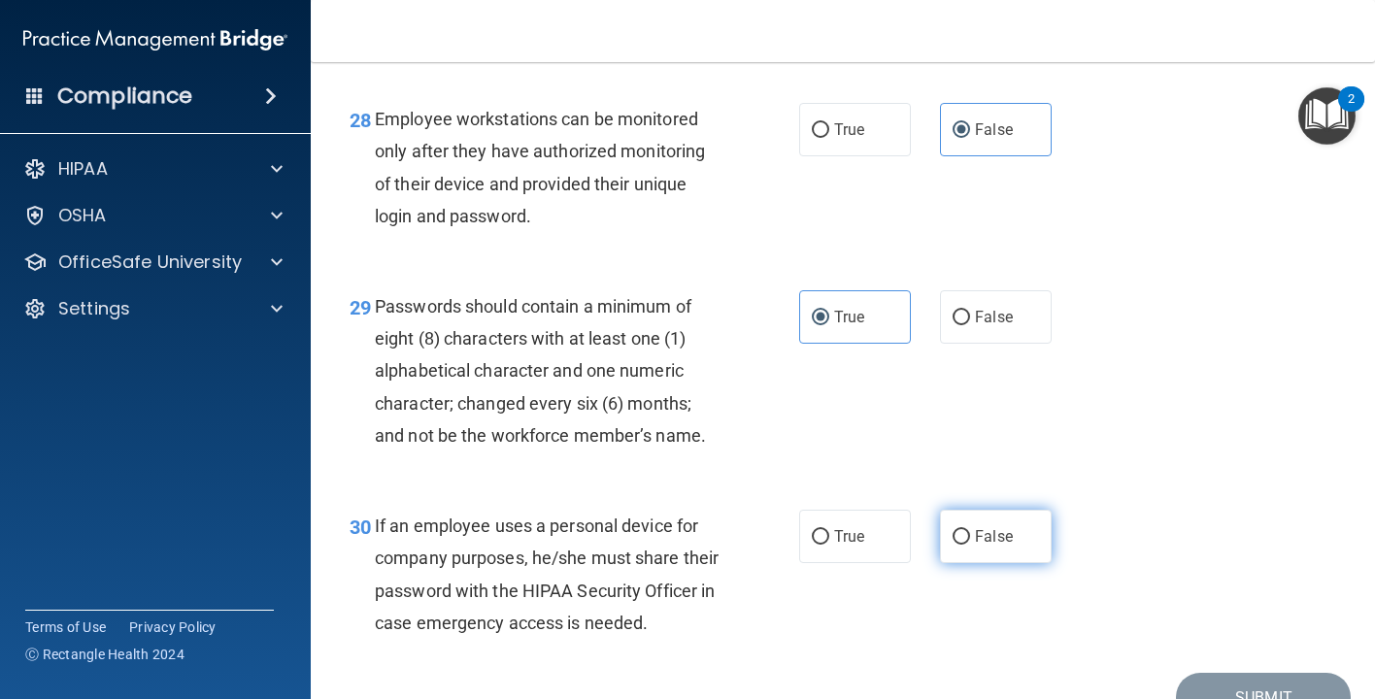
radio input "true"
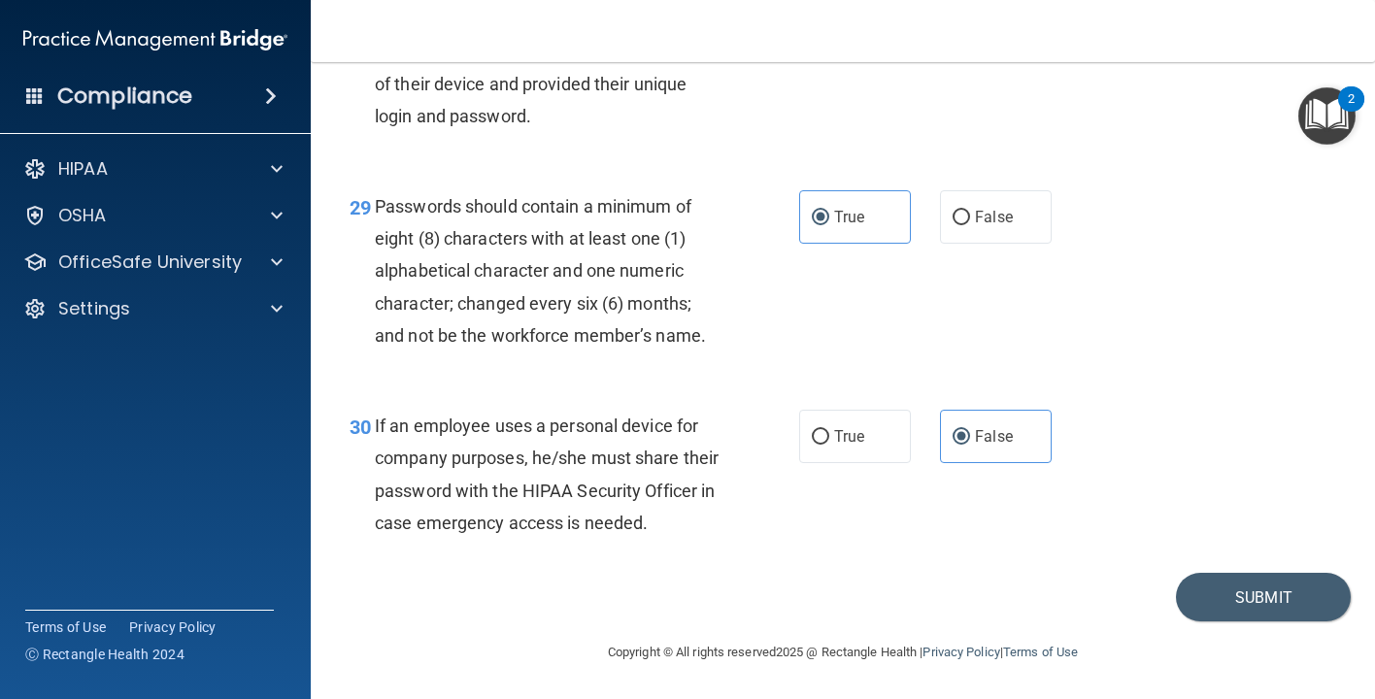
scroll to position [5405, 0]
click at [1270, 597] on button "Submit" at bounding box center [1263, 598] width 175 height 50
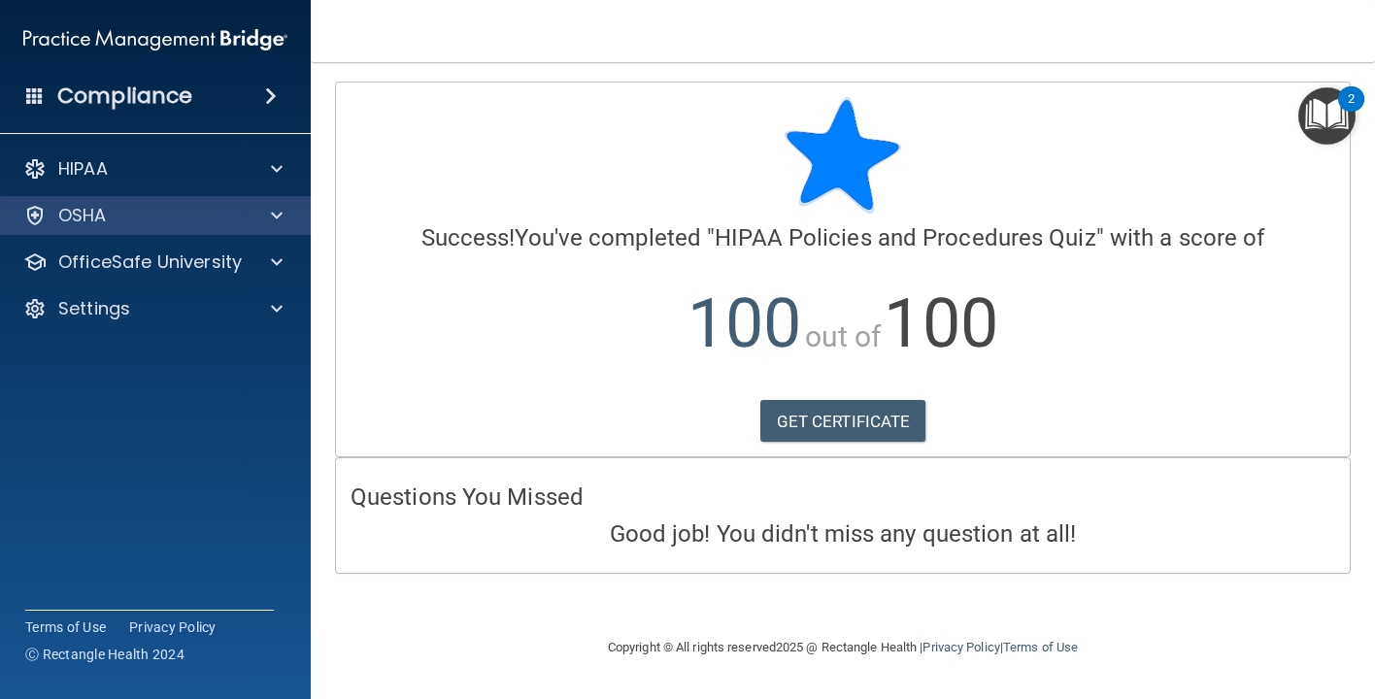
click at [281, 223] on span at bounding box center [277, 215] width 12 height 23
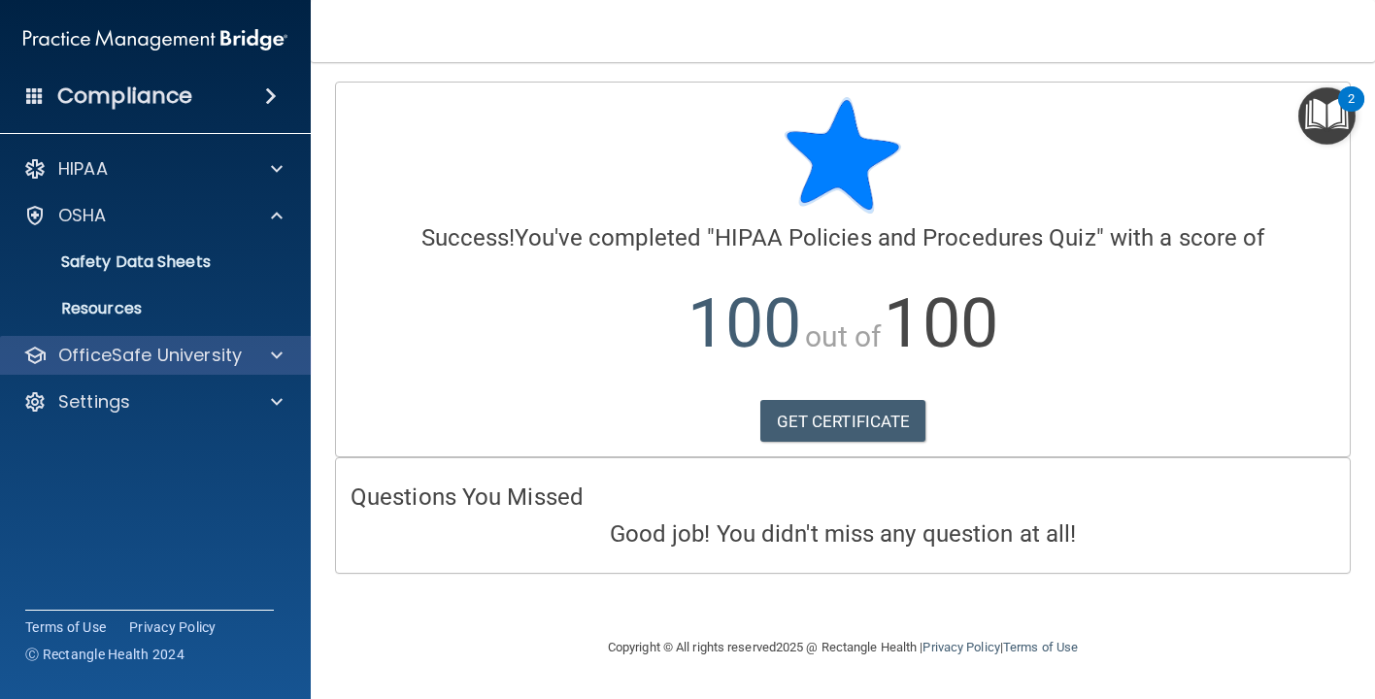
click at [251, 352] on div at bounding box center [274, 355] width 49 height 23
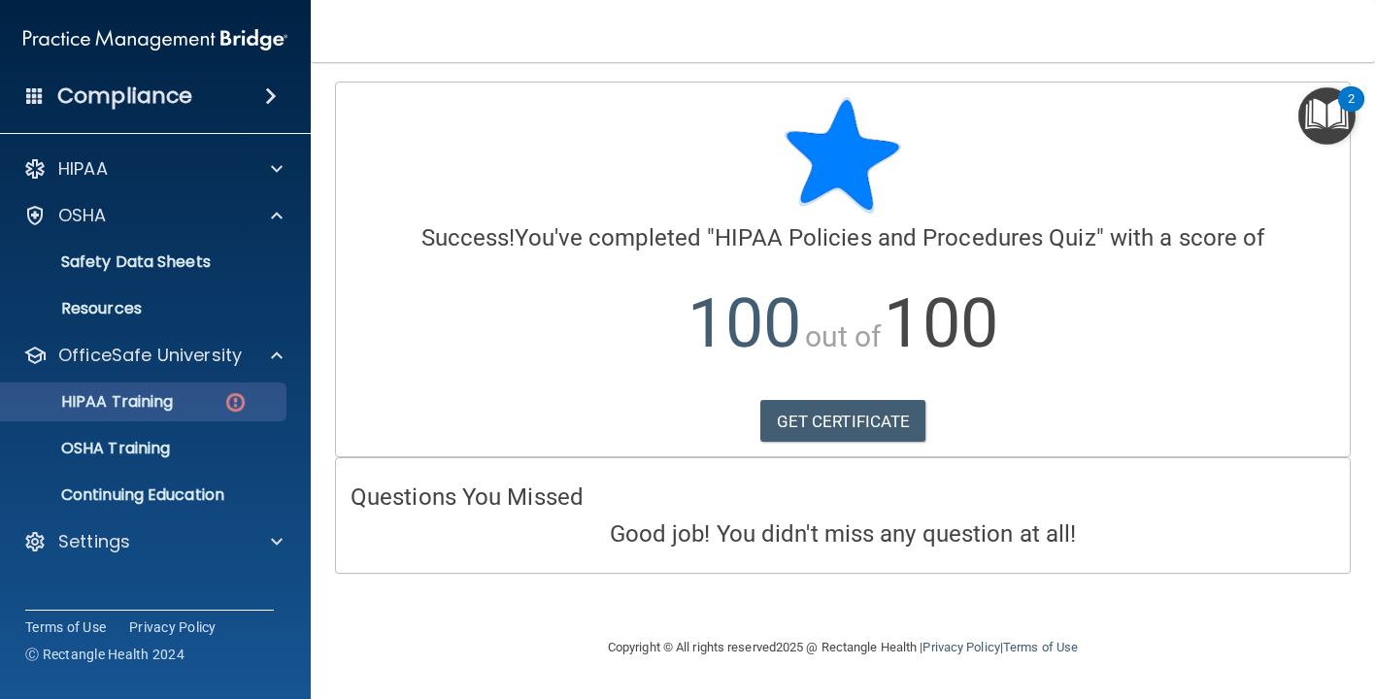
click at [244, 411] on img at bounding box center [235, 402] width 24 height 24
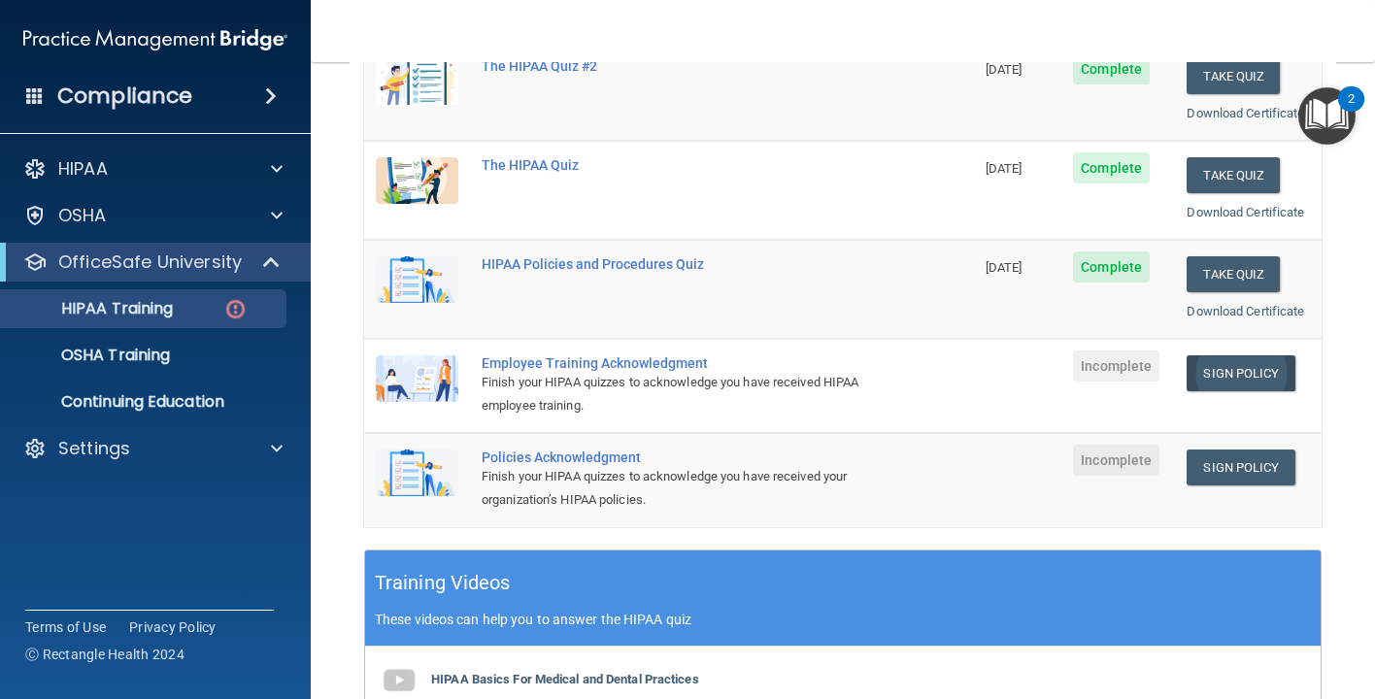
scroll to position [301, 0]
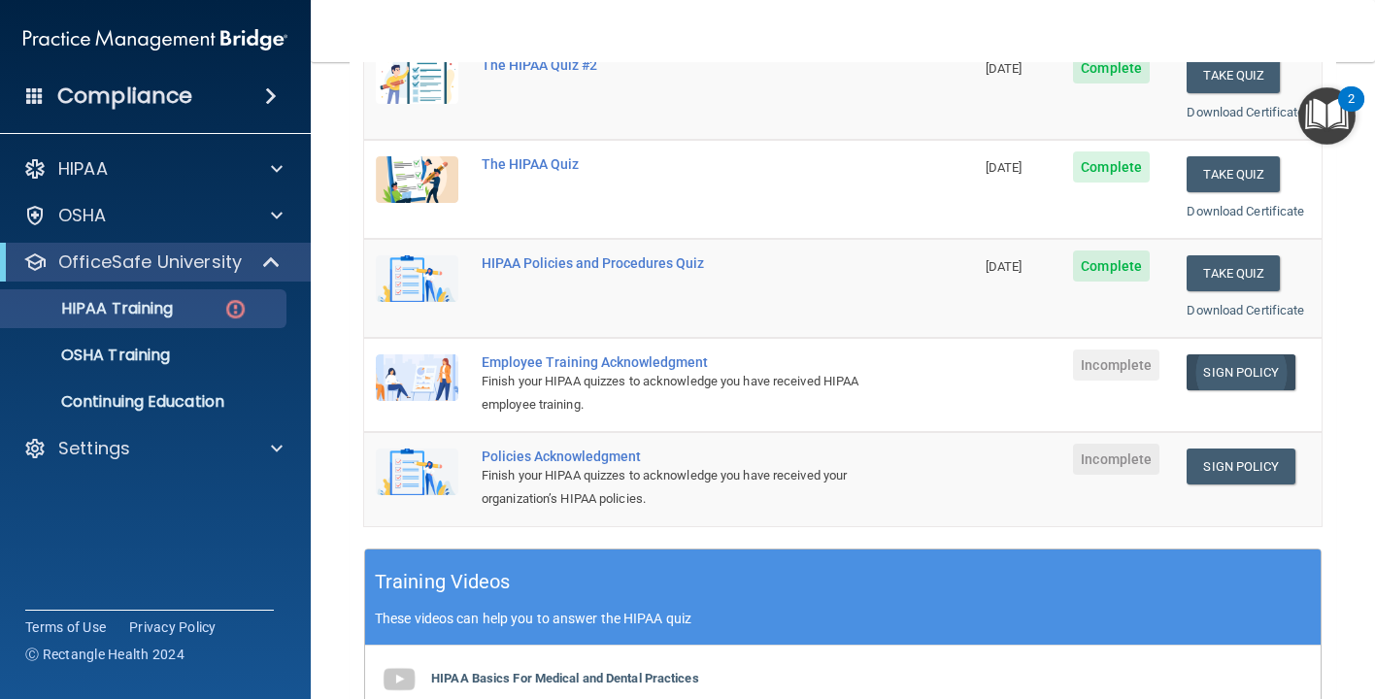
click at [1236, 358] on link "Sign Policy" at bounding box center [1240, 372] width 108 height 36
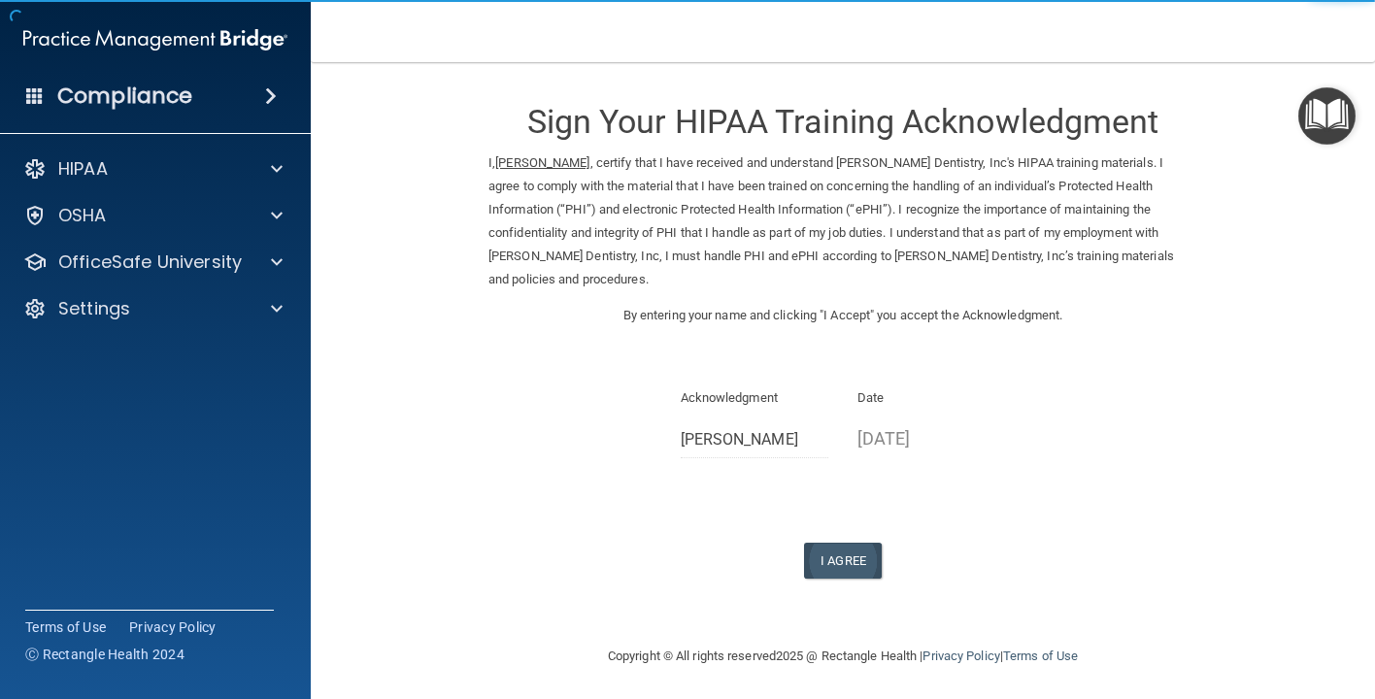
click at [856, 550] on button "I Agree" at bounding box center [843, 561] width 78 height 36
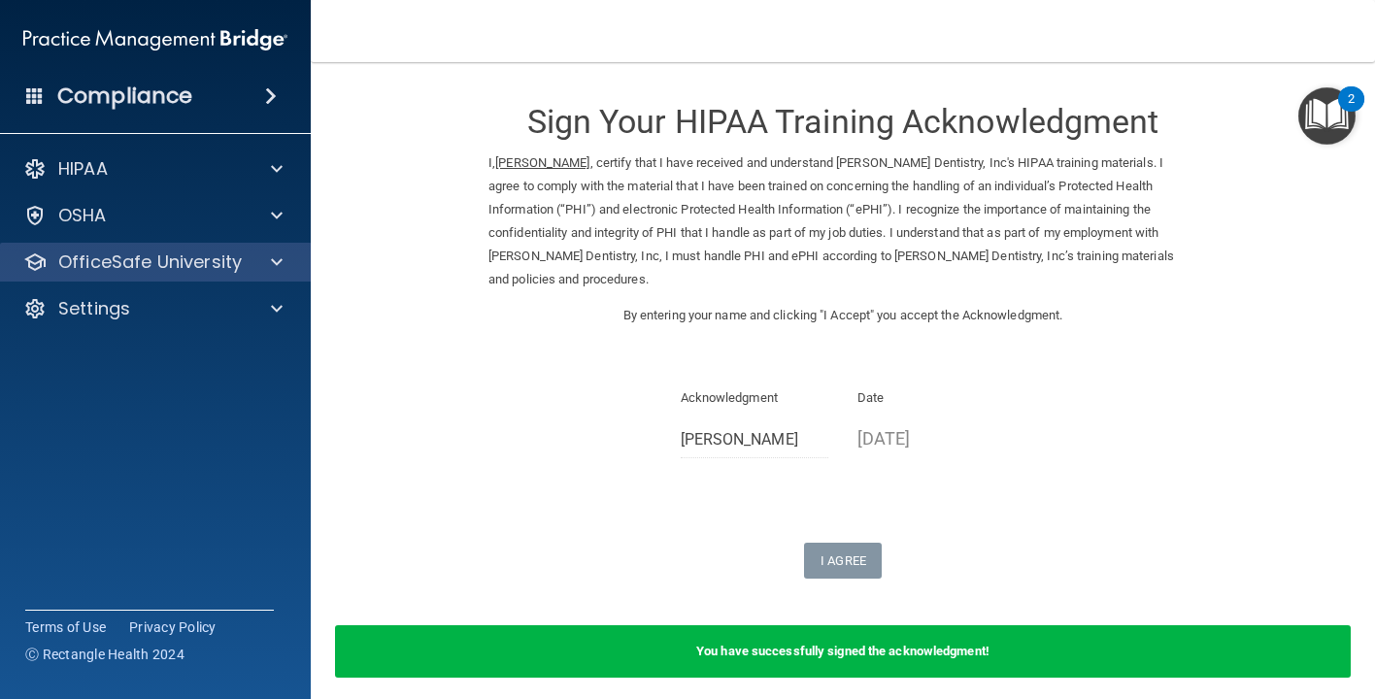
click at [285, 265] on div at bounding box center [274, 261] width 49 height 23
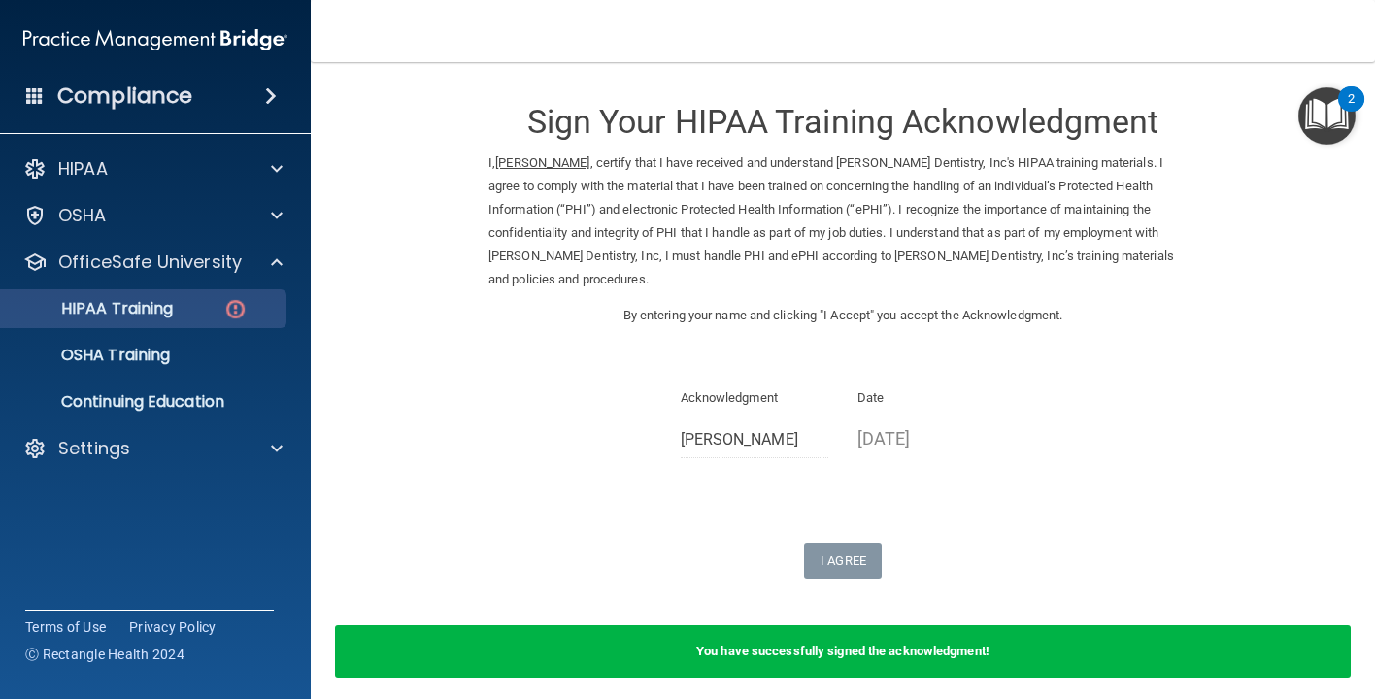
click at [238, 312] on img at bounding box center [235, 309] width 24 height 24
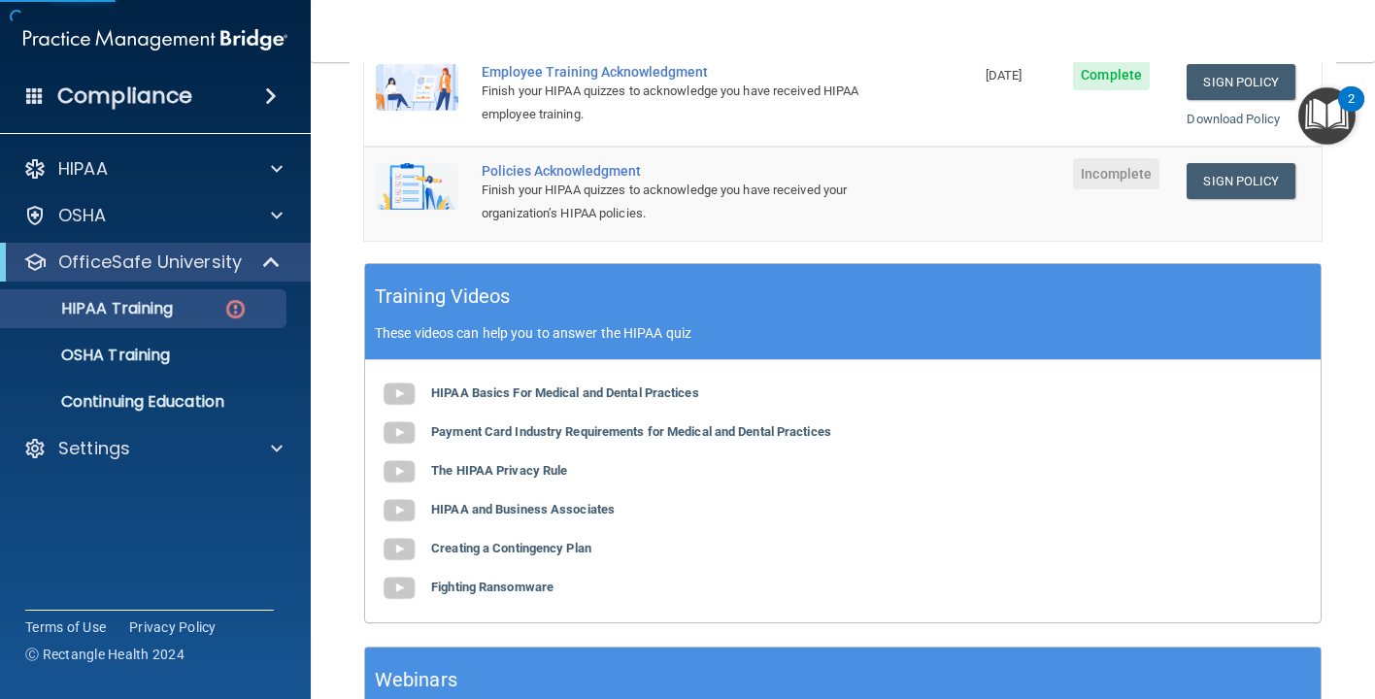
scroll to position [604, 0]
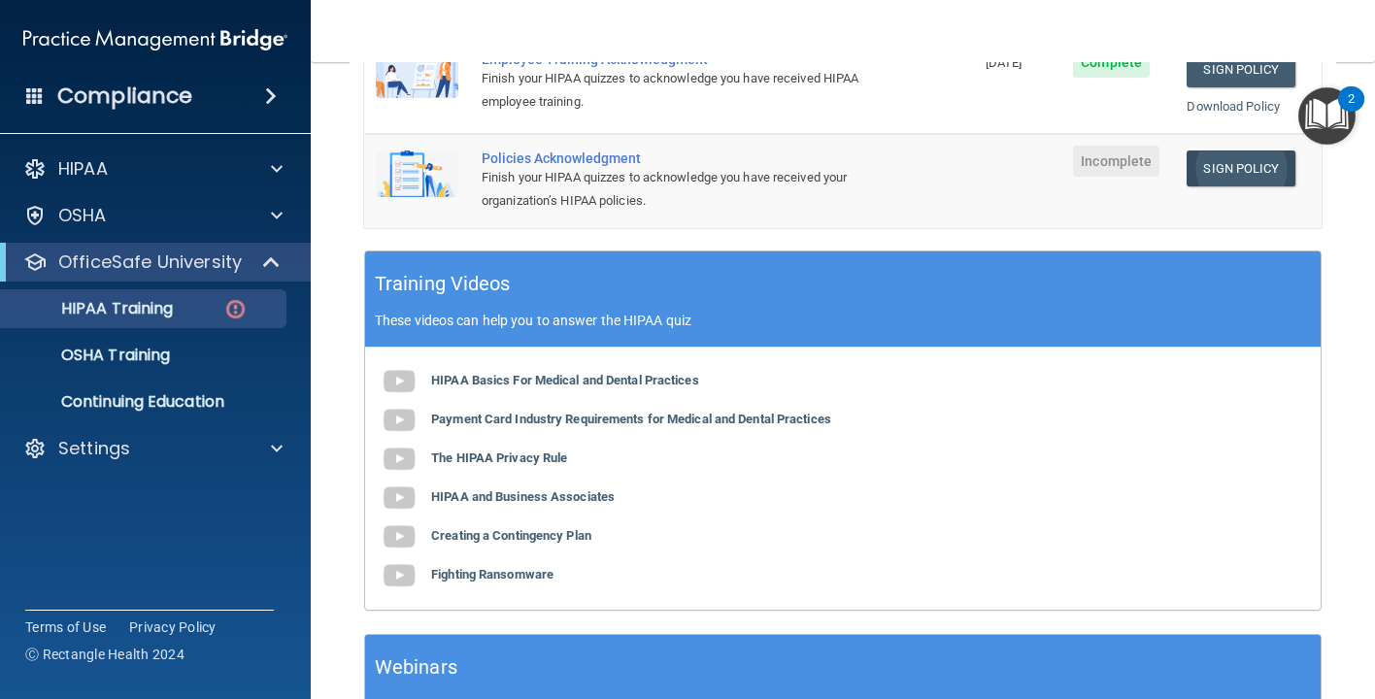
click at [1223, 153] on link "Sign Policy" at bounding box center [1240, 168] width 108 height 36
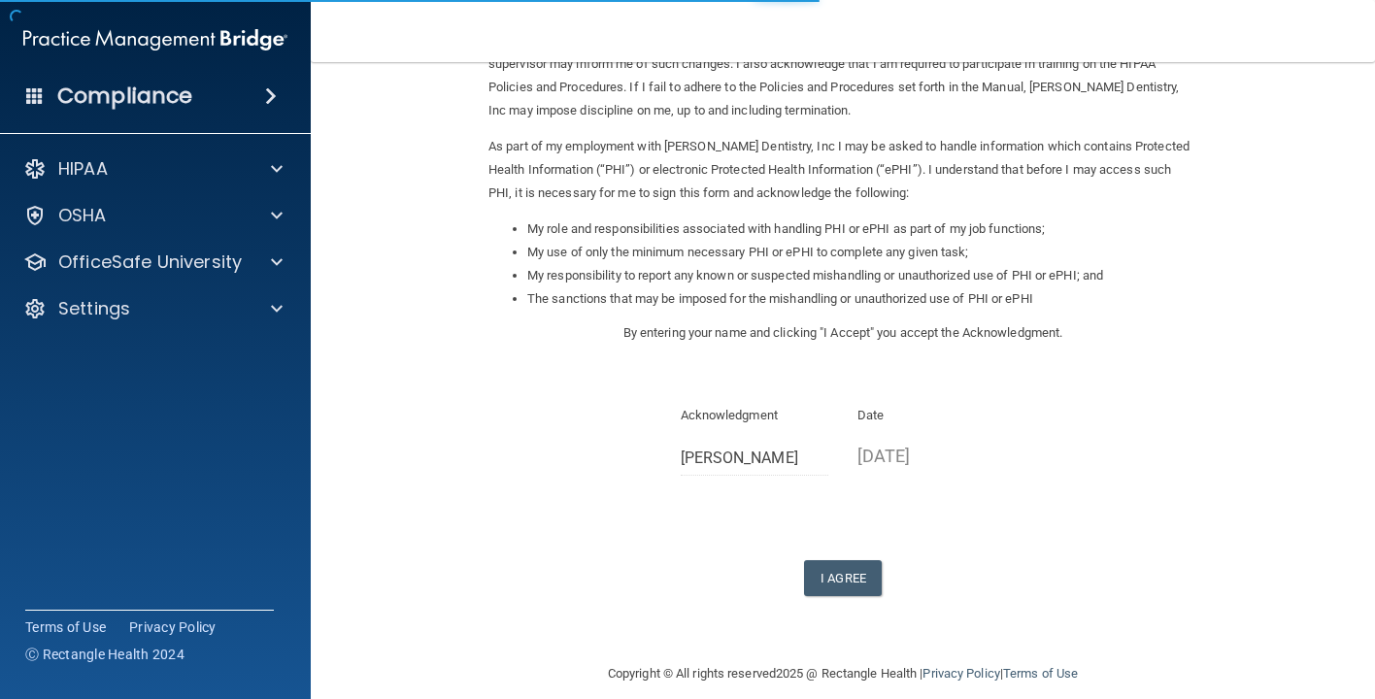
scroll to position [168, 0]
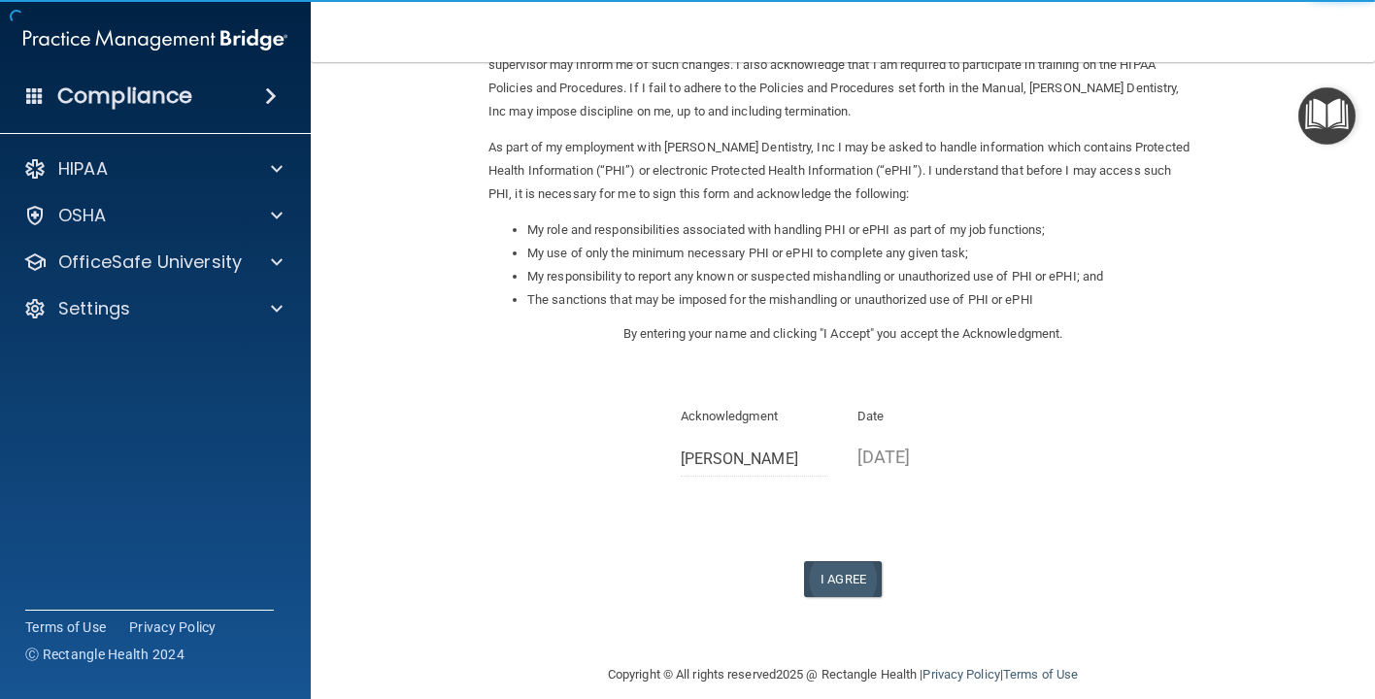
click at [837, 561] on button "I Agree" at bounding box center [843, 579] width 78 height 36
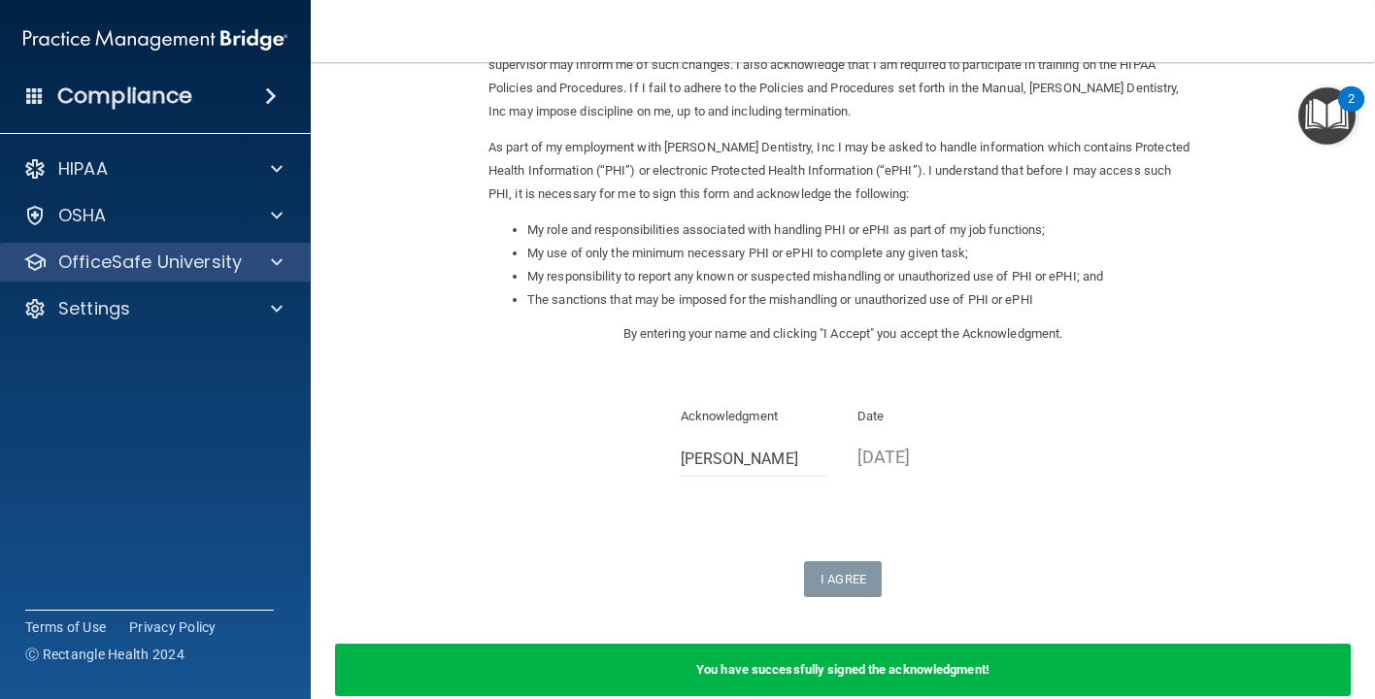
click at [278, 266] on span at bounding box center [277, 261] width 12 height 23
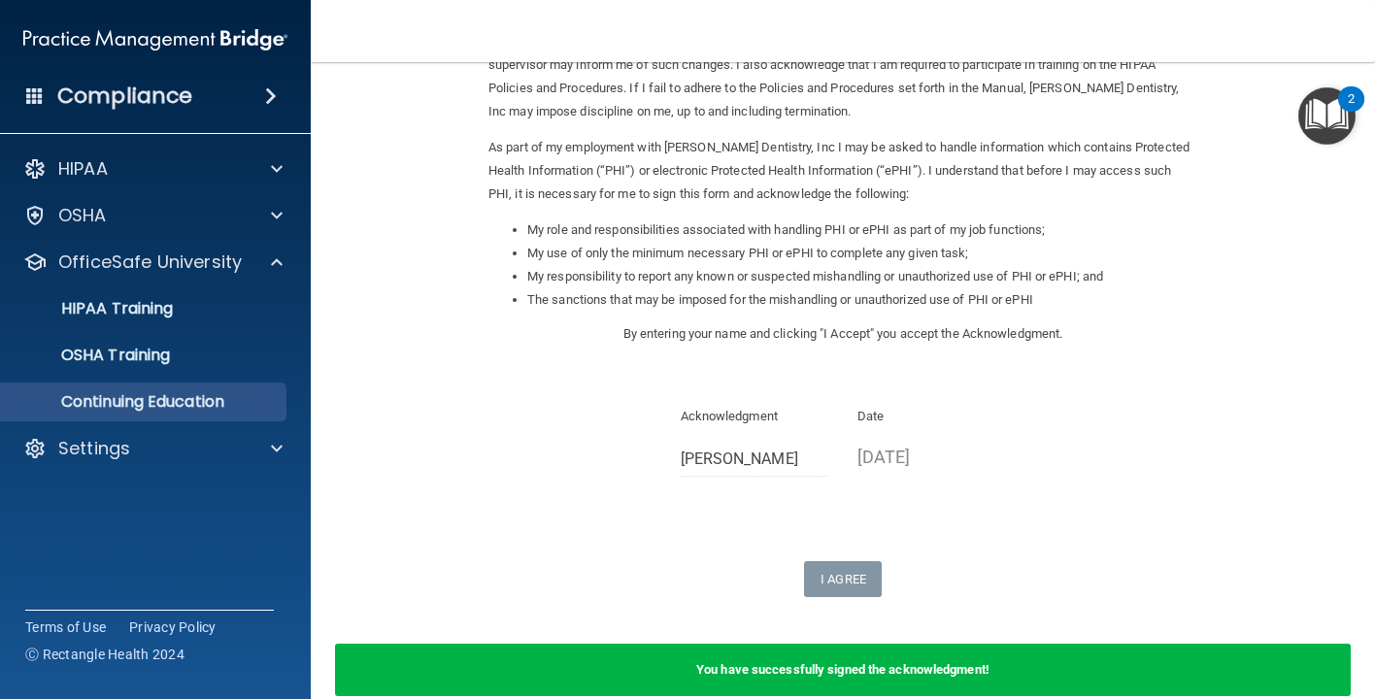
click at [234, 404] on p "Continuing Education" at bounding box center [145, 401] width 265 height 19
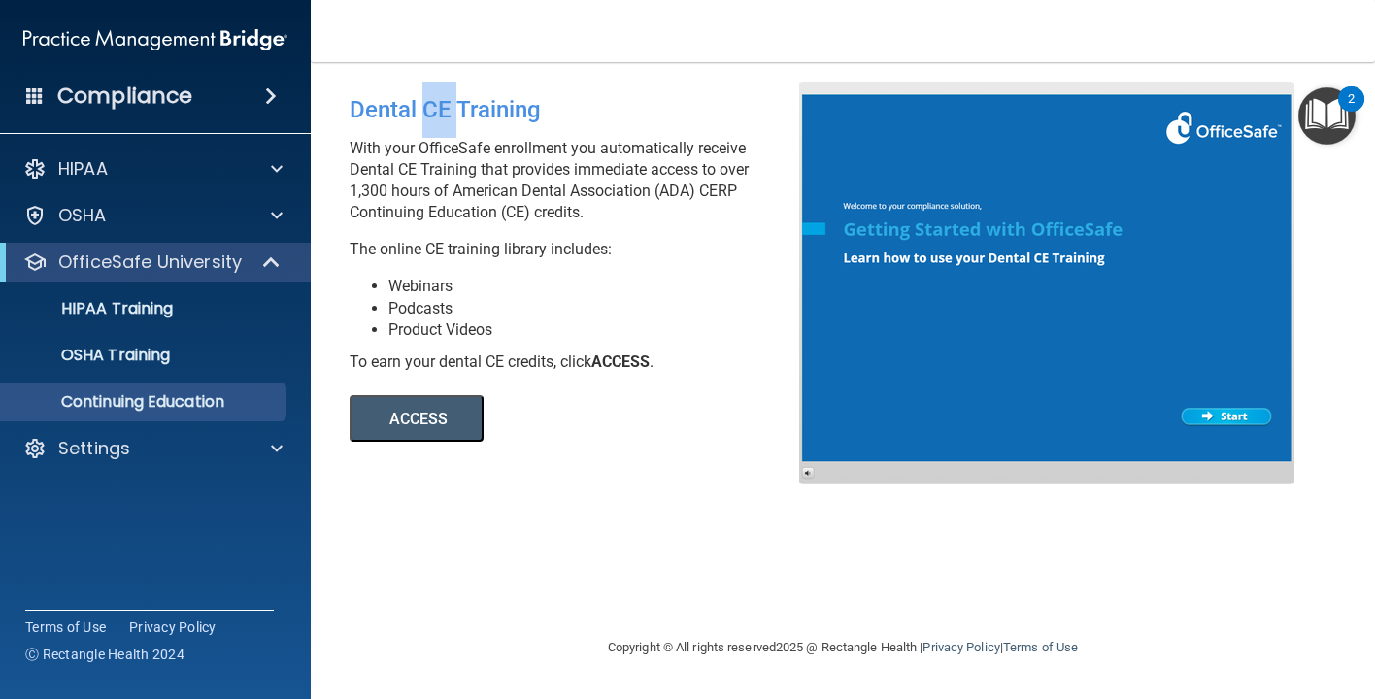
drag, startPoint x: 427, startPoint y: 107, endPoint x: 457, endPoint y: 114, distance: 30.9
click at [457, 114] on div "Dental CE Training" at bounding box center [582, 110] width 464 height 56
click at [496, 162] on p "With your OfficeSafe enrollment you automatically receive Dental CE Training th…" at bounding box center [582, 180] width 464 height 85
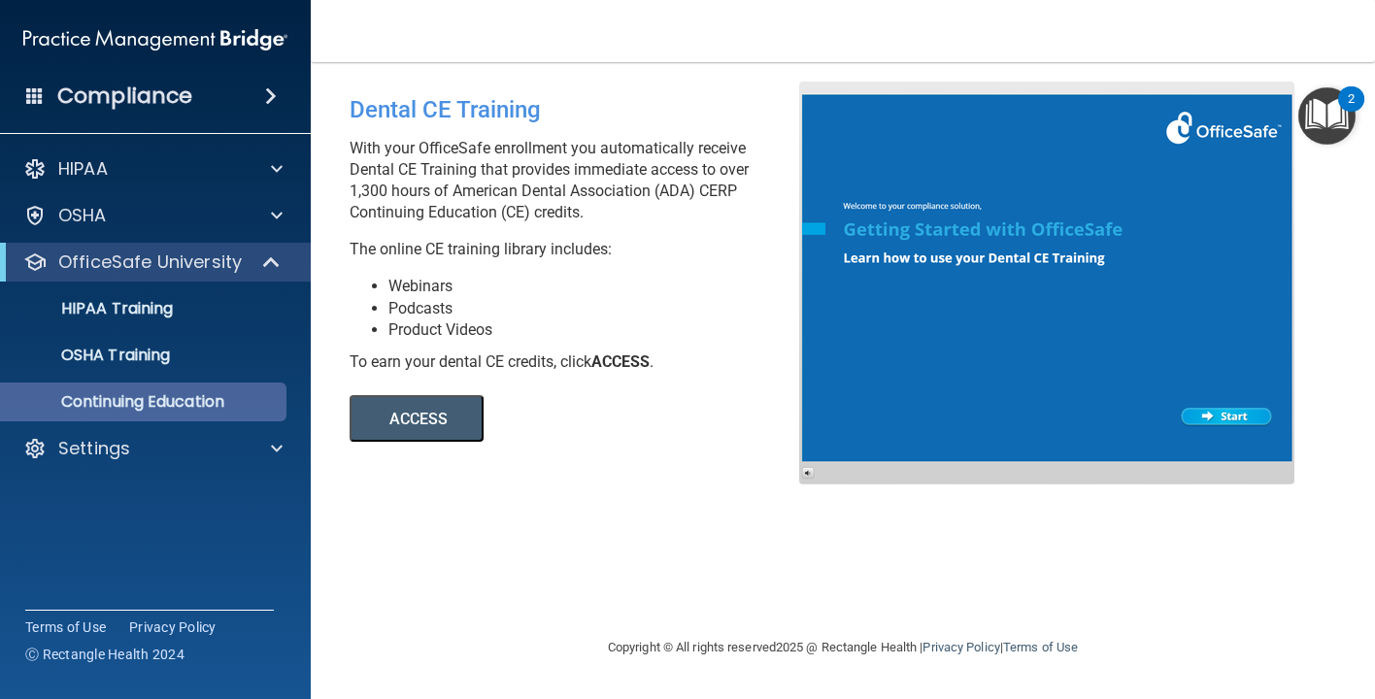
click at [275, 403] on p "Continuing Education" at bounding box center [145, 401] width 265 height 19
click at [282, 262] on div at bounding box center [273, 261] width 48 height 23
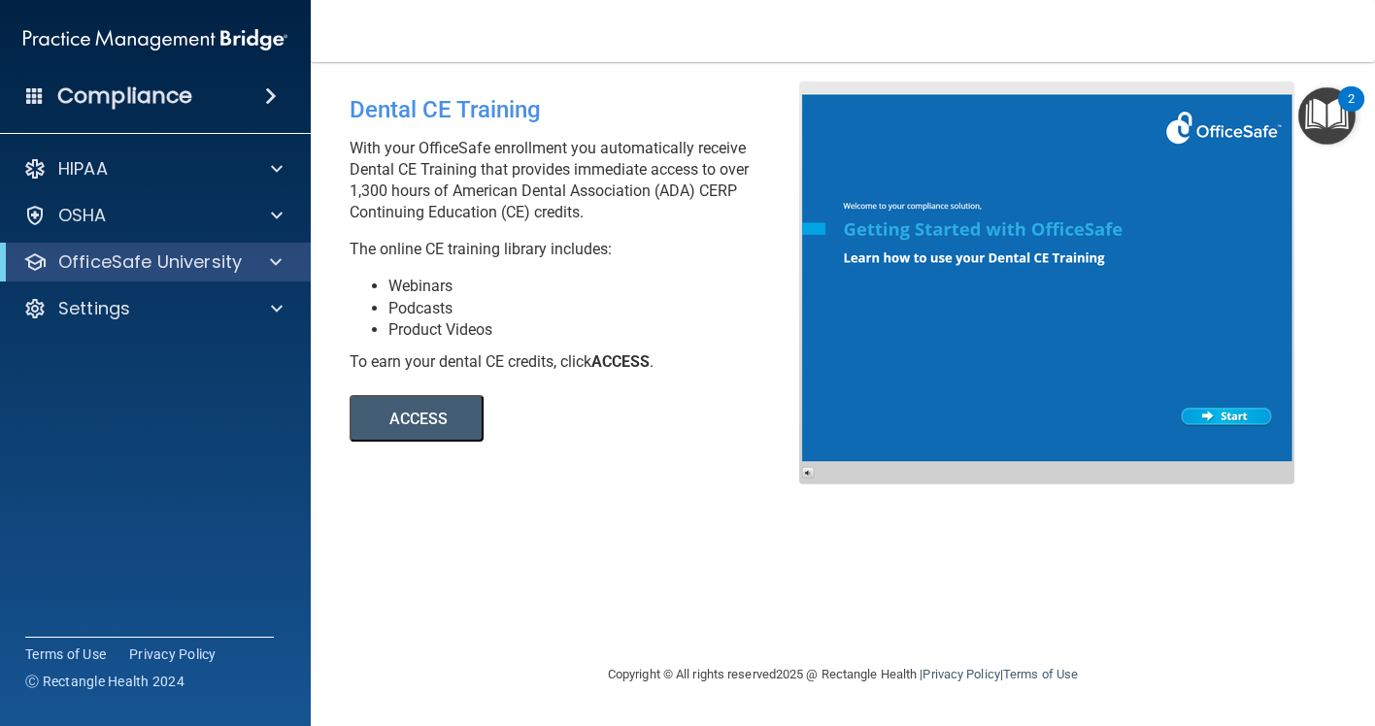
click at [191, 99] on h4 "Compliance" at bounding box center [124, 96] width 135 height 27
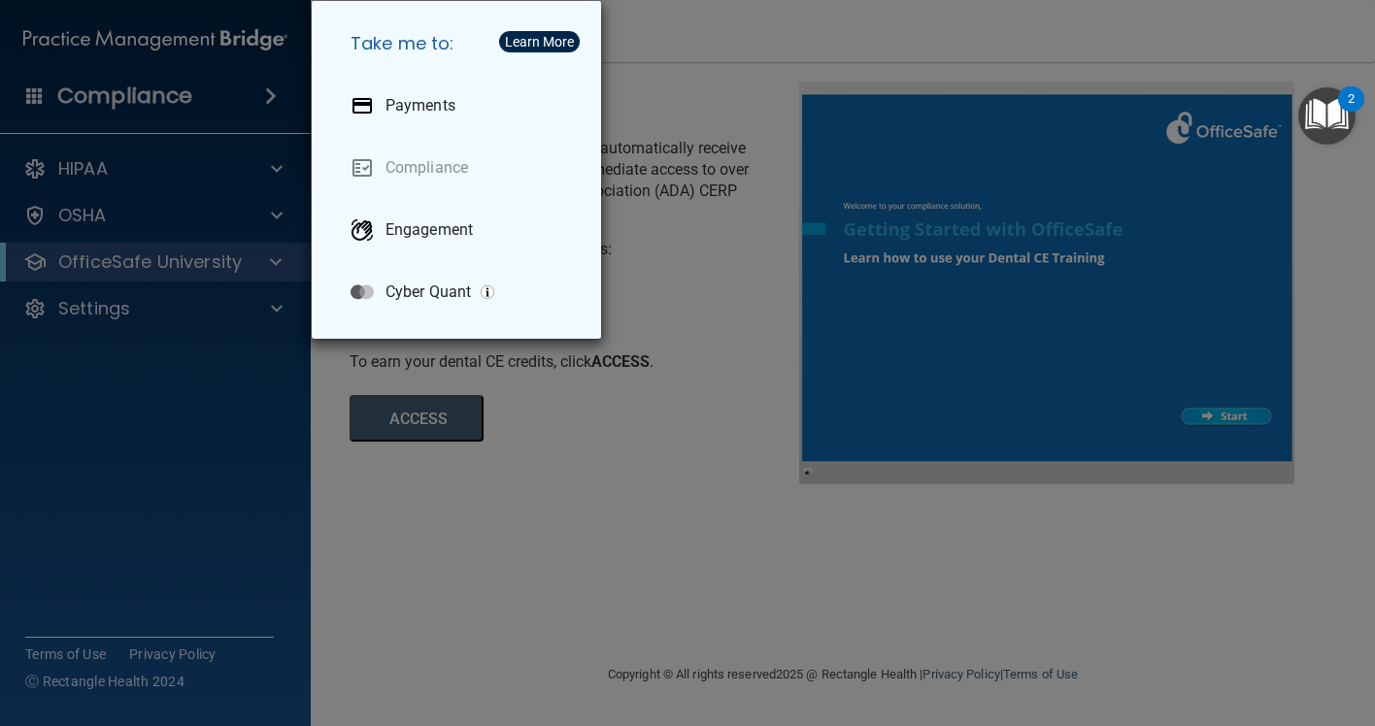
click at [192, 99] on div "Take me to: Payments Compliance Engagement Cyber Quant" at bounding box center [687, 363] width 1375 height 726
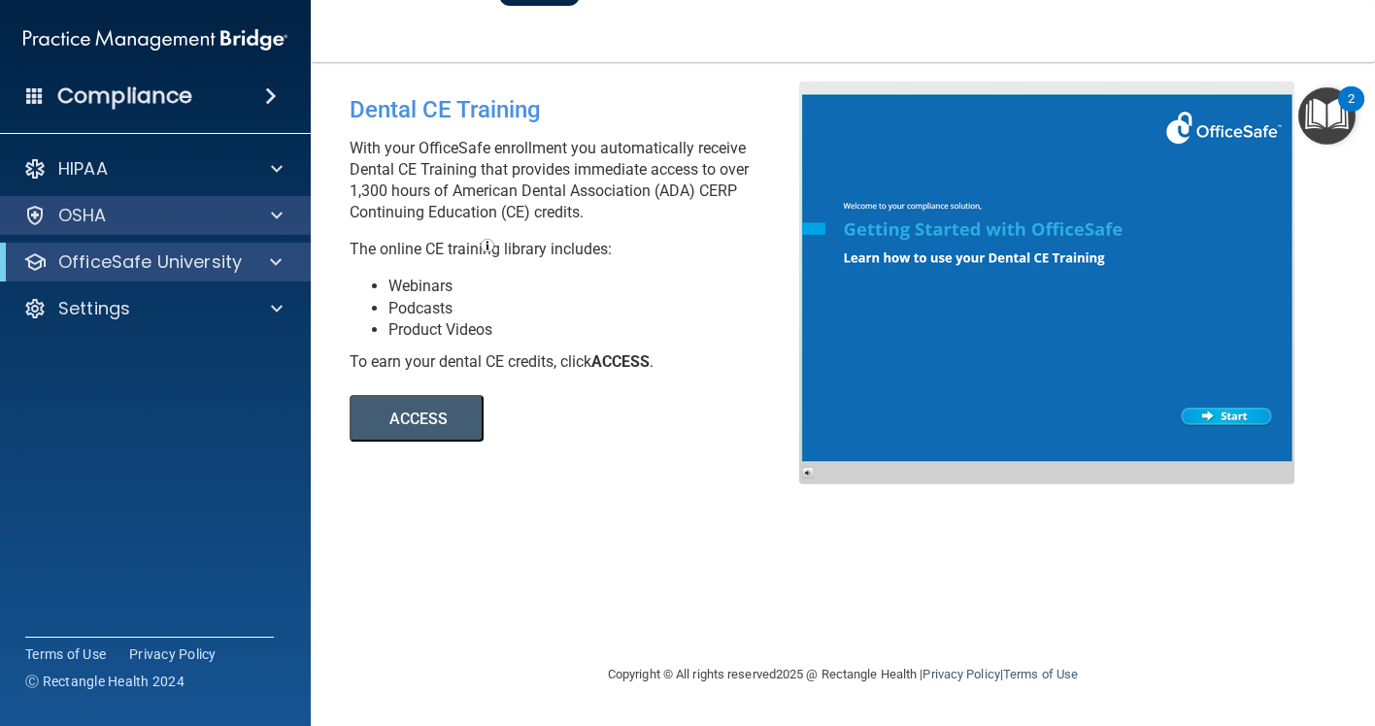
click at [137, 221] on div "OSHA" at bounding box center [129, 215] width 241 height 23
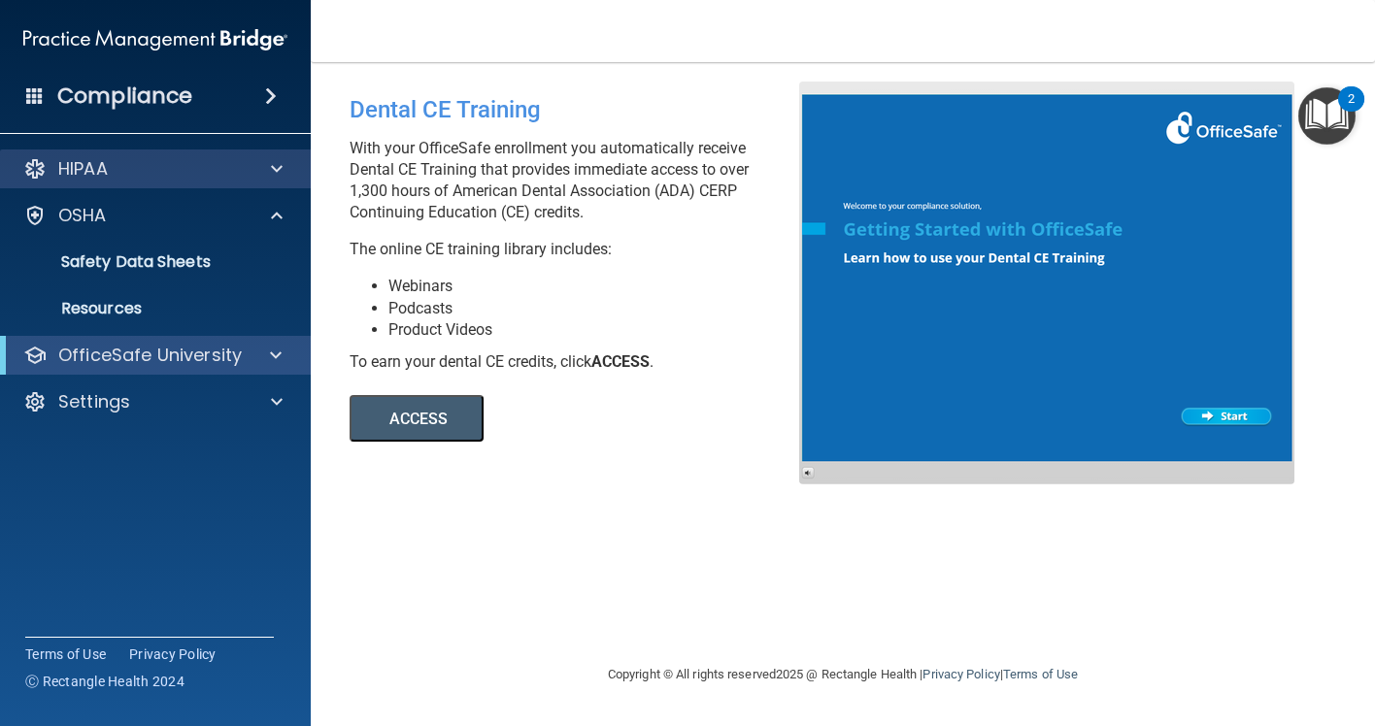
click at [157, 177] on div "HIPAA" at bounding box center [129, 168] width 241 height 23
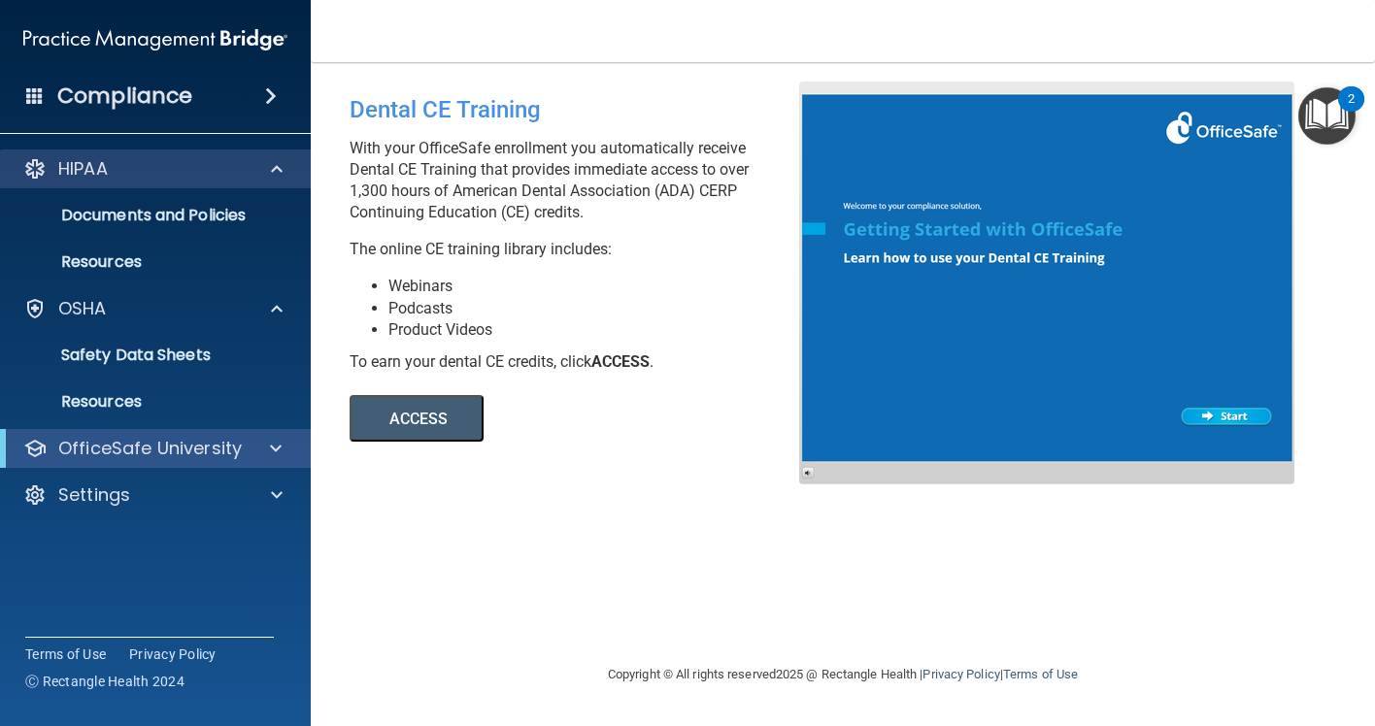
click at [157, 176] on div "HIPAA" at bounding box center [129, 168] width 241 height 23
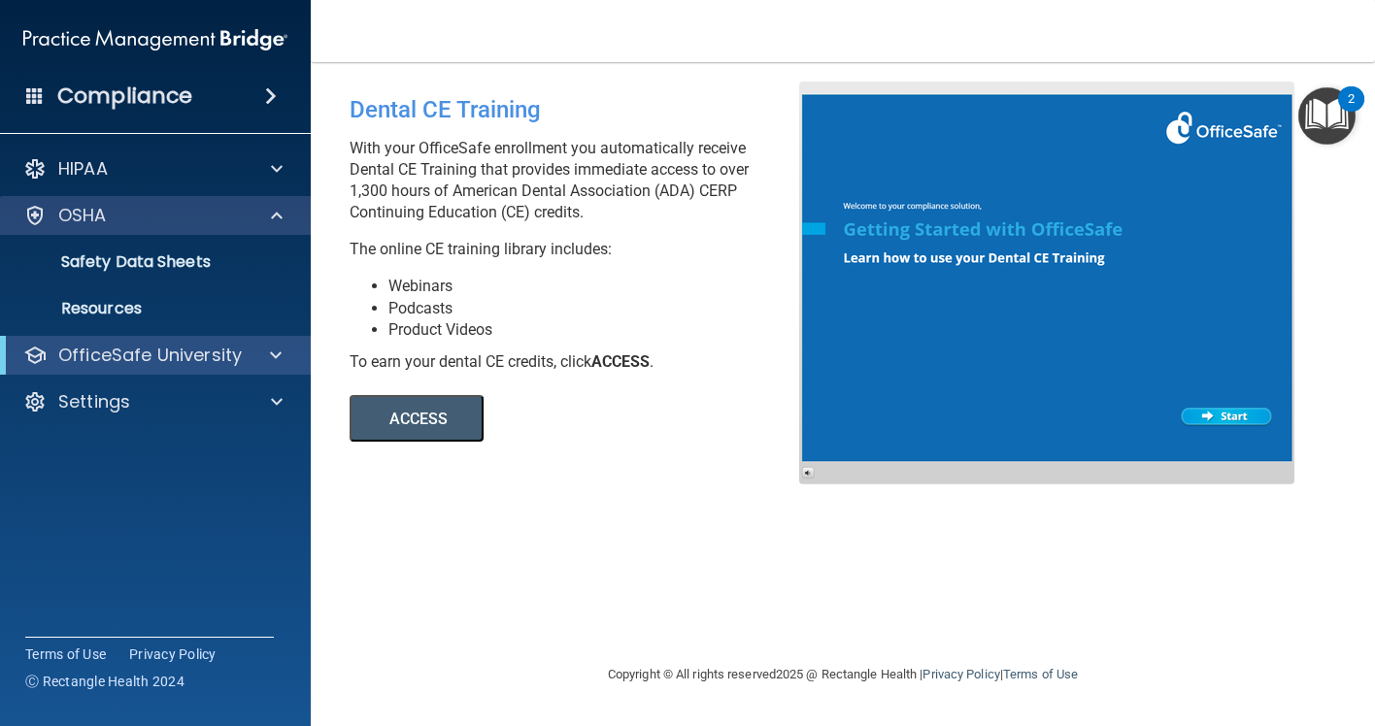
click at [147, 222] on div "OSHA" at bounding box center [129, 215] width 241 height 23
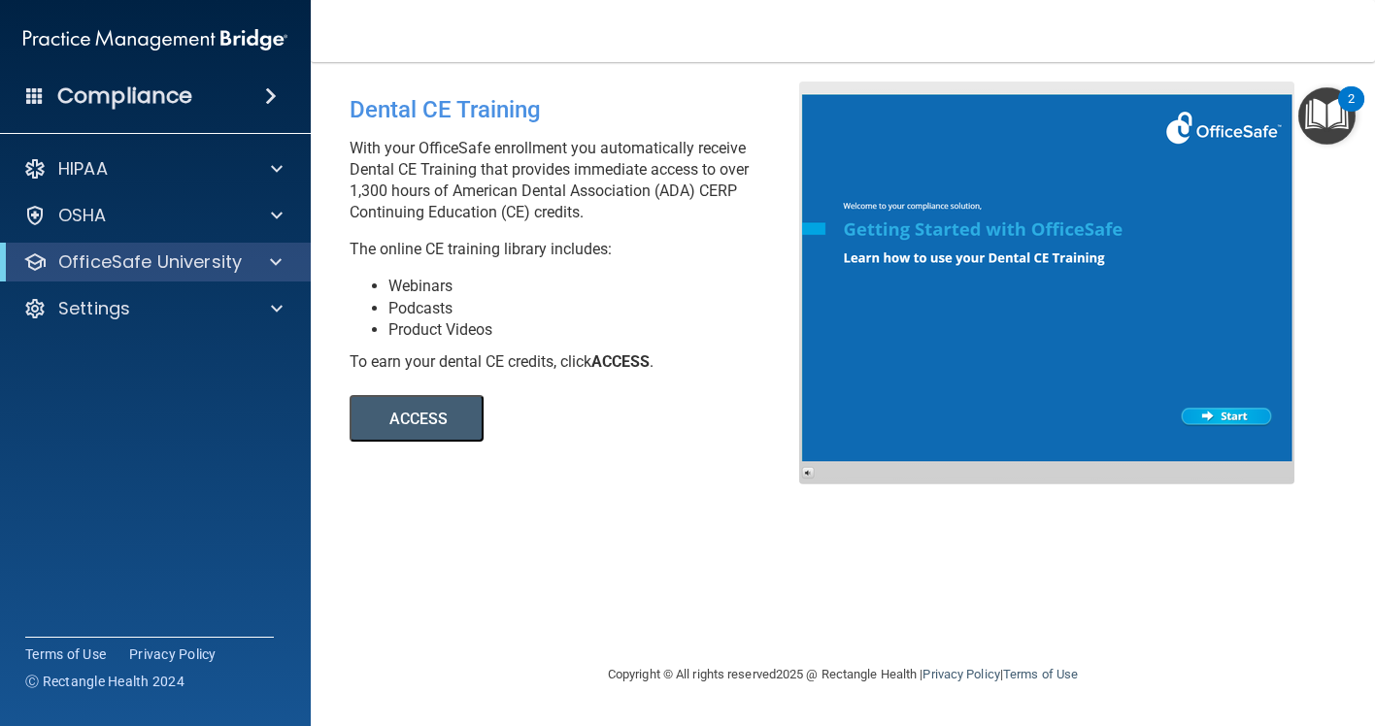
click at [270, 266] on span at bounding box center [276, 261] width 12 height 23
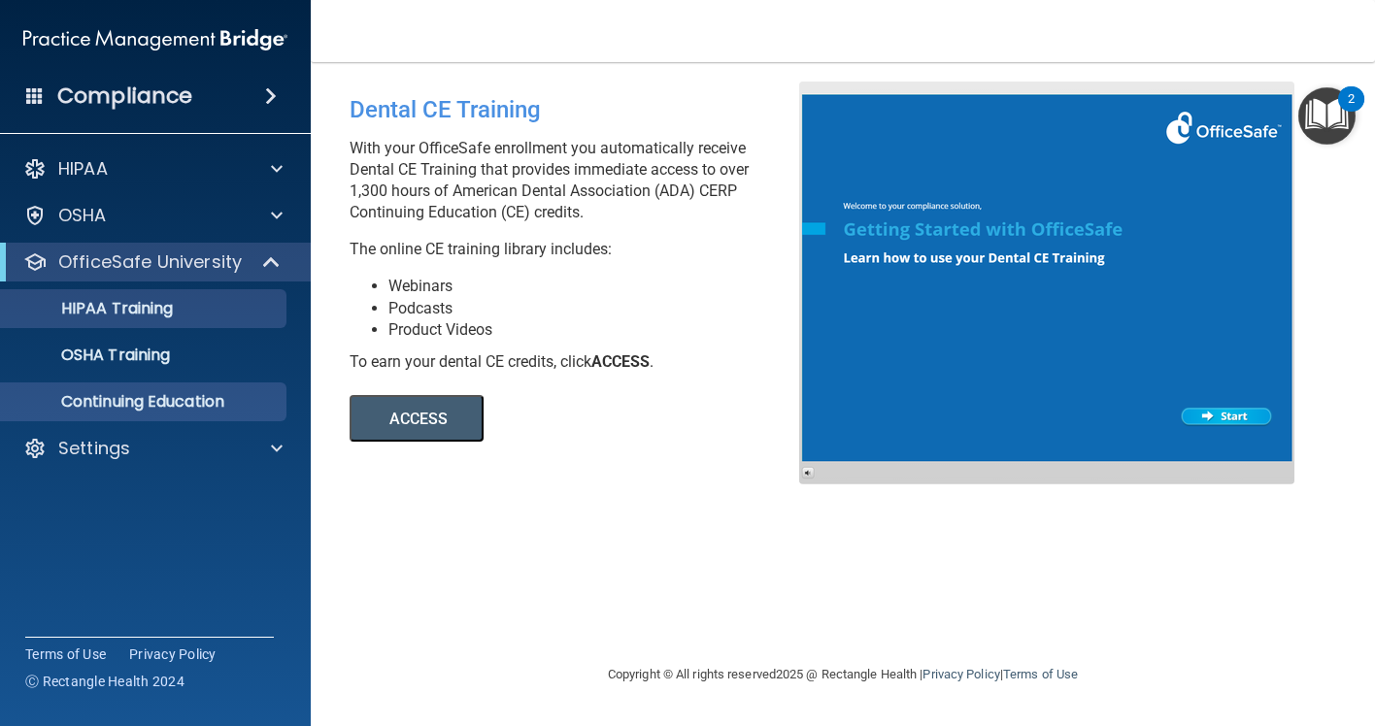
click at [197, 313] on div "HIPAA Training" at bounding box center [145, 308] width 265 height 19
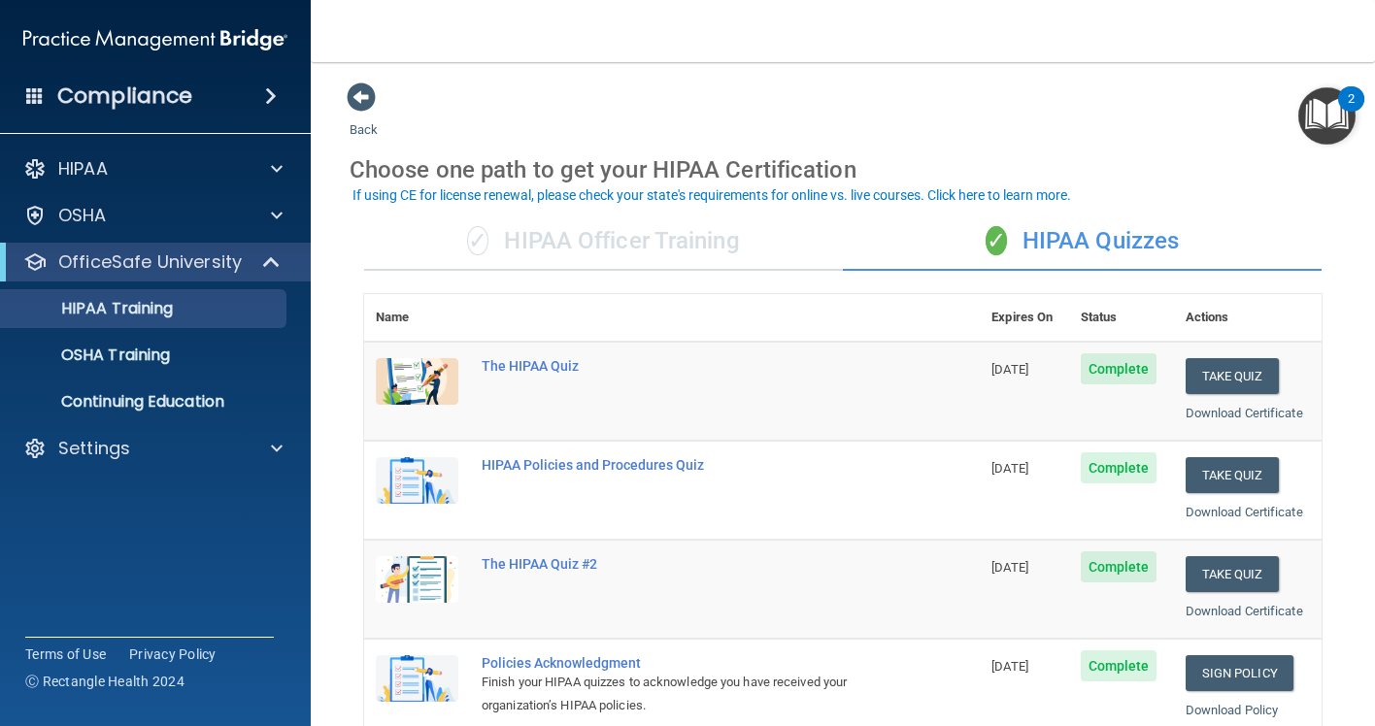
click at [732, 227] on div "✓ HIPAA Officer Training" at bounding box center [603, 242] width 479 height 58
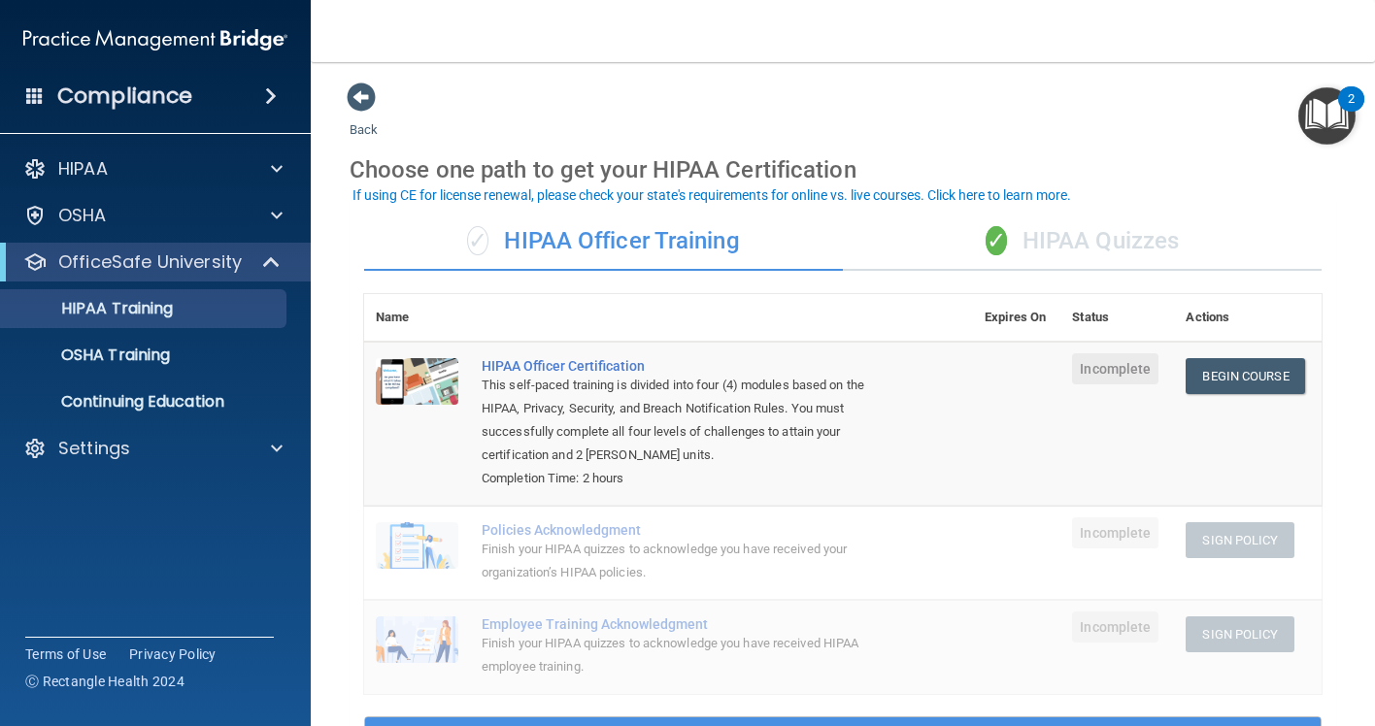
click at [1017, 242] on div "✓ HIPAA Quizzes" at bounding box center [1082, 242] width 479 height 58
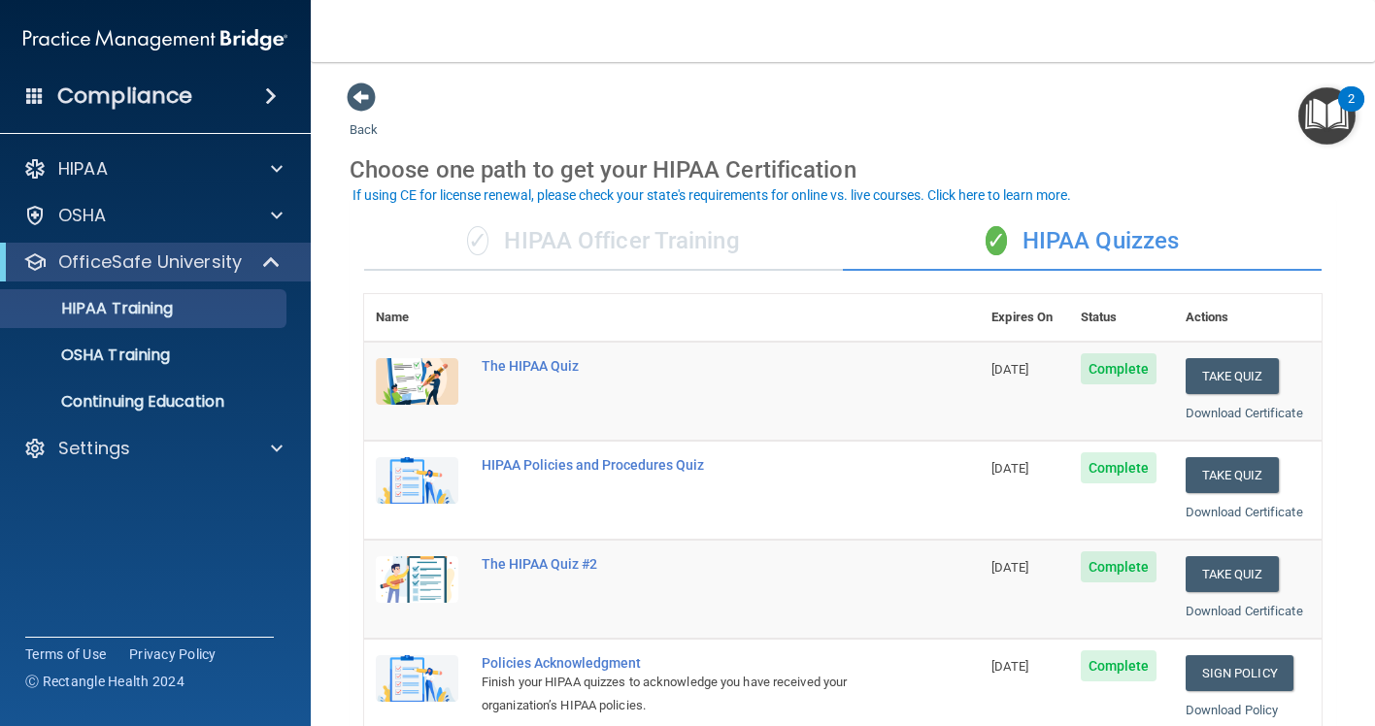
click at [640, 234] on div "✓ HIPAA Officer Training" at bounding box center [603, 242] width 479 height 58
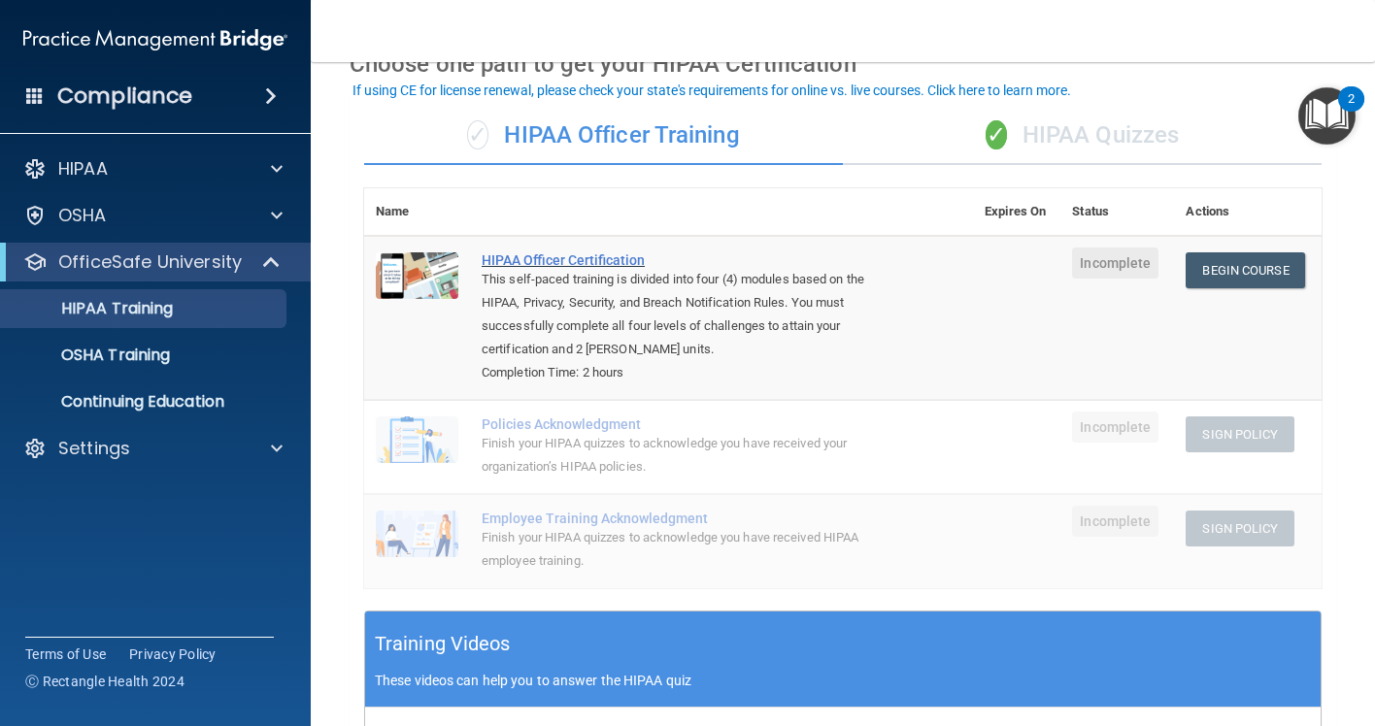
scroll to position [105, 0]
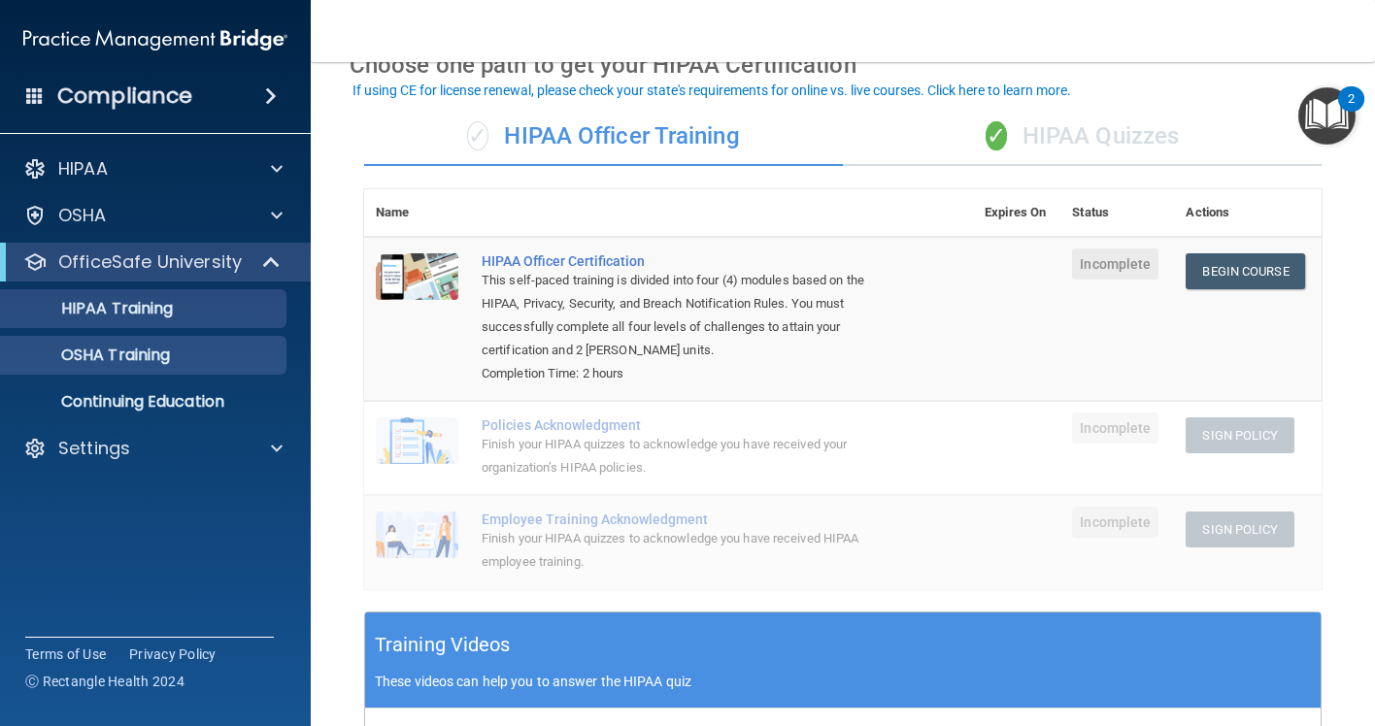
click at [144, 359] on p "OSHA Training" at bounding box center [91, 355] width 157 height 19
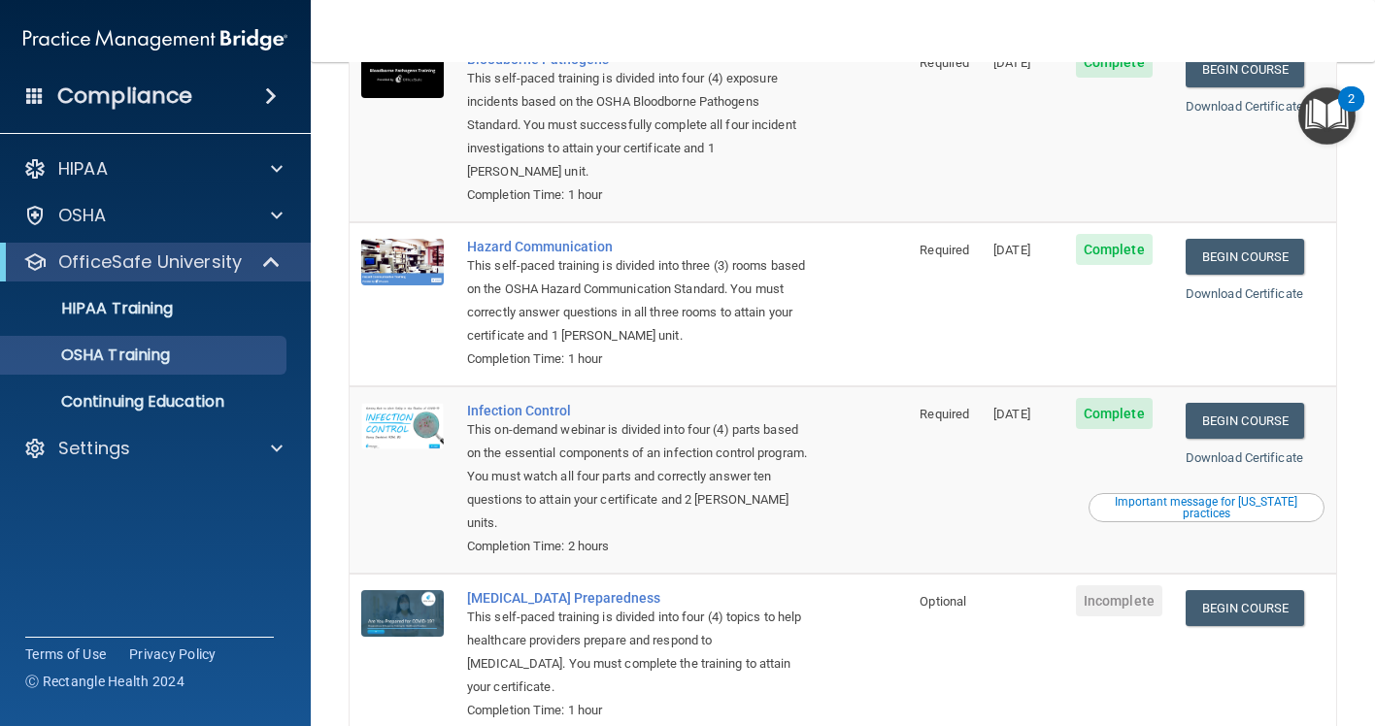
scroll to position [205, 0]
click at [1116, 586] on span "Incomplete" at bounding box center [1119, 601] width 86 height 31
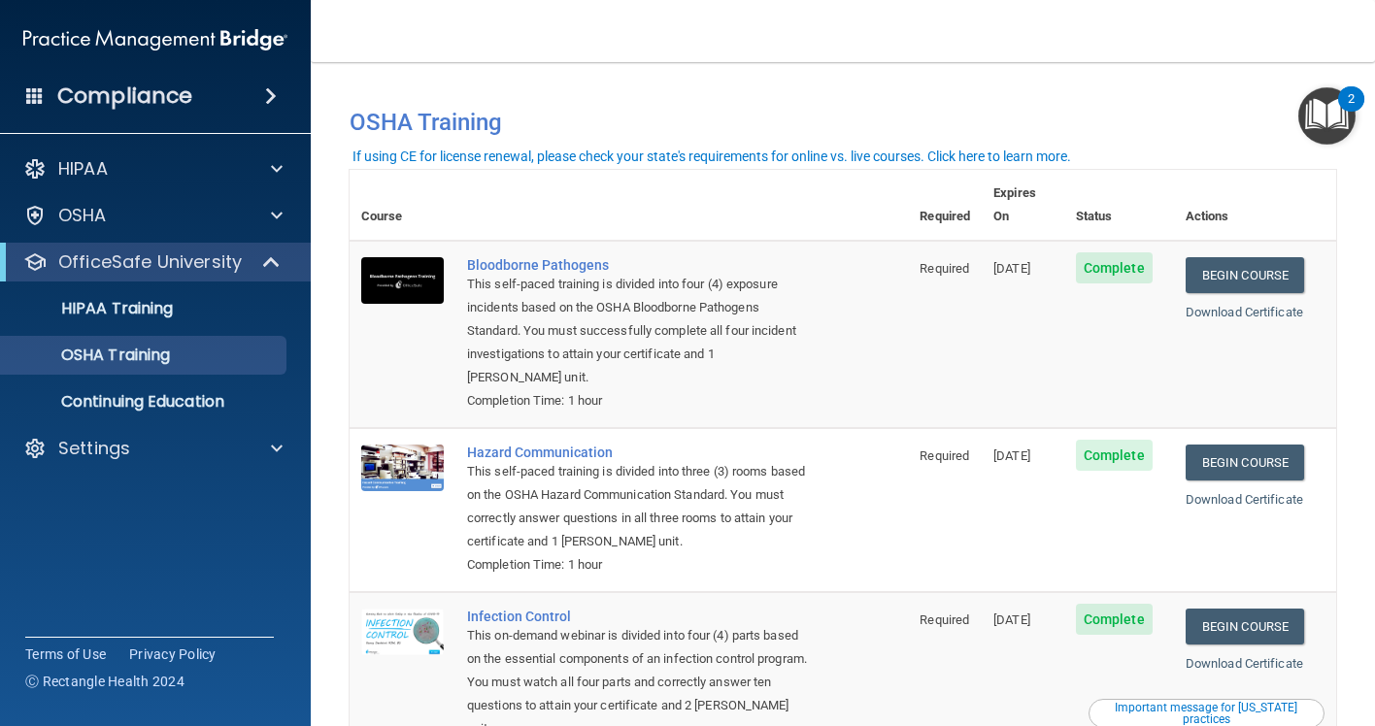
scroll to position [0, 0]
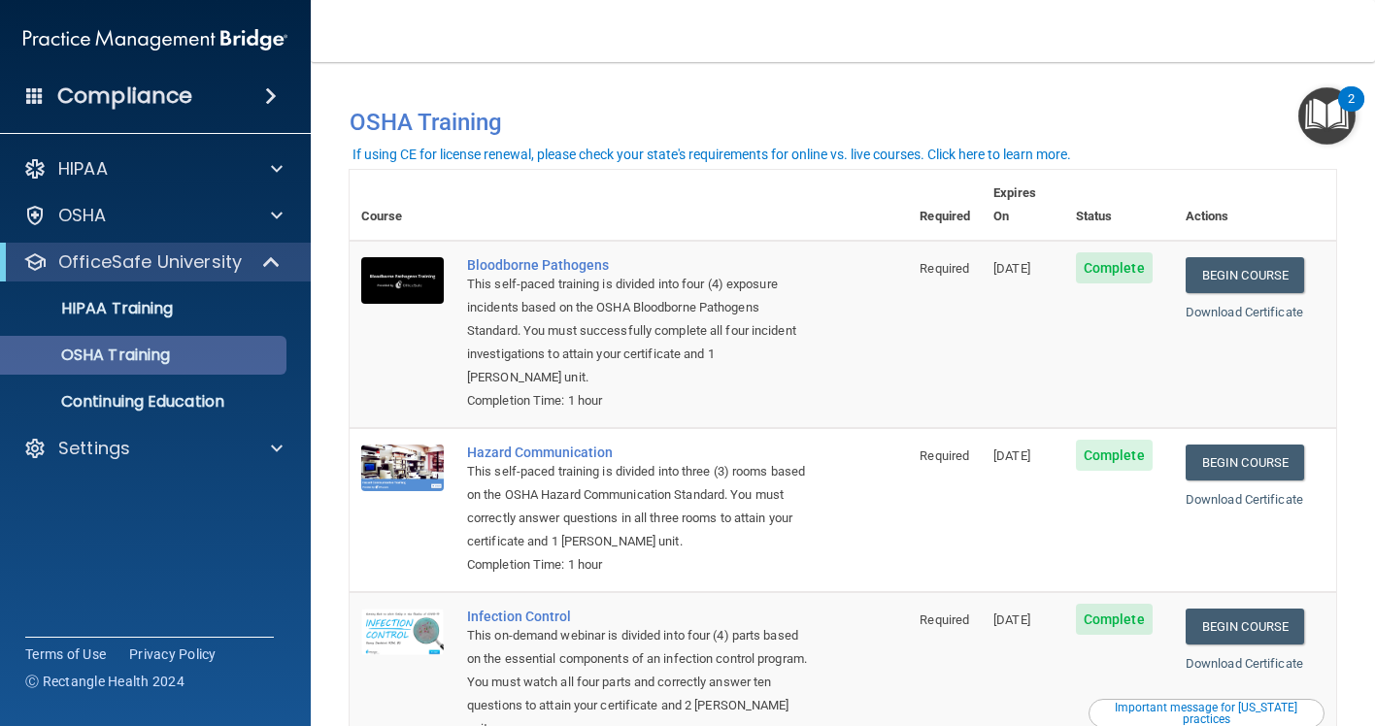
click at [205, 351] on div "OSHA Training" at bounding box center [145, 355] width 265 height 19
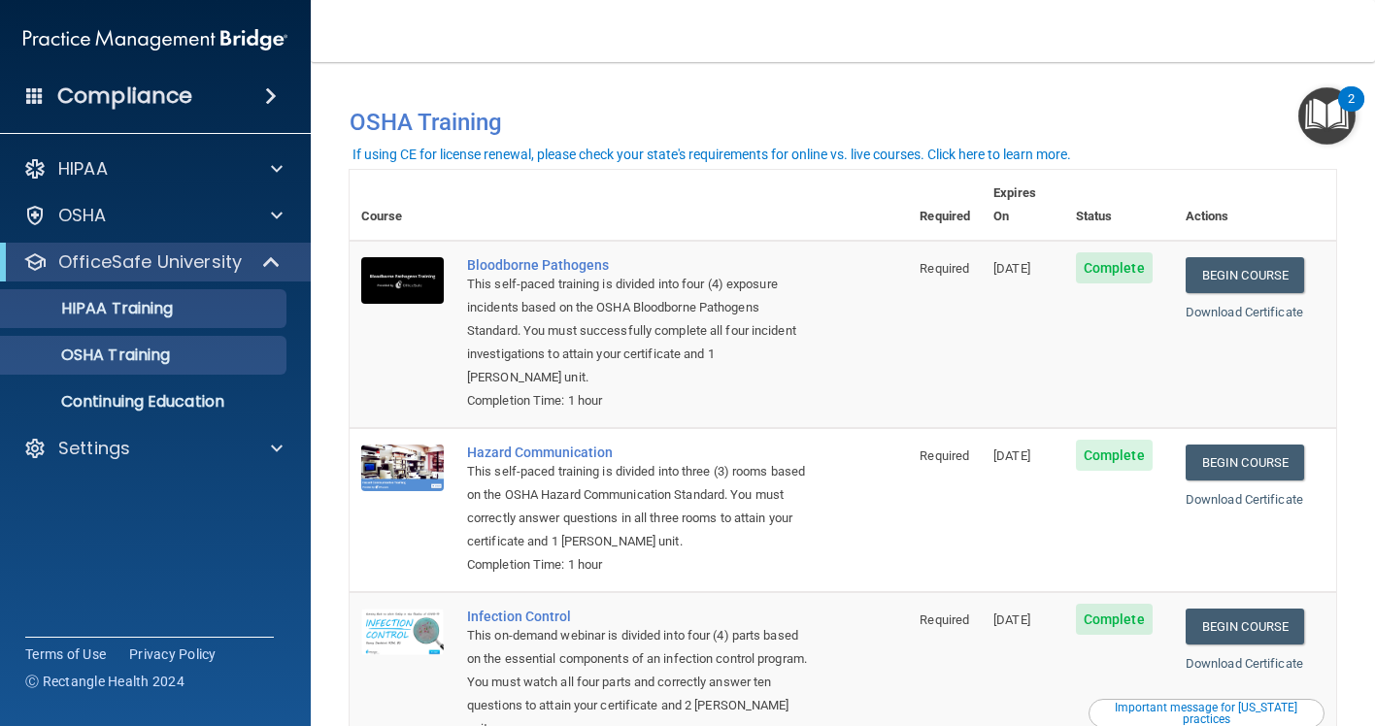
click at [203, 306] on div "HIPAA Training" at bounding box center [145, 308] width 265 height 19
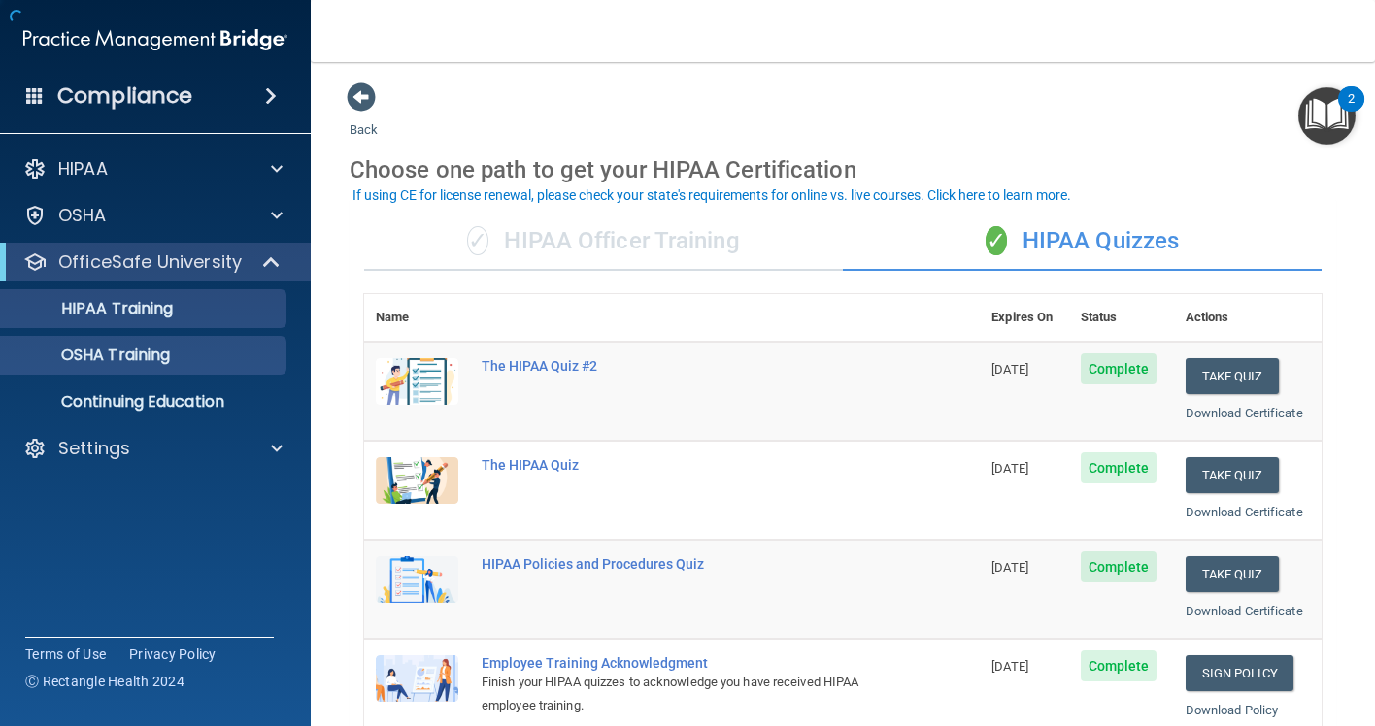
click at [202, 364] on div "OSHA Training" at bounding box center [145, 355] width 265 height 19
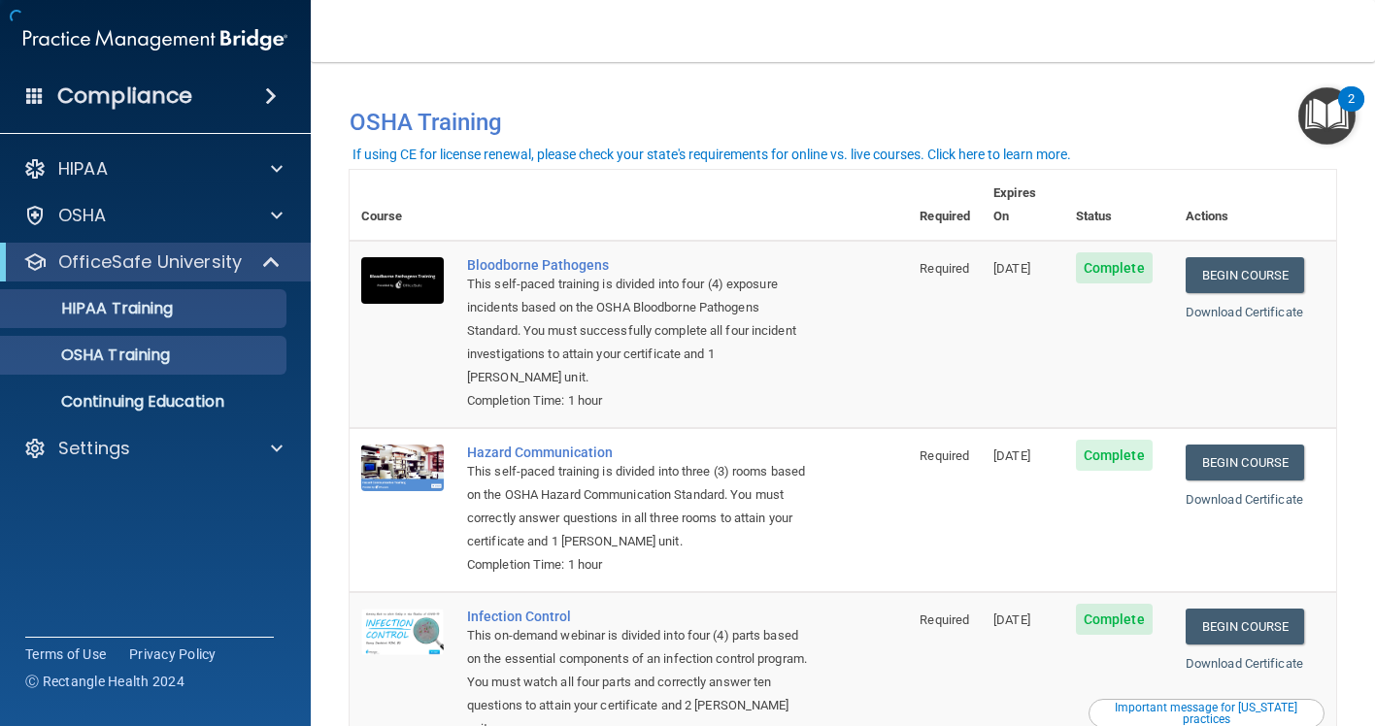
click at [212, 313] on div "HIPAA Training" at bounding box center [145, 308] width 265 height 19
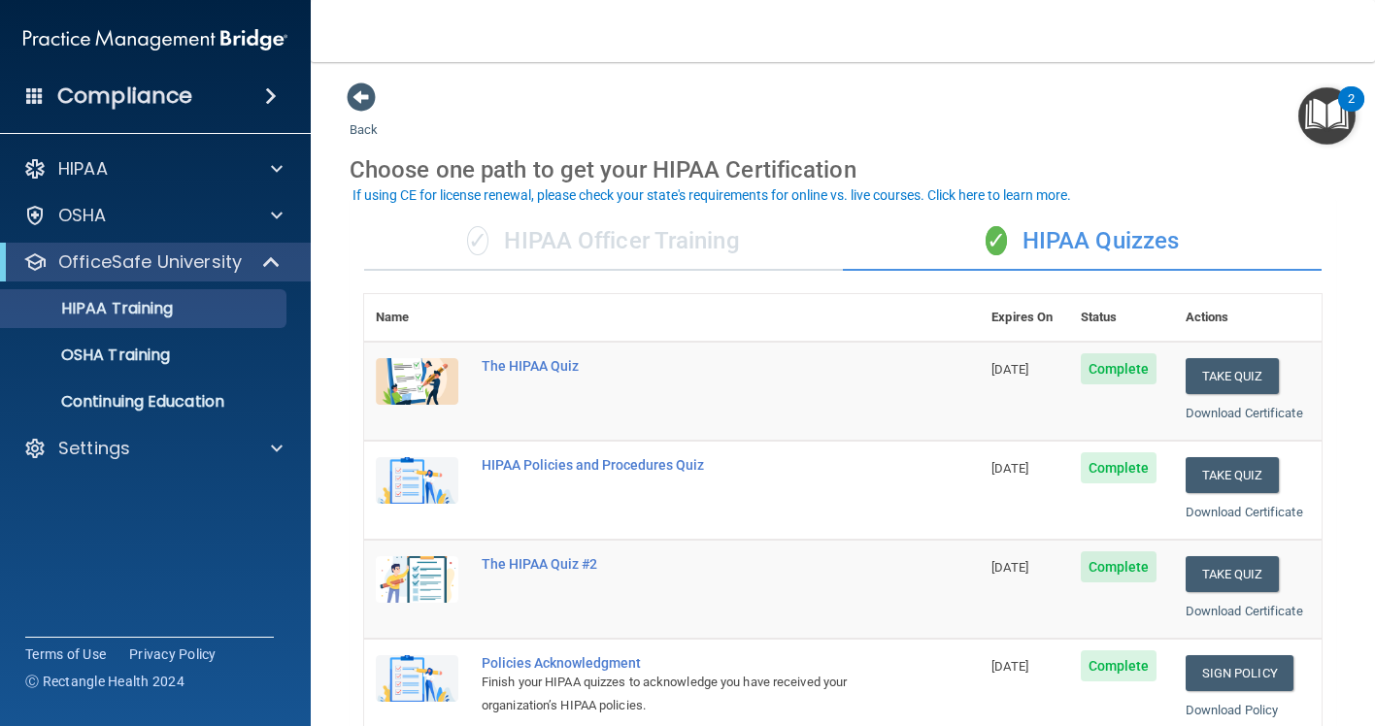
click at [514, 238] on div "✓ HIPAA Officer Training" at bounding box center [603, 242] width 479 height 58
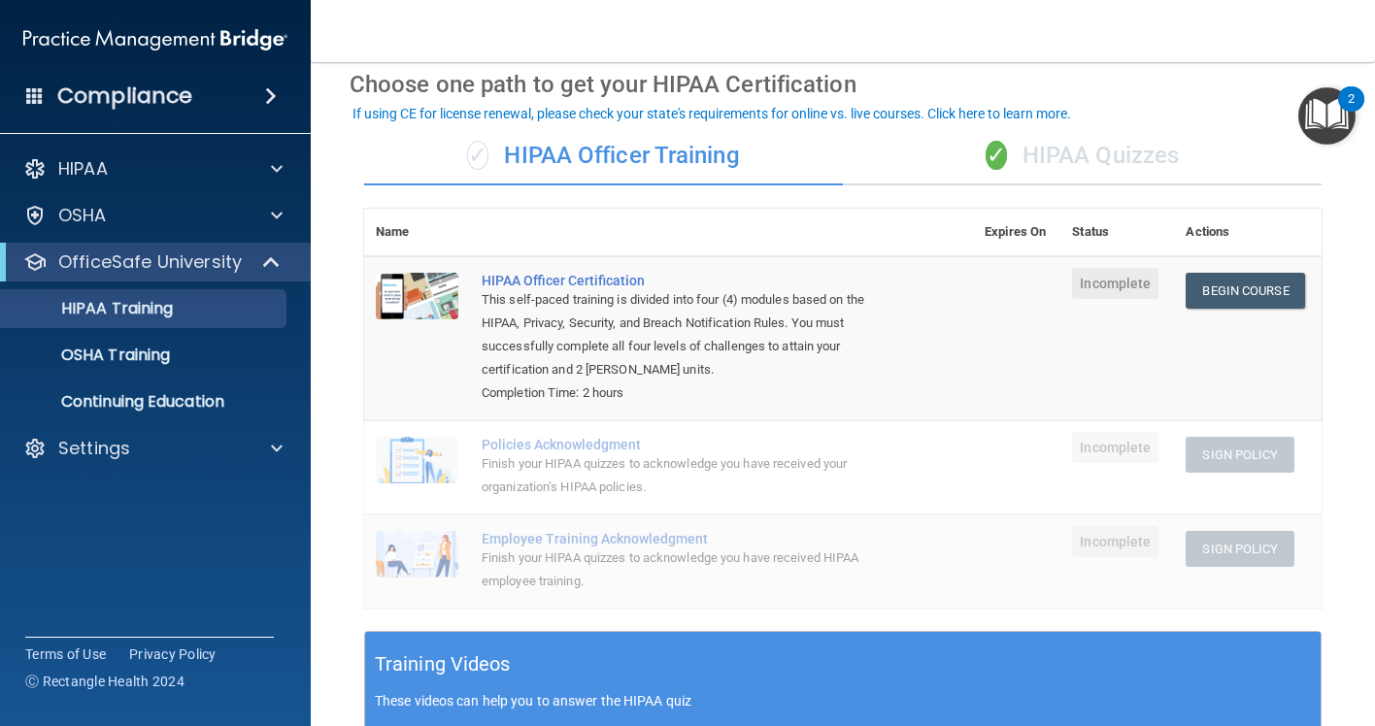
scroll to position [92, 0]
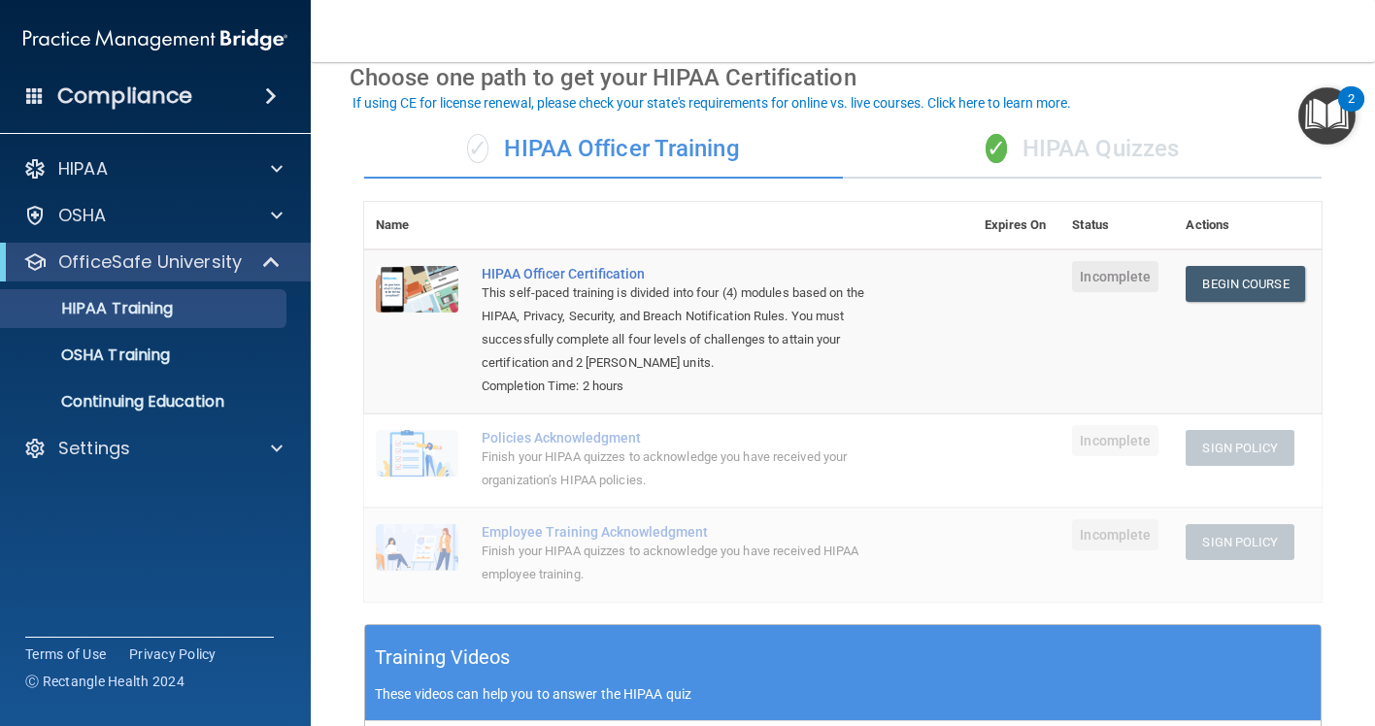
click at [1324, 16] on nav "Toggle navigation [PERSON_NAME] [EMAIL_ADDRESS][DOMAIN_NAME] Manage My Enterpri…" at bounding box center [843, 31] width 1064 height 62
click at [1271, 17] on nav "Toggle navigation [PERSON_NAME] [EMAIL_ADDRESS][DOMAIN_NAME] Manage My Enterpri…" at bounding box center [843, 31] width 1064 height 62
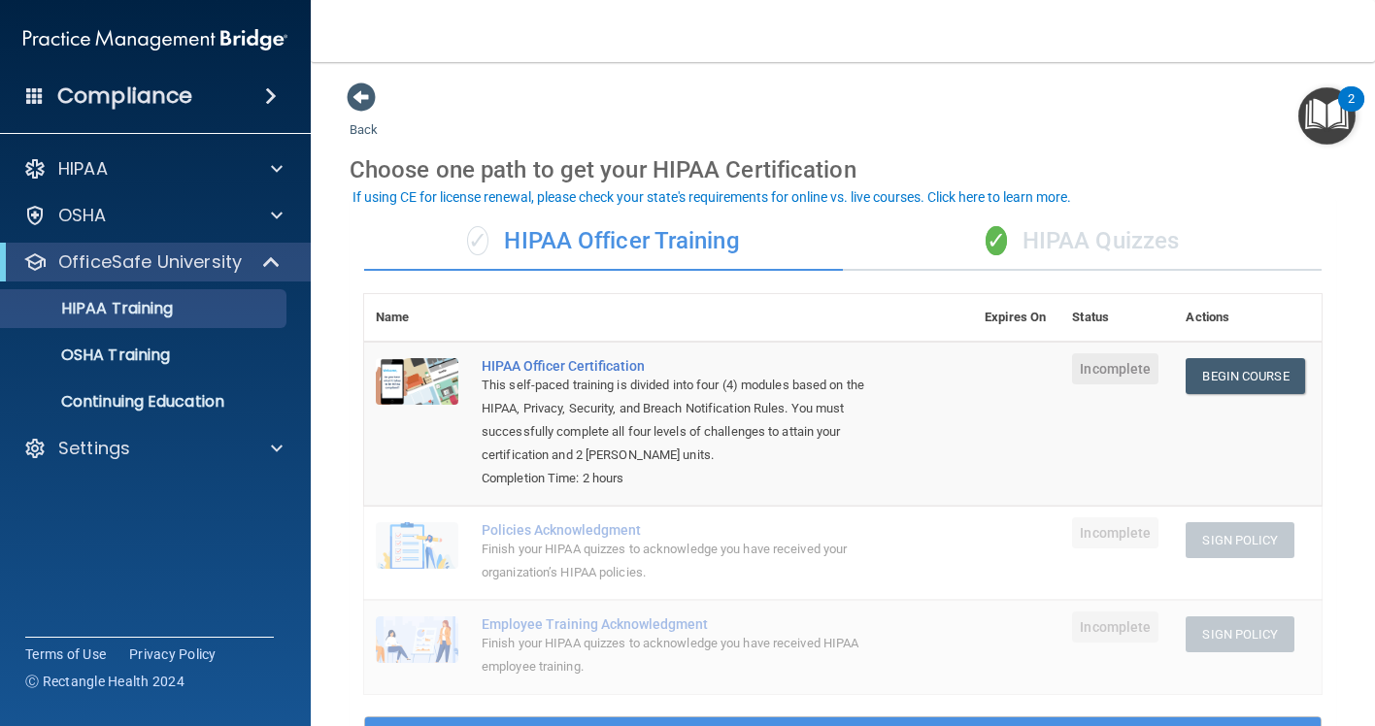
scroll to position [0, 0]
click at [1049, 225] on div "✓ HIPAA Quizzes" at bounding box center [1082, 242] width 479 height 58
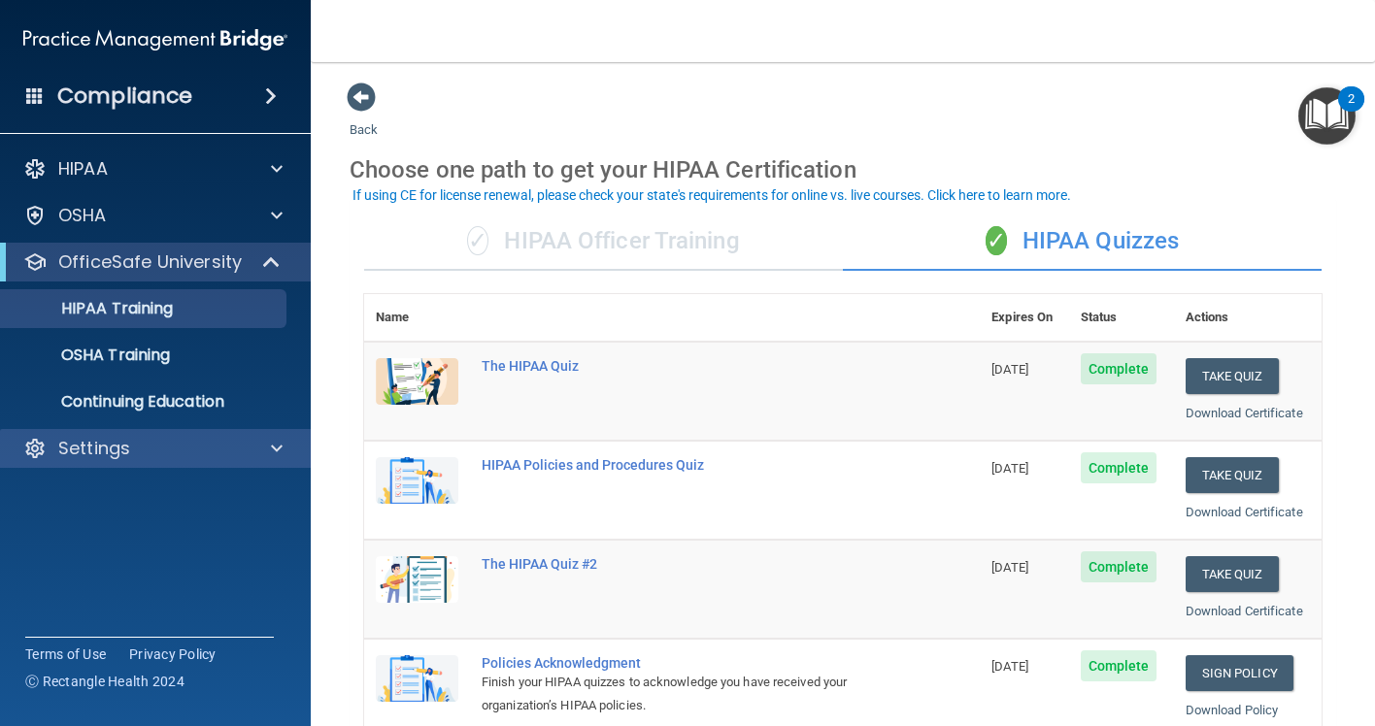
click at [66, 440] on p "Settings" at bounding box center [94, 448] width 72 height 23
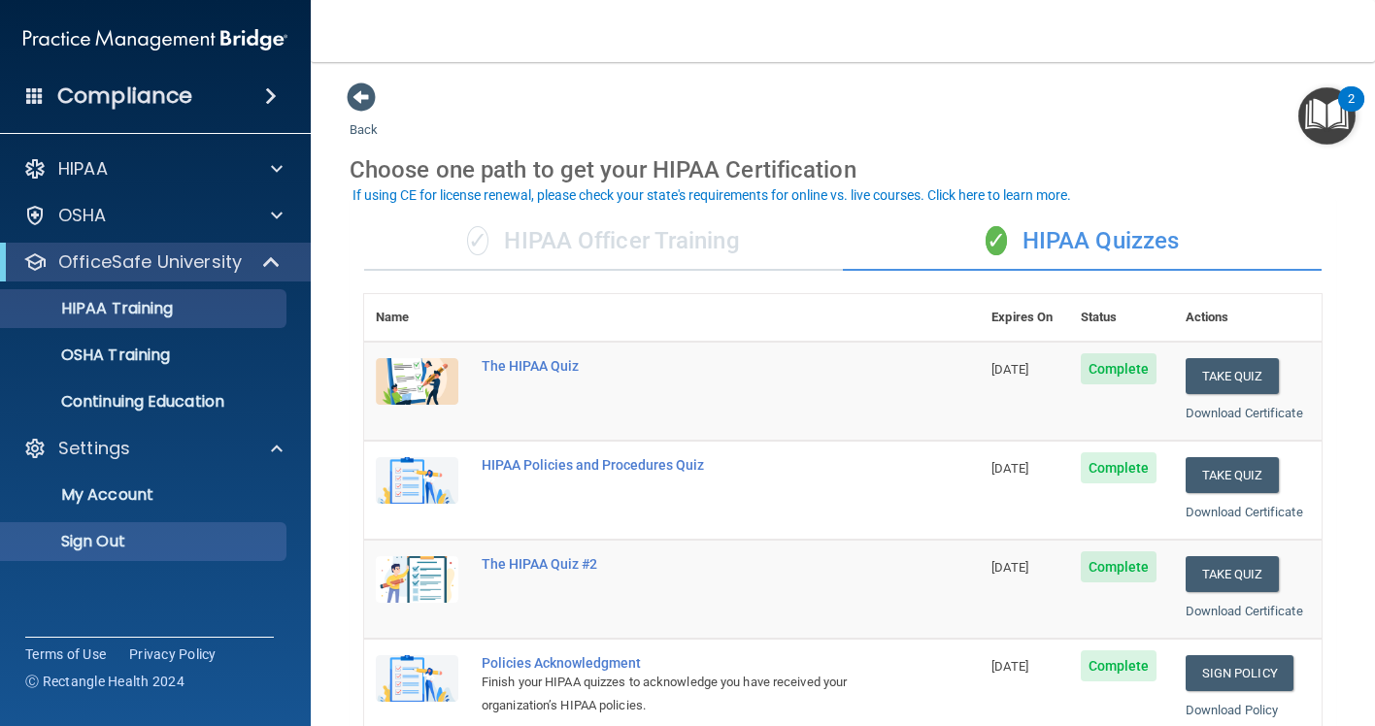
click at [135, 542] on p "Sign Out" at bounding box center [145, 541] width 265 height 19
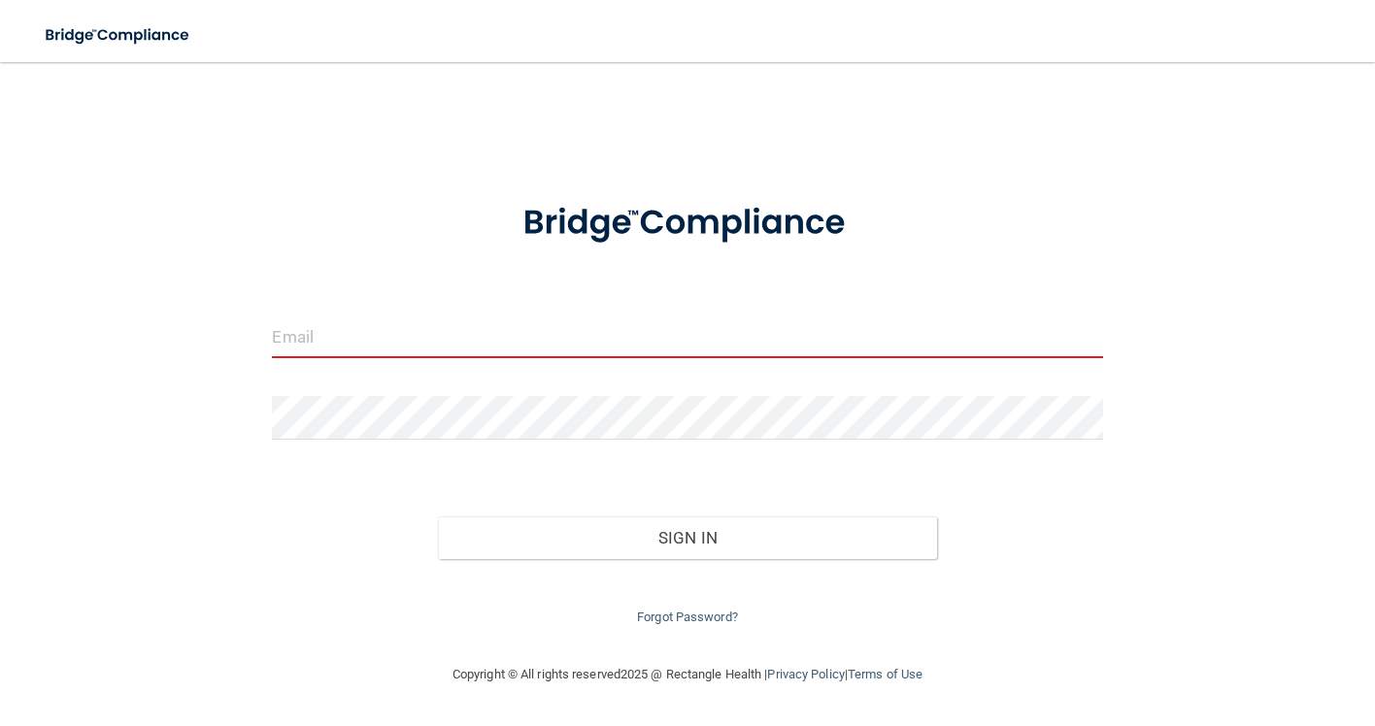
click at [433, 147] on div "Invalid email/password. You don't have permission to access that page. Sign In …" at bounding box center [687, 363] width 1297 height 562
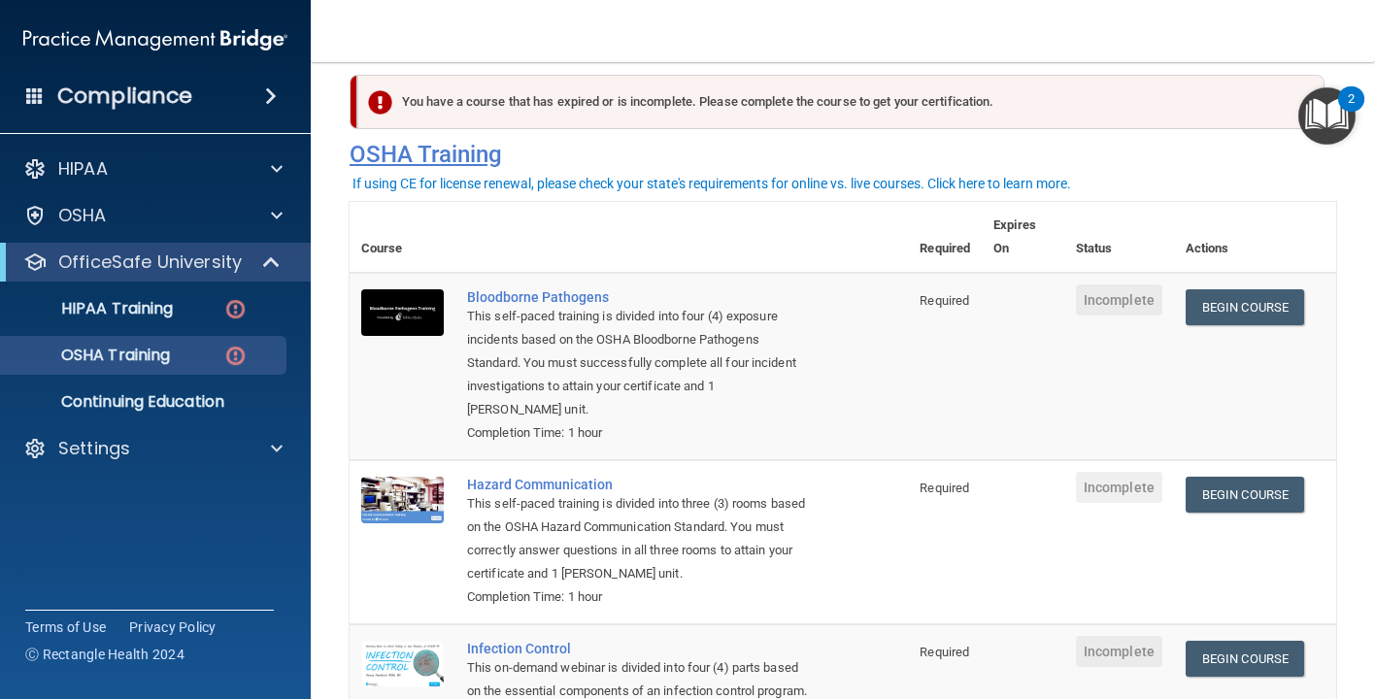
scroll to position [30, 0]
